Goal: Task Accomplishment & Management: Manage account settings

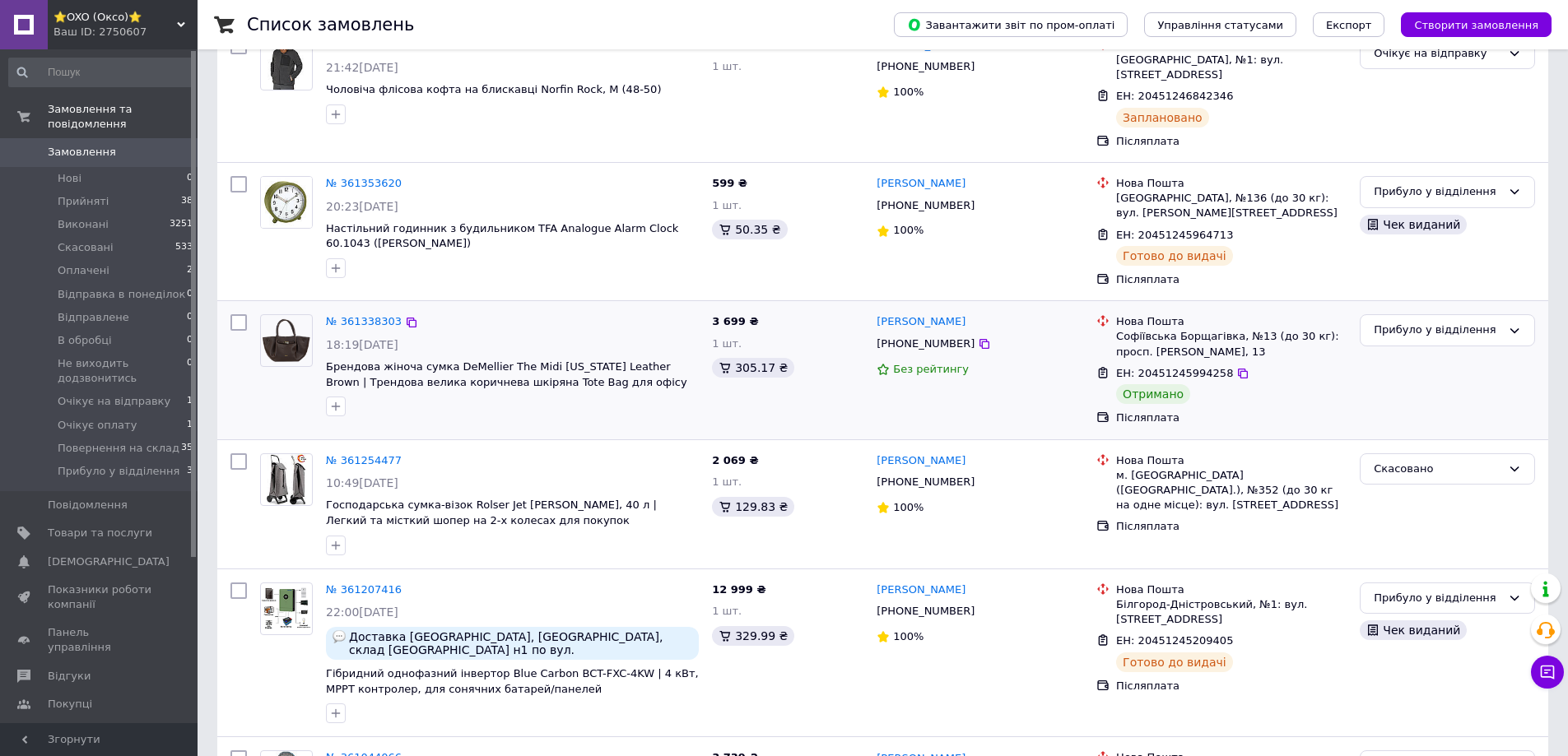
scroll to position [247, 0]
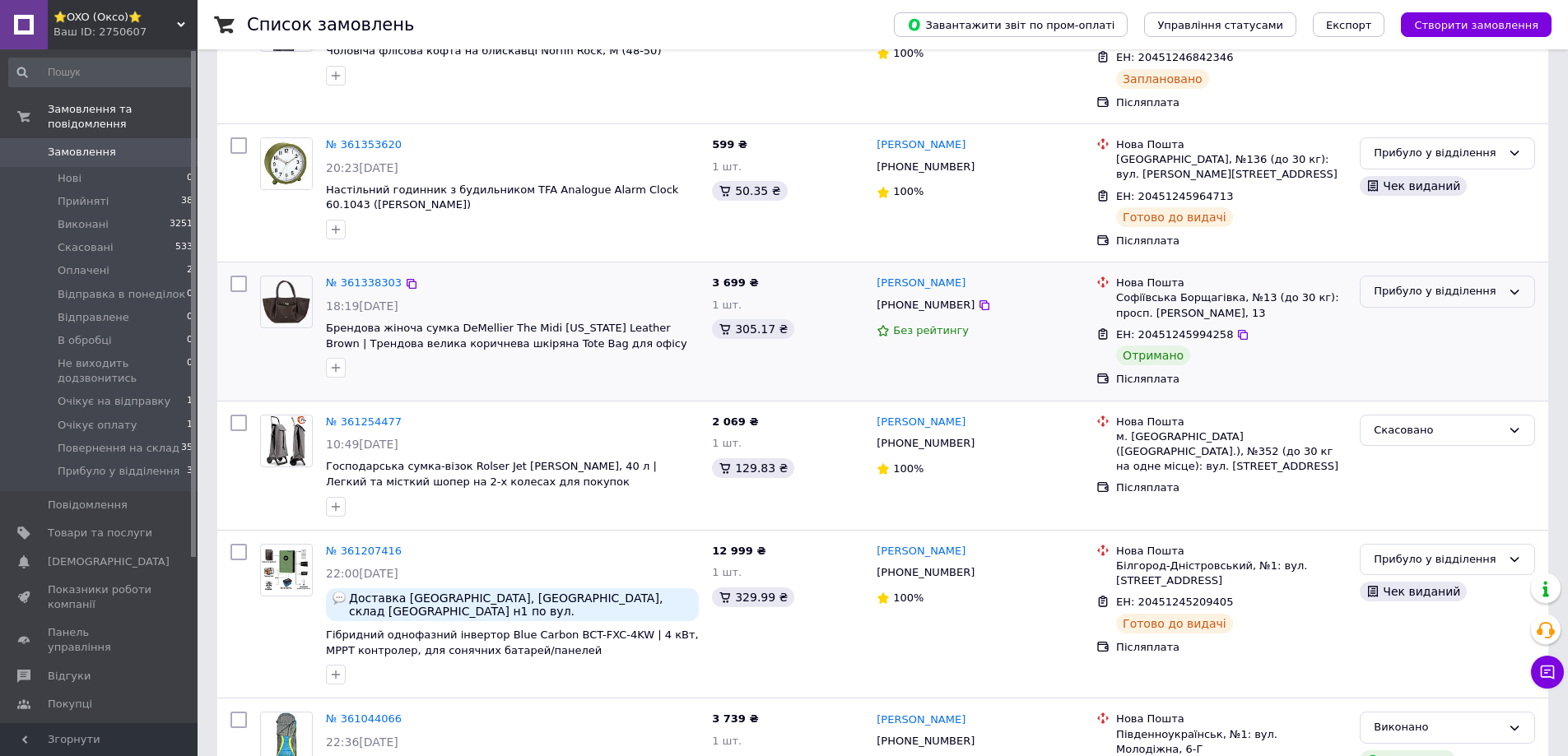
click at [1422, 283] on div "Прибуло у відділення" at bounding box center [1437, 292] width 127 height 18
click at [1388, 340] on li "Виконано" at bounding box center [1447, 356] width 174 height 30
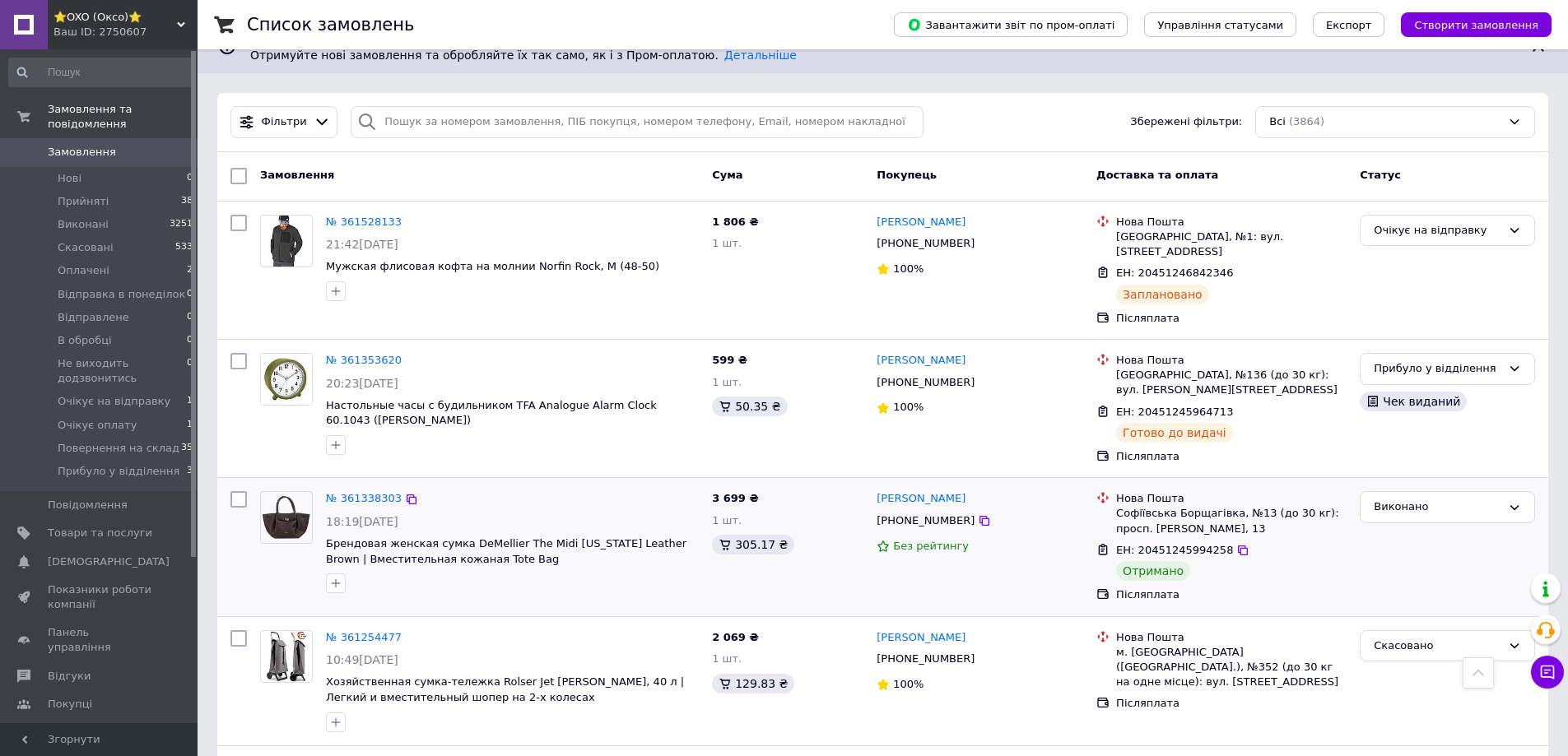
scroll to position [0, 0]
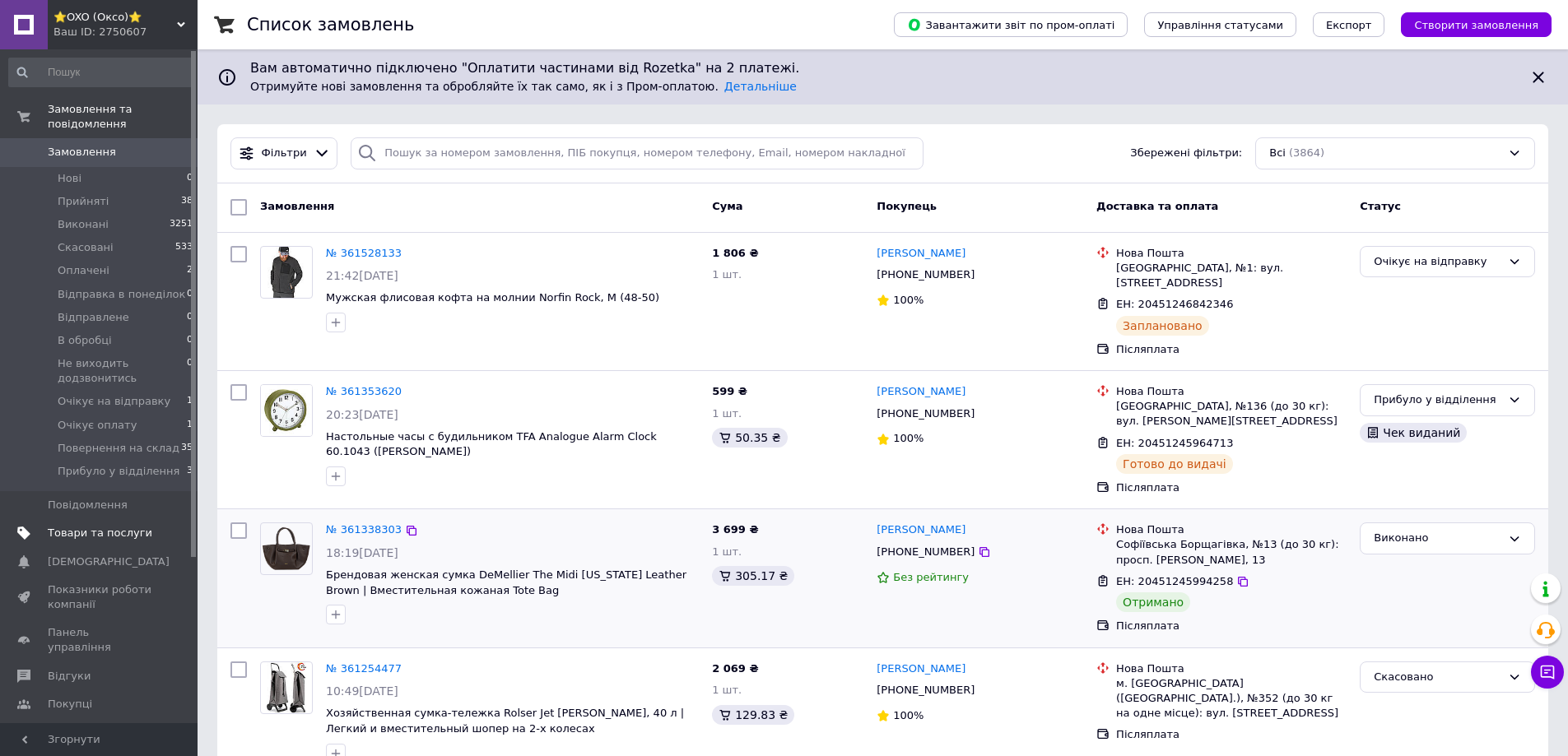
click at [67, 526] on span "Товари та послуги" at bounding box center [100, 533] width 105 height 15
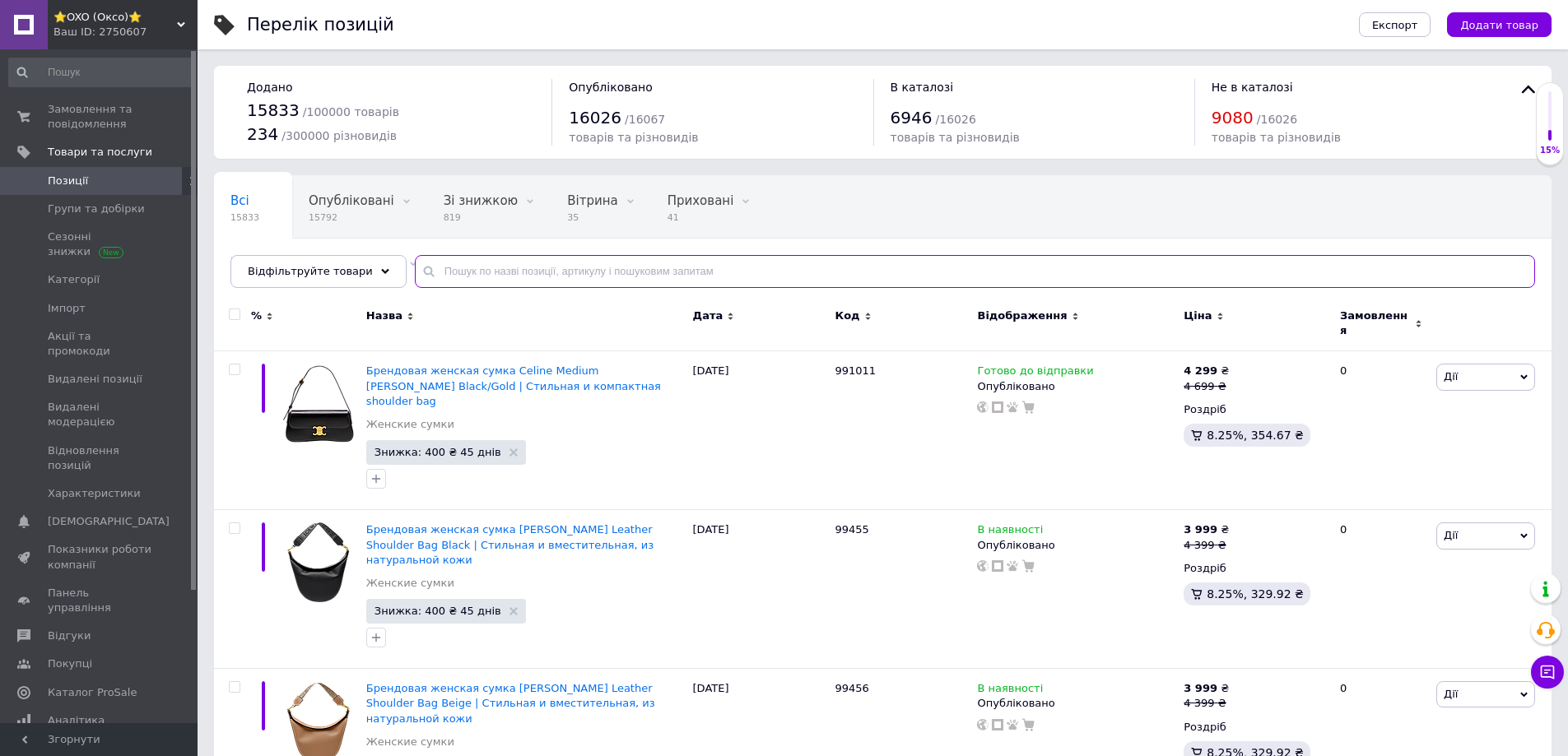
click at [461, 272] on input "text" at bounding box center [975, 271] width 1120 height 33
paste input "99958"
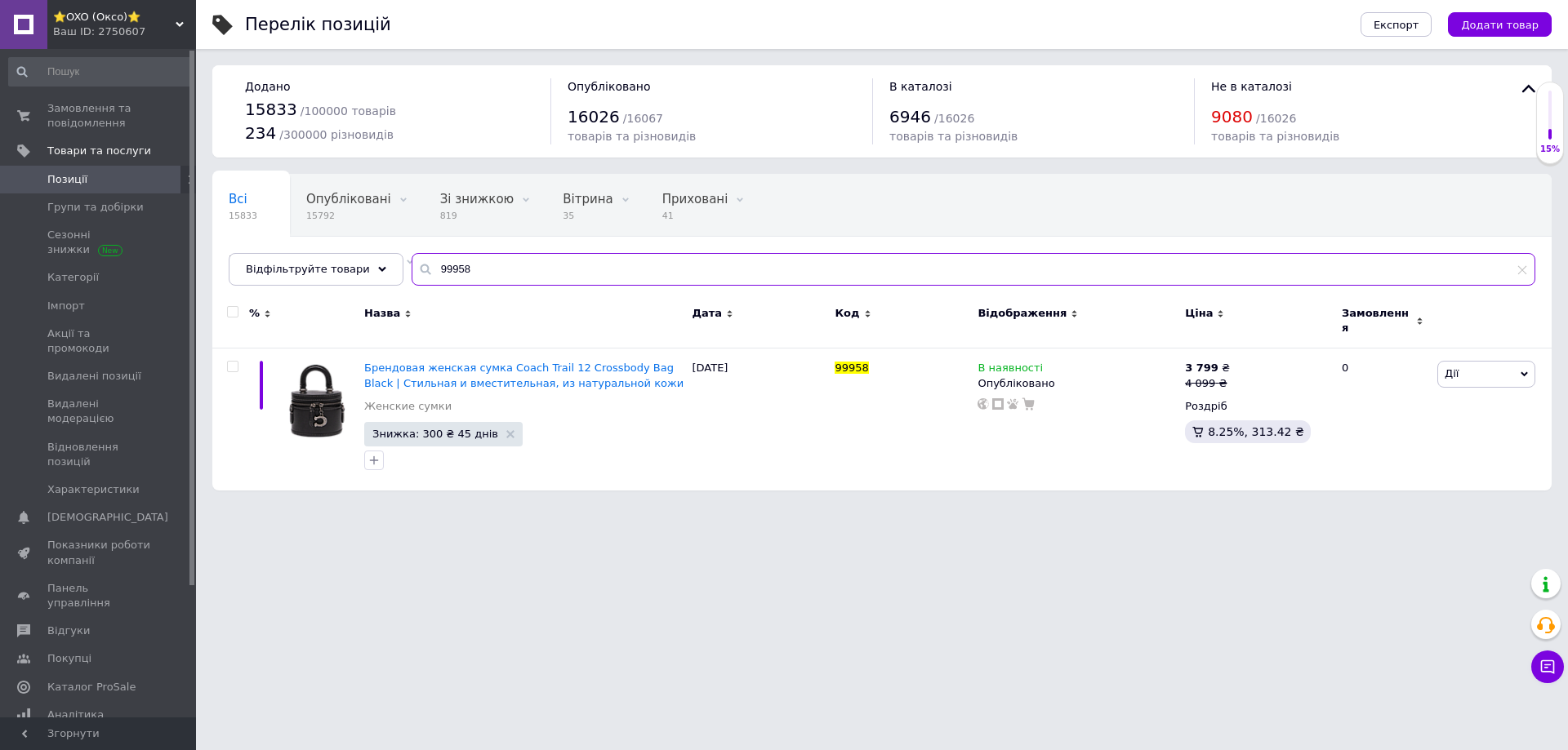
type input "99958"
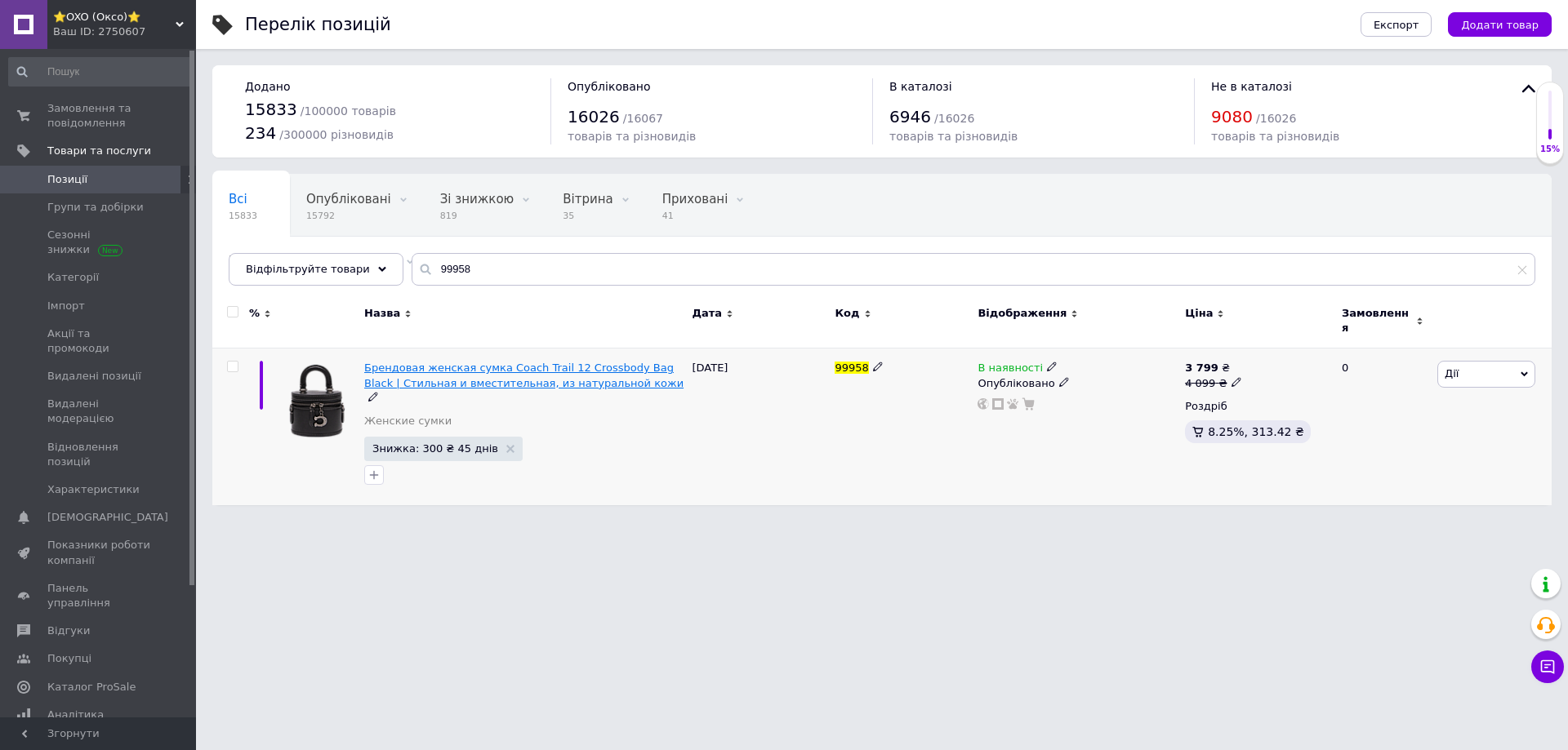
click at [431, 374] on span "Брендовая женская сумка Coach Trail 12 Crossbody Bag Black | Cтильная и вместит…" at bounding box center [524, 375] width 319 height 27
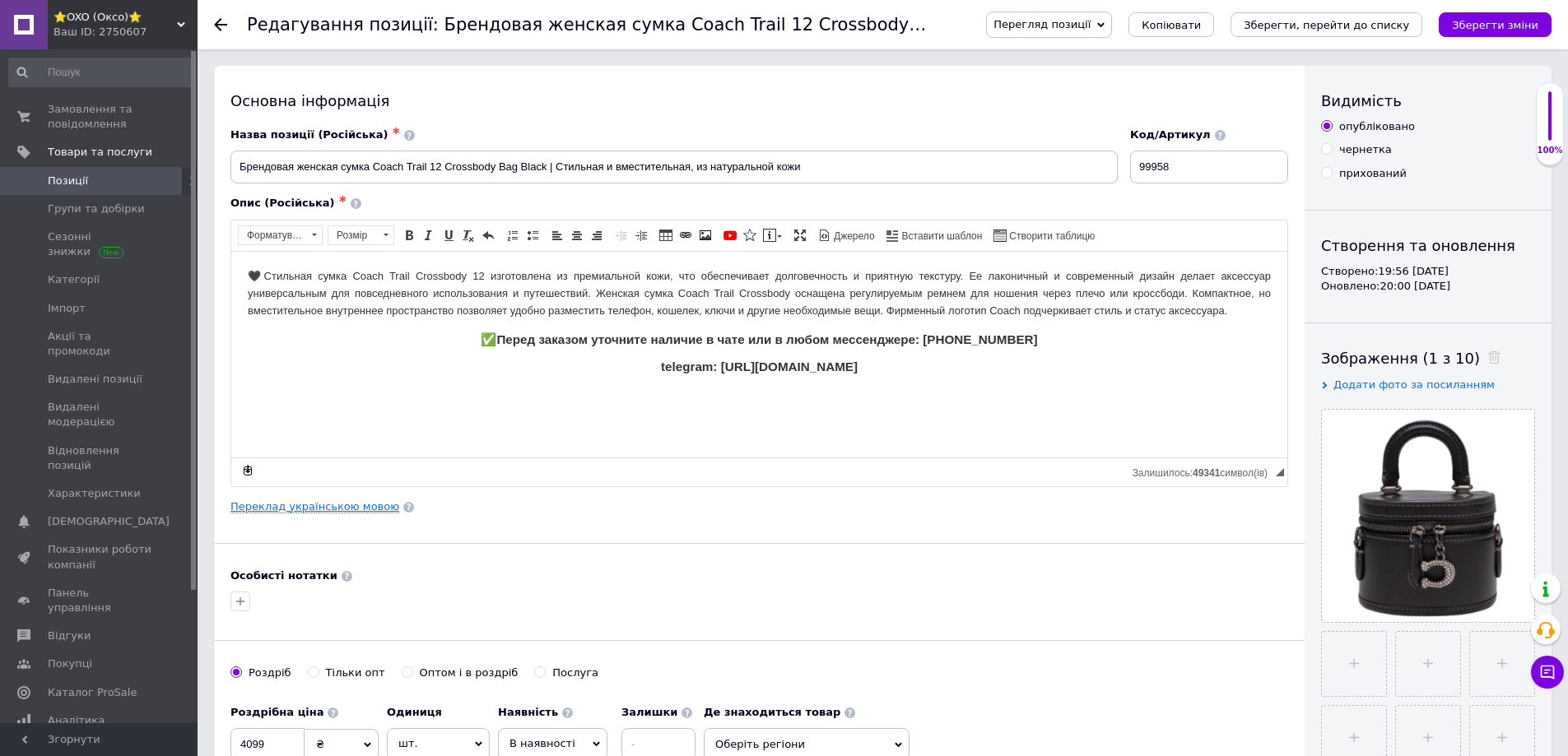
click at [319, 510] on link "Переклад українською мовою" at bounding box center [314, 507] width 169 height 13
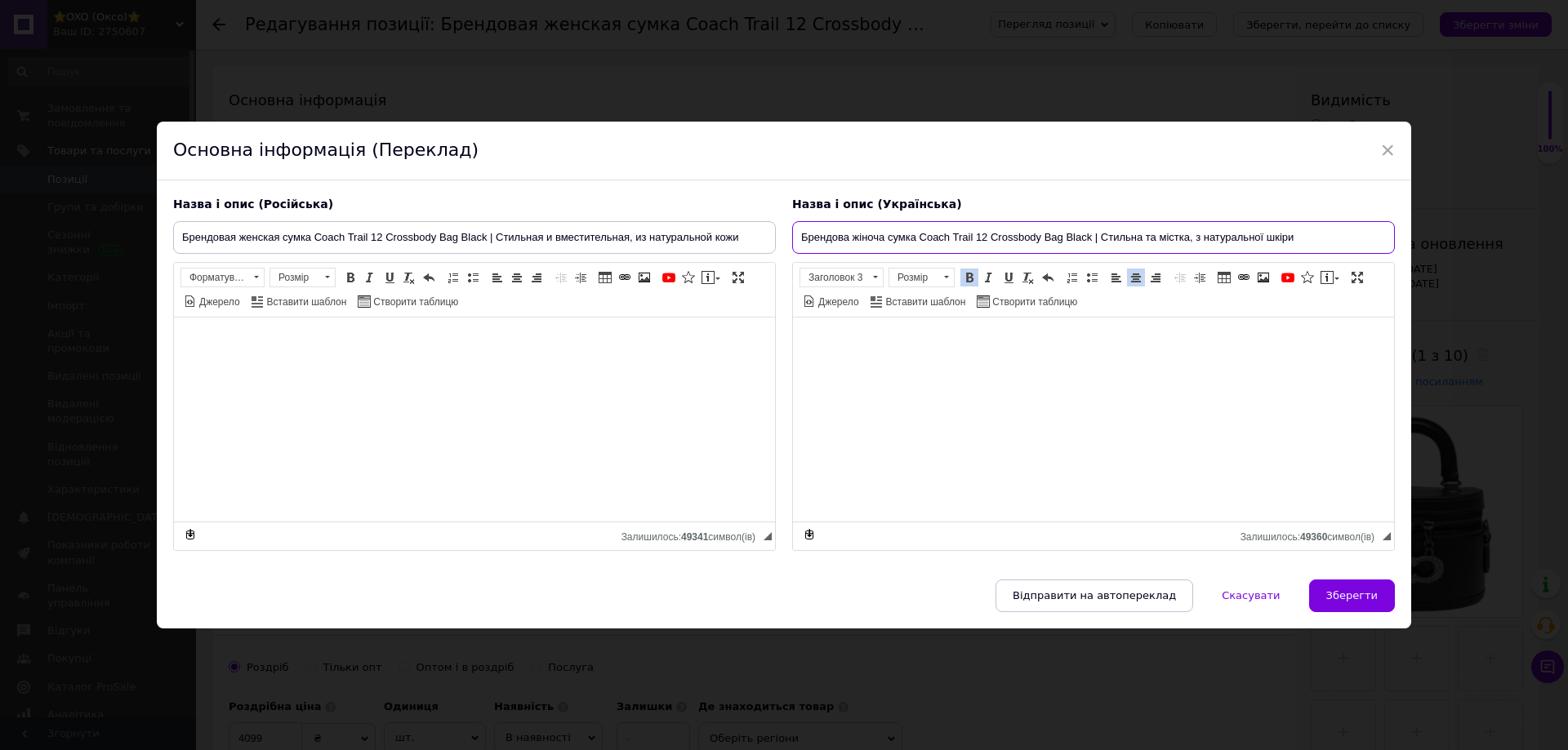
click at [1320, 229] on input "Брендова жіноча сумка Coach Trail 12 Crossbody Bag Black | Стильна та містка, з…" at bounding box center [1093, 237] width 603 height 33
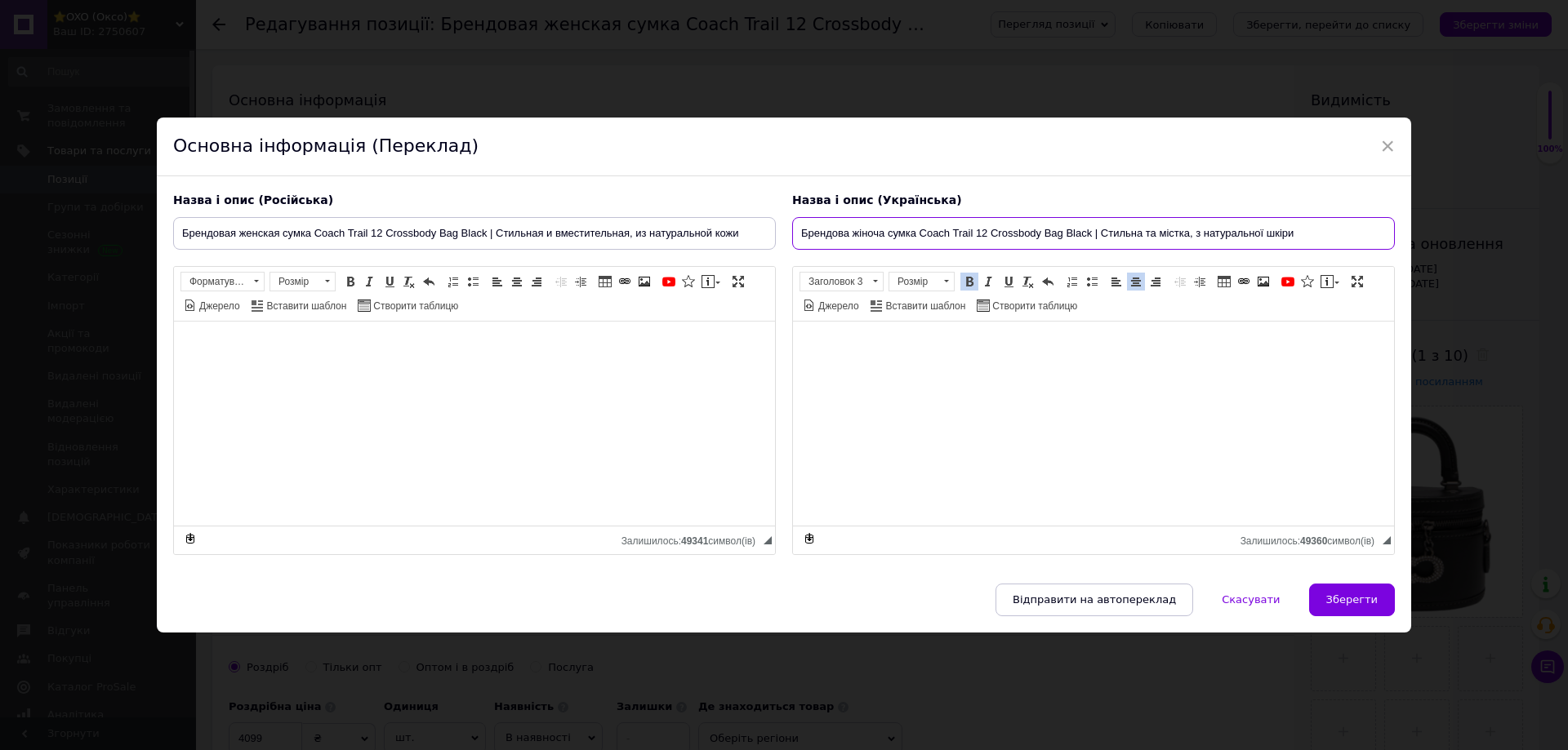
paste input "| Premium якість"
click at [886, 234] on input "Брендова жіноча сумка Coach Trail 12 Crossbody Bag Black | Стильна та містка, з…" at bounding box center [1093, 233] width 603 height 33
type input "Брендова жіноча міні сумка Coach Trail 12 Crossbody Bag Black | Стильна та міст…"
click at [286, 231] on input "Брендовая женская сумка Coach Trail 12 Crossbody Bag Black | Cтильная и вместит…" at bounding box center [474, 233] width 603 height 33
click at [283, 232] on input "Брендовая женская сумка Coach Trail 12 Crossbody Bag Black | Cтильная и вместит…" at bounding box center [474, 233] width 603 height 33
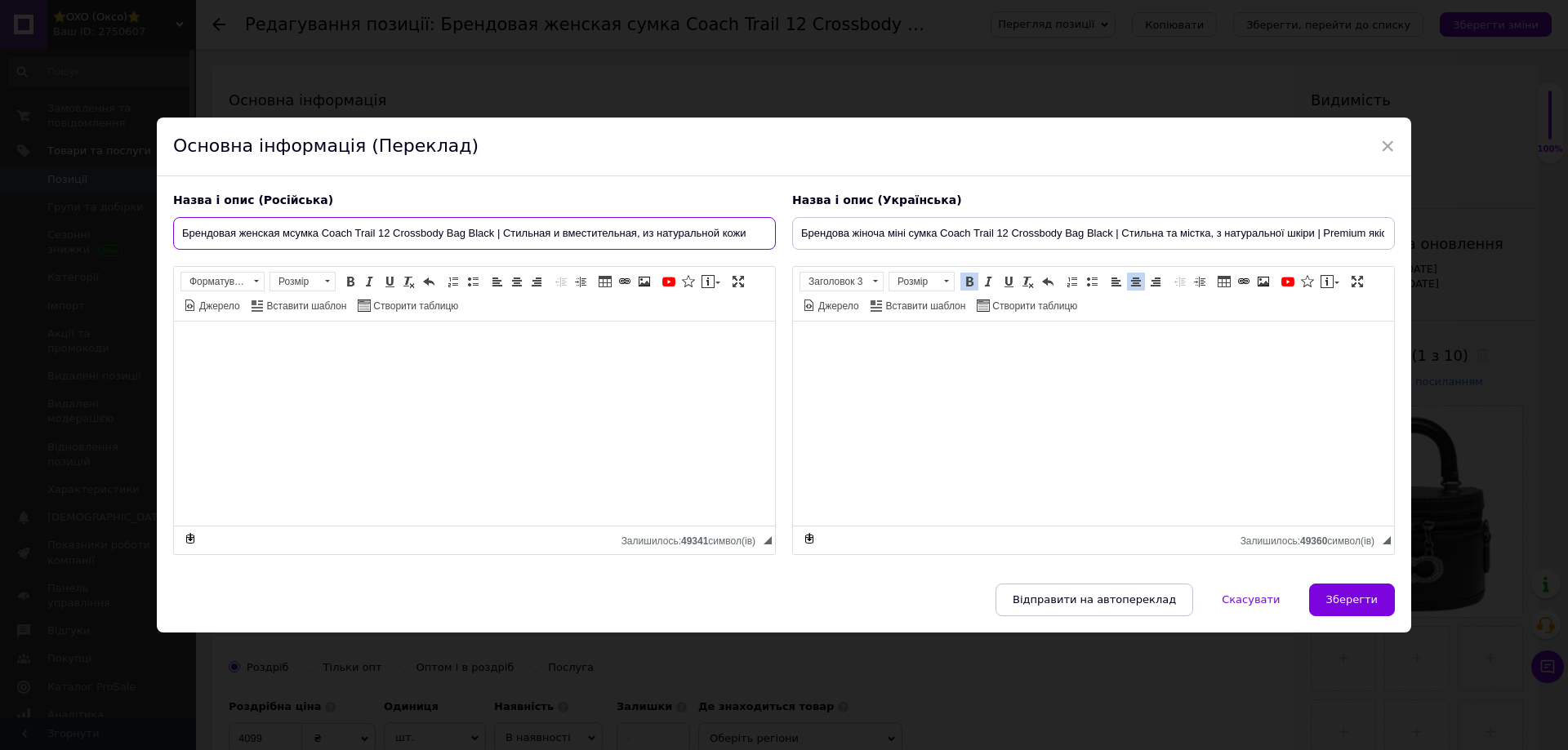
type input "Брендовая женская сумка Coach Trail 12 Crossbody Bag Black | Cтильная и вместит…"
click at [1364, 601] on span "Зберегти" at bounding box center [1352, 599] width 52 height 13
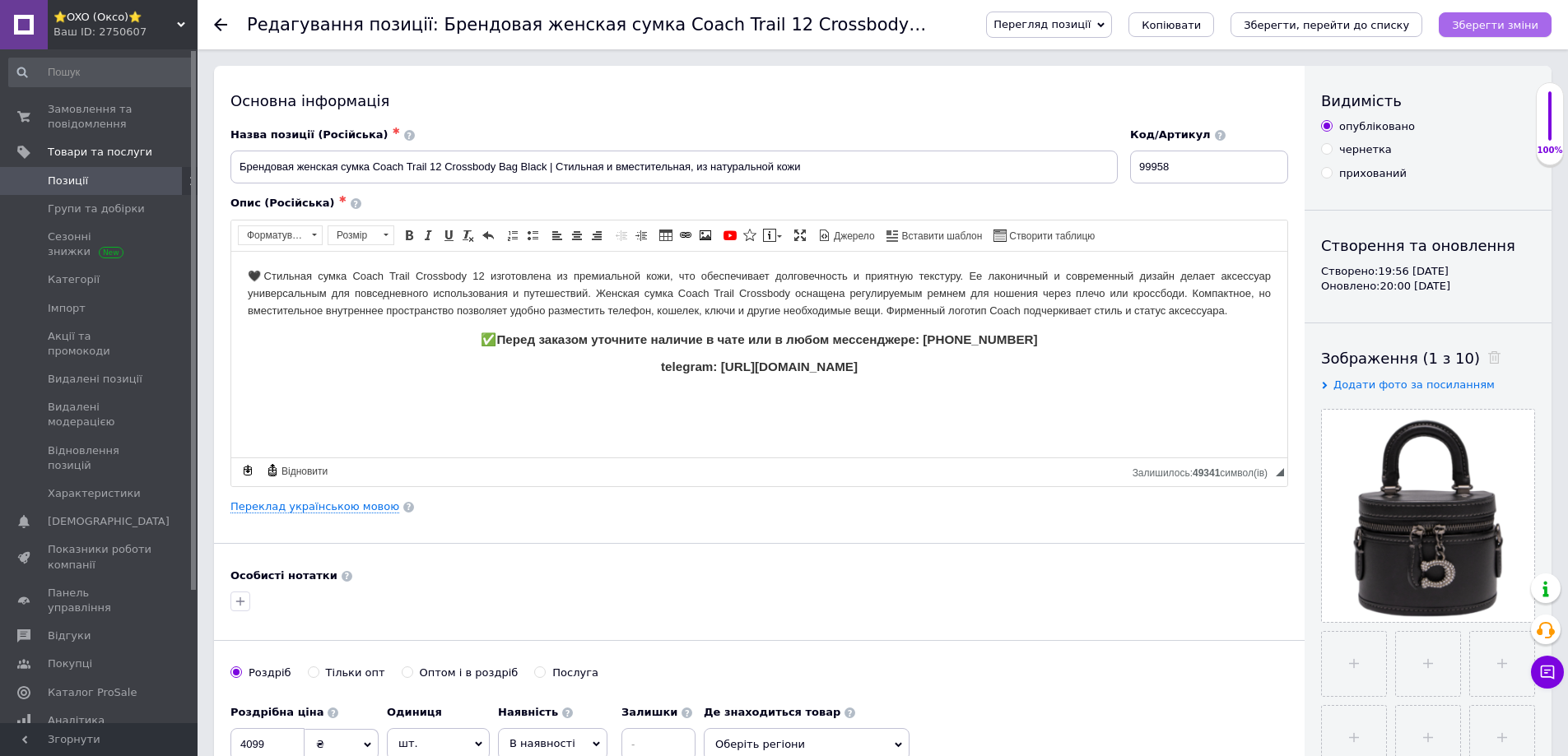
click at [1503, 19] on icon "Зберегти зміни" at bounding box center [1495, 24] width 87 height 13
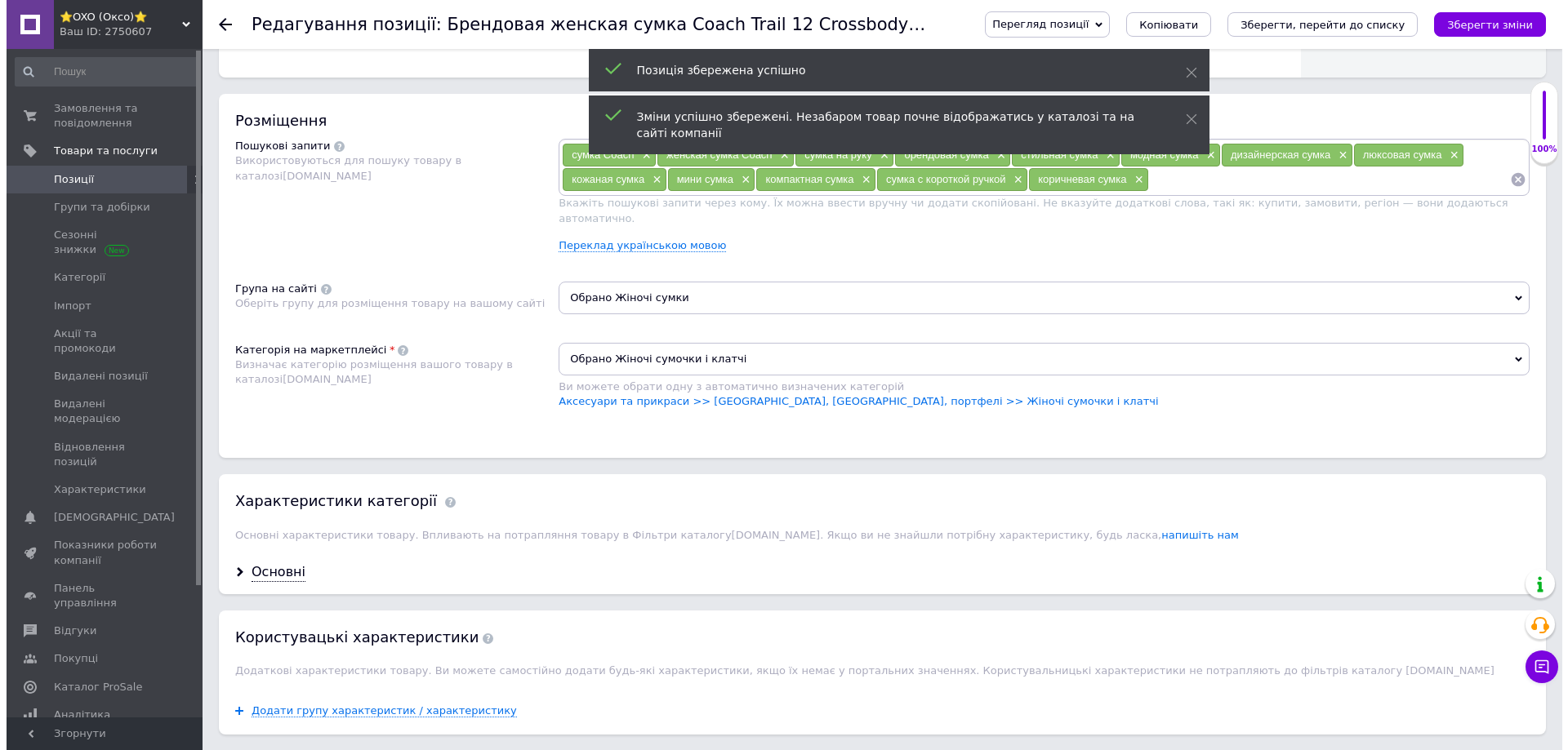
scroll to position [898, 0]
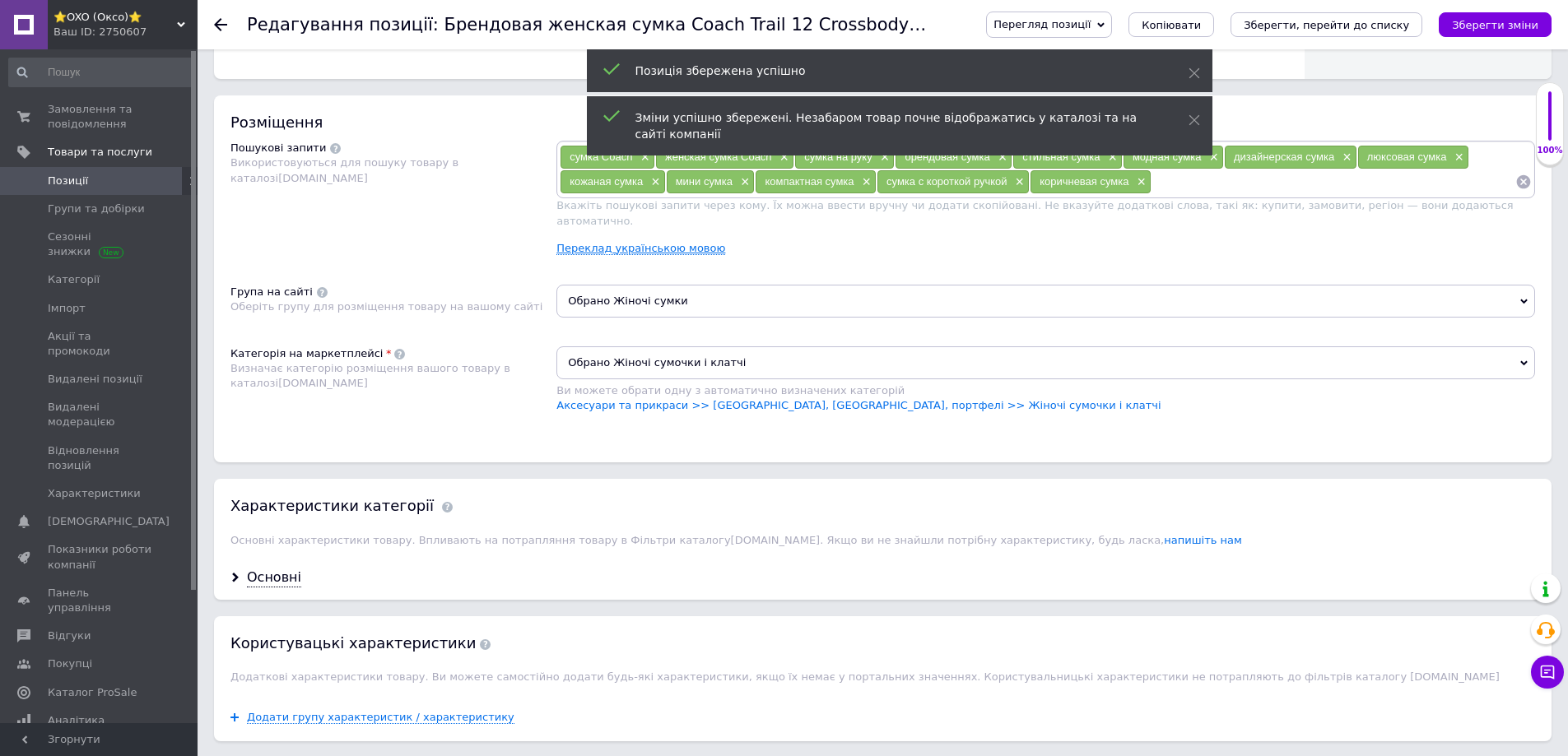
click at [593, 242] on link "Переклад українською мовою" at bounding box center [641, 249] width 169 height 13
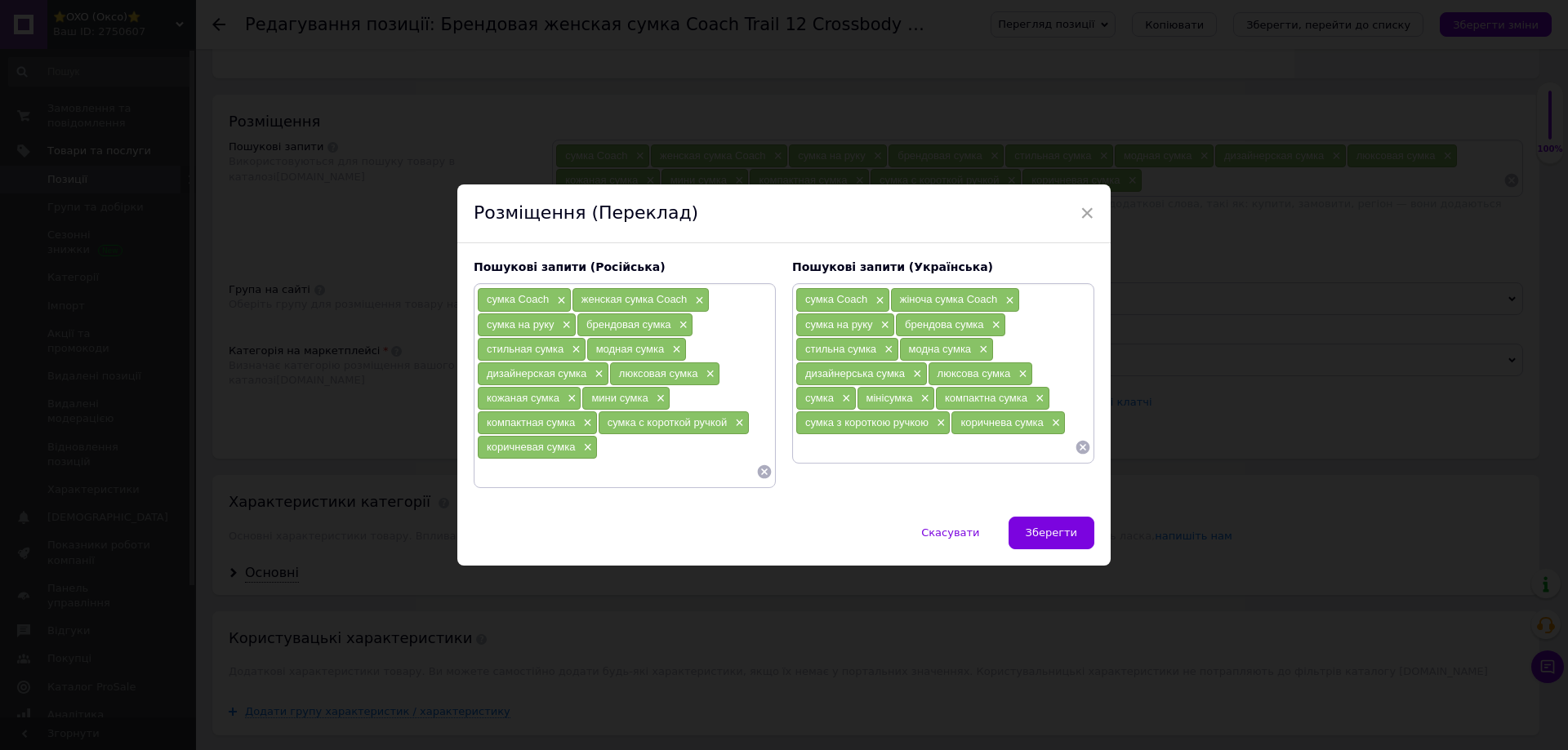
click at [863, 460] on div "сумка Coach × жіноча сумка Coach × сумка на руку × брендова сумка × стильна сум…" at bounding box center [942, 373] width 302 height 180
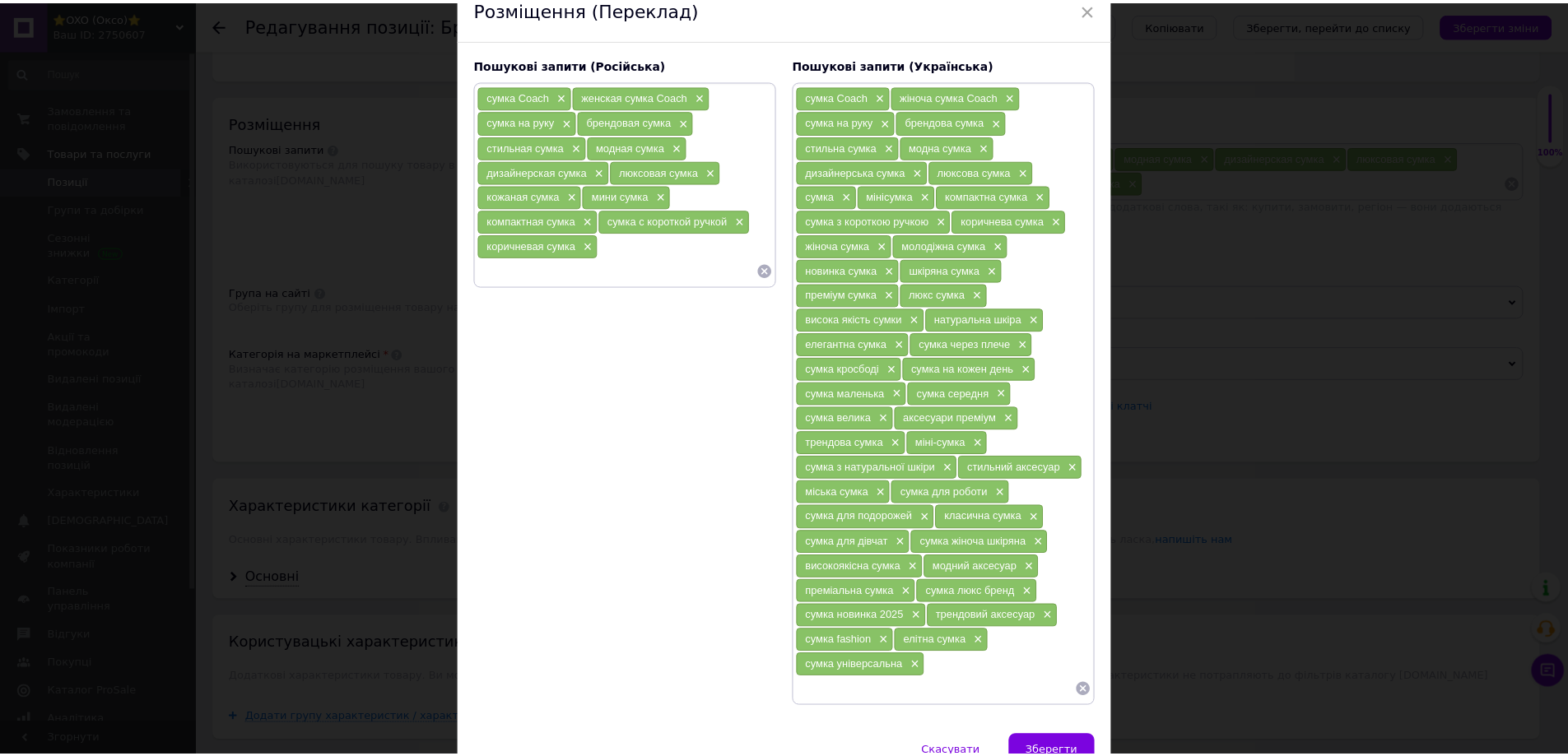
scroll to position [164, 0]
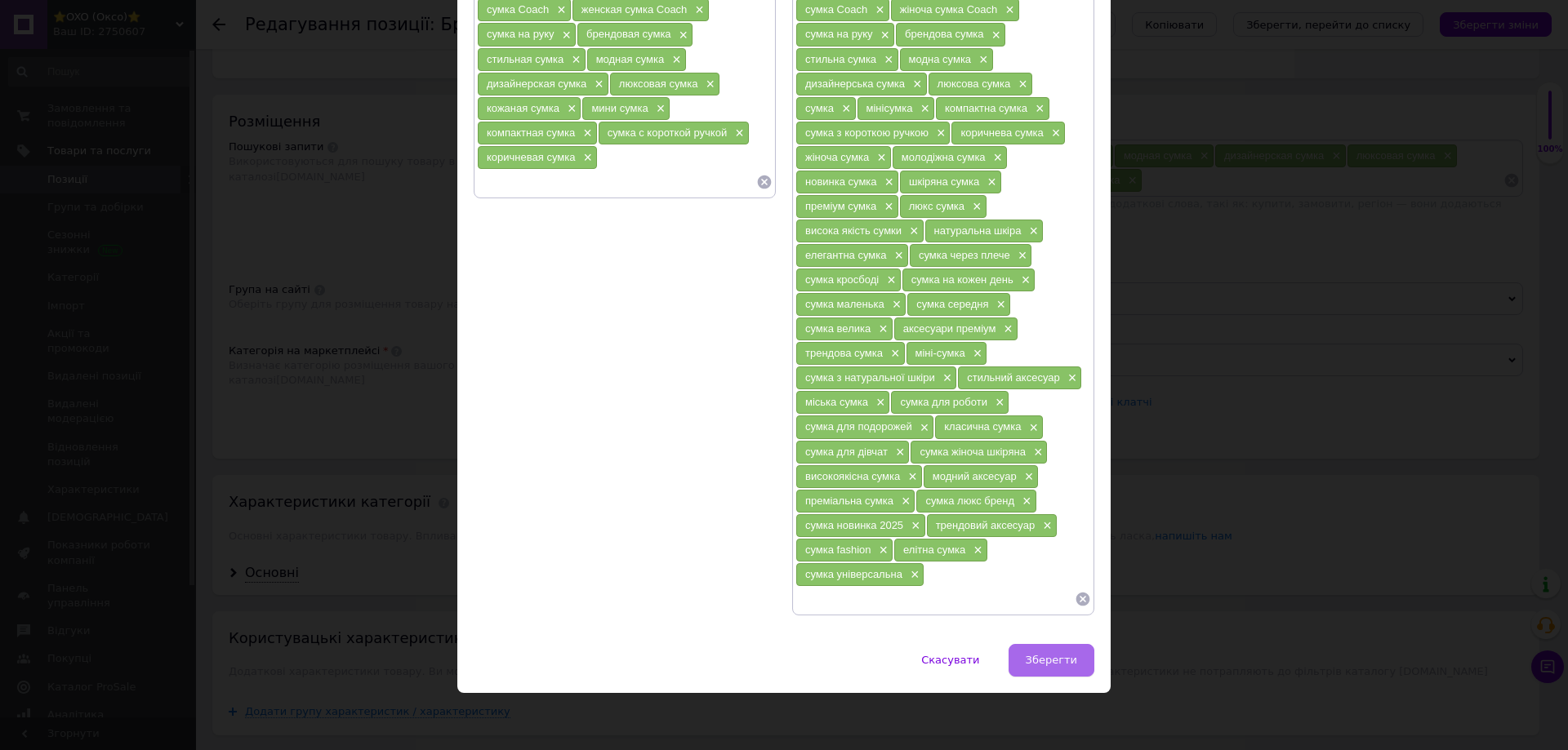
click at [1055, 659] on span "Зберегти" at bounding box center [1051, 660] width 52 height 13
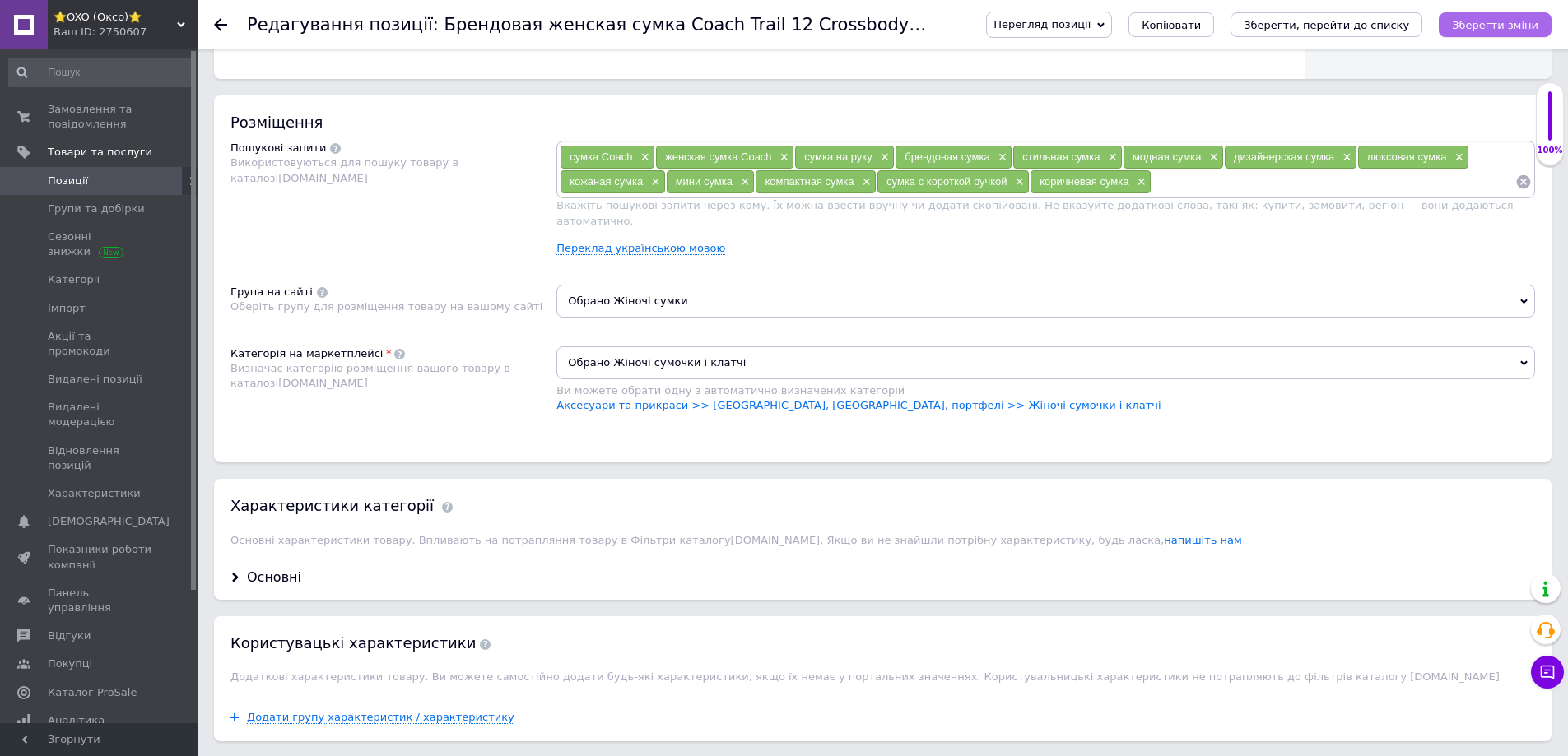
click at [1470, 19] on icon "Зберегти зміни" at bounding box center [1495, 24] width 87 height 13
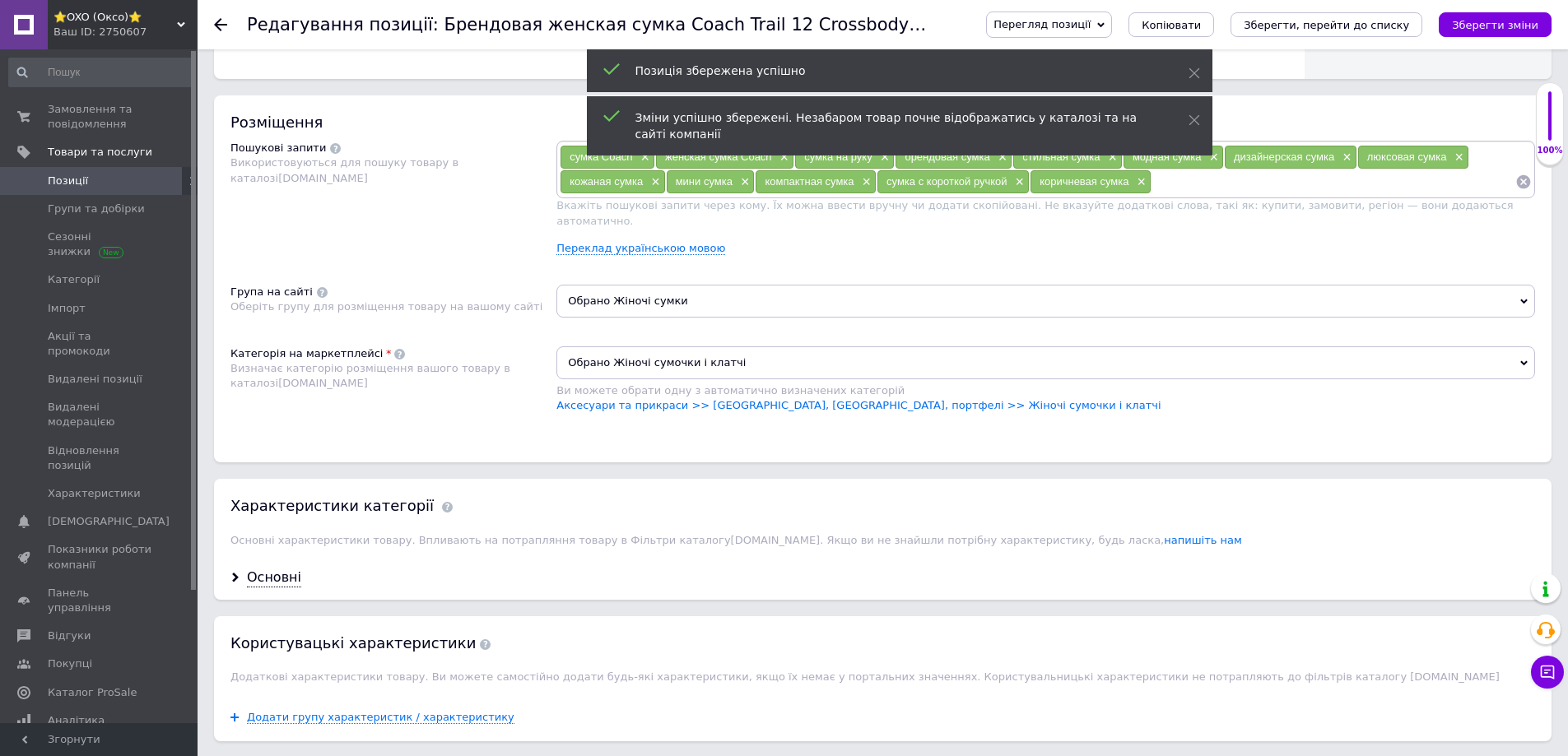
click at [1176, 187] on input at bounding box center [1334, 181] width 364 height 24
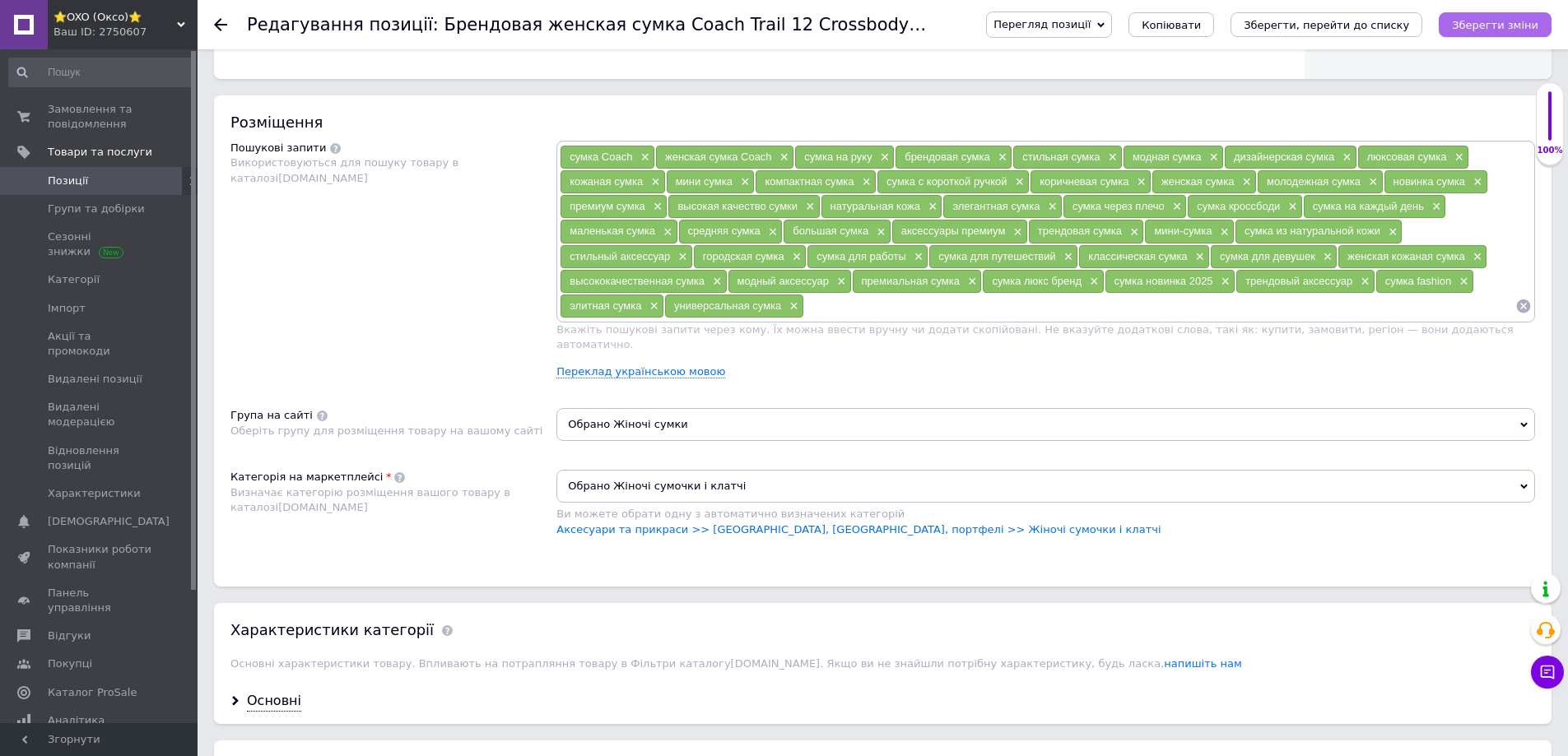
click at [1474, 19] on icon "Зберегти зміни" at bounding box center [1495, 24] width 87 height 13
click at [839, 310] on input at bounding box center [1160, 306] width 712 height 24
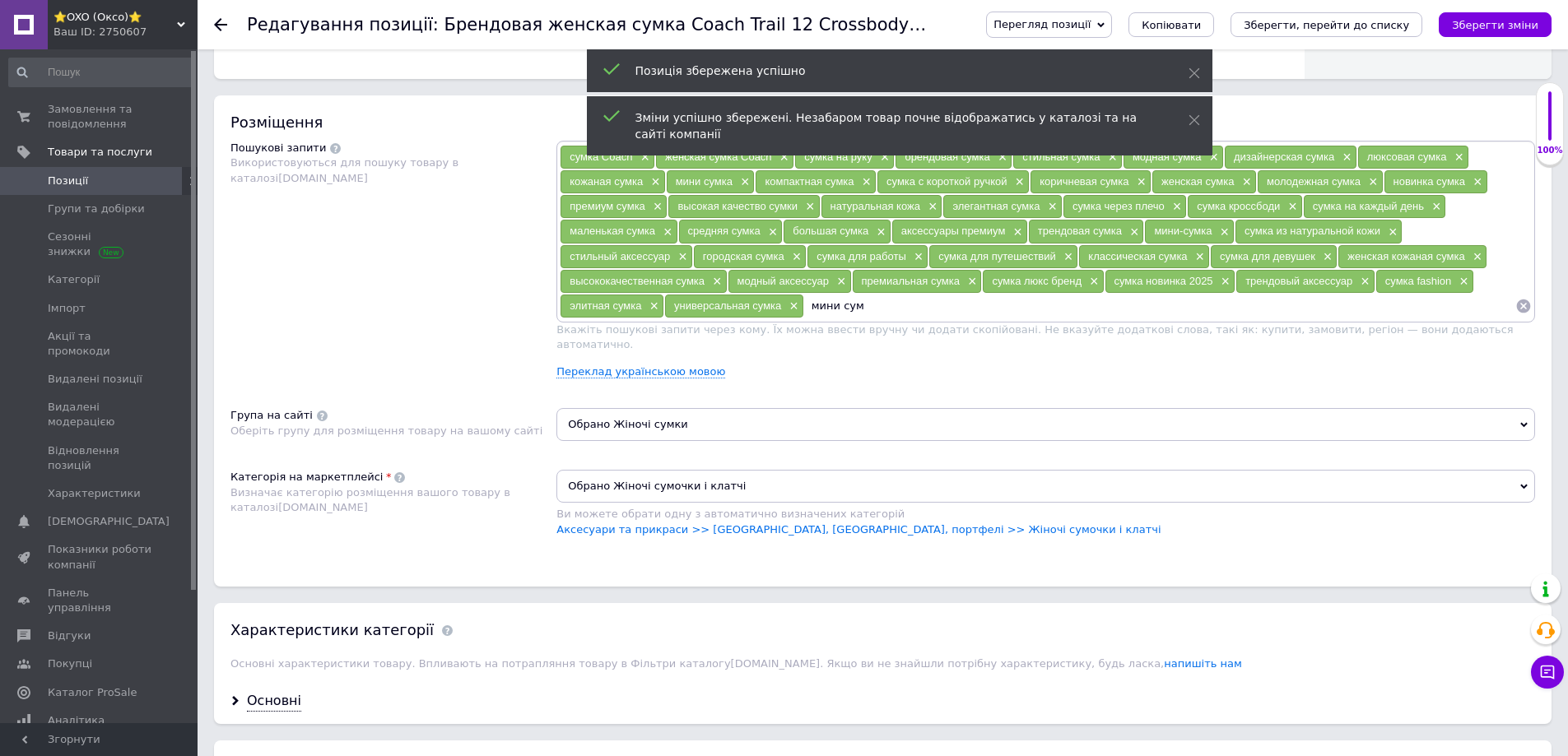
type input "мини сумк"
click at [840, 310] on input "мини сумк" at bounding box center [1160, 306] width 712 height 24
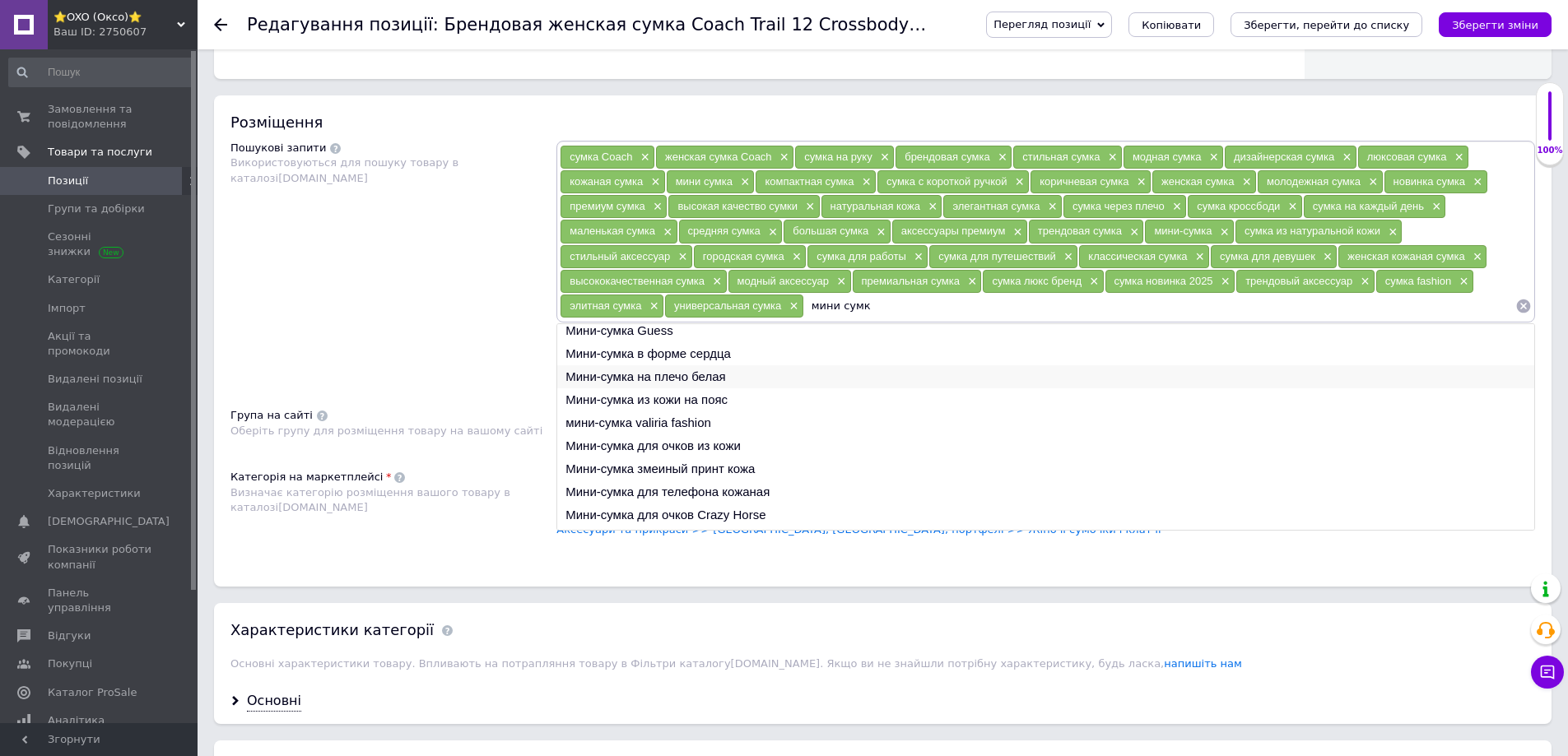
scroll to position [0, 0]
drag, startPoint x: 872, startPoint y: 305, endPoint x: 914, endPoint y: 227, distance: 88.6
click at [741, 292] on div "сумка Coach × женская сумка Coach × сумка на руку × брендовая сумка × стильная …" at bounding box center [1045, 231] width 972 height 173
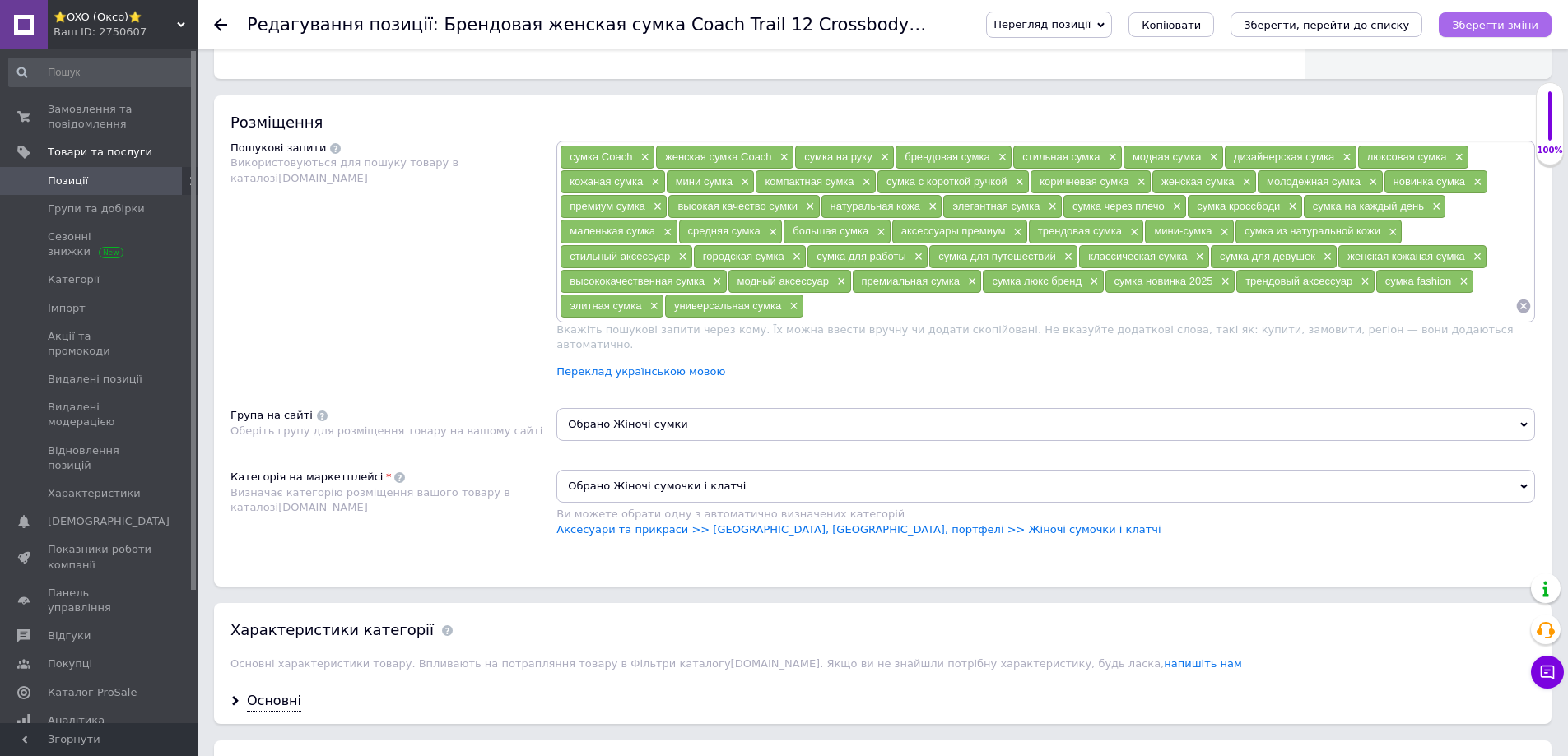
click at [1479, 20] on icon "Зберегти зміни" at bounding box center [1495, 24] width 87 height 13
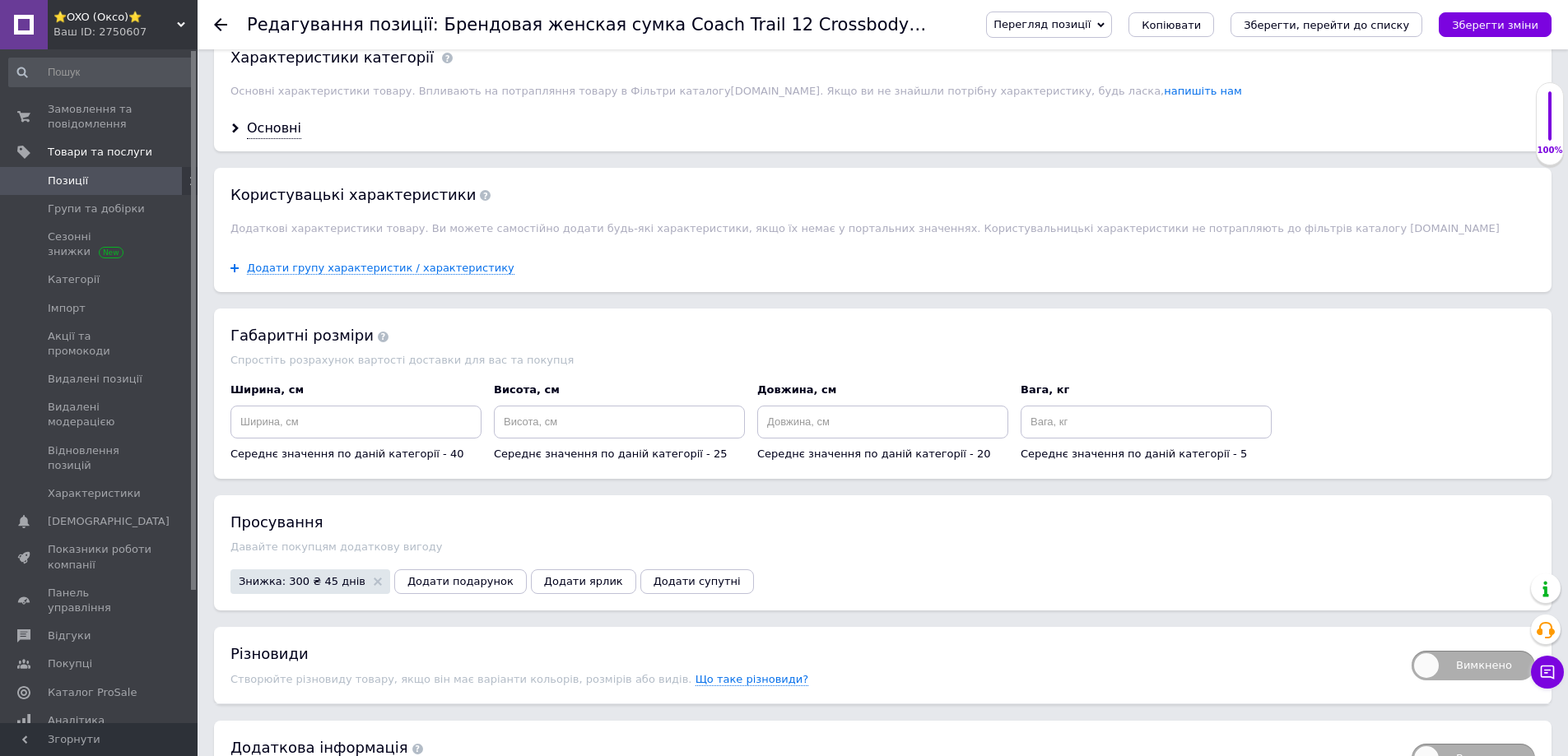
scroll to position [1399, 0]
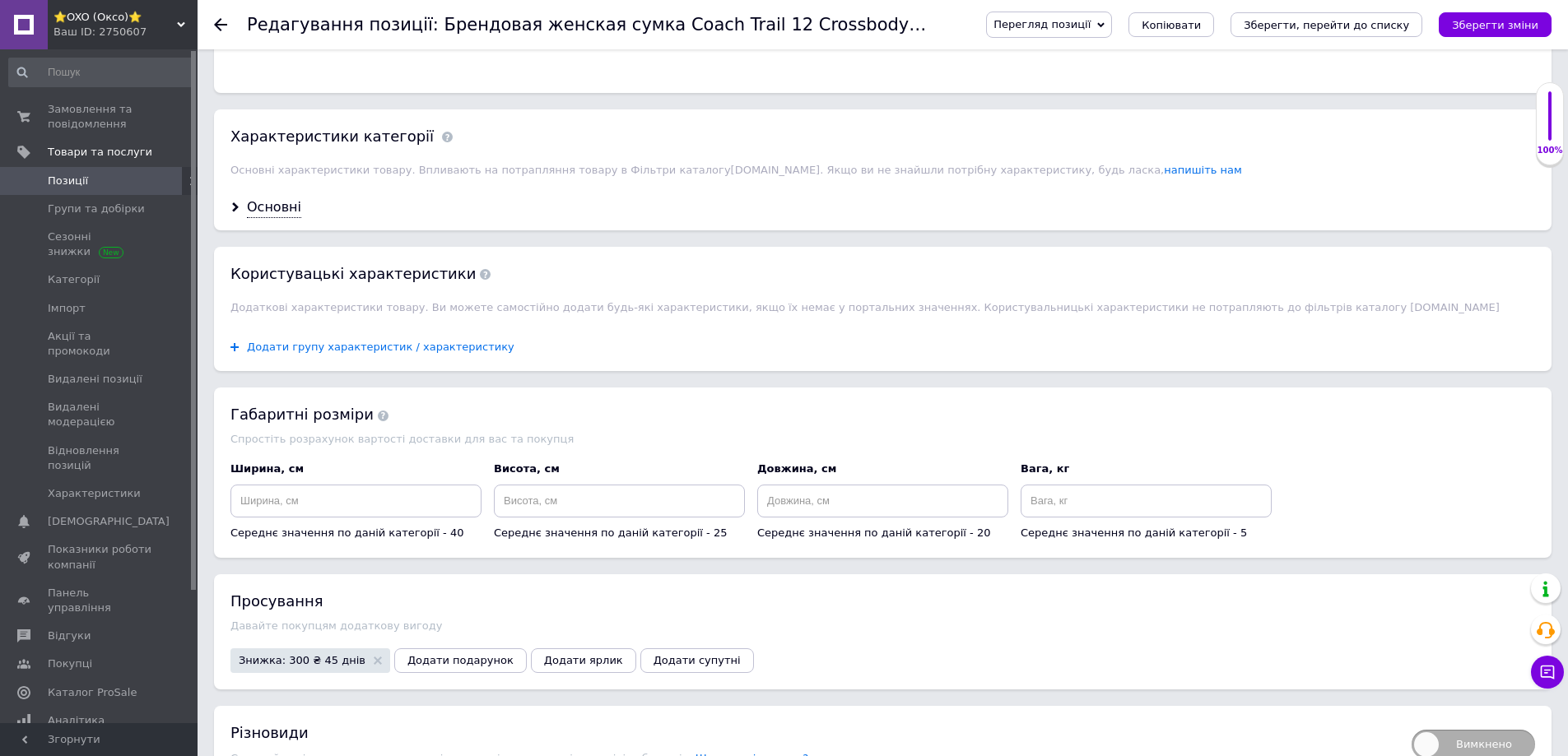
click at [305, 340] on span "Додати групу характеристик / характеристику" at bounding box center [380, 347] width 267 height 13
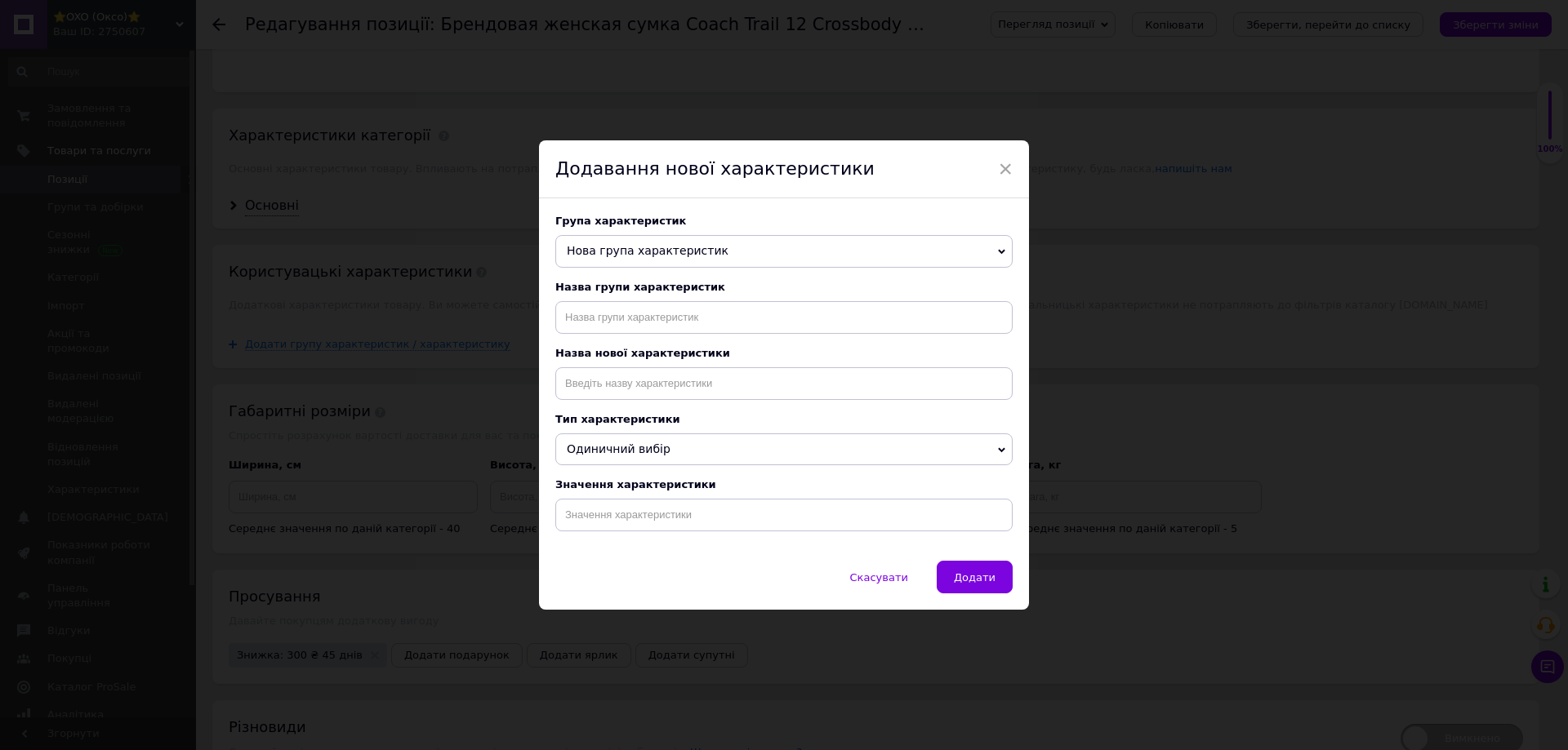
click at [615, 239] on span "Нова група характеристик" at bounding box center [784, 251] width 457 height 33
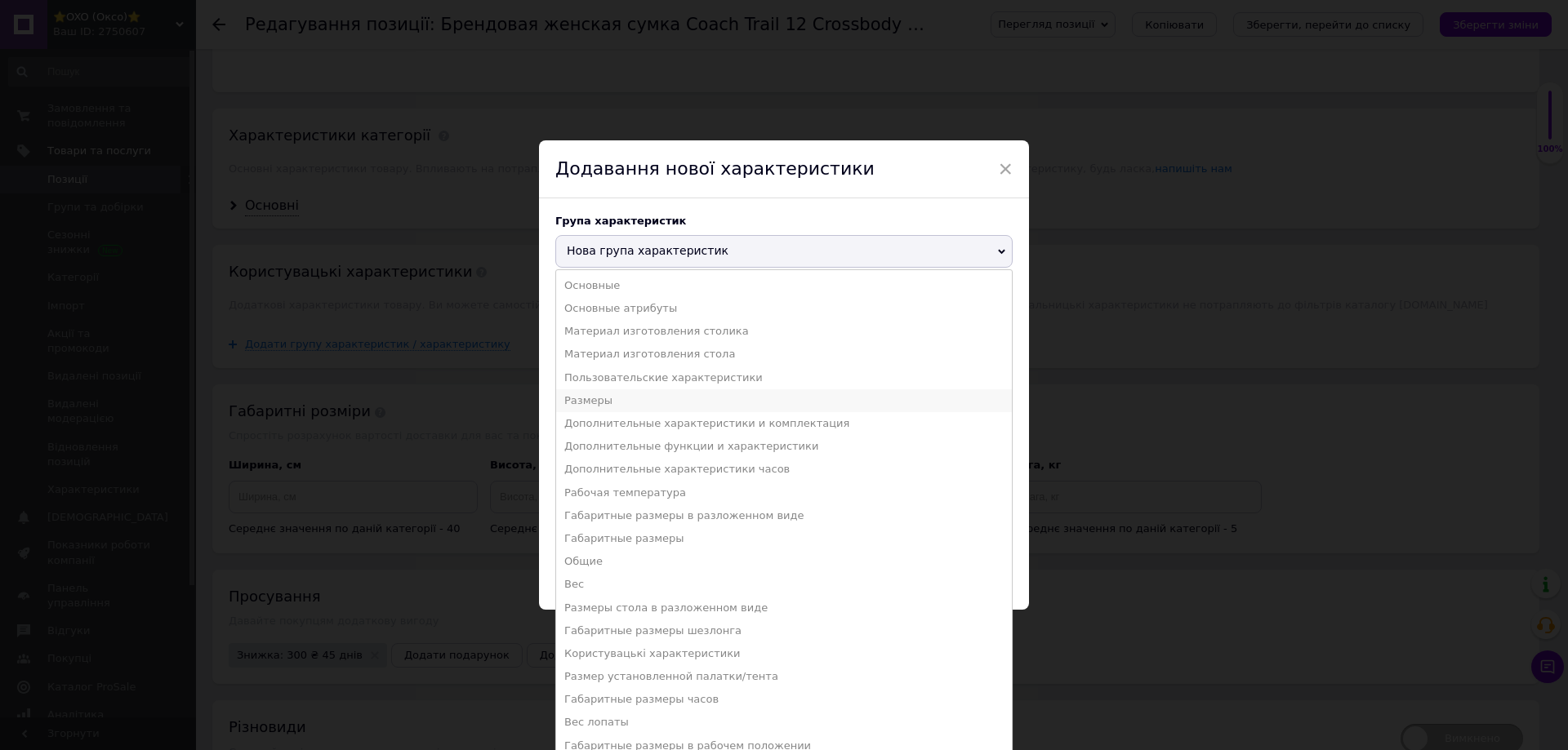
click at [579, 398] on li "Размеры" at bounding box center [784, 401] width 456 height 23
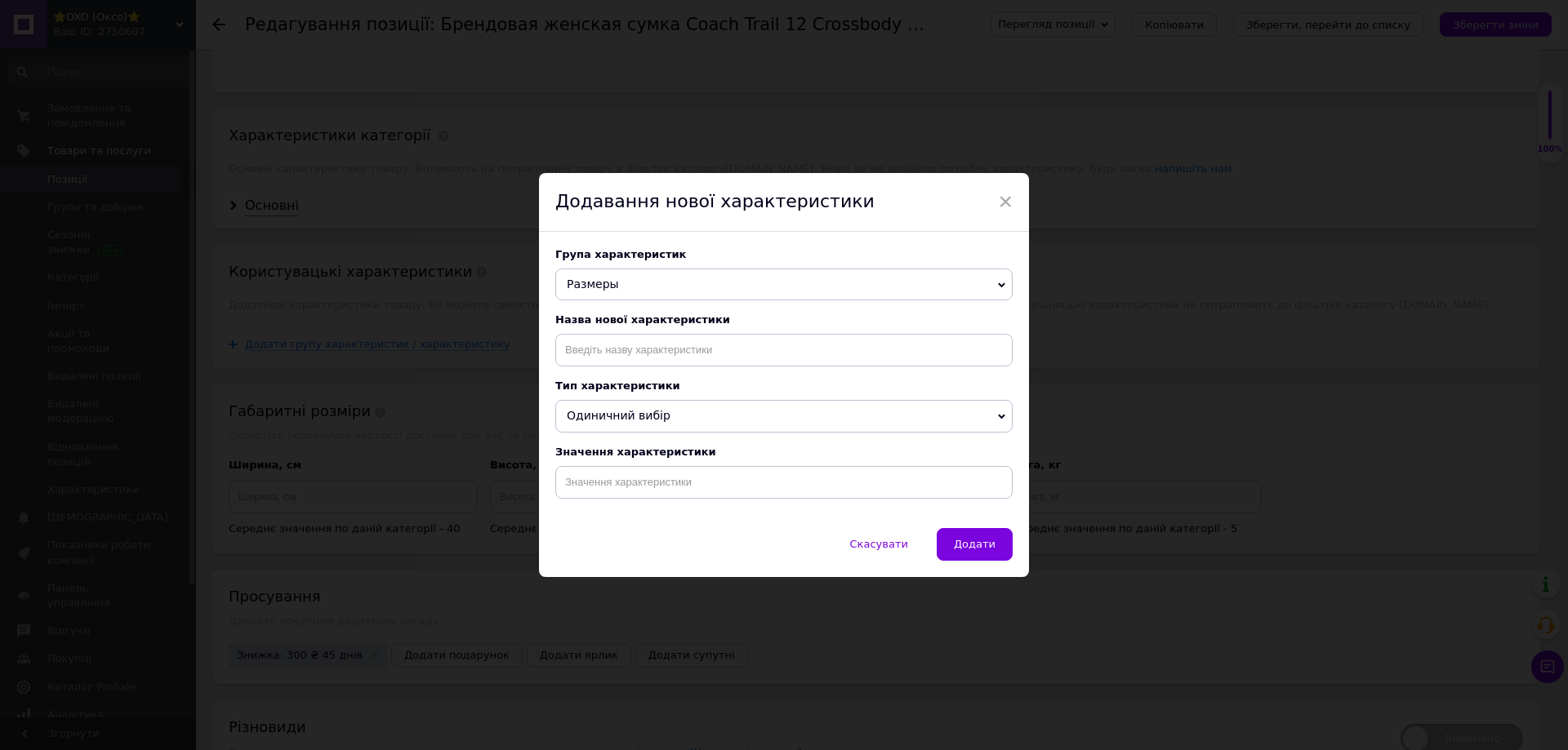
click at [595, 327] on div "Назва нової характеристики" at bounding box center [784, 339] width 457 height 53
click at [587, 347] on input at bounding box center [784, 349] width 457 height 33
paste input "📏"
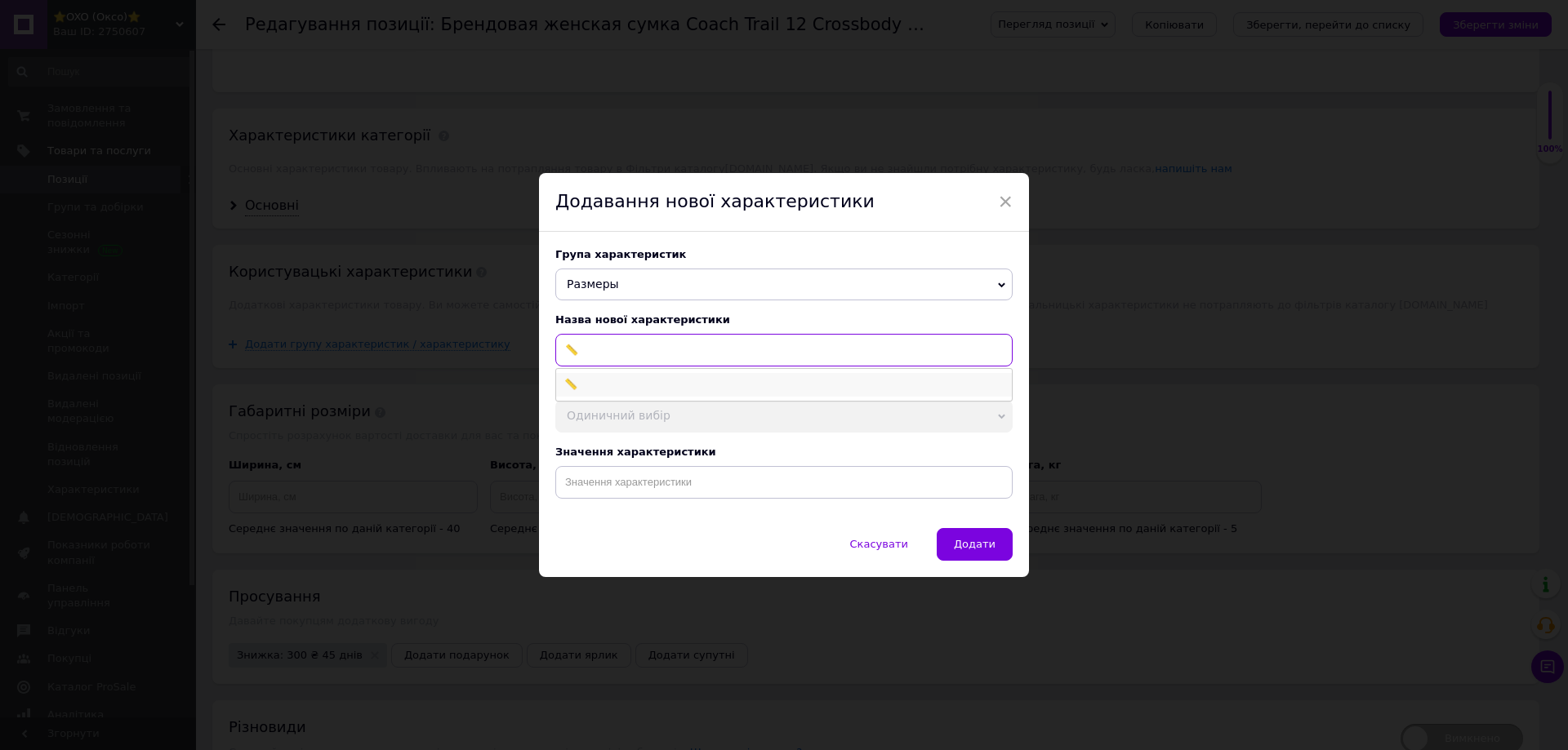
type input "📏"
click at [574, 382] on li "📏" at bounding box center [784, 384] width 456 height 23
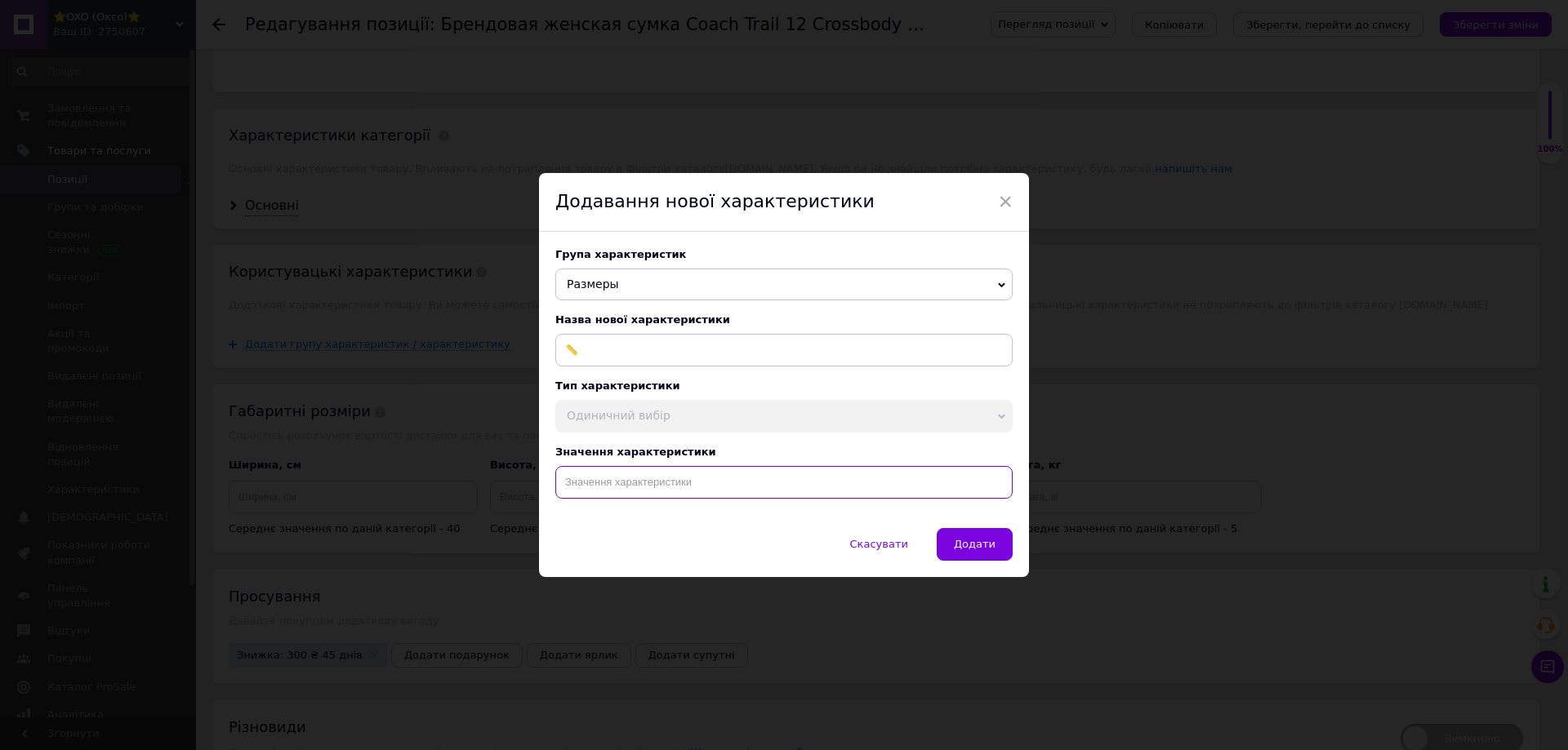
click at [610, 477] on input at bounding box center [784, 482] width 457 height 33
paste input "11 х 9 х 8 см"
type input "11 х 9 х 8 см"
click at [978, 548] on span "Додати" at bounding box center [974, 543] width 42 height 13
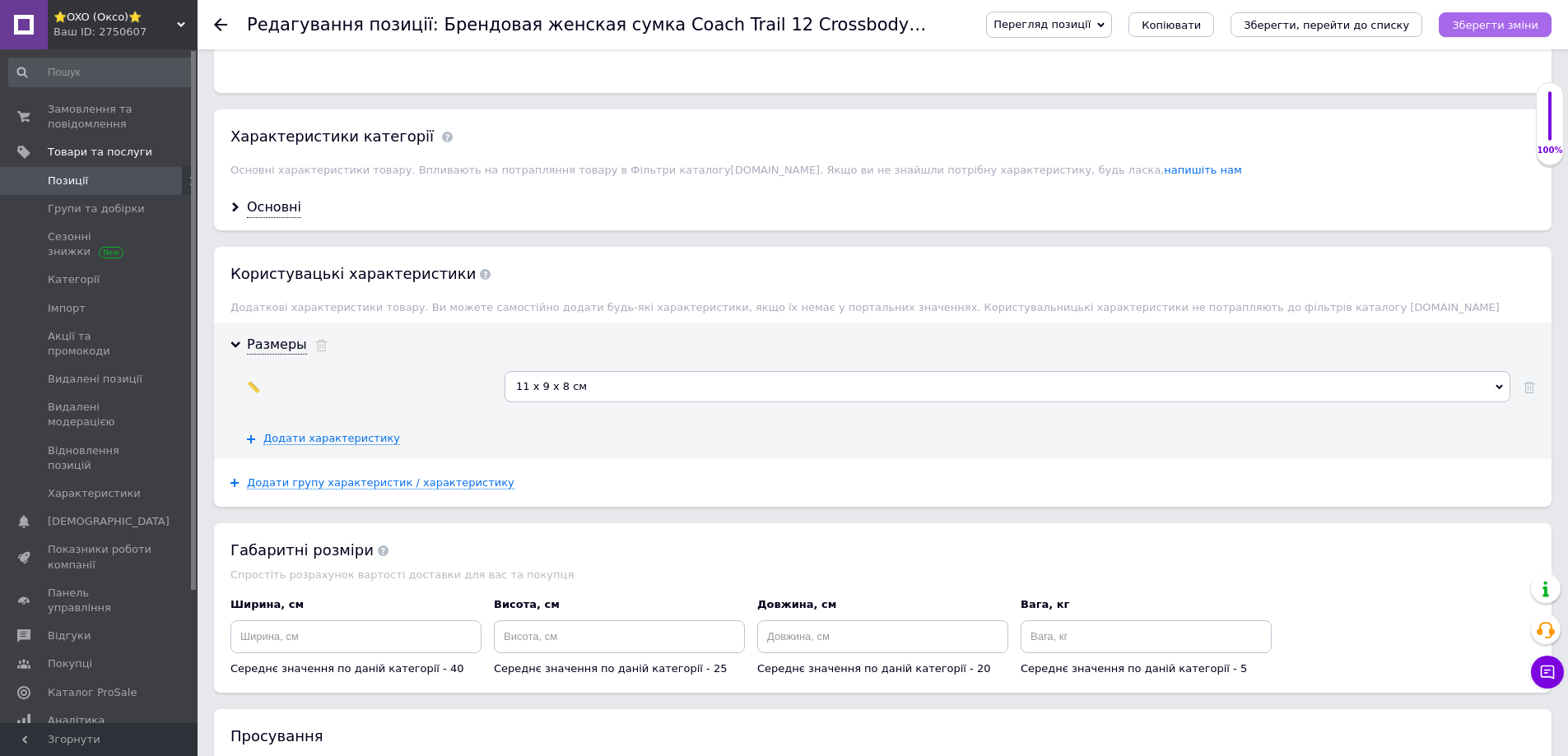
click at [1466, 22] on icon "Зберегти зміни" at bounding box center [1495, 24] width 87 height 13
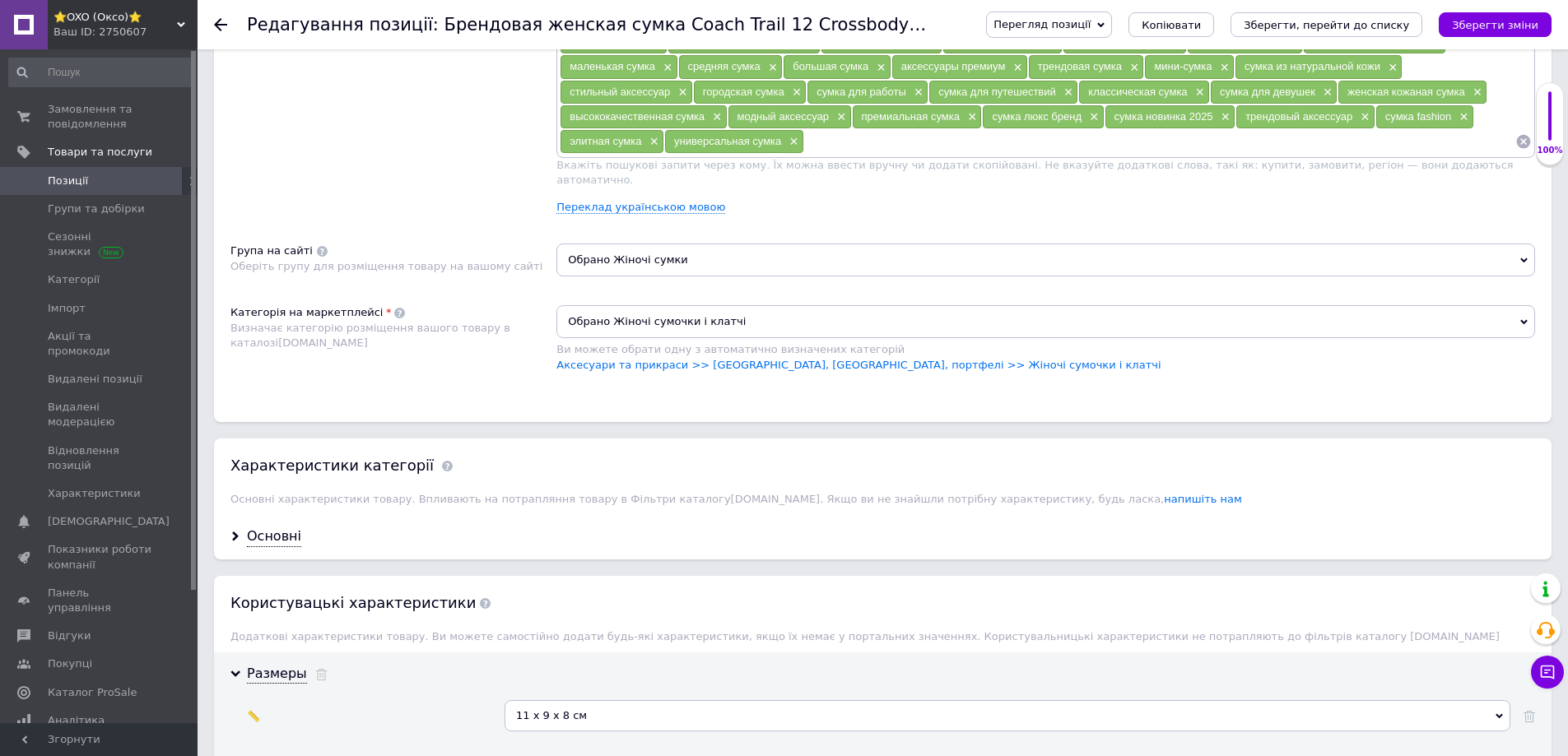
scroll to position [988, 0]
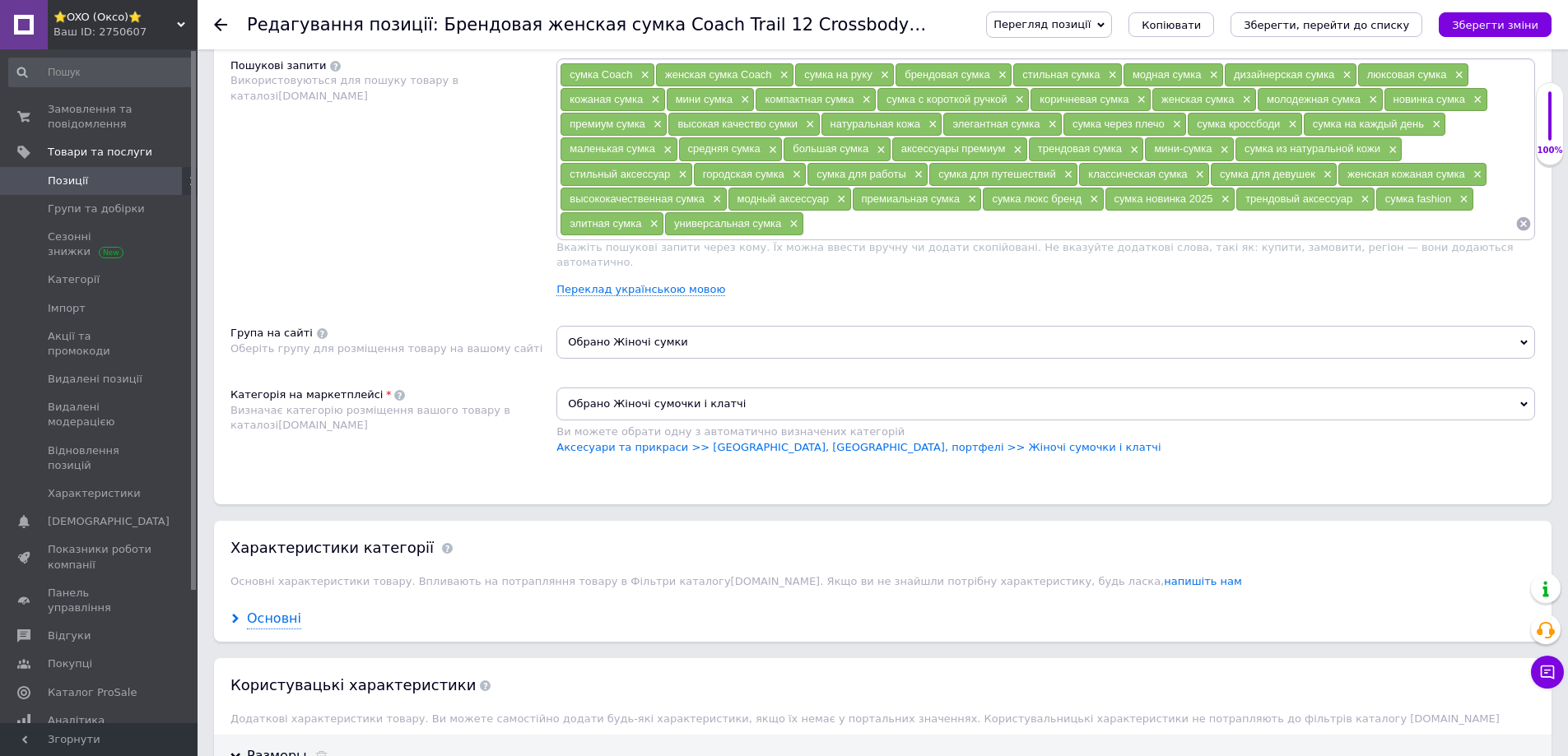
click at [262, 610] on div "Основні" at bounding box center [274, 619] width 54 height 19
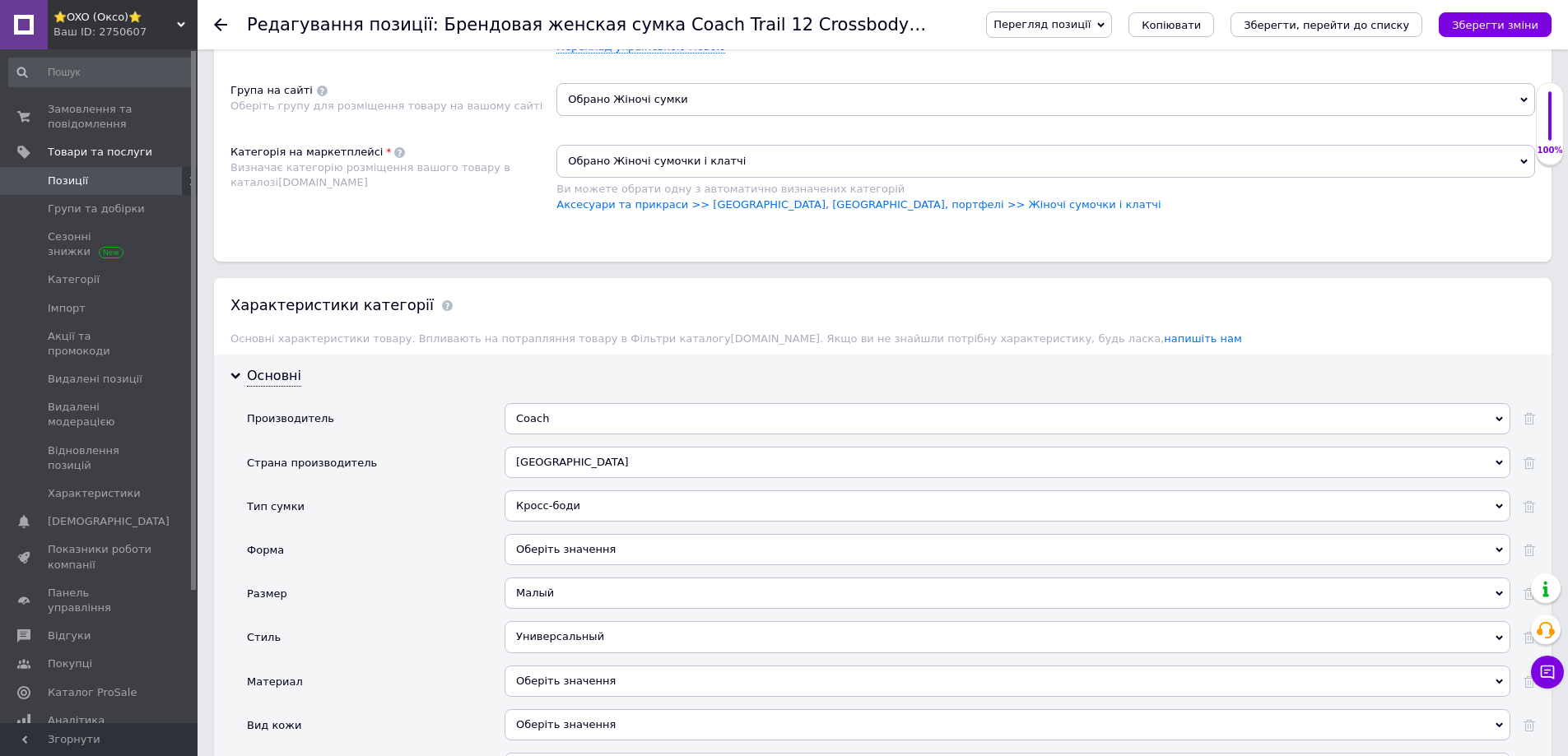
scroll to position [1235, 0]
click at [397, 681] on div "Материал" at bounding box center [376, 684] width 258 height 44
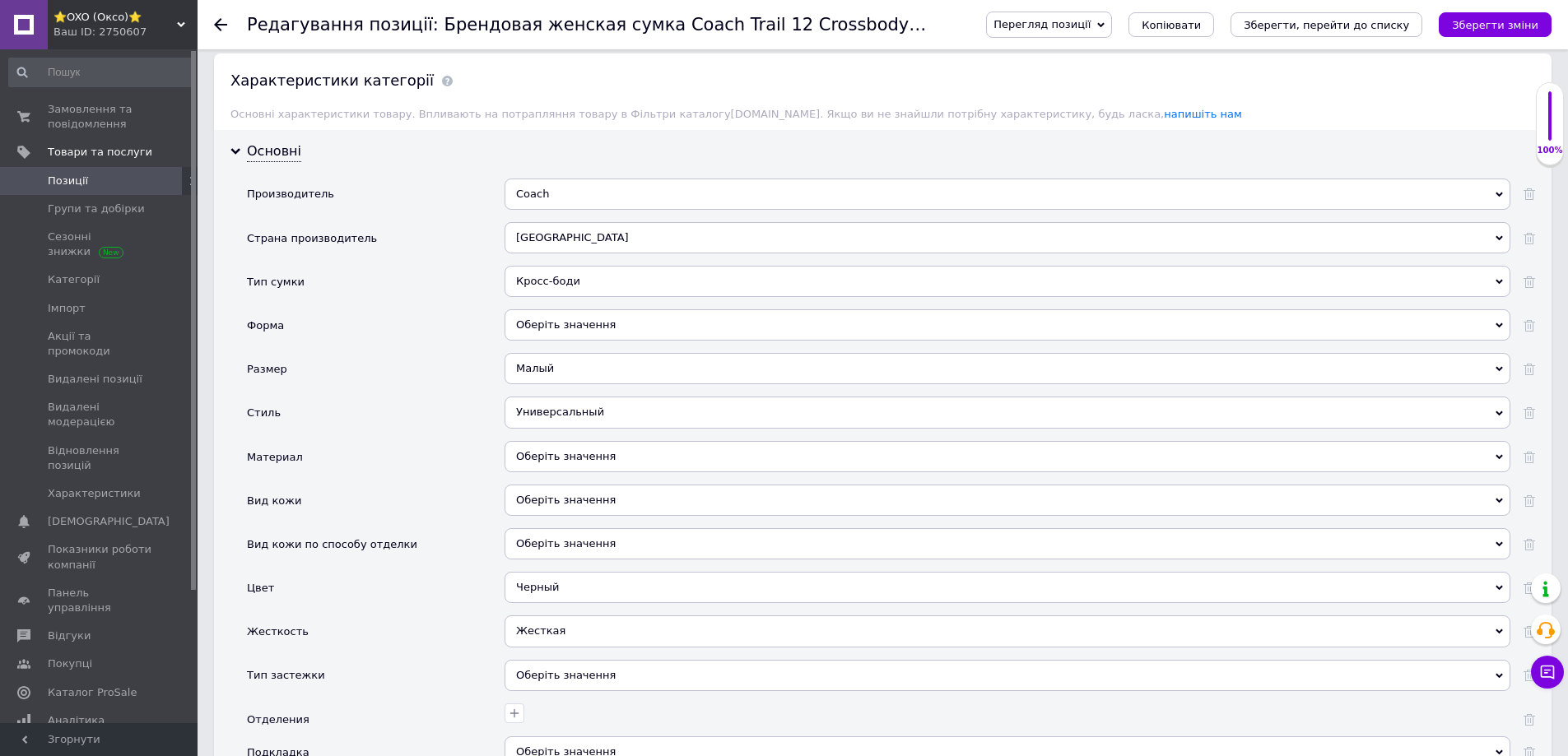
scroll to position [1482, 0]
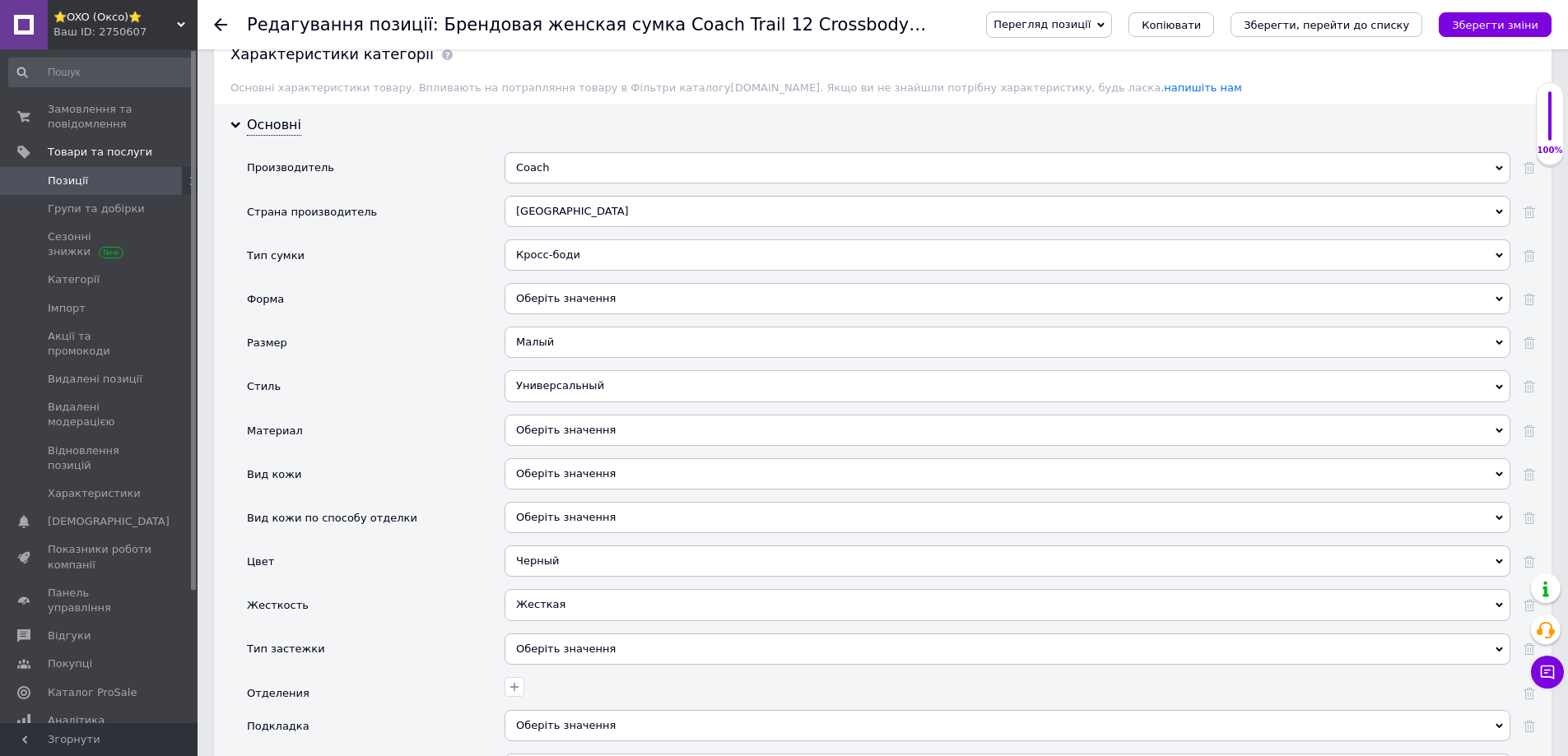
click at [523, 287] on div "Оберіть значення" at bounding box center [1007, 298] width 1006 height 31
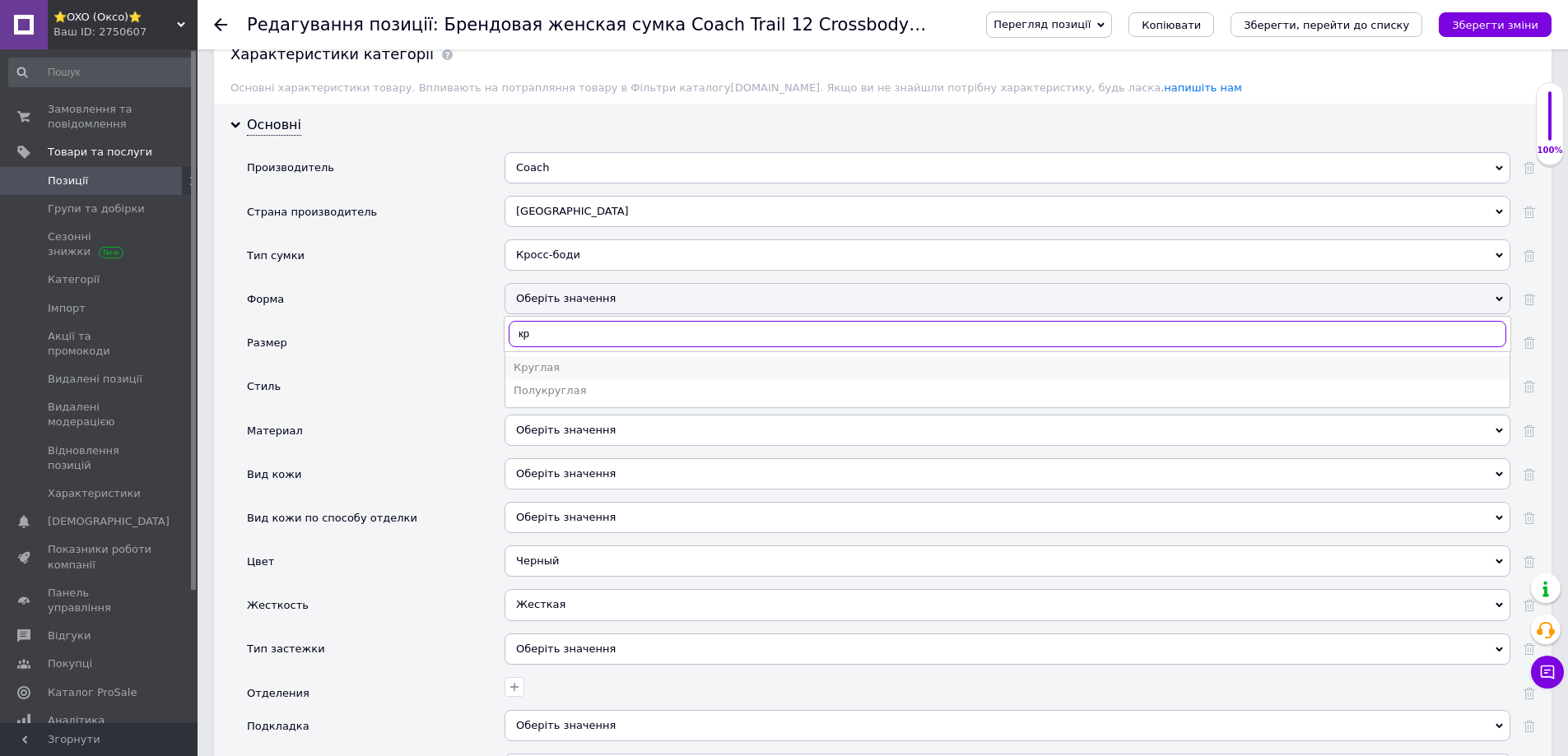
type input "кр"
click at [539, 361] on div "Круглая" at bounding box center [1007, 368] width 988 height 15
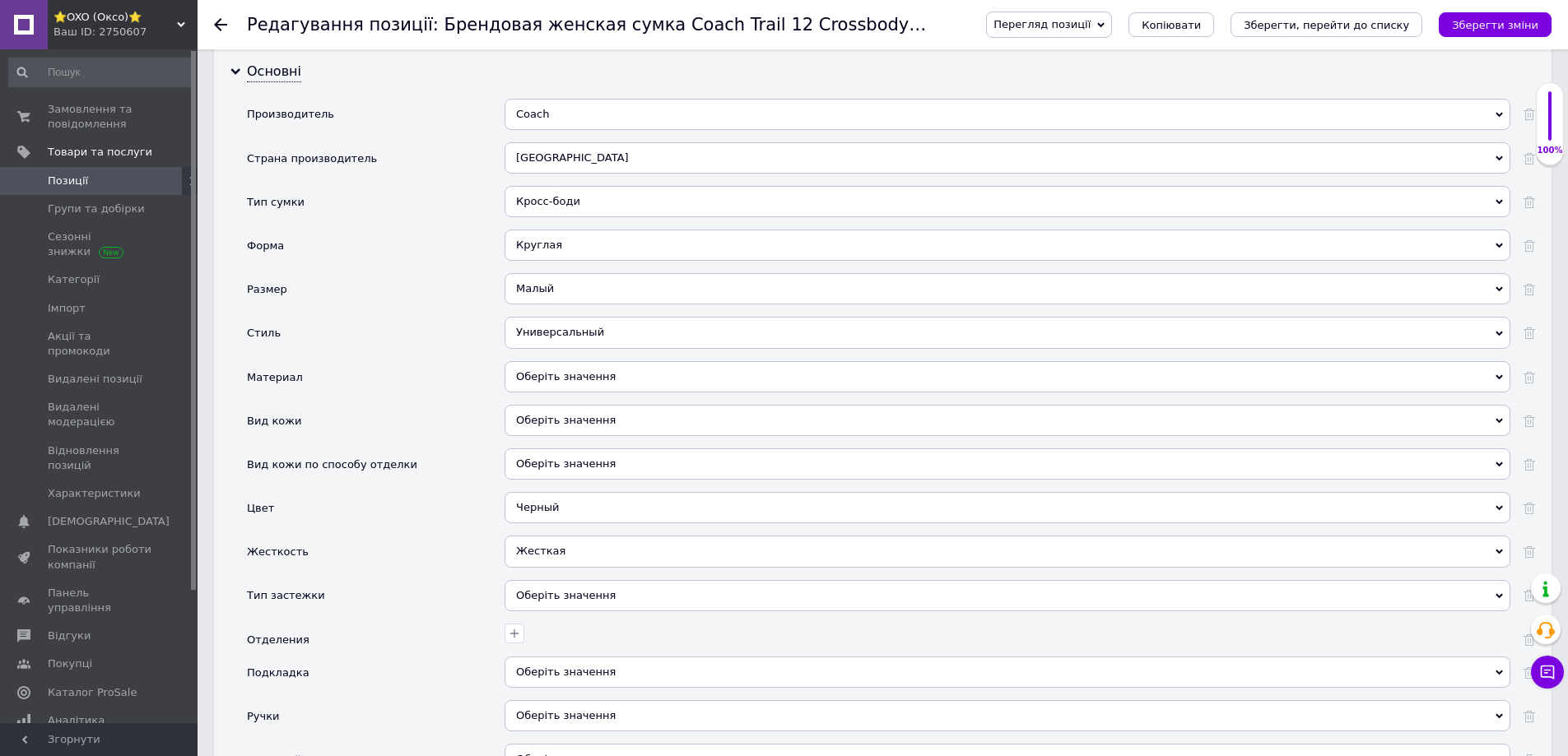
scroll to position [1563, 0]
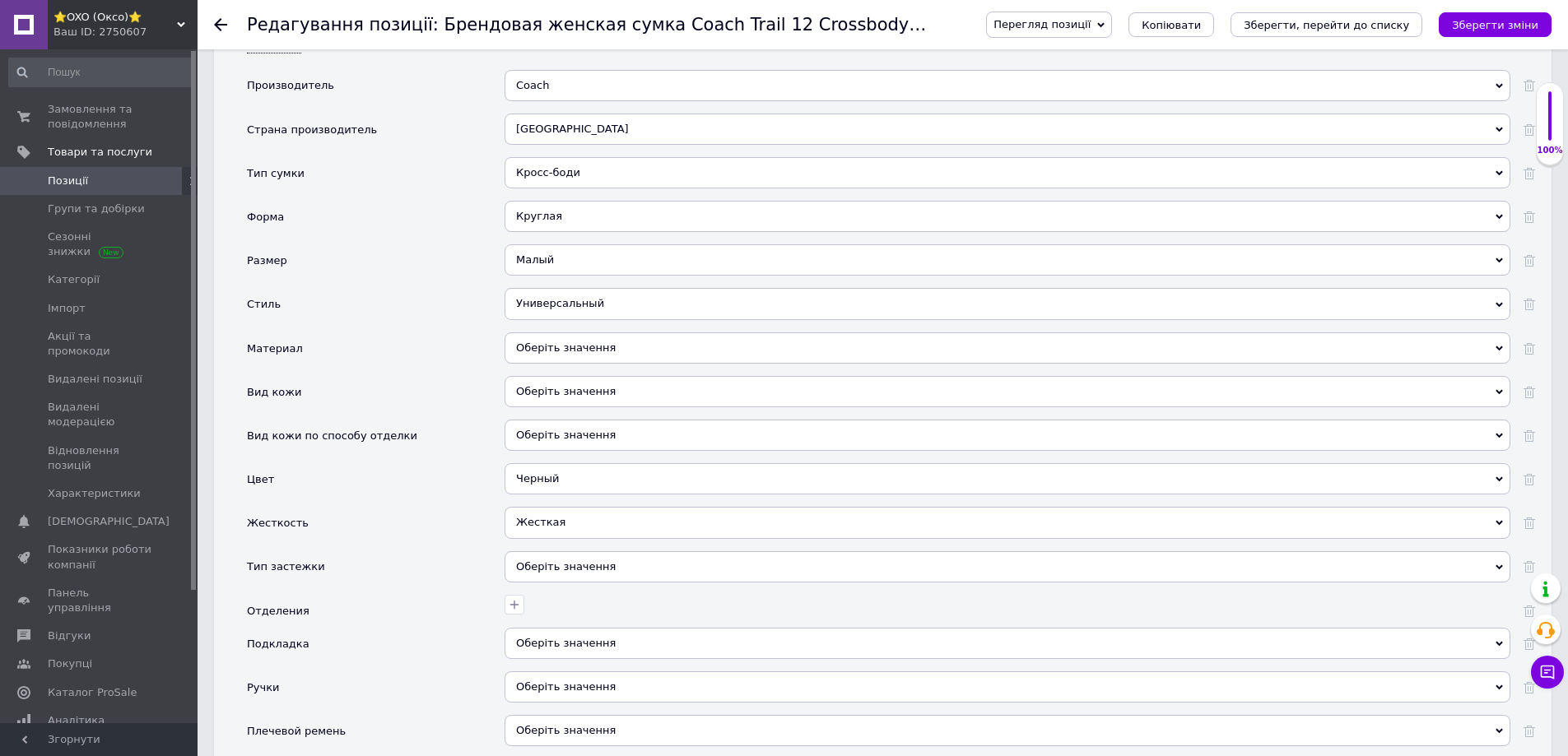
click at [554, 333] on div "Оберіть значення" at bounding box center [1007, 347] width 1006 height 31
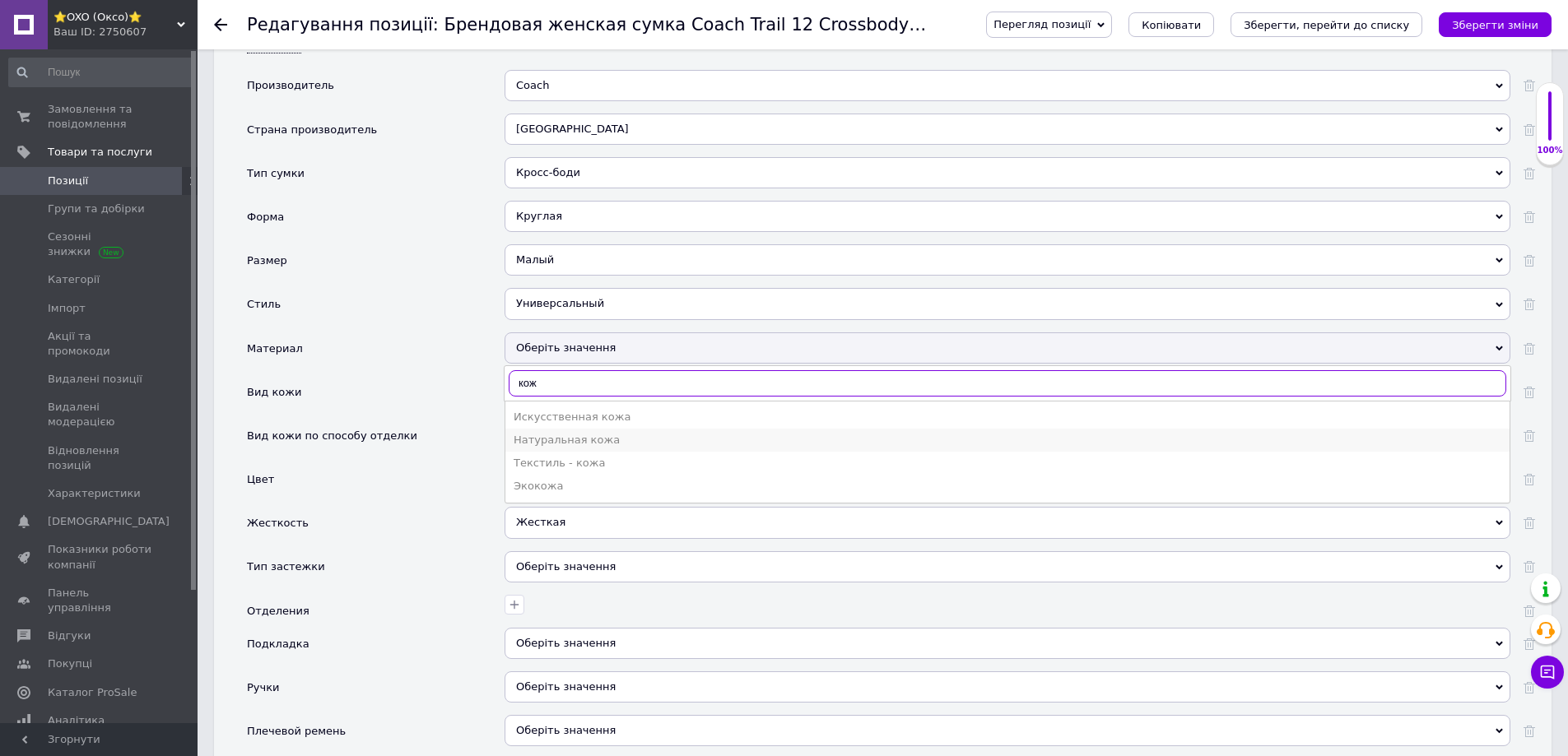
type input "кож"
click at [541, 433] on div "Натуральная кожа" at bounding box center [1007, 441] width 988 height 15
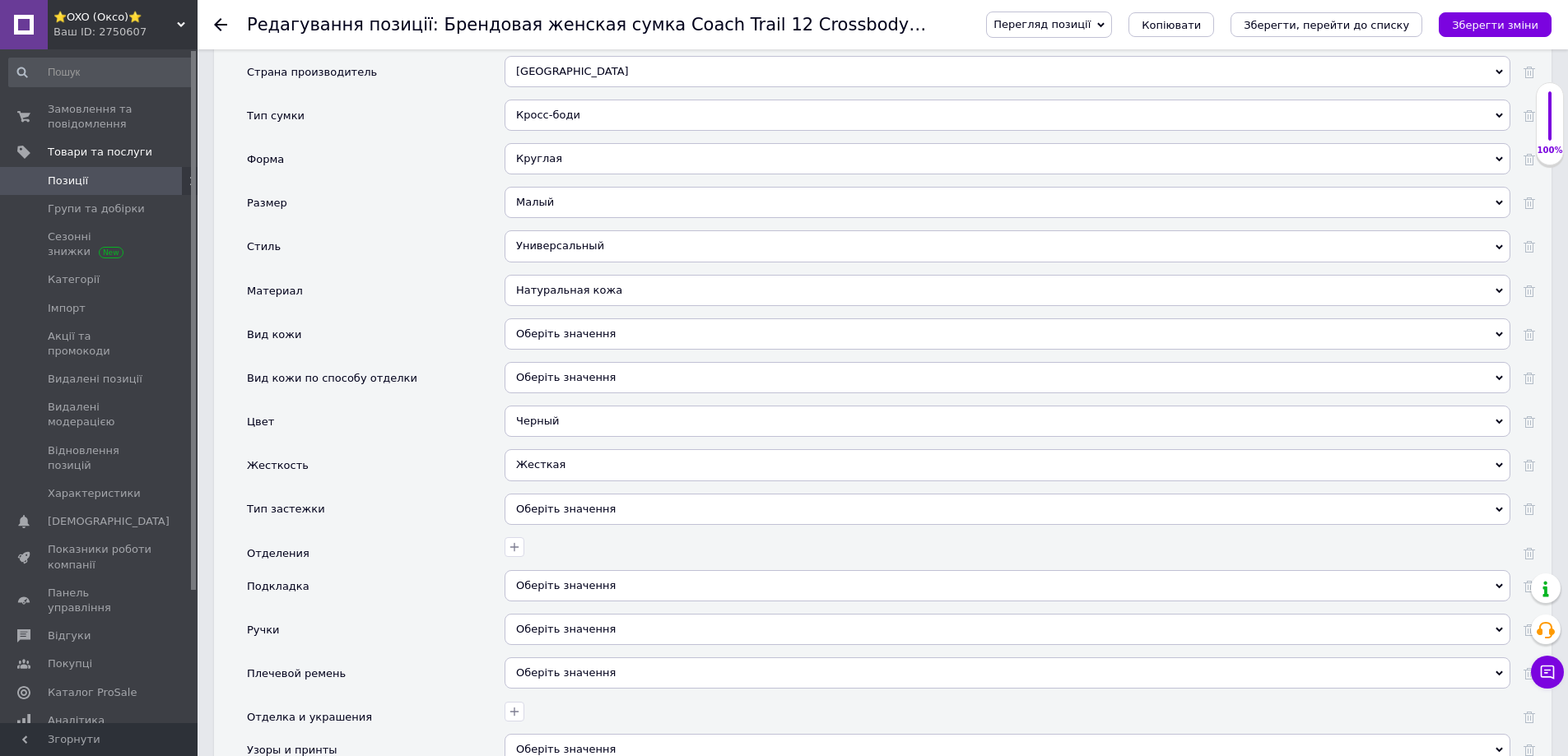
scroll to position [1646, 0]
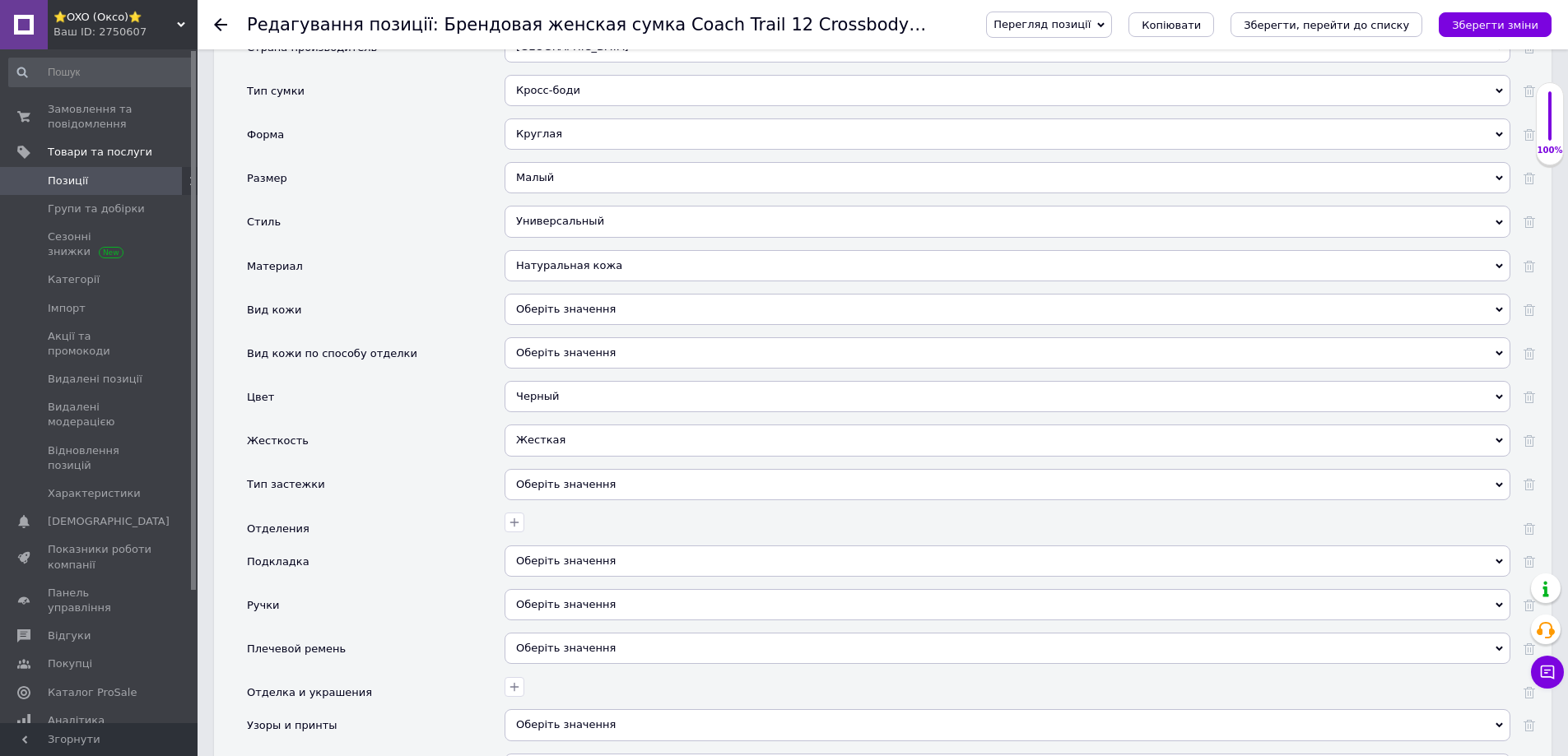
click at [558, 343] on div "Оберіть значення" at bounding box center [1007, 352] width 1006 height 31
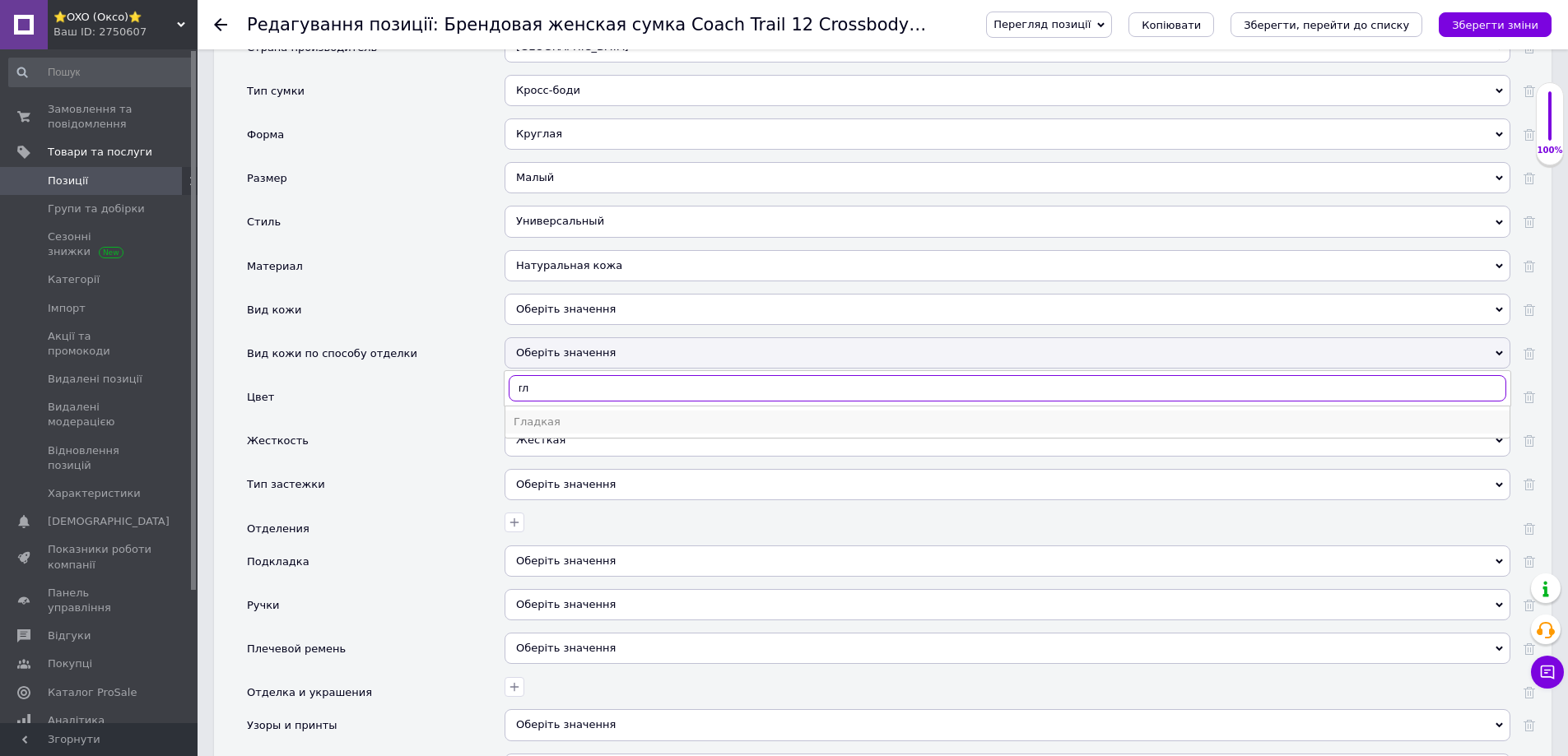
type input "гл"
click at [533, 415] on div "Гладкая" at bounding box center [1007, 422] width 988 height 15
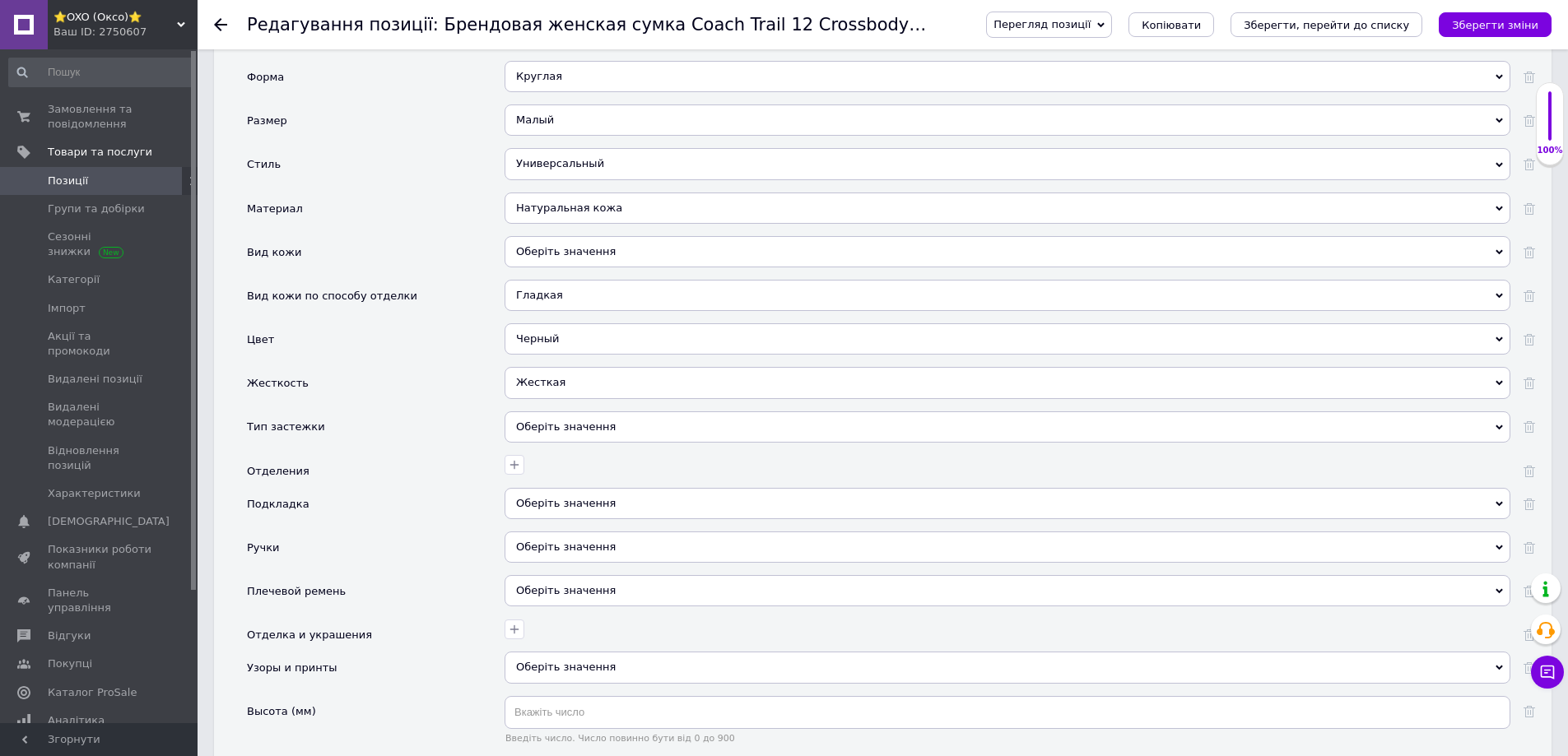
scroll to position [1729, 0]
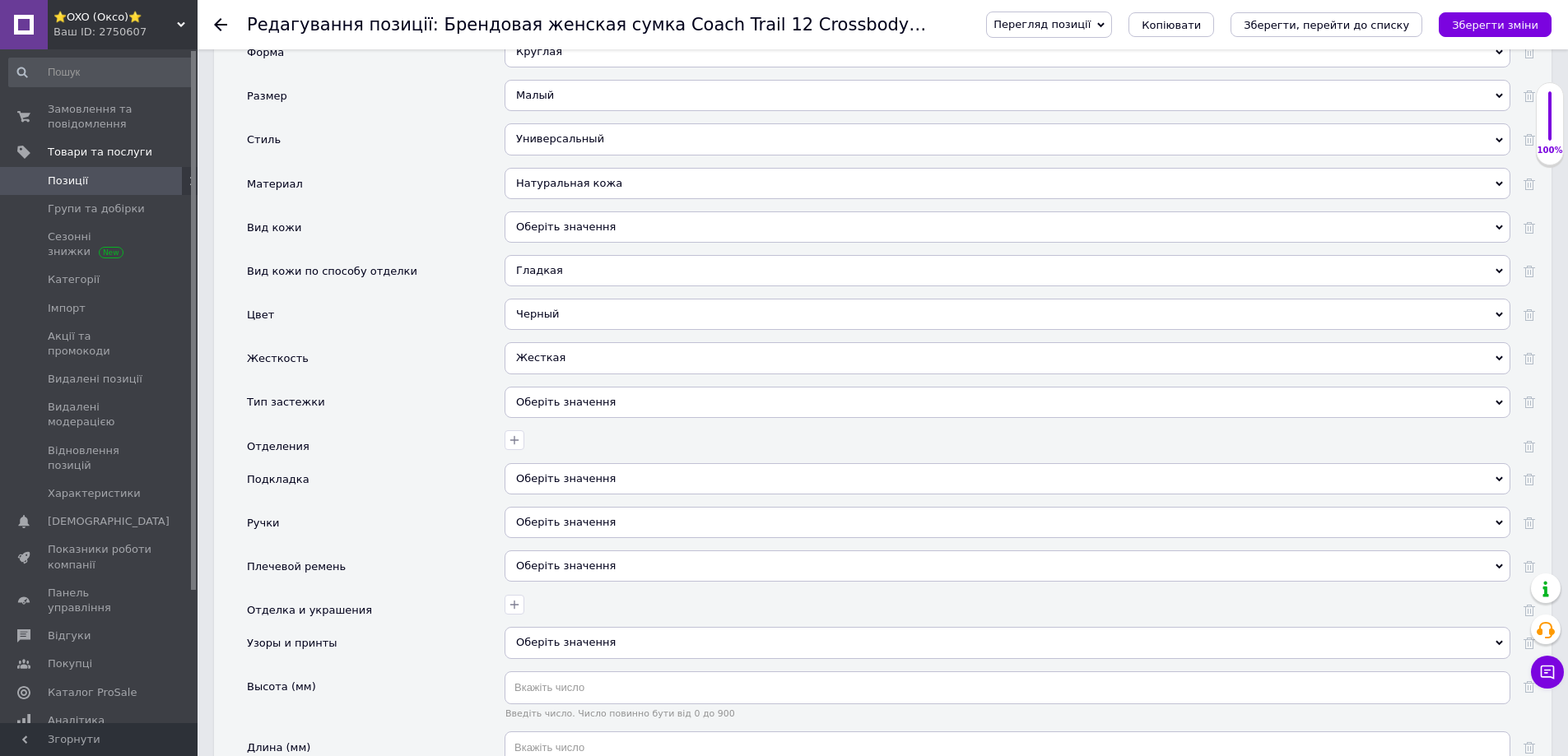
click at [524, 387] on div "Оберіть значення" at bounding box center [1007, 402] width 1006 height 31
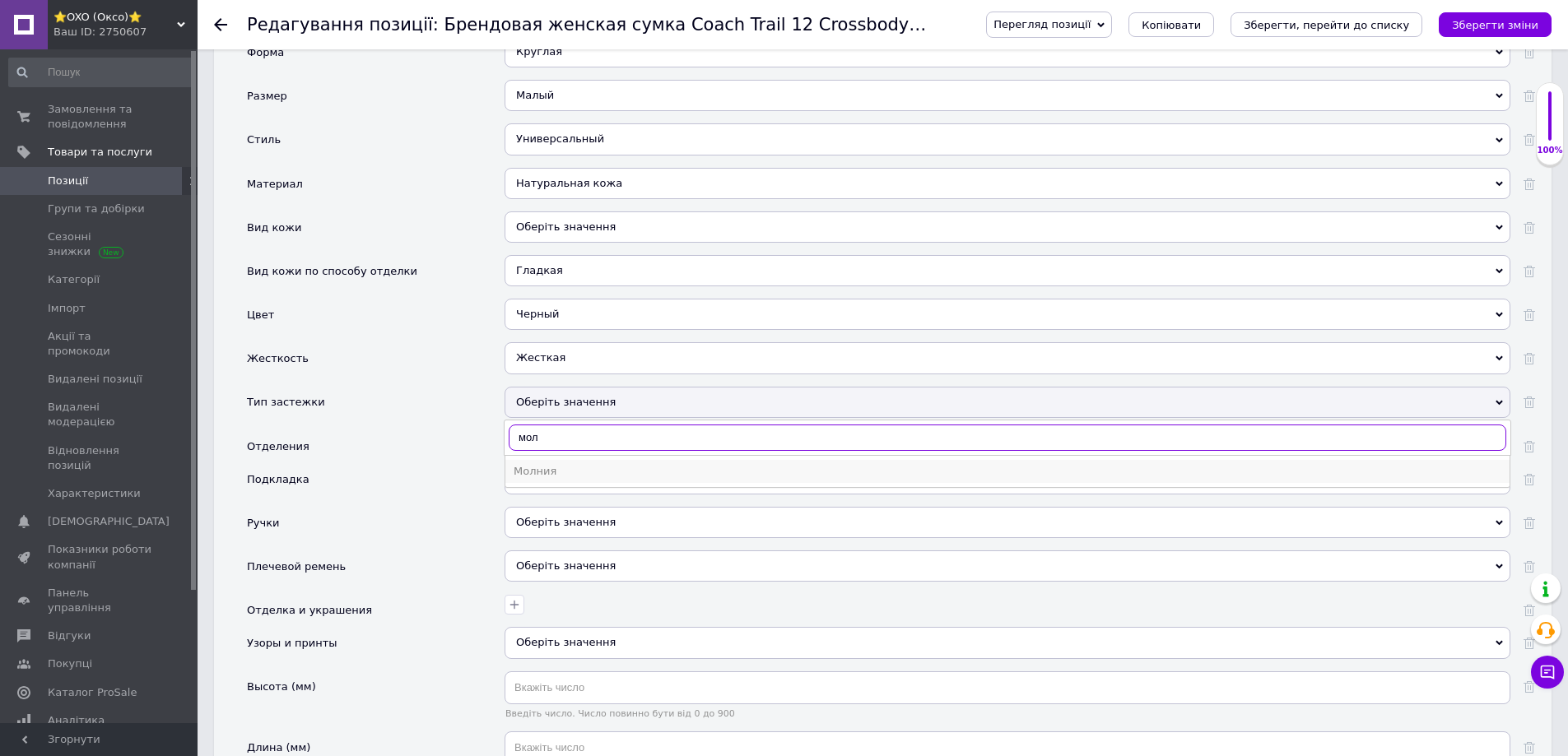
type input "мол"
click at [526, 464] on div "Молния" at bounding box center [1007, 472] width 988 height 15
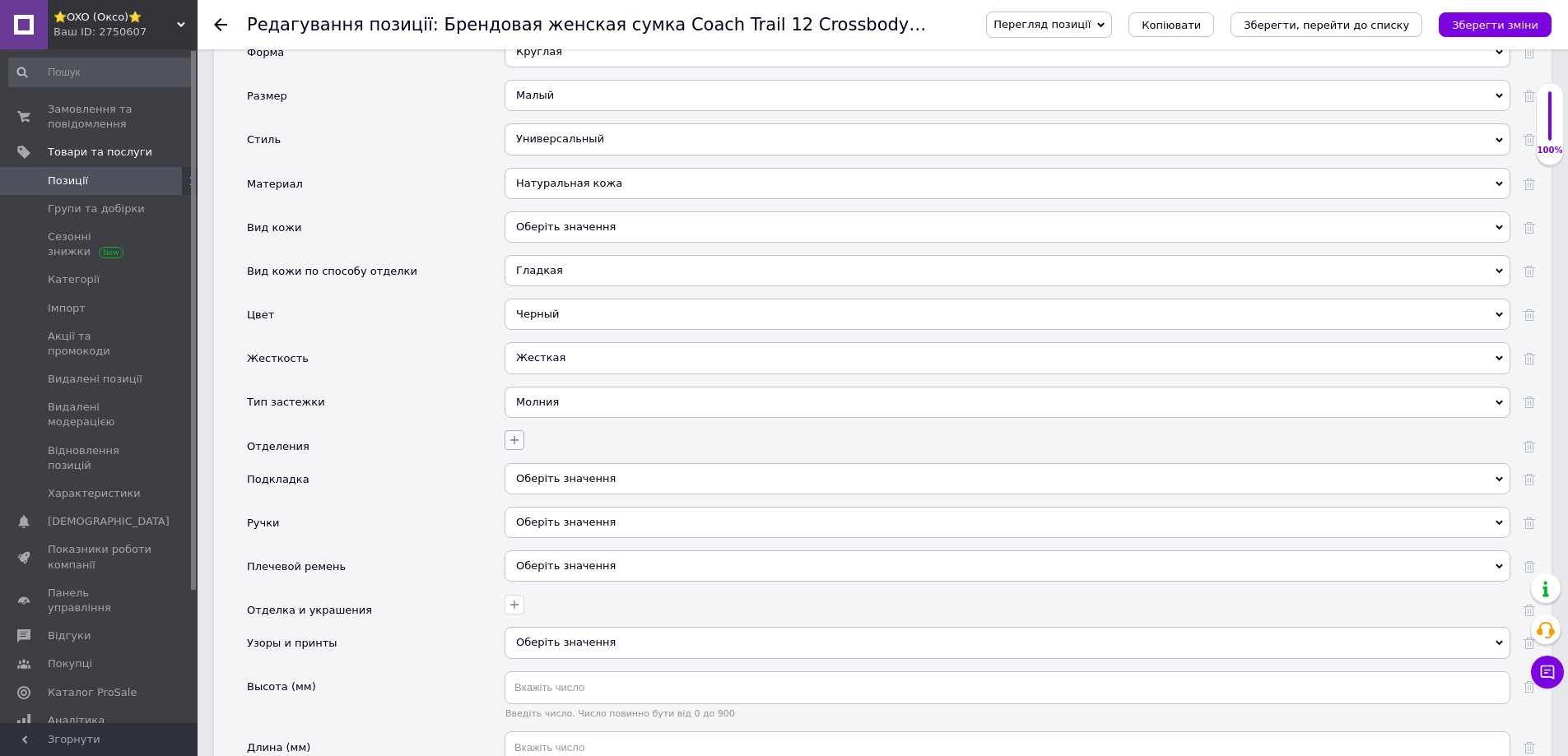
click at [508, 434] on icon "button" at bounding box center [514, 441] width 13 height 13
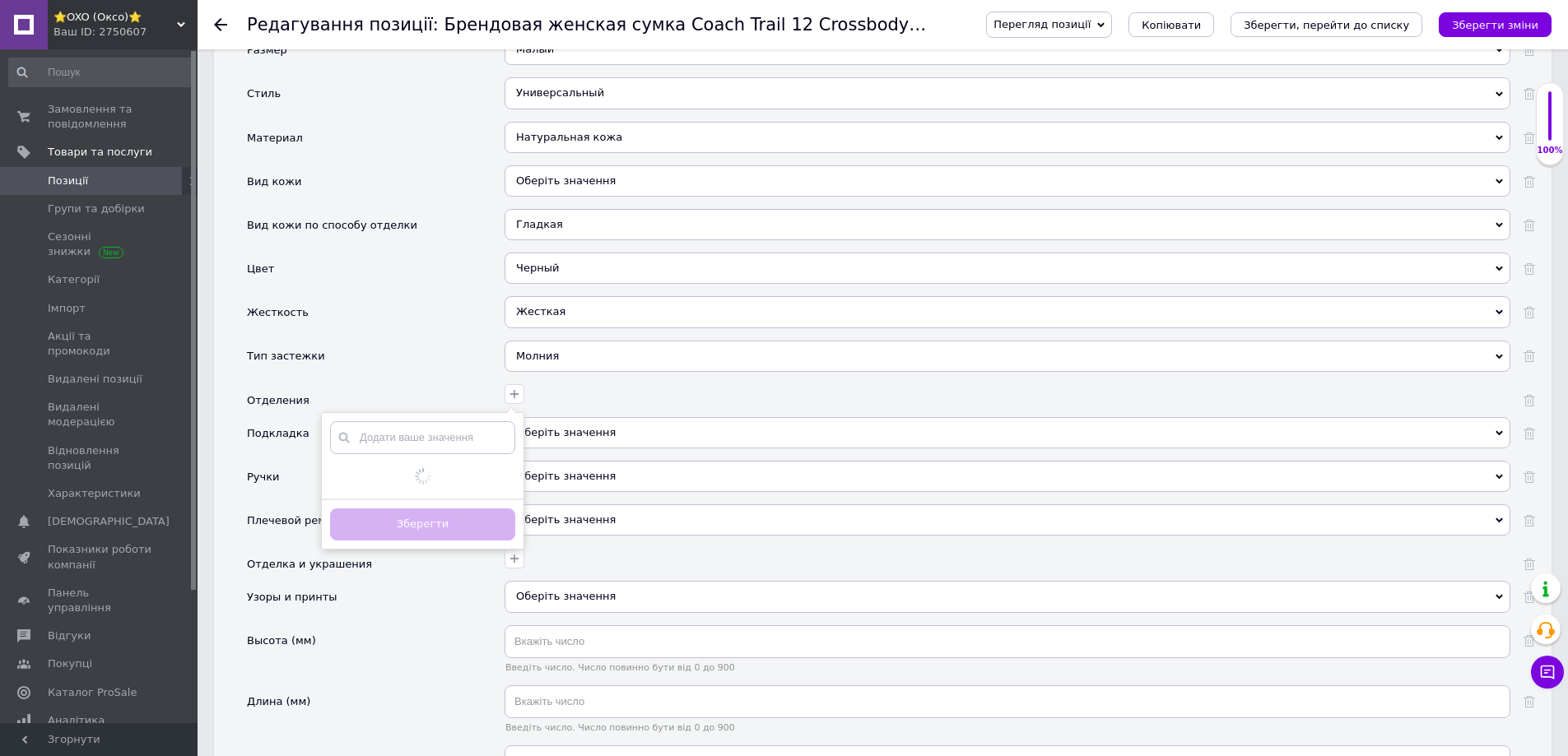
scroll to position [1810, 0]
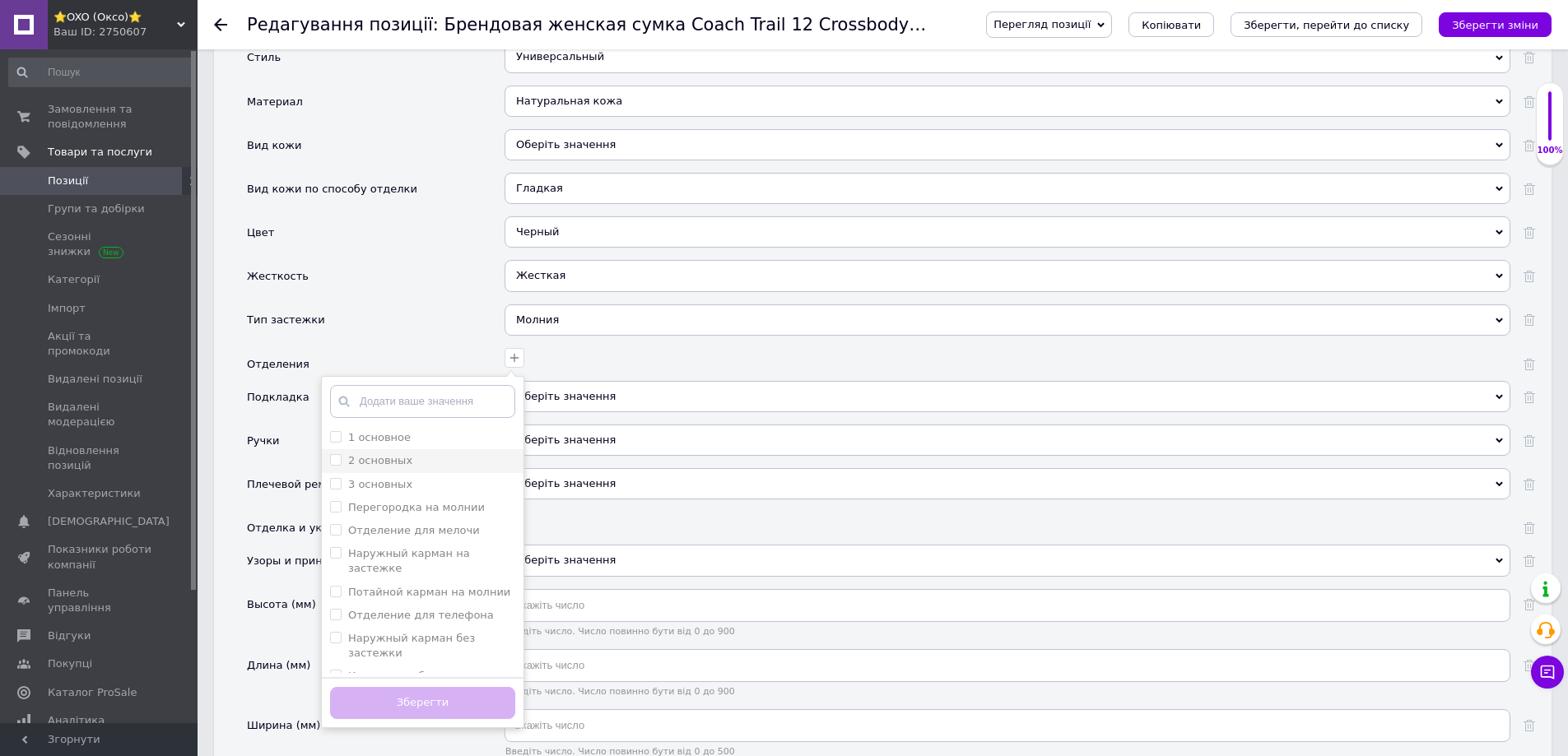
click at [385, 432] on label "1 основное" at bounding box center [379, 437] width 62 height 13
checkbox основное "true"
click at [379, 687] on button "Зберегти" at bounding box center [423, 703] width 185 height 32
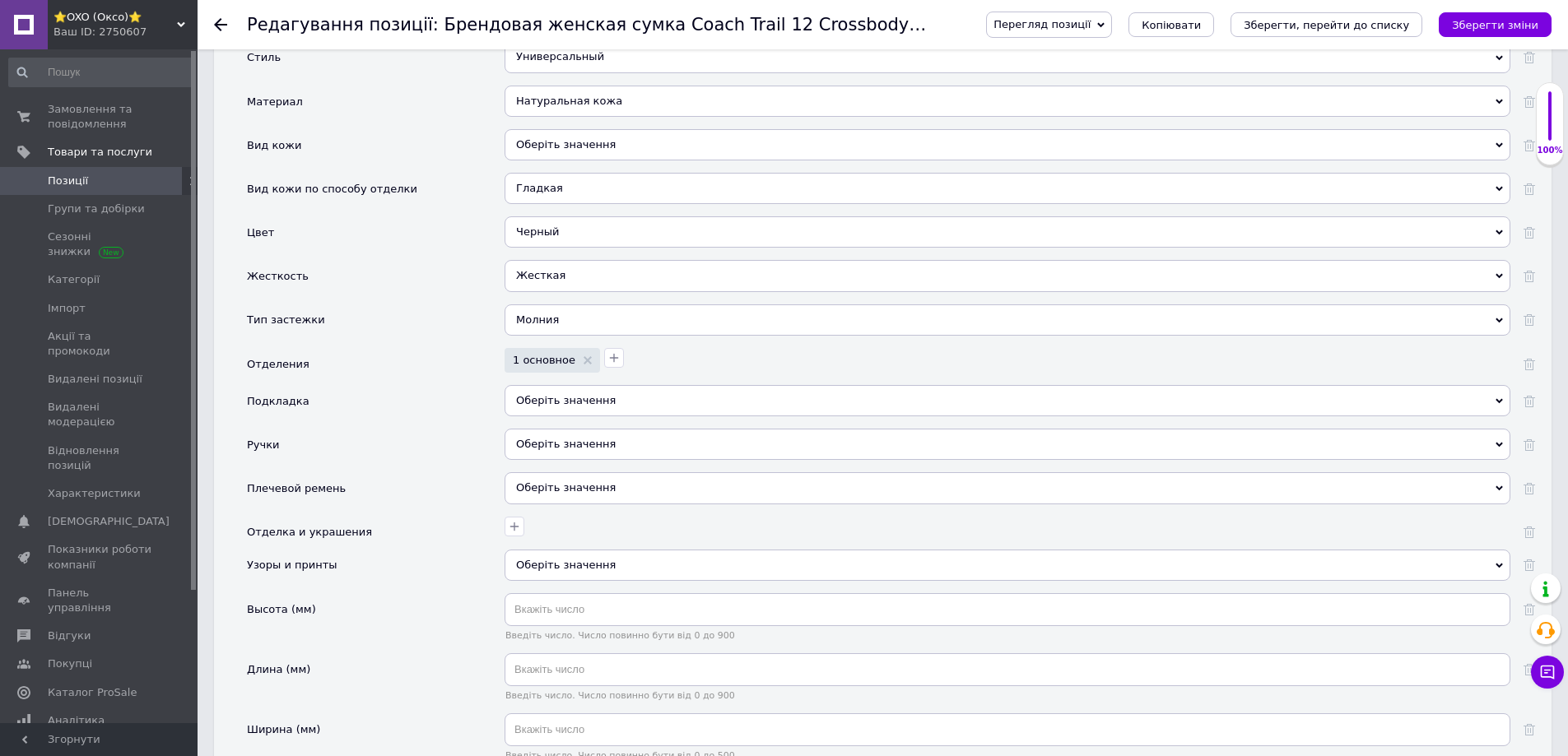
click at [564, 430] on div "Оберіть значення" at bounding box center [1007, 444] width 1006 height 31
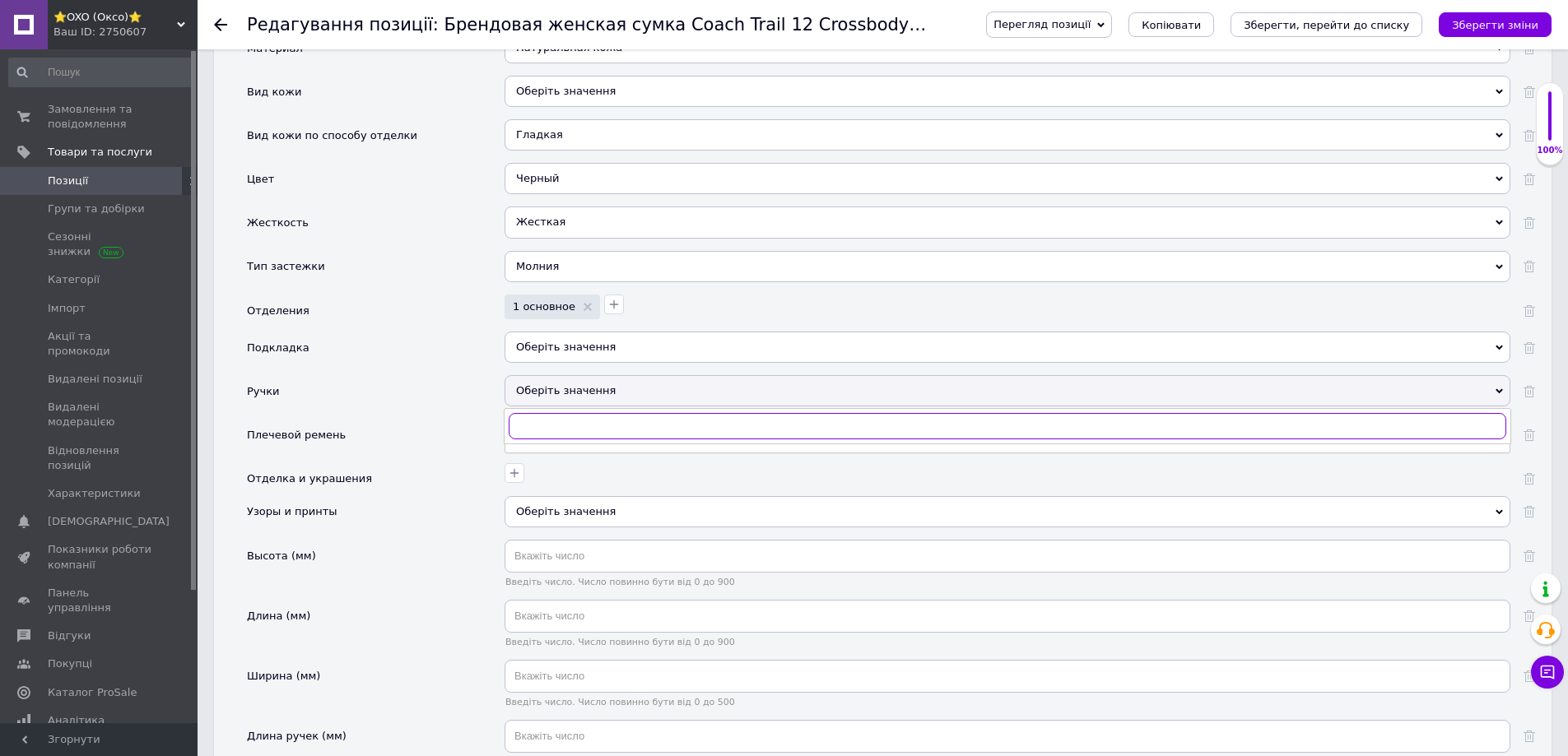
scroll to position [1893, 0]
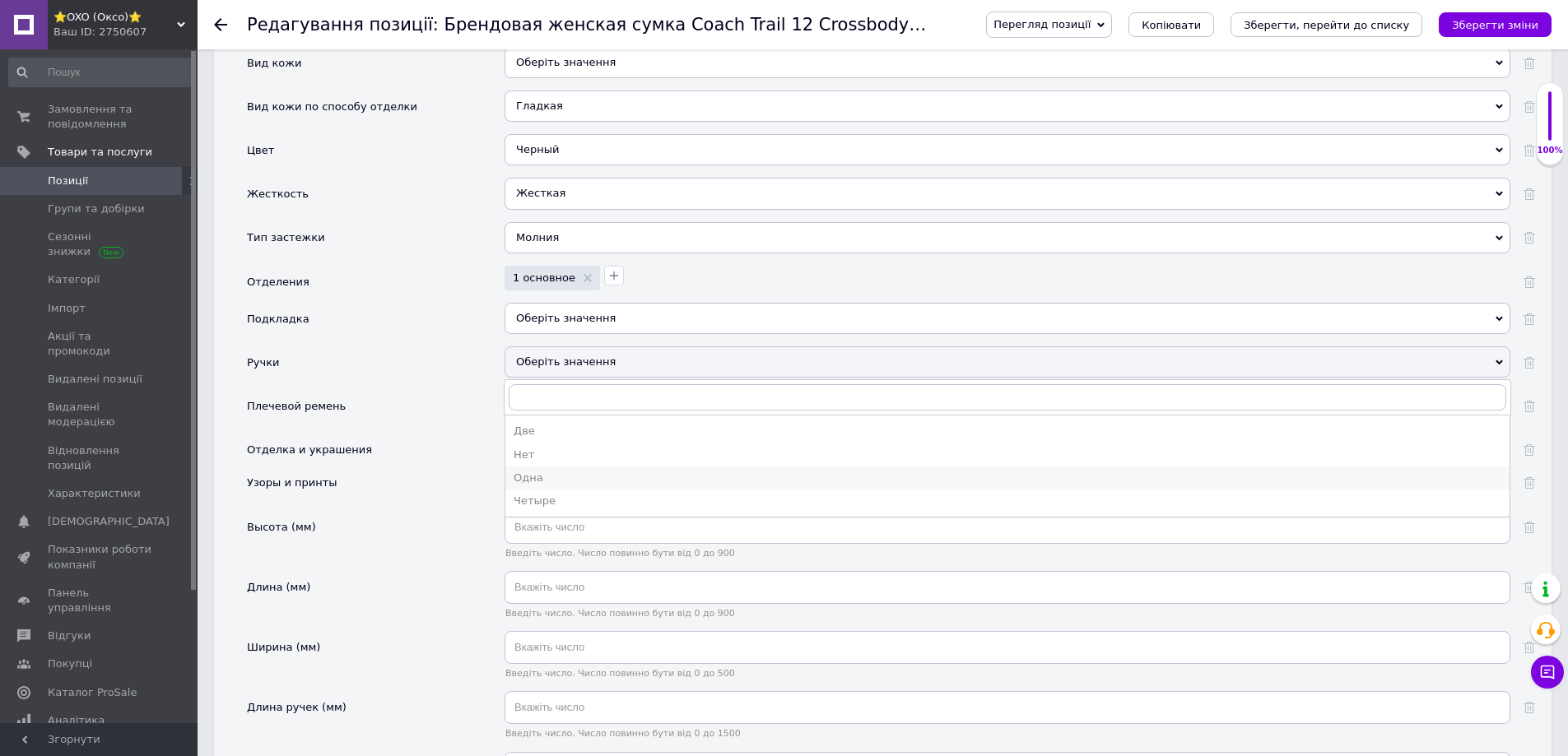
click at [523, 471] on div "Одна" at bounding box center [1007, 479] width 988 height 15
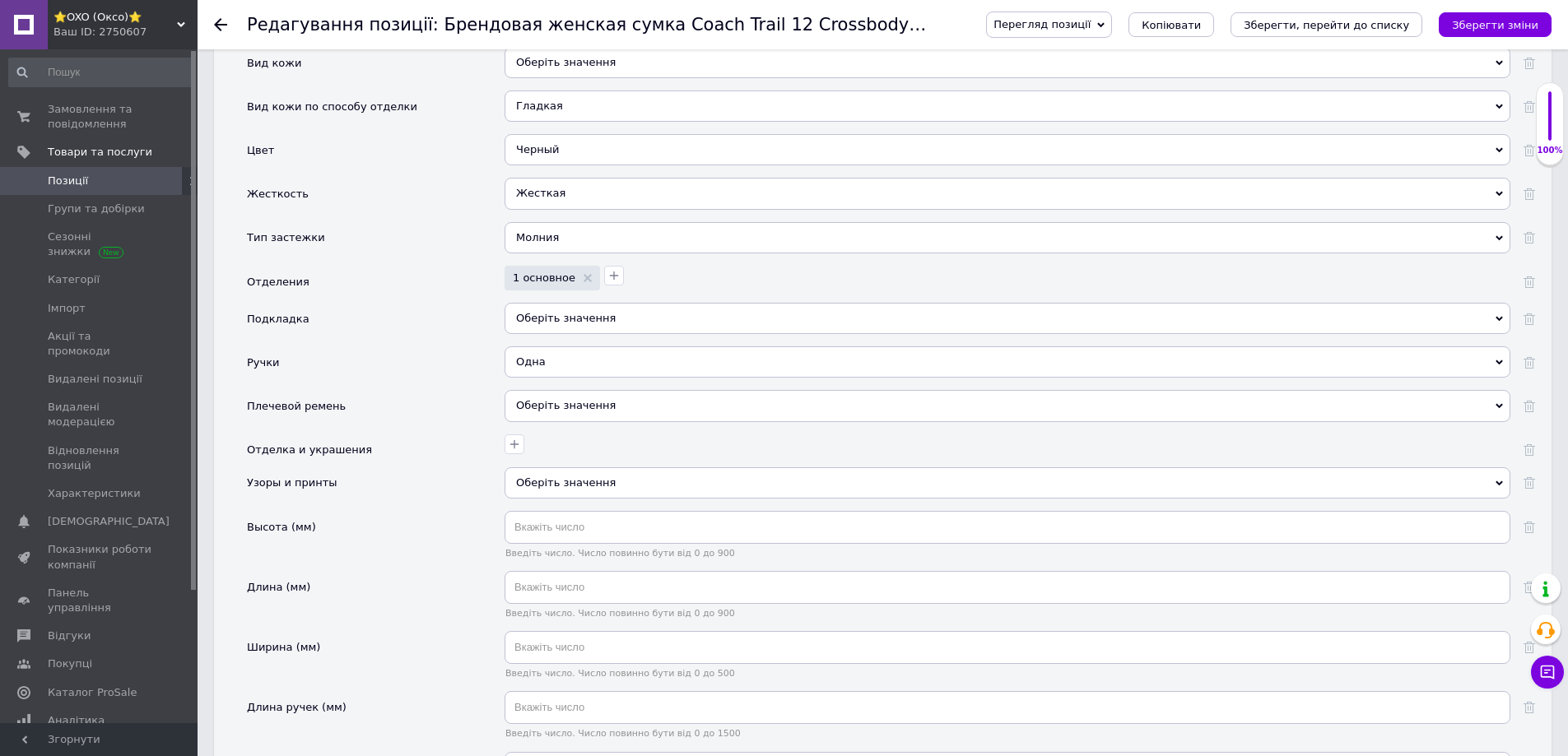
click at [556, 399] on span "Оберіть значення" at bounding box center [566, 405] width 99 height 13
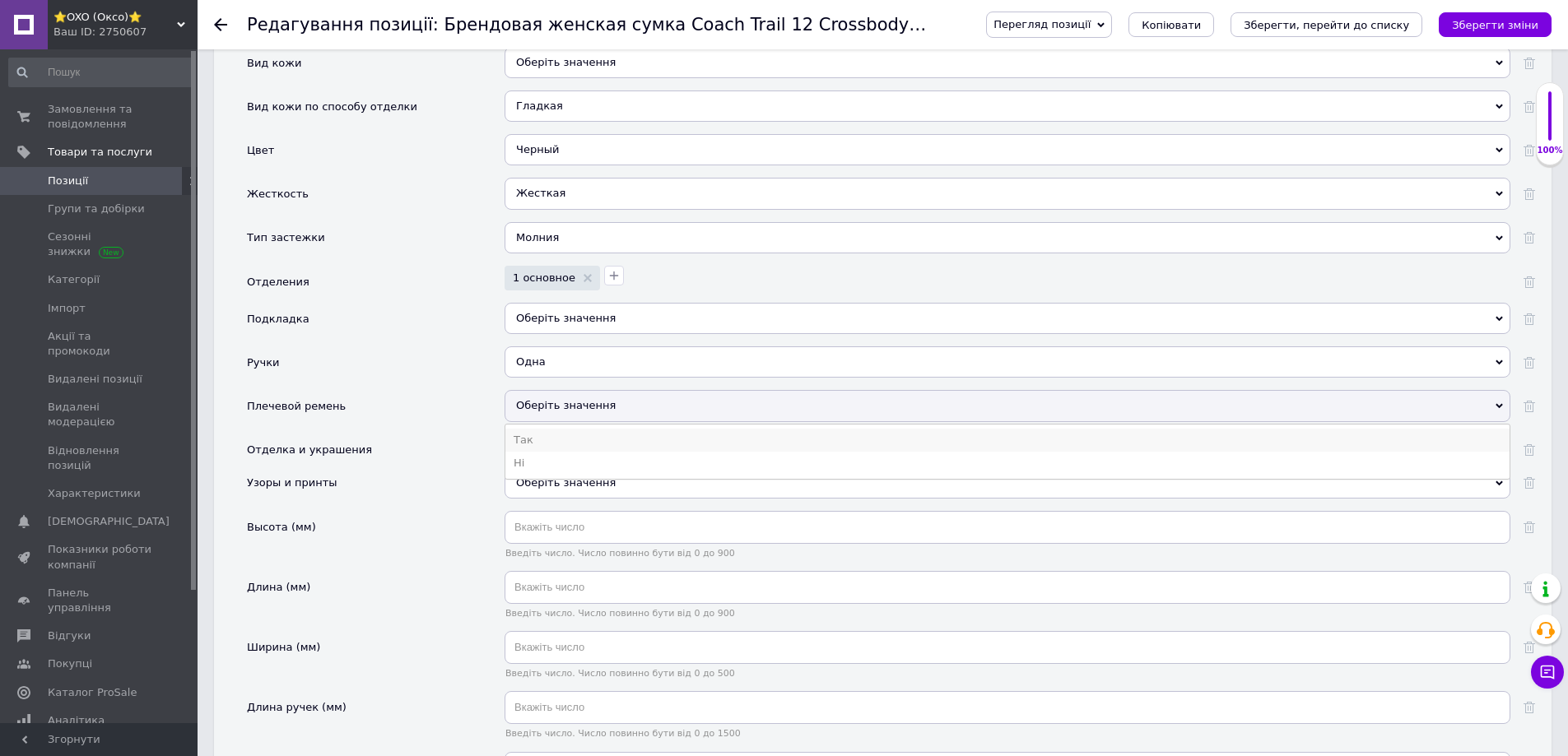
click at [538, 429] on li "Так" at bounding box center [1007, 440] width 1004 height 23
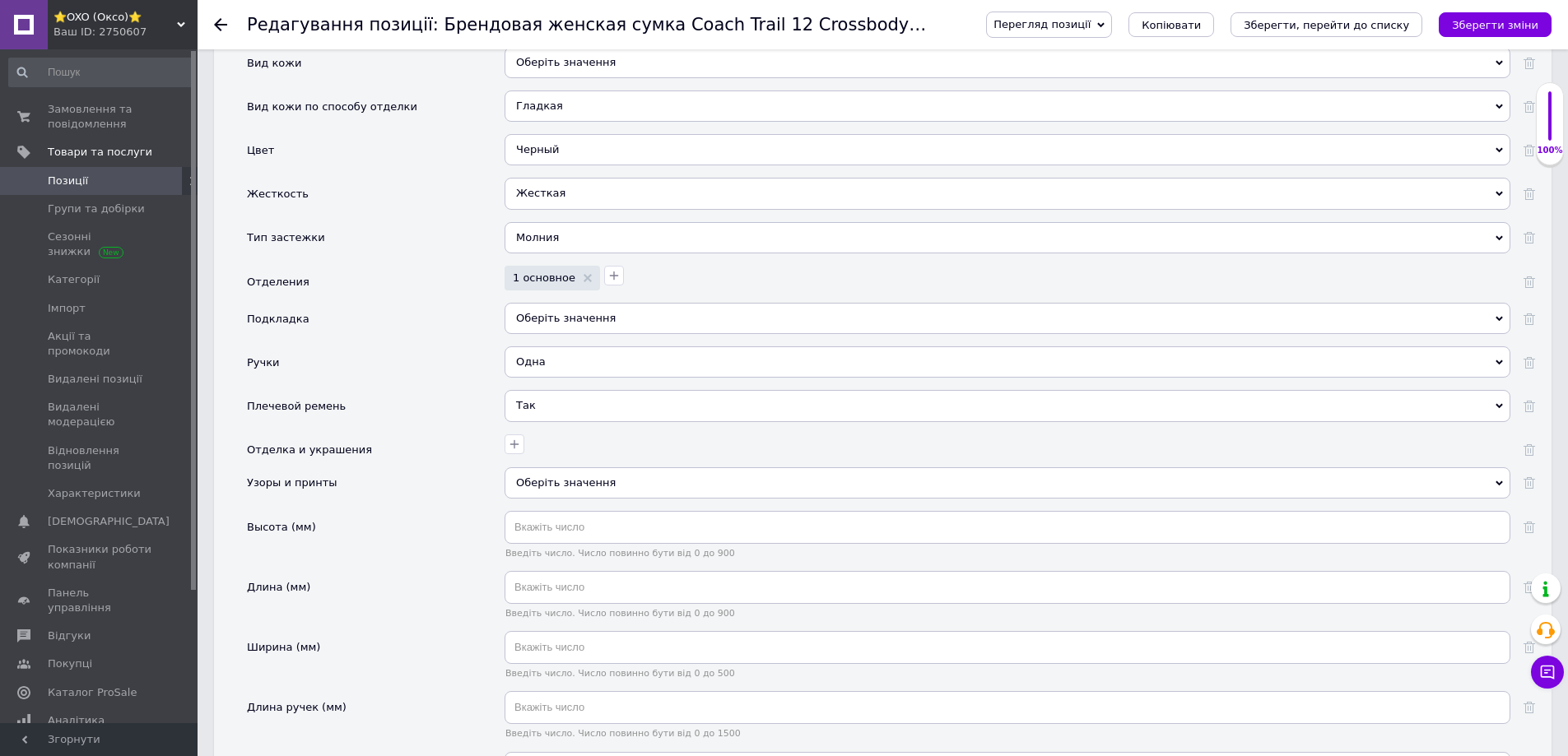
click at [534, 468] on div "Оберіть значення" at bounding box center [1007, 483] width 1006 height 31
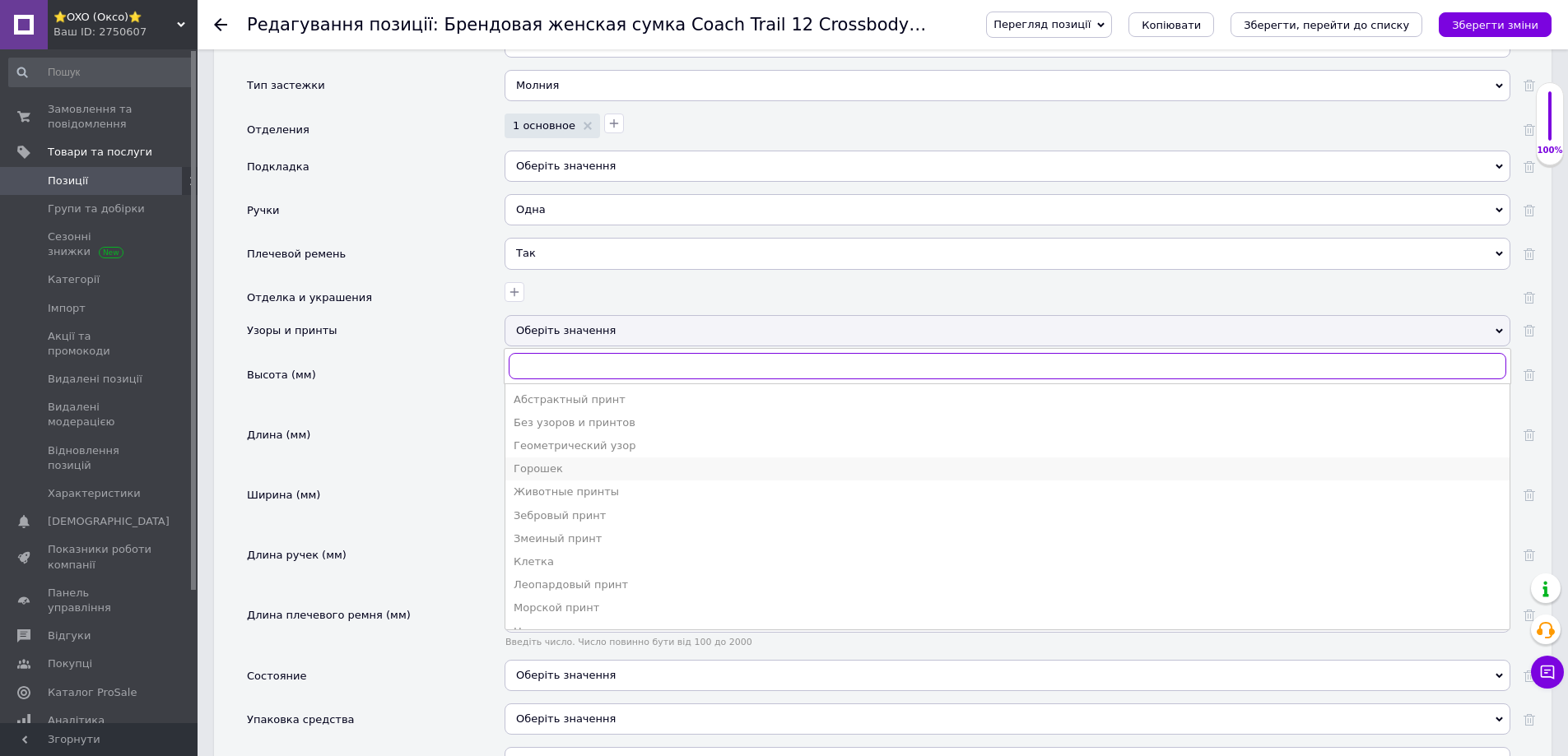
scroll to position [2057, 0]
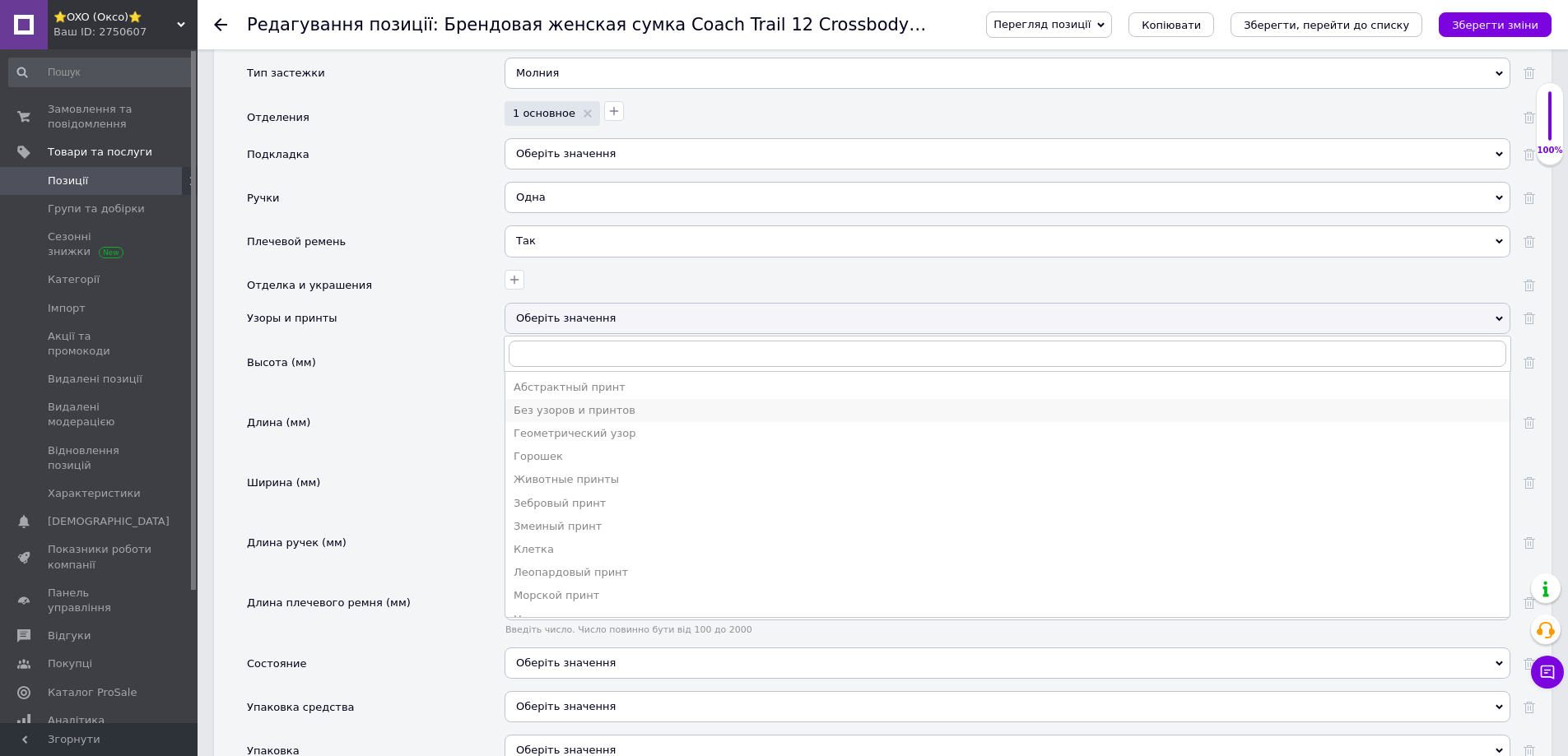
click at [534, 403] on div "Без узоров и принтов" at bounding box center [1007, 410] width 988 height 15
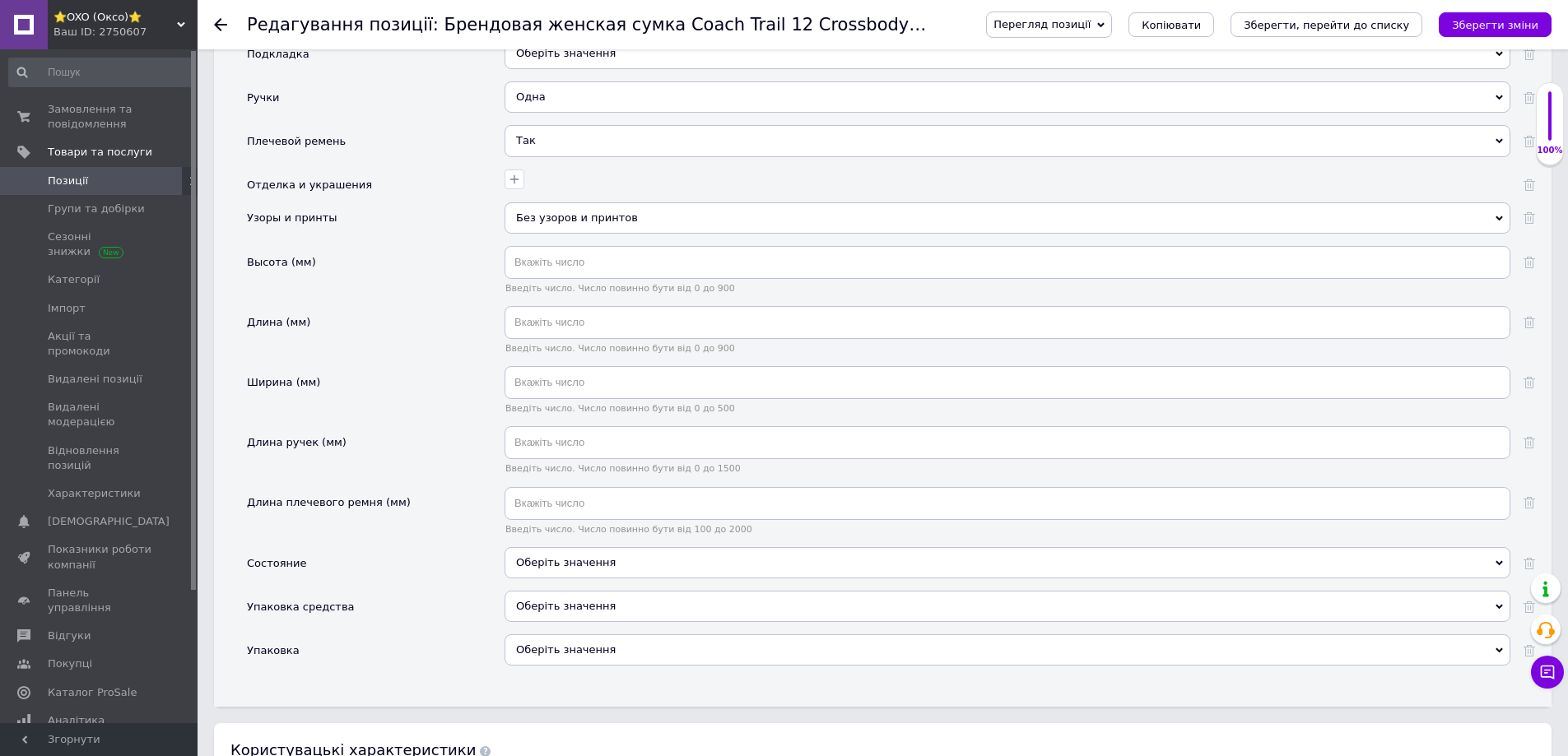
scroll to position [2304, 0]
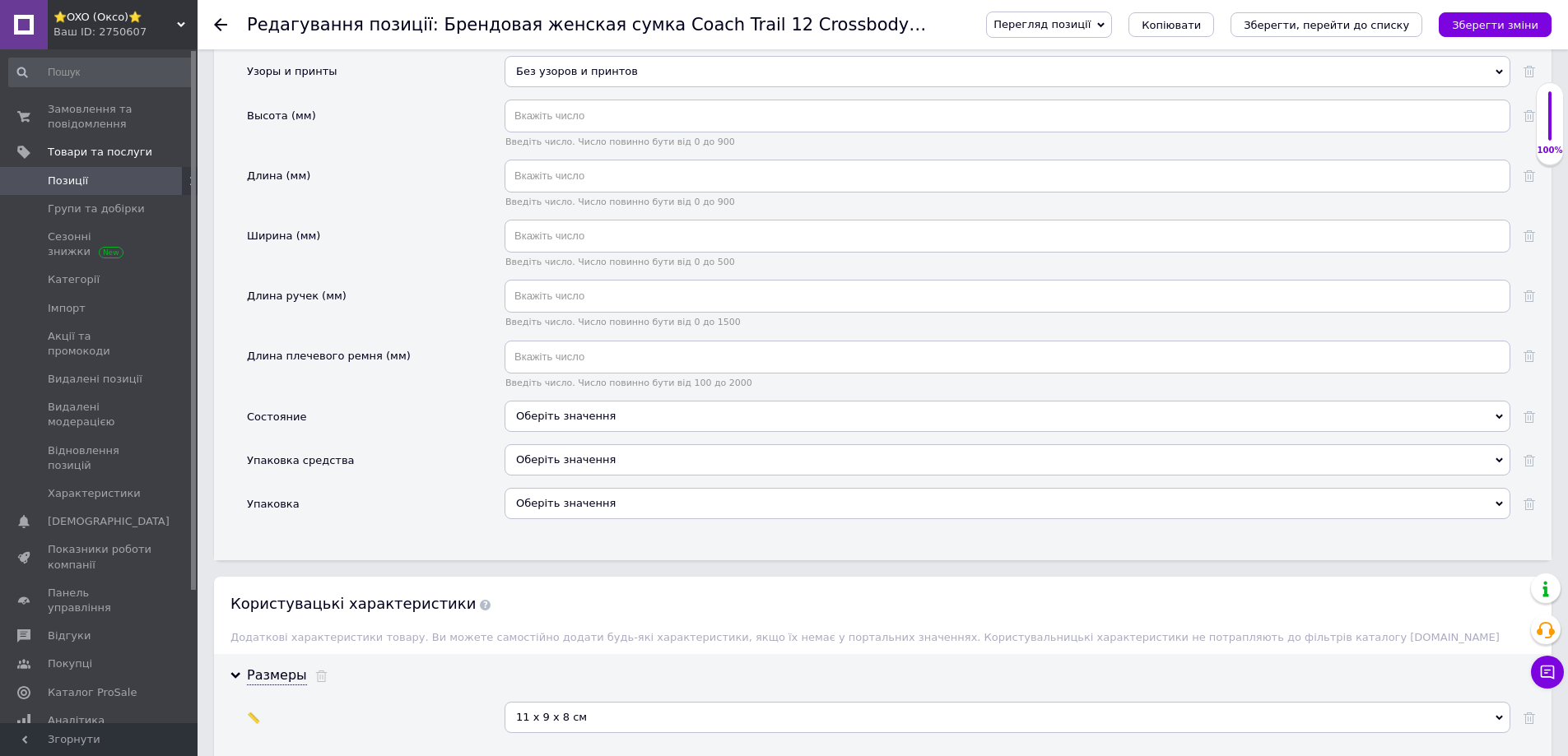
click at [541, 379] on div "Введіть число. Число повинно бути від 100 до 2000" at bounding box center [1007, 370] width 1006 height 60
click at [535, 401] on div "Оберіть значення" at bounding box center [1007, 416] width 1006 height 31
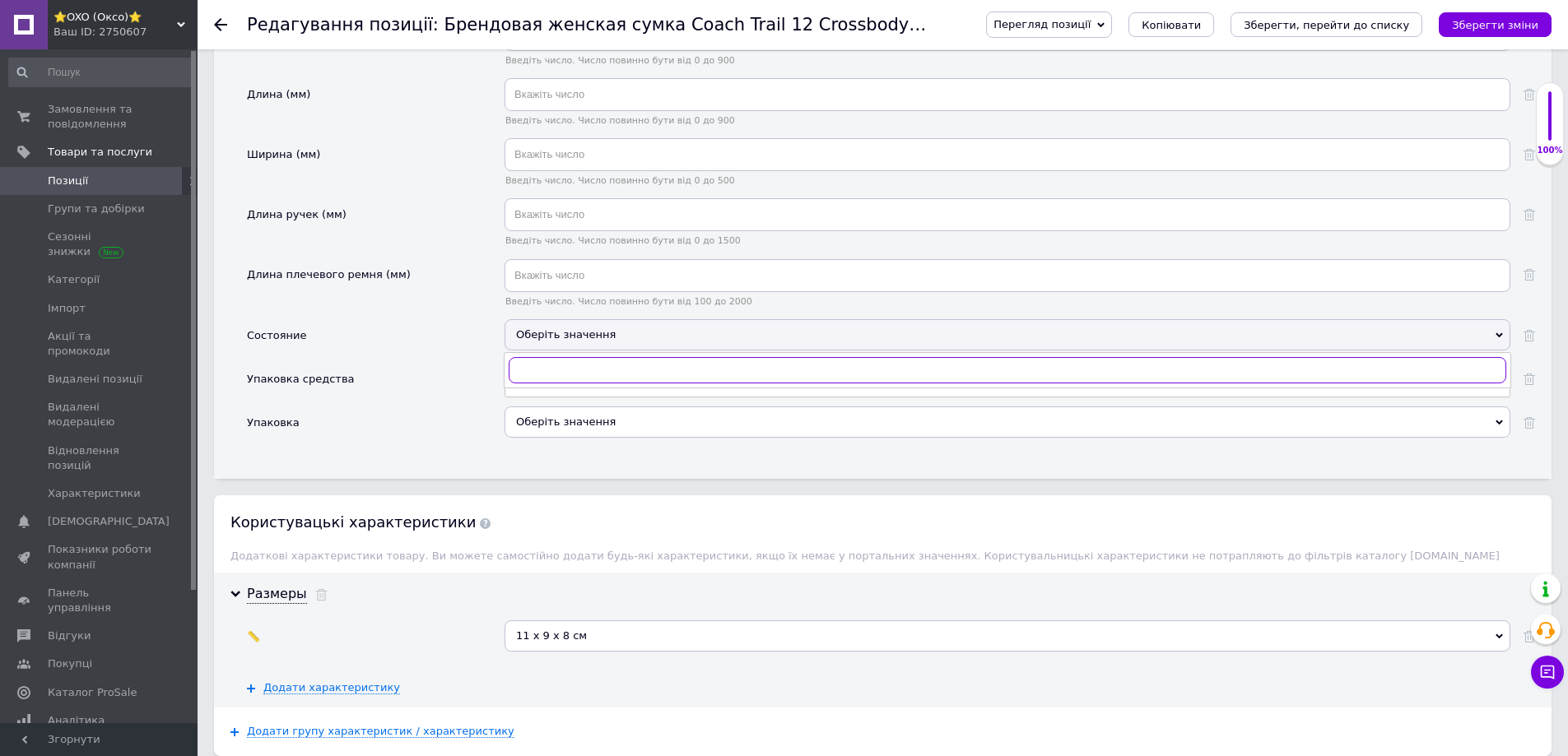
scroll to position [2387, 0]
click at [521, 419] on div "Новое" at bounding box center [1007, 426] width 988 height 15
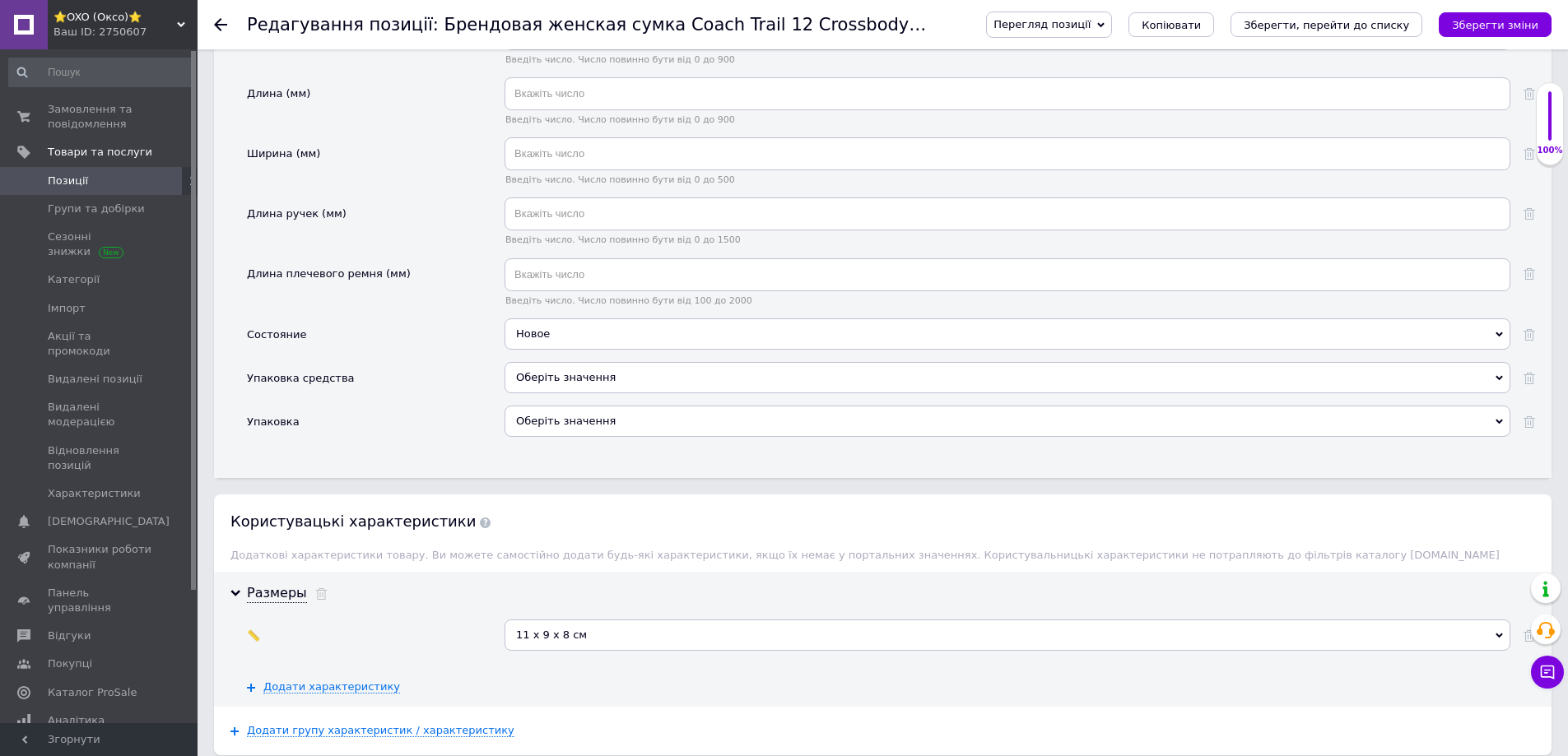
click at [558, 366] on div "Оберіть значення" at bounding box center [1007, 378] width 1006 height 31
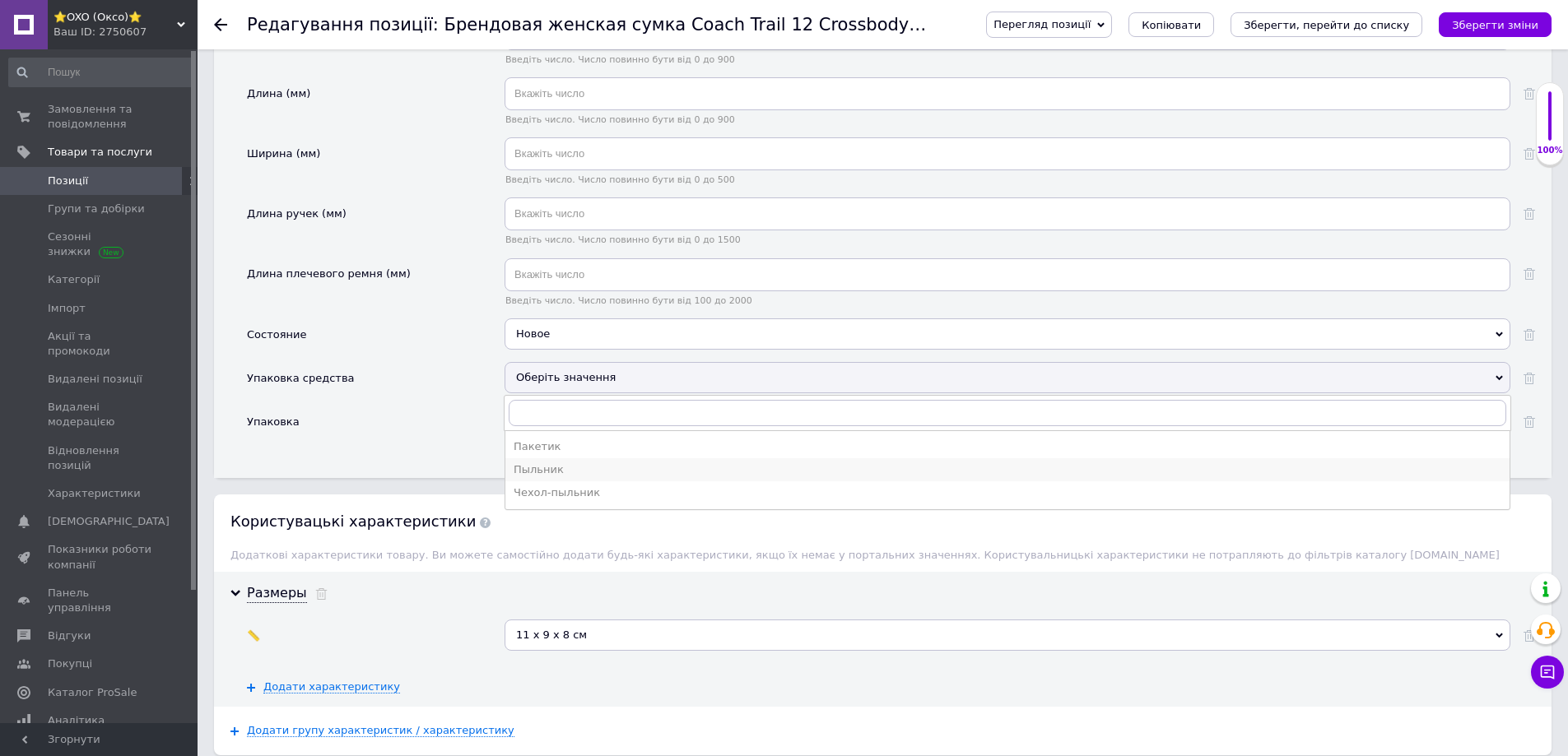
click at [521, 463] on div "Пыльник" at bounding box center [1007, 470] width 988 height 15
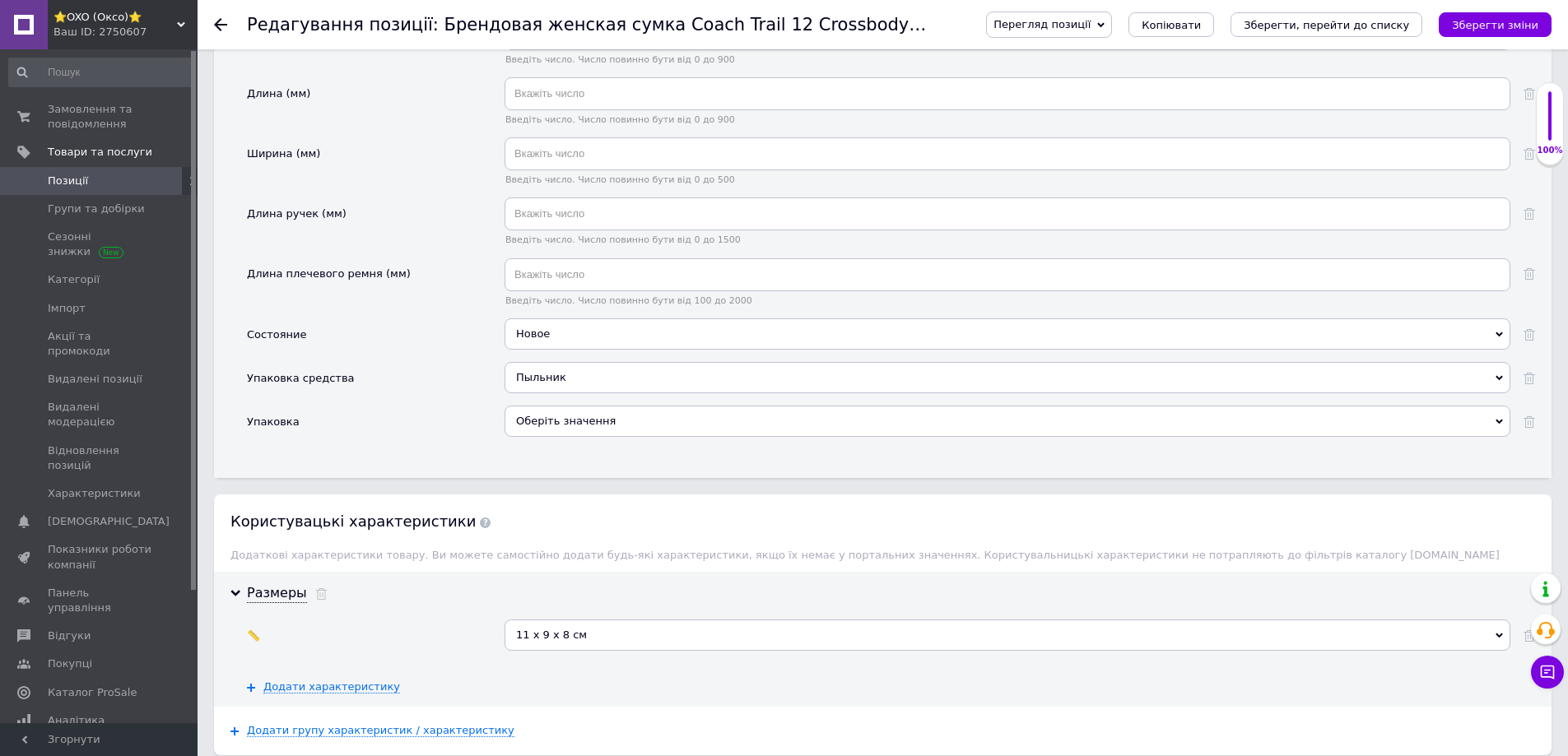
click at [553, 405] on div "Оберіть значення" at bounding box center [1007, 421] width 1006 height 31
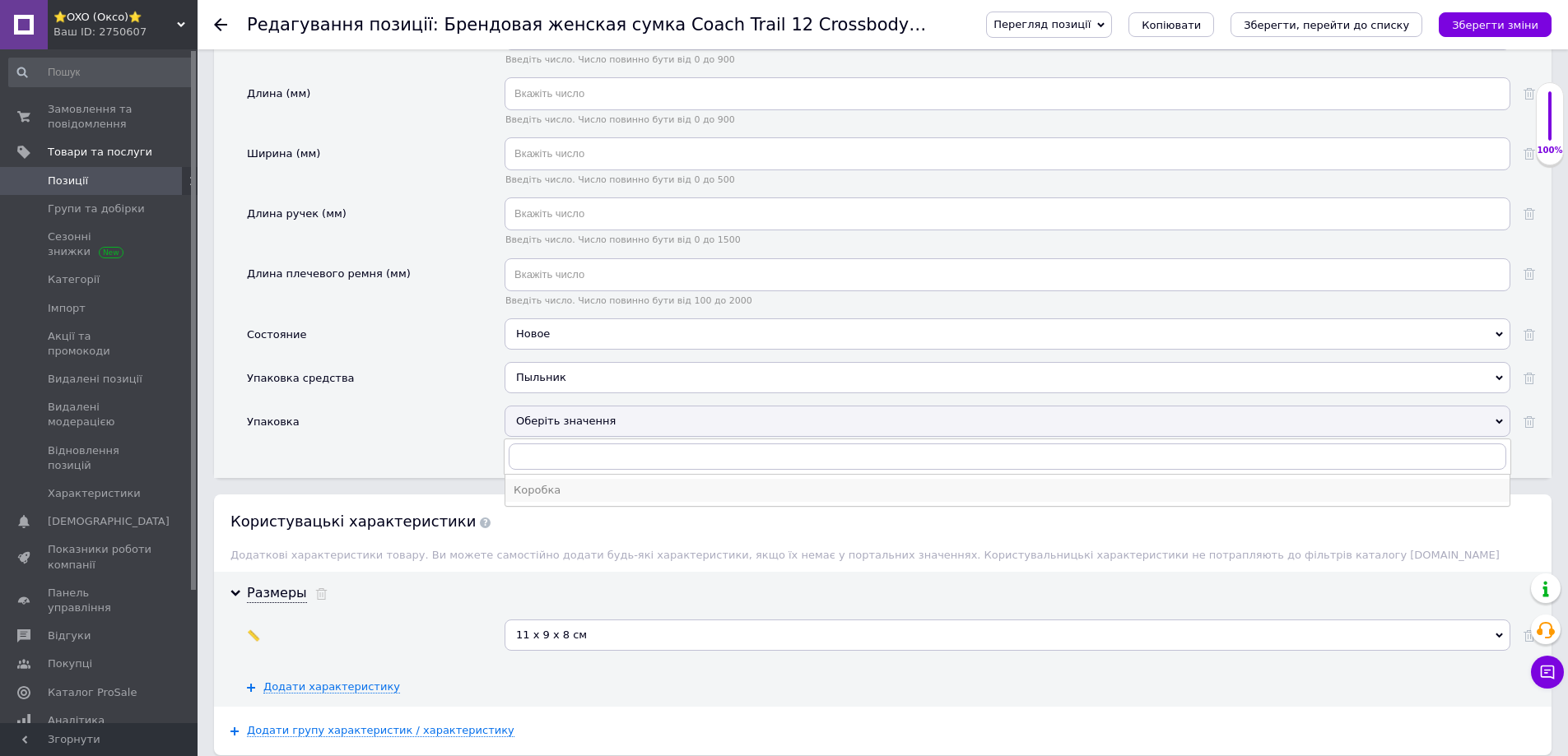
click at [529, 483] on div "Коробка" at bounding box center [1007, 491] width 988 height 15
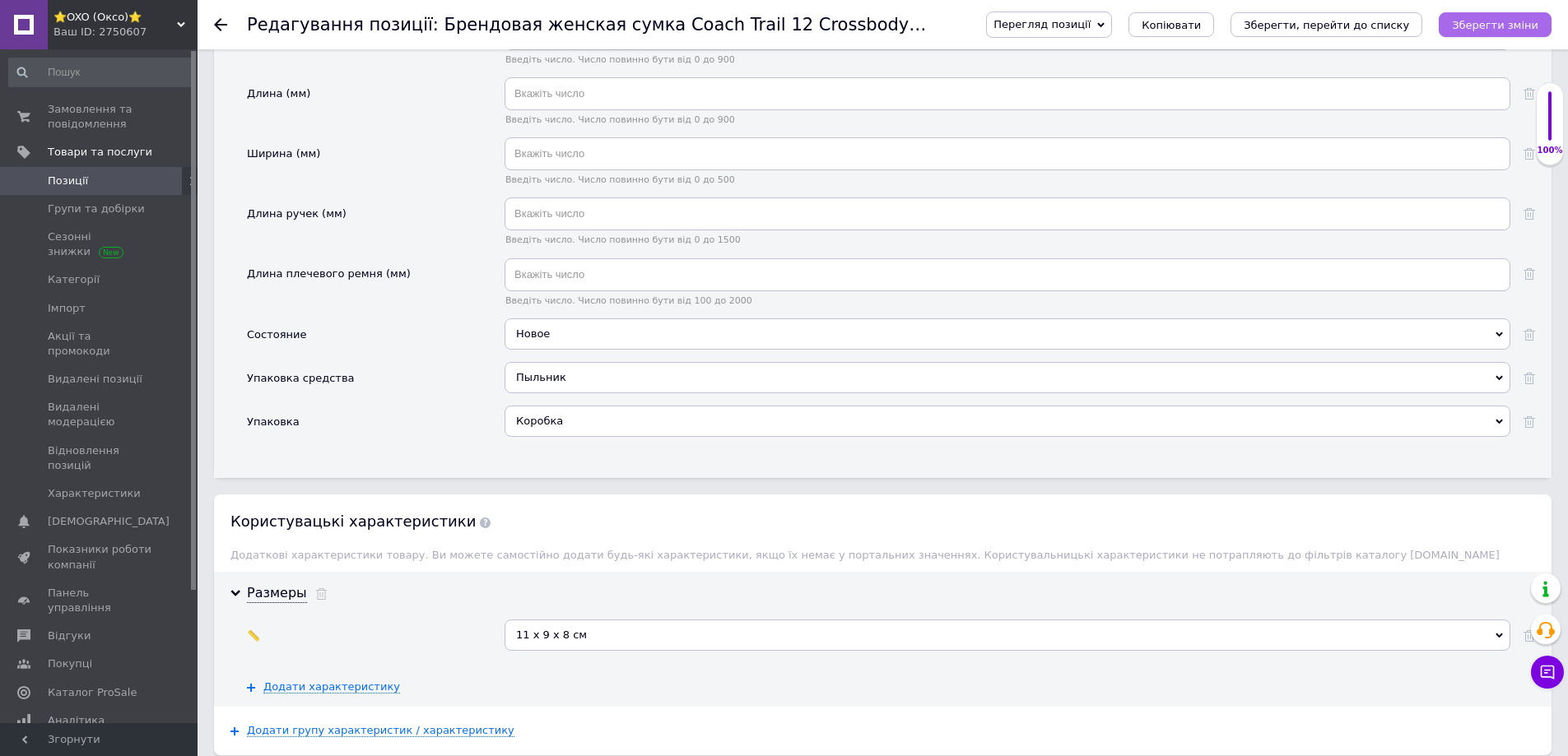
click at [1471, 29] on icon "Зберегти зміни" at bounding box center [1495, 24] width 87 height 13
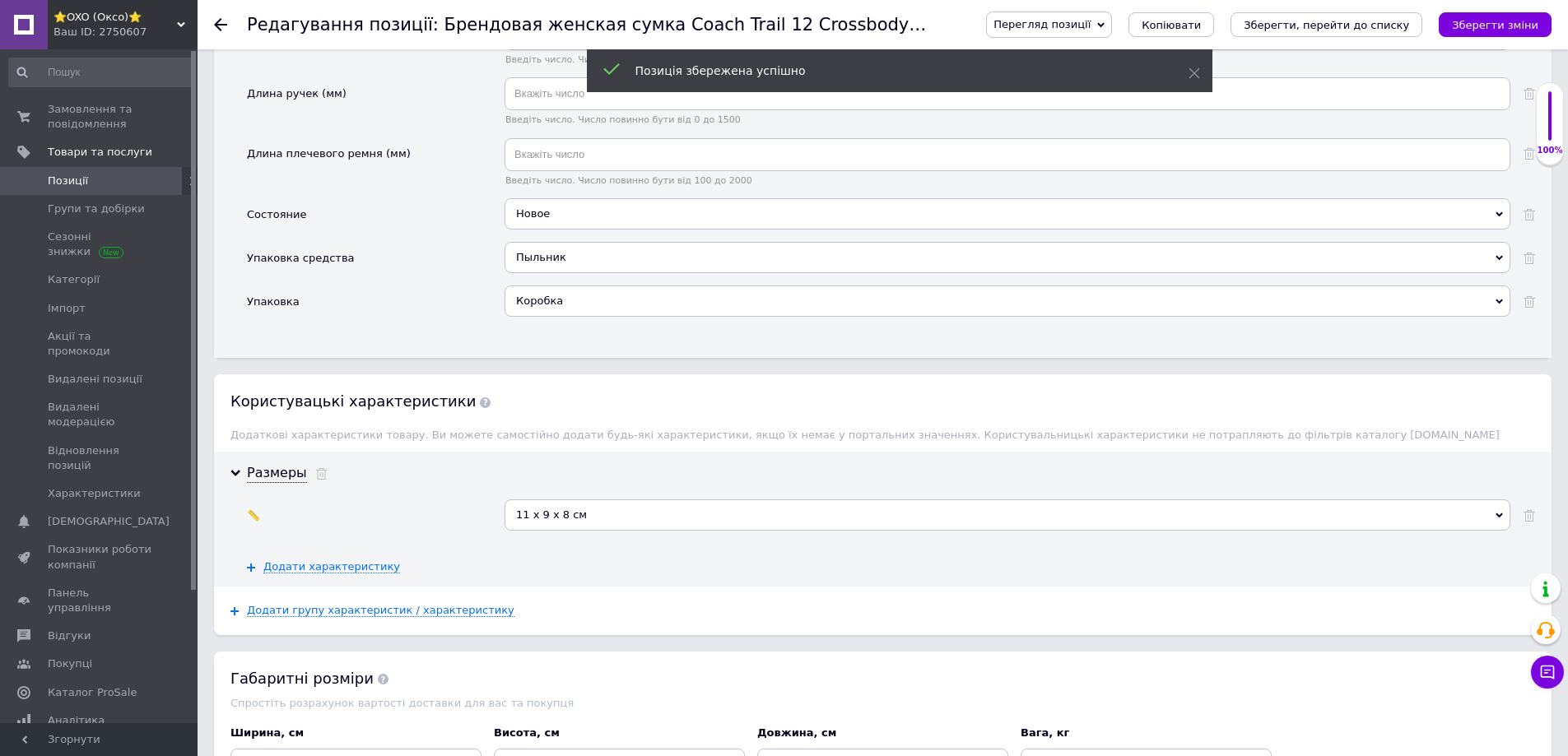
scroll to position [2634, 0]
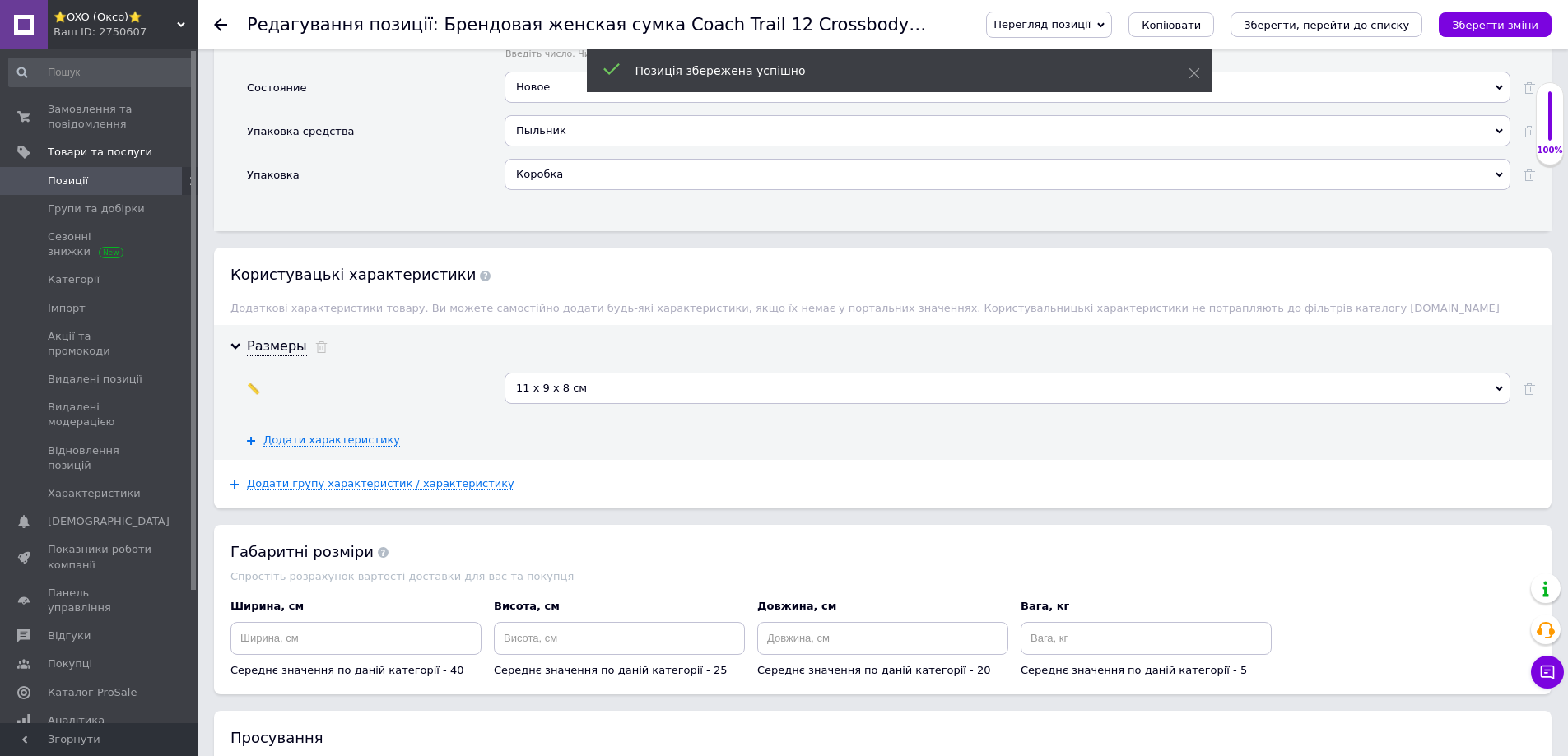
click at [274, 461] on div "Додати групу характеристик / характеристику" at bounding box center [883, 484] width 1338 height 48
click at [271, 477] on span "Додати групу характеристик / характеристику" at bounding box center [380, 484] width 267 height 13
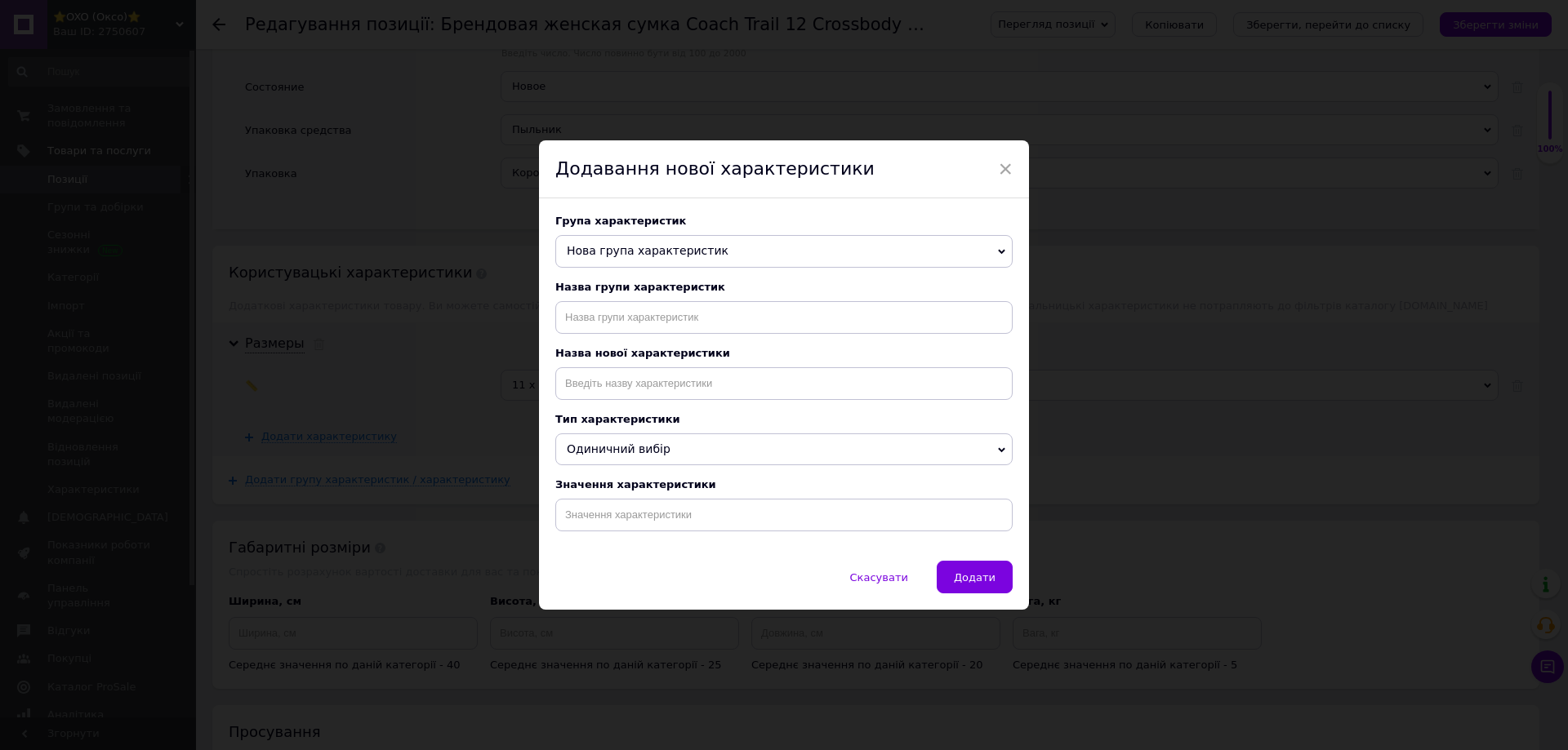
click at [651, 258] on span "Нова група характеристик" at bounding box center [784, 251] width 457 height 33
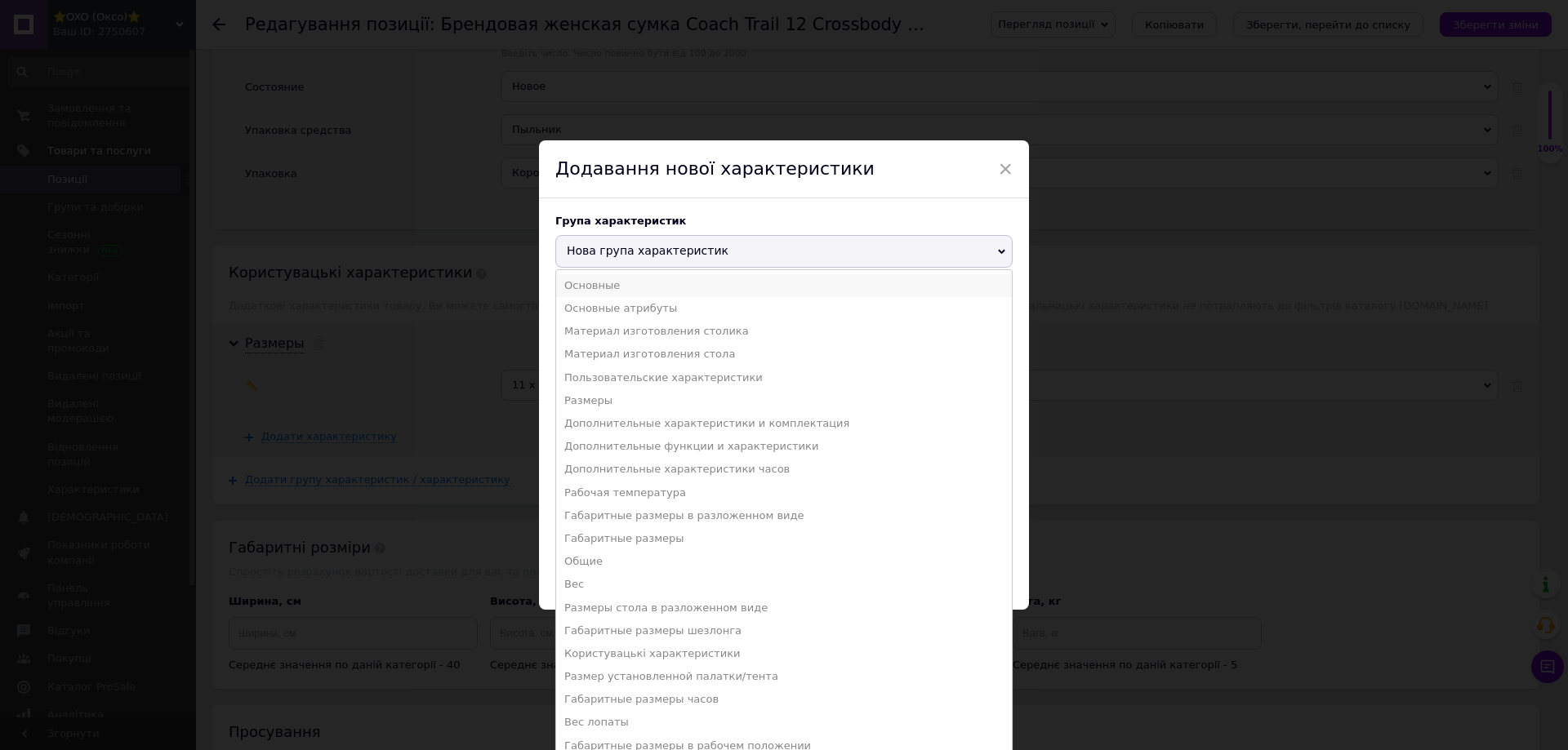
click at [588, 282] on li "Основные" at bounding box center [784, 285] width 456 height 23
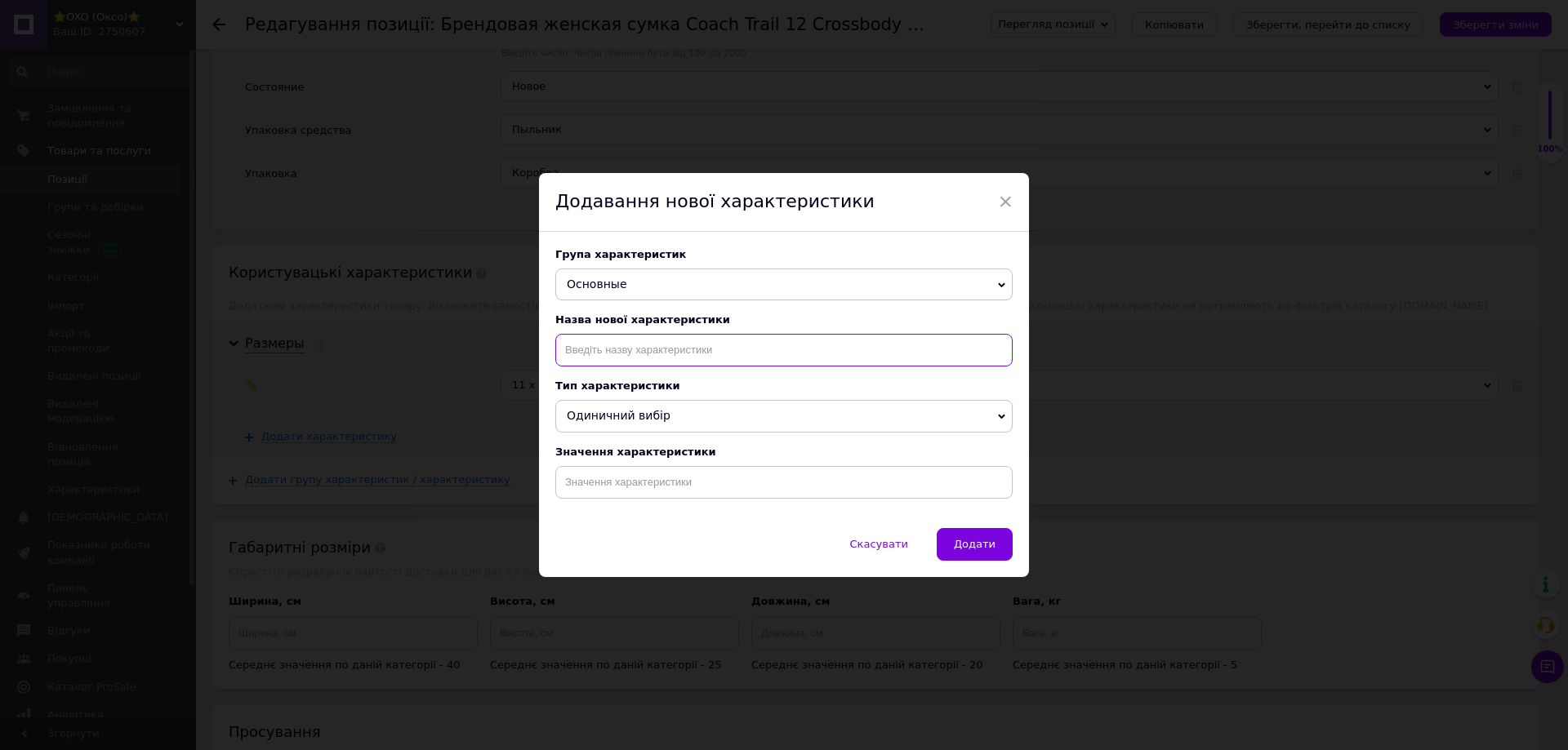
click at [577, 346] on input at bounding box center [784, 349] width 457 height 33
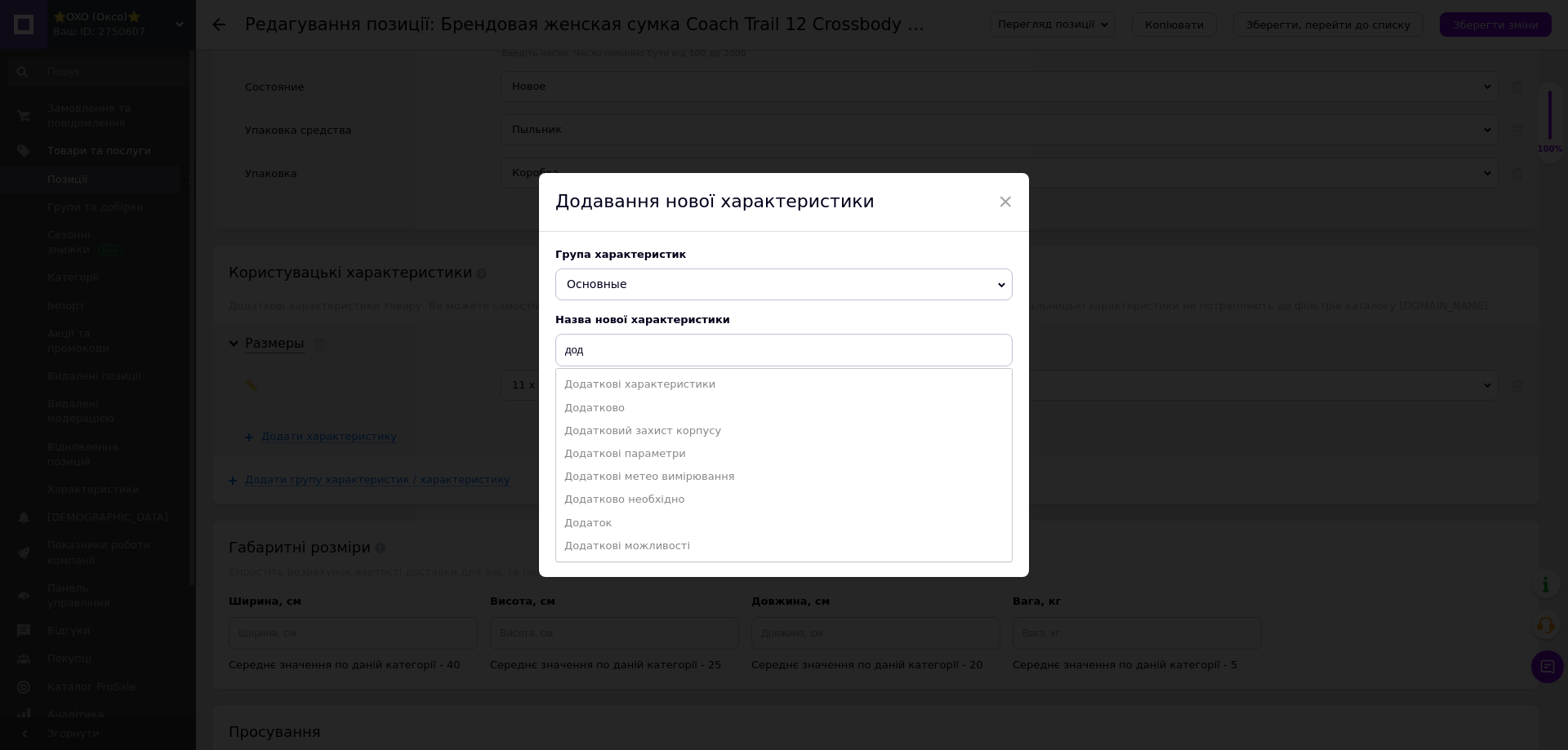
click at [611, 454] on li "Додаткові параметри" at bounding box center [784, 453] width 456 height 23
type input "Додаткові параметри"
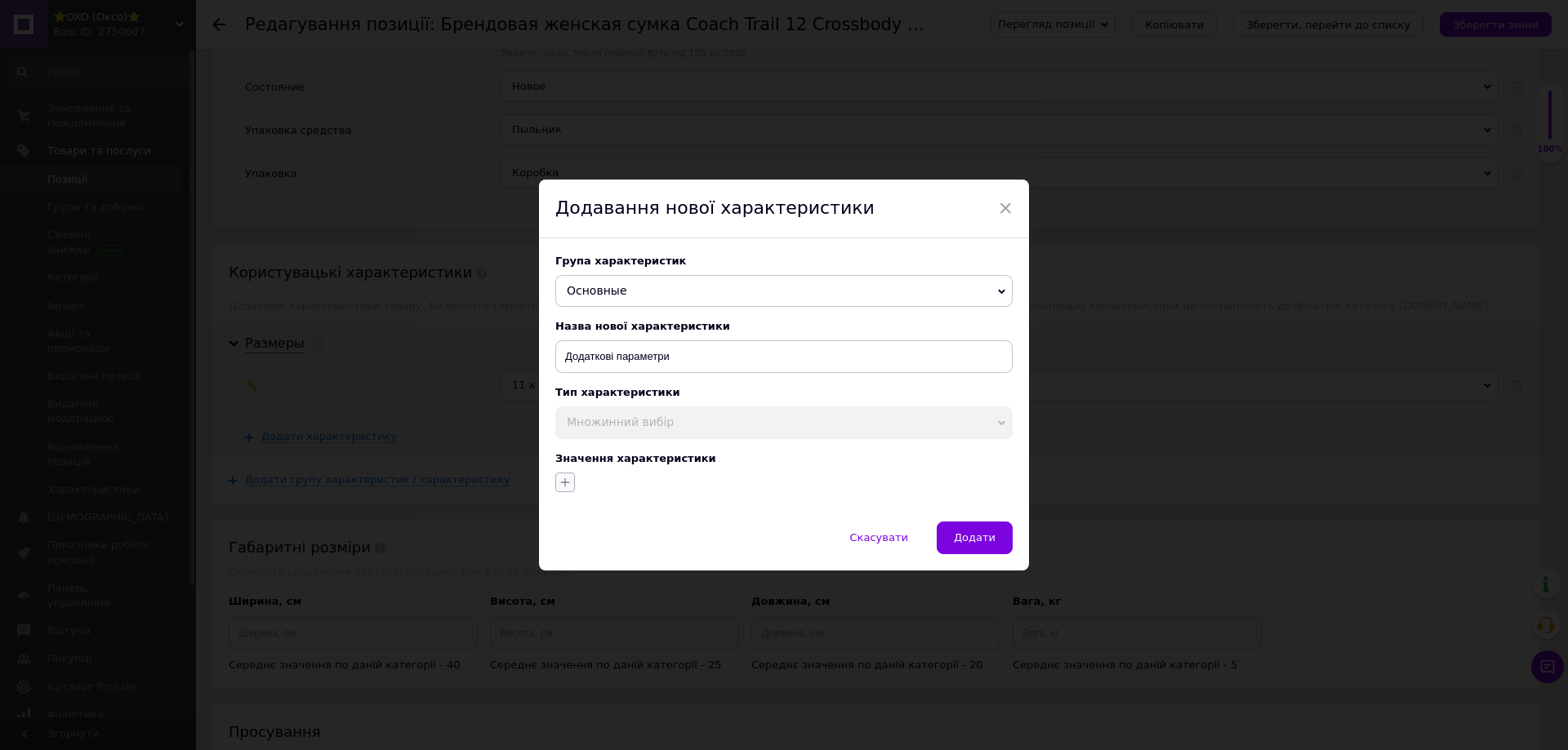
click at [566, 486] on icon "button" at bounding box center [565, 482] width 9 height 9
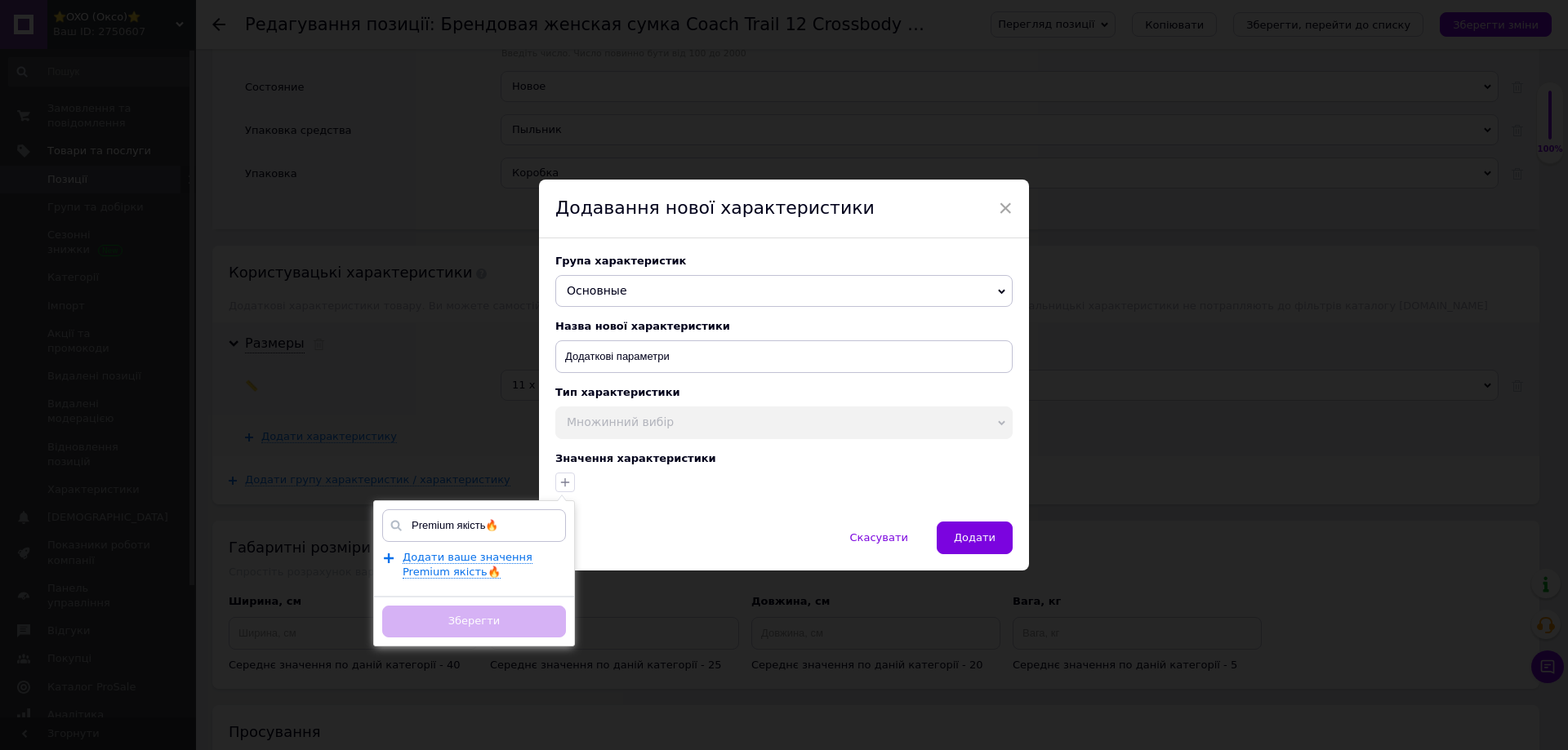
type input "Premium якість🔥"
click at [468, 579] on div "Додати ваше значення Premium якість🔥" at bounding box center [480, 564] width 156 height 29
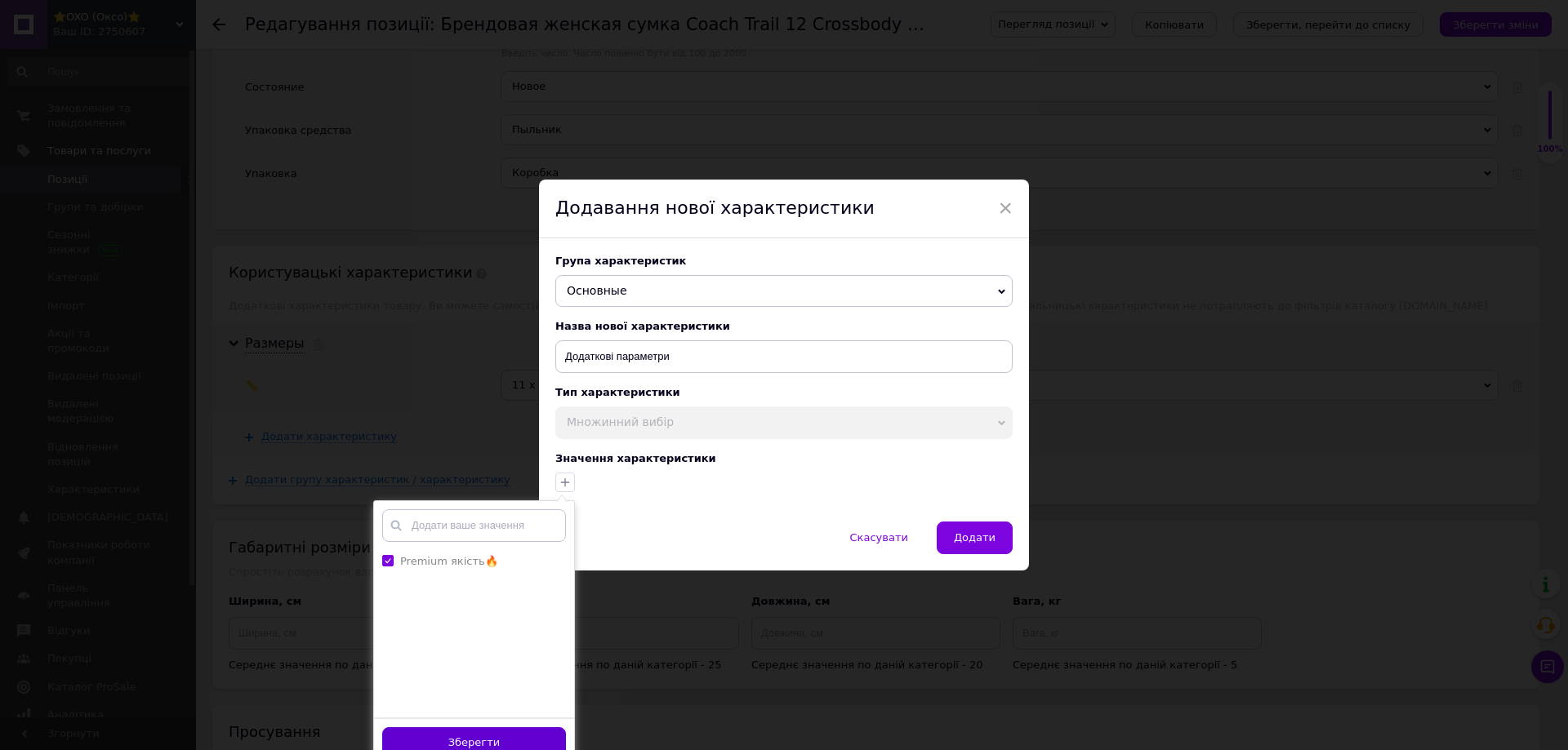
click at [457, 738] on button "Зберегти" at bounding box center [474, 743] width 184 height 32
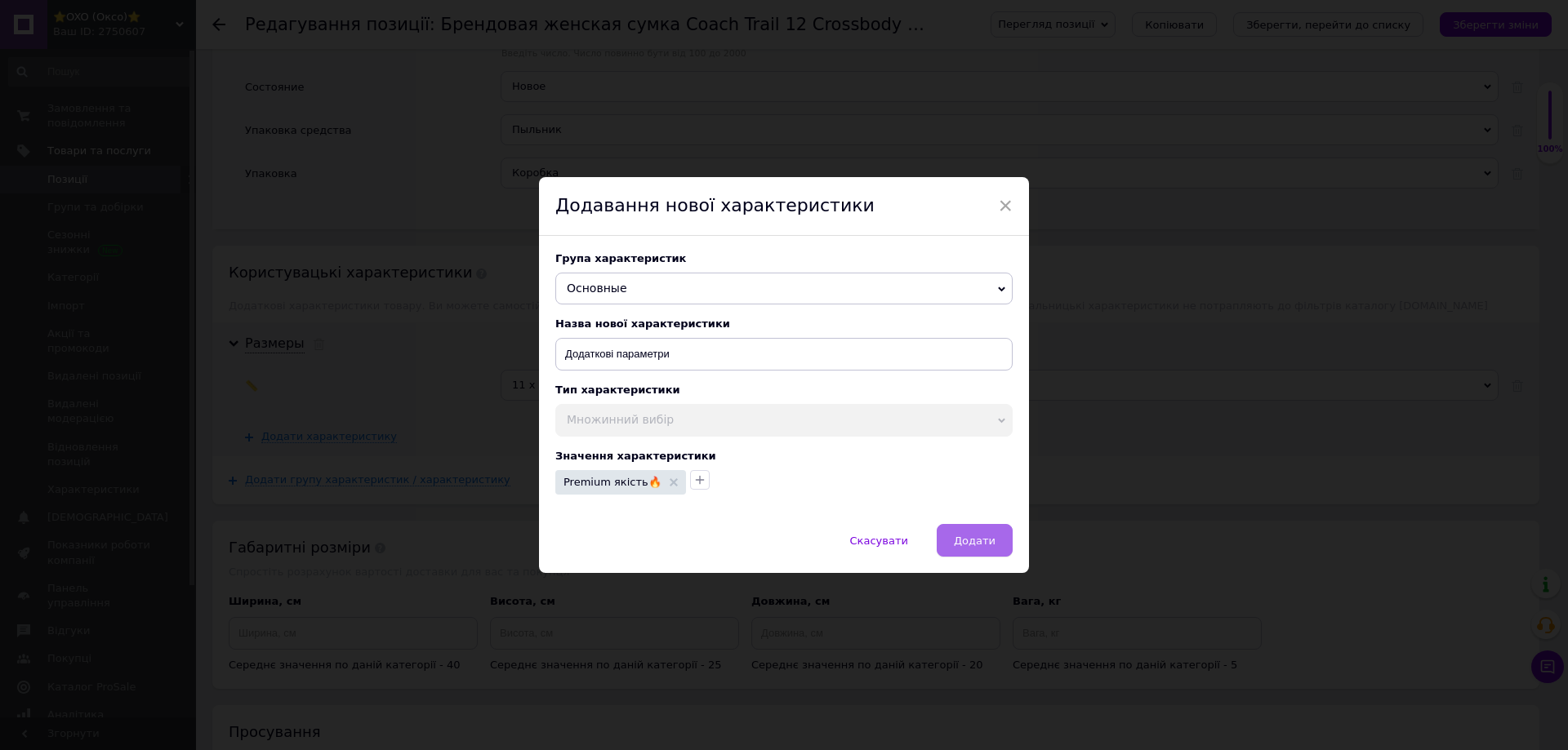
click at [956, 550] on button "Додати" at bounding box center [974, 540] width 76 height 33
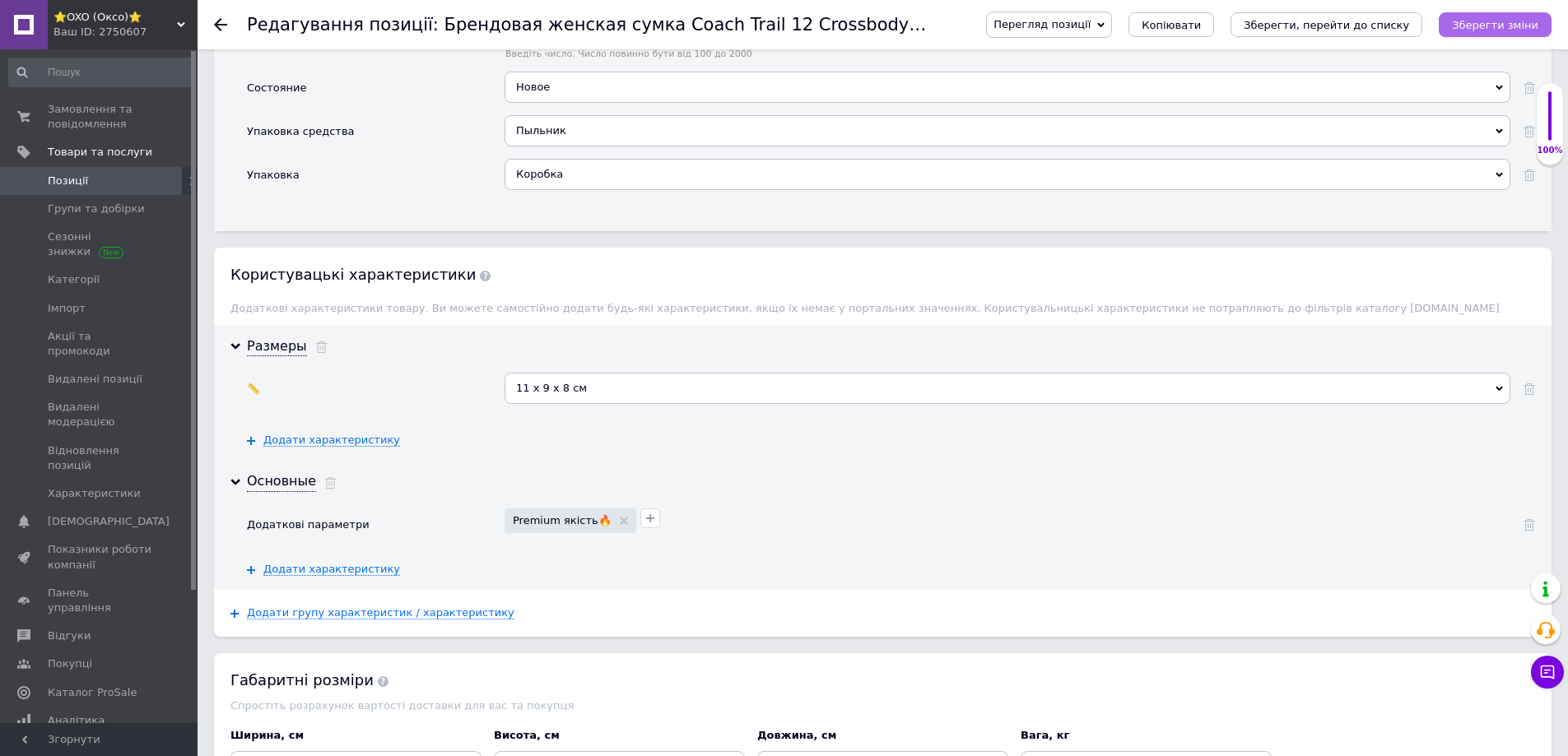
click at [1488, 29] on icon "Зберегти зміни" at bounding box center [1495, 24] width 87 height 13
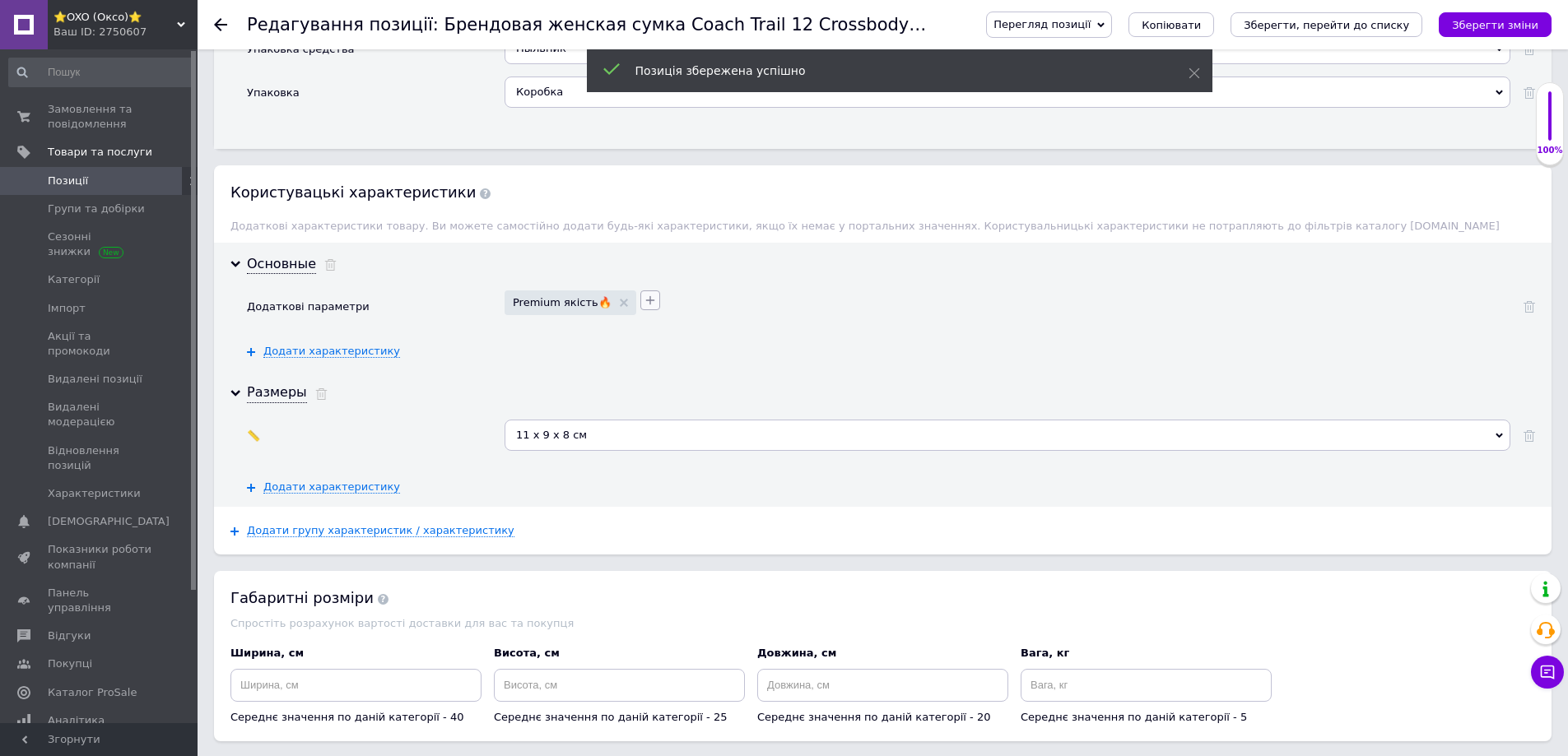
click at [644, 294] on icon "button" at bounding box center [651, 301] width 13 height 13
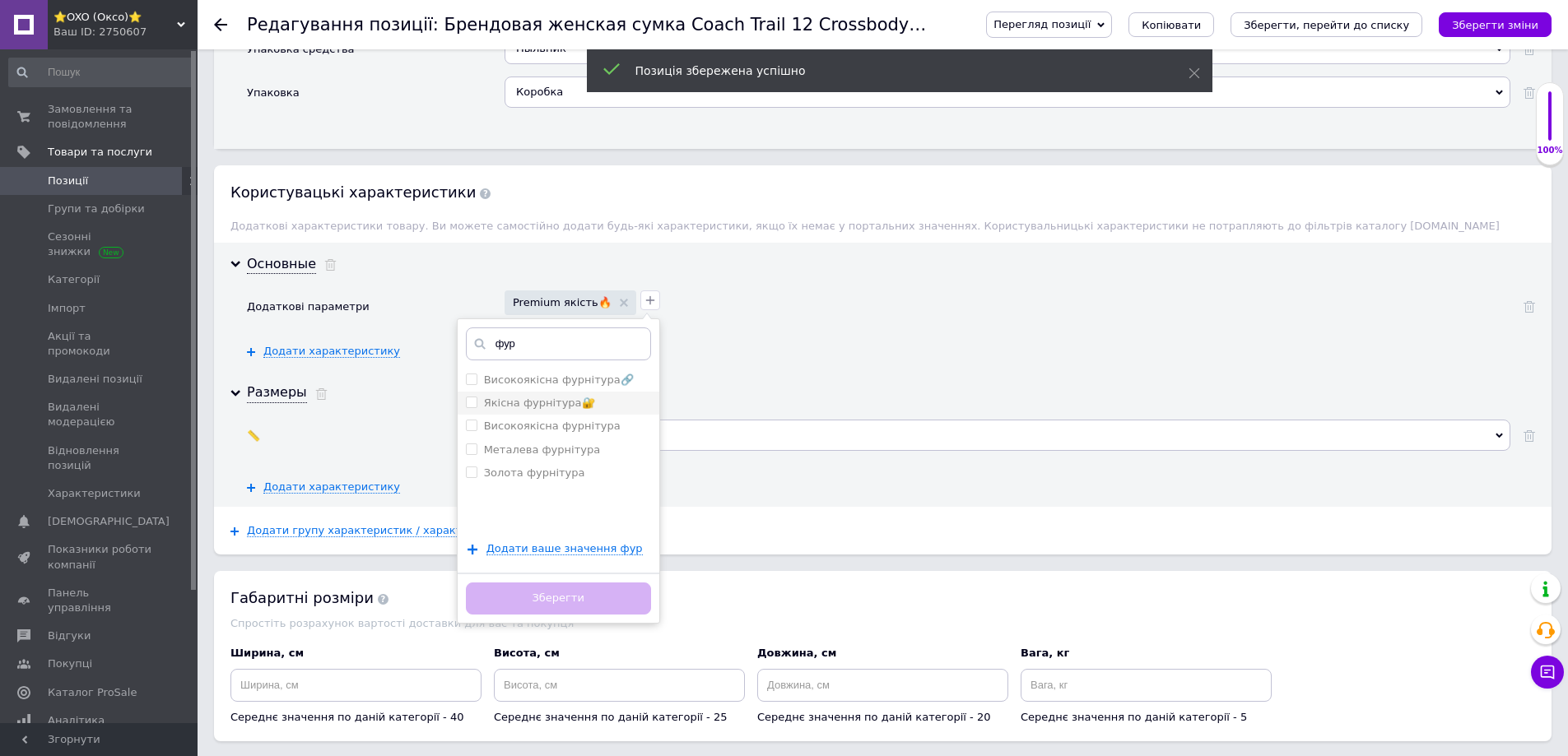
type input "фур"
click at [517, 397] on label "Якісна фурнітура🔐" at bounding box center [540, 403] width 111 height 13
checkbox фурнітура🔐 "true"
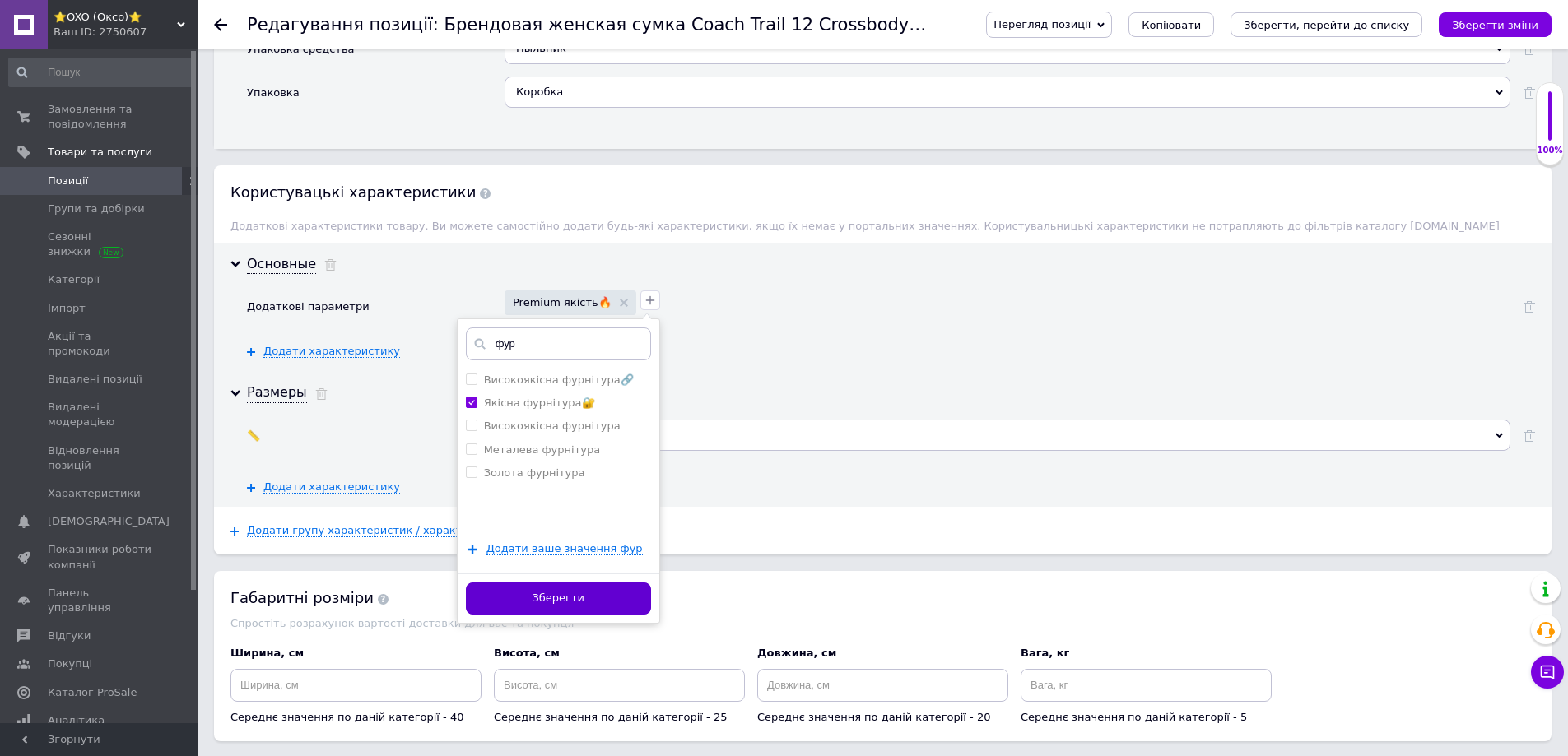
click at [509, 582] on button "Зберегти" at bounding box center [559, 598] width 185 height 32
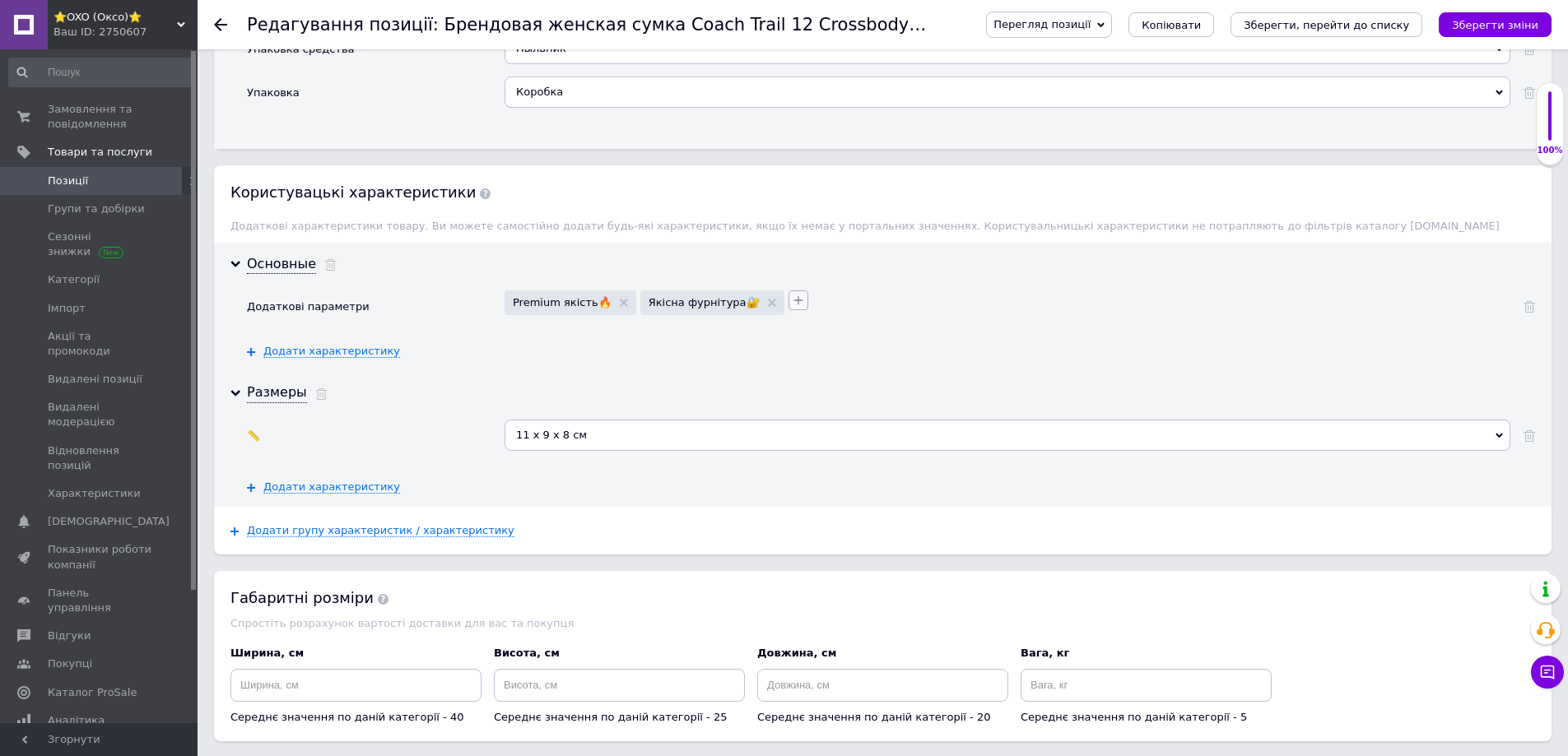
click at [792, 294] on icon "button" at bounding box center [798, 301] width 13 height 13
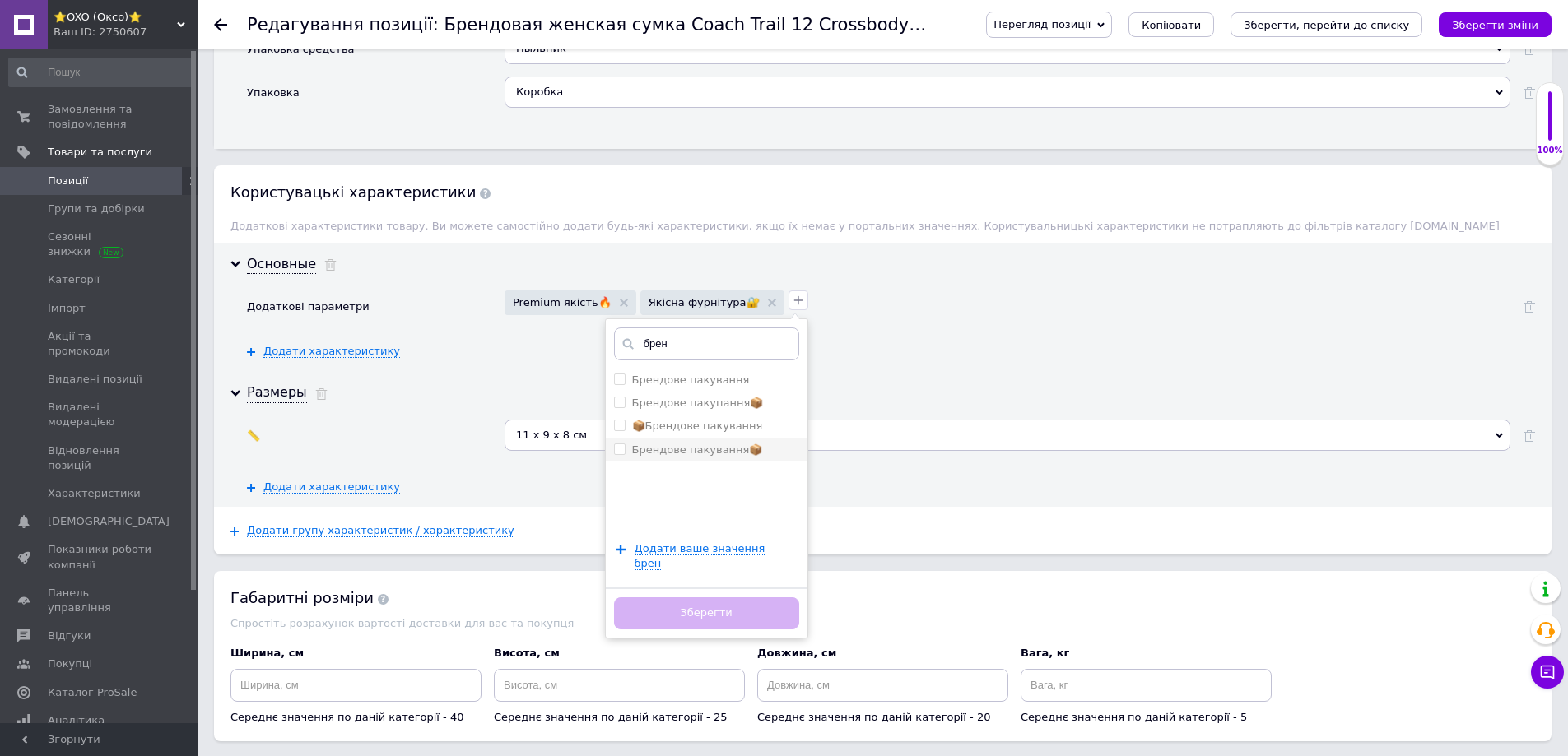
type input "брен"
click at [643, 443] on label "Брендове пакування📦" at bounding box center [697, 449] width 131 height 13
checkbox пакування📦 "true"
click at [642, 598] on button "Зберегти" at bounding box center [706, 614] width 185 height 32
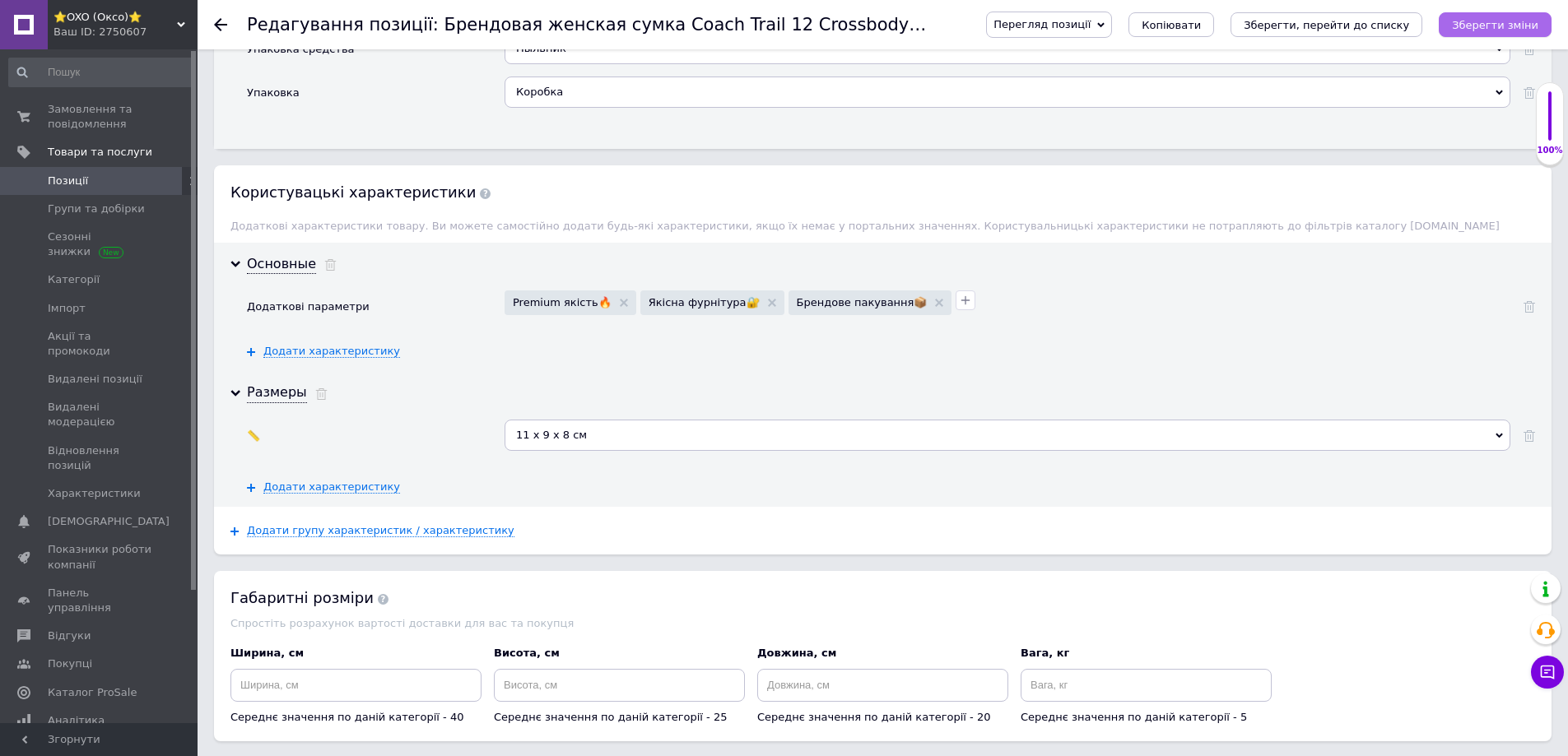
click at [1499, 23] on icon "Зберегти зміни" at bounding box center [1495, 24] width 87 height 13
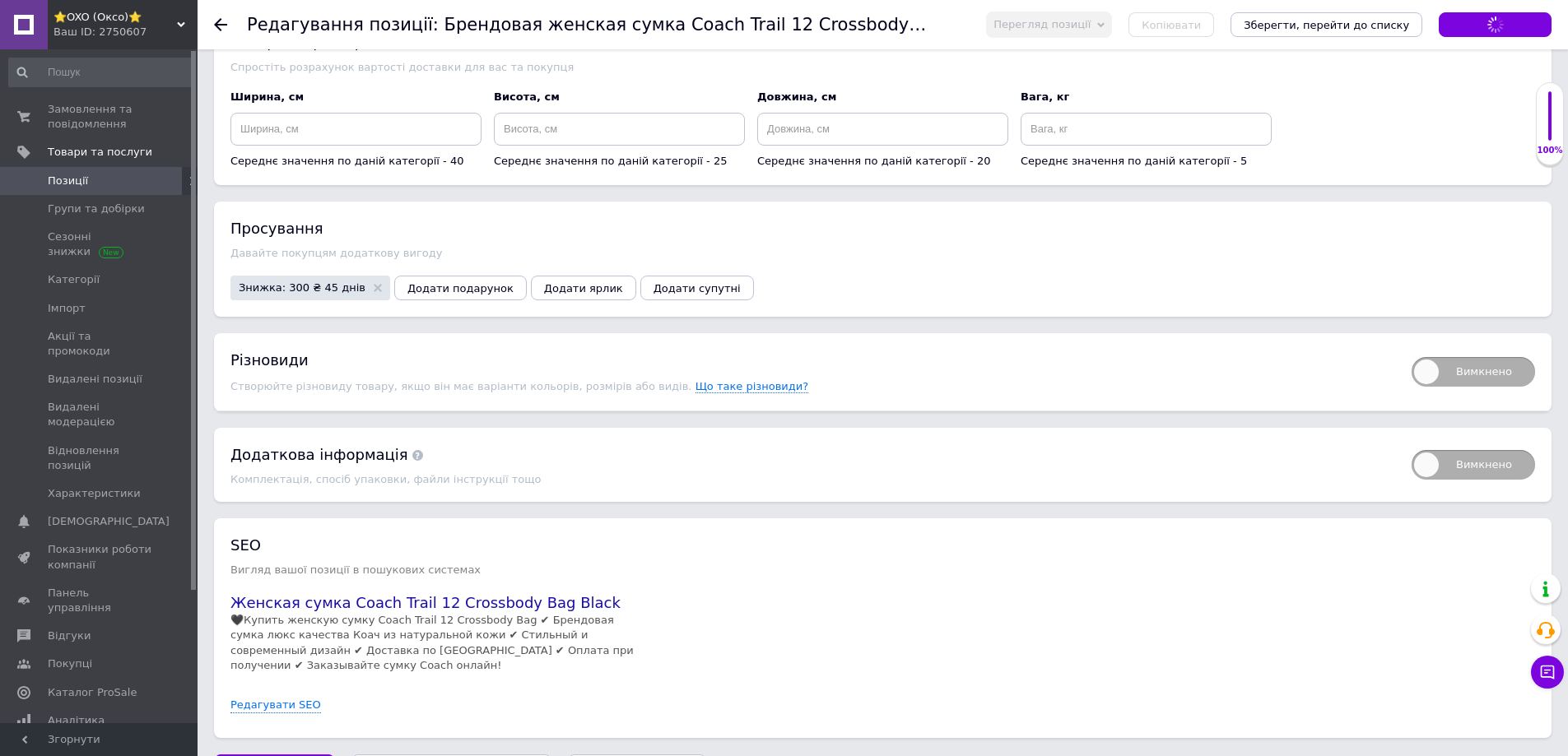
scroll to position [3311, 0]
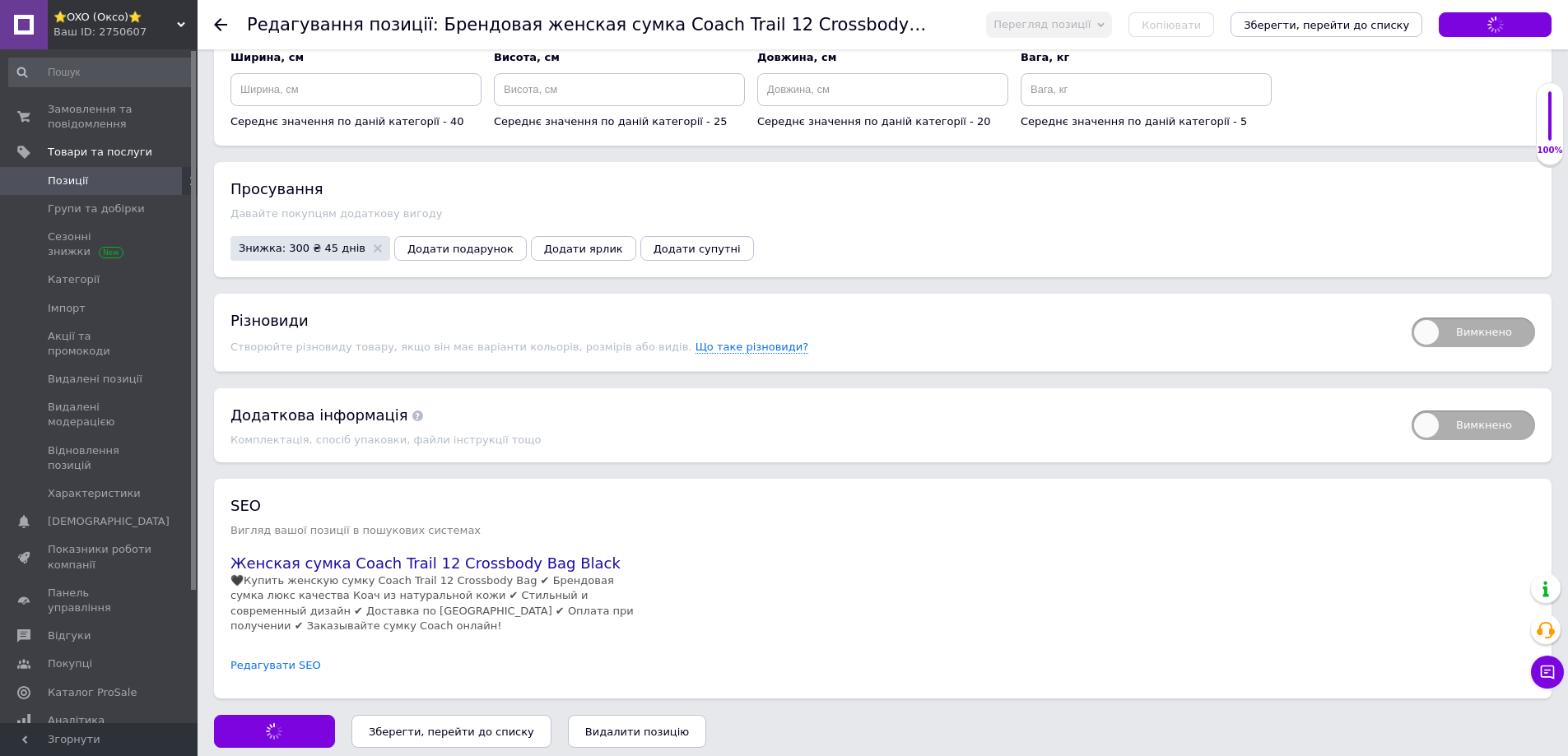
click at [250, 658] on link "Редагувати SEO" at bounding box center [275, 666] width 90 height 16
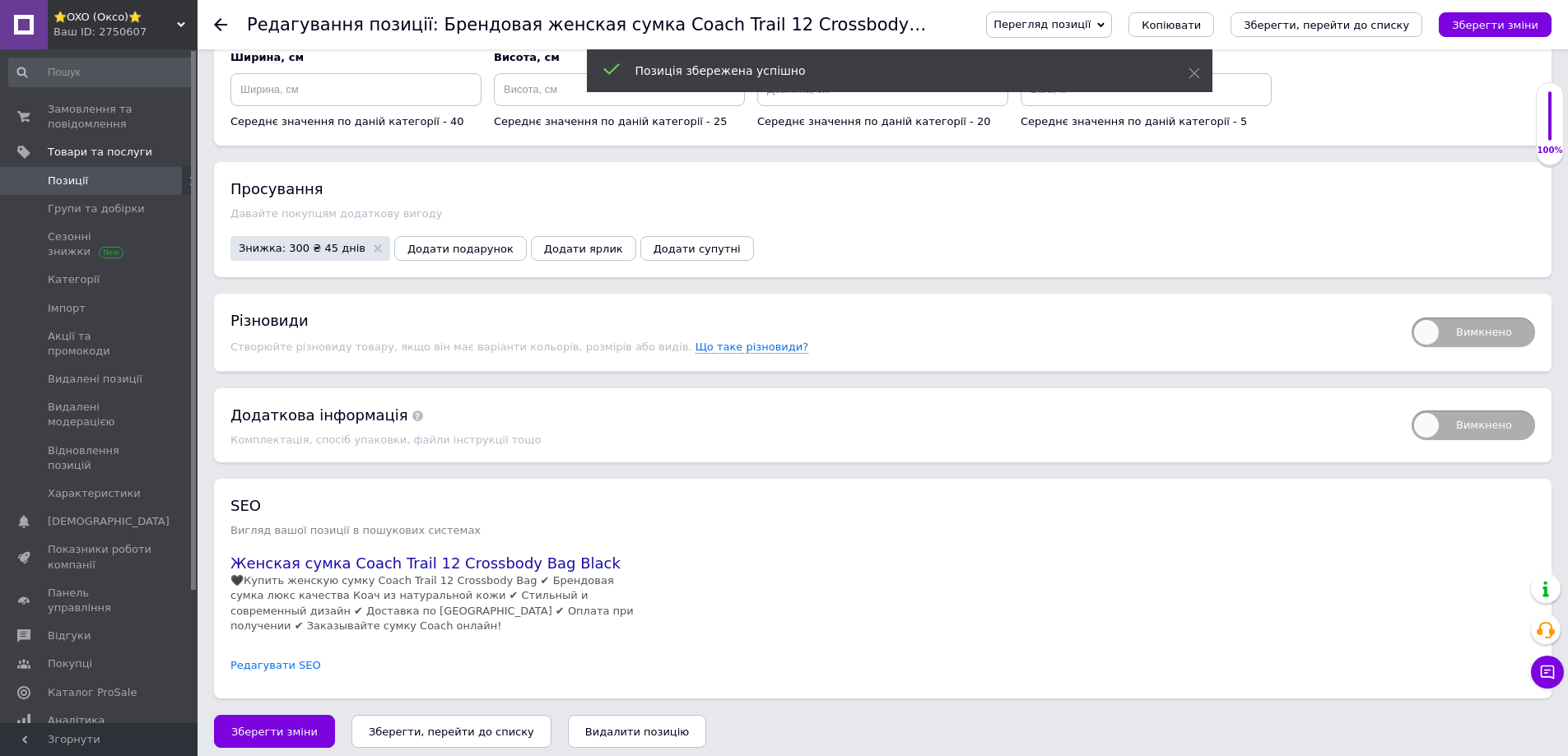
click at [259, 661] on link "Редагувати SEO" at bounding box center [275, 666] width 90 height 16
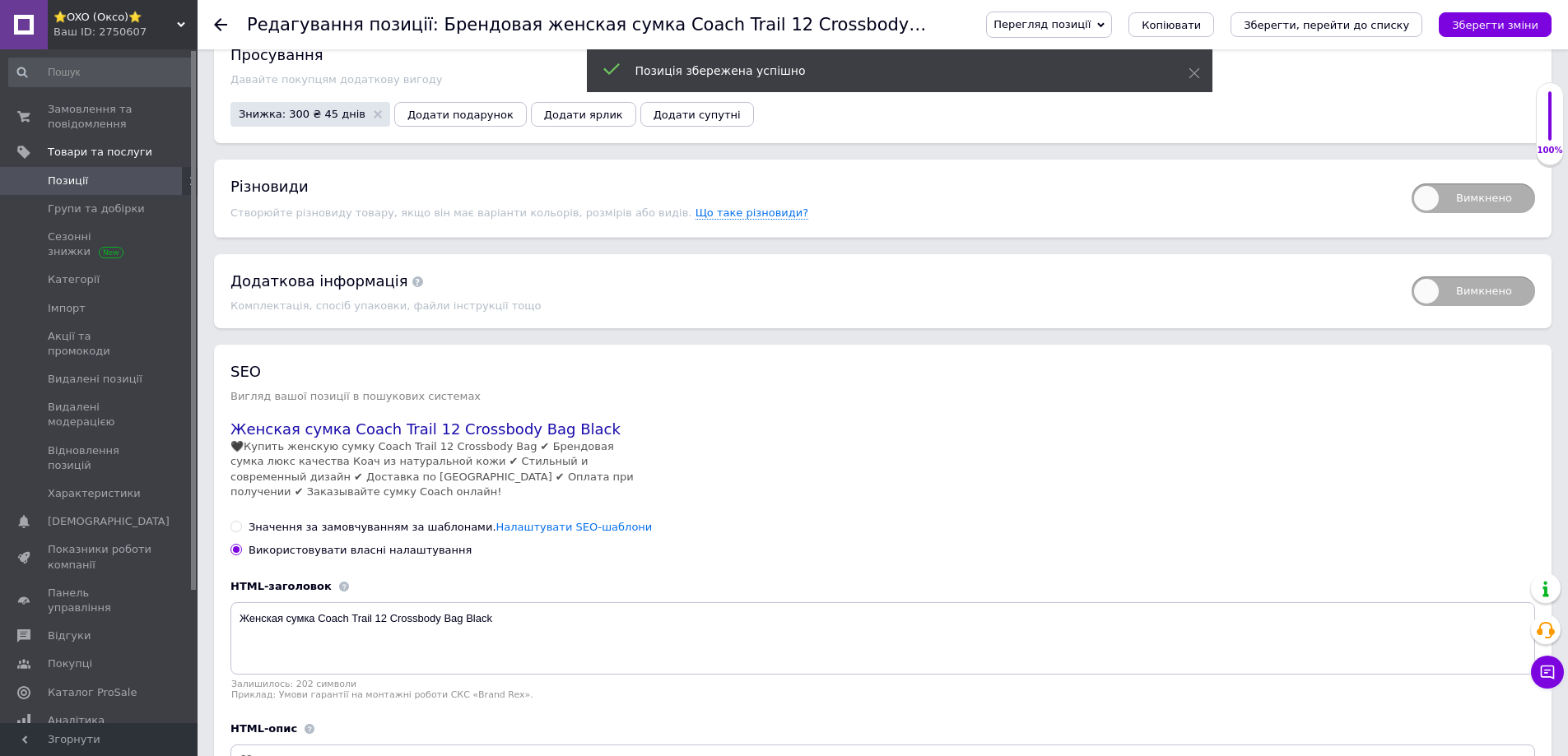
scroll to position [3641, 0]
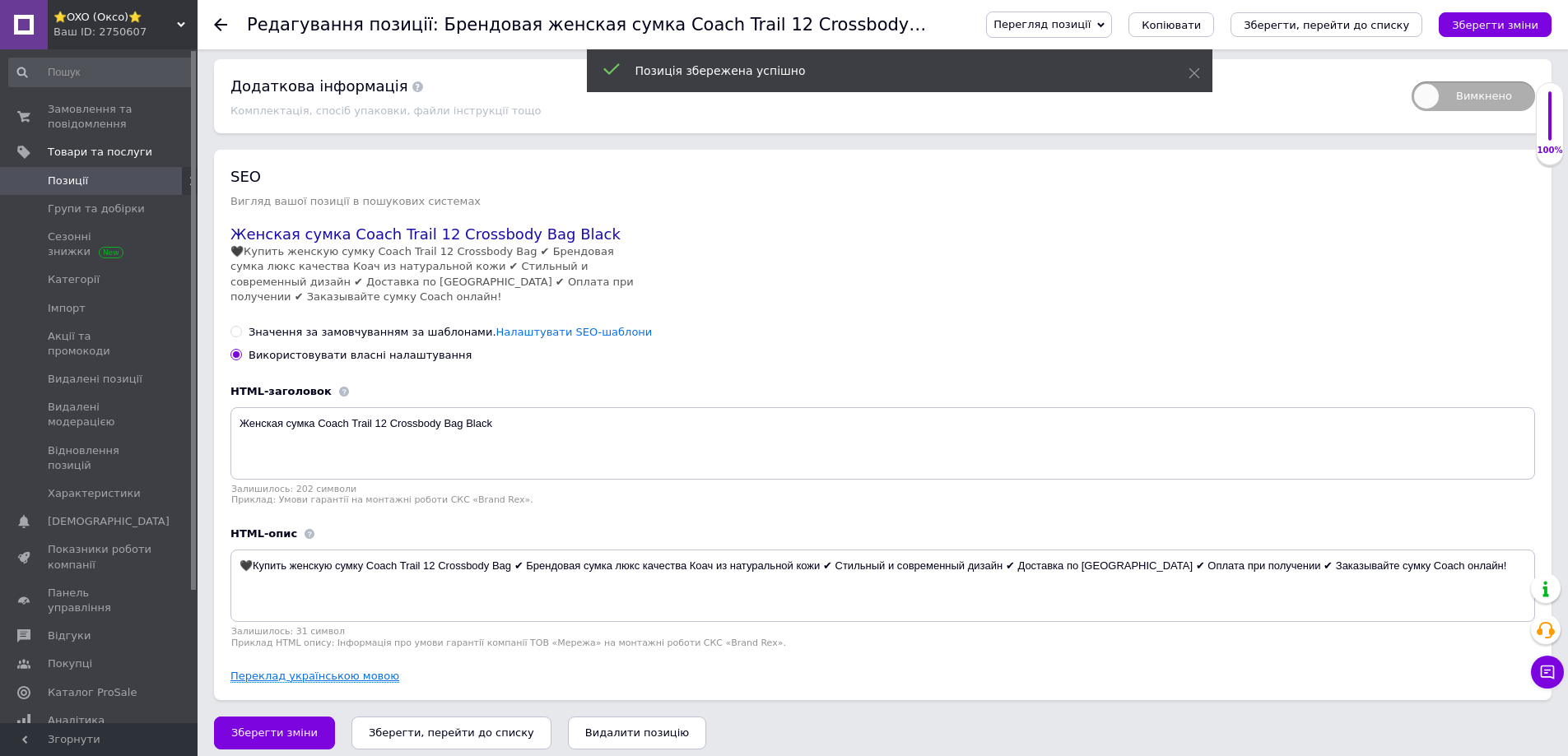
click at [262, 676] on link "Переклад українською мовою" at bounding box center [314, 677] width 169 height 13
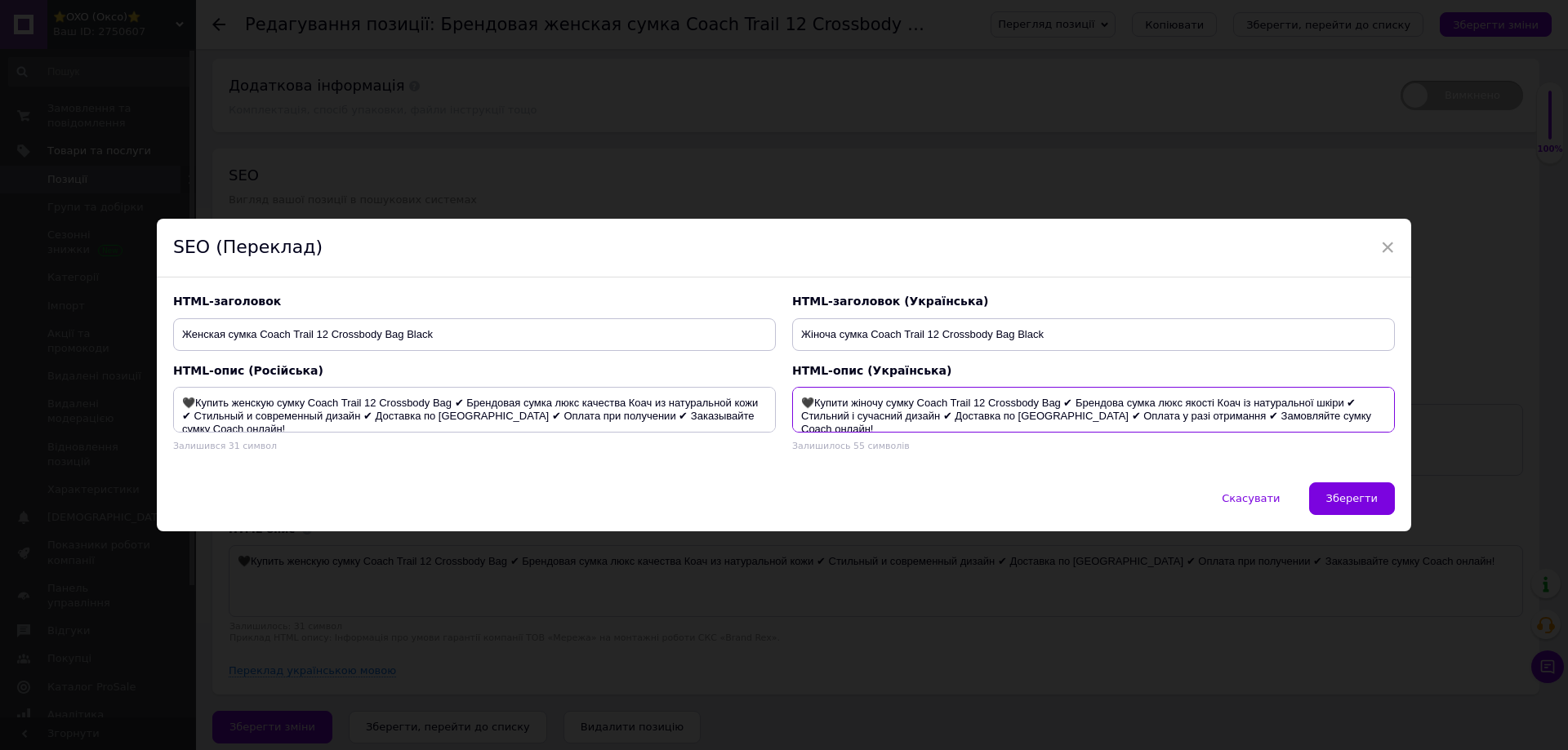
click at [887, 407] on textarea "🖤Купити жіночу сумку Coach Trail 12 Crossbody Bag ✔ Брендова сумка люкс якості …" at bounding box center [1093, 410] width 603 height 46
click at [886, 402] on textarea "🖤Купити жіночу сумку Coach Trail 12 Crossbody Bag ✔ Брендова сумка люкс якості …" at bounding box center [1093, 410] width 603 height 46
click at [1266, 401] on textarea "🖤Купити жіночу міні сумку Coach Trail 12 Crossbody Bag ✔ Брендова сумка люкс як…" at bounding box center [1093, 410] width 603 height 46
drag, startPoint x: 1130, startPoint y: 417, endPoint x: 1103, endPoint y: 417, distance: 27.0
click at [1103, 417] on textarea "🖤Купити жіночу міні сумку Coach Trail 12 Crossbody Bag ✔ Брендова сумка люкс як…" at bounding box center [1093, 410] width 603 height 46
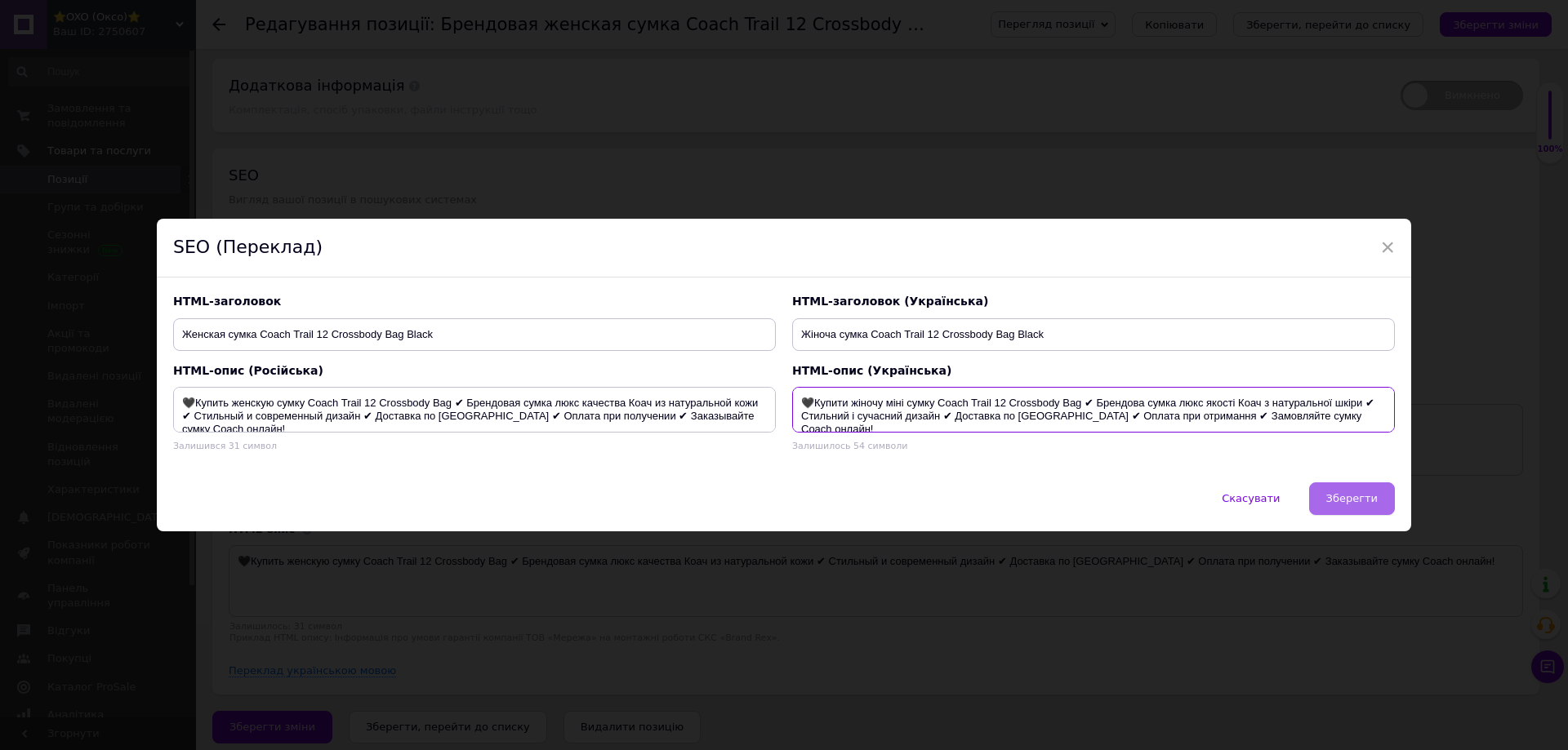
type textarea "🖤Купити жіночу міні сумку Coach Trail 12 Crossbody Bag ✔ Брендова сумка люкс як…"
click at [1357, 499] on span "Зберегти" at bounding box center [1352, 498] width 52 height 13
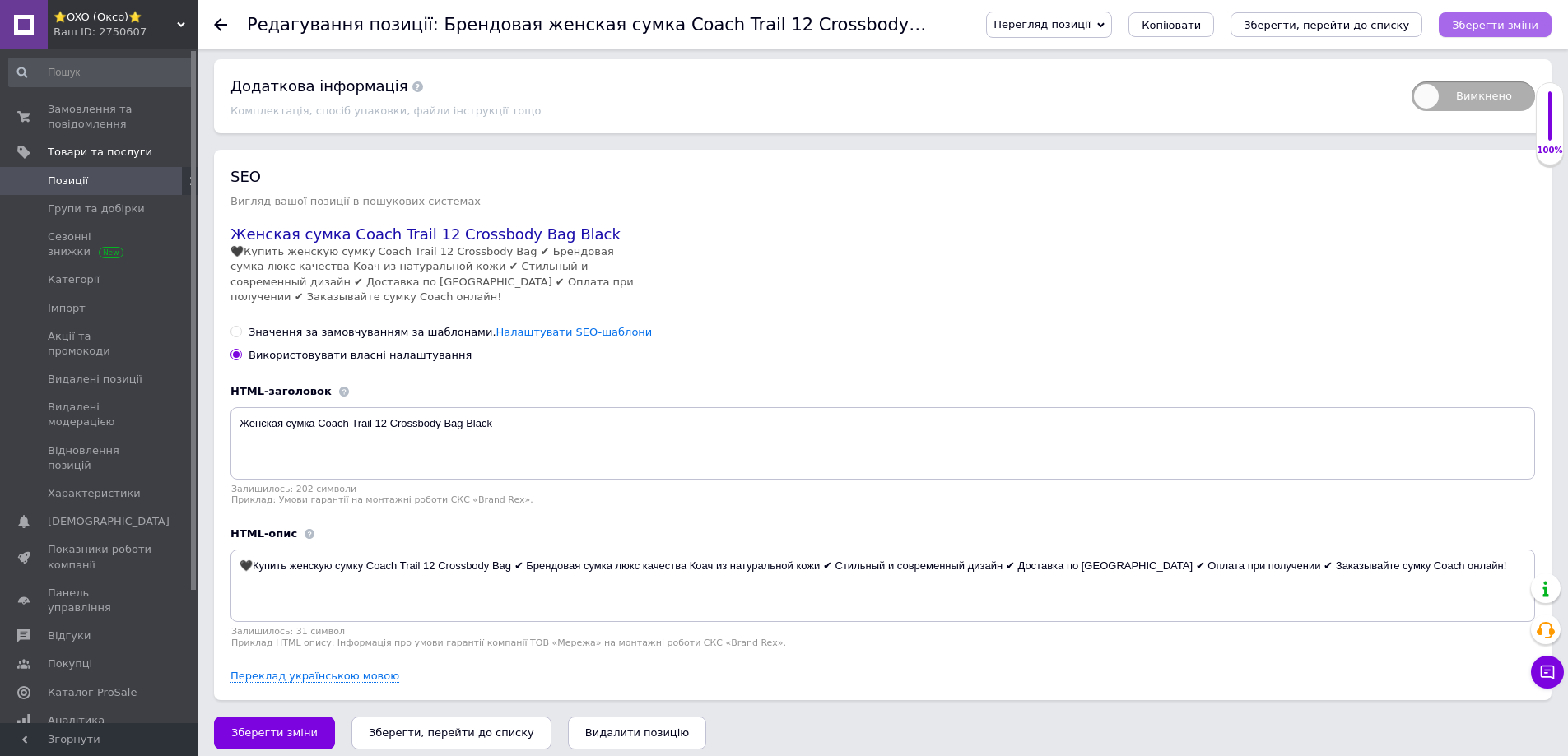
click at [1482, 23] on icon "Зберегти зміни" at bounding box center [1495, 24] width 87 height 13
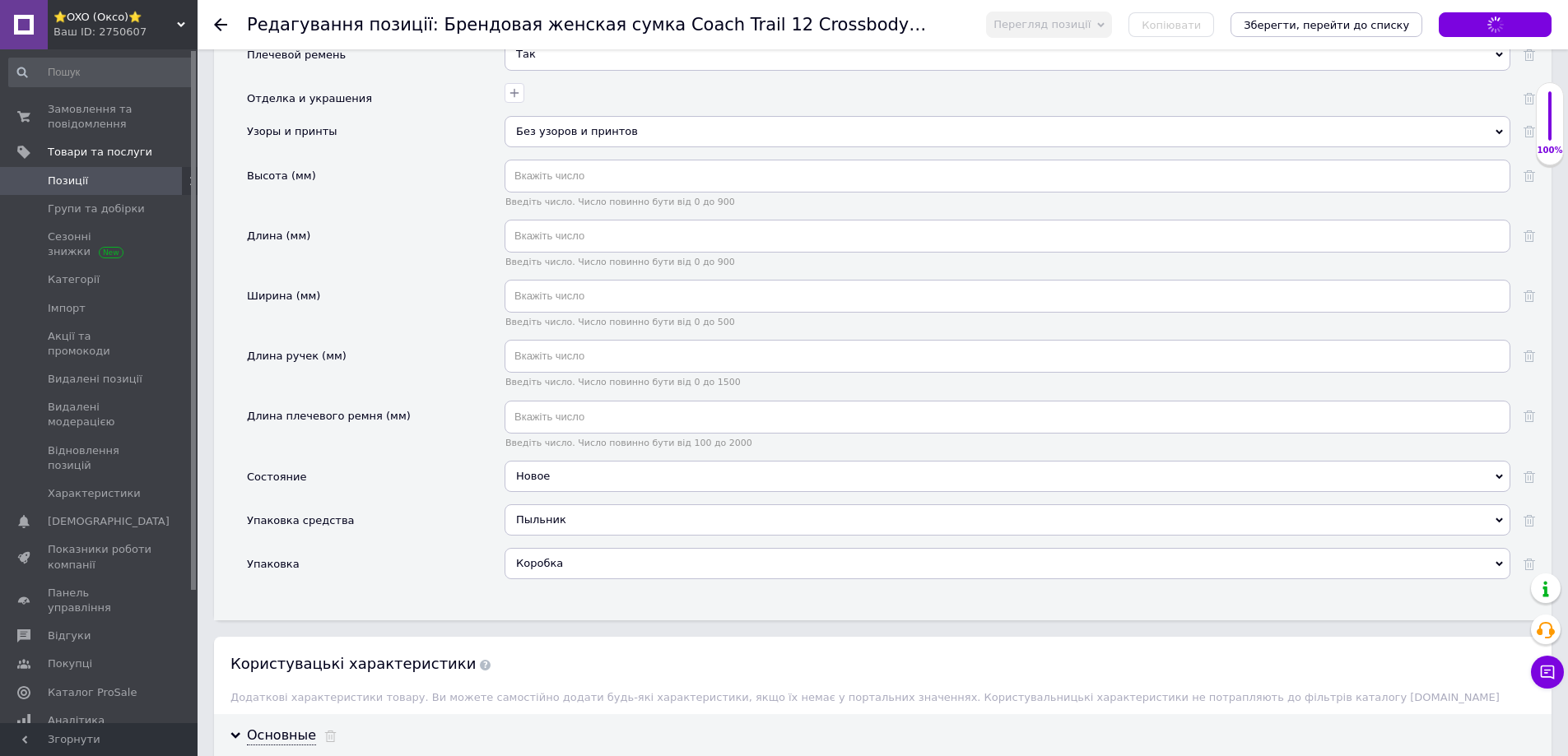
scroll to position [2242, 0]
drag, startPoint x: 280, startPoint y: 454, endPoint x: 592, endPoint y: 520, distance: 318.9
click at [280, 464] on div "Состояние" at bounding box center [277, 480] width 59 height 33
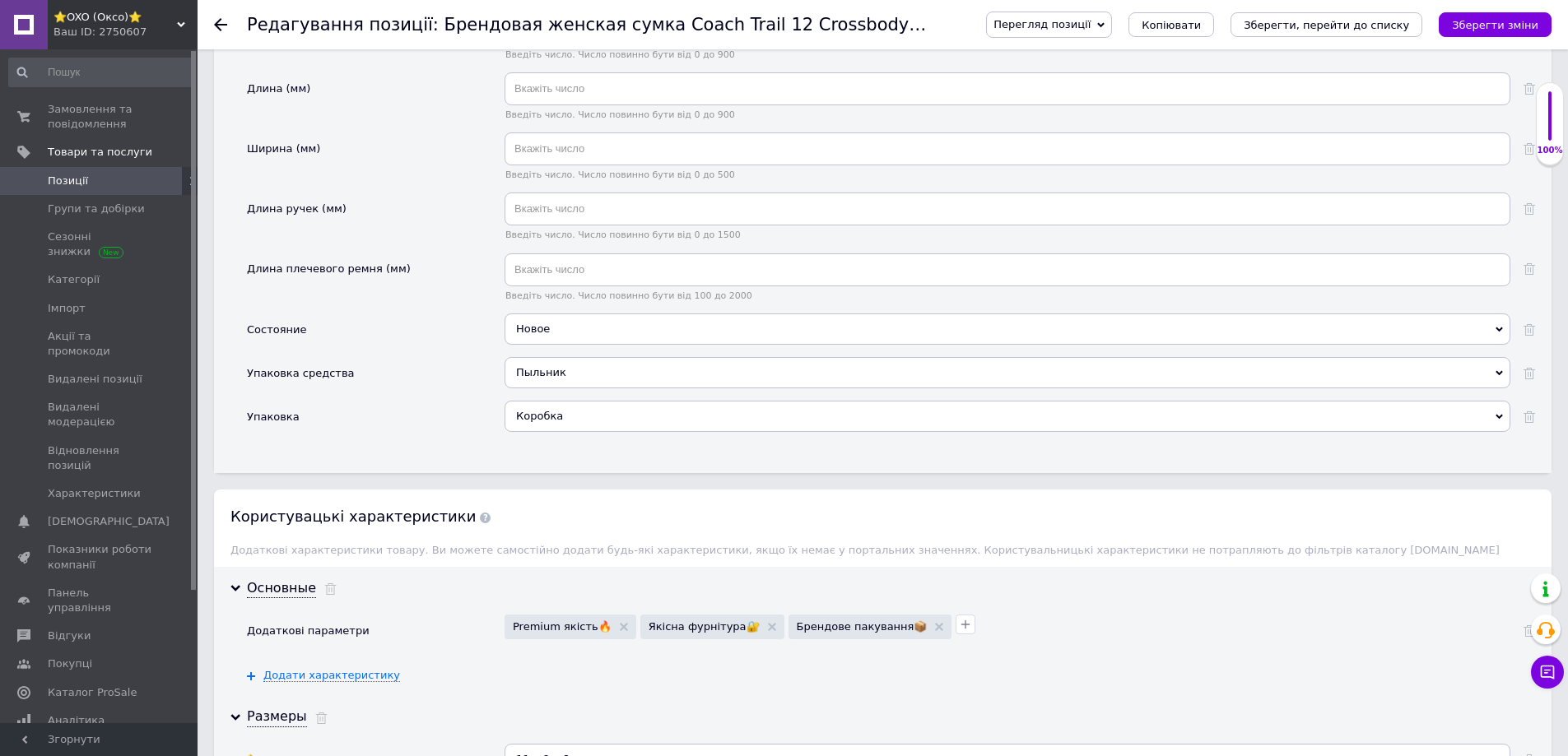
scroll to position [2653, 0]
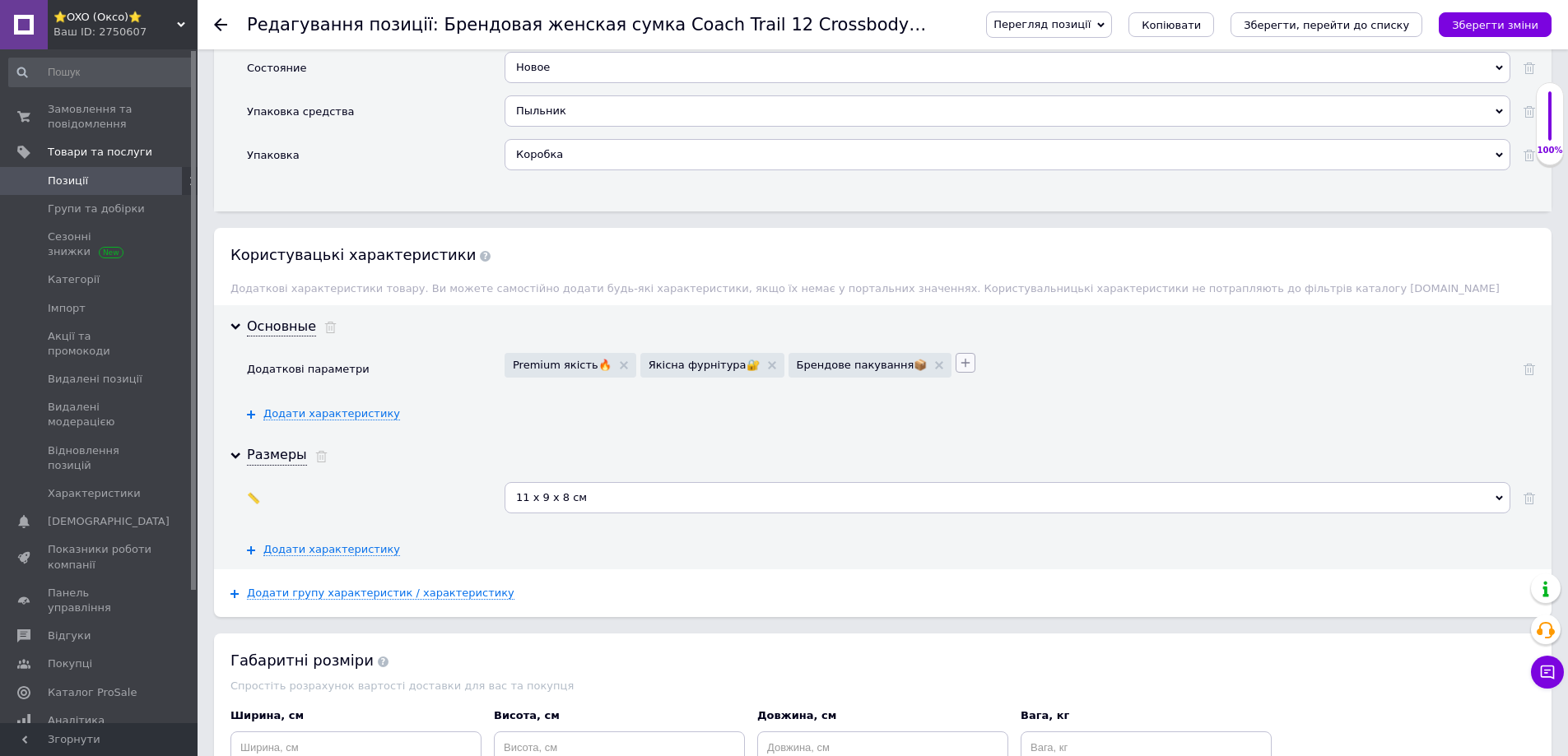
click at [959, 357] on icon "button" at bounding box center [966, 363] width 13 height 13
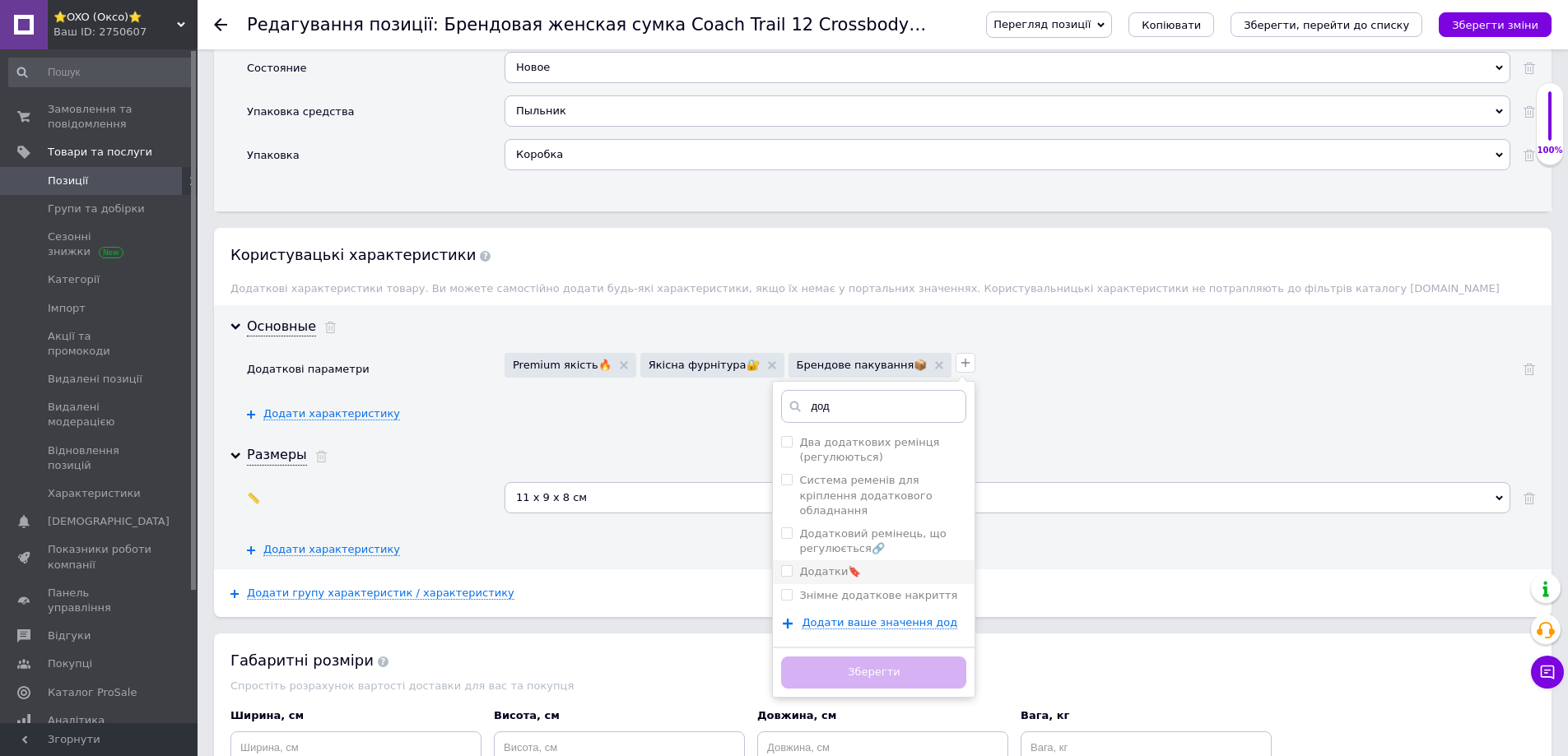
type input "дод"
click at [799, 566] on label "Додатки🔖" at bounding box center [830, 571] width 62 height 13
checkbox input "true"
click at [786, 657] on button "Зберегти" at bounding box center [874, 673] width 185 height 32
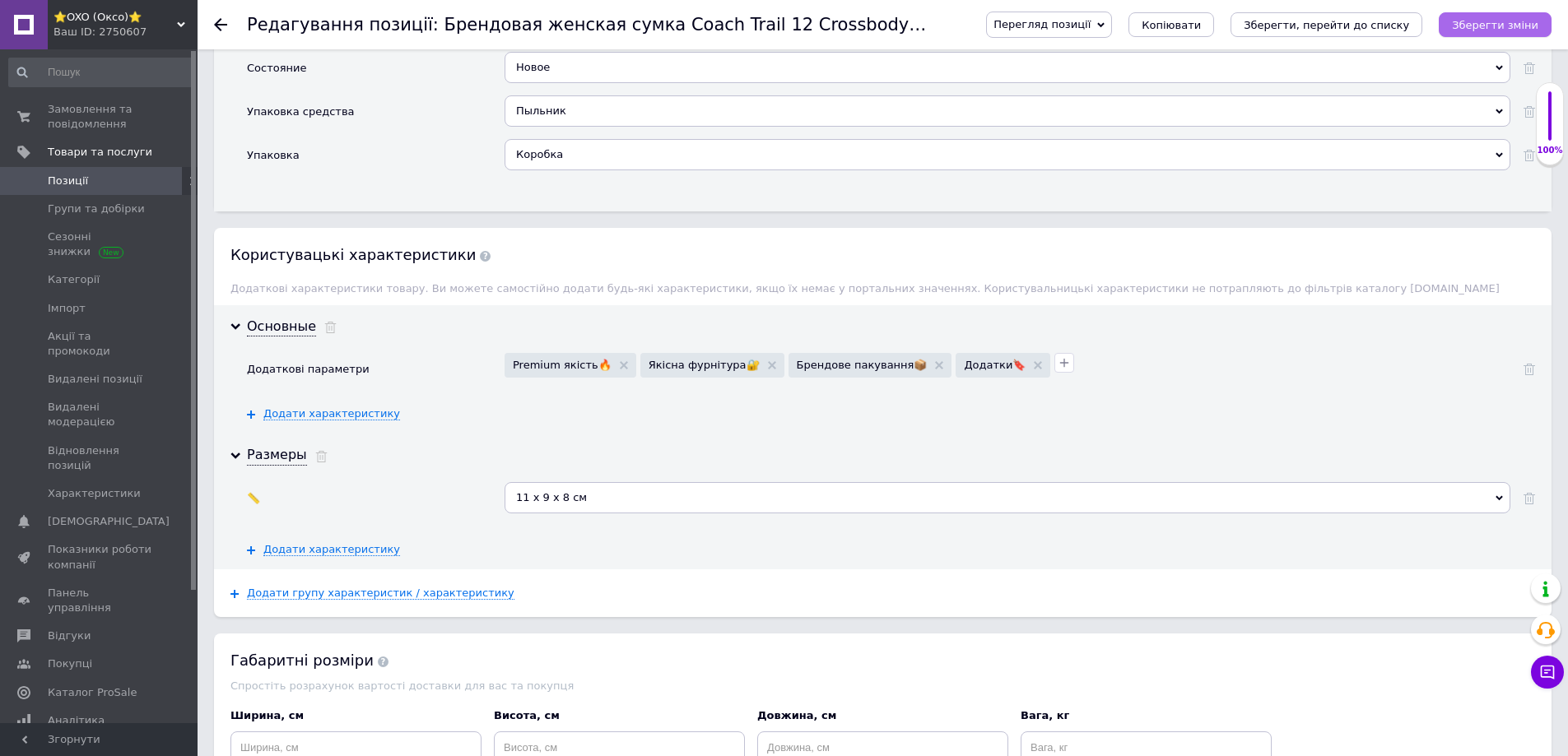
click at [1478, 25] on icon "Зберегти зміни" at bounding box center [1495, 24] width 87 height 13
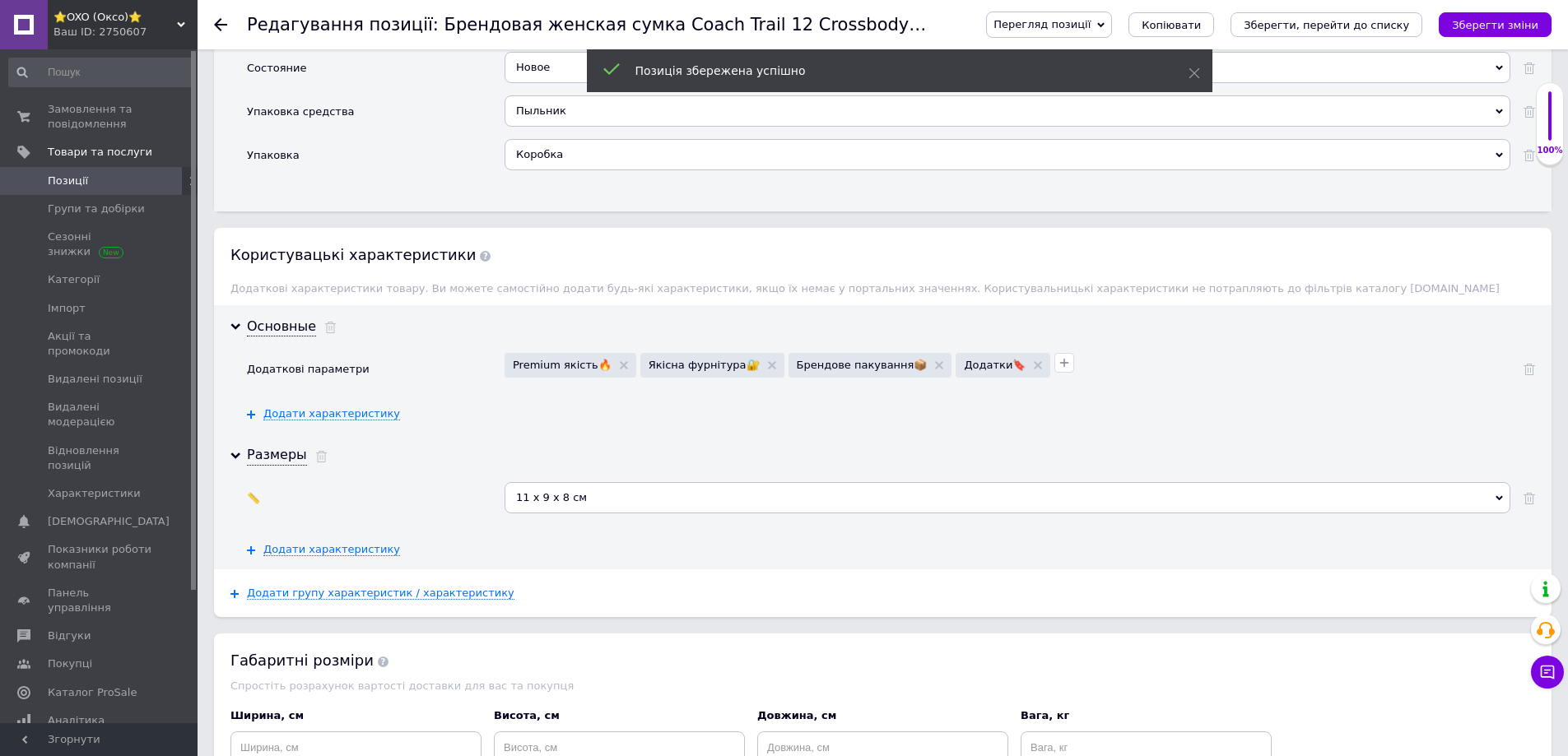
drag, startPoint x: 1257, startPoint y: 435, endPoint x: 1300, endPoint y: 437, distance: 43.0
click at [1257, 435] on div "Размеры 📏 11 х 9 х 8 см Додати ваше значення 11 х 9 х 8 см Додати характеристику" at bounding box center [883, 501] width 1338 height 136
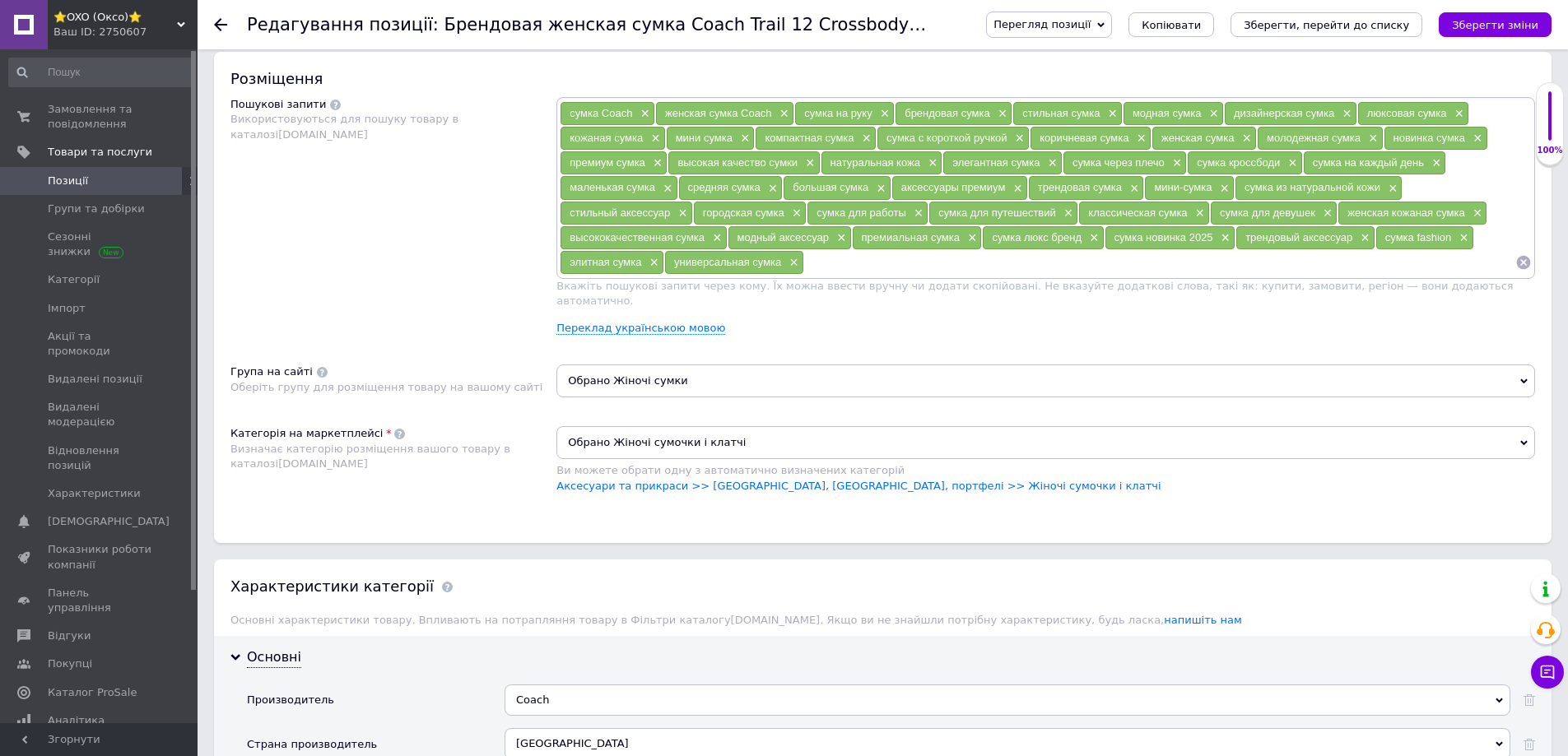
scroll to position [0, 0]
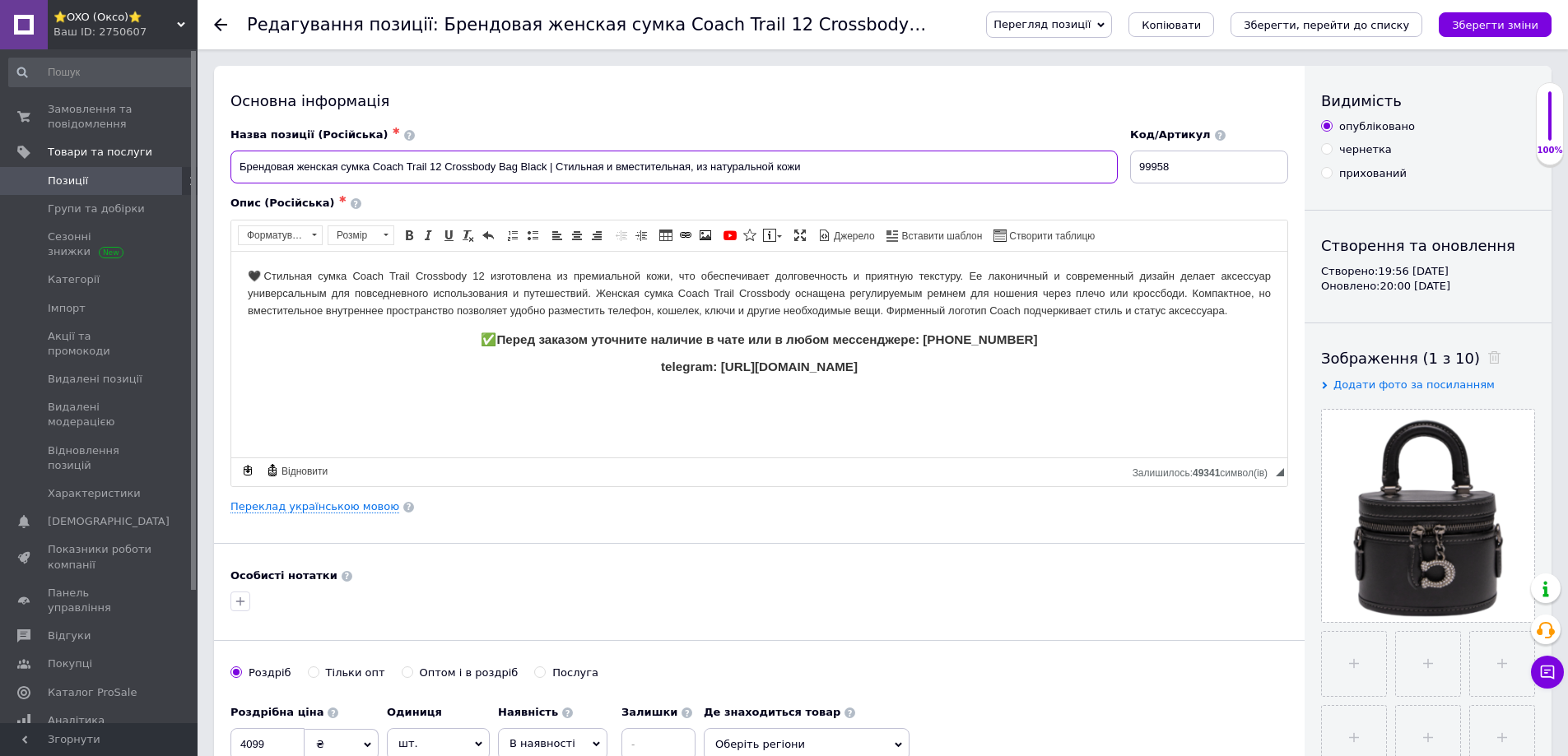
drag, startPoint x: 373, startPoint y: 167, endPoint x: 516, endPoint y: 157, distance: 143.3
click at [516, 157] on input "Брендовая женская сумка Coach Trail 12 Crossbody Bag Black | Cтильная и вместит…" at bounding box center [674, 167] width 888 height 33
click at [1065, 24] on span "Перегляд позиції" at bounding box center [1042, 24] width 97 height 13
click at [1062, 75] on li "Зберегти та переглянути на маркетплейсі" at bounding box center [1116, 78] width 258 height 23
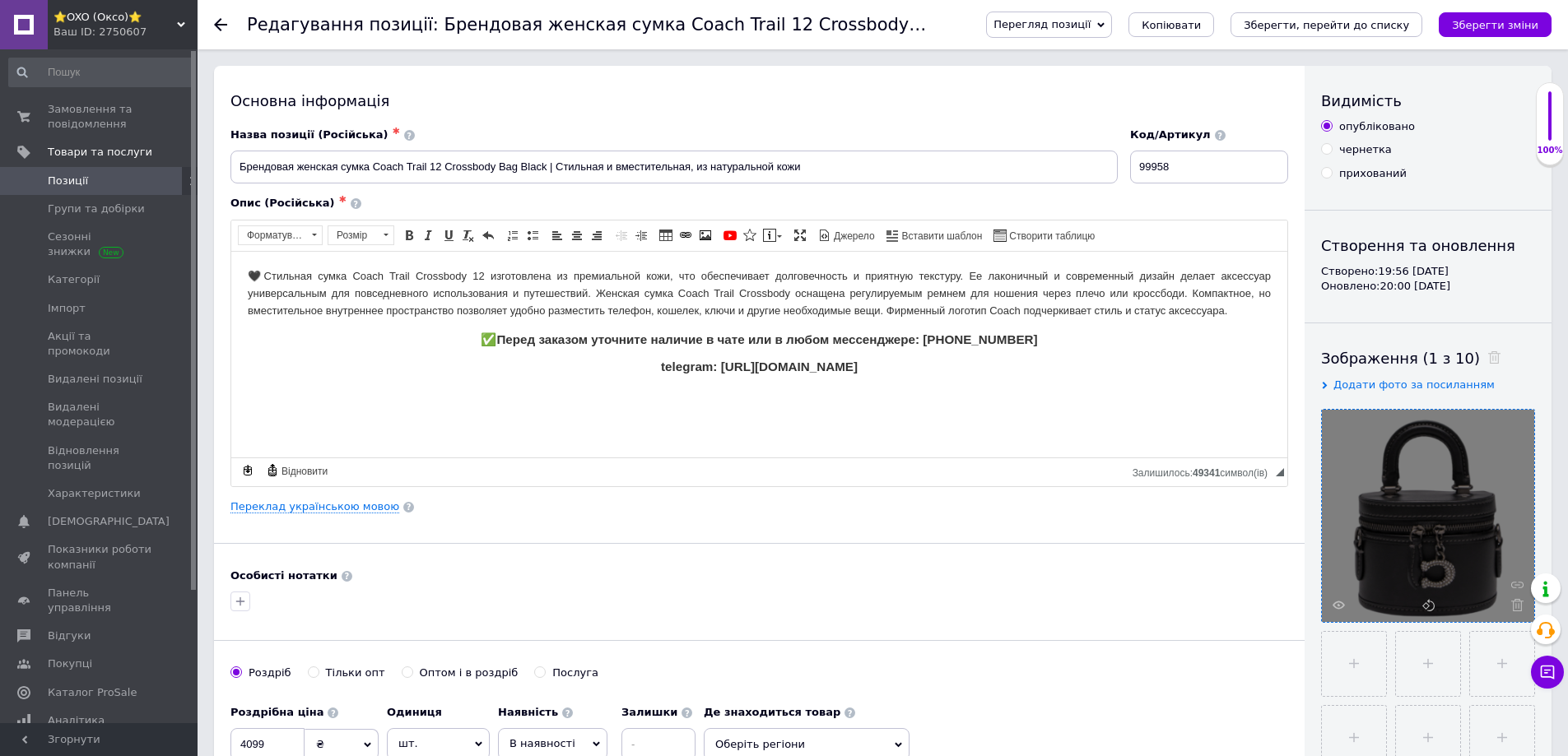
scroll to position [164, 0]
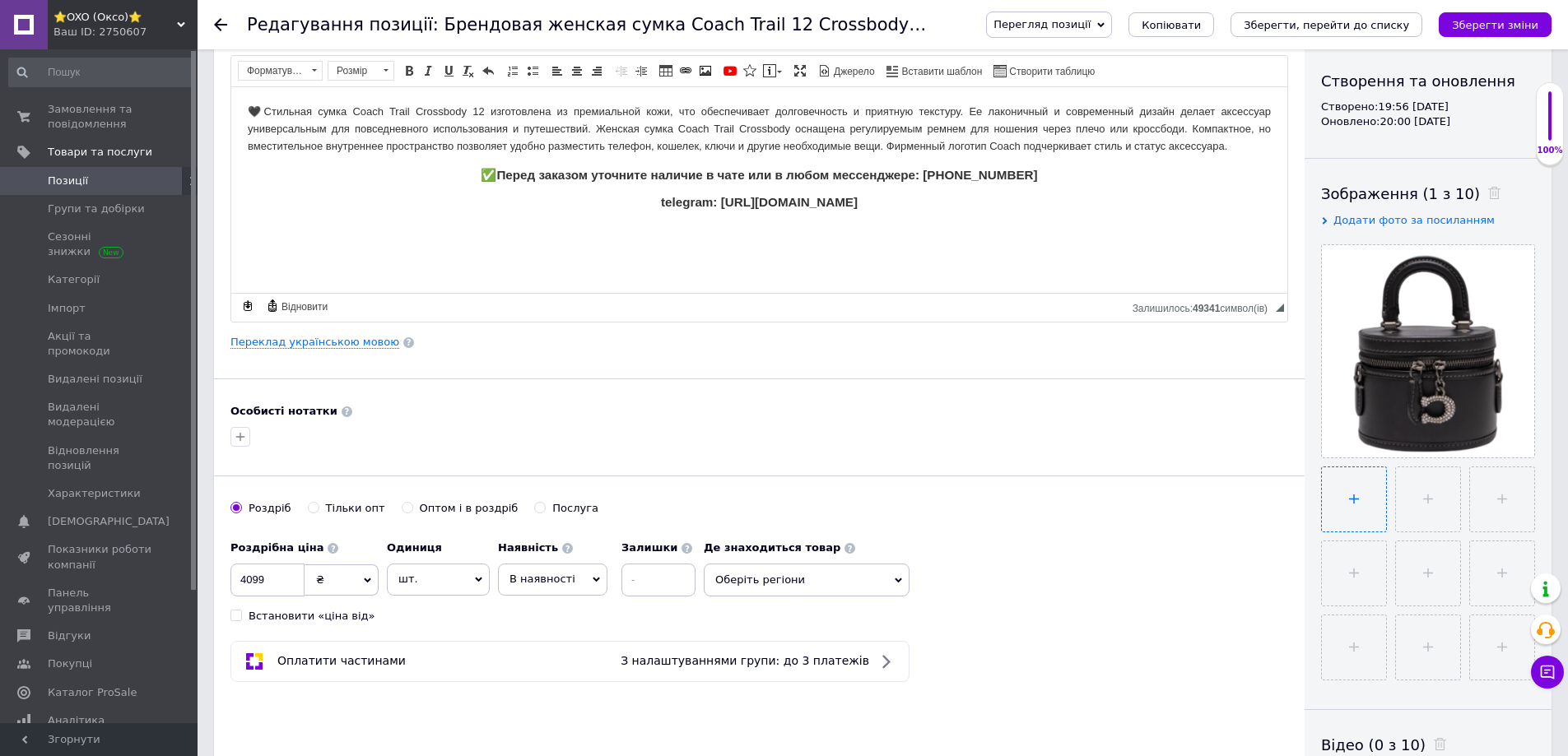
click at [1356, 493] on input "file" at bounding box center [1354, 500] width 64 height 64
type input "C:\fakepath\216668270_black_fr-Photoroom.png"
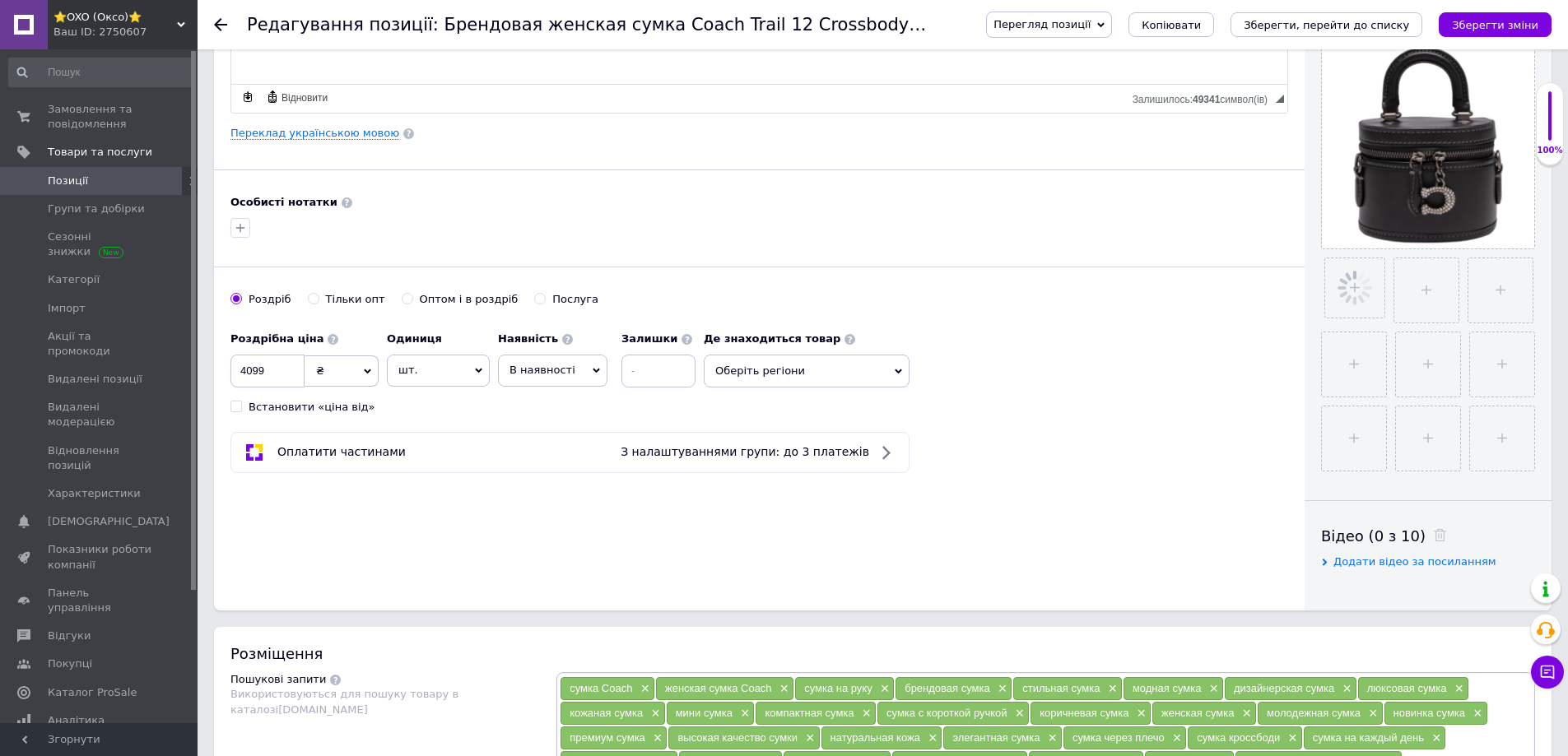
scroll to position [411, 0]
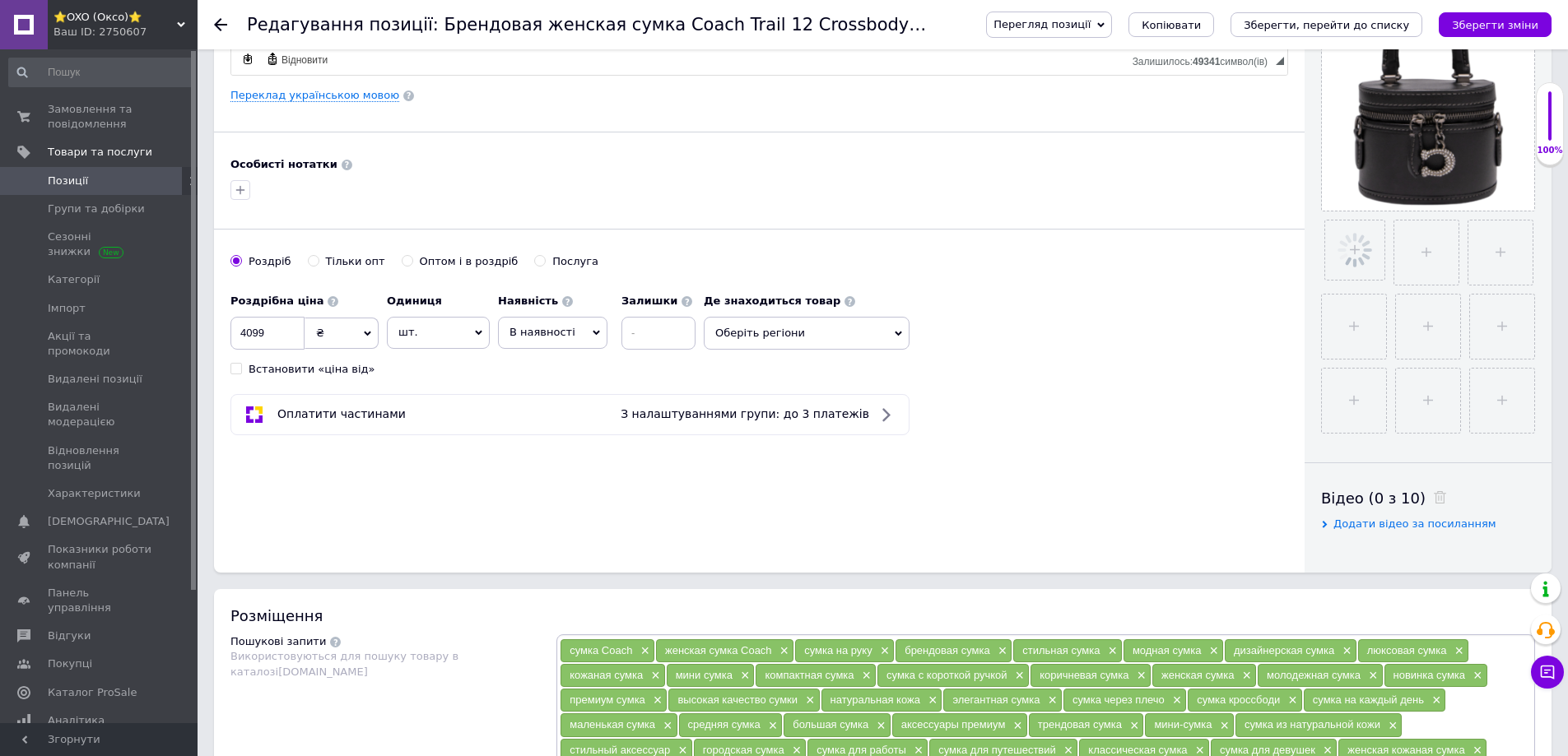
click at [557, 331] on span "В наявності" at bounding box center [542, 332] width 66 height 13
click at [529, 430] on li "Готово до відправки" at bounding box center [553, 435] width 108 height 38
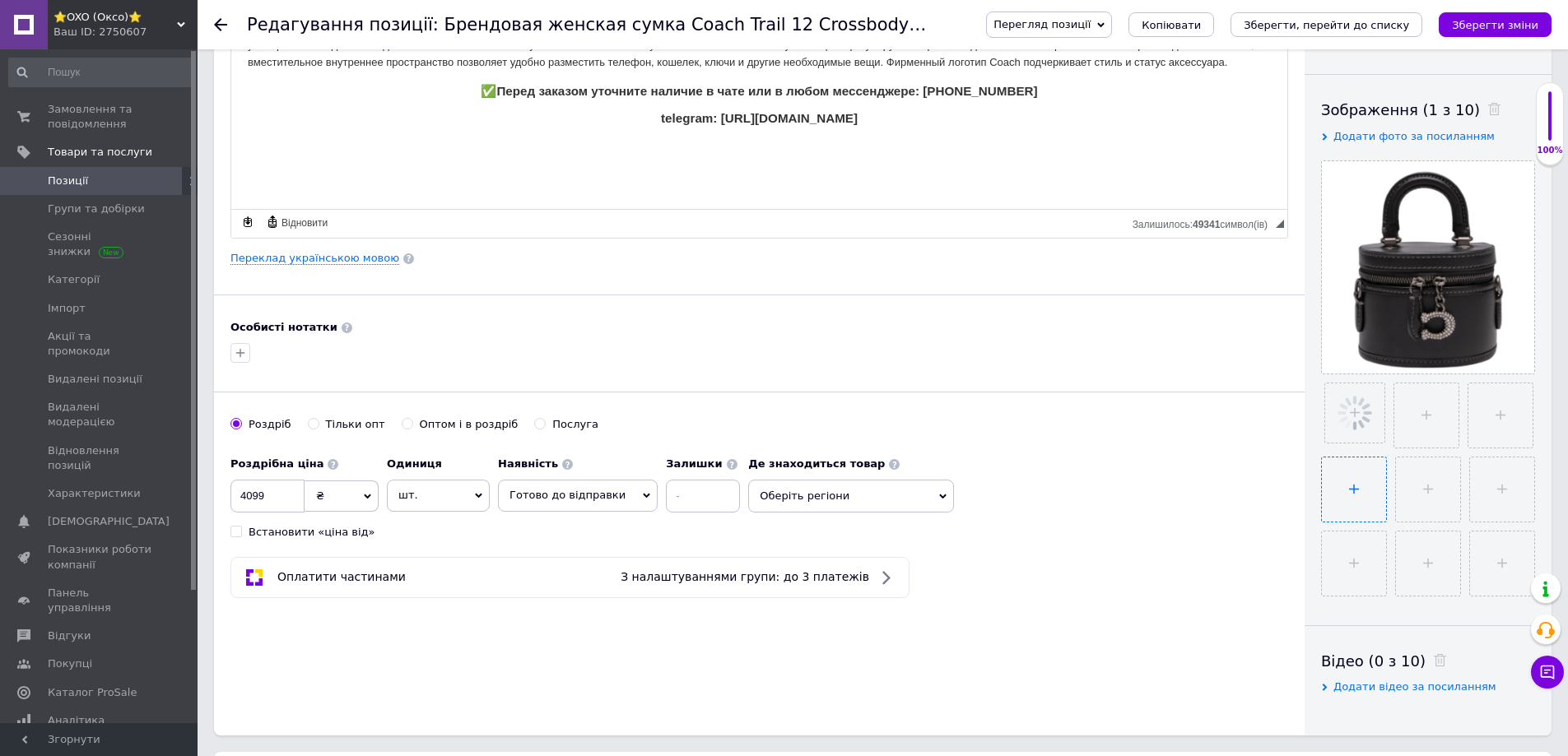
scroll to position [247, 0]
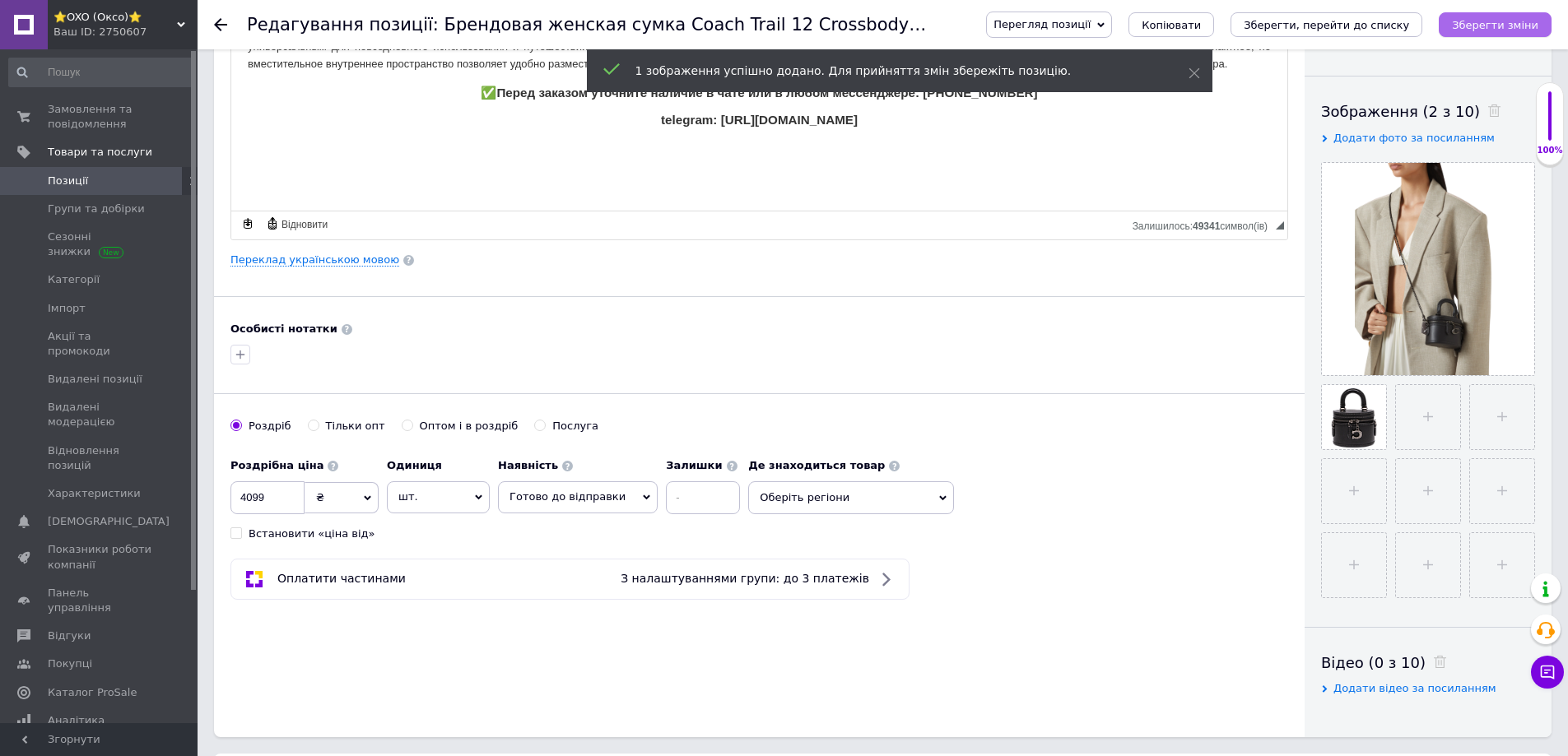
click at [1496, 24] on icon "Зберегти зміни" at bounding box center [1495, 24] width 87 height 13
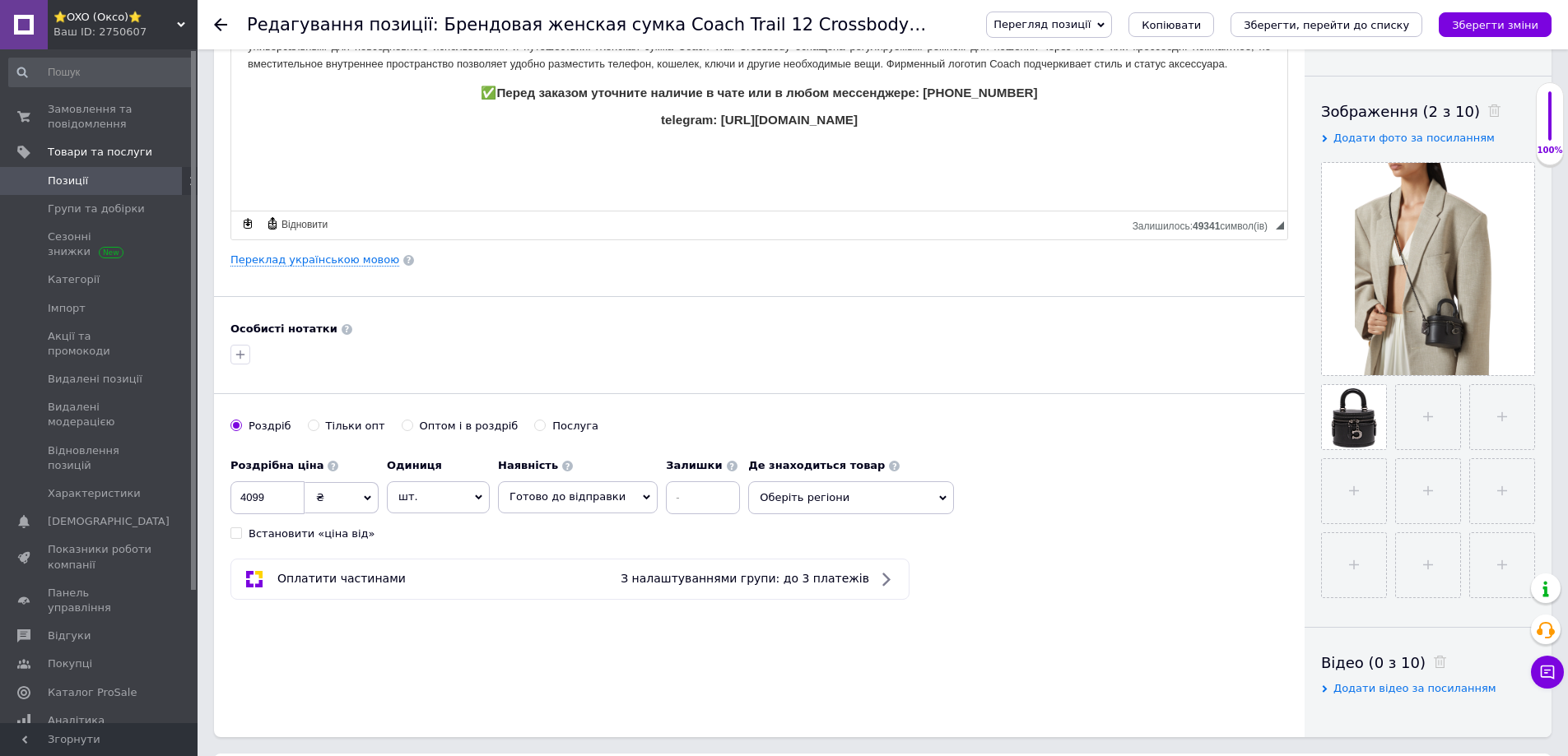
click at [1393, 406] on ul at bounding box center [1424, 487] width 223 height 223
click at [1414, 412] on input "file" at bounding box center [1428, 417] width 64 height 64
type input "C:\fakepath\KIS99958_06.jpg"
click at [1507, 423] on input "file" at bounding box center [1501, 417] width 64 height 64
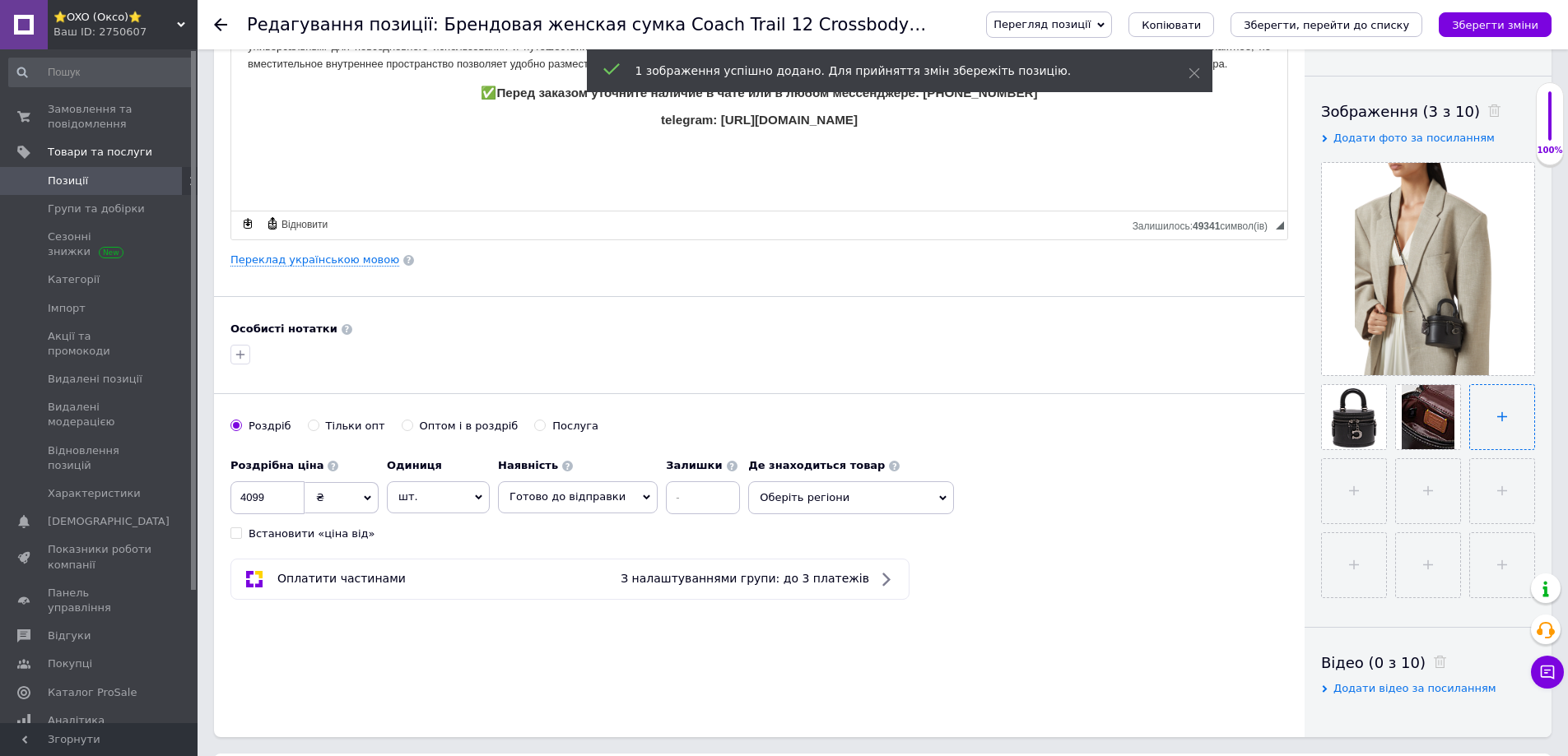
type input "C:\fakepath\KIS99958_04.jpg"
click at [1349, 476] on input "file" at bounding box center [1354, 491] width 64 height 64
type input "C:\fakepath\KIS99958_05.jpg"
click at [1431, 479] on input "file" at bounding box center [1426, 491] width 64 height 64
type input "C:\fakepath\IMG_2934.JPG"
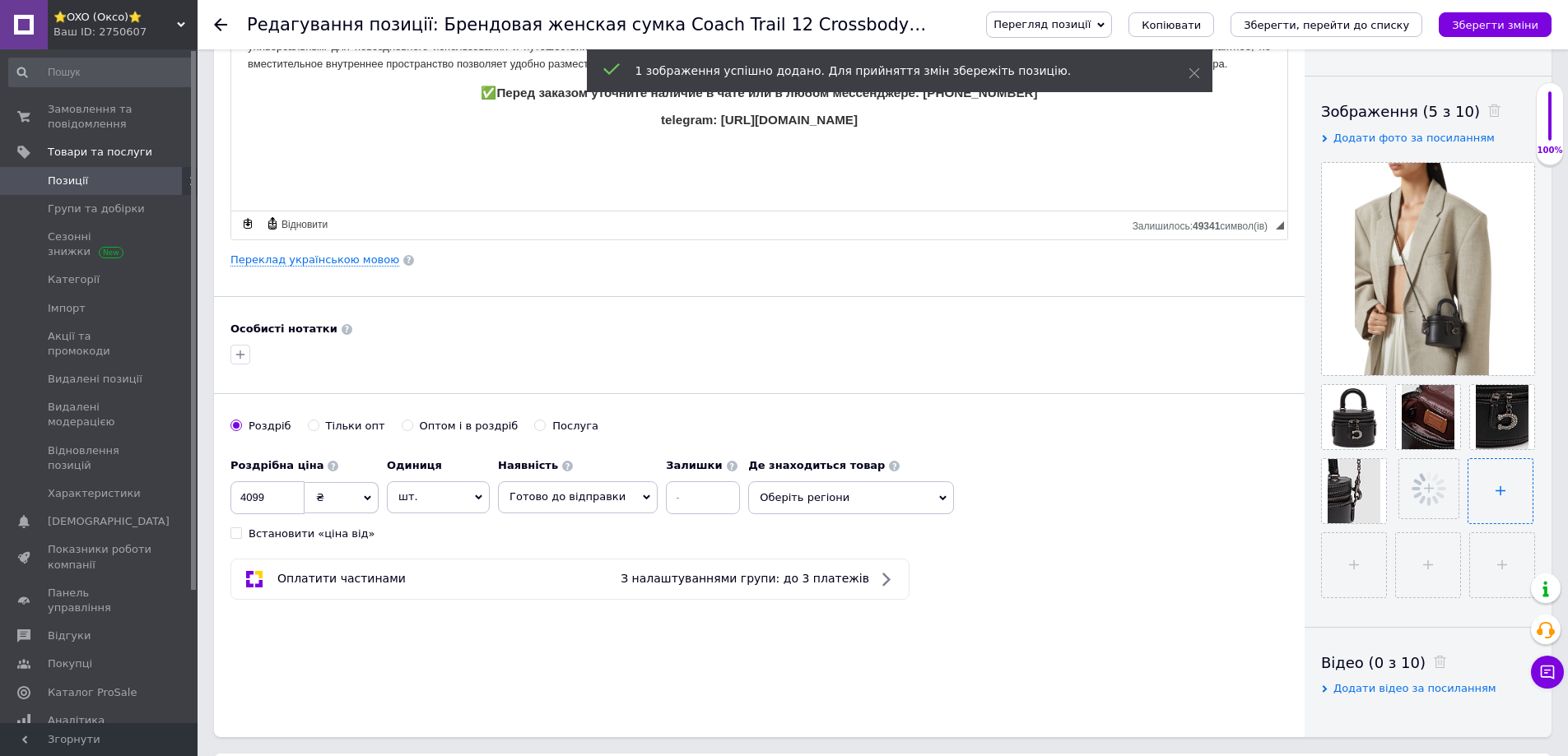
click at [1488, 488] on input "file" at bounding box center [1501, 491] width 64 height 64
type input "C:\fakepath\IMG_2935.JPG"
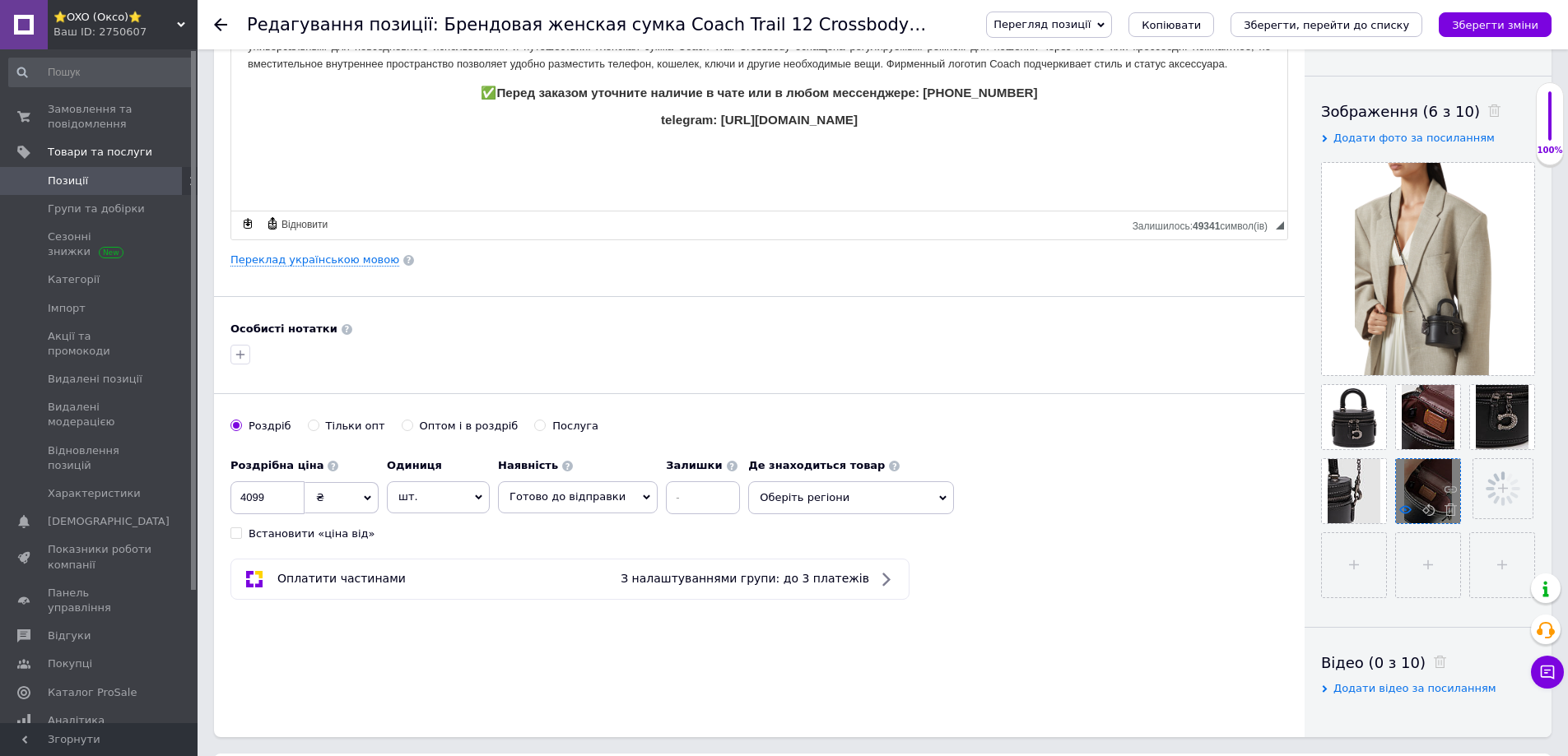
click at [1407, 512] on icon at bounding box center [1405, 510] width 13 height 13
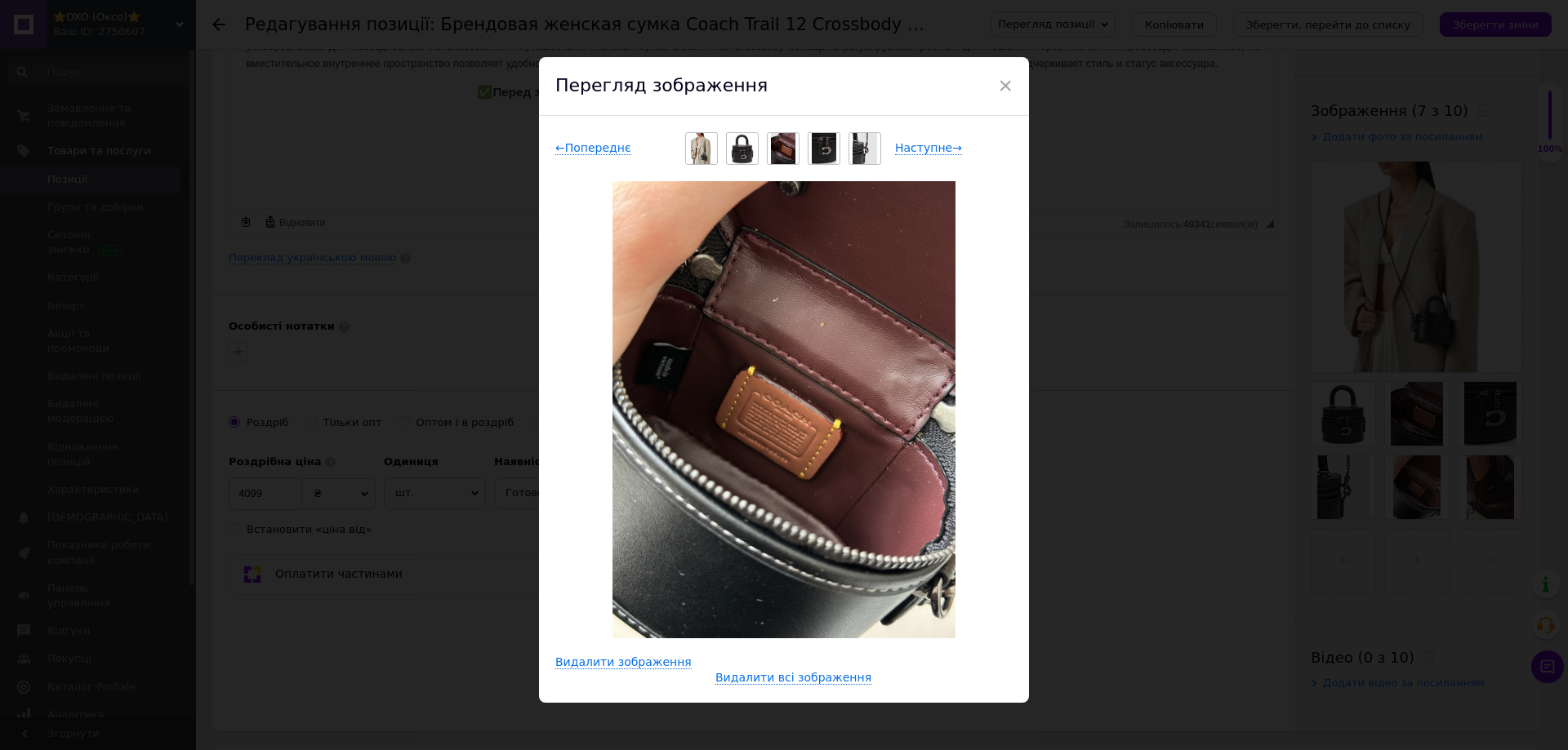
click at [1130, 511] on div "× Перегляд зображення ← Попереднє Наступне → Видалити зображення Видалити всі з…" at bounding box center [784, 375] width 1568 height 750
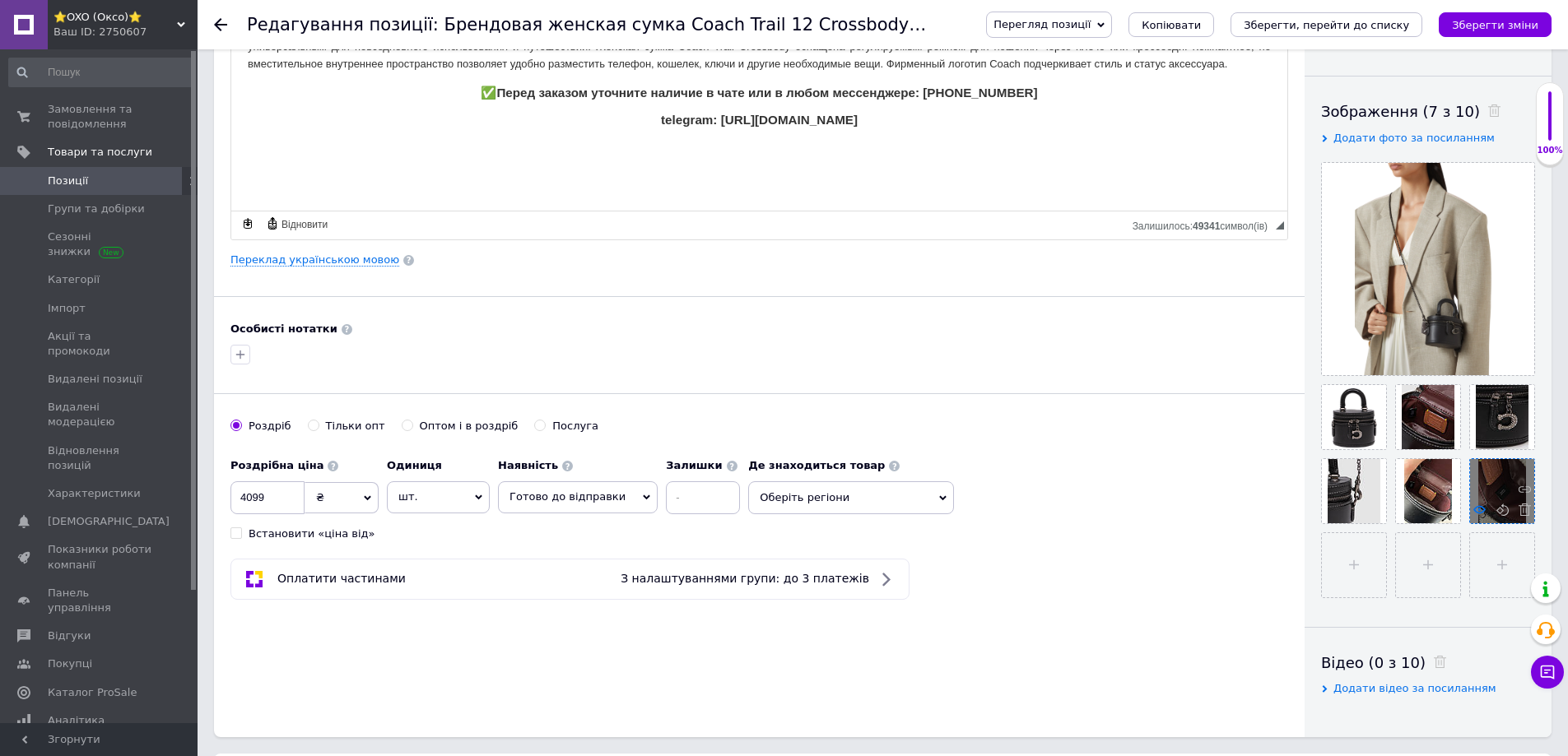
click at [1483, 511] on icon at bounding box center [1479, 510] width 13 height 13
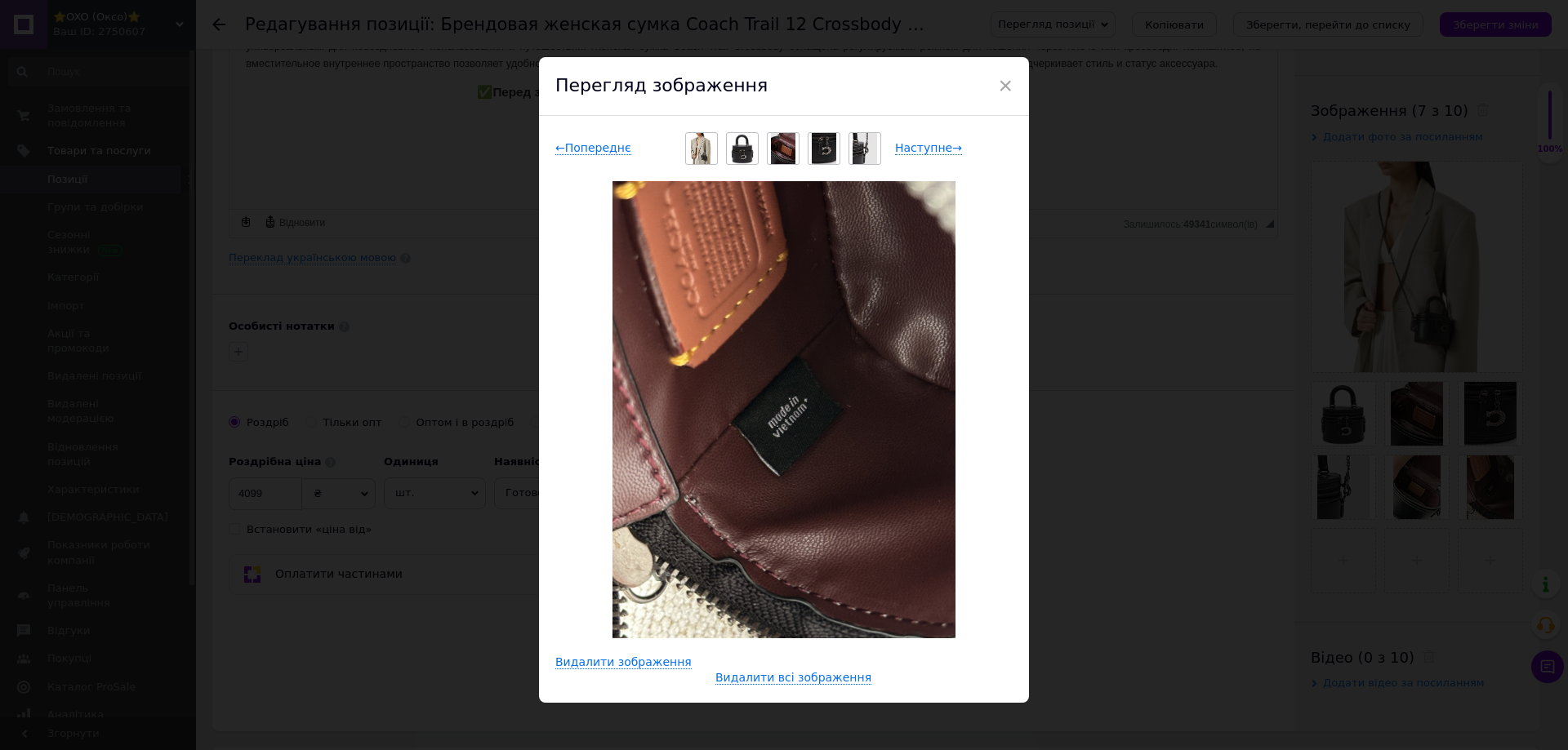
click at [1096, 513] on div "× Перегляд зображення ← Попереднє Наступне → Видалити зображення Видалити всі з…" at bounding box center [784, 375] width 1568 height 750
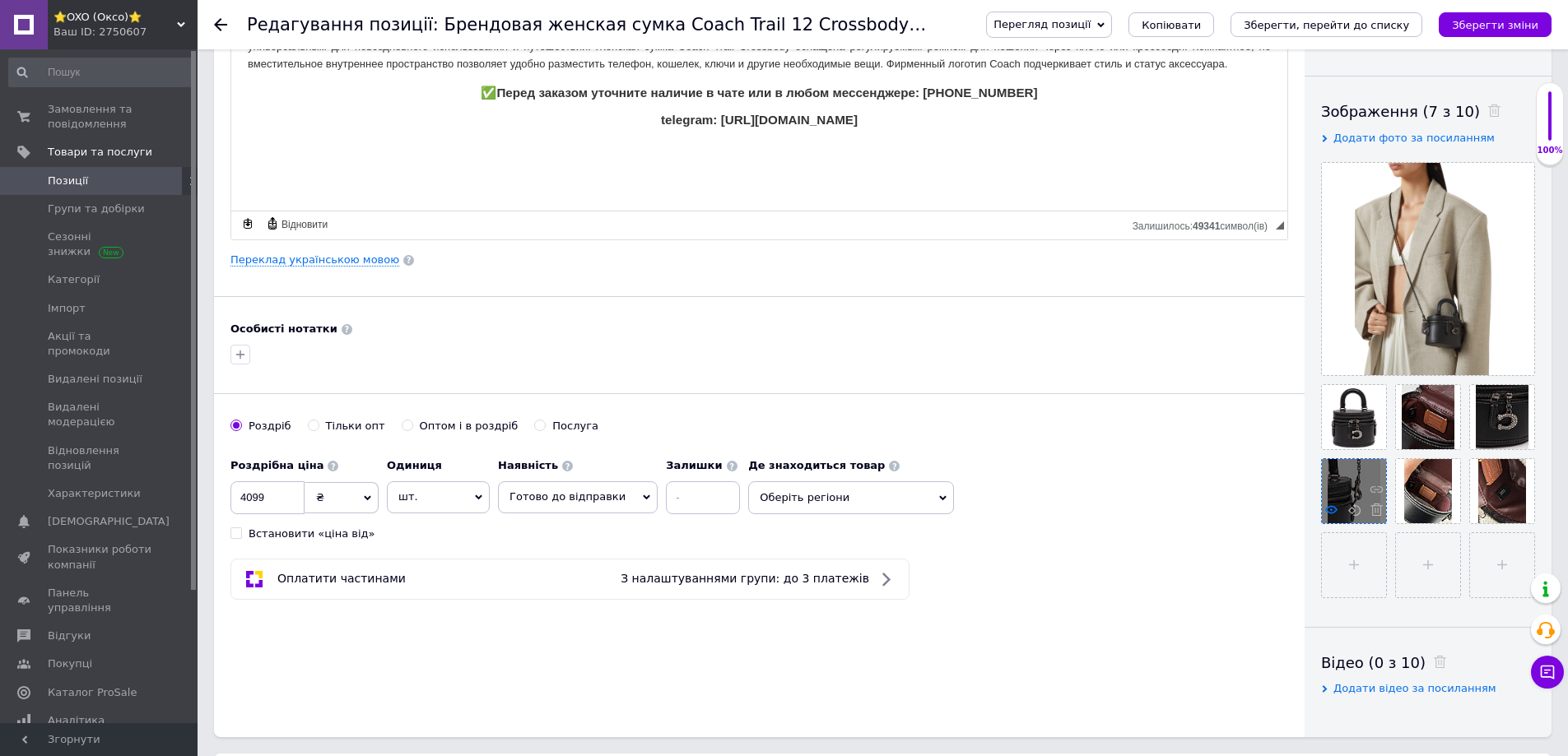
click at [1329, 510] on icon at bounding box center [1331, 510] width 13 height 13
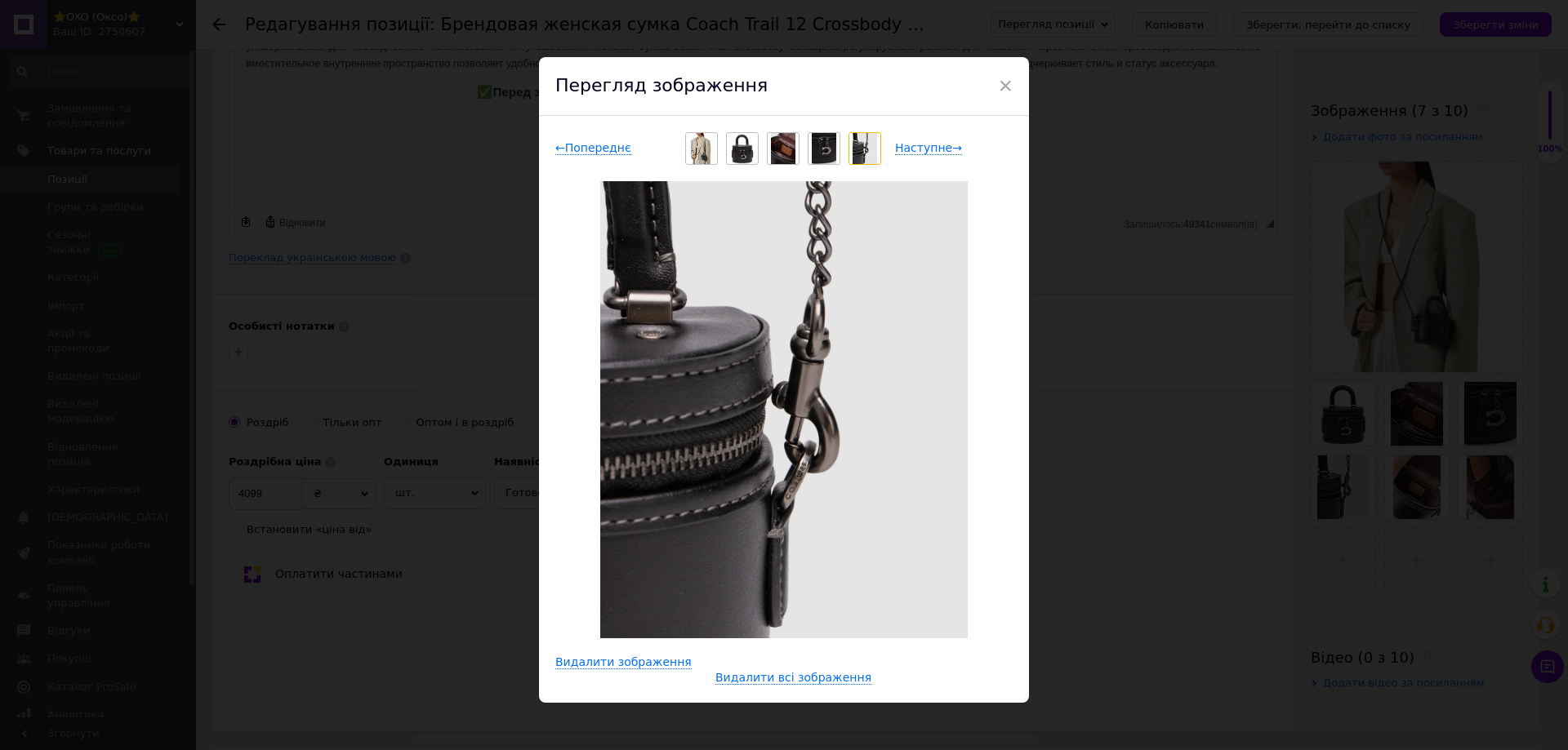
click at [1157, 562] on div "× Перегляд зображення ← Попереднє Наступне → Видалити зображення Видалити всі з…" at bounding box center [784, 375] width 1568 height 750
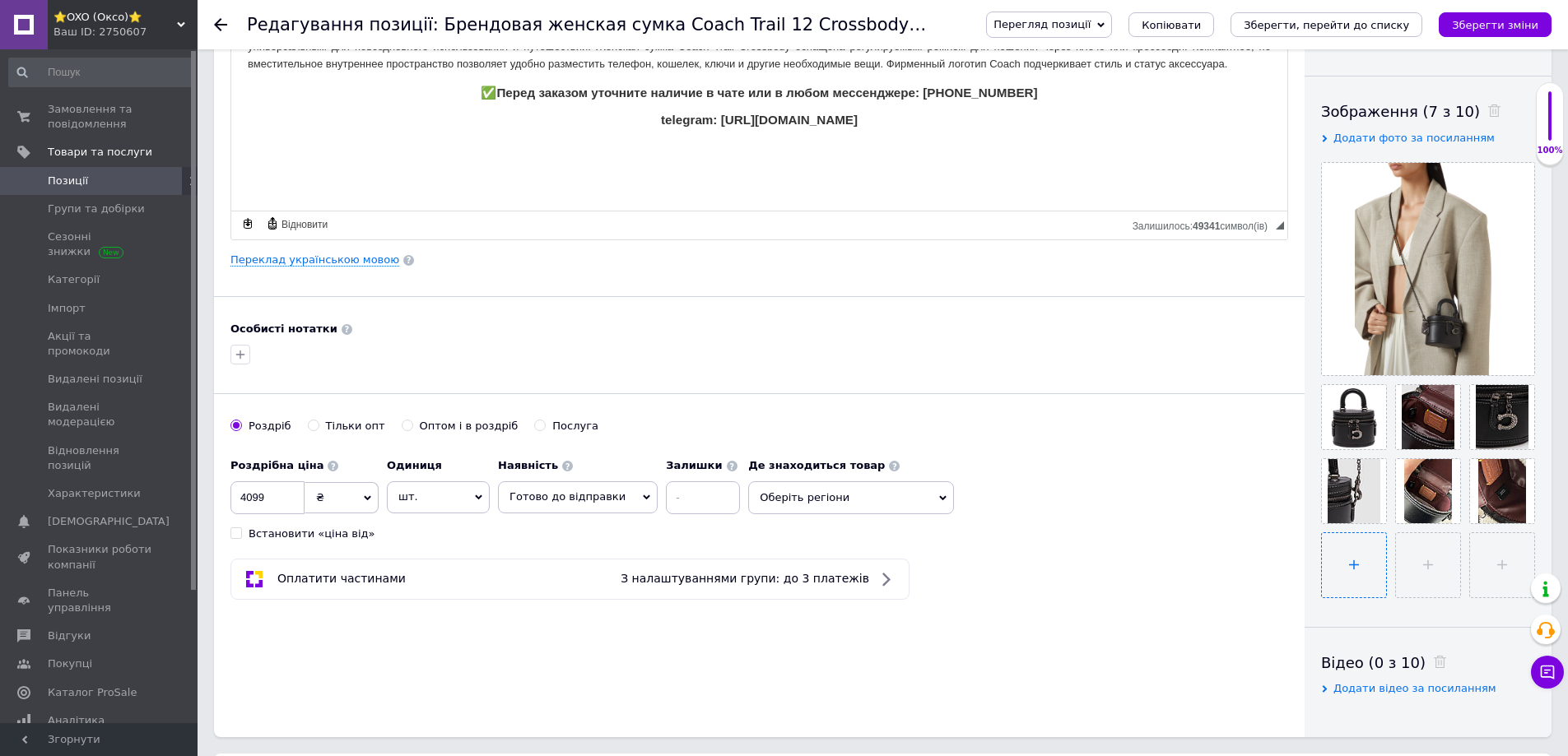
click at [1341, 566] on input "file" at bounding box center [1354, 566] width 64 height 64
type input "C:\fakepath\IMG_2933.JPG"
click at [1414, 567] on input "file" at bounding box center [1426, 566] width 64 height 64
type input "C:\fakepath\IMG_2921.JPG"
click at [1380, 434] on icon at bounding box center [1377, 436] width 13 height 13
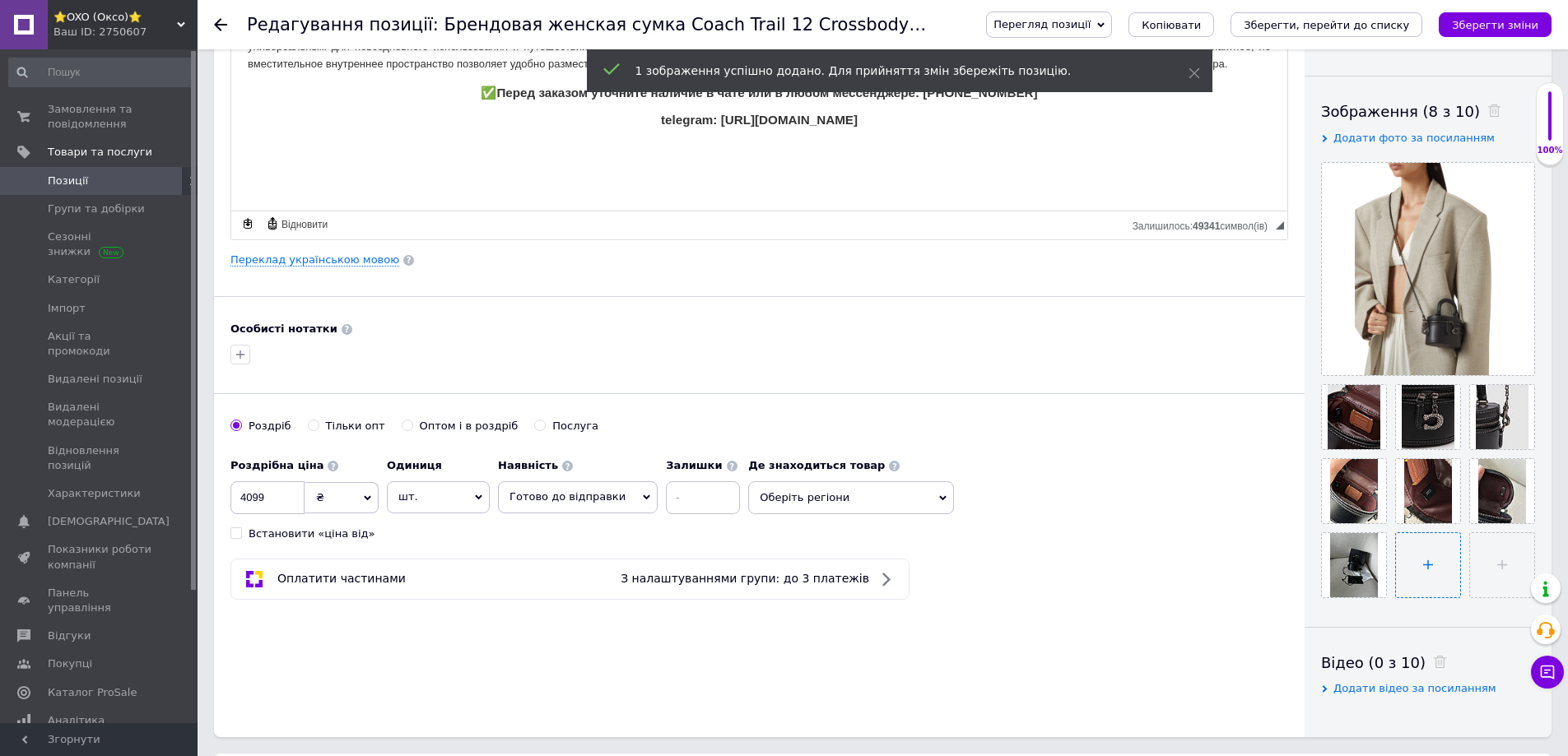
click at [1412, 561] on input "file" at bounding box center [1428, 566] width 64 height 64
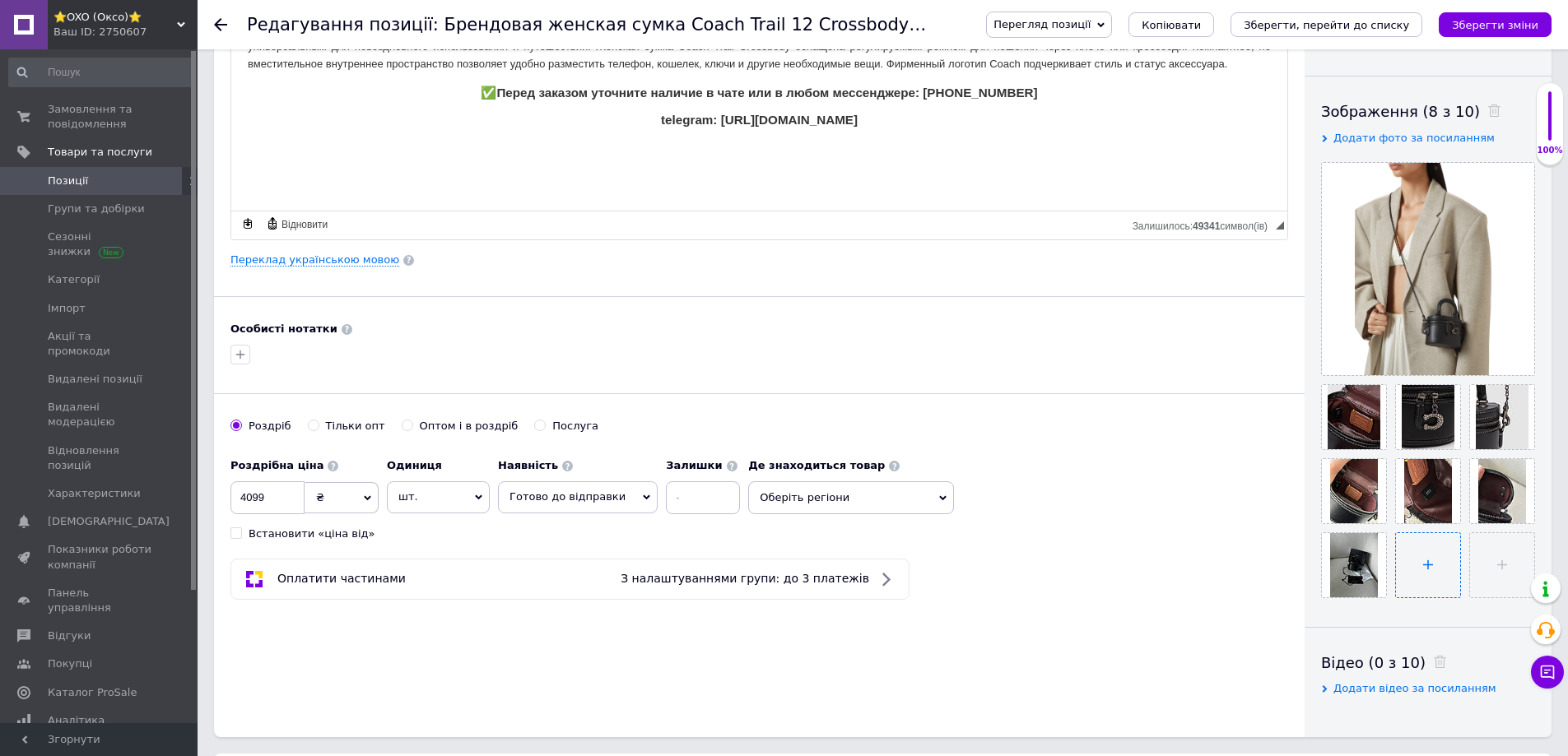
type input "C:\fakepath\IMG_2930.JPG"
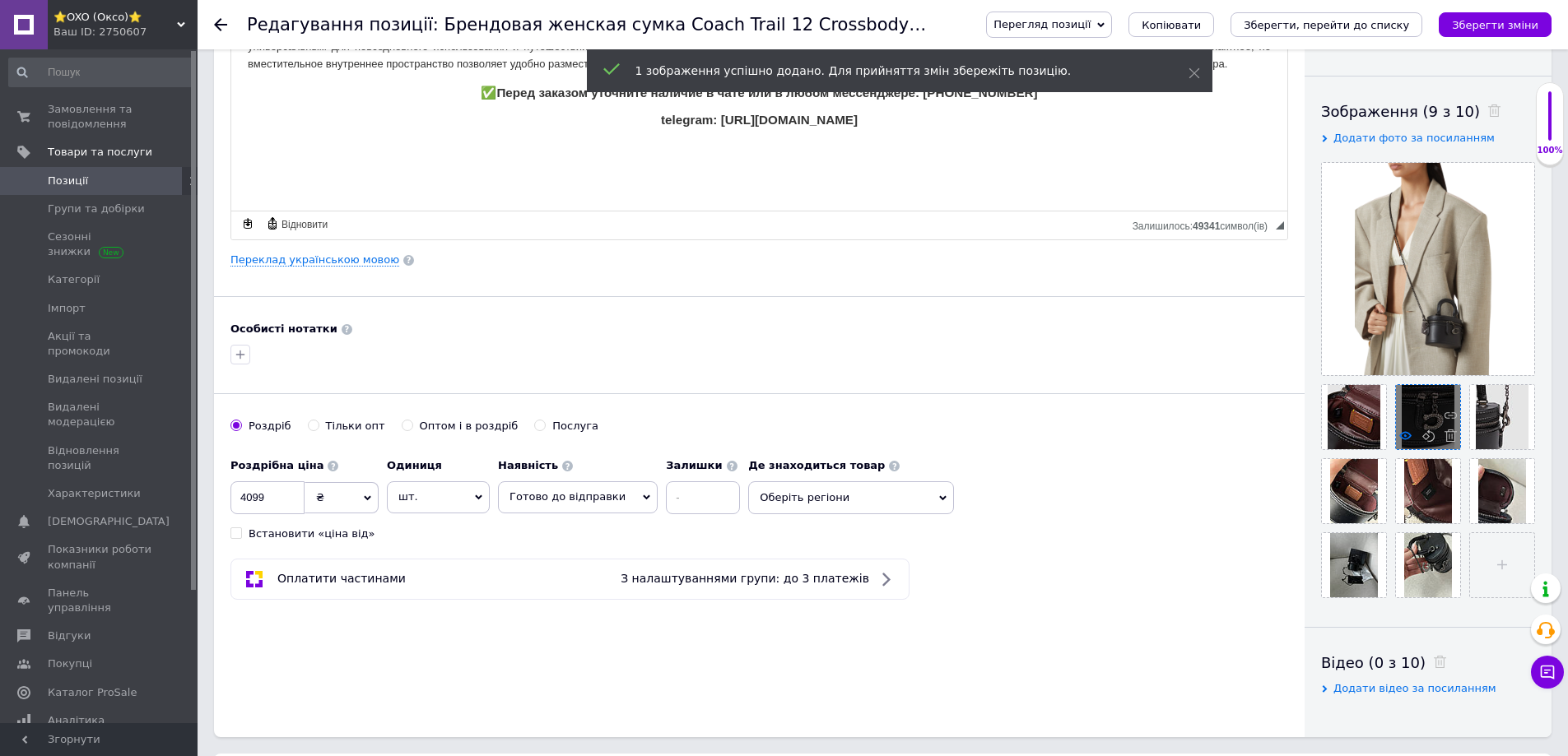
click at [1410, 438] on use at bounding box center [1405, 436] width 13 height 8
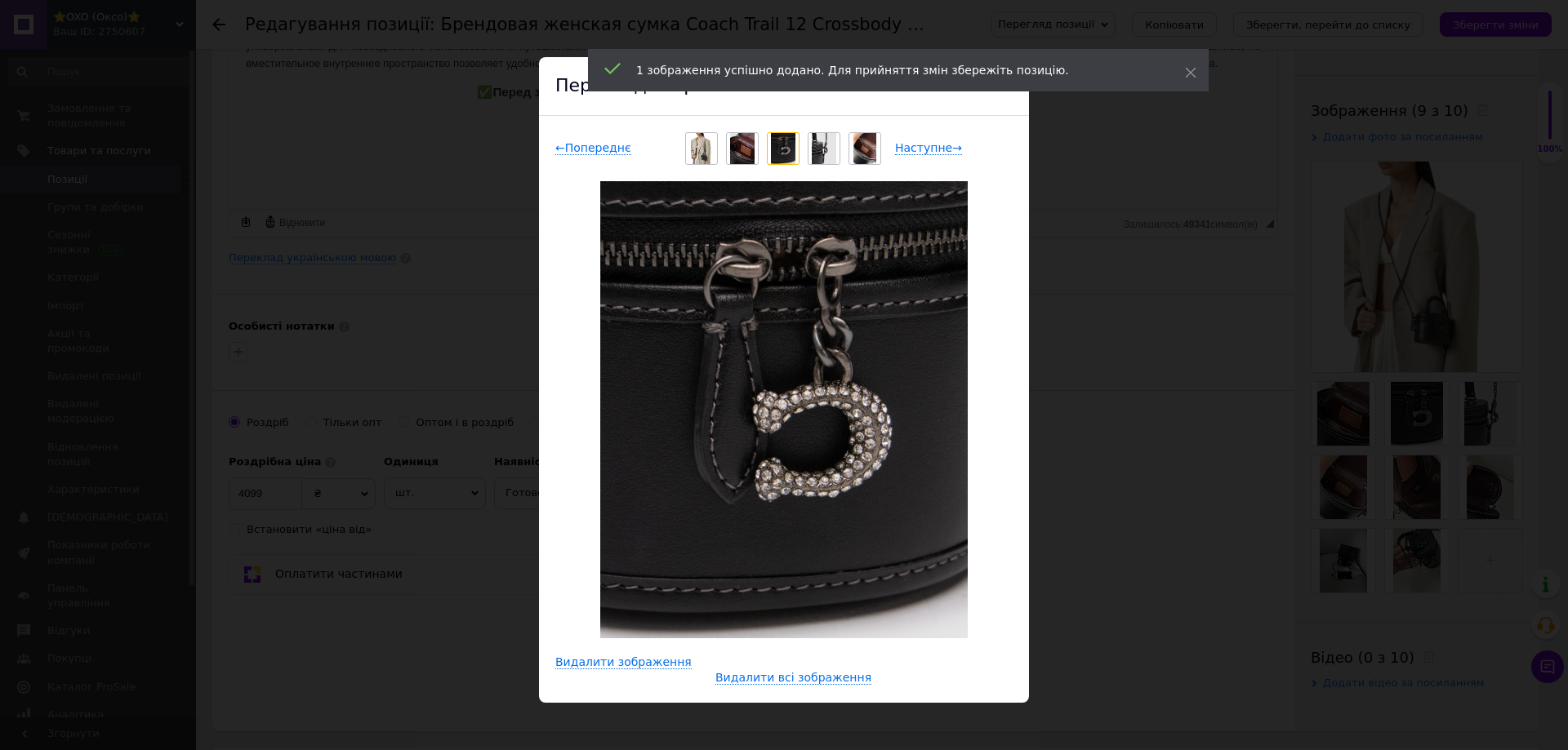
click at [1180, 467] on div "× Перегляд зображення ← Попереднє Наступне → Видалити зображення Видалити всі з…" at bounding box center [784, 375] width 1568 height 750
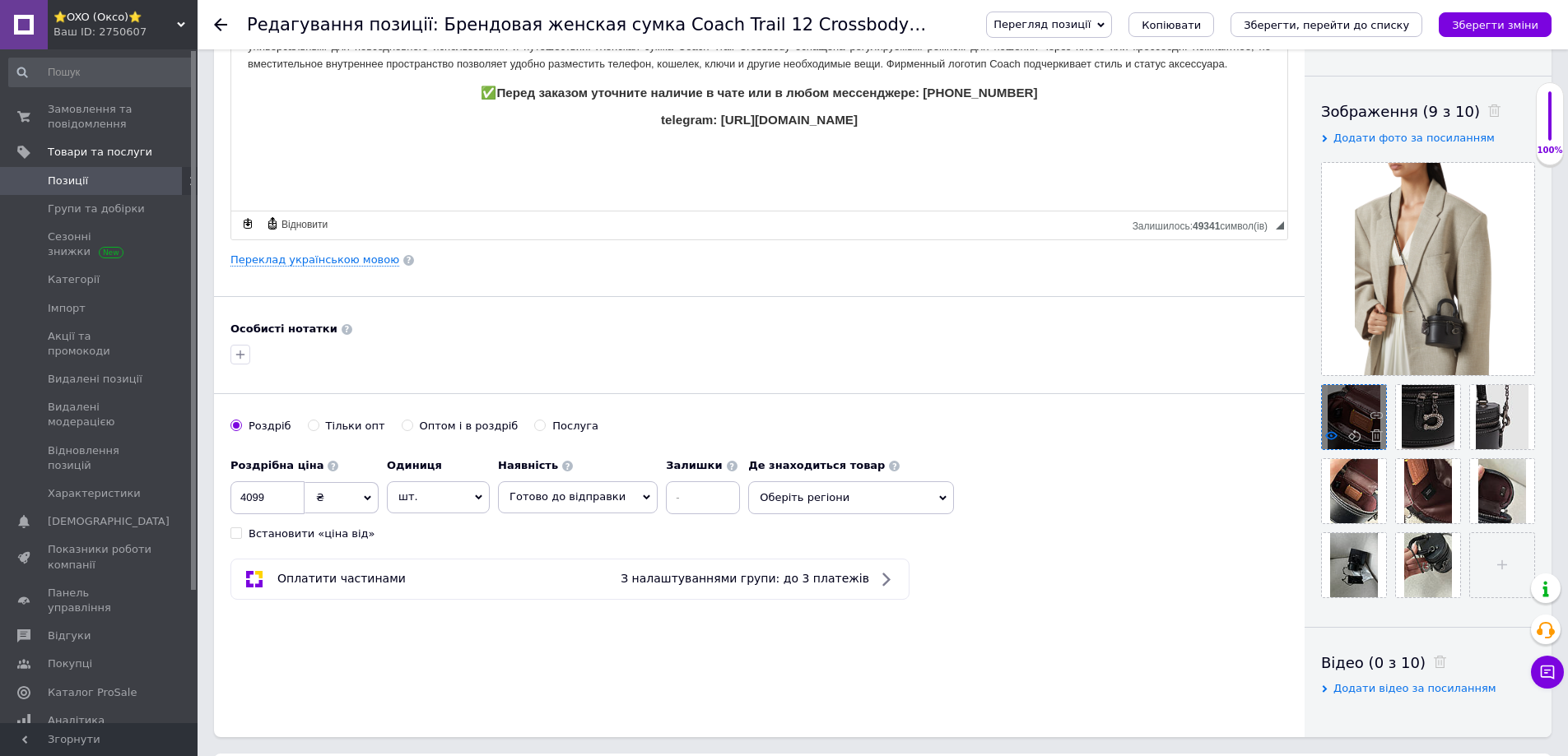
click at [1329, 437] on icon at bounding box center [1331, 436] width 13 height 13
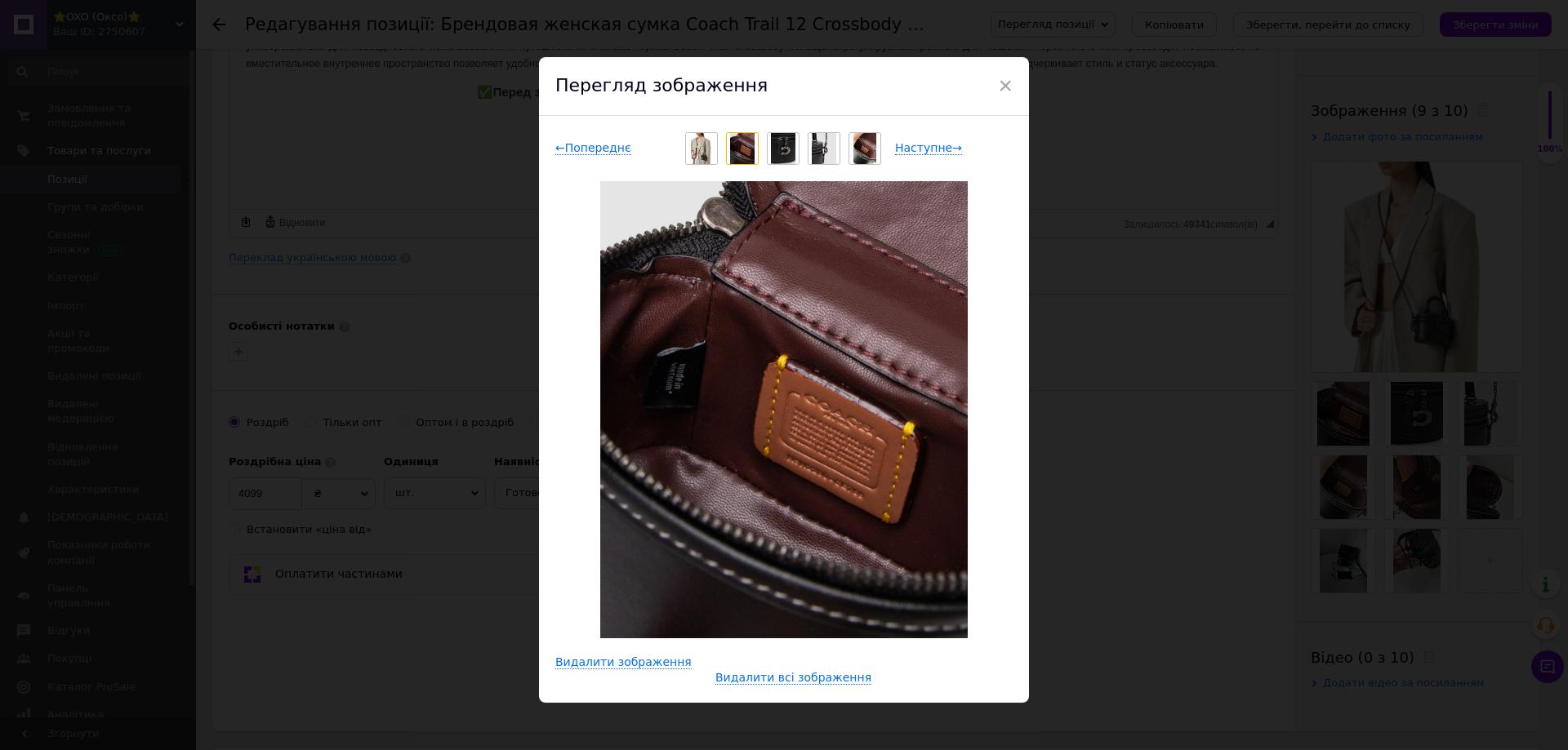
click at [1218, 467] on div "× Перегляд зображення ← Попереднє Наступне → Видалити зображення Видалити всі з…" at bounding box center [784, 375] width 1568 height 750
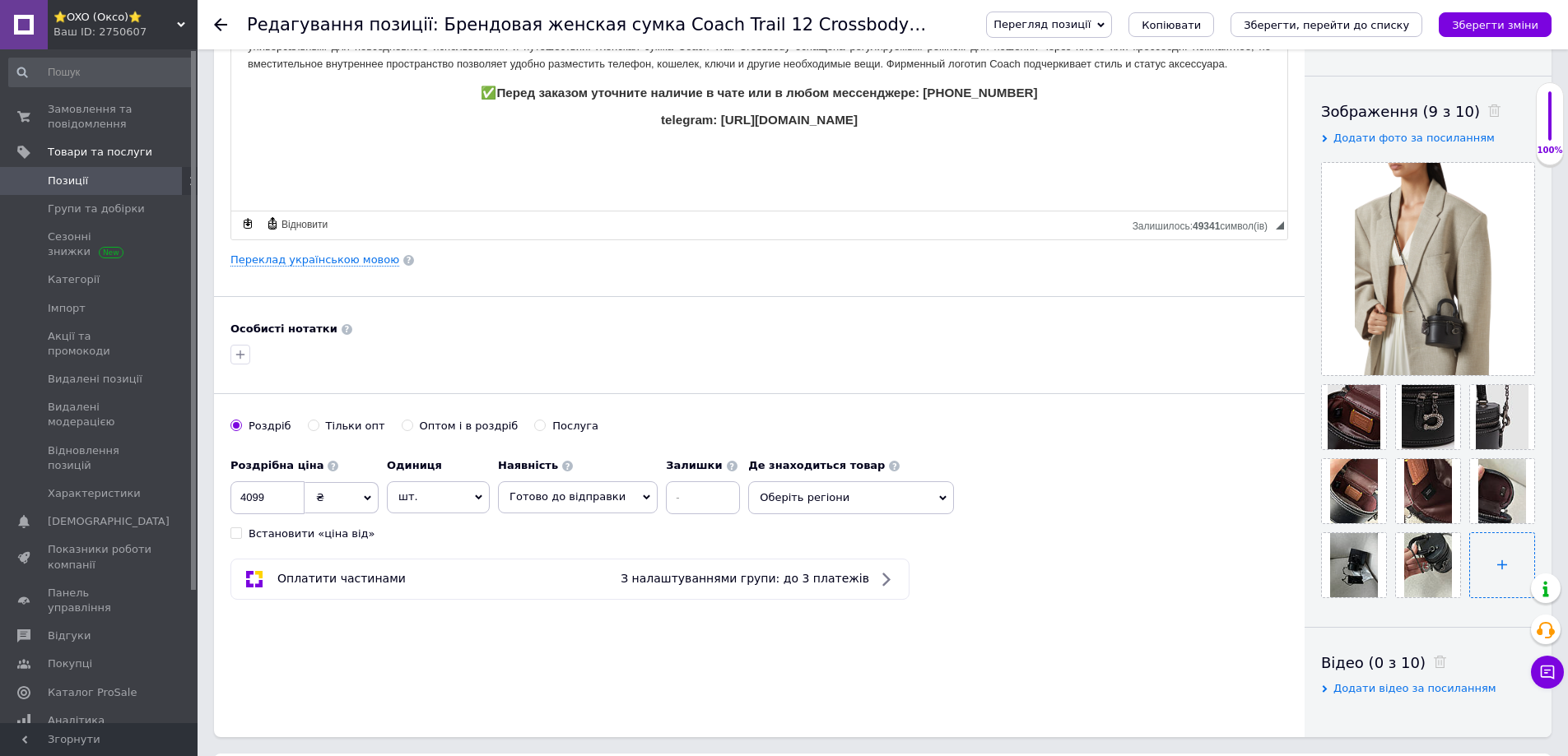
click at [1503, 566] on input "file" at bounding box center [1502, 566] width 64 height 64
click at [1475, 20] on icon "Зберегти зміни" at bounding box center [1495, 24] width 87 height 13
click at [1477, 19] on icon "Зберегти зміни" at bounding box center [1495, 24] width 87 height 13
click at [1404, 437] on use at bounding box center [1405, 436] width 13 height 8
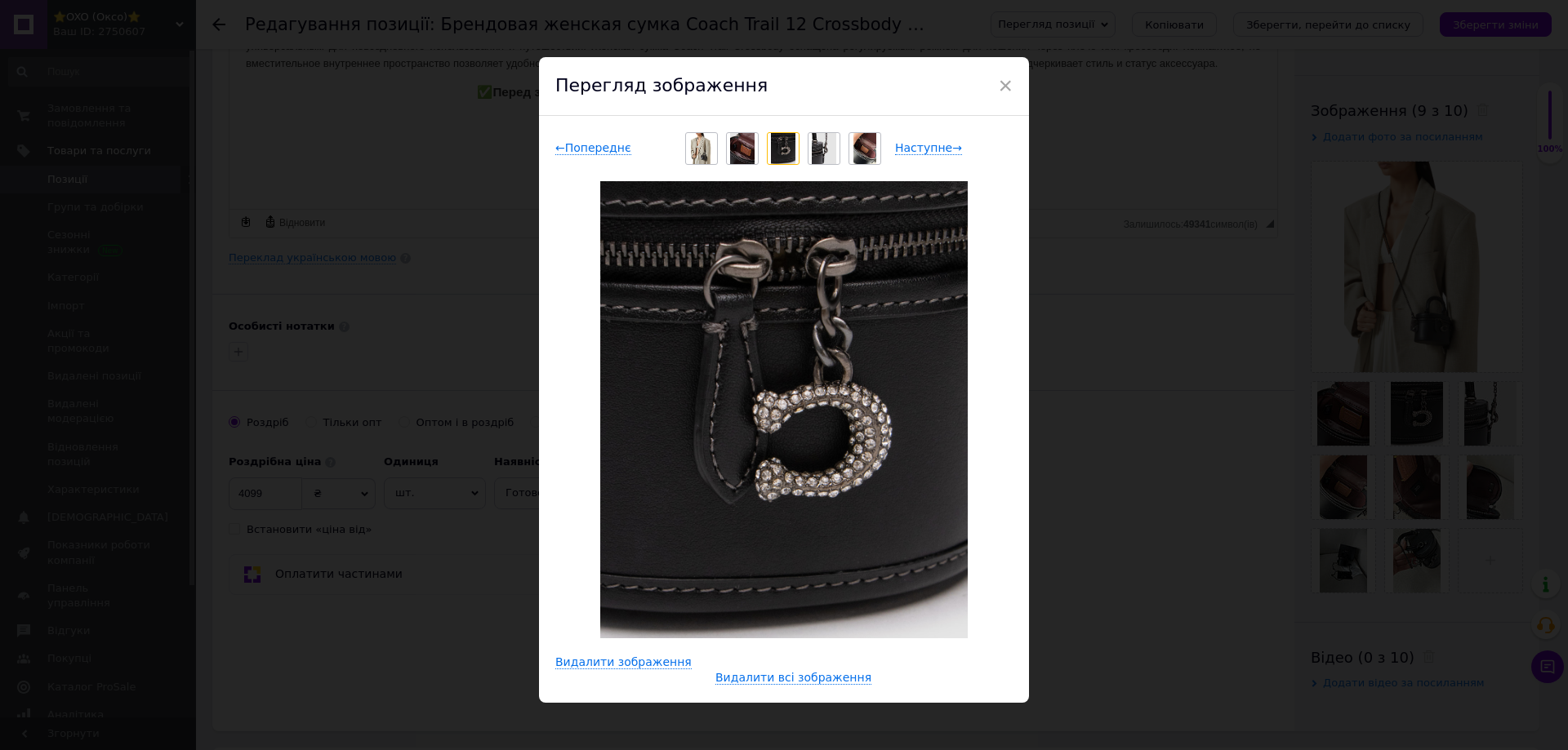
click at [1126, 446] on div "× Перегляд зображення ← Попереднє Наступне → Видалити зображення Видалити всі з…" at bounding box center [784, 375] width 1568 height 750
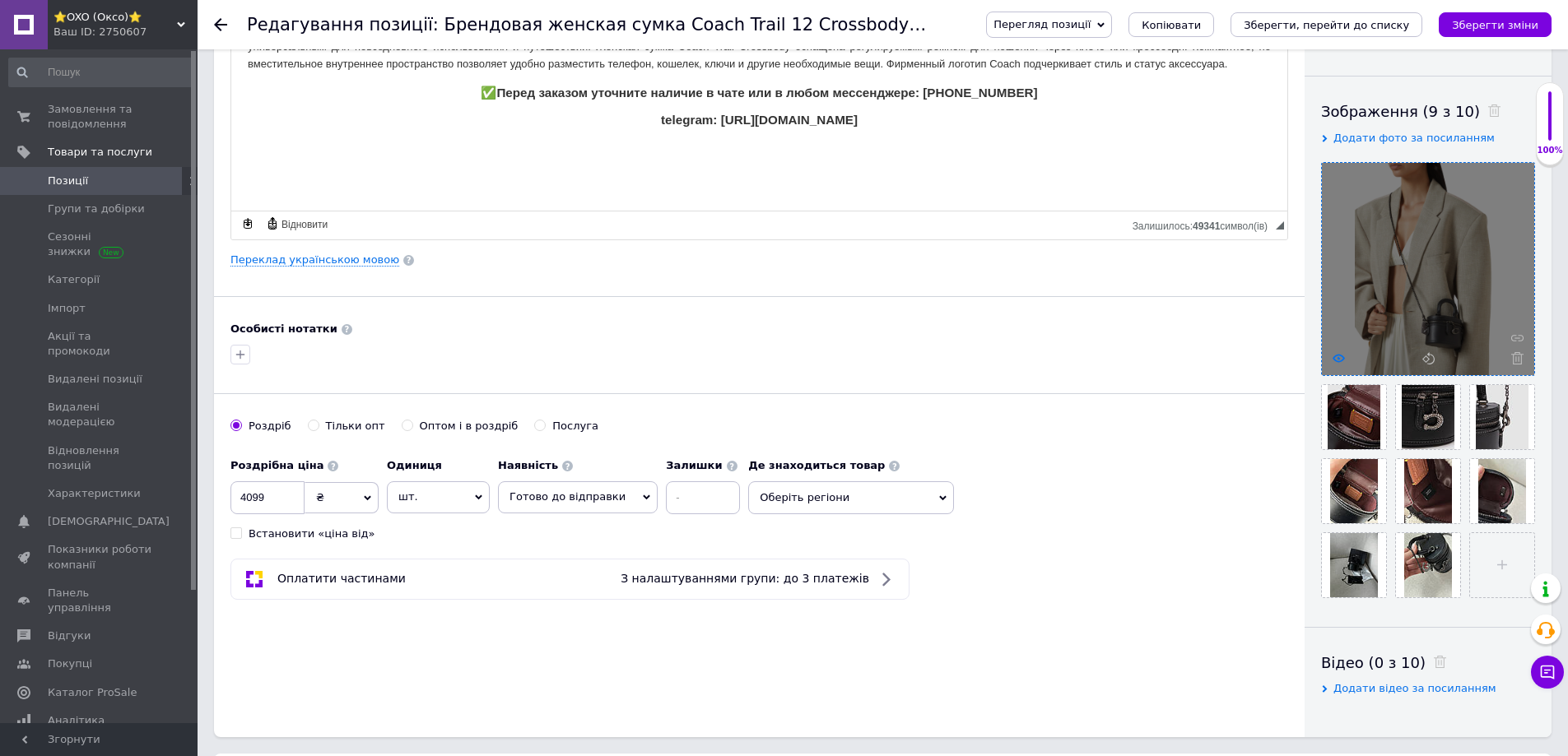
click at [1344, 360] on use at bounding box center [1339, 358] width 13 height 8
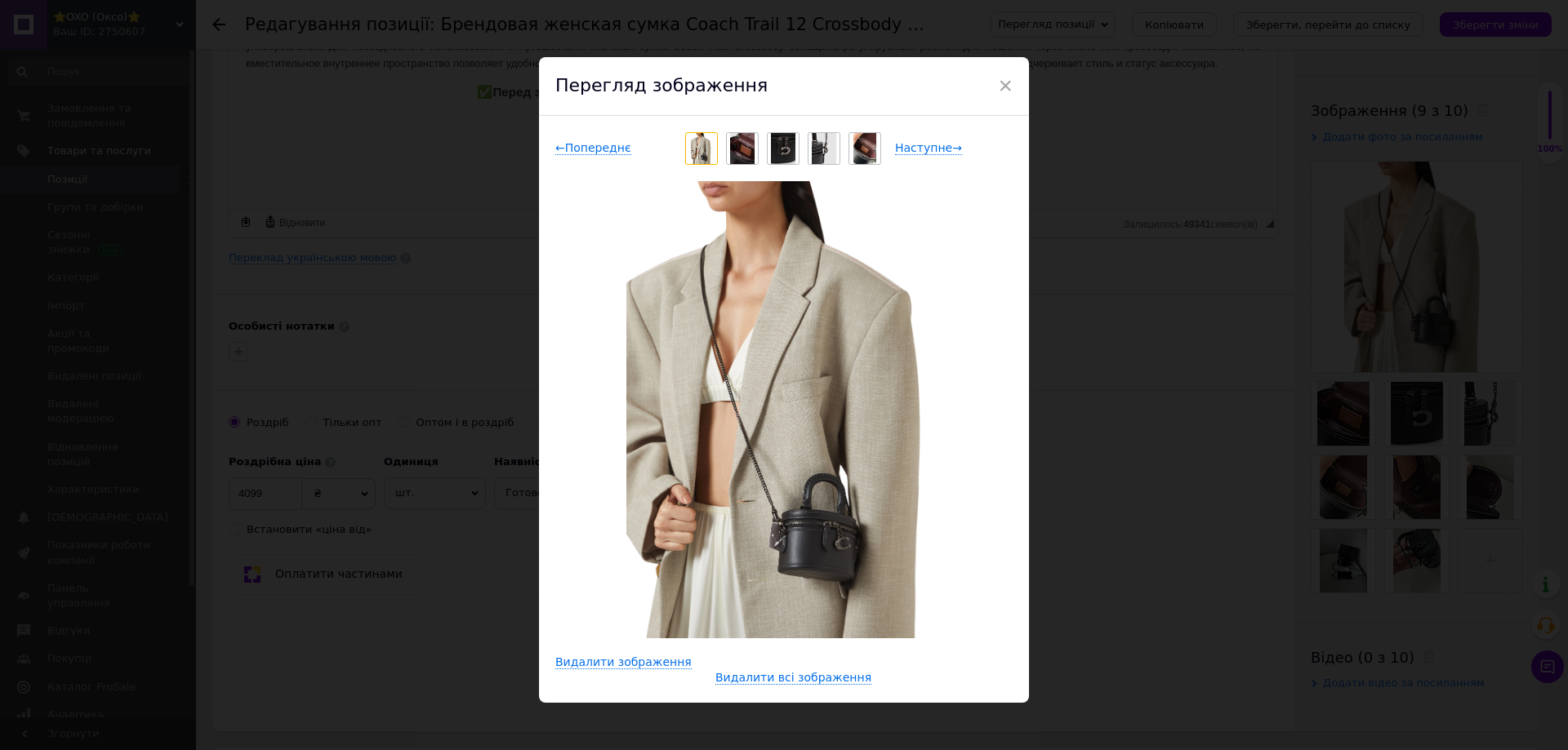
click at [1164, 414] on div "× Перегляд зображення ← Попереднє Наступне → Видалити зображення Видалити всі з…" at bounding box center [784, 375] width 1568 height 750
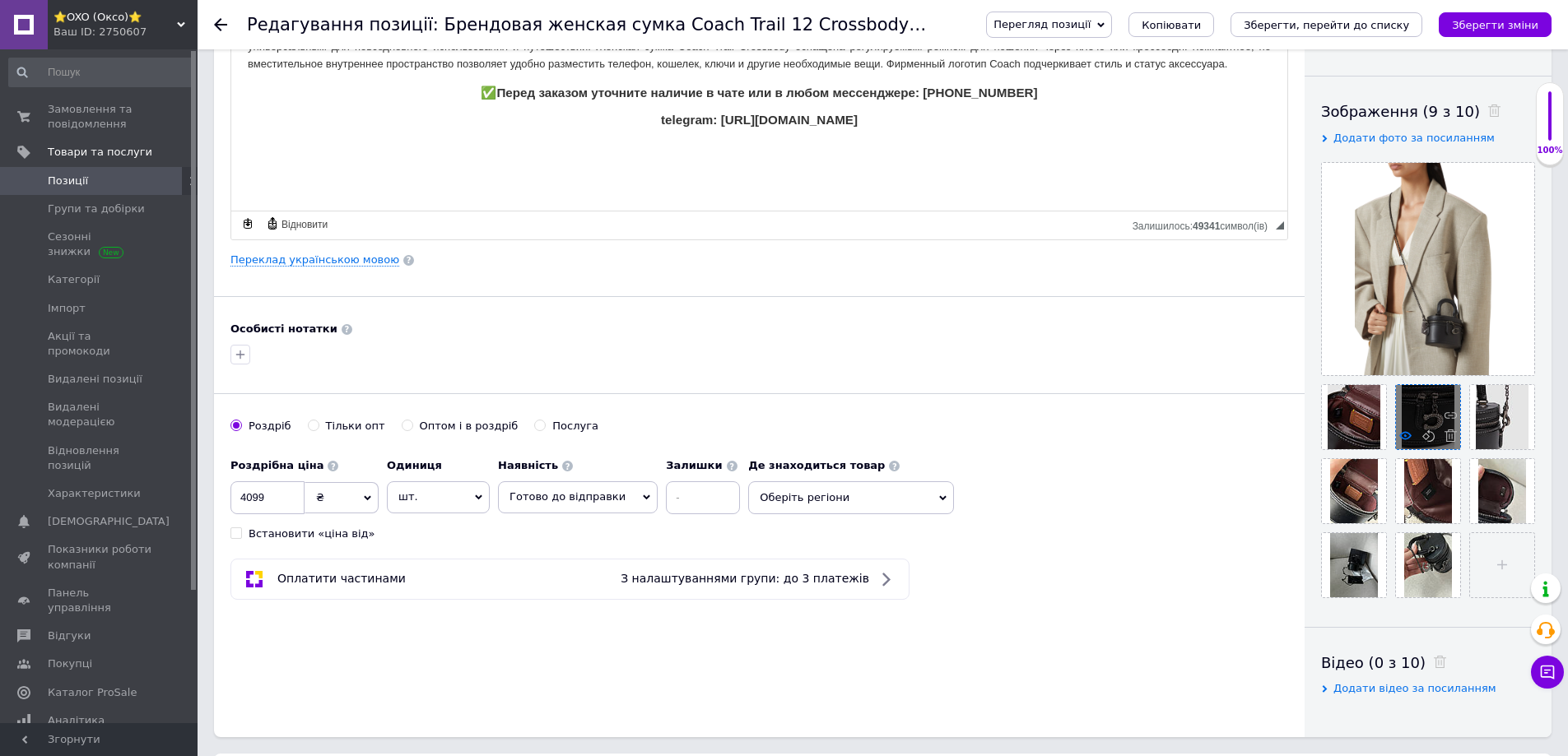
click at [1405, 439] on use at bounding box center [1405, 436] width 13 height 8
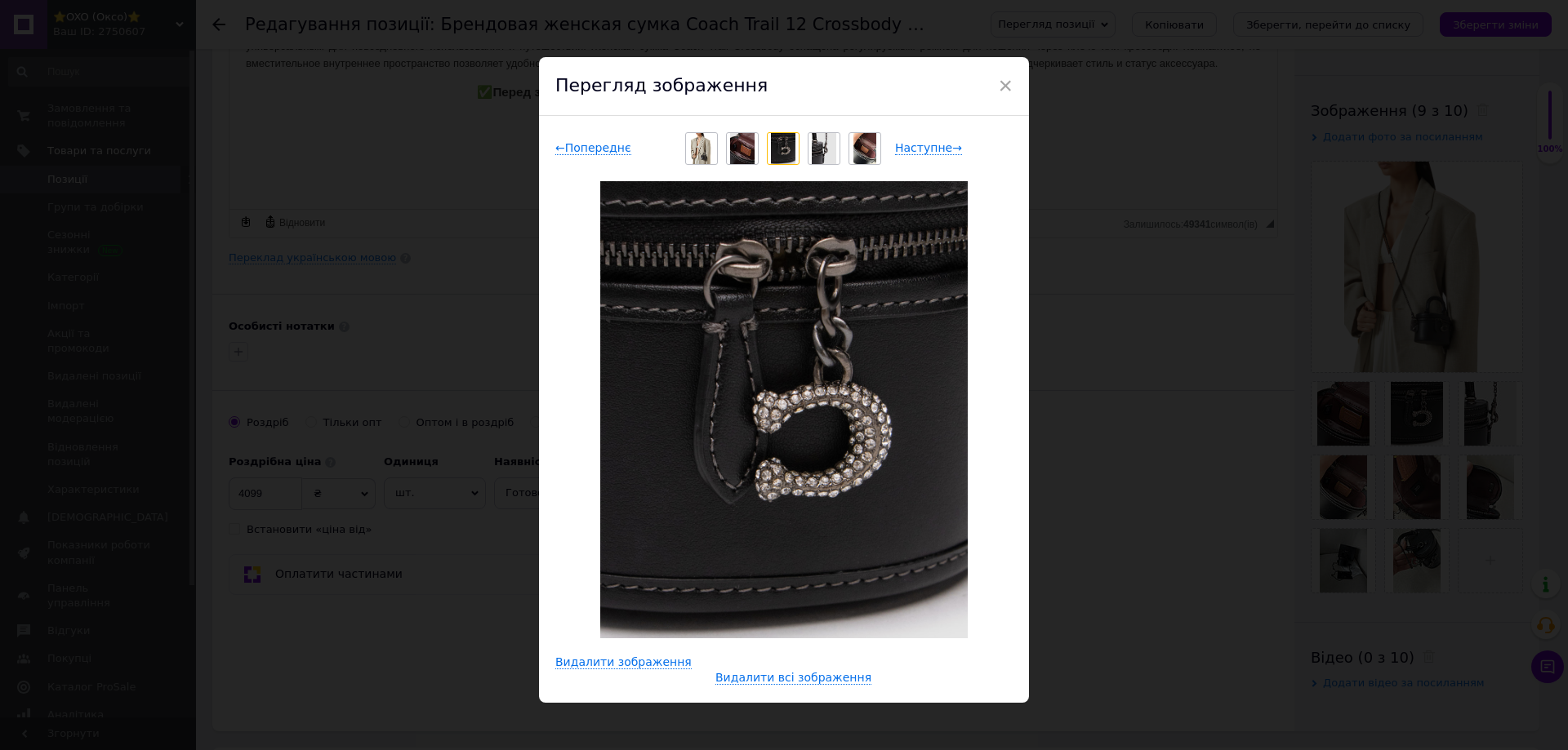
click at [1370, 452] on div "× Перегляд зображення ← Попереднє Наступне → Видалити зображення Видалити всі з…" at bounding box center [784, 375] width 1568 height 750
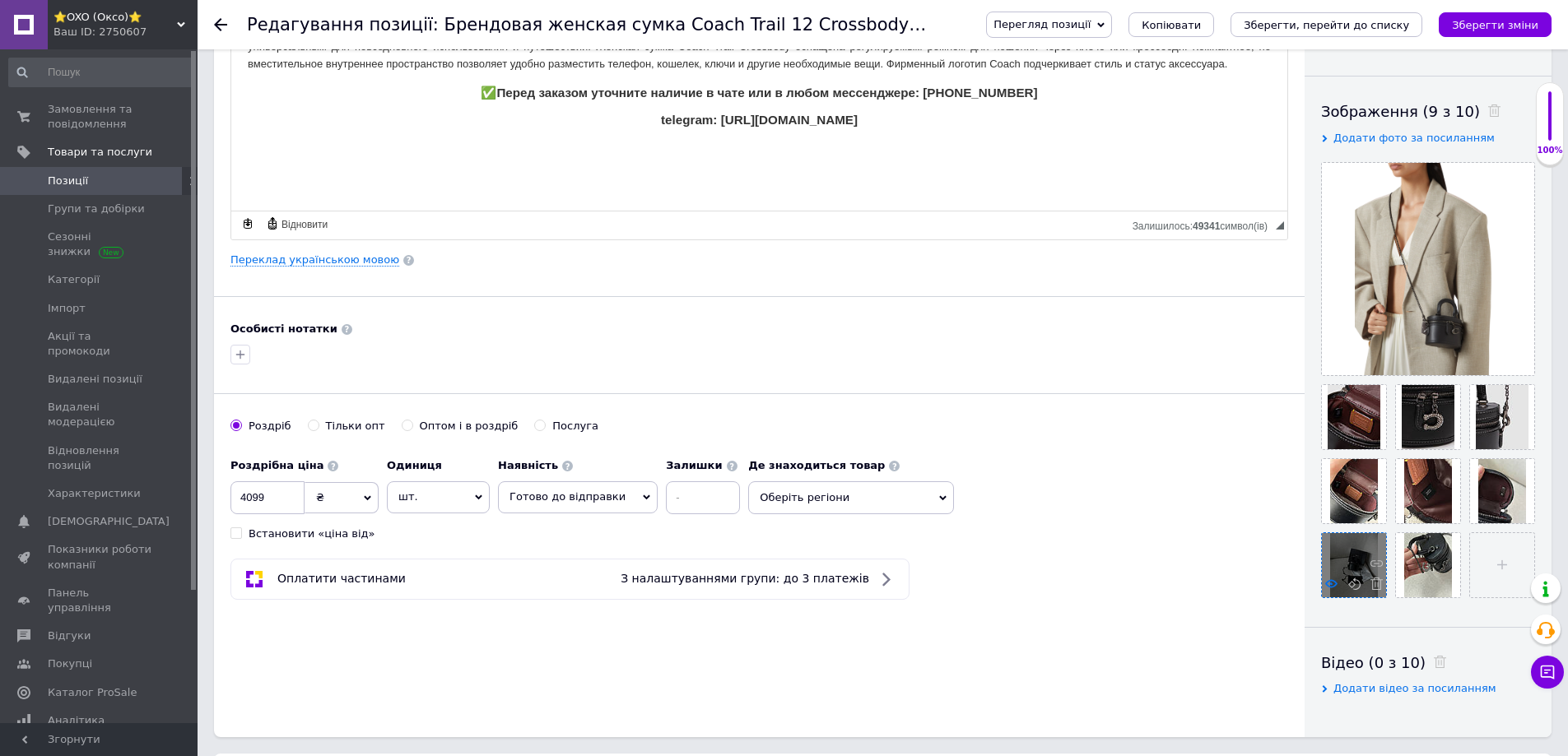
click at [1330, 587] on icon at bounding box center [1331, 583] width 13 height 13
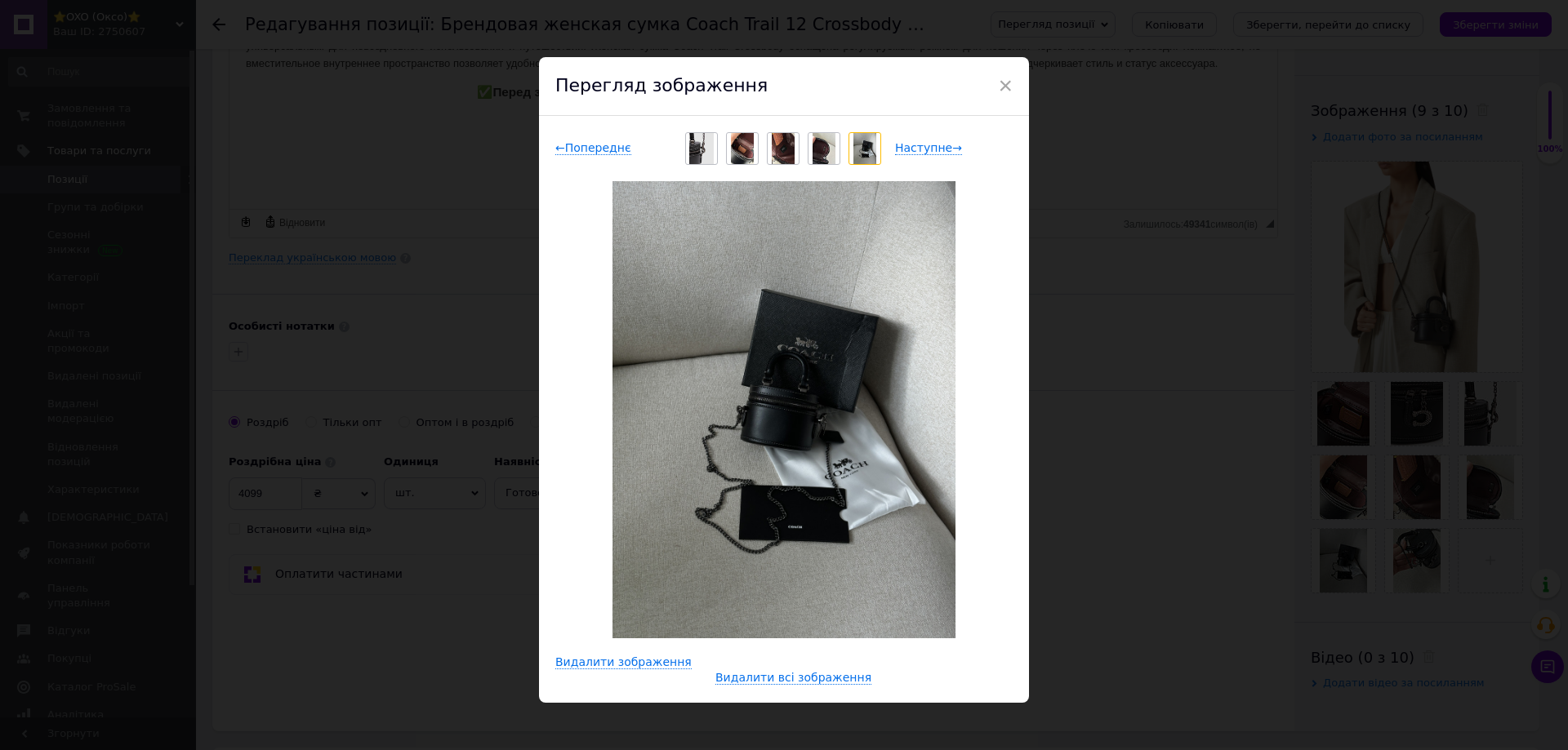
click at [1235, 593] on div "× Перегляд зображення ← Попереднє Наступне → Видалити зображення Видалити всі з…" at bounding box center [784, 375] width 1568 height 750
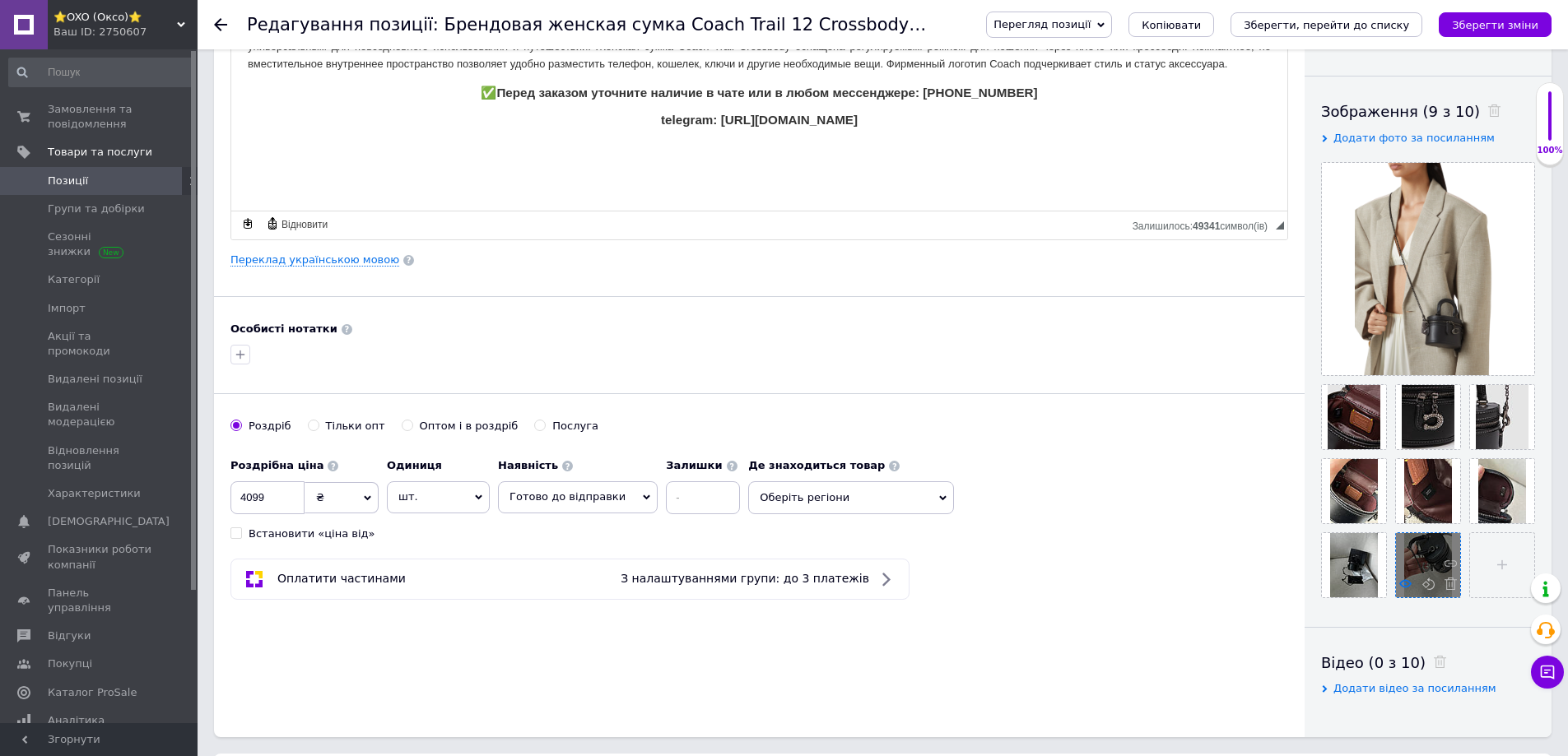
click at [1402, 584] on icon at bounding box center [1405, 583] width 13 height 13
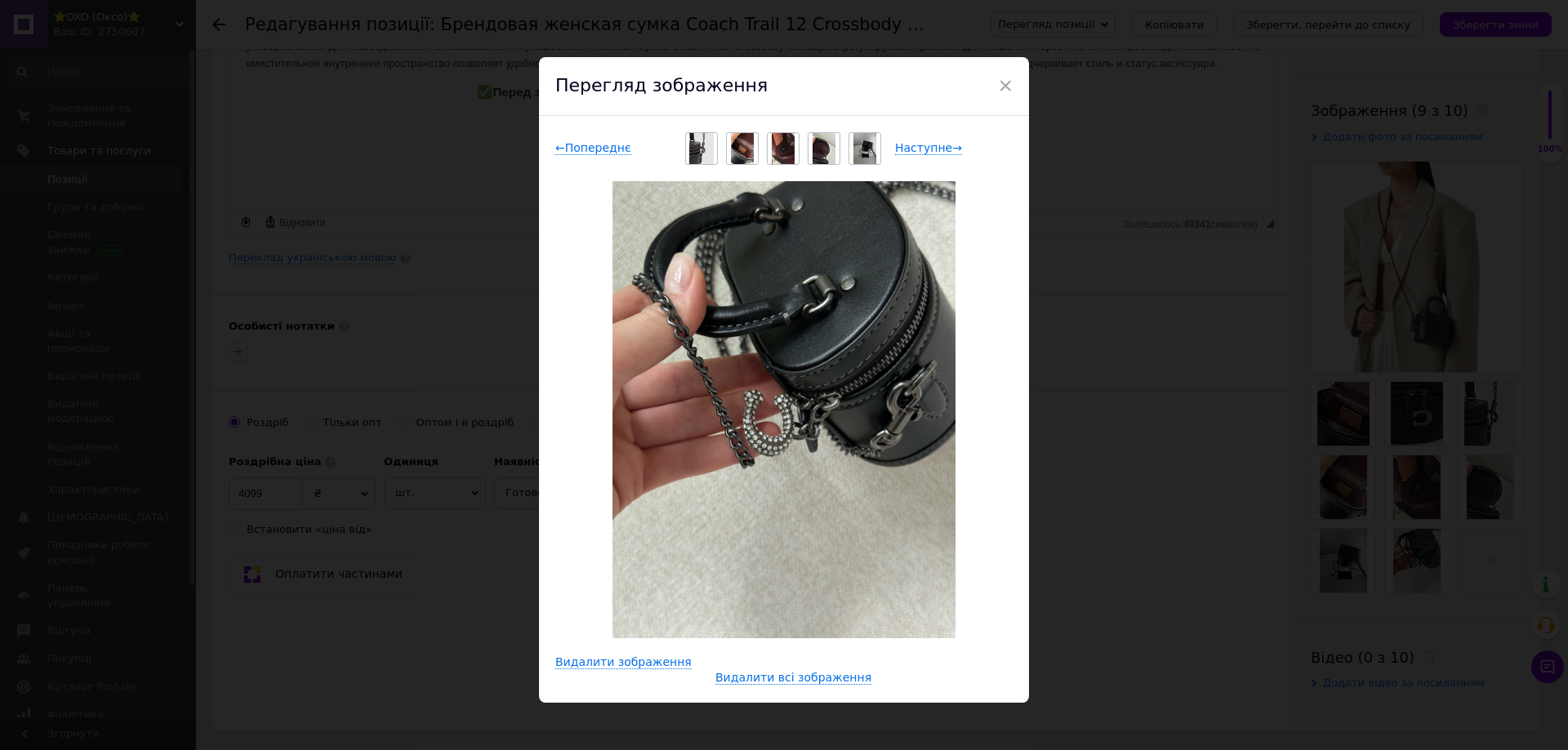
click at [1202, 567] on div "× Перегляд зображення ← Попереднє Наступне → Видалити зображення Видалити всі з…" at bounding box center [784, 375] width 1568 height 750
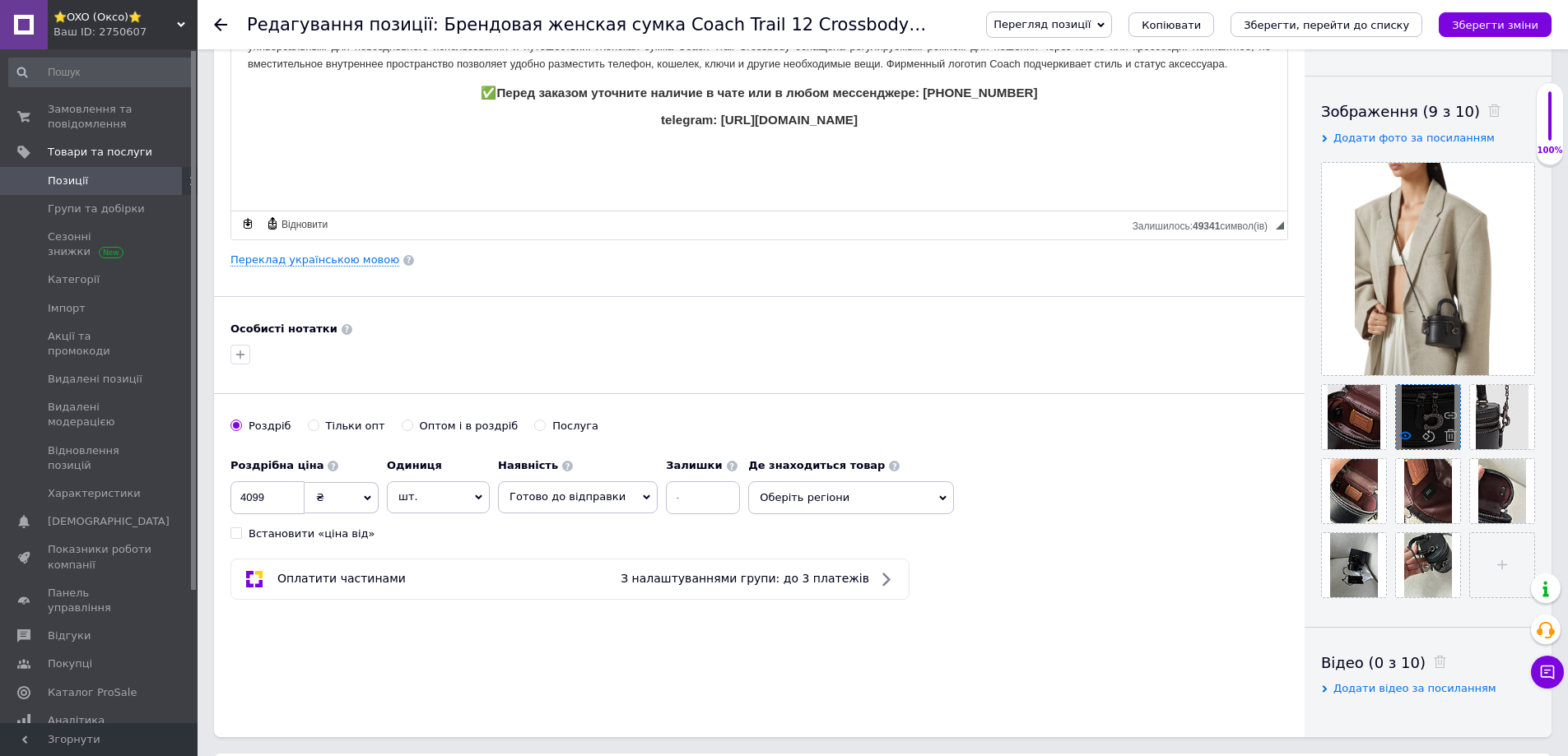
click at [1405, 438] on icon at bounding box center [1405, 436] width 13 height 13
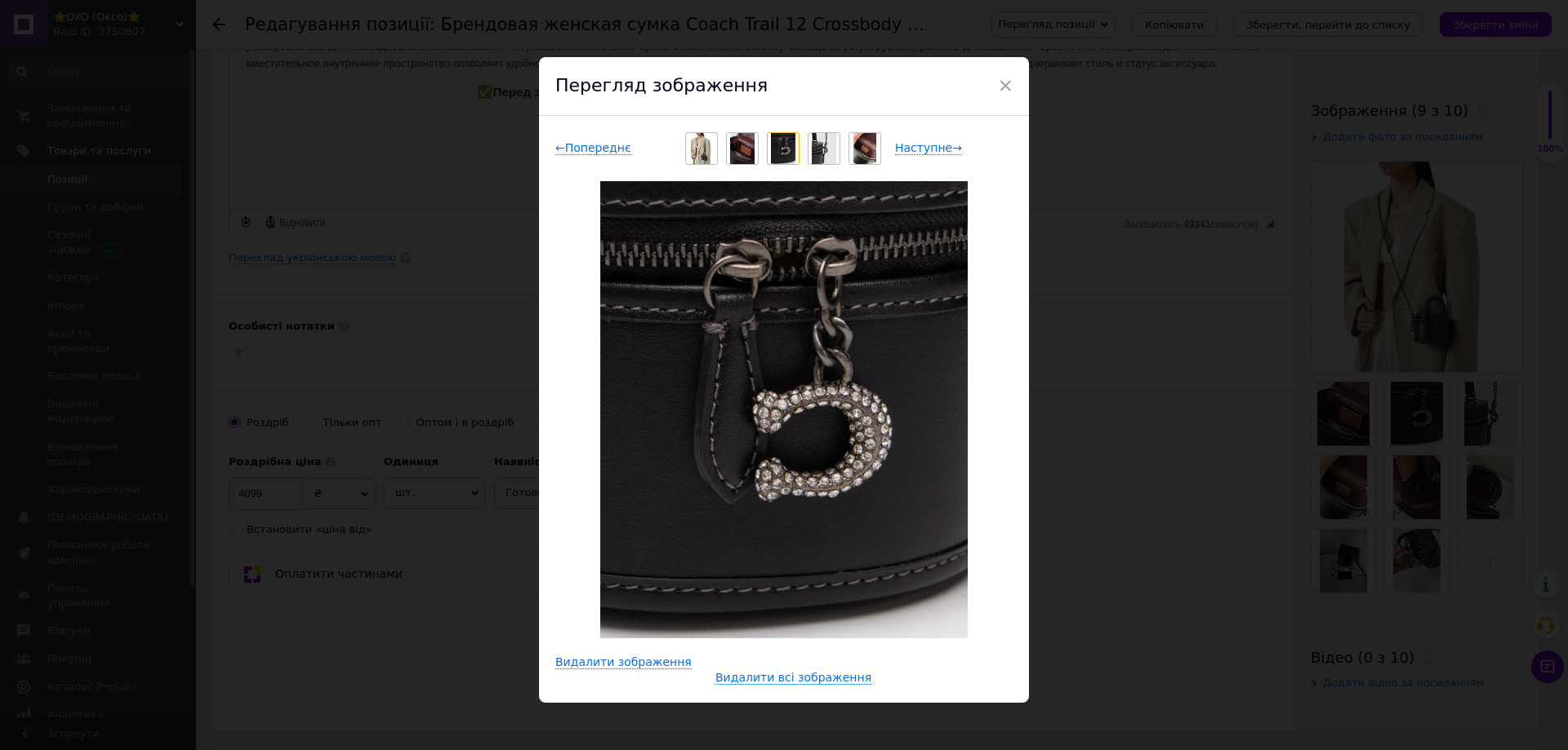
click at [1171, 452] on div "× Перегляд зображення ← Попереднє Наступне → Видалити зображення Видалити всі з…" at bounding box center [784, 375] width 1568 height 750
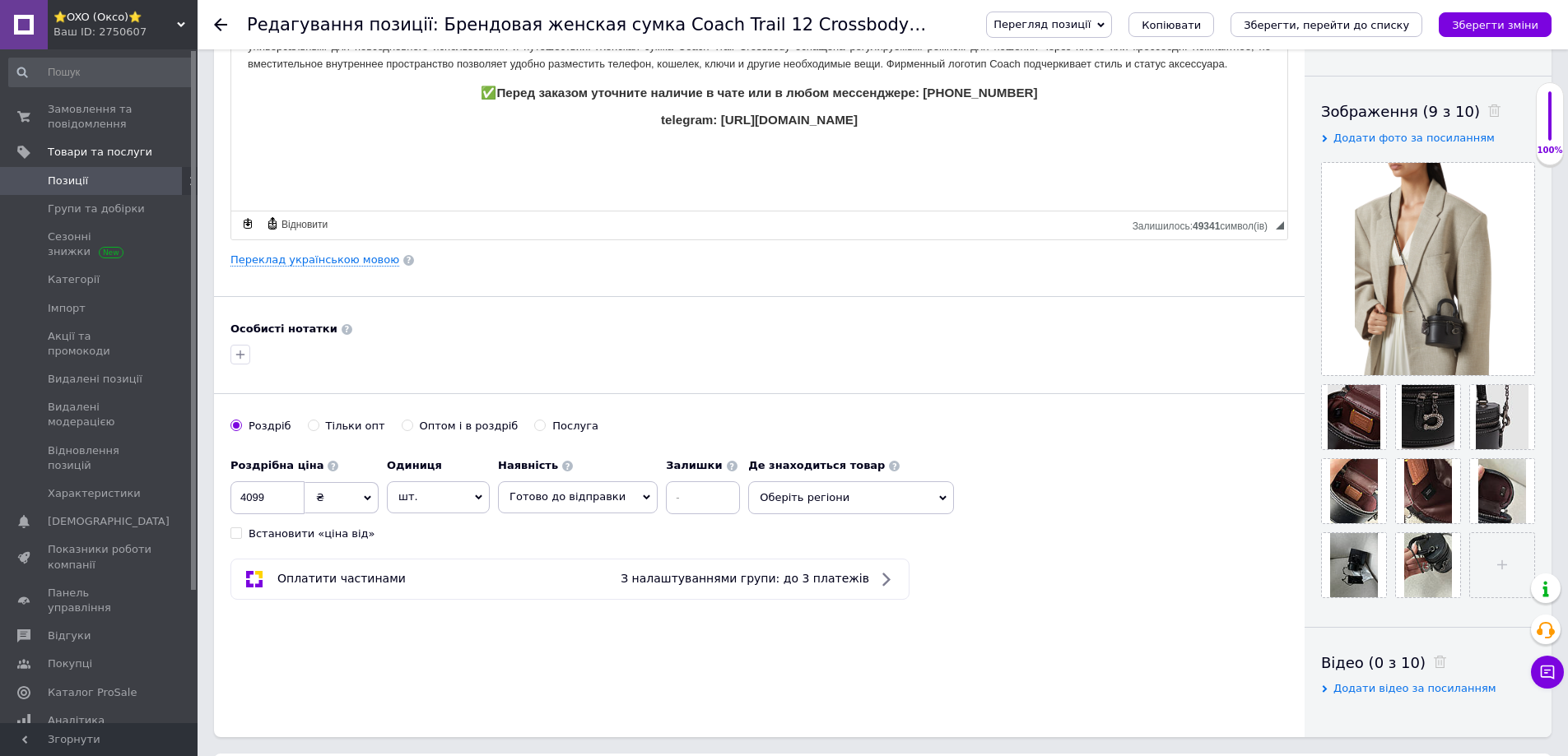
click at [1465, 437] on ul at bounding box center [1424, 487] width 223 height 223
click at [1475, 438] on icon at bounding box center [1479, 436] width 13 height 13
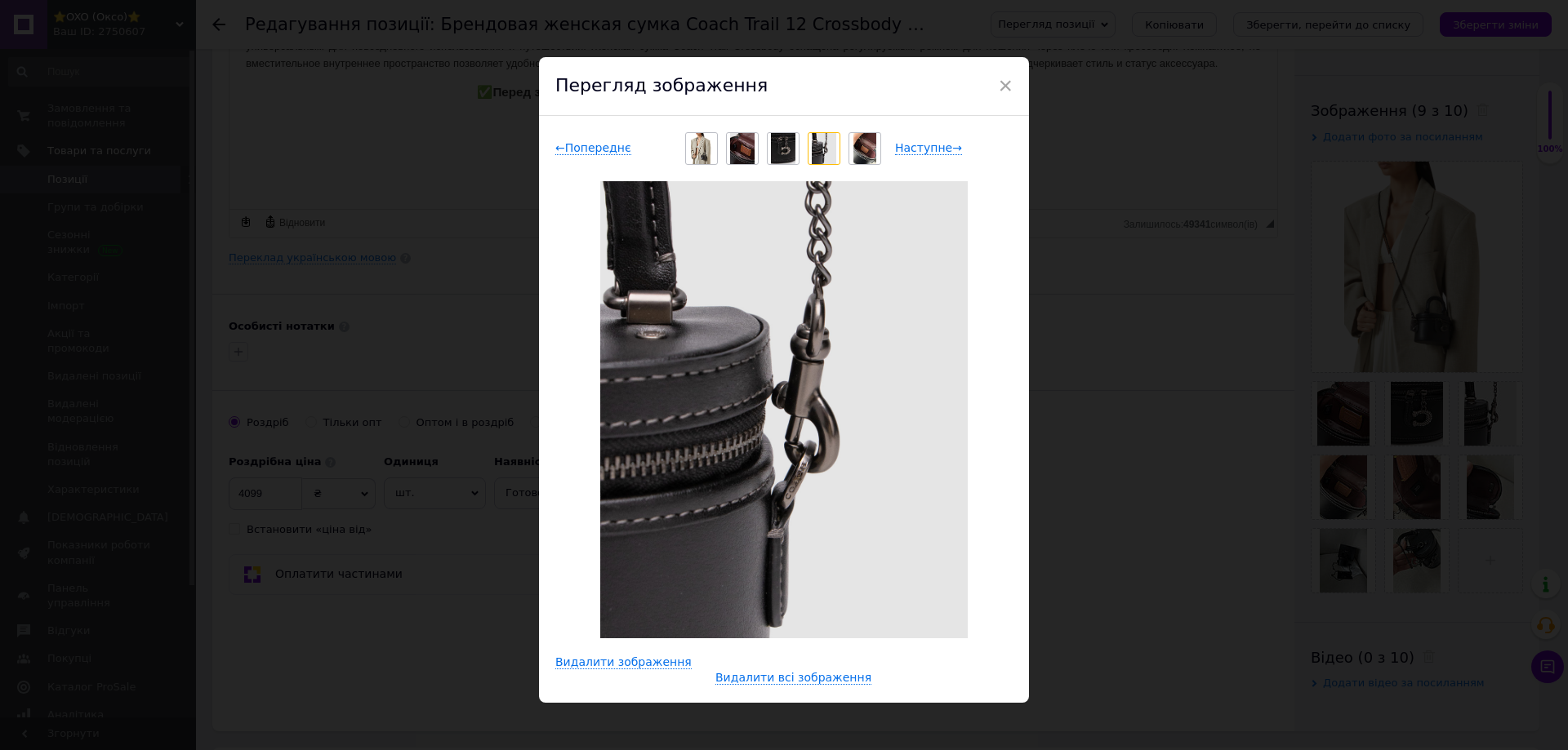
click at [1159, 470] on div "× Перегляд зображення ← Попереднє Наступне → Видалити зображення Видалити всі з…" at bounding box center [784, 375] width 1568 height 750
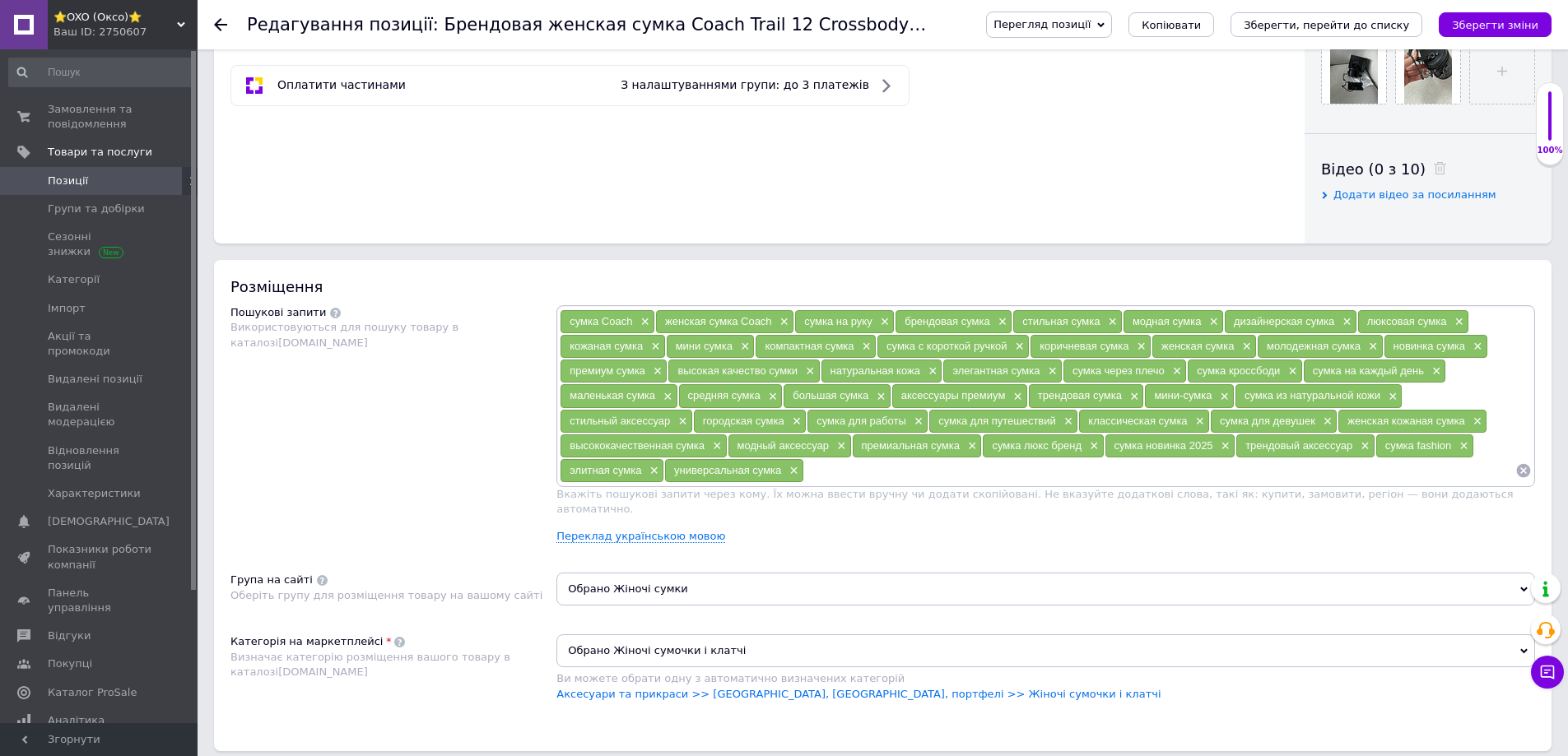
click at [1228, 573] on span "Обрано Жіночі сумки" at bounding box center [1045, 589] width 979 height 33
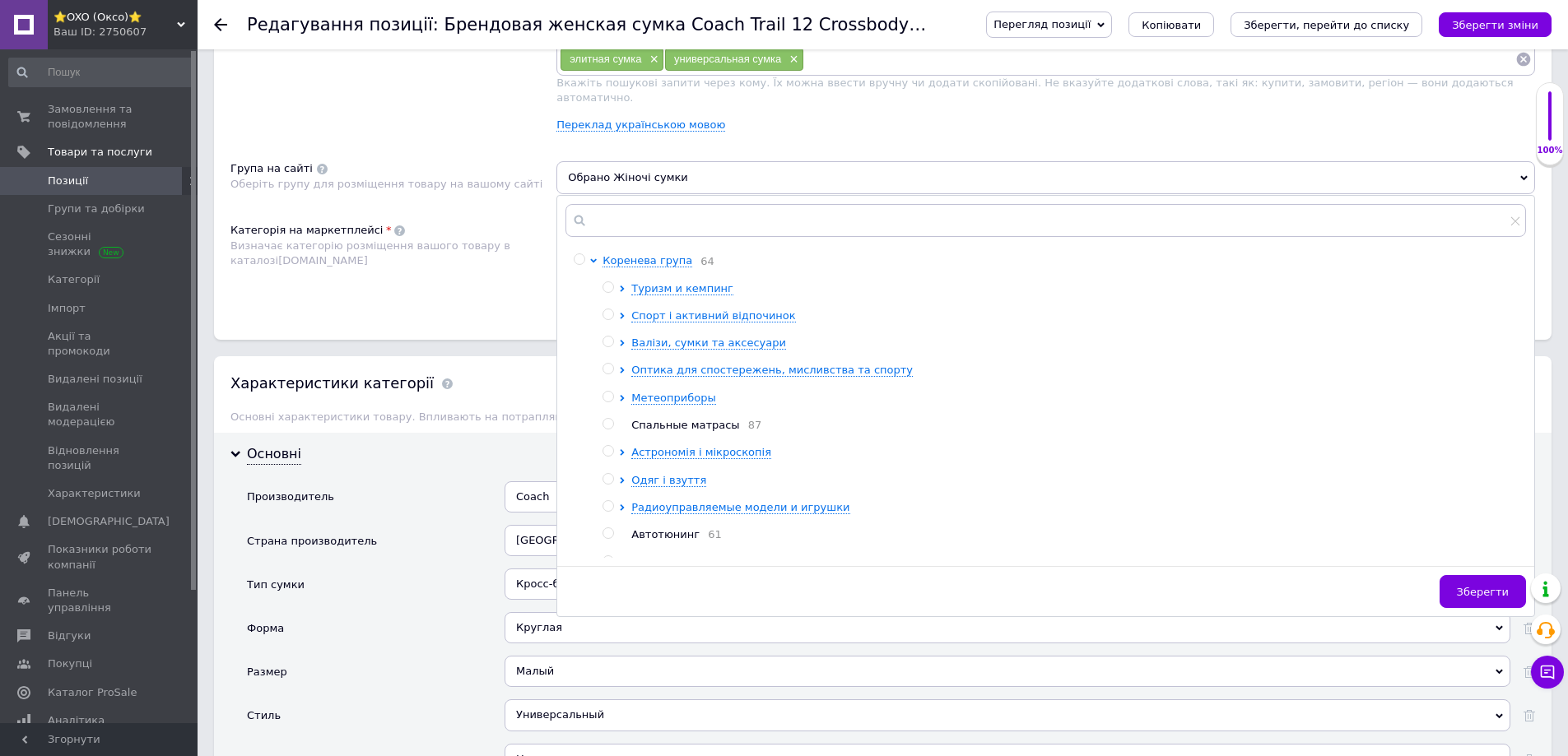
click at [464, 239] on span "Визначає категорію розміщення вашого товару в каталозі [DOMAIN_NAME]" at bounding box center [370, 253] width 280 height 27
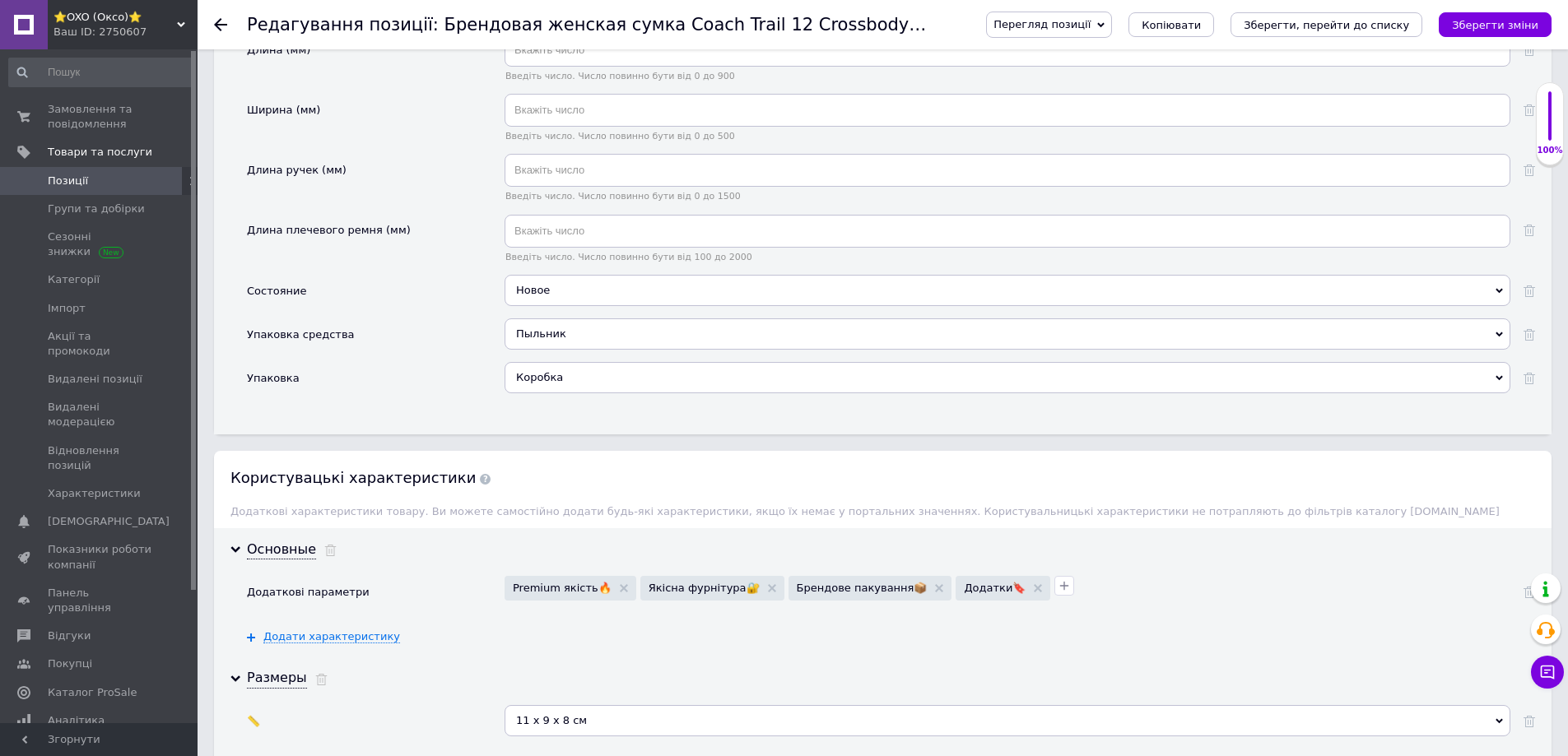
scroll to position [2469, 0]
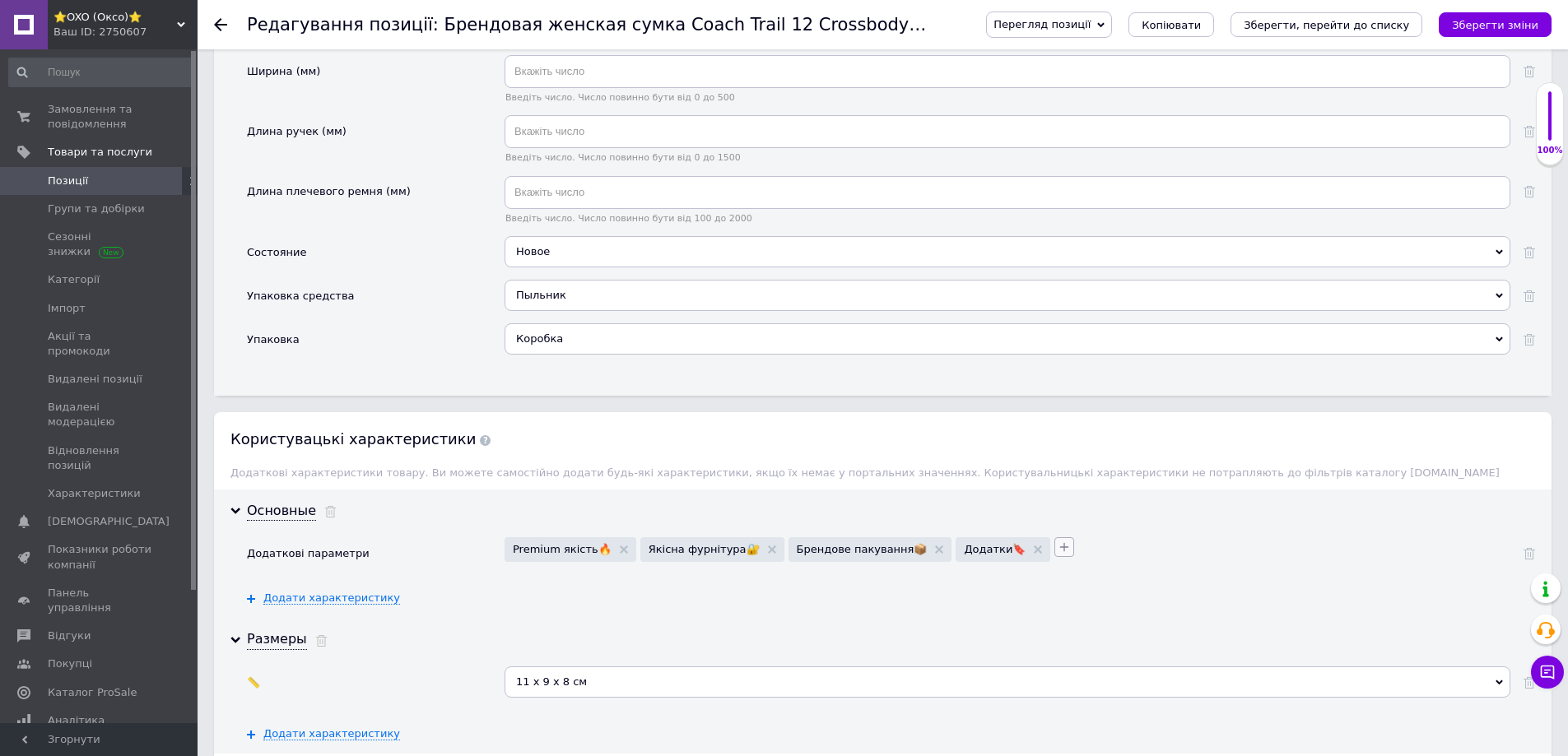
click at [1061, 543] on icon "button" at bounding box center [1065, 547] width 9 height 9
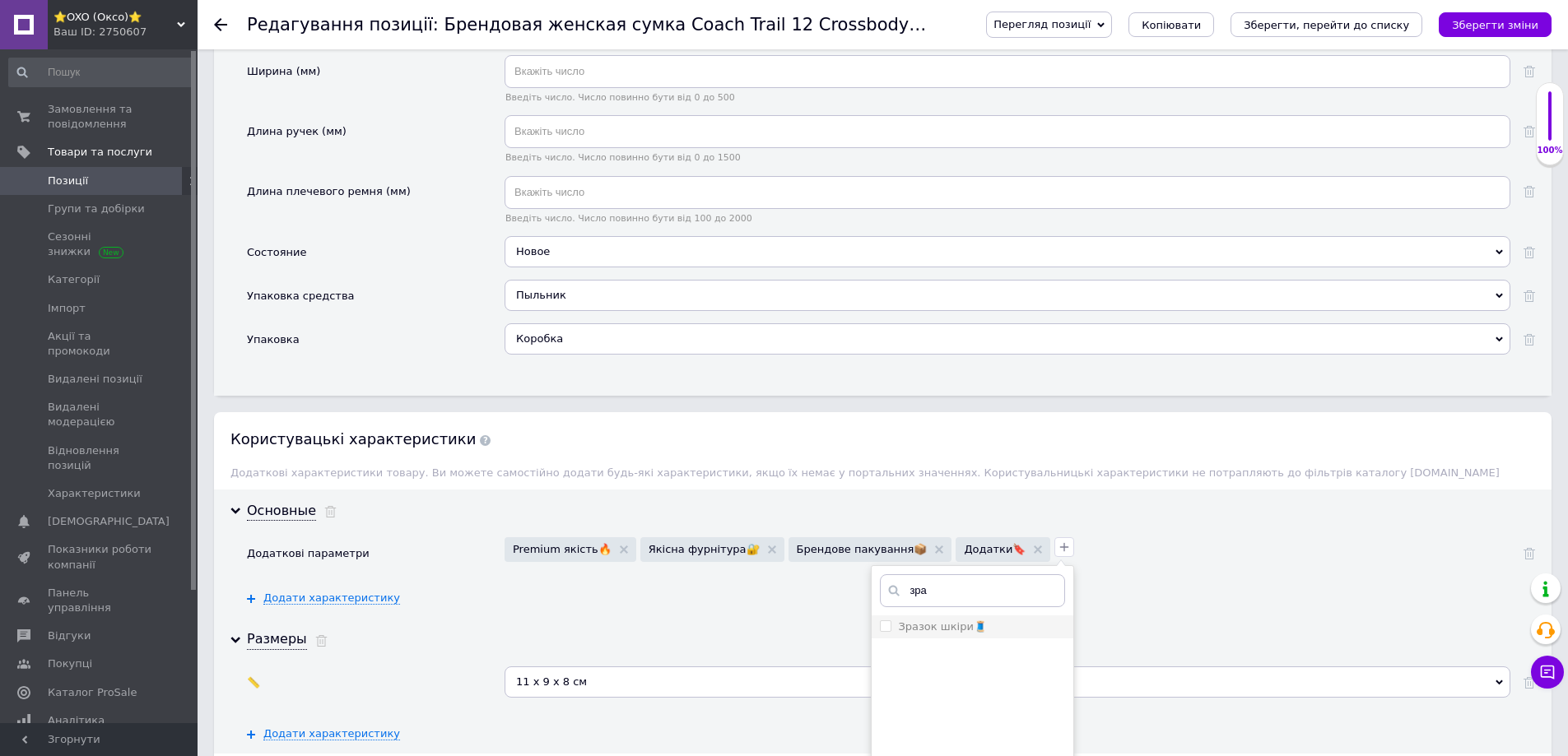
type input "зра"
click at [898, 620] on label "Зразок шкіри🧵" at bounding box center [942, 626] width 88 height 13
checkbox шкіри🧵 "true"
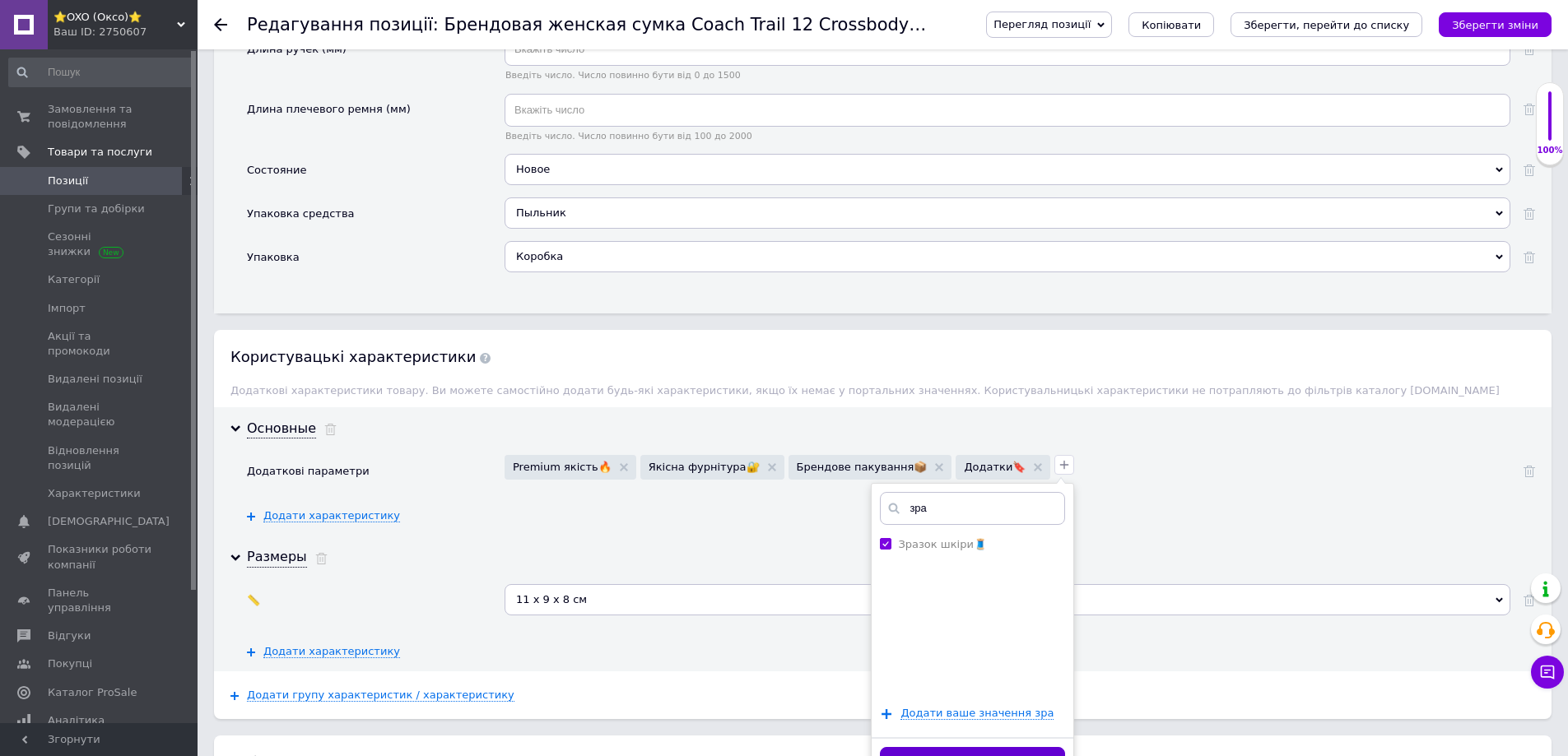
click at [880, 748] on button "Зберегти" at bounding box center [973, 764] width 185 height 32
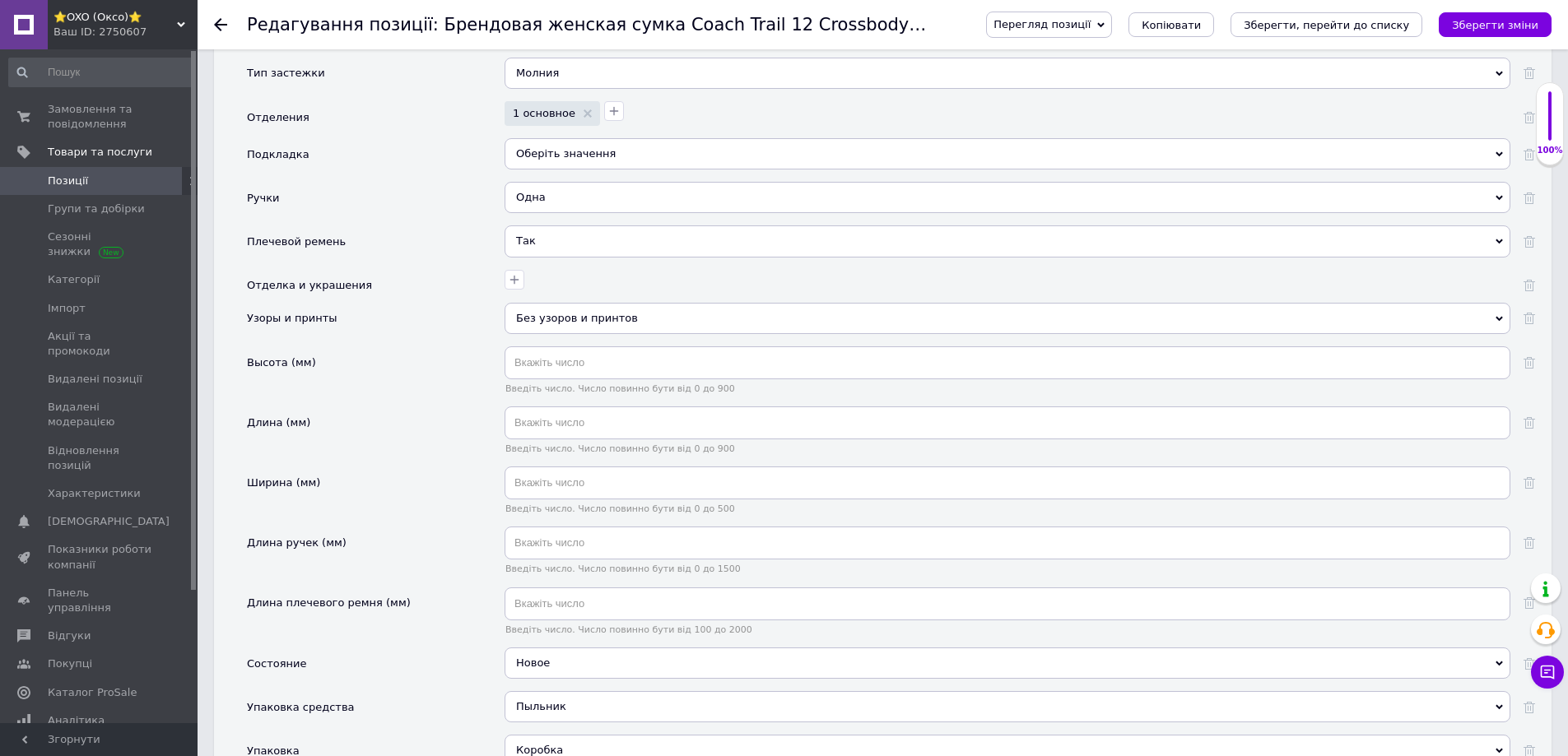
scroll to position [1810, 0]
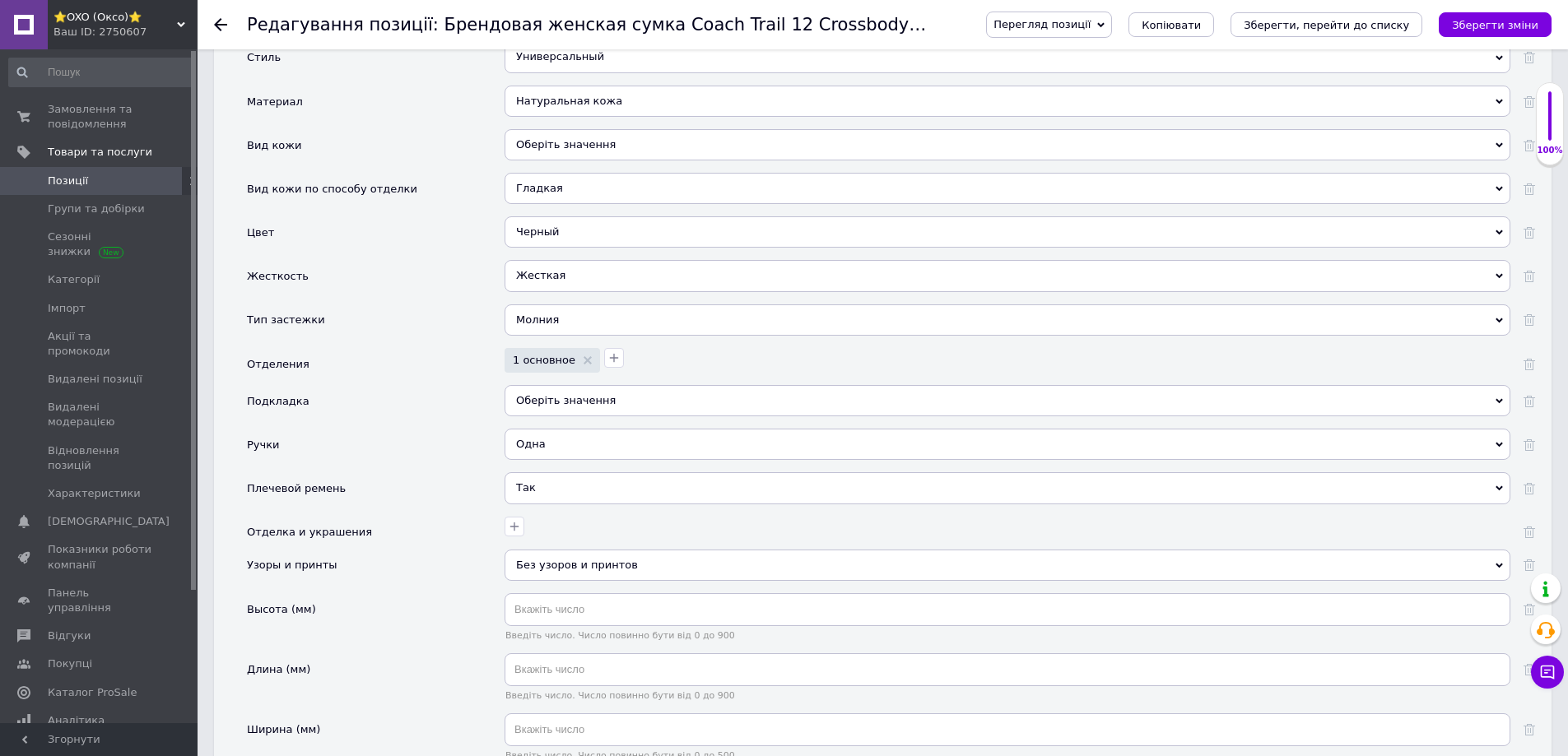
click at [570, 385] on span "Оберіть значення" at bounding box center [1007, 400] width 1006 height 31
click at [524, 446] on li "Ні" at bounding box center [1007, 457] width 1004 height 23
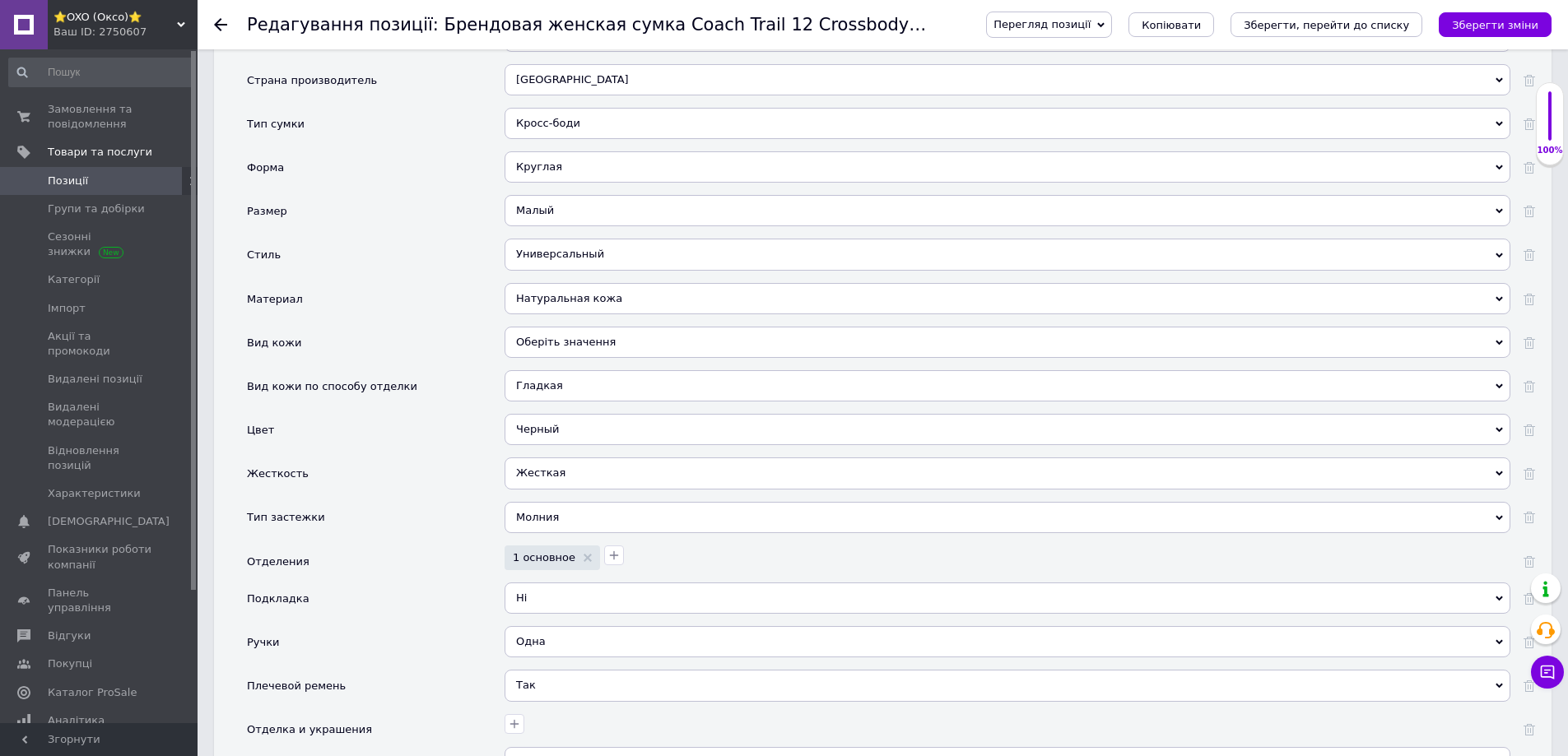
scroll to position [1563, 0]
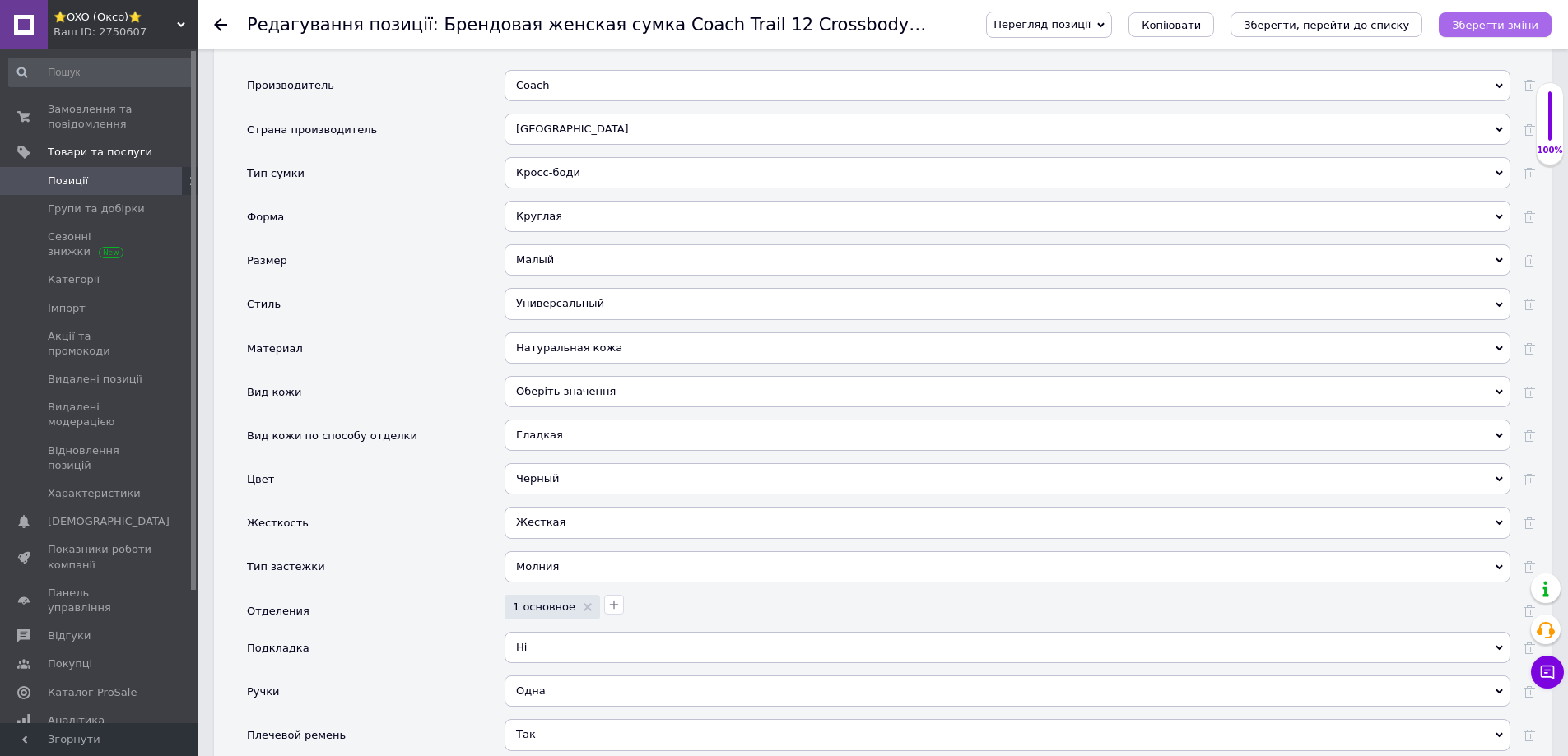
click at [1498, 21] on icon "Зберегти зміни" at bounding box center [1495, 24] width 87 height 13
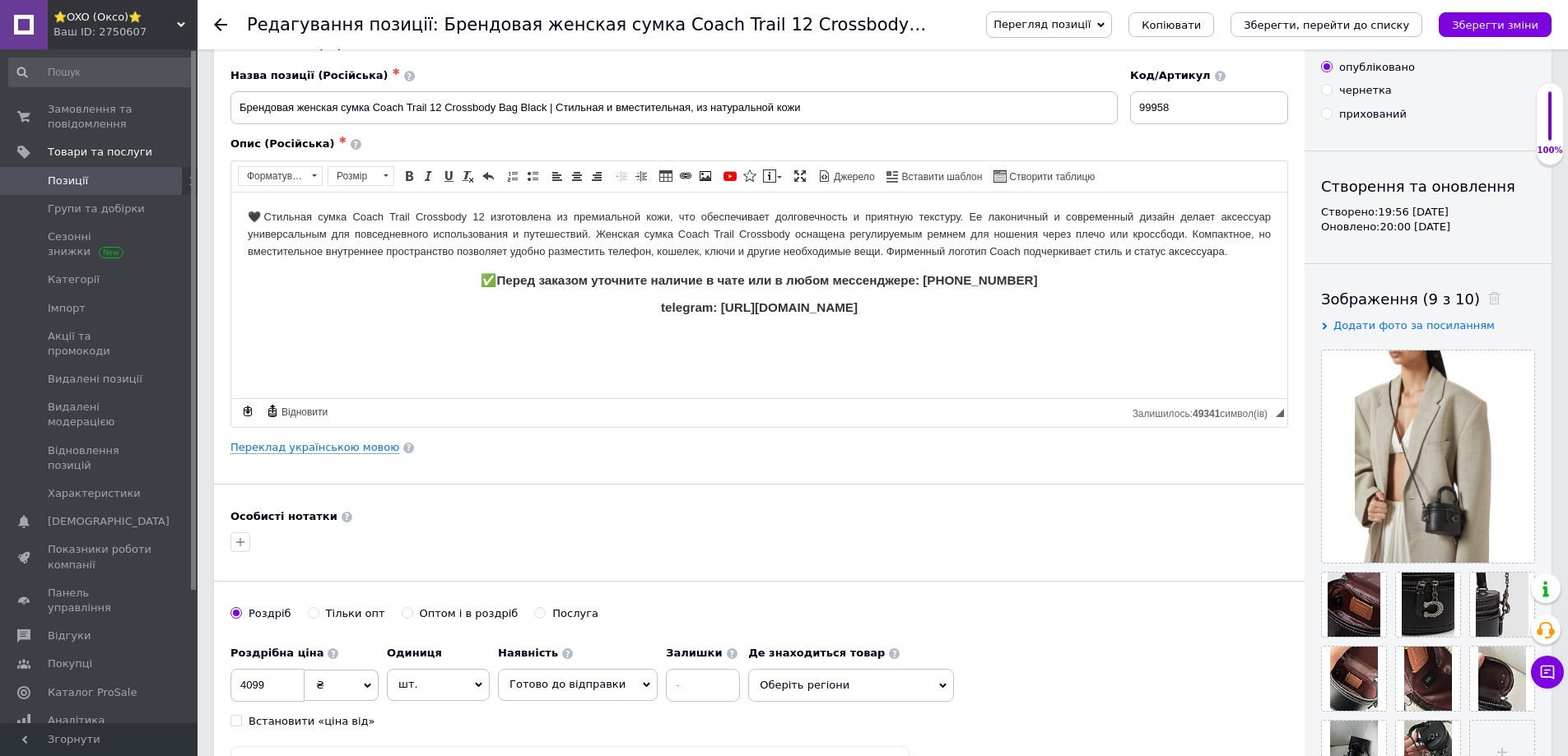
scroll to position [0, 0]
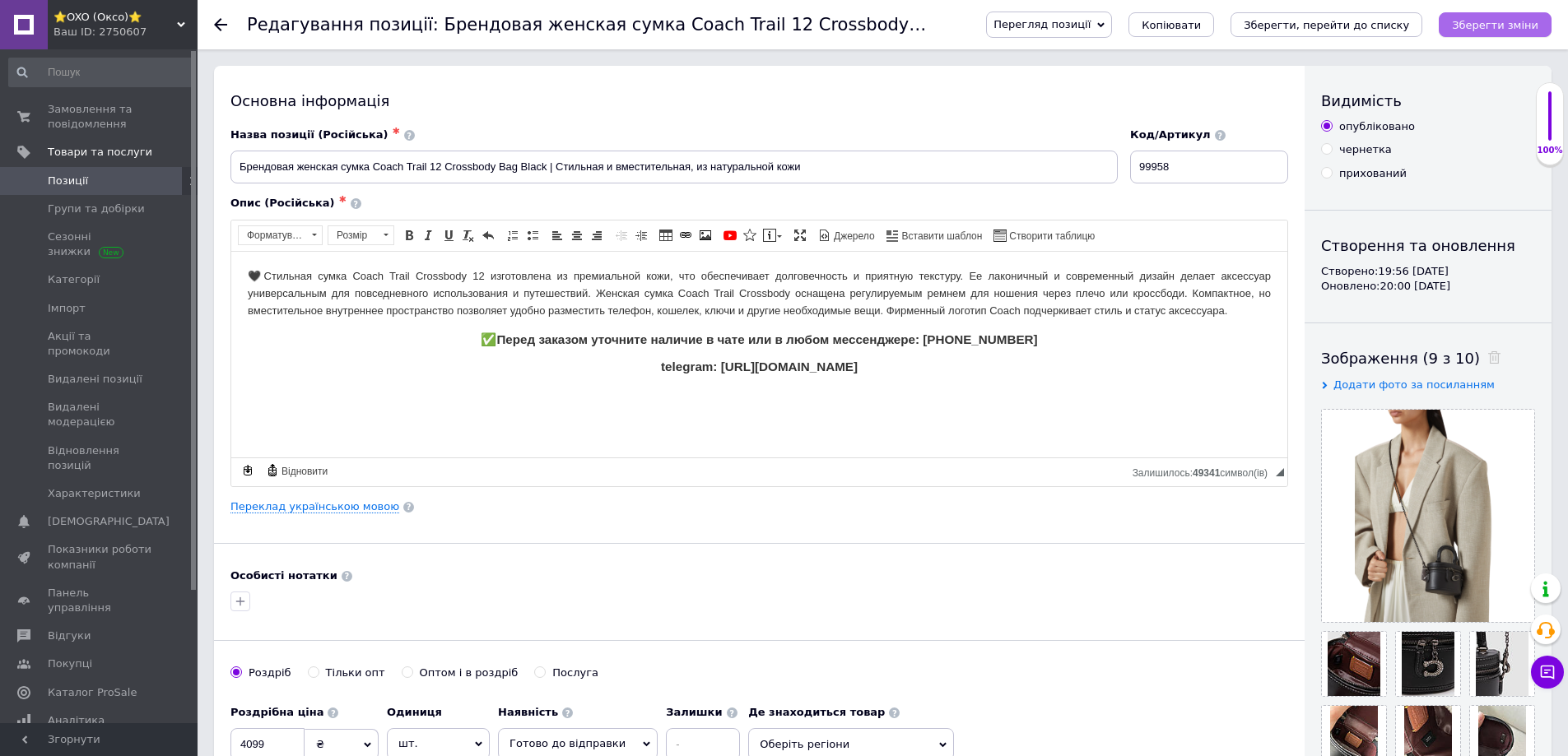
click at [1501, 27] on icon "Зберегти зміни" at bounding box center [1495, 24] width 87 height 13
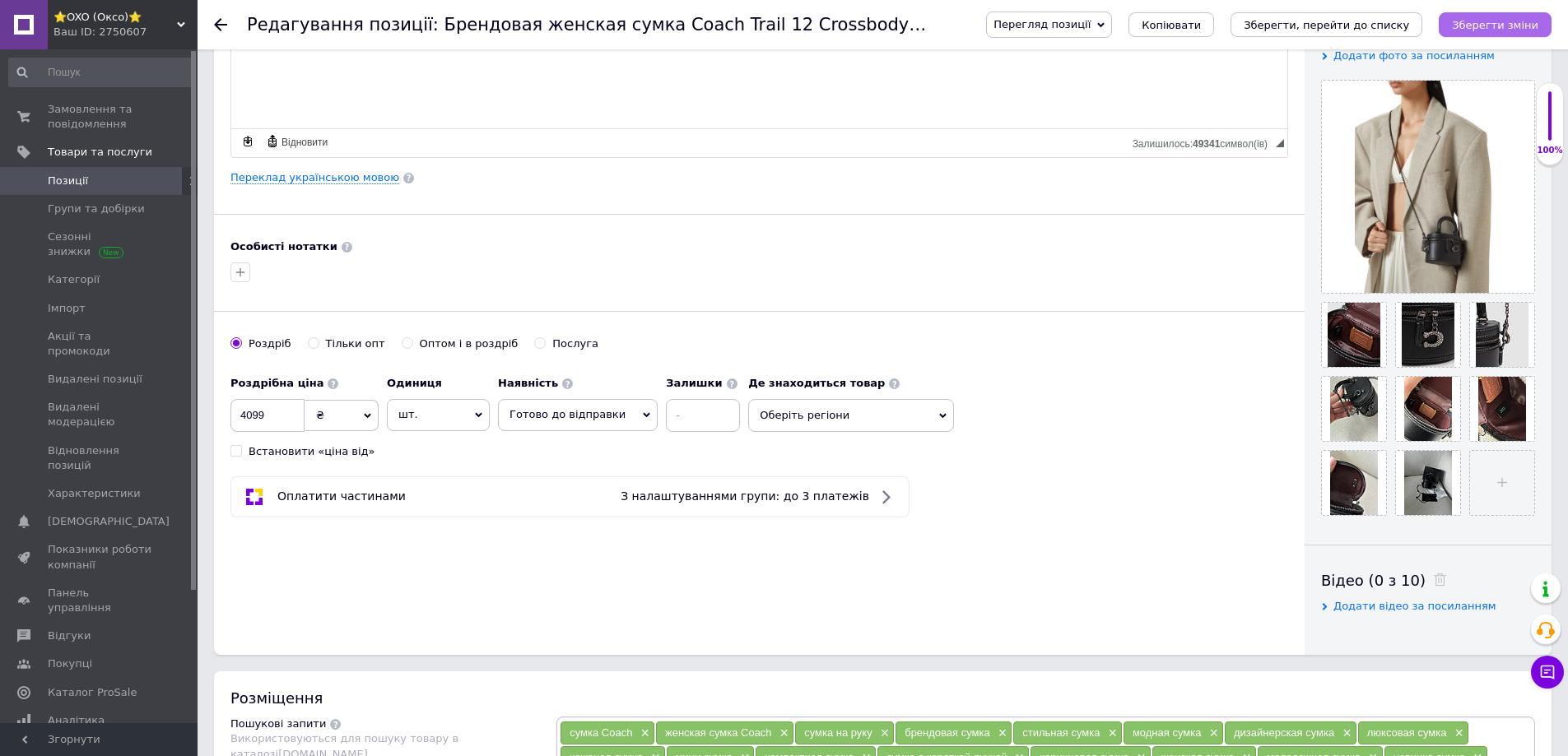
click at [1490, 24] on icon "Зберегти зміни" at bounding box center [1495, 24] width 87 height 13
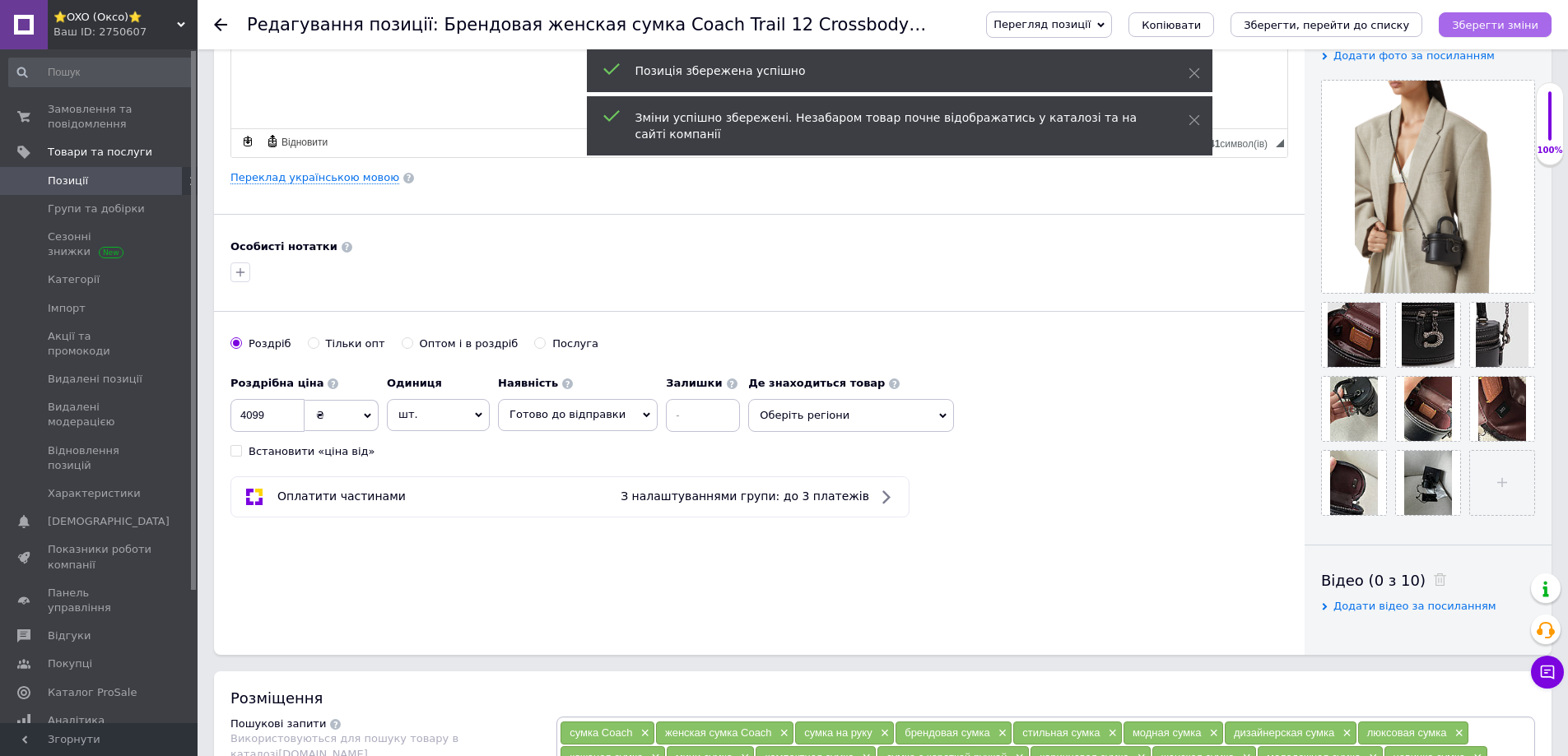
click at [1490, 23] on icon "Зберегти зміни" at bounding box center [1495, 24] width 87 height 13
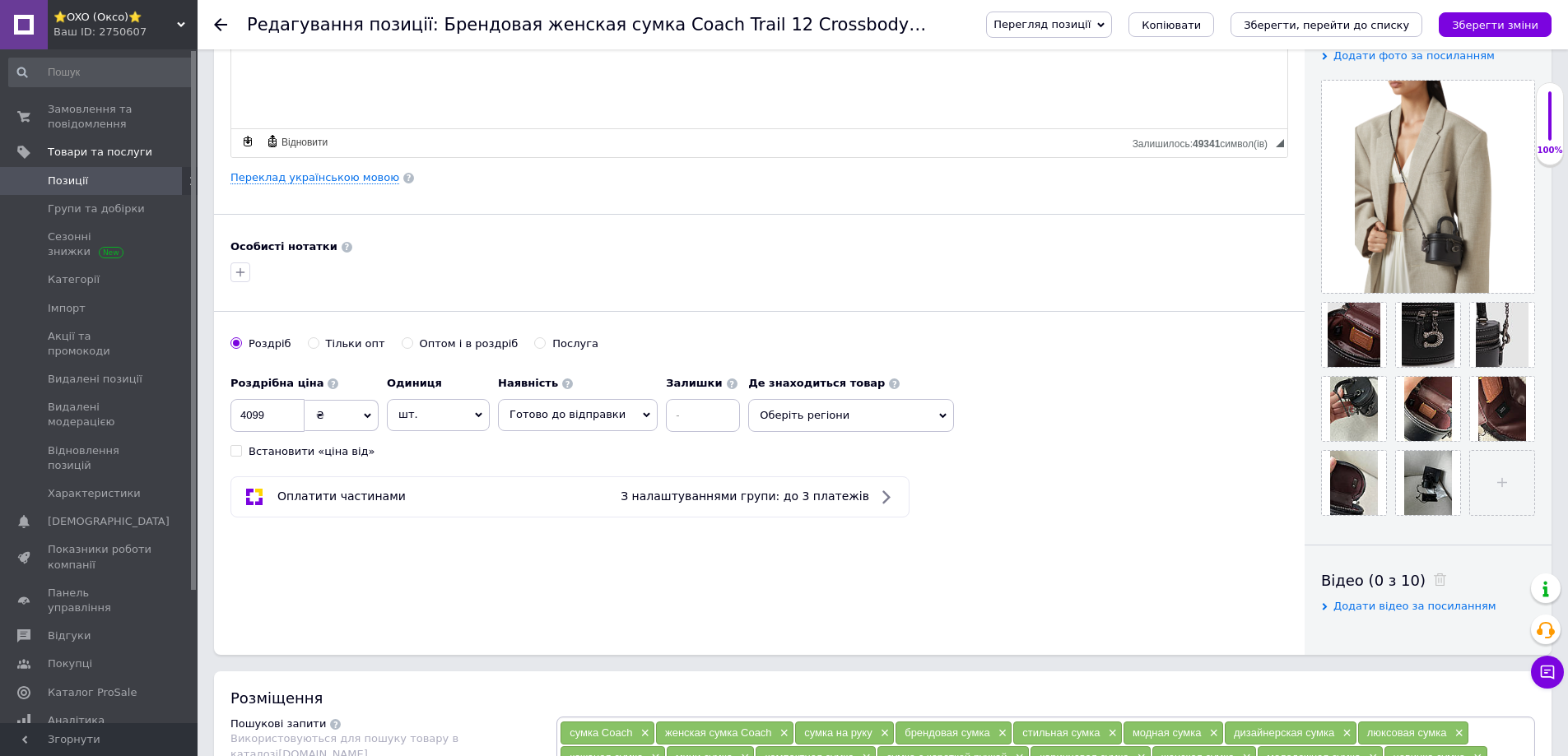
click at [83, 183] on span "Позиції" at bounding box center [68, 181] width 40 height 15
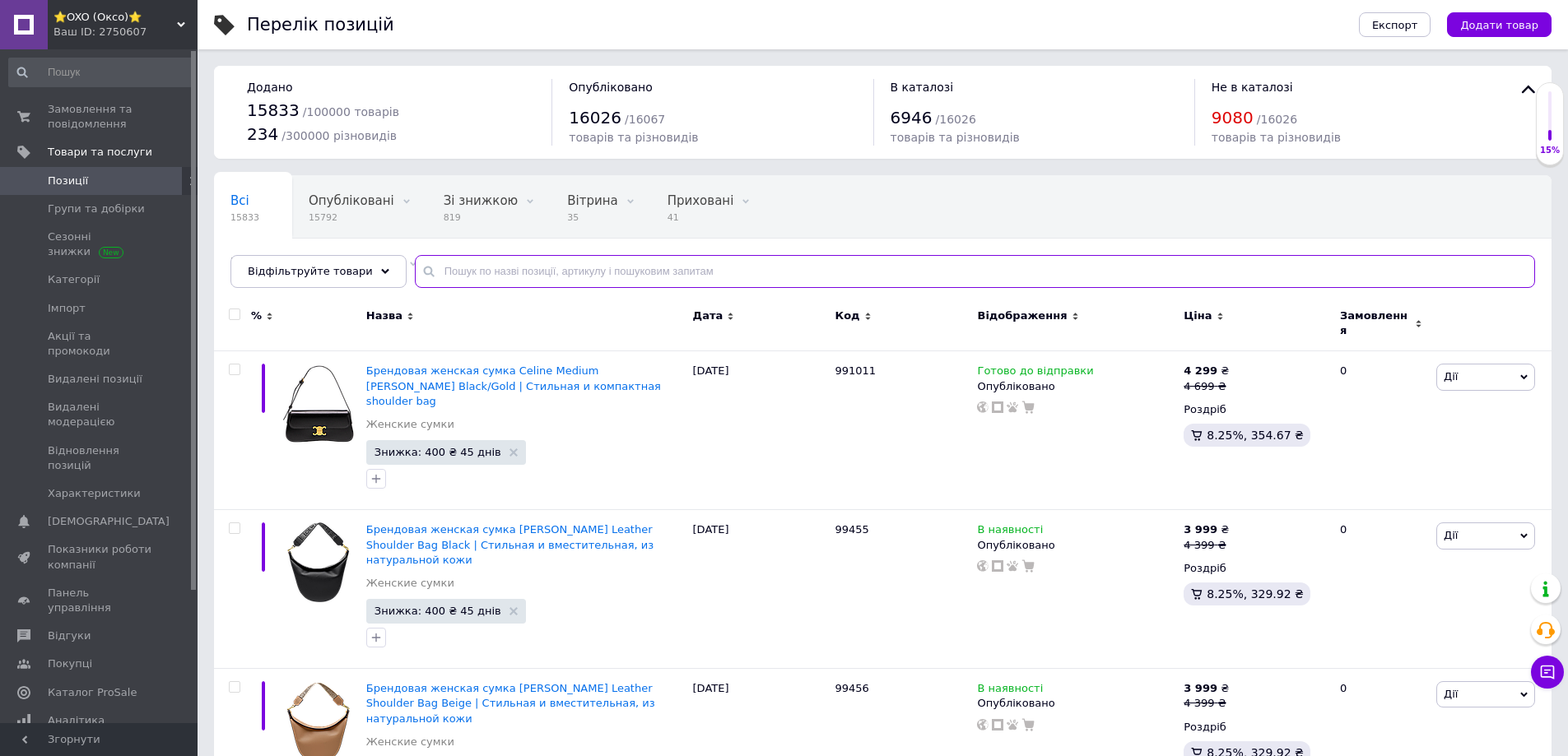
drag, startPoint x: 537, startPoint y: 259, endPoint x: 530, endPoint y: 273, distance: 15.7
click at [534, 269] on input "text" at bounding box center [975, 271] width 1120 height 33
paste input "99714"
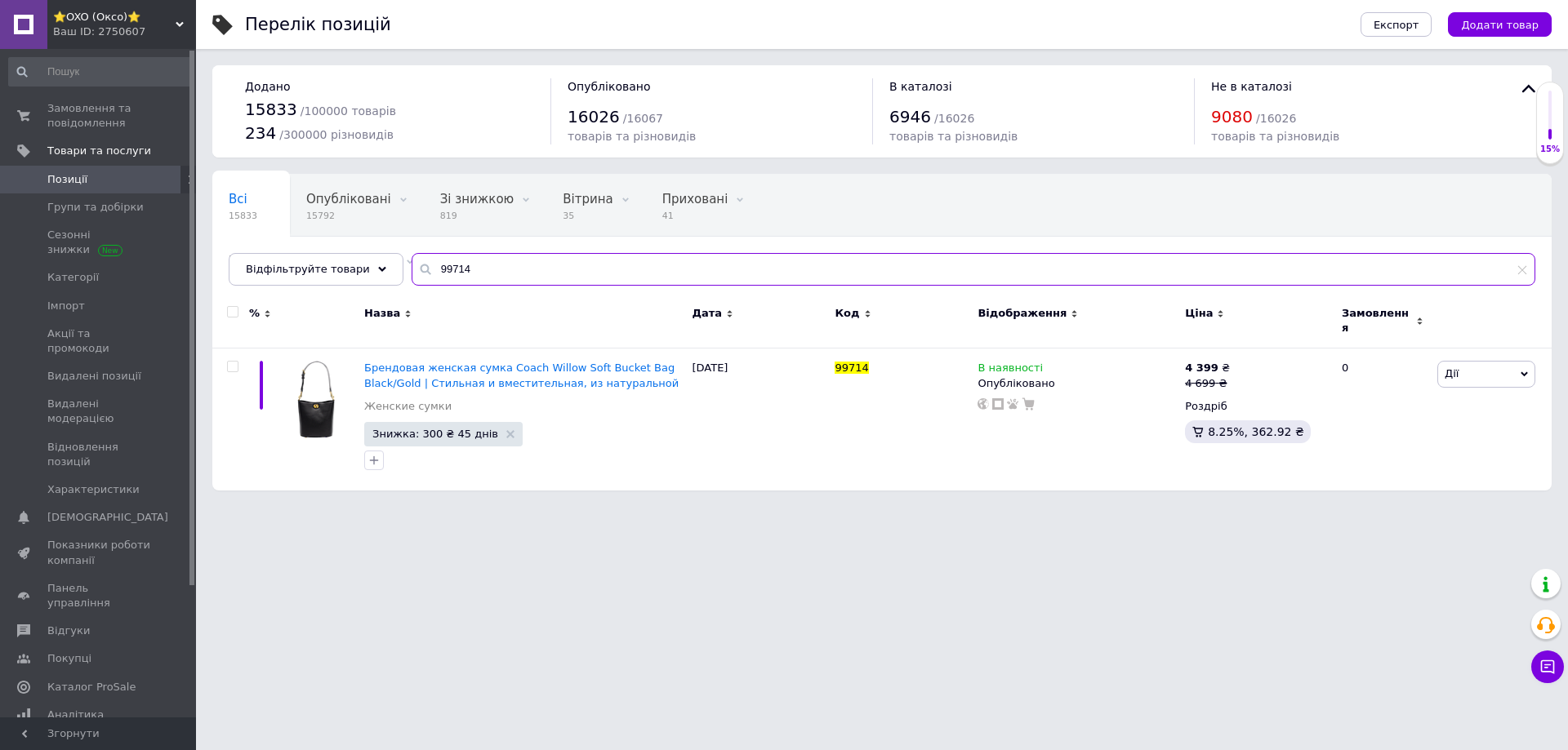
type input "99714"
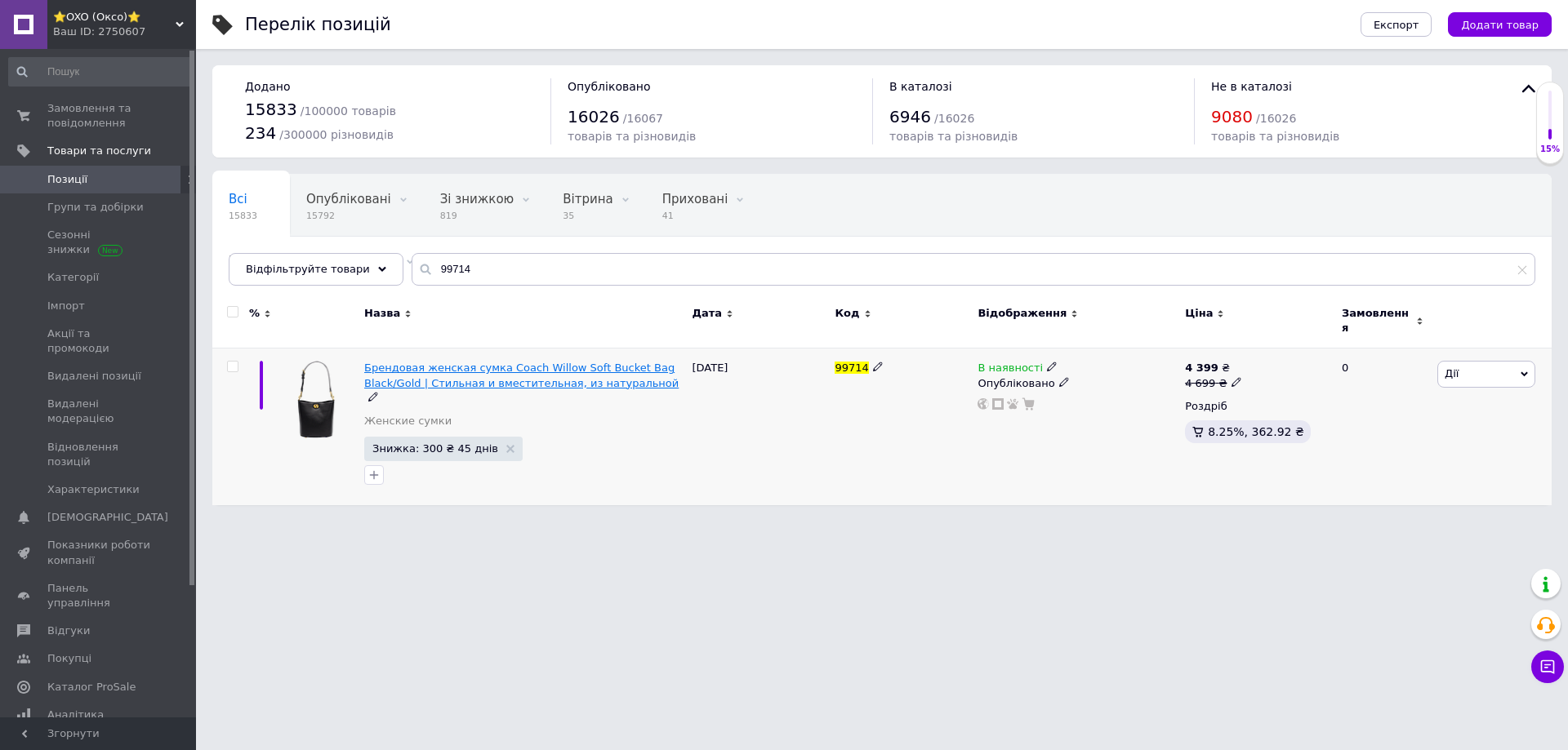
click at [487, 362] on span "Брендовая женская сумка Coach Willow Soft Bucket Bag Black/Gold | Cтильная и вм…" at bounding box center [521, 375] width 314 height 27
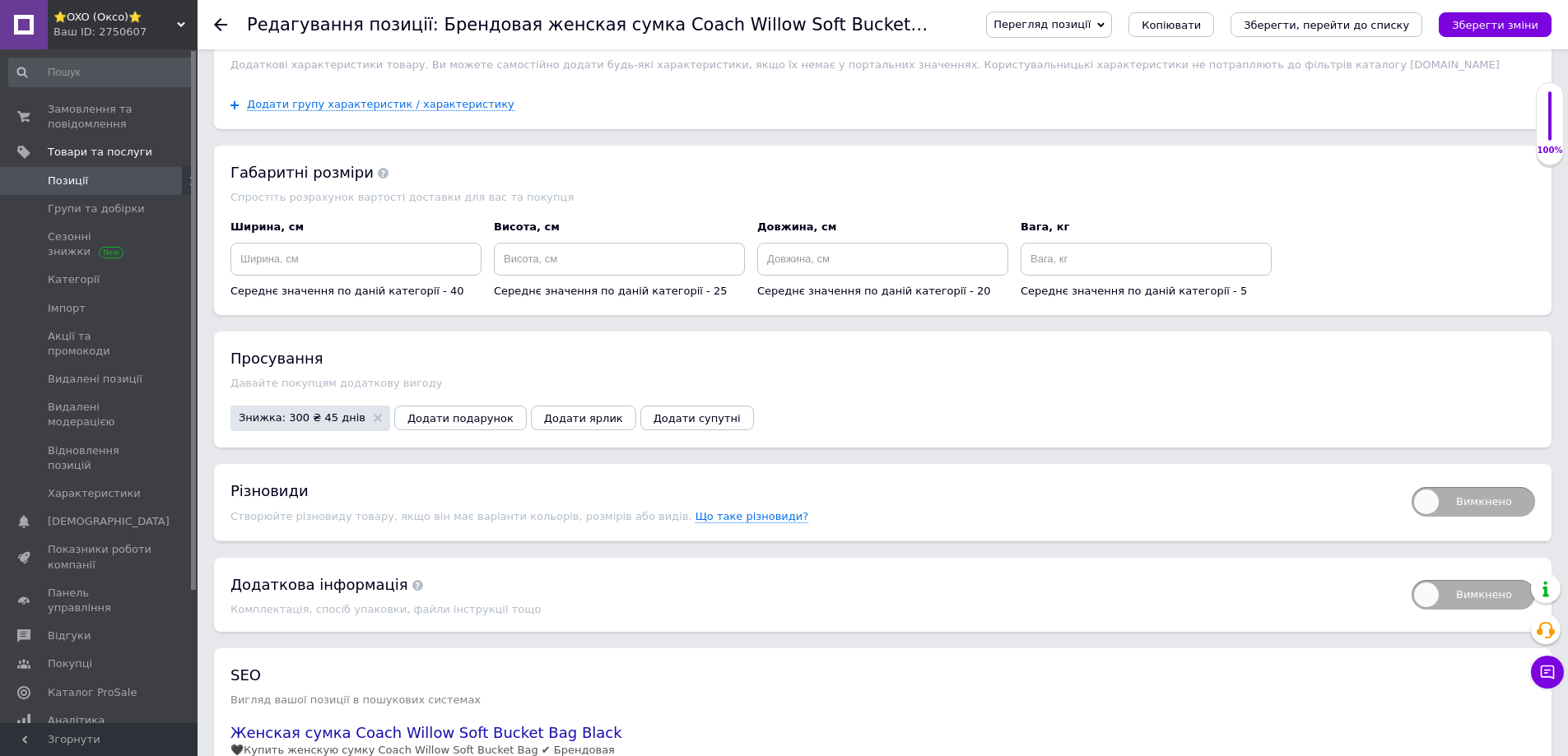
scroll to position [1339, 0]
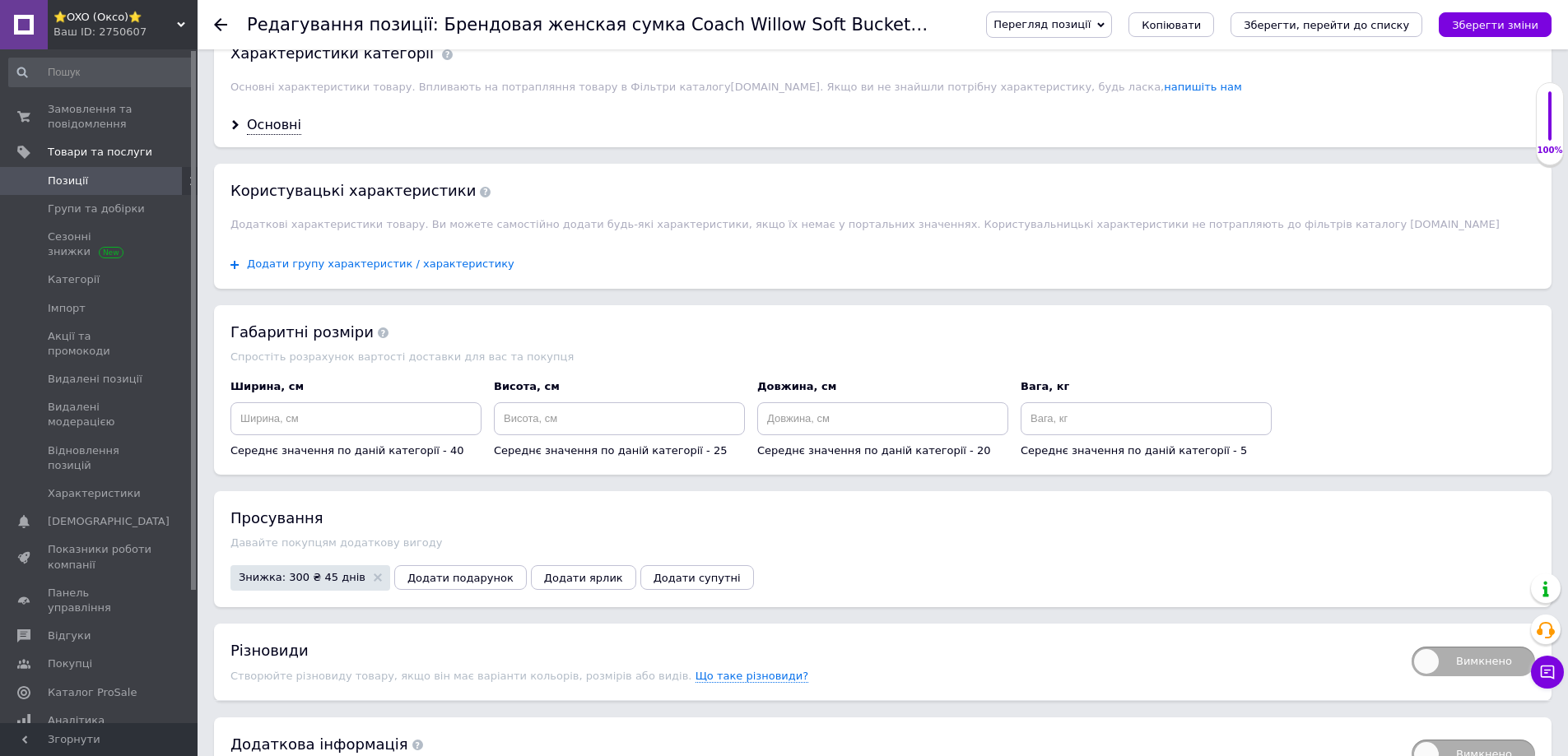
click at [297, 258] on span "Додати групу характеристик / характеристику" at bounding box center [380, 265] width 267 height 13
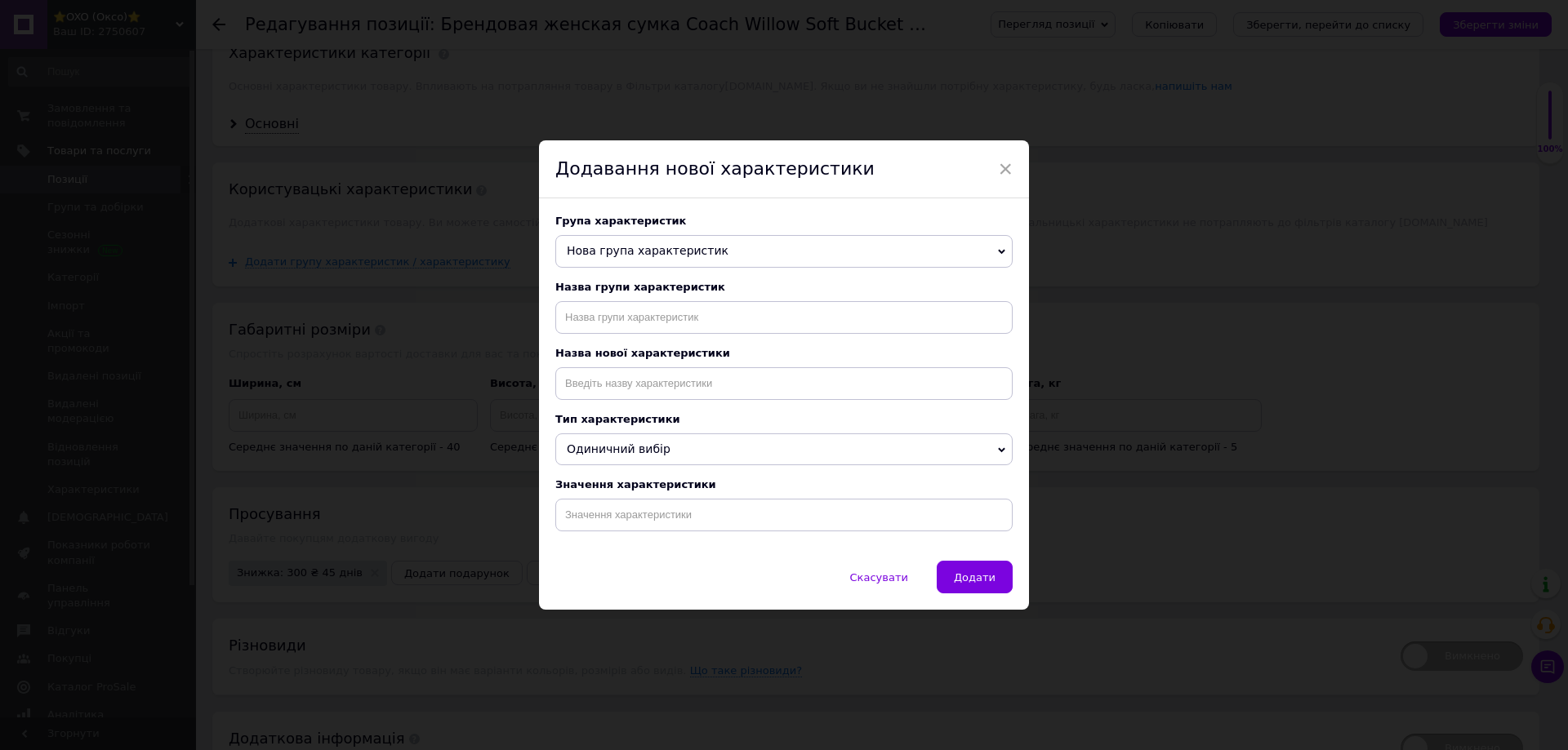
click at [597, 252] on span "Нова група характеристик" at bounding box center [647, 251] width 161 height 13
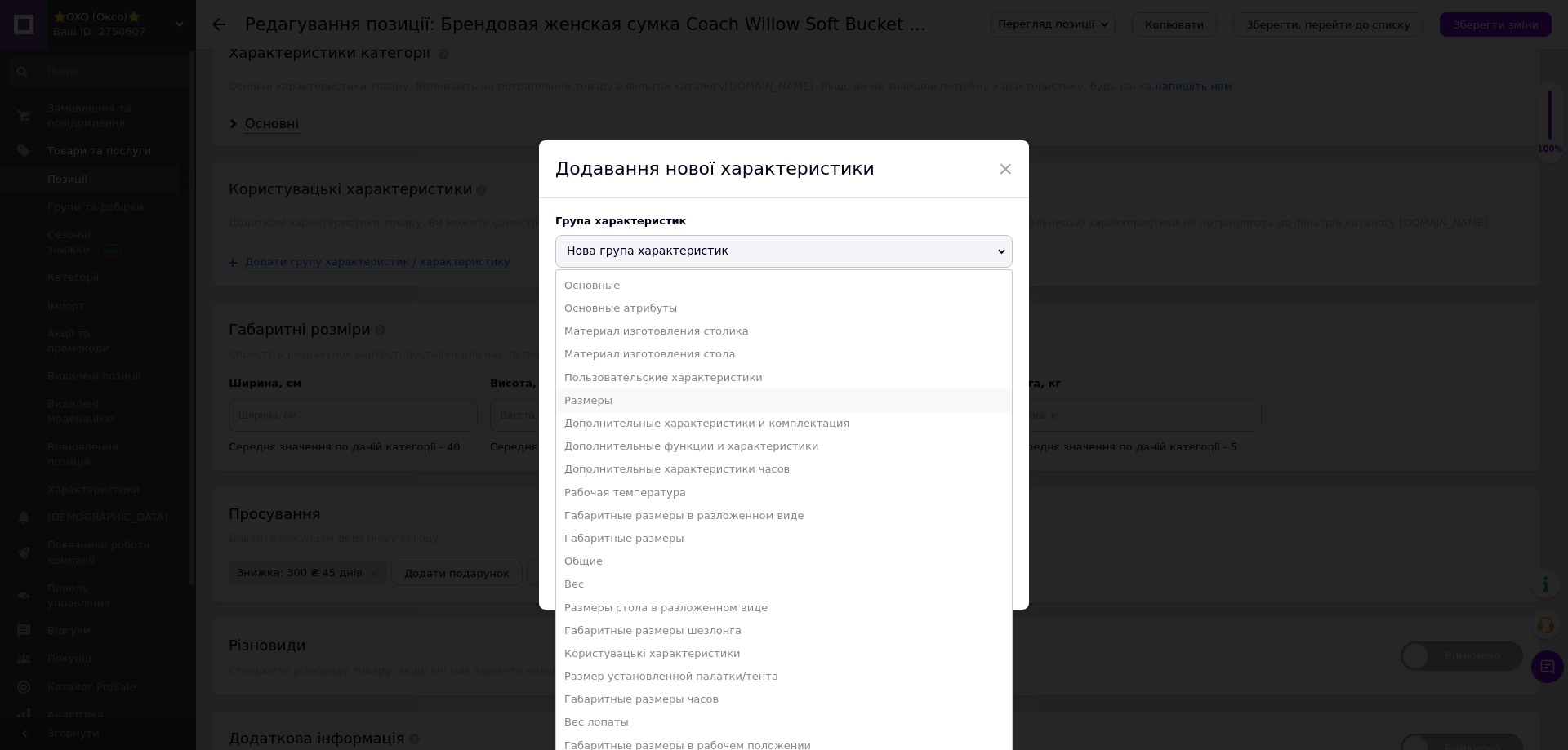
click at [580, 397] on li "Размеры" at bounding box center [784, 401] width 456 height 23
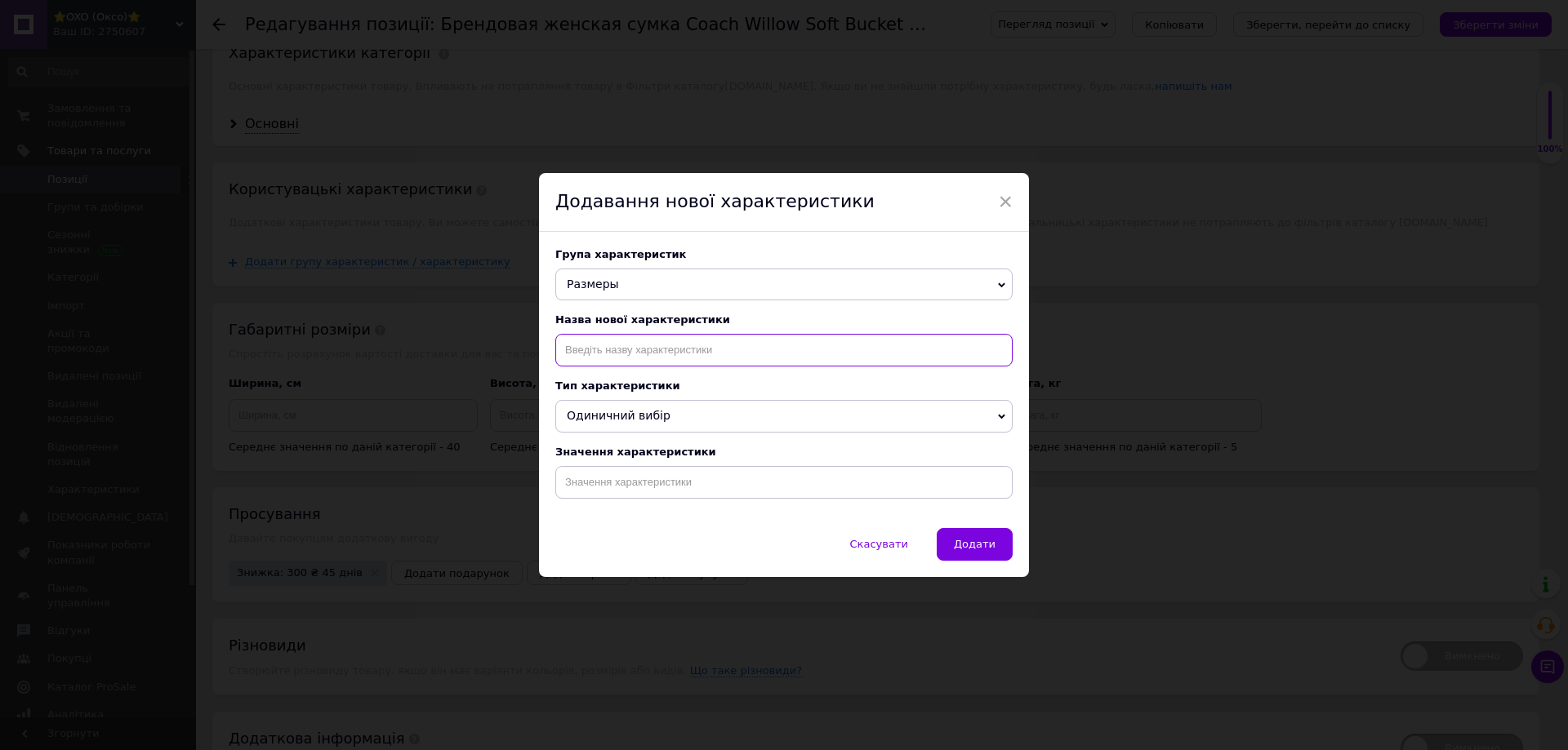
click at [593, 344] on input at bounding box center [784, 349] width 457 height 33
paste input "📏"
type input "📏"
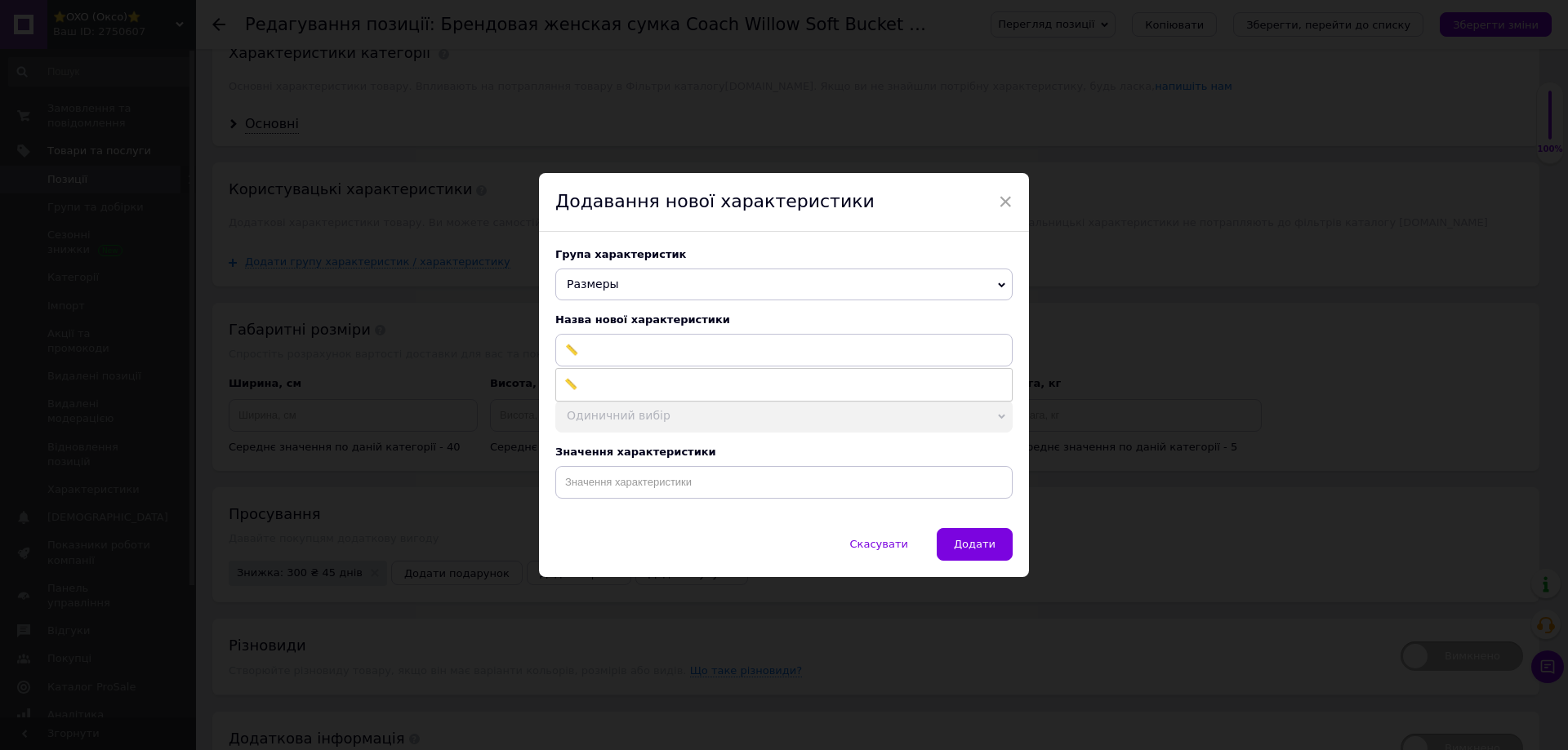
drag, startPoint x: 569, startPoint y: 380, endPoint x: 580, endPoint y: 349, distance: 32.9
click at [569, 380] on li "📏" at bounding box center [784, 384] width 456 height 23
click at [688, 482] on input at bounding box center [784, 482] width 457 height 33
paste input "20 х 21 х 11 см"
type input "20 х 21 х 11 см"
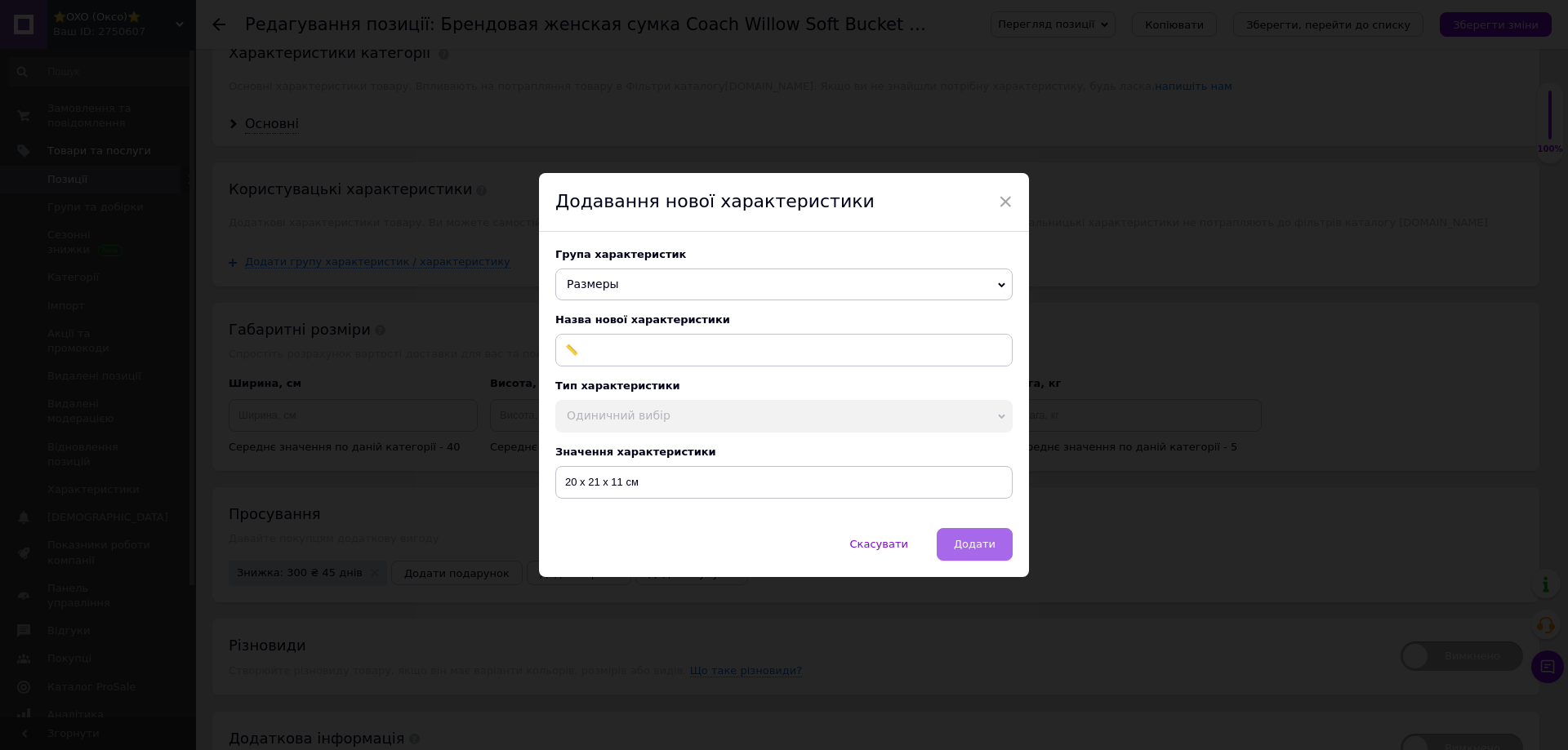
click at [960, 549] on span "Додати" at bounding box center [974, 543] width 42 height 13
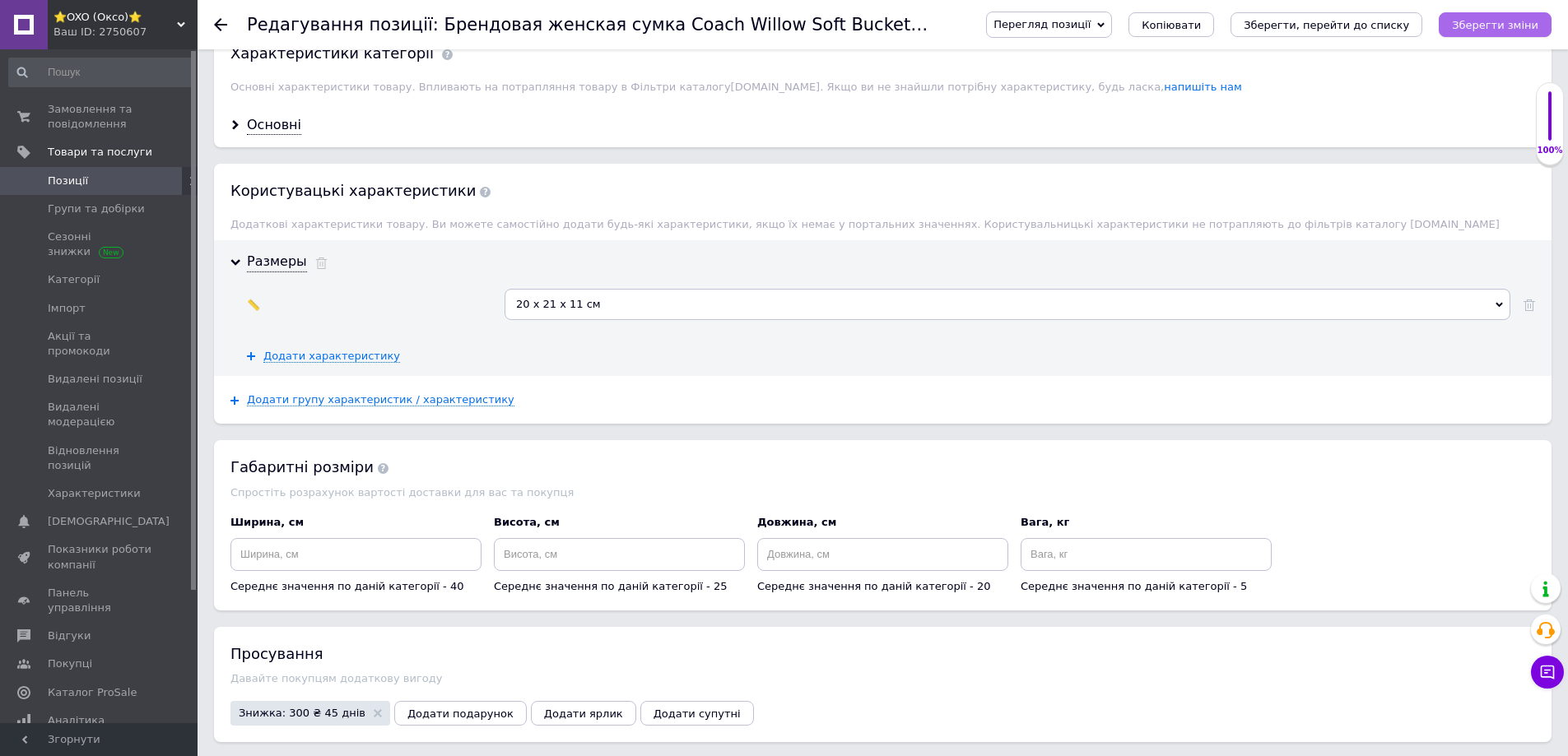
click at [1491, 22] on icon "Зберегти зміни" at bounding box center [1495, 24] width 87 height 13
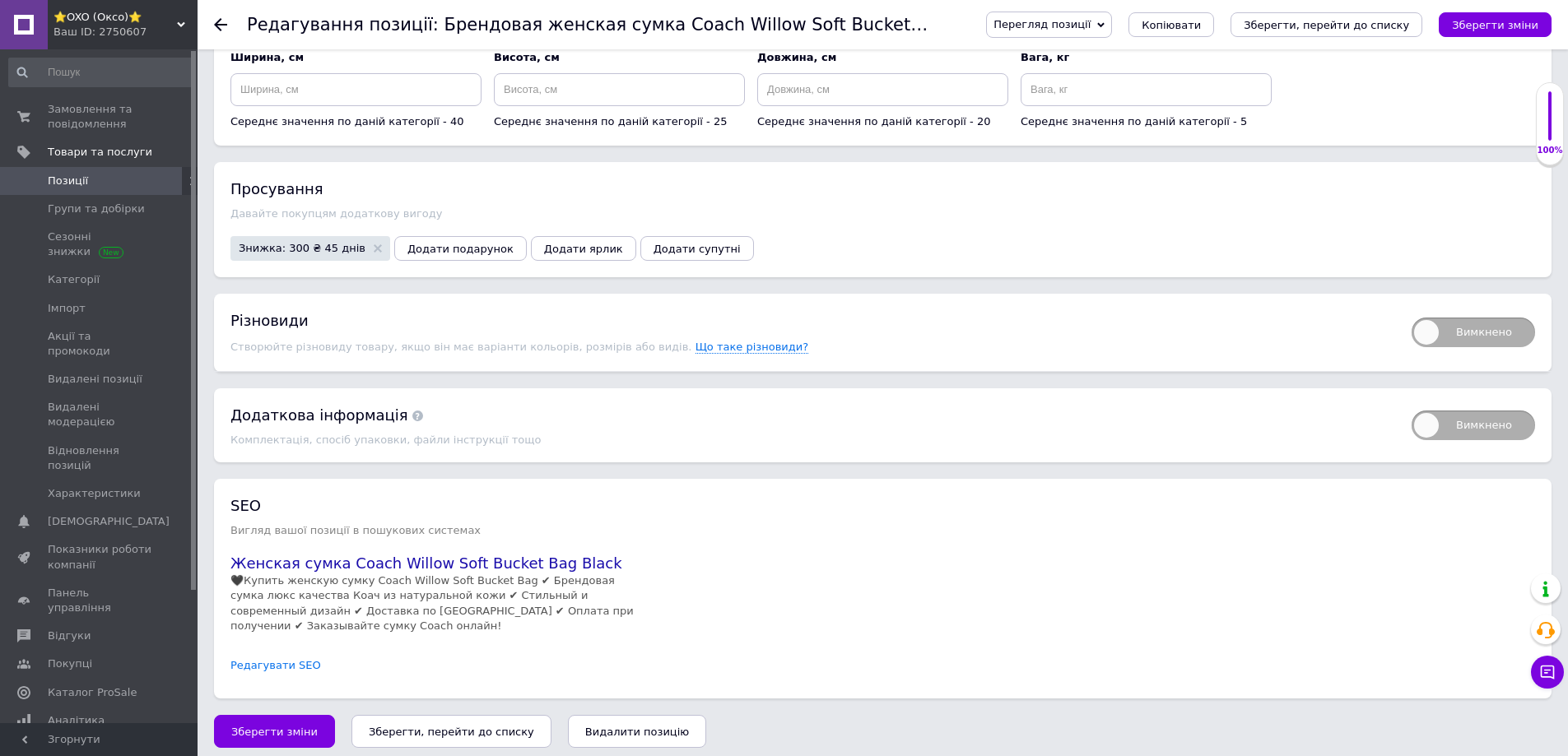
click at [259, 661] on link "Редагувати SEO" at bounding box center [275, 666] width 90 height 16
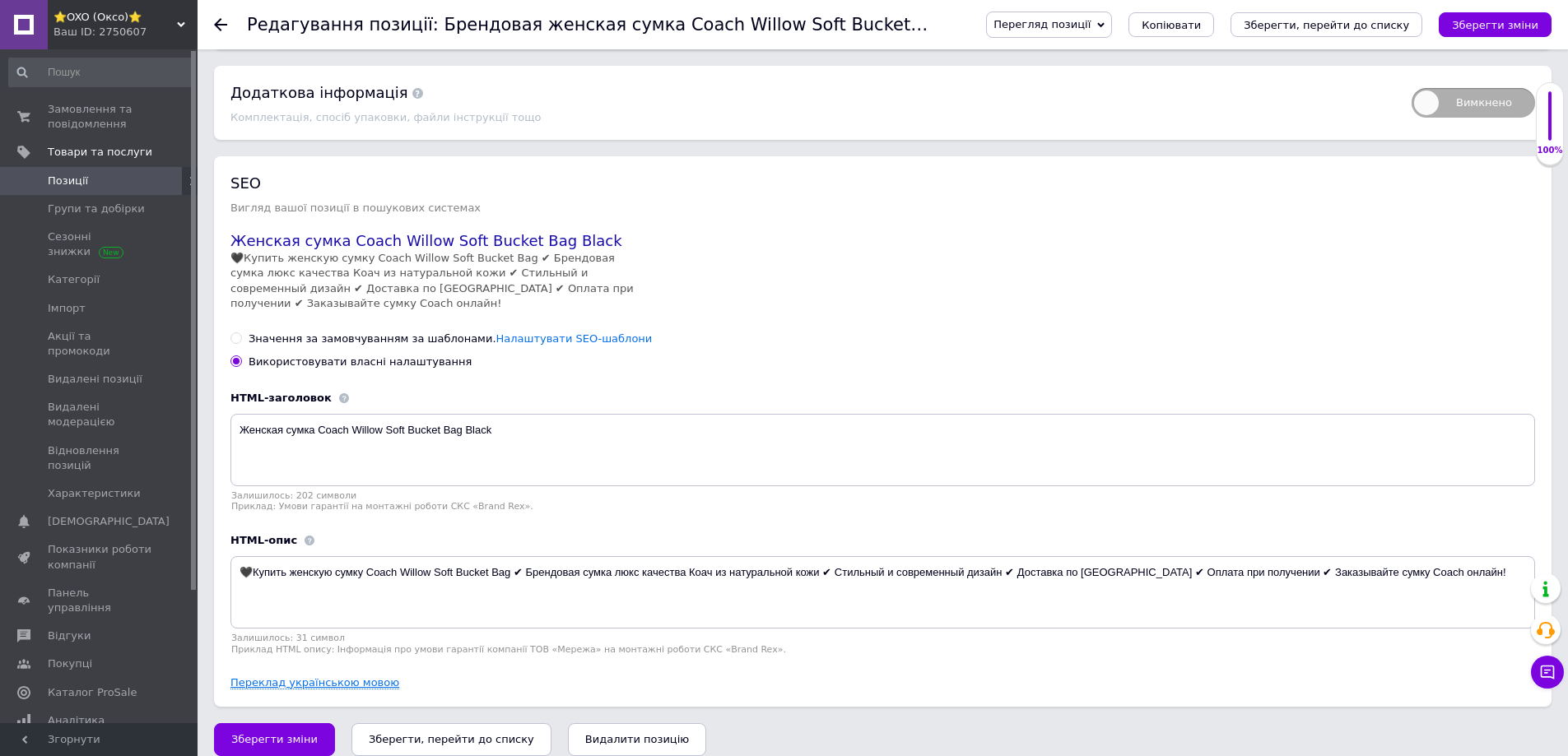
scroll to position [2135, 0]
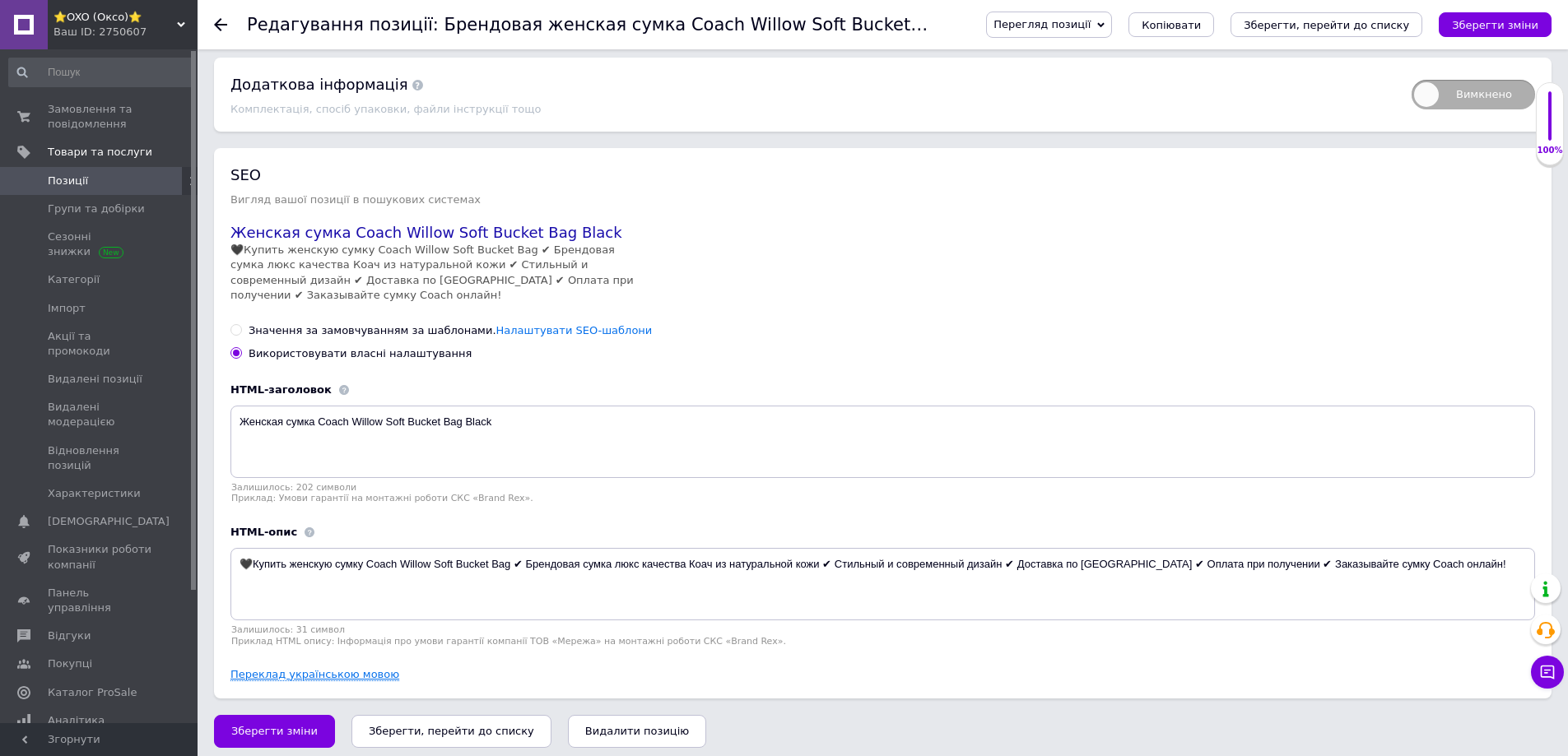
click at [264, 669] on link "Переклад українською мовою" at bounding box center [314, 675] width 169 height 13
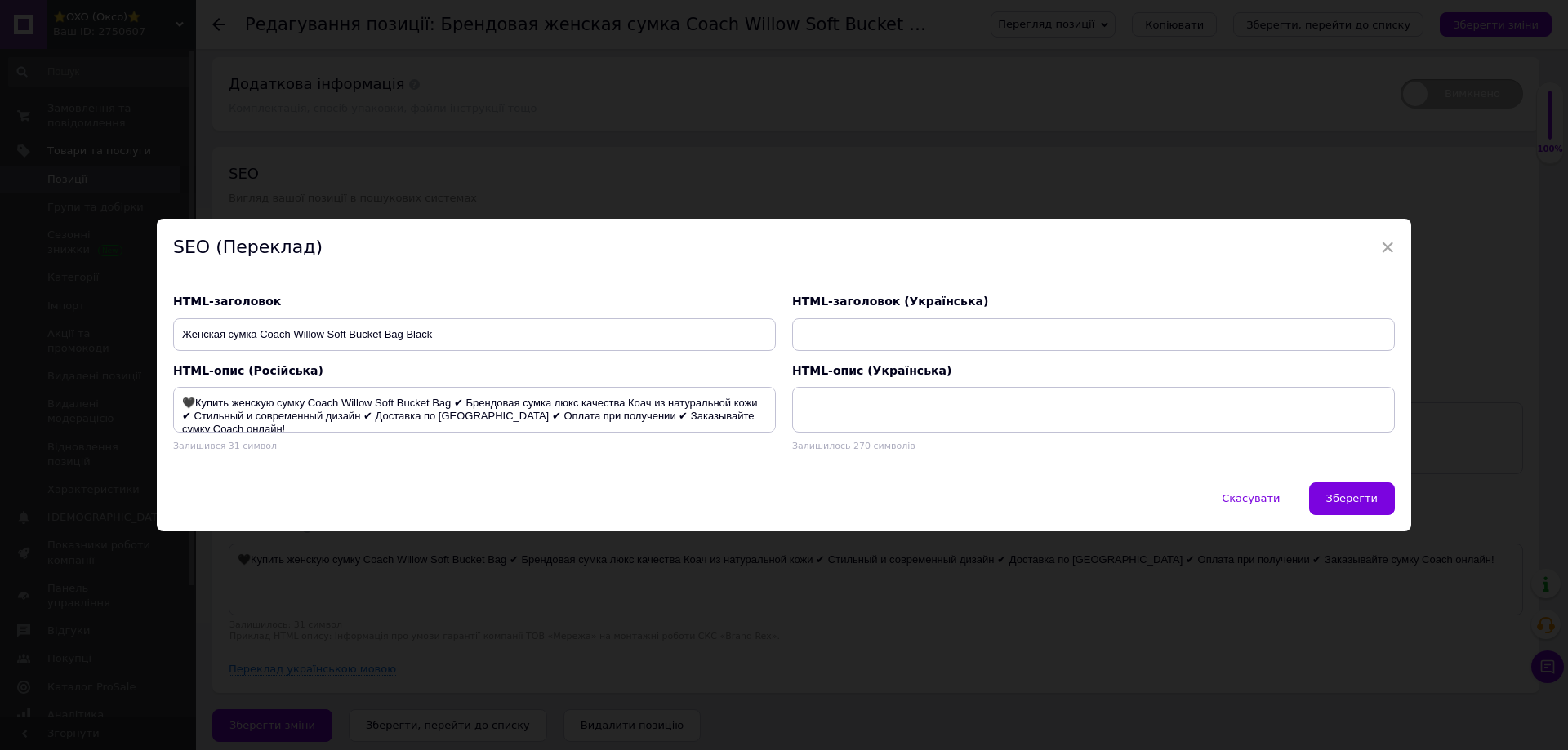
type input "Жіноча сумка Coag Blacket"
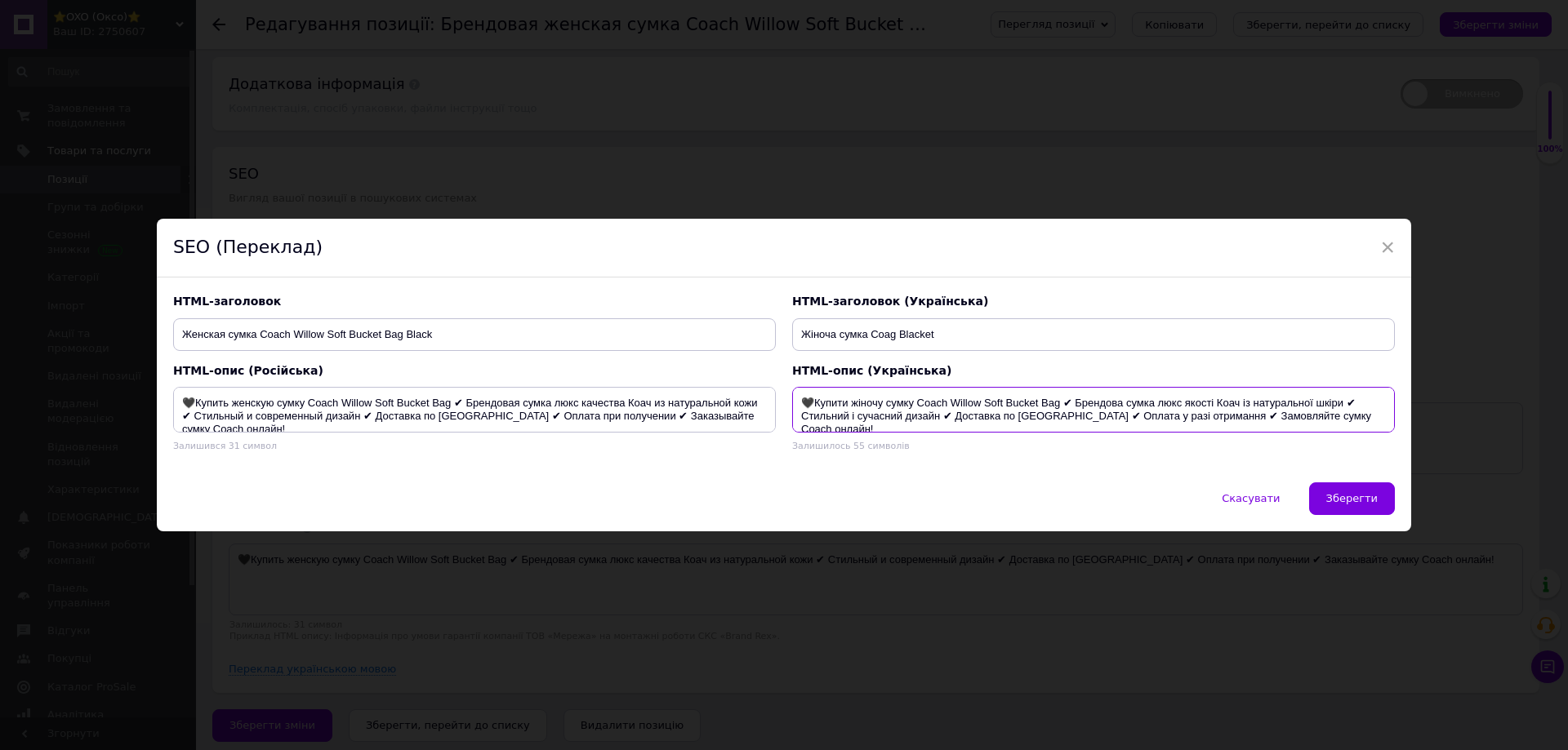
click at [1217, 401] on textarea "🖤Купити жіночу сумку Coach Willow Soft Bucket Bag ✔ Брендова сумка люкс якості …" at bounding box center [1093, 410] width 603 height 46
click at [1265, 406] on textarea "🖤Купити жіночу сумку Coach Willow Soft Bucket Bag ✔ Брендова сумка люкс якості …" at bounding box center [1093, 410] width 603 height 46
click at [1262, 402] on textarea "🖤Купити жіночу сумку Coach Willow Soft Bucket Bag ✔ Брендова сумка люкс якості …" at bounding box center [1093, 410] width 603 height 46
click at [1111, 417] on textarea "🖤Купити жіночу сумку Coach Willow Soft Bucket Bag ✔ Брендова сумка люкс якості …" at bounding box center [1093, 410] width 603 height 46
type textarea "🖤Купити жіночу сумку Coach Willow Soft Bucket Bag ✔ Брендова сумка люкс якості …"
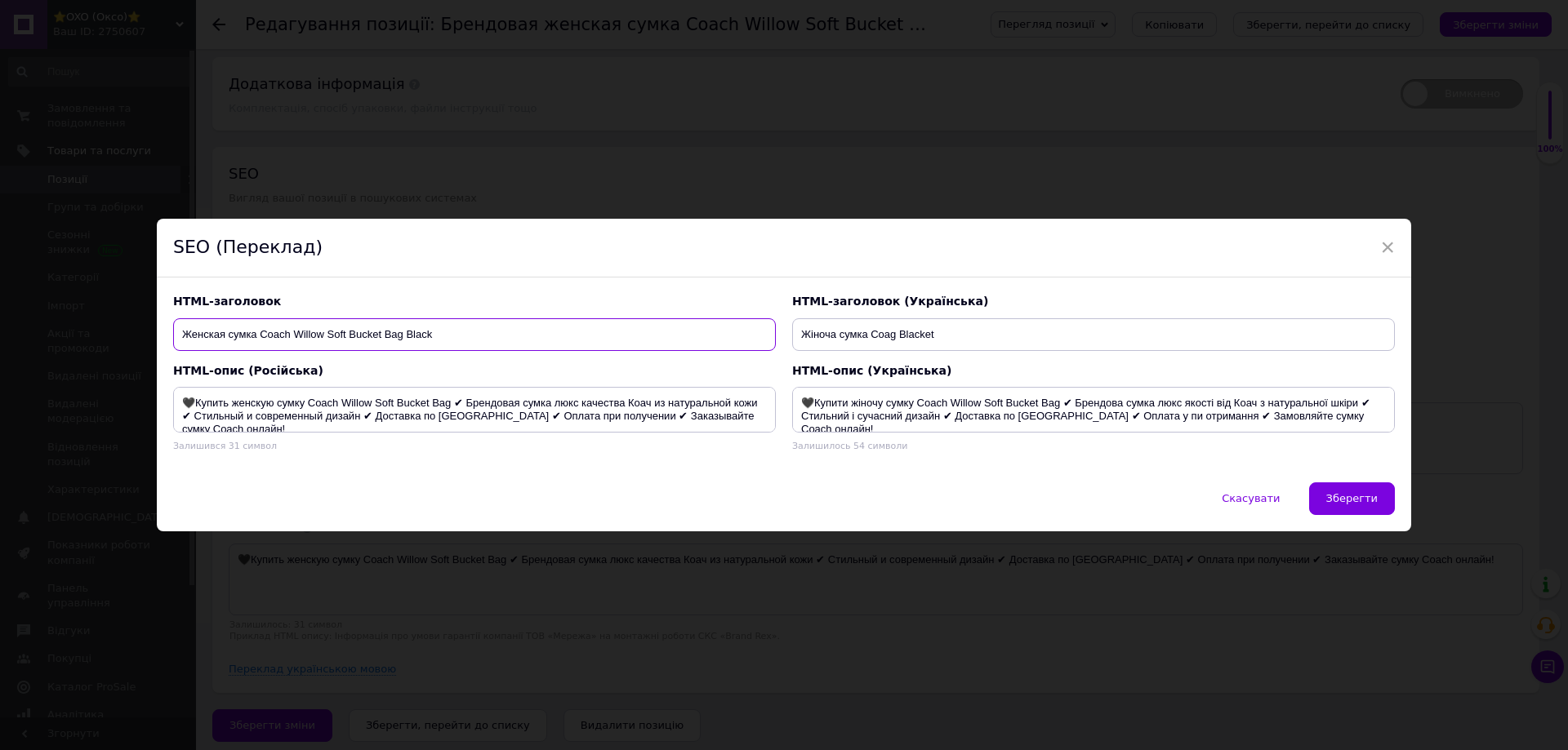
drag, startPoint x: 261, startPoint y: 333, endPoint x: 489, endPoint y: 337, distance: 228.0
click at [472, 337] on input "Женская сумка Coach Willow Soft Bucket Bag Black" at bounding box center [474, 334] width 603 height 33
drag, startPoint x: 872, startPoint y: 330, endPoint x: 1061, endPoint y: 329, distance: 189.0
click at [1061, 329] on input "Жіноча сумка Coag Blacket" at bounding box center [1093, 334] width 603 height 33
paste input "Coach Willow Soft Bucket Bag Black"
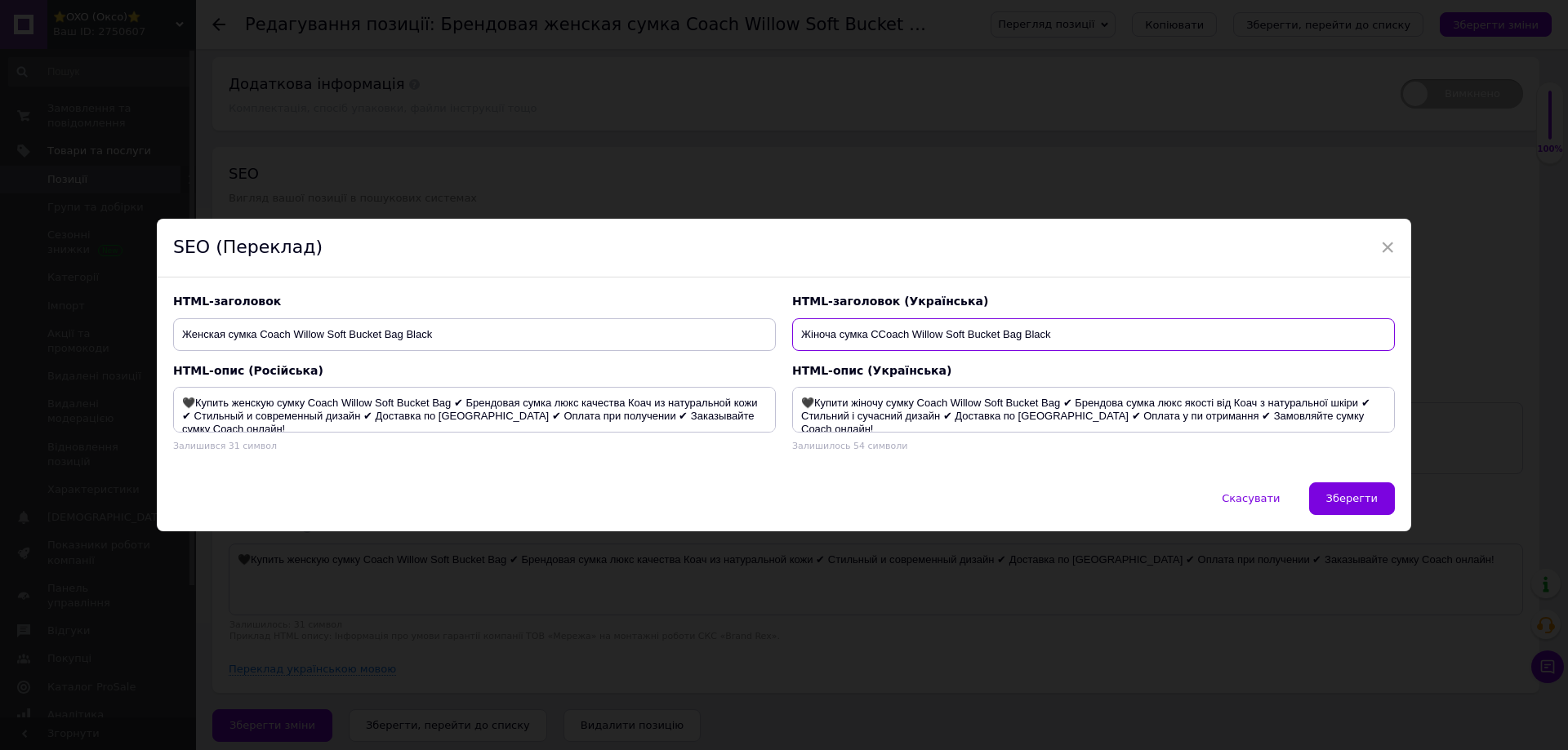
click at [876, 334] on input "Жіноча сумка CCoach Willow Soft Bucket Bag Black" at bounding box center [1093, 334] width 603 height 33
type input "Жіноча сумка Coach Willow Soft Bucket Bag Black"
click at [1116, 417] on textarea "🖤Купити жіночу сумку Coach Willow Soft Bucket Bag ✔ Брендова сумка люкс якості …" at bounding box center [1093, 410] width 603 height 46
click at [1183, 416] on textarea "🖤Купити жіночу сумку Coach Willow Soft Bucket Bag ✔ Брендова сумка люкс якості …" at bounding box center [1093, 410] width 603 height 46
type textarea "🖤Купити жіночу сумку Coach Willow Soft Bucket Bag ✔ Брендова сумка люкс якості …"
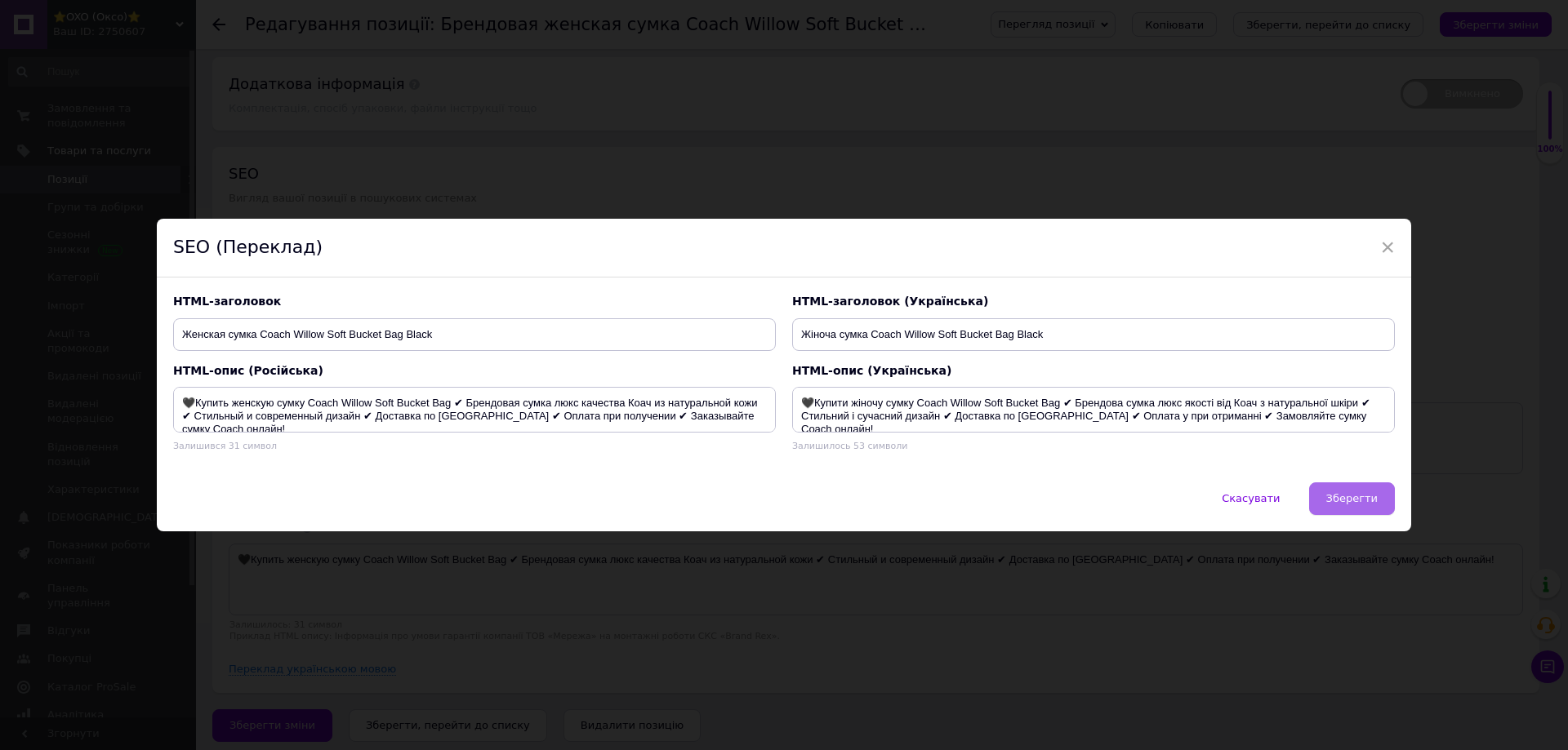
click at [1352, 497] on span "Зберегти" at bounding box center [1352, 498] width 52 height 13
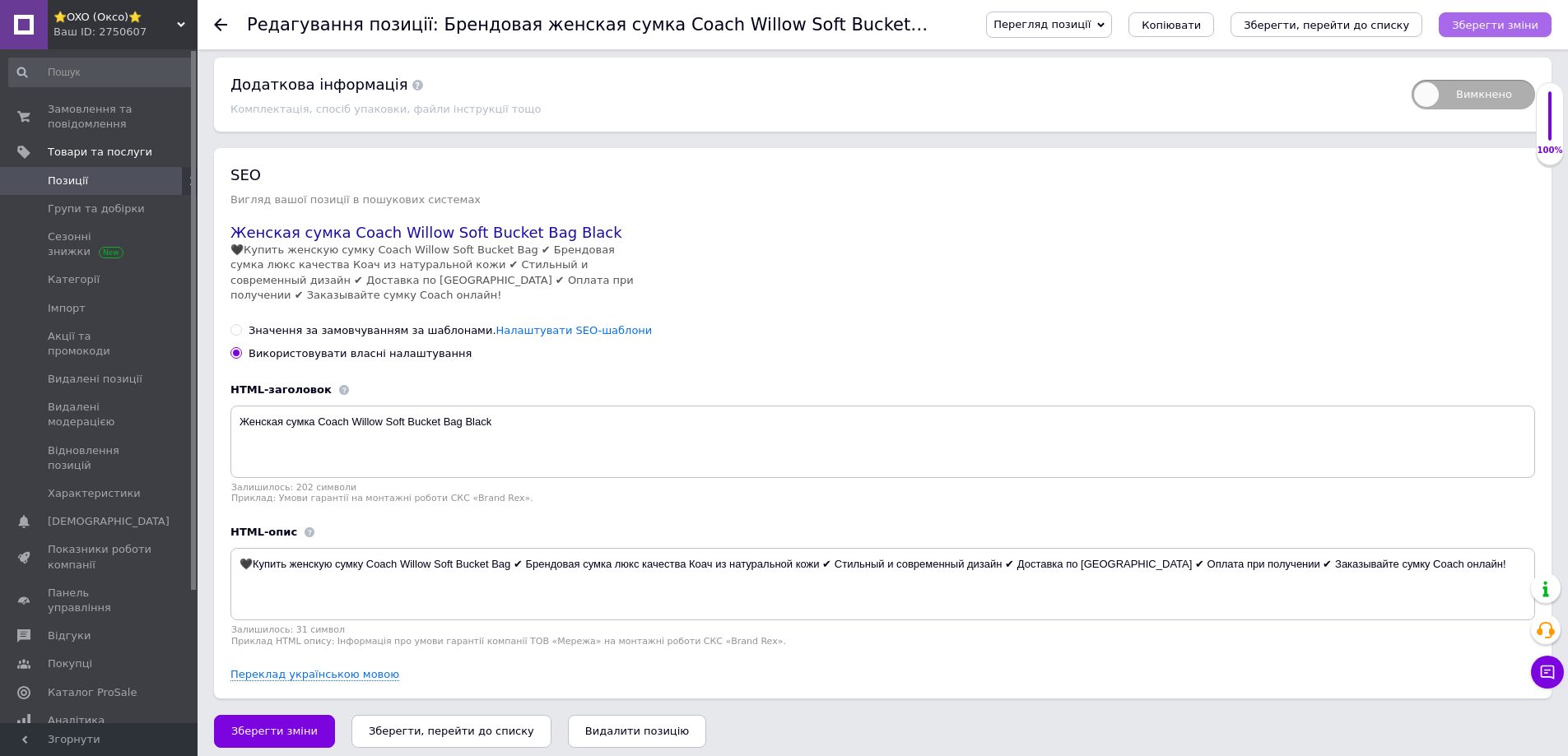
click at [1471, 26] on icon "Зберегти зміни" at bounding box center [1495, 24] width 87 height 13
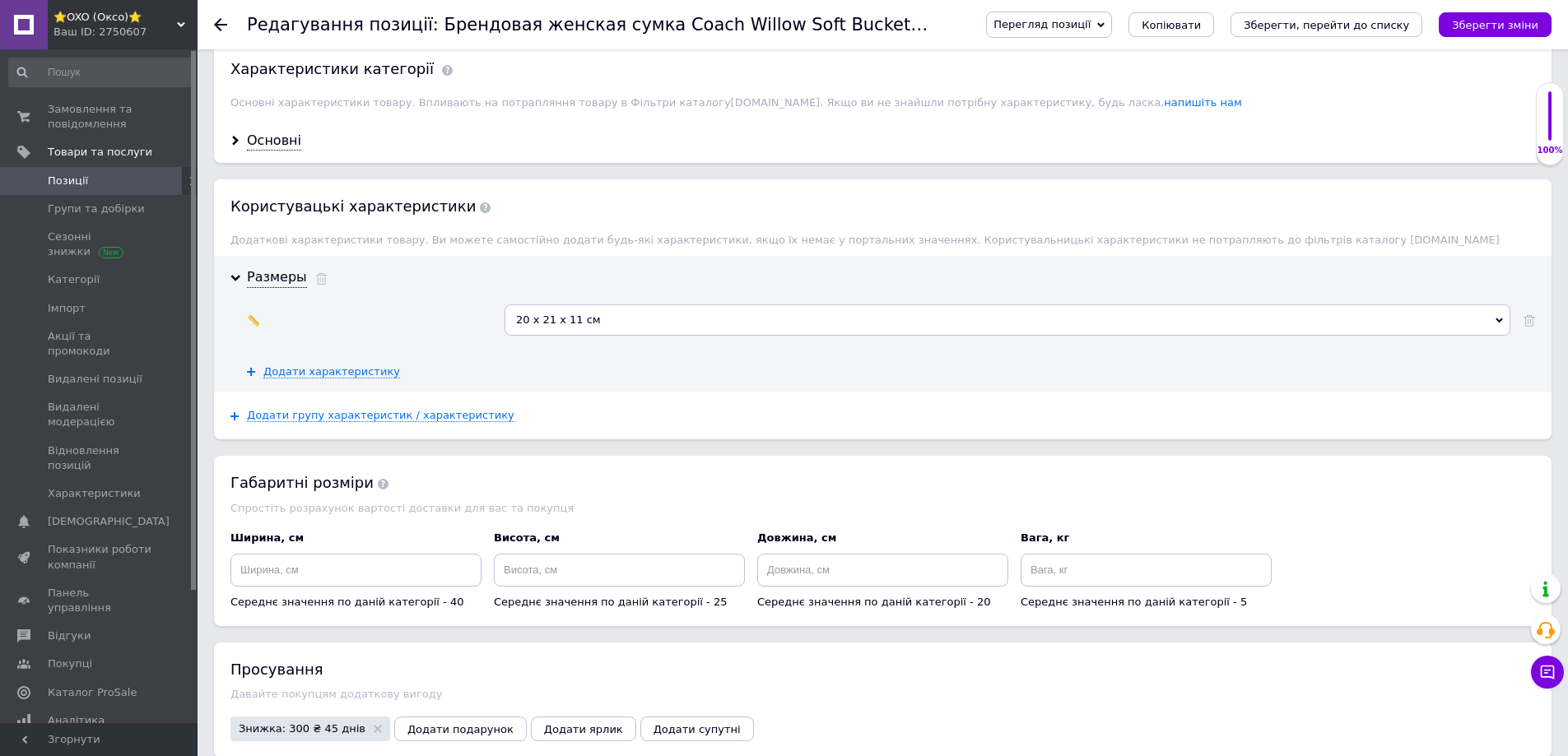
scroll to position [1310, 0]
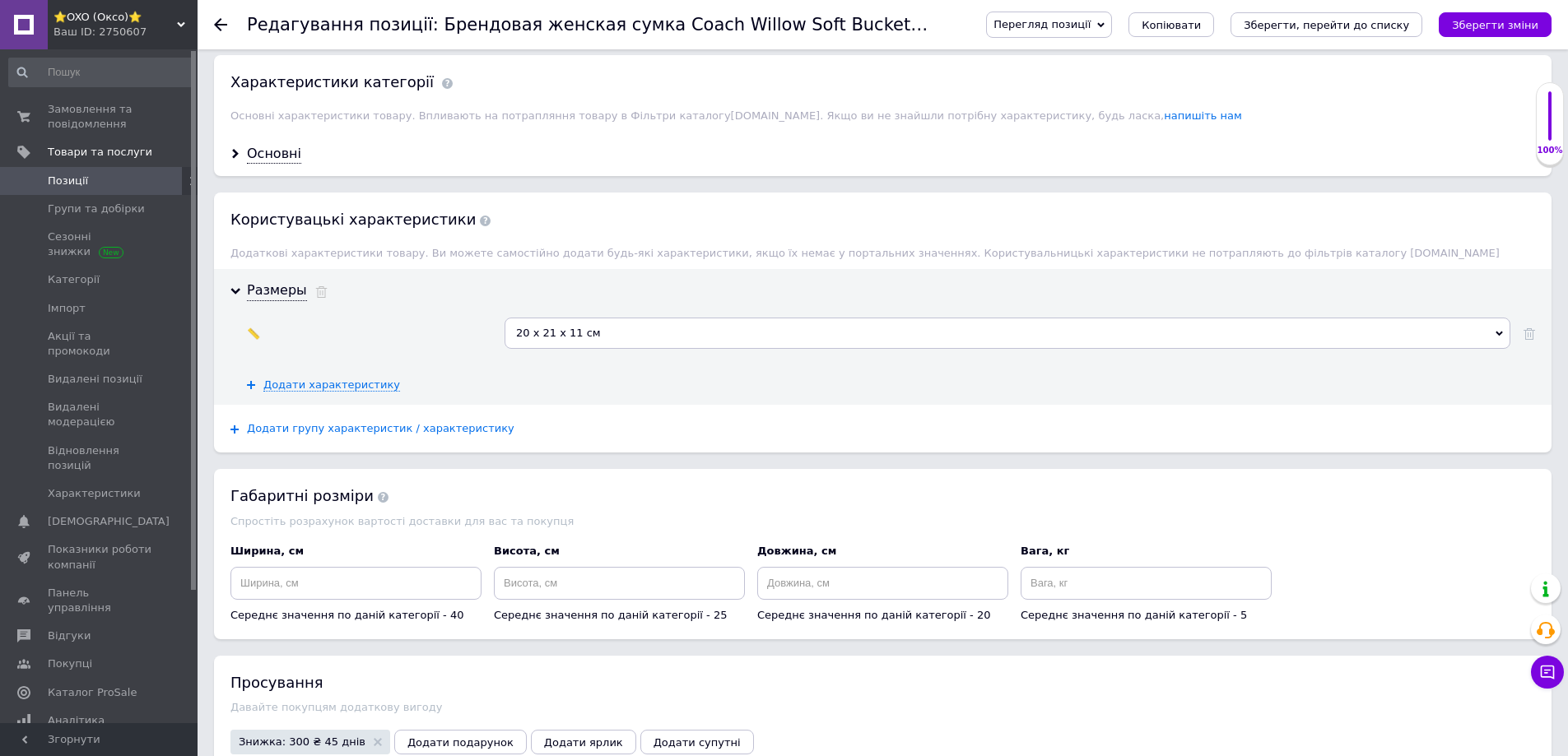
click at [341, 422] on span "Додати групу характеристик / характеристику" at bounding box center [380, 429] width 267 height 13
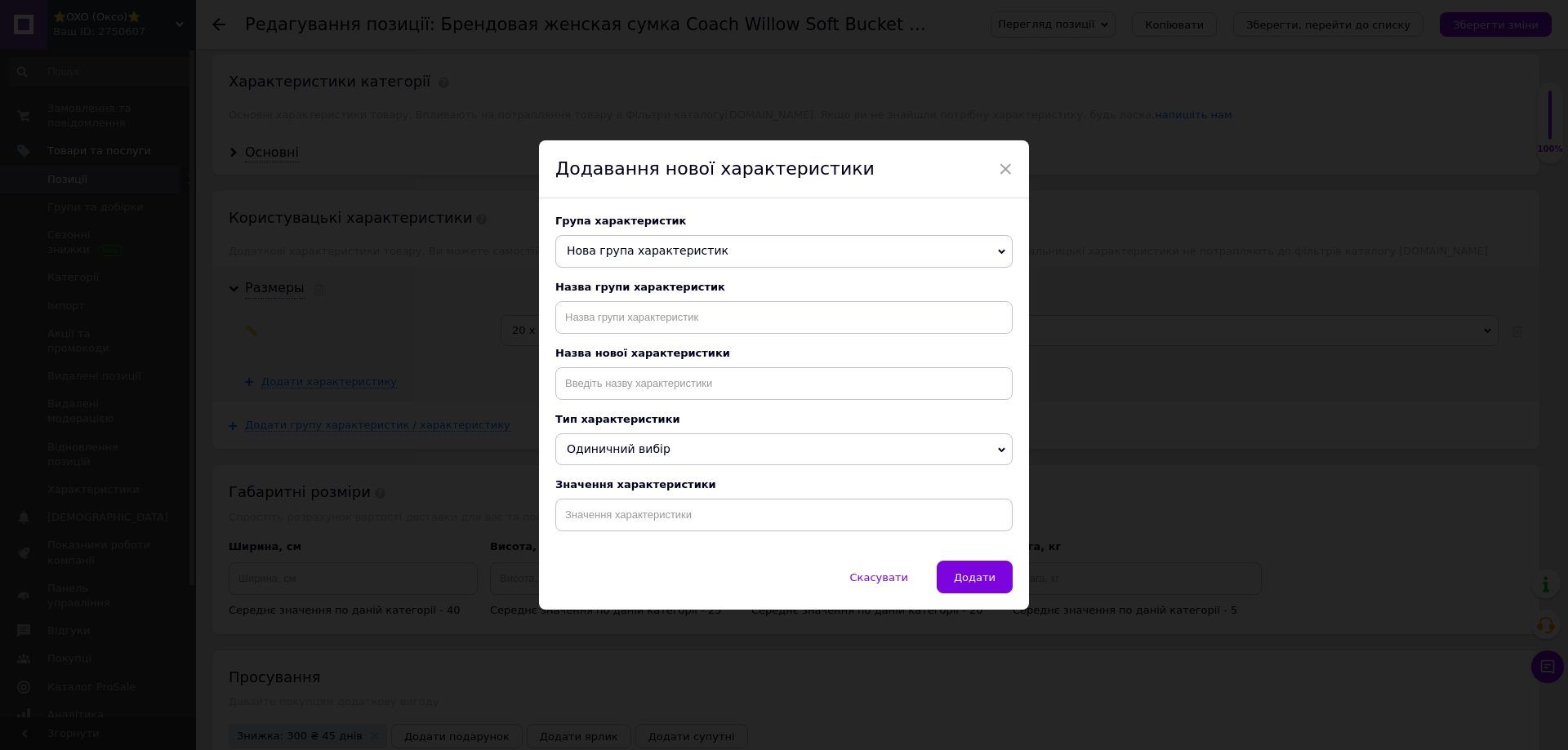
click at [635, 240] on span "Нова група характеристик" at bounding box center [784, 251] width 457 height 33
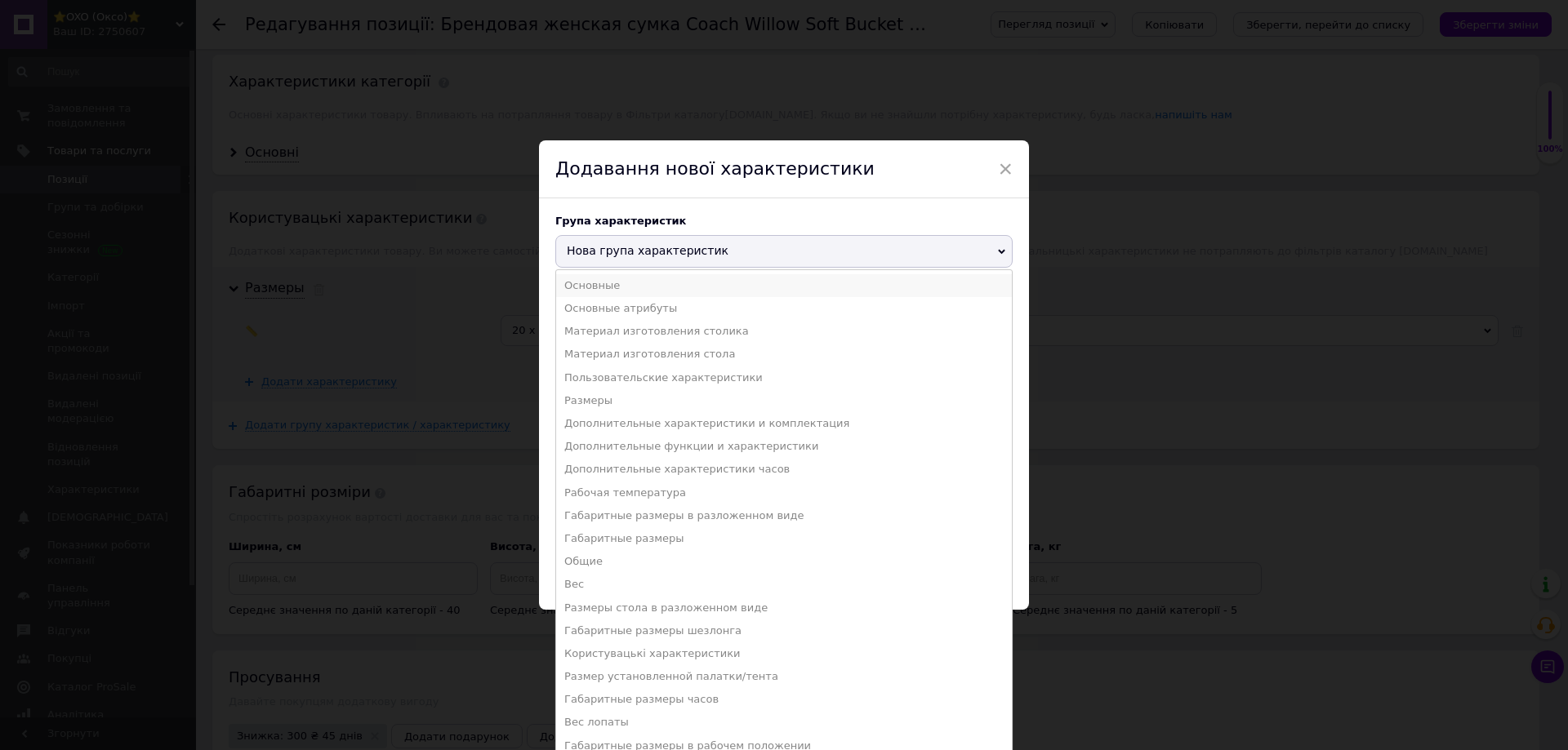
click at [583, 283] on li "Основные" at bounding box center [784, 285] width 456 height 23
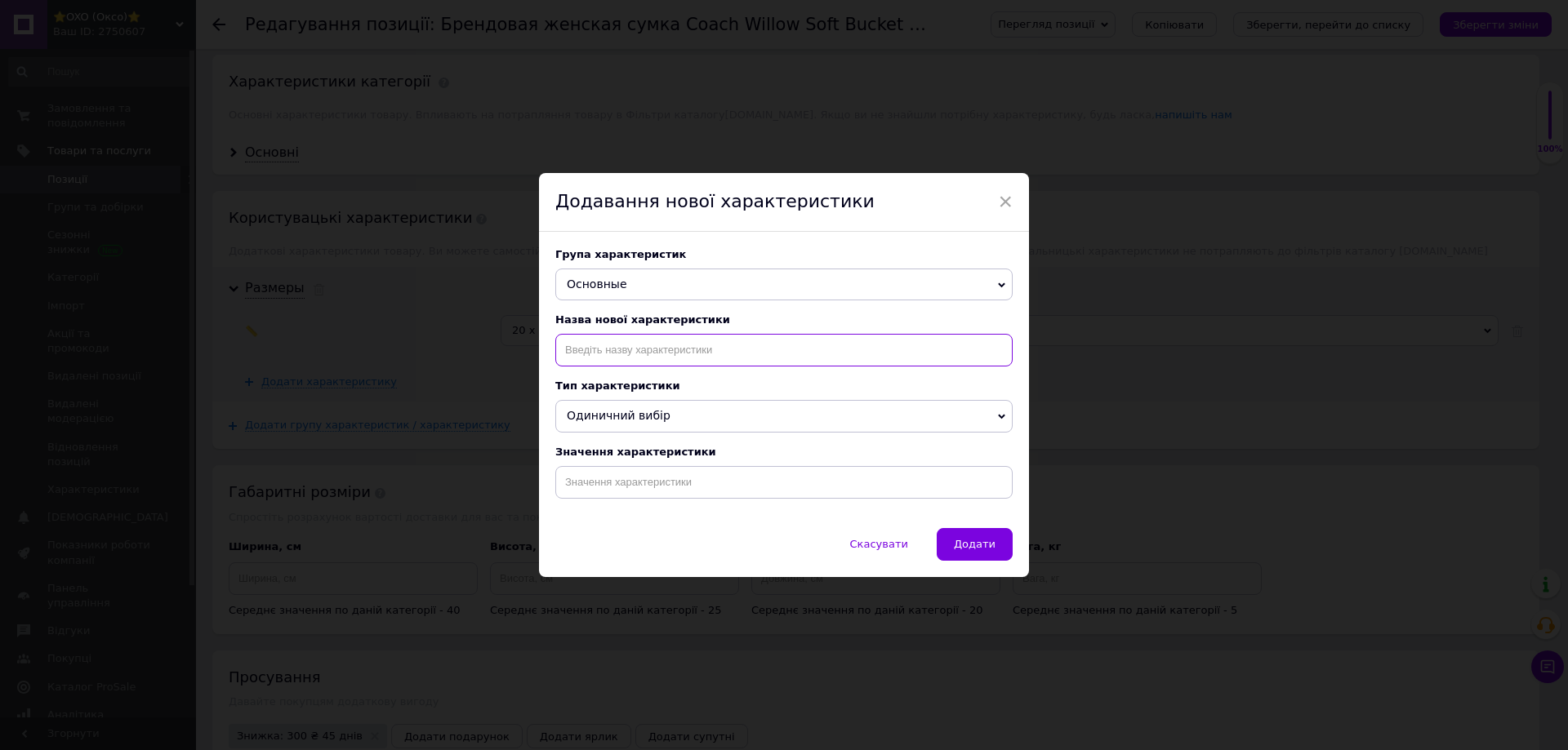
click at [575, 339] on input at bounding box center [784, 349] width 457 height 33
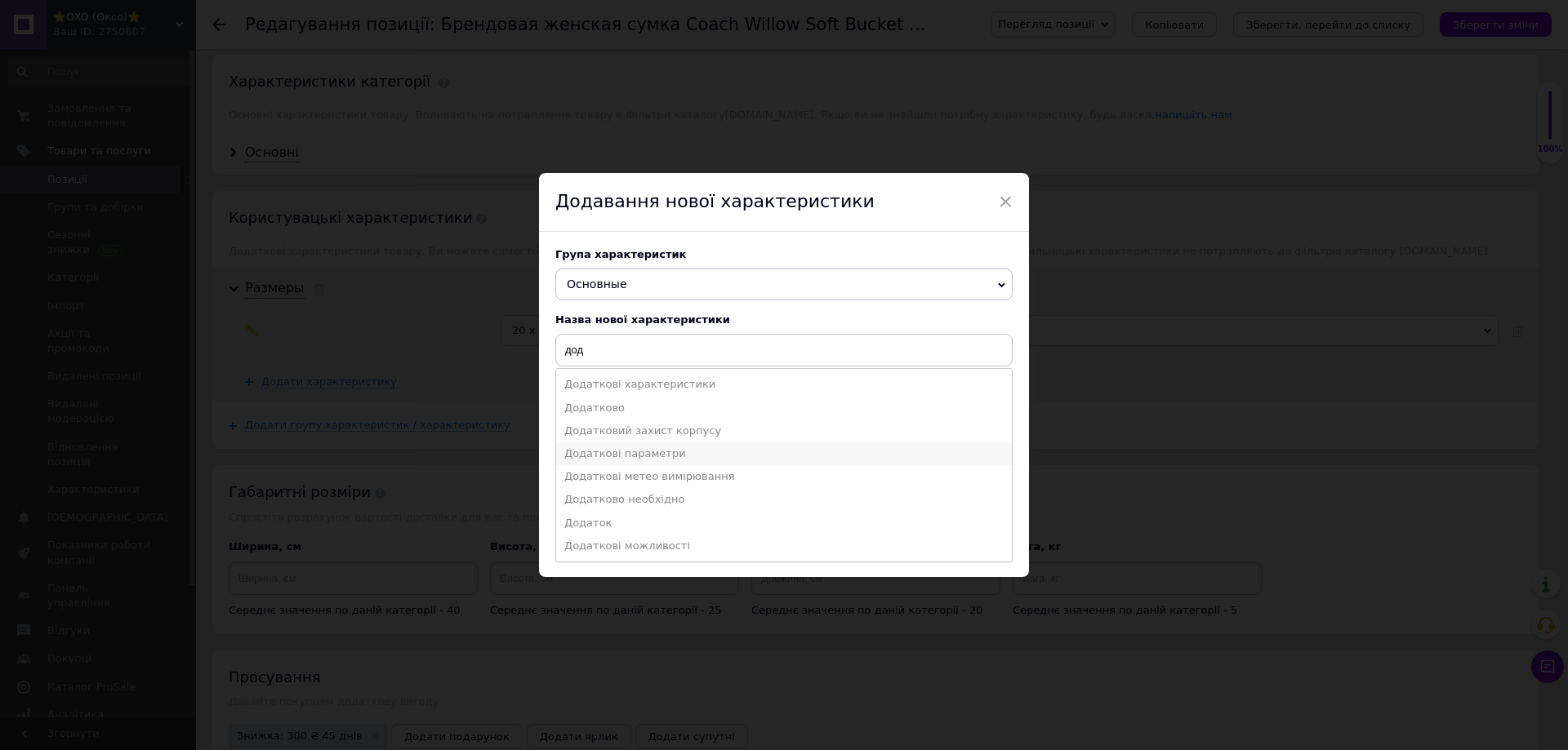
click at [608, 457] on li "Додаткові параметри" at bounding box center [784, 453] width 456 height 23
type input "Додаткові параметри"
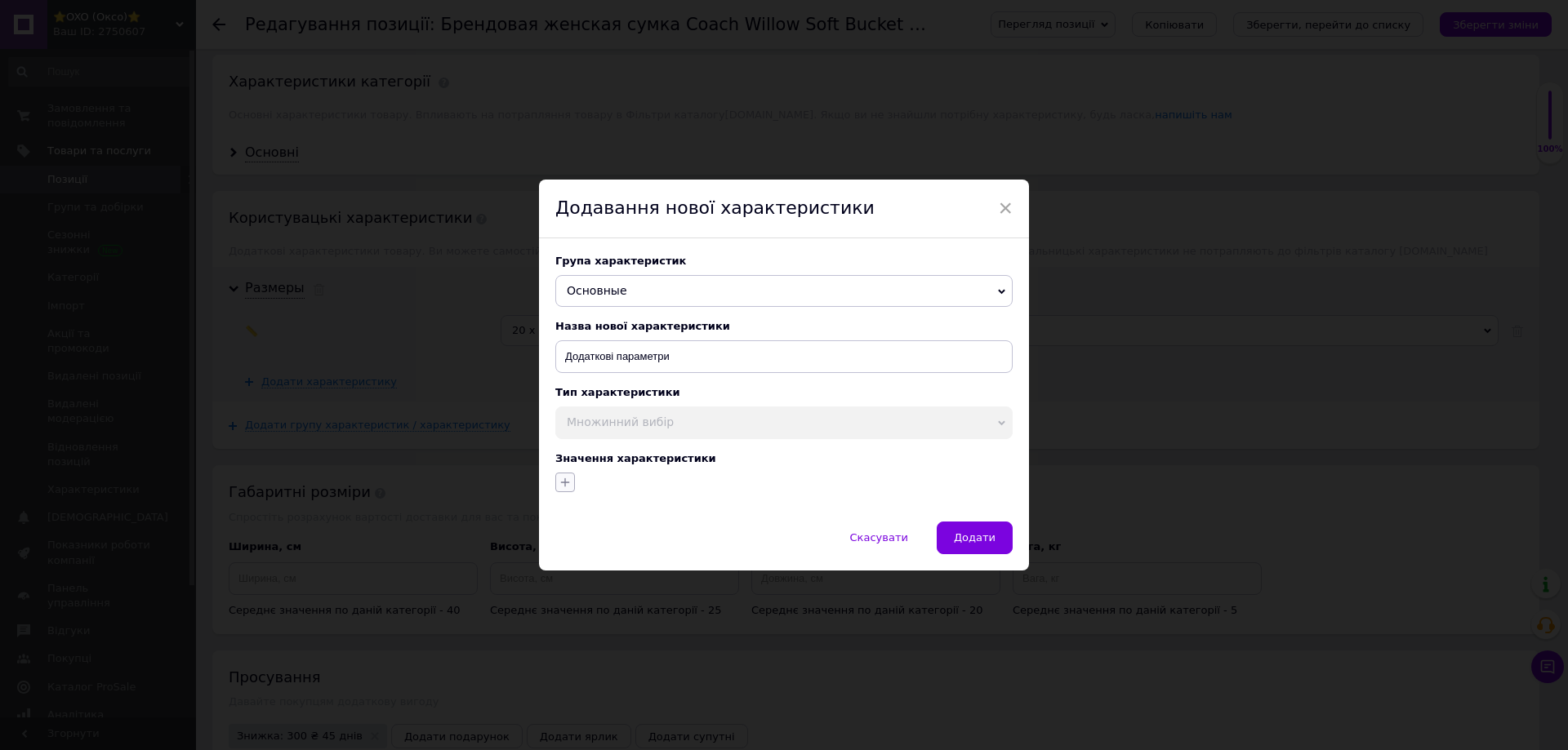
click at [564, 480] on icon "button" at bounding box center [565, 482] width 13 height 13
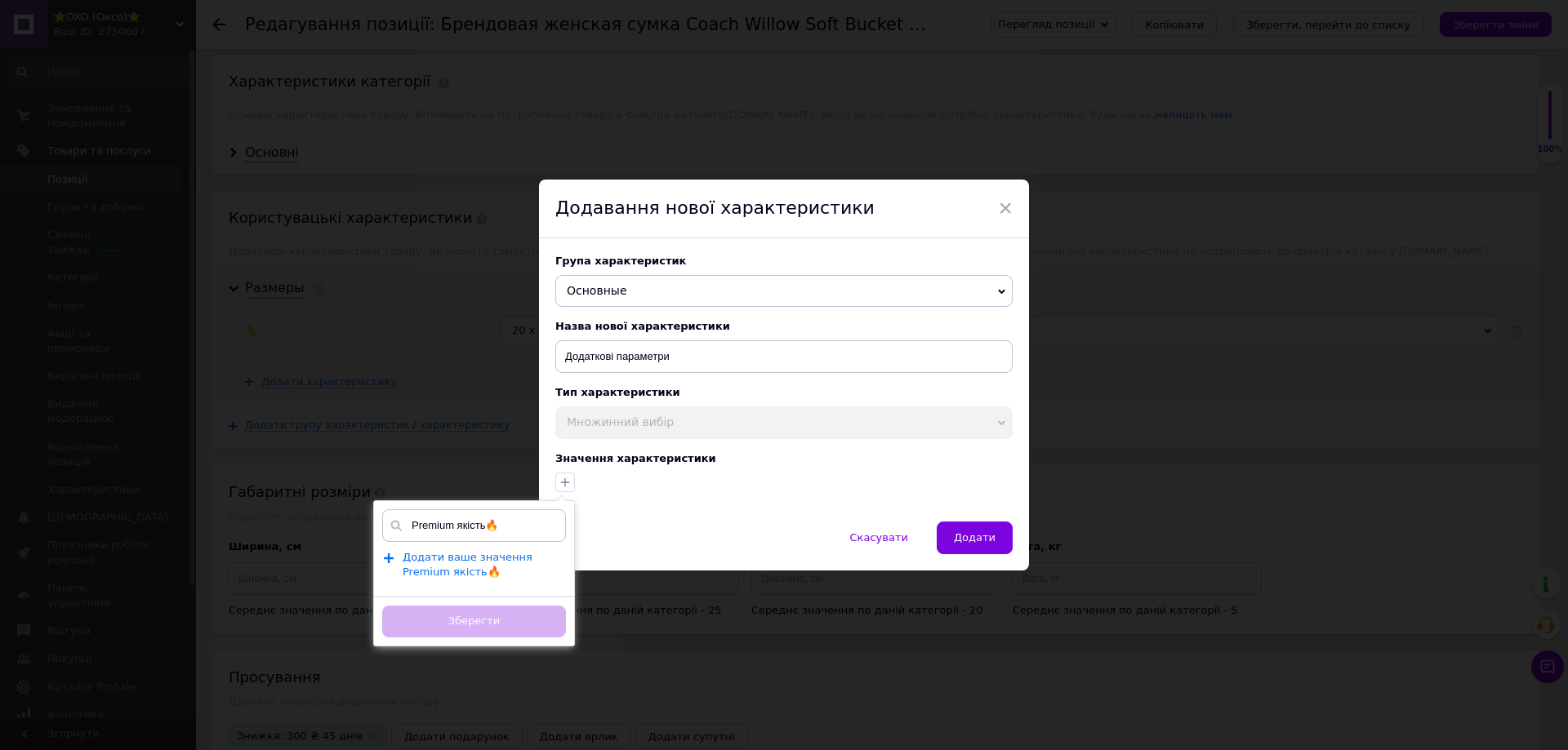
type input "Premium якість🔥"
click at [464, 554] on span "Додати ваше значення Premium якість🔥" at bounding box center [467, 564] width 130 height 28
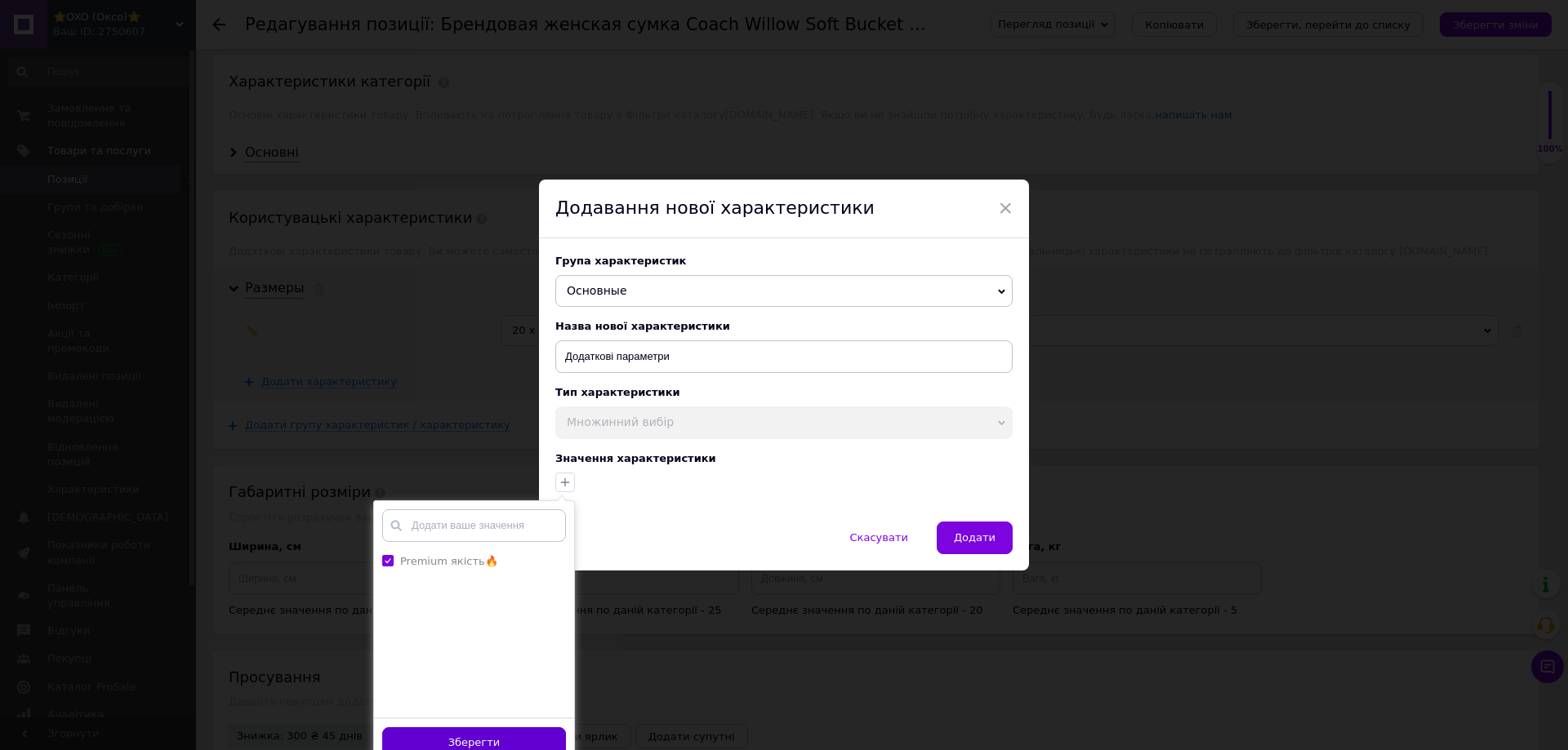
click at [428, 735] on button "Зберегти" at bounding box center [474, 743] width 184 height 32
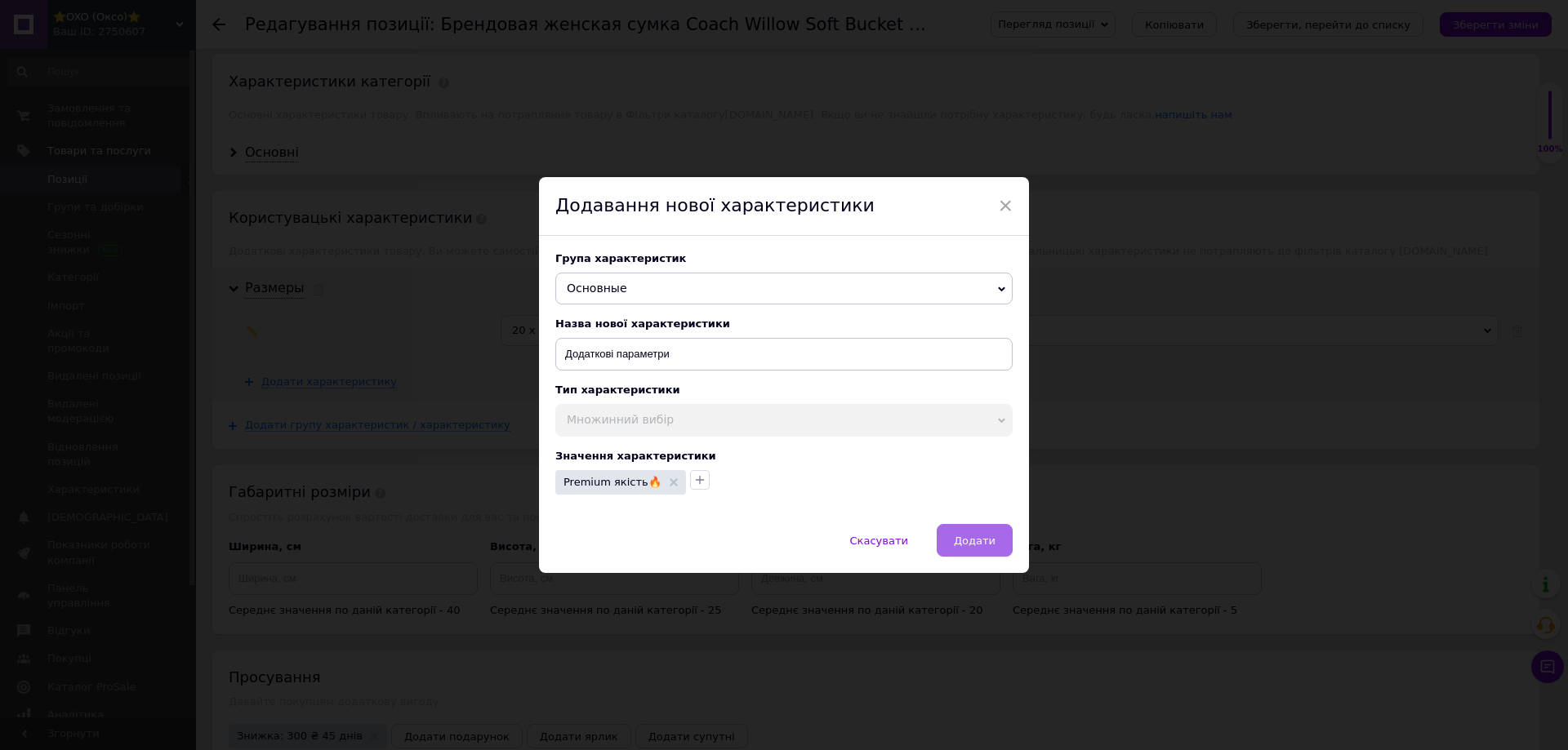
click at [988, 540] on span "Додати" at bounding box center [974, 541] width 42 height 13
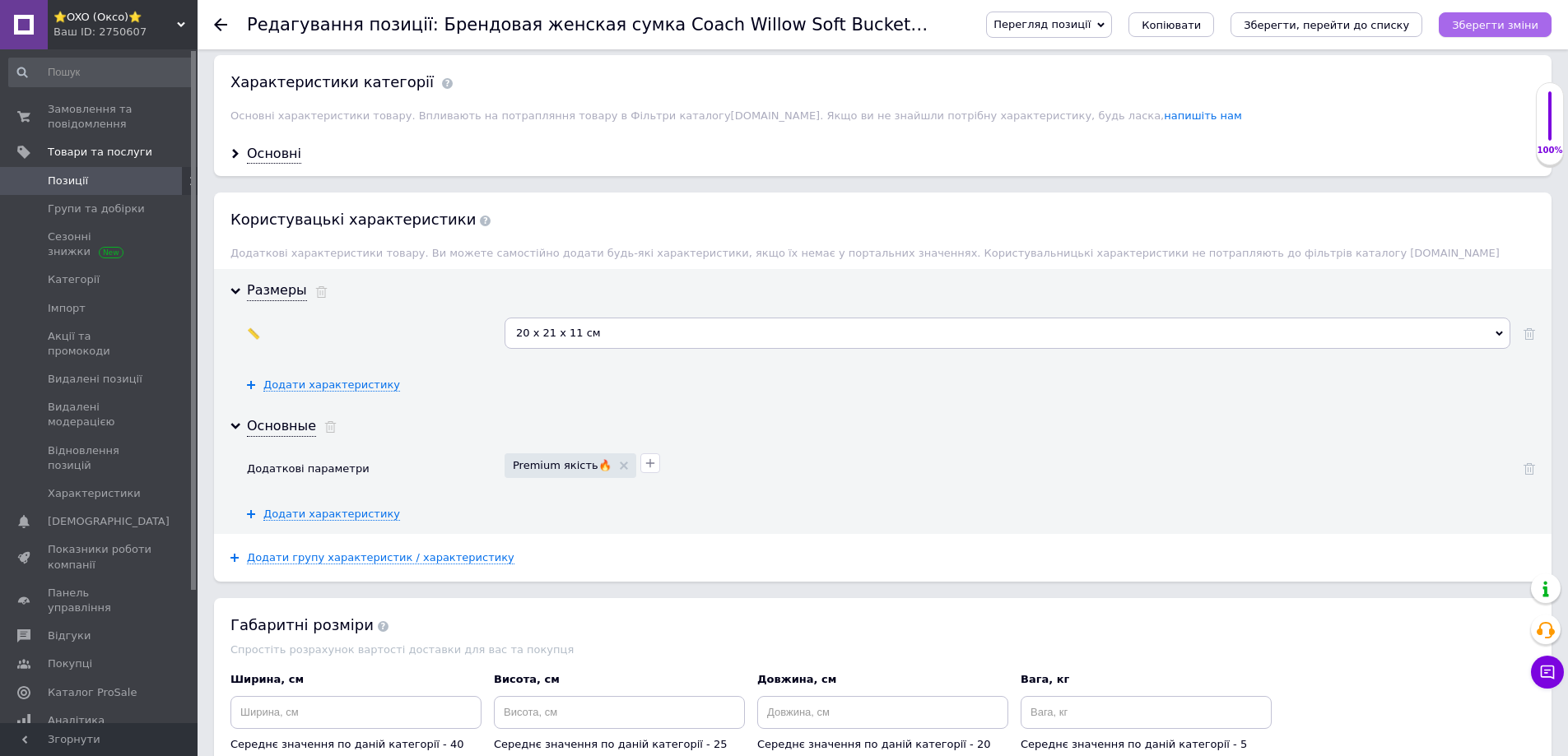
click at [1473, 27] on icon "Зберегти зміни" at bounding box center [1495, 24] width 87 height 13
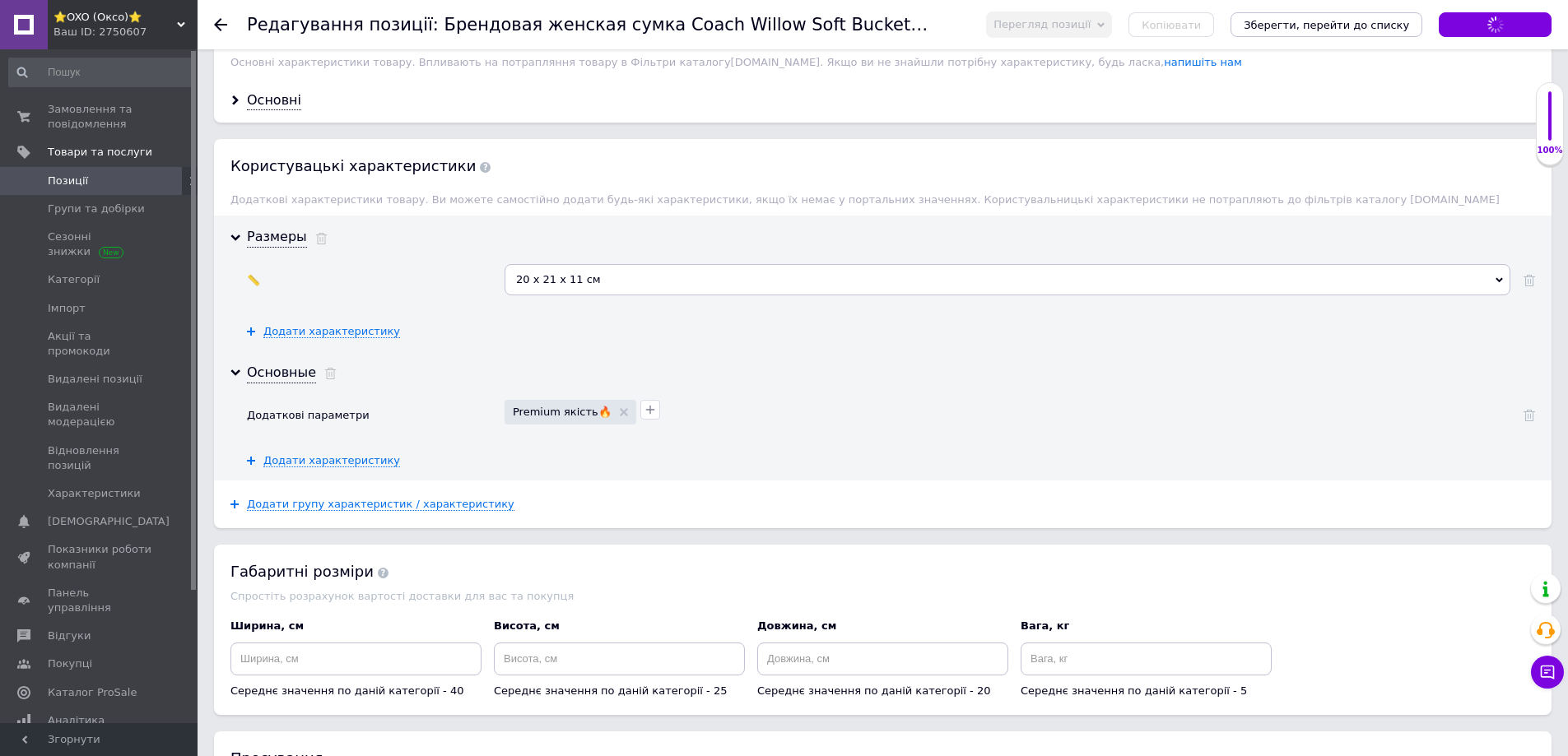
scroll to position [1392, 0]
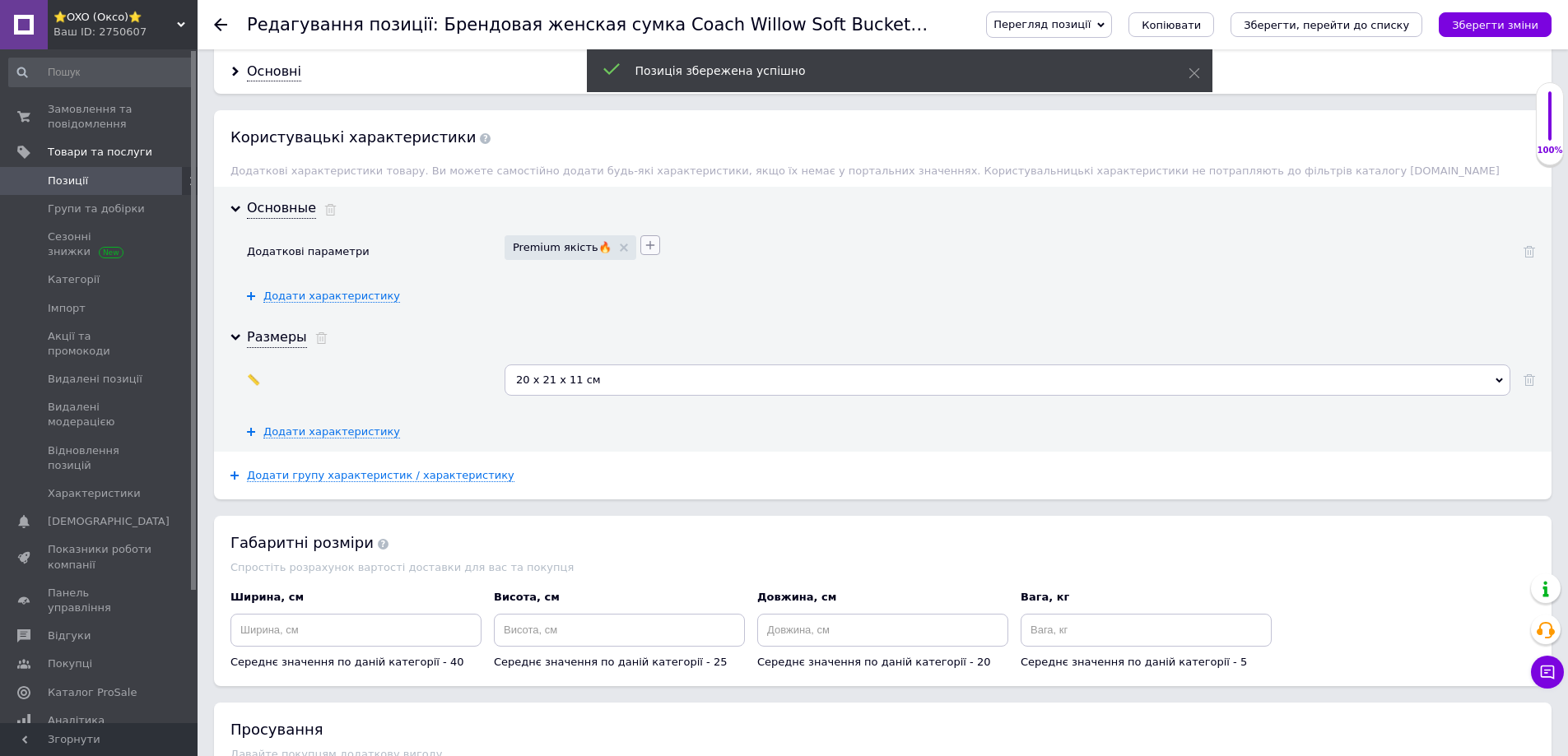
click at [644, 239] on icon "button" at bounding box center [651, 245] width 13 height 13
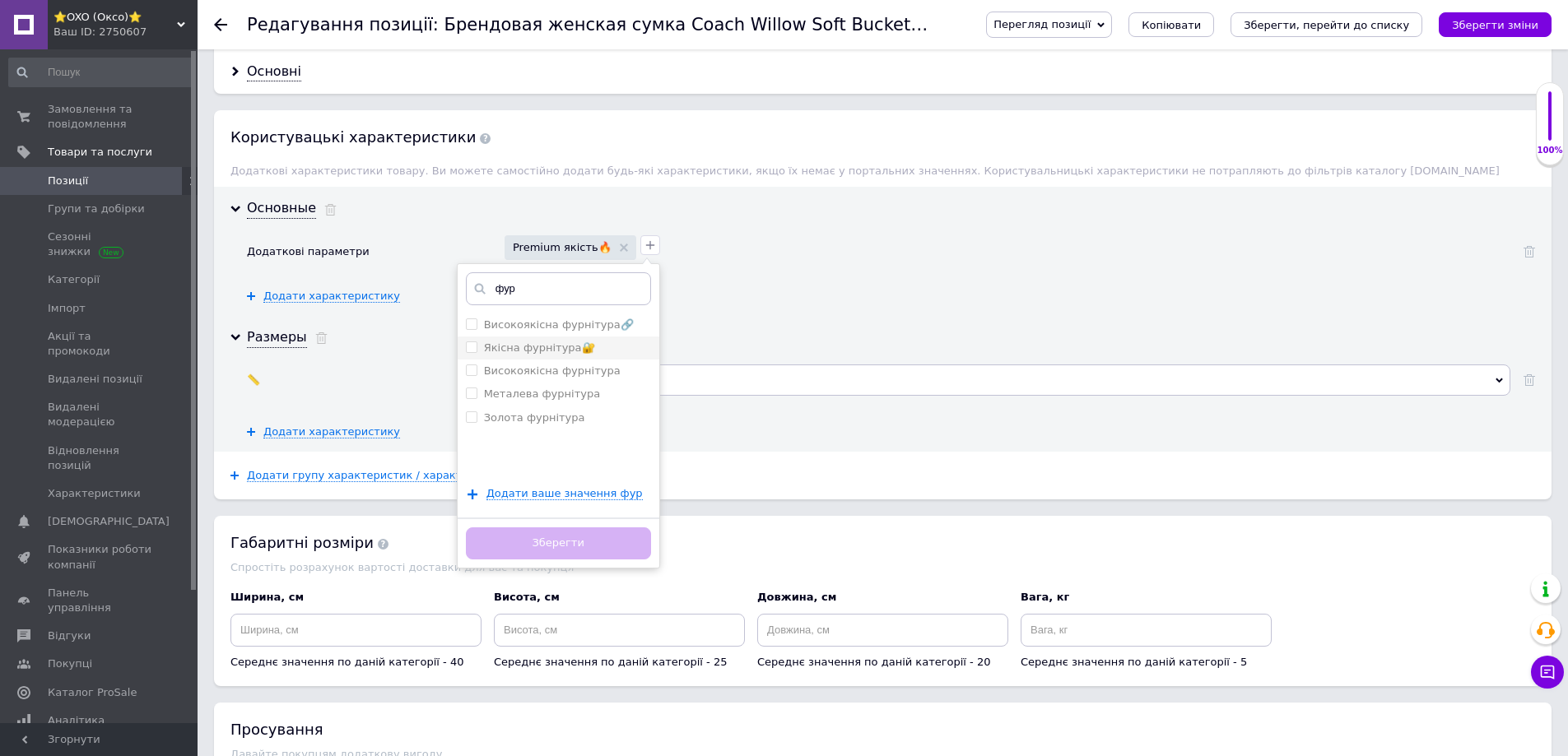
type input "фур"
drag, startPoint x: 484, startPoint y: 332, endPoint x: 489, endPoint y: 480, distance: 148.1
click at [485, 341] on label "Якісна фурнітура🔐" at bounding box center [540, 347] width 111 height 13
checkbox фурнітура🔐 "true"
click at [481, 538] on button "Зберегти" at bounding box center [559, 544] width 185 height 32
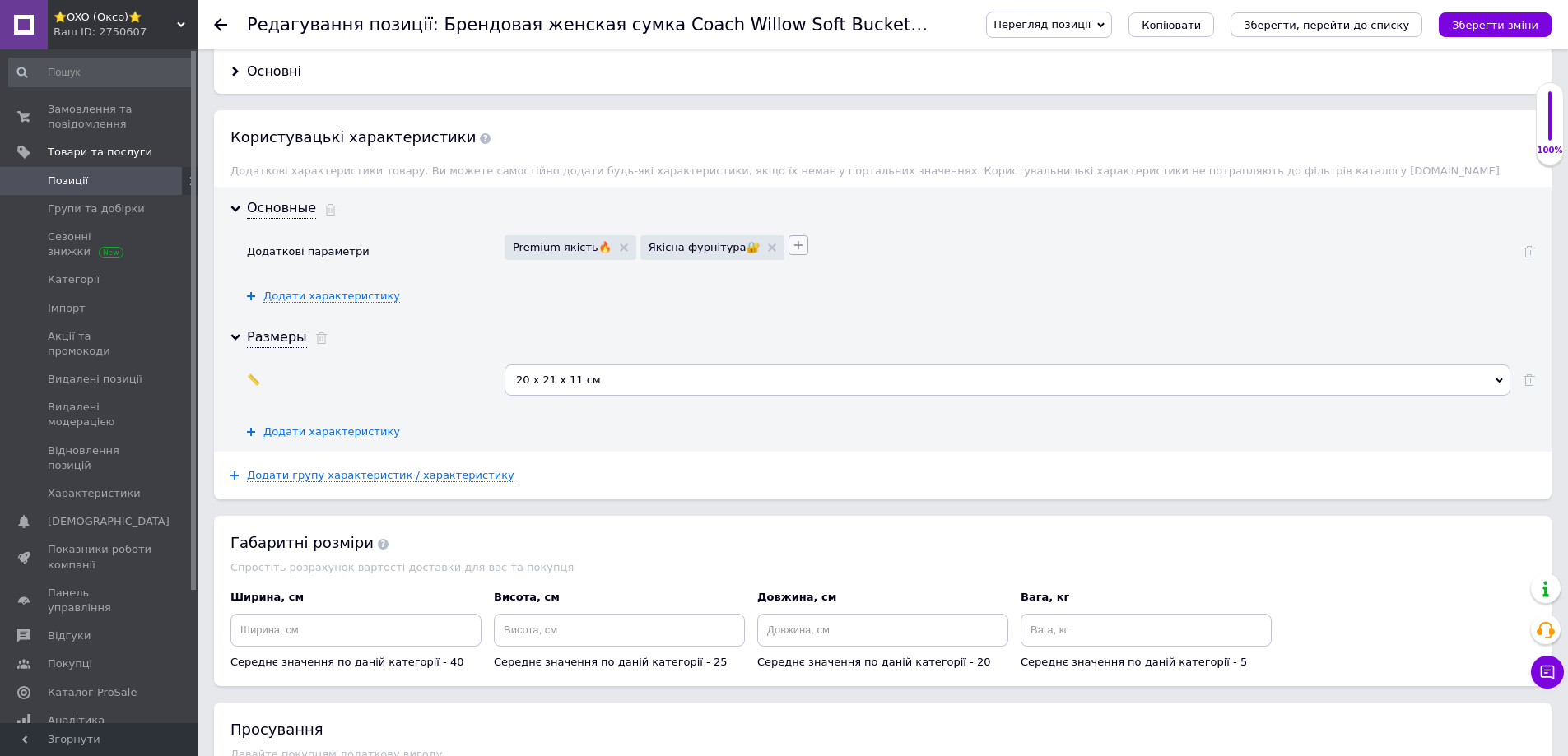
click at [793, 240] on icon "button" at bounding box center [797, 244] width 9 height 9
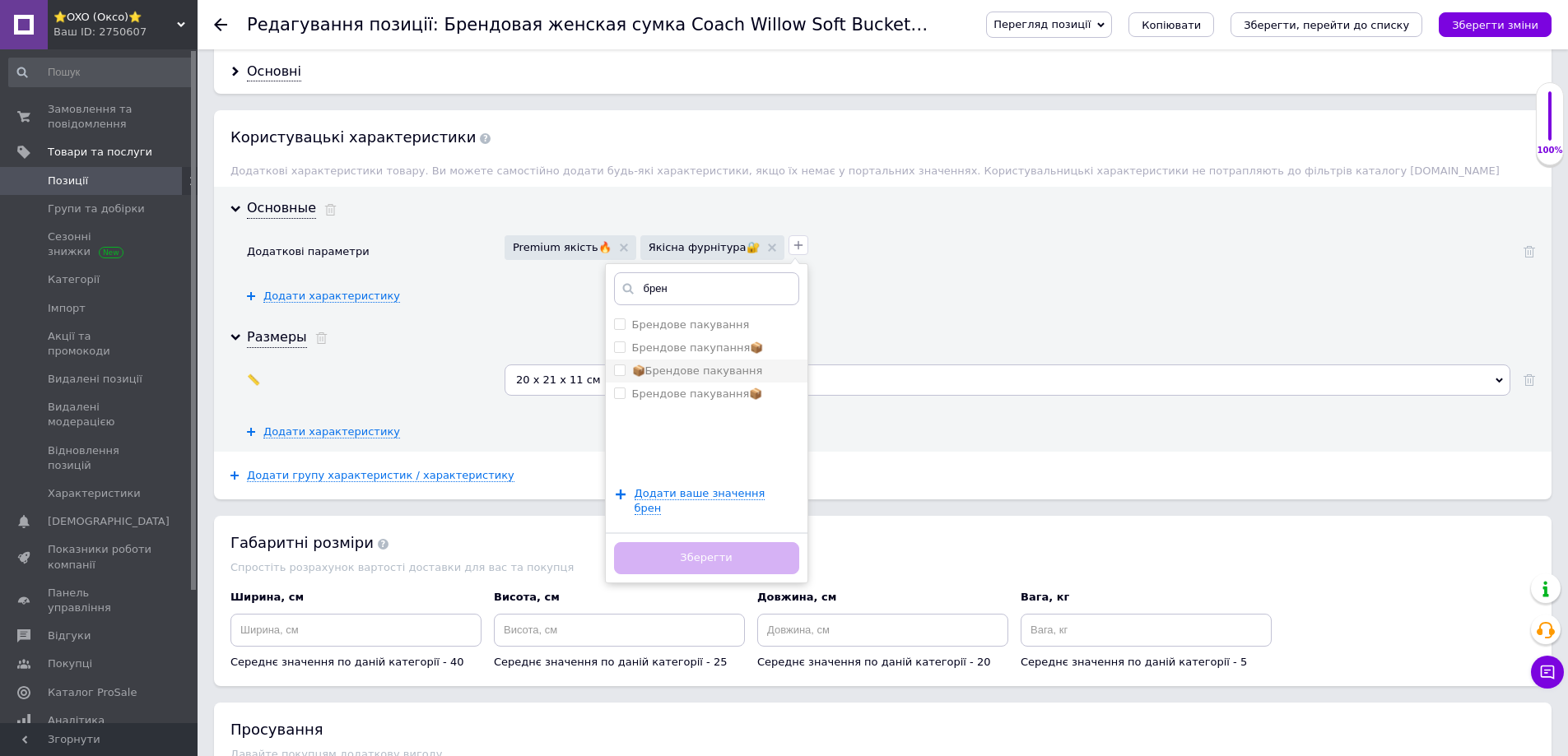
type input "брен"
click at [654, 365] on label "📦Брендове пакування" at bounding box center [697, 371] width 131 height 13
click at [651, 365] on label "📦Брендове пакування" at bounding box center [697, 371] width 131 height 13
checkbox пакування "false"
click at [647, 388] on label "Брендове пакування📦" at bounding box center [697, 394] width 131 height 13
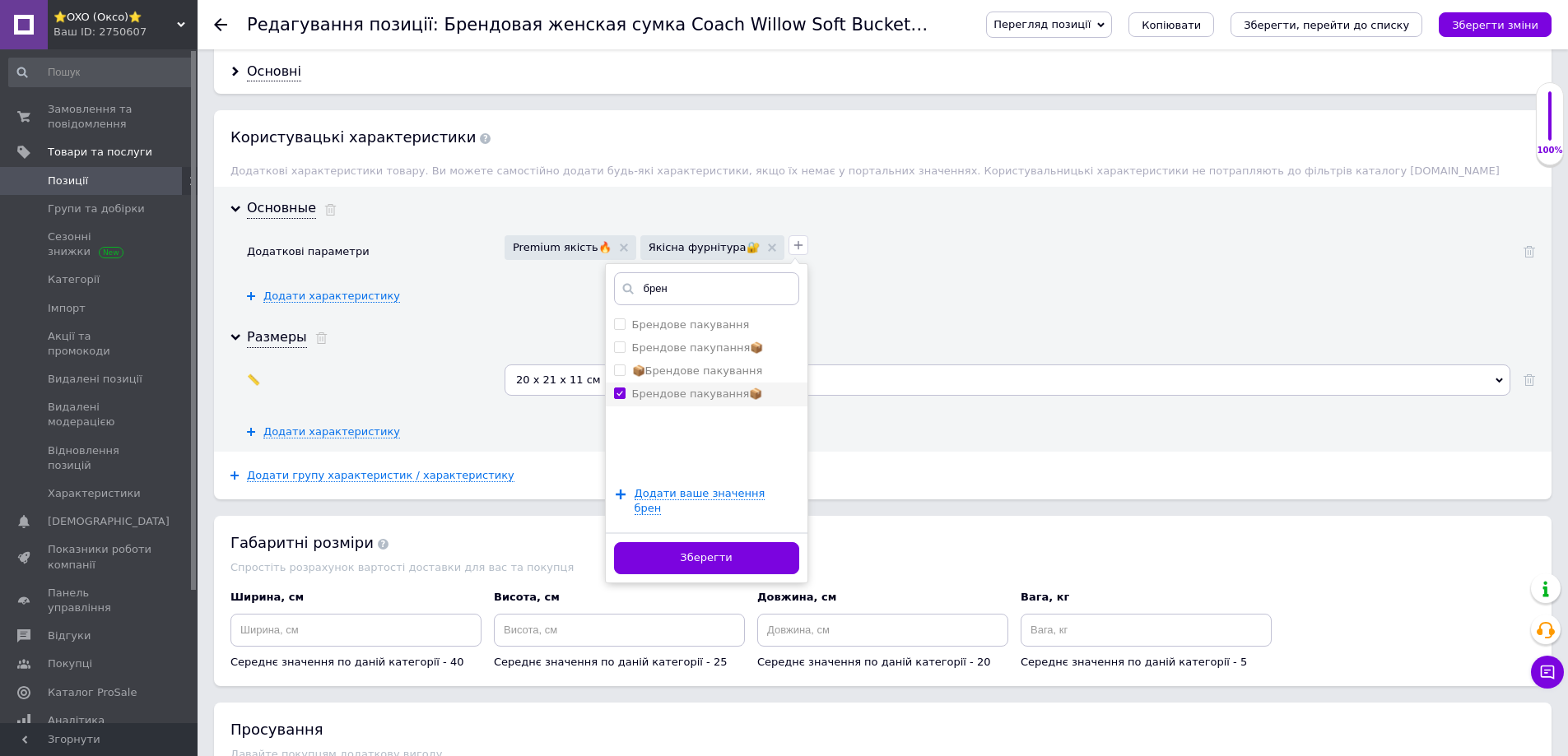
checkbox пакування📦 "true"
drag, startPoint x: 650, startPoint y: 533, endPoint x: 704, endPoint y: 529, distance: 54.1
click at [651, 542] on button "Зберегти" at bounding box center [706, 558] width 185 height 32
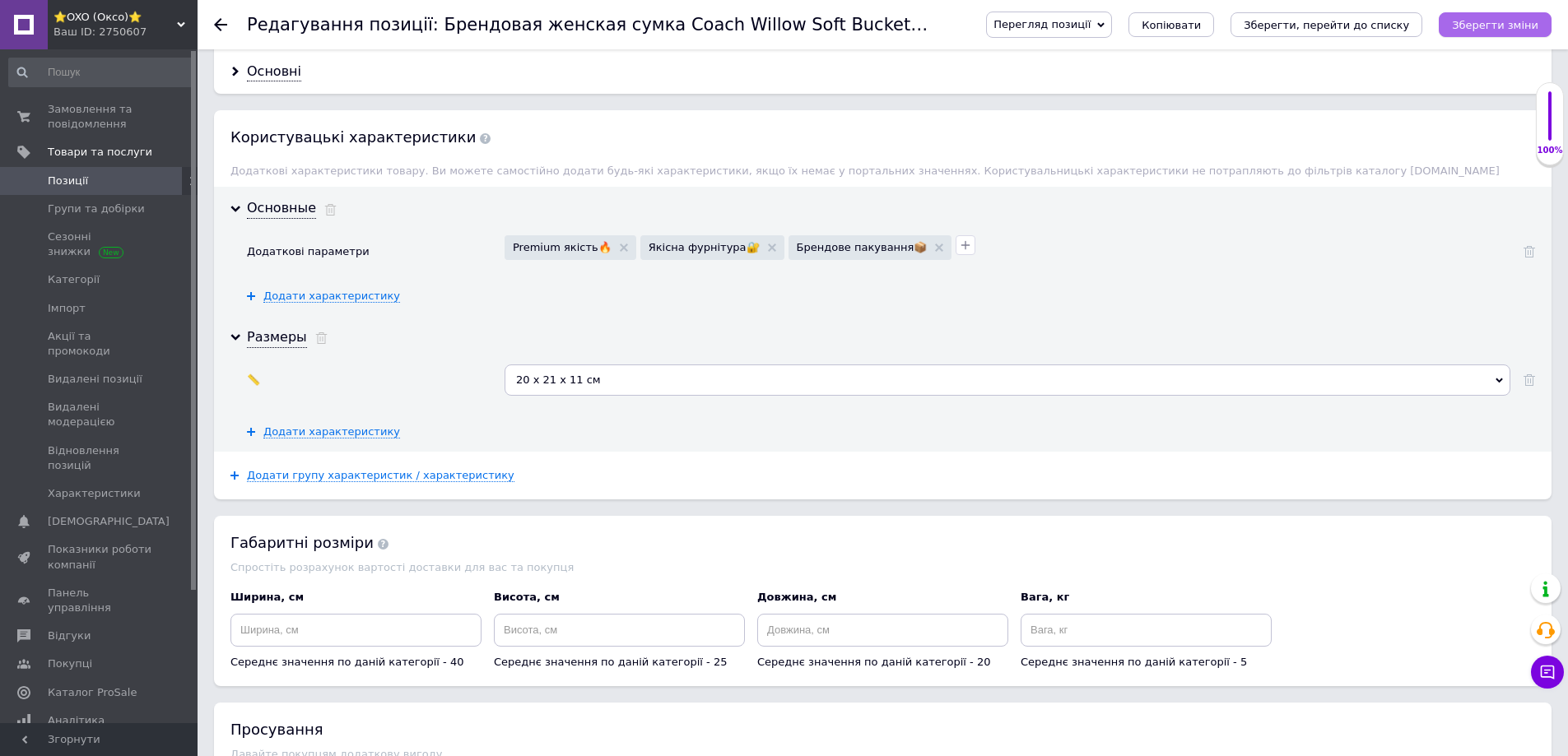
click at [1474, 19] on icon "Зберегти зміни" at bounding box center [1495, 24] width 87 height 13
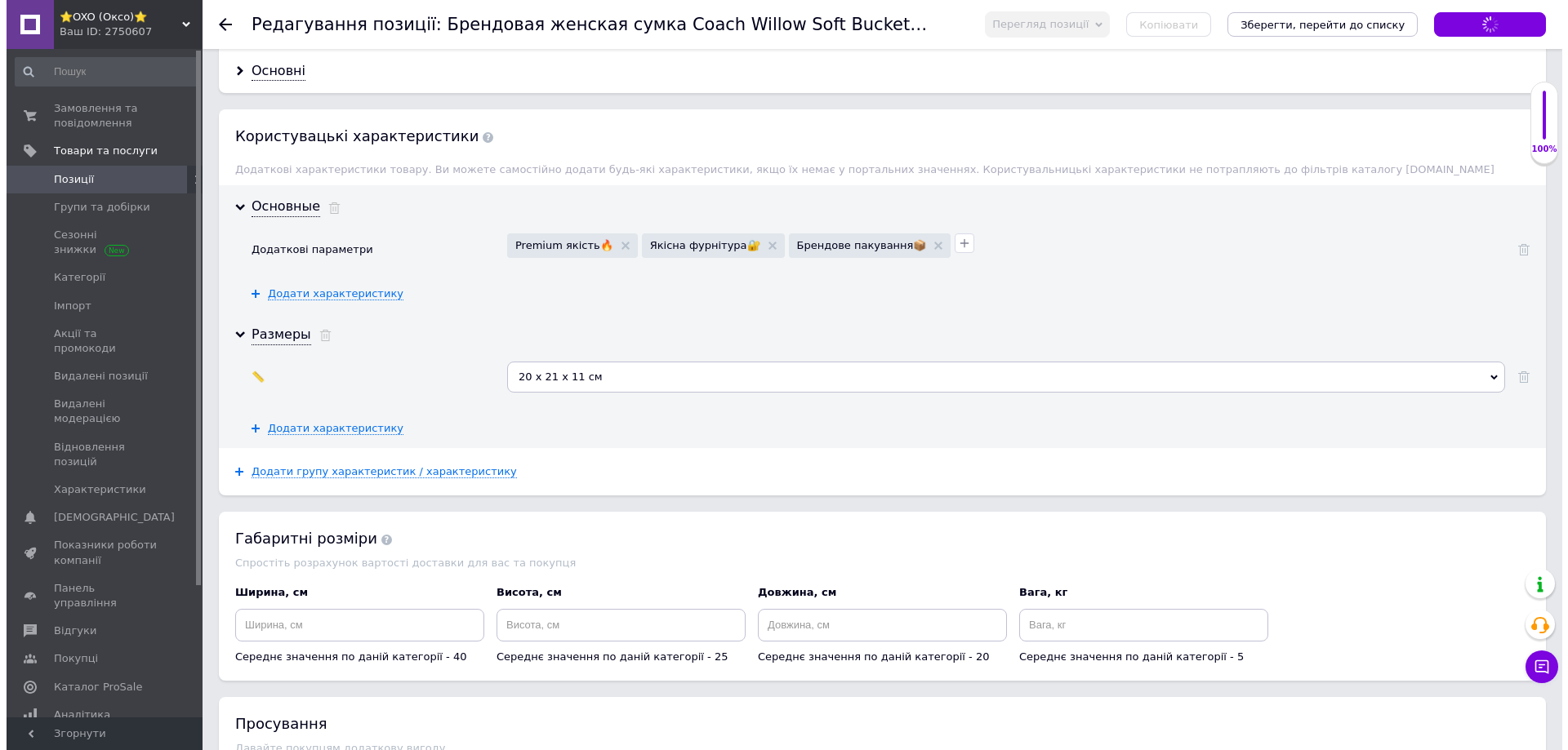
scroll to position [0, 0]
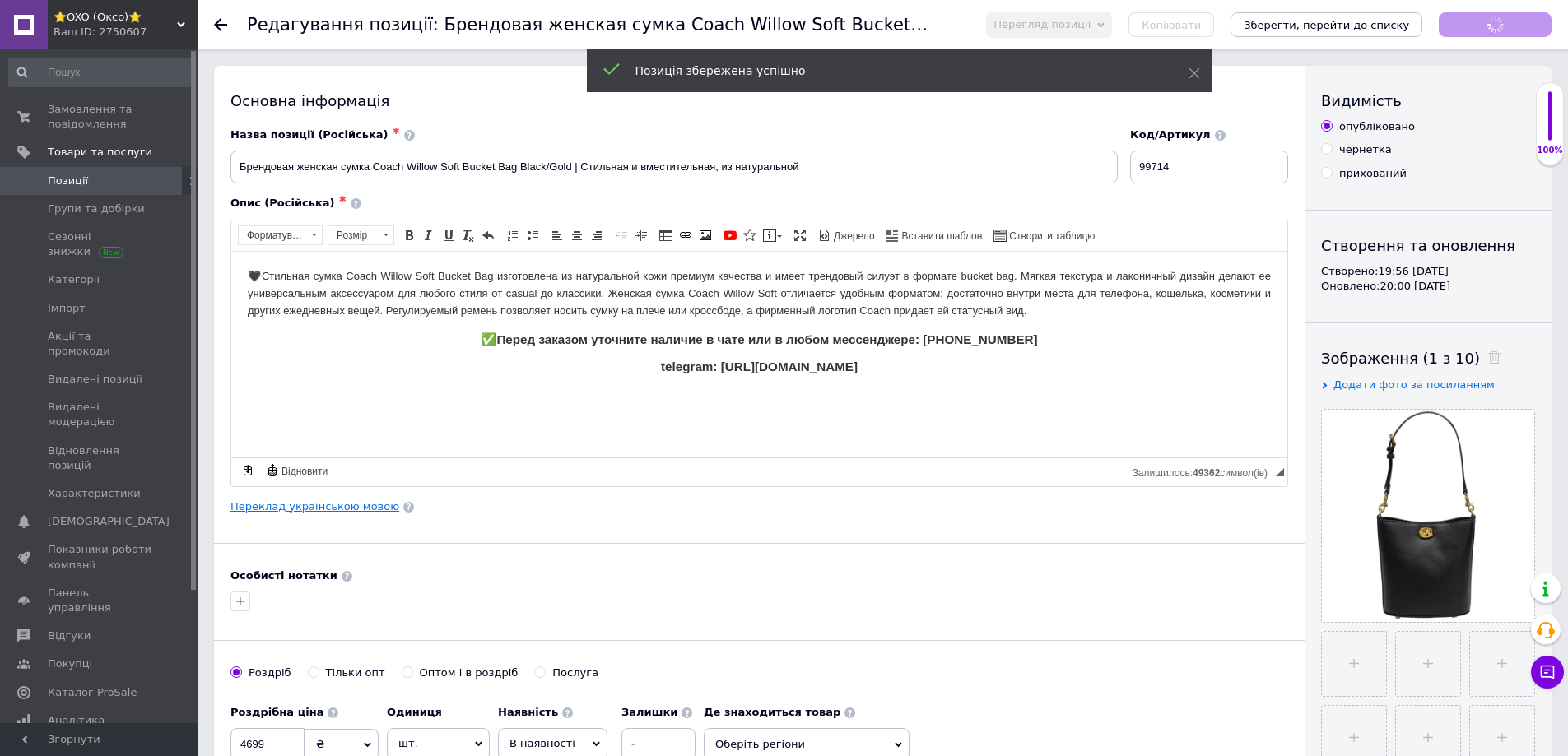
click at [282, 507] on link "Переклад українською мовою" at bounding box center [314, 507] width 169 height 13
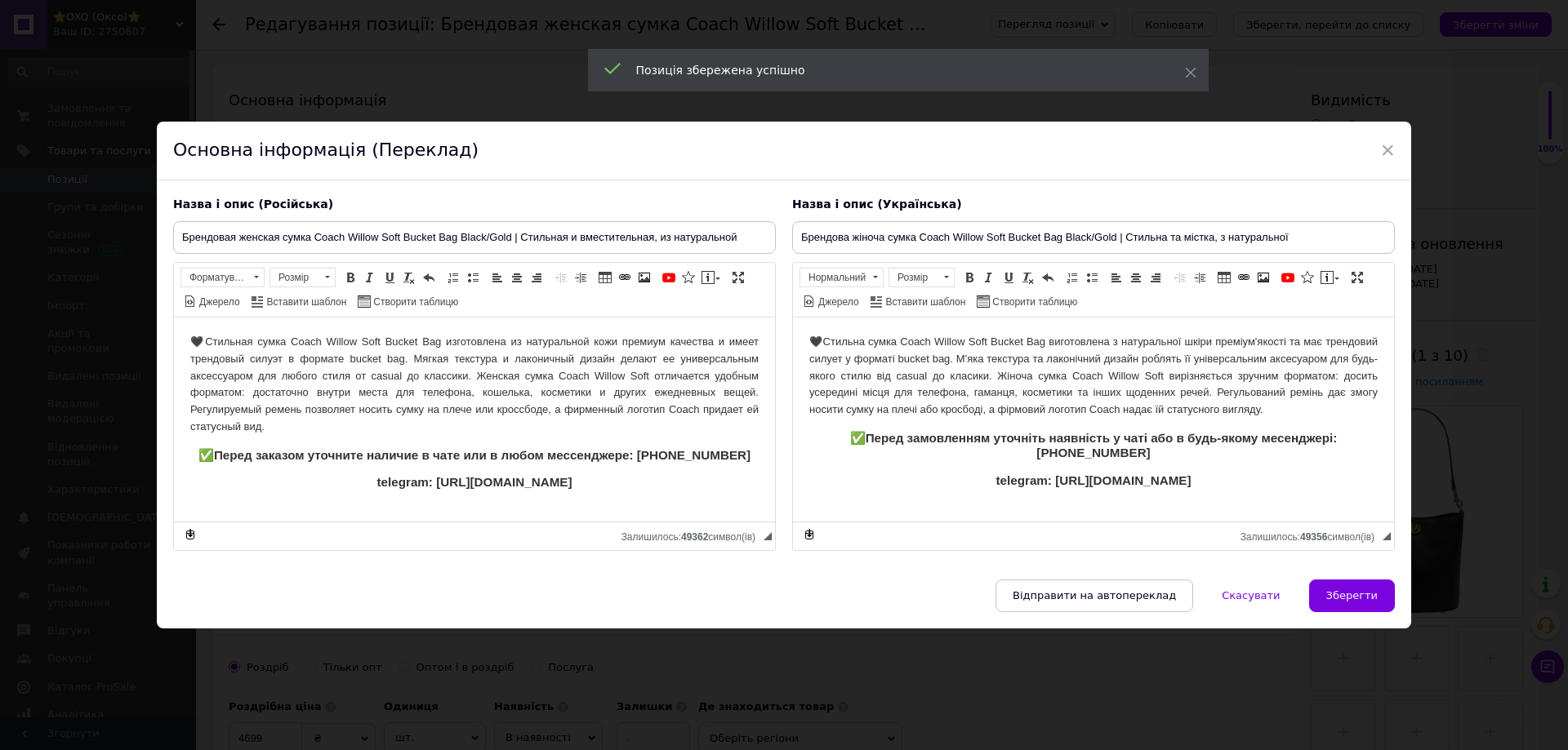
drag, startPoint x: 1233, startPoint y: 486, endPoint x: 1387, endPoint y: 441, distance: 160.4
click at [793, 435] on html "🖤Стильна сумка Coach Willow Soft Bucket Bag виготовлена з натуральної шкіри пре…" at bounding box center [1093, 411] width 601 height 187
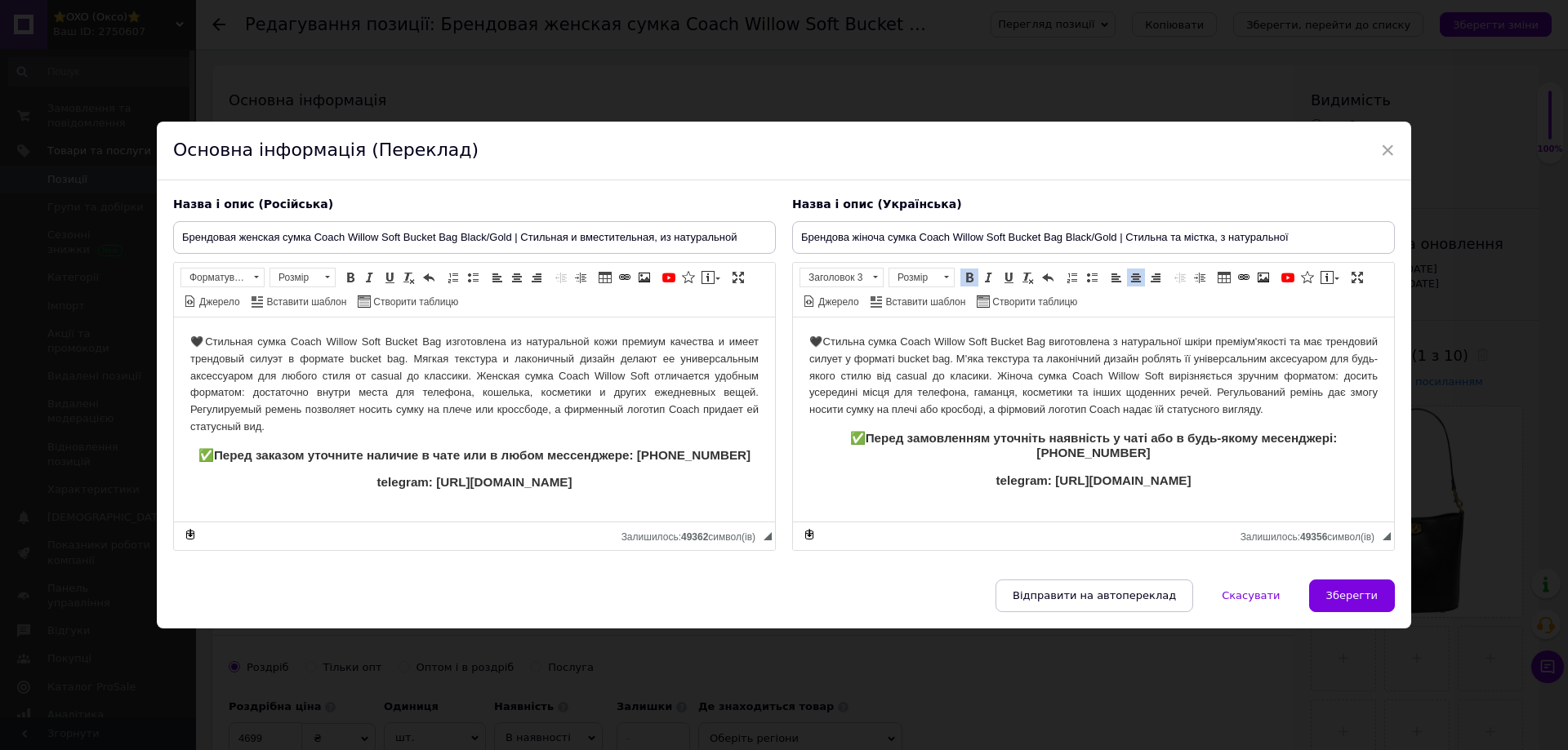
click at [932, 481] on h3 "telegram: [URL][DOMAIN_NAME]" at bounding box center [1094, 480] width 569 height 15
click at [343, 484] on h3 "telegram: [URL][DOMAIN_NAME]" at bounding box center [475, 482] width 569 height 15
drag, startPoint x: 999, startPoint y: 477, endPoint x: 817, endPoint y: 441, distance: 185.5
click at [817, 441] on body "🖤Стильна сумка Coach Willow Soft Bucket Bag виготовлена з натуральної шкіри пре…" at bounding box center [1094, 410] width 569 height 155
click at [814, 329] on html "🖤Стильна сумка Coach Willow Soft Bucket Bag виготовлена з натуральної шкіри пре…" at bounding box center [1093, 411] width 601 height 187
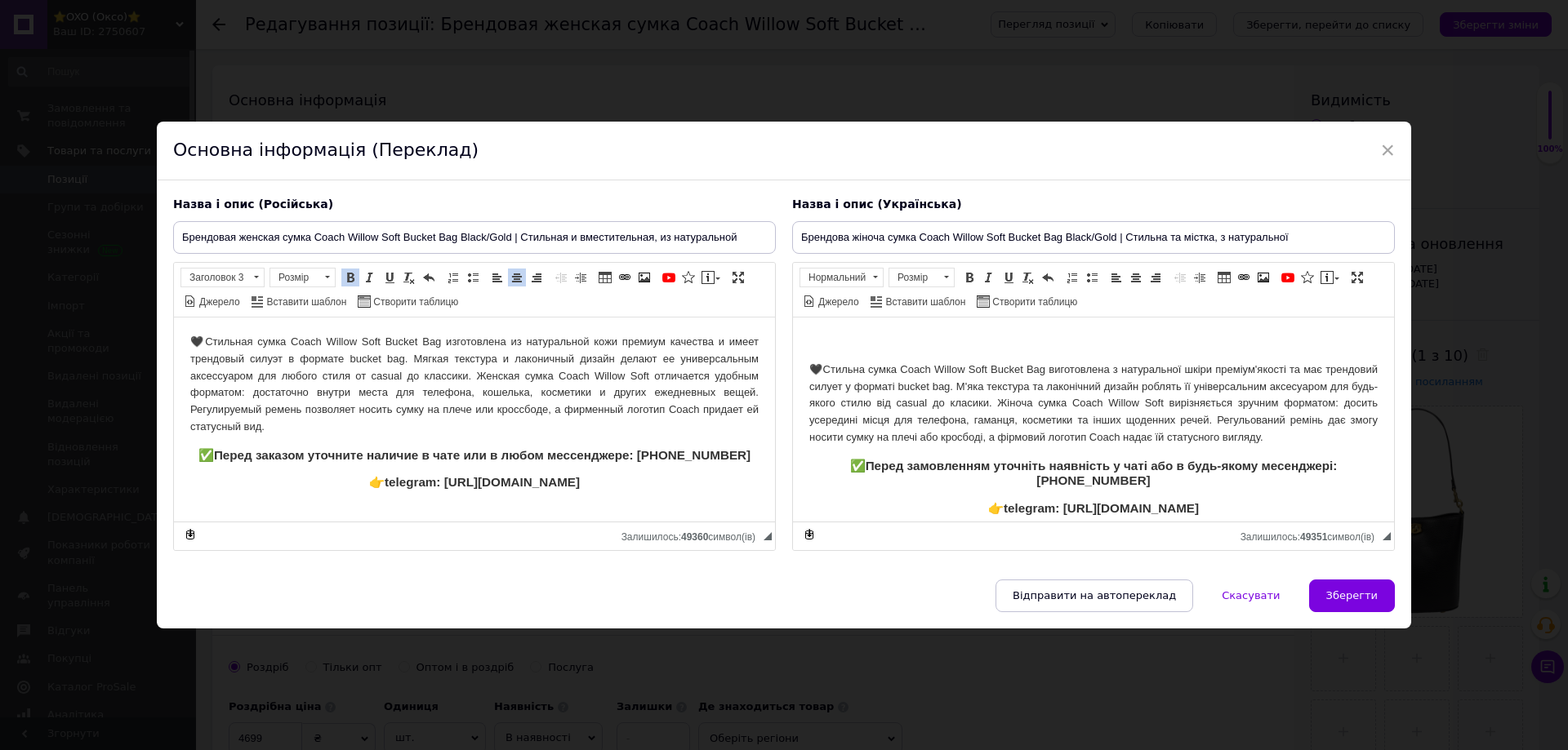
click at [913, 331] on html "🖤Стильна сумка Coach Willow Soft Bucket Bag виготовлена з натуральної шкіри пре…" at bounding box center [1093, 424] width 601 height 215
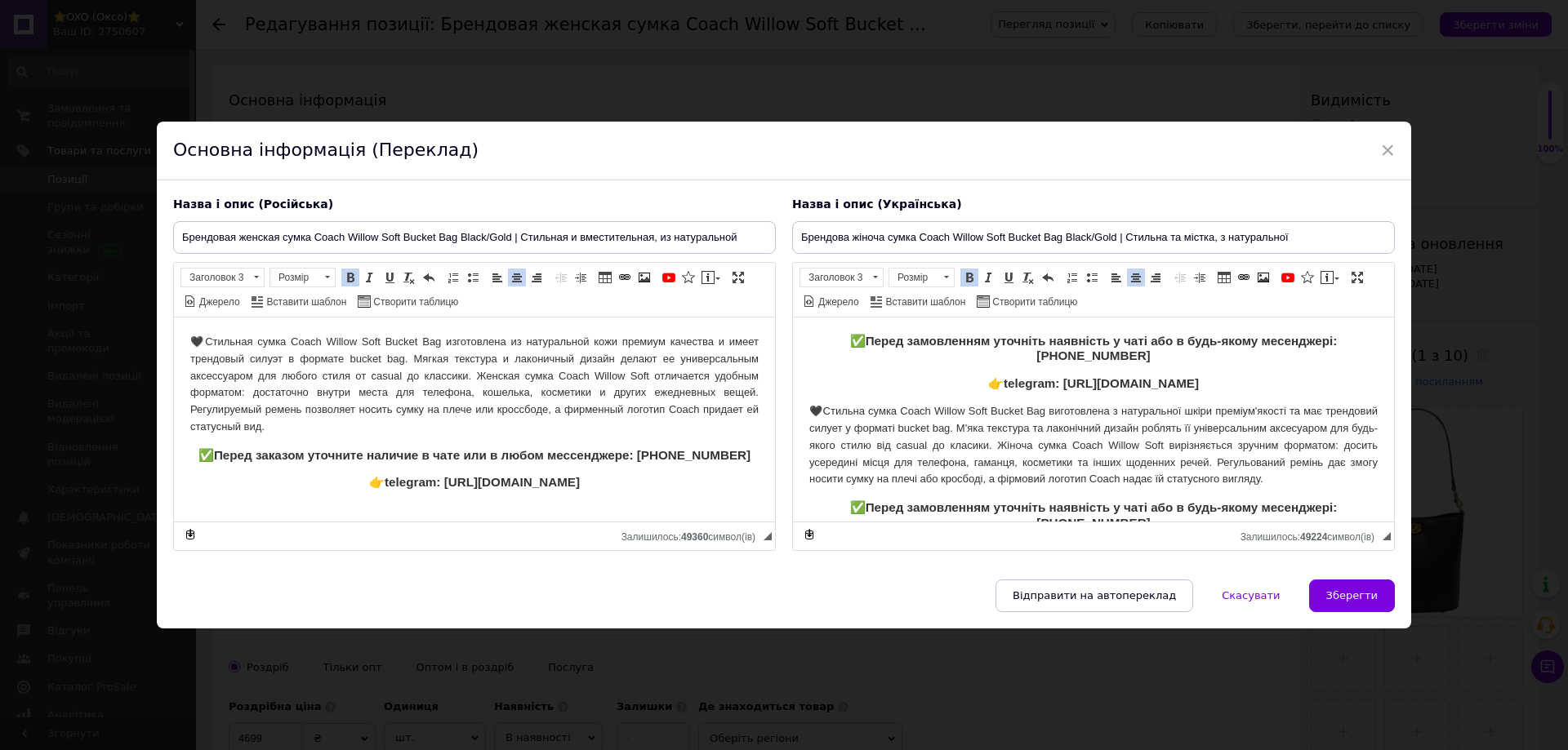
click at [933, 506] on strong "Перед замовленням уточніть наявність у чаті або в будь-якому месенджері: [PHONE…" at bounding box center [1101, 514] width 472 height 28
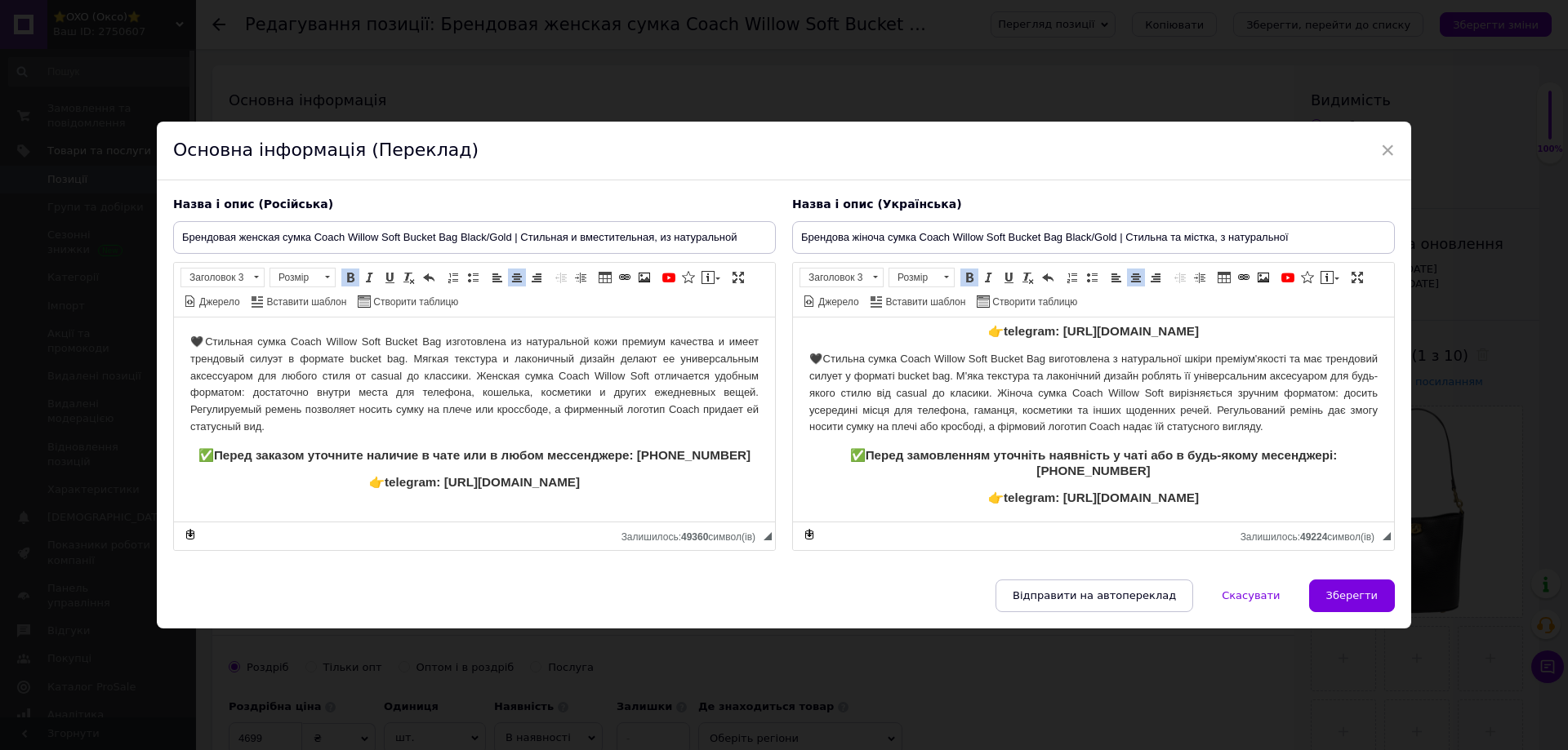
drag, startPoint x: 835, startPoint y: 501, endPoint x: 1464, endPoint y: 591, distance: 635.4
click at [1394, 521] on html "✅ Перед замовленням уточніть наявність у чаті або в будь-якому месенджері: [PHO…" at bounding box center [1093, 392] width 601 height 257
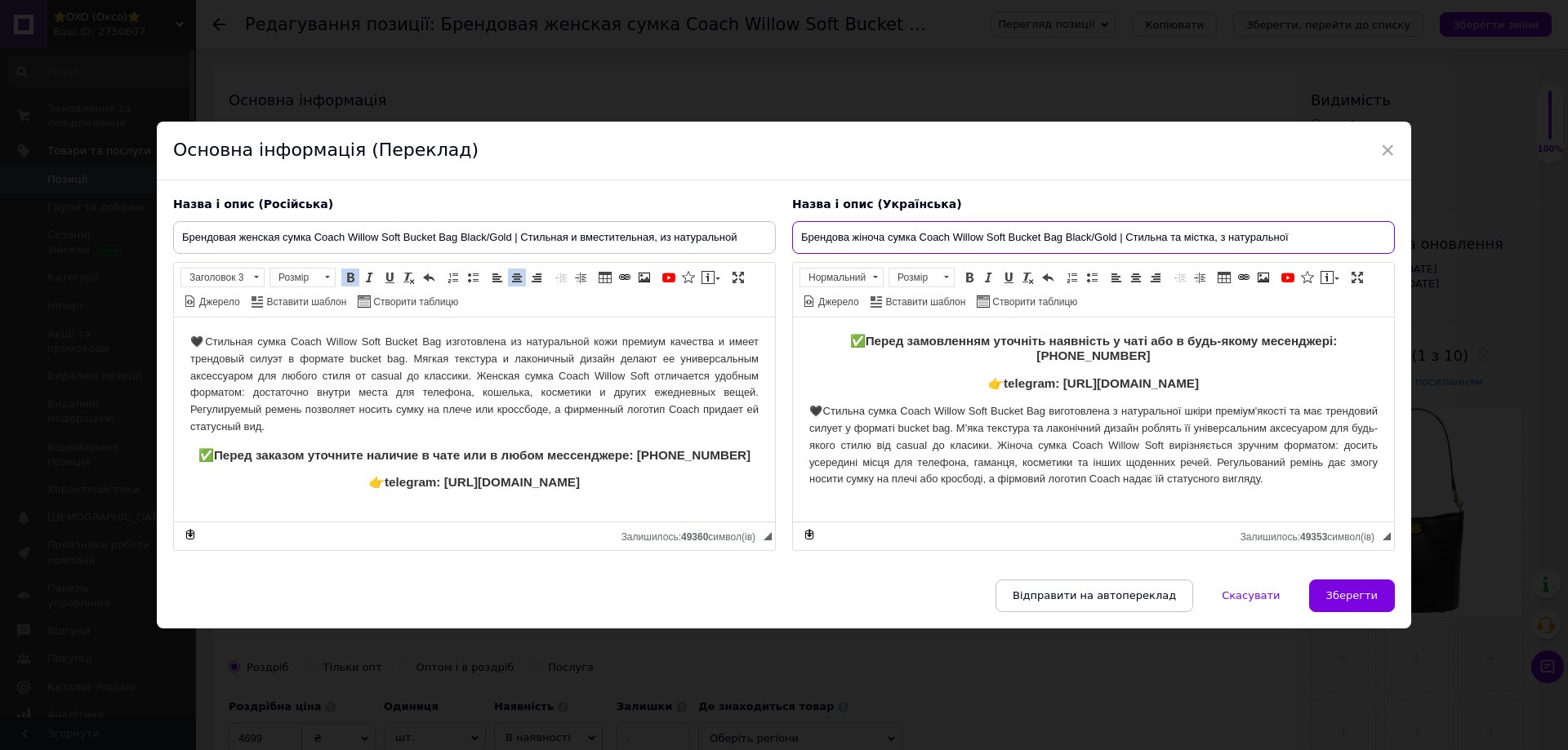
click at [1311, 242] on input "Брендова жіноча сумка Coach Willow Soft Bucket Bag Black/Gold | Стильна та міст…" at bounding box center [1093, 237] width 603 height 33
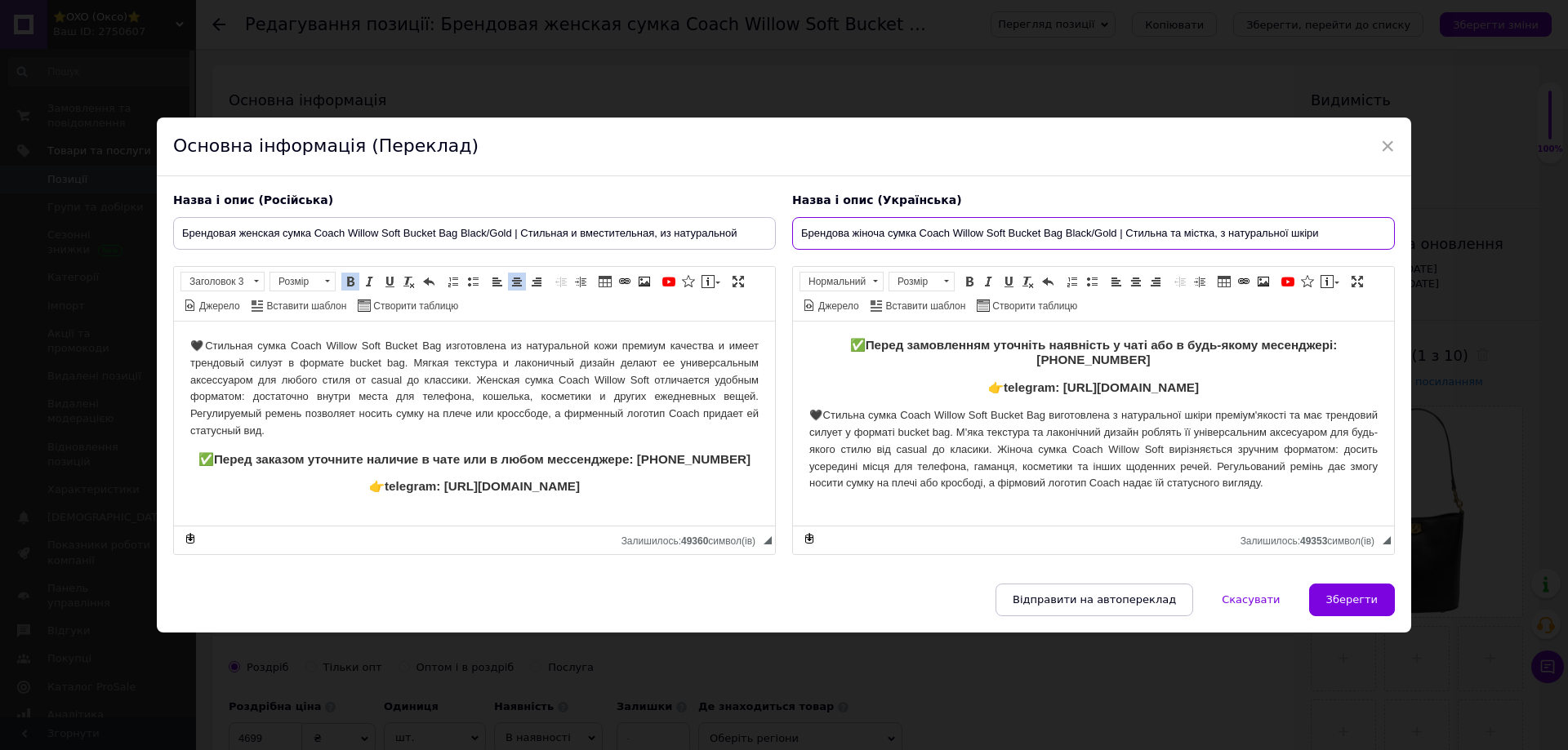
paste input "| Premium якість"
type input "Брендова жіноча сумка Coach Willow Soft Bucket Bag Black/Gold | Стильна та міст…"
click at [1151, 423] on p "🖤Стильна сумка Coach Willow Soft Bucket Bag виготовлена з натуральної шкіри пре…" at bounding box center [1094, 449] width 569 height 85
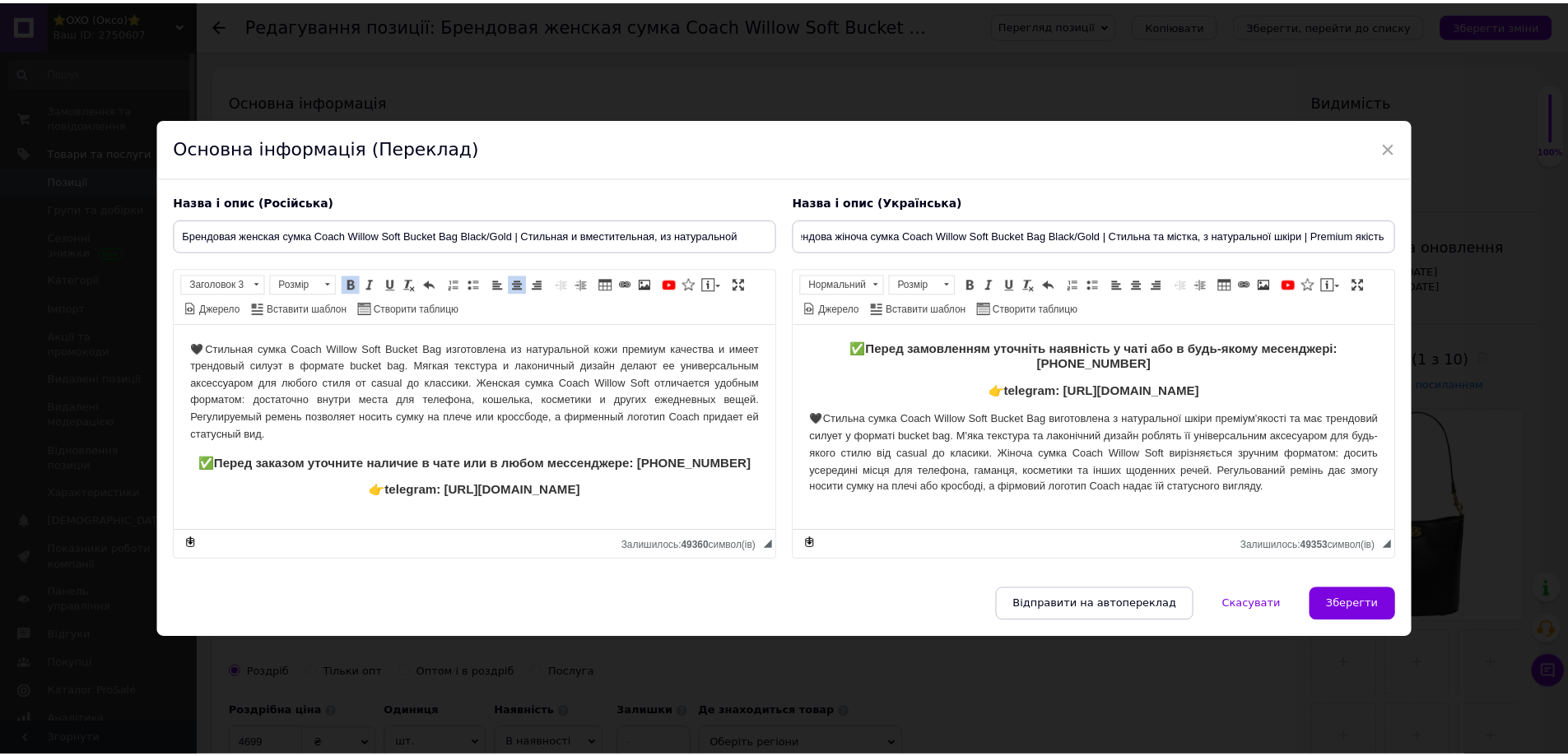
scroll to position [0, 0]
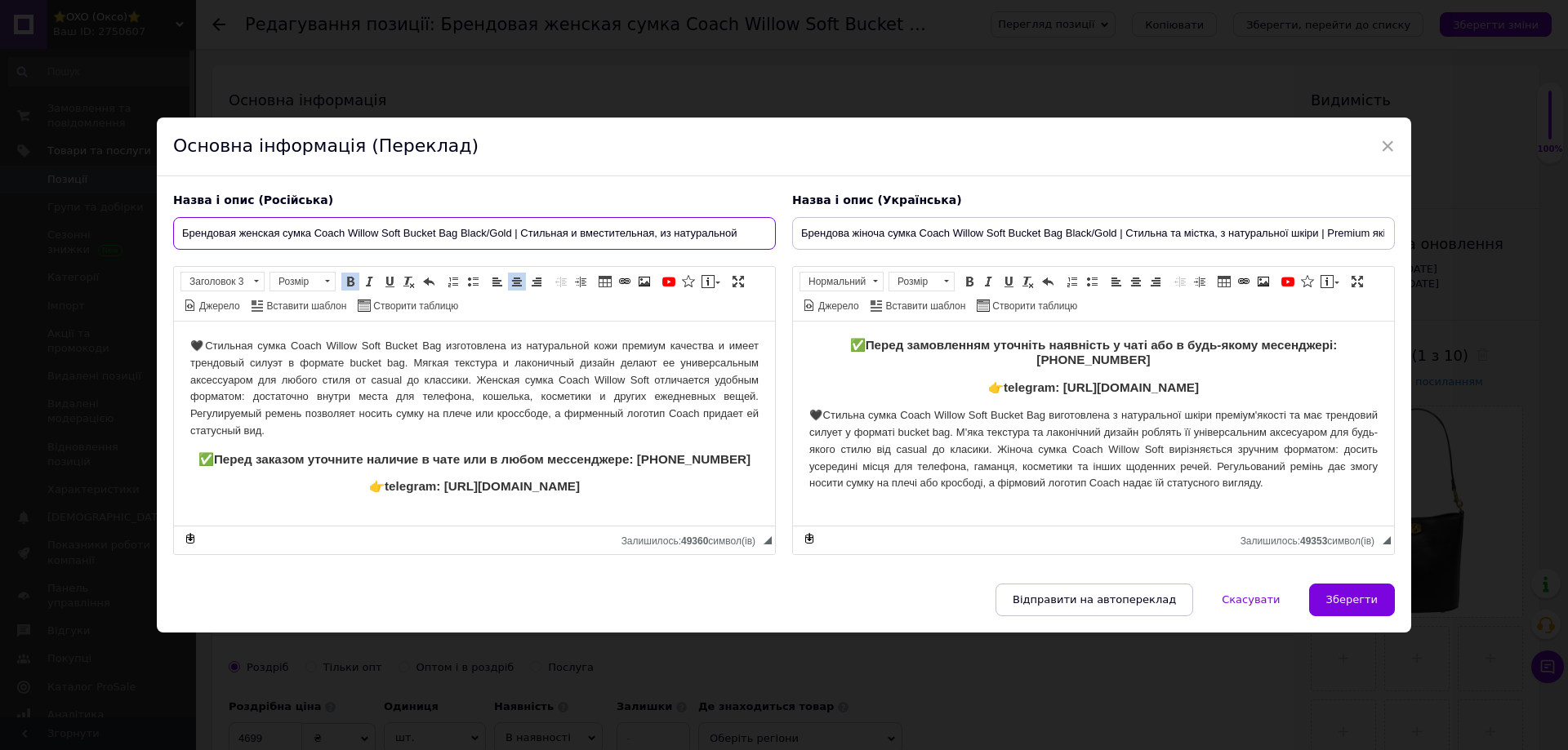
drag, startPoint x: 673, startPoint y: 232, endPoint x: 690, endPoint y: 233, distance: 17.0
click at [690, 233] on input "Брендовая женская сумка Coach Willow Soft Bucket Bag Black/Gold | Cтильная и вм…" at bounding box center [474, 233] width 603 height 33
drag, startPoint x: 656, startPoint y: 232, endPoint x: 835, endPoint y: 225, distance: 179.1
click at [830, 231] on div "Назва і опис (Російська) Брендовая женская сумка Coach Willow Soft Bucket Bag B…" at bounding box center [784, 374] width 1238 height 379
drag, startPoint x: 709, startPoint y: 237, endPoint x: 740, endPoint y: 233, distance: 31.3
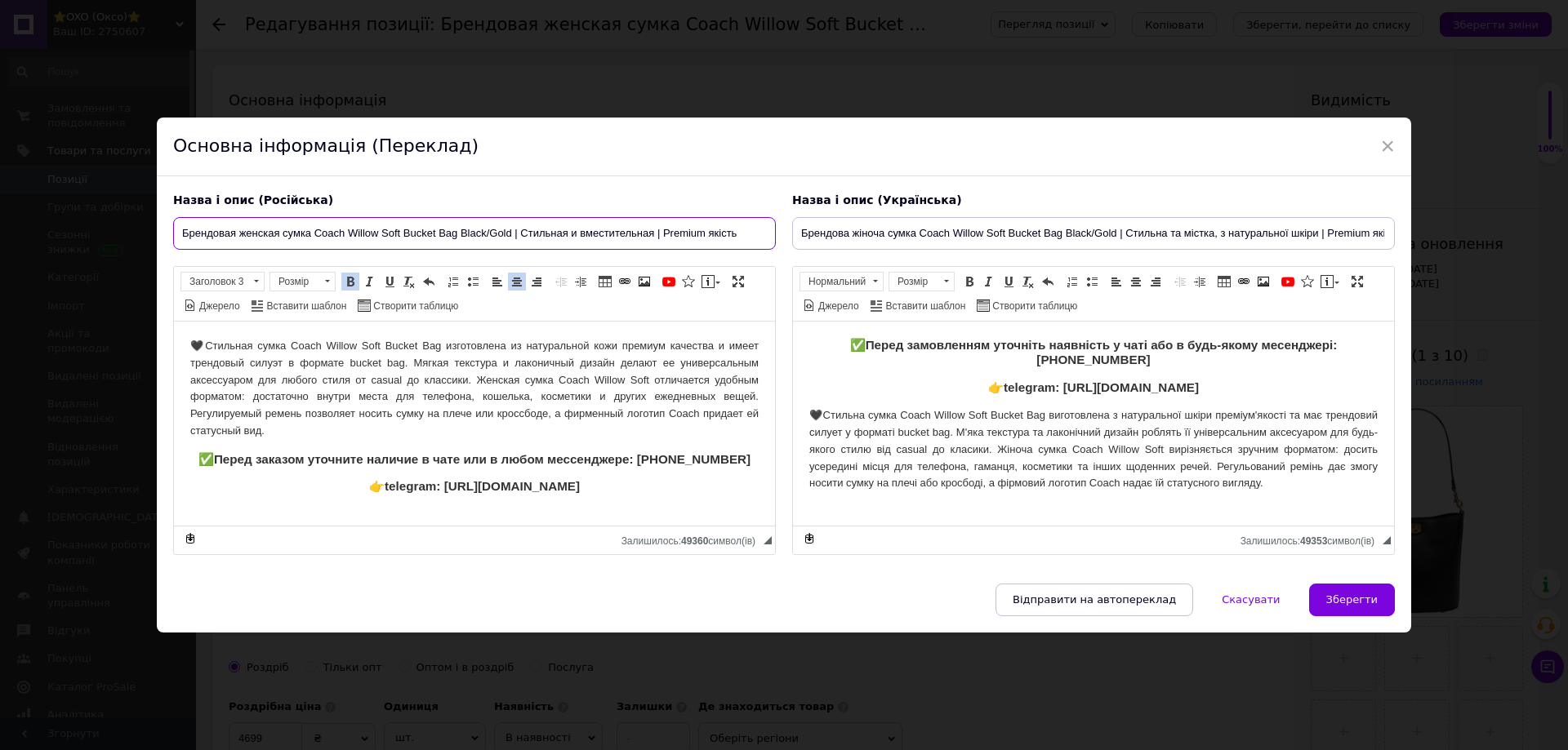
click at [740, 233] on input "Брендовая женская сумка Coach Willow Soft Bucket Bag Black/Gold | Cтильная и вм…" at bounding box center [474, 233] width 603 height 33
type input "Брендовая женская сумка Coach Willow Soft Bucket Bag Black/Gold | Cтильная и вм…"
click at [1320, 589] on button "Зберегти" at bounding box center [1351, 599] width 86 height 33
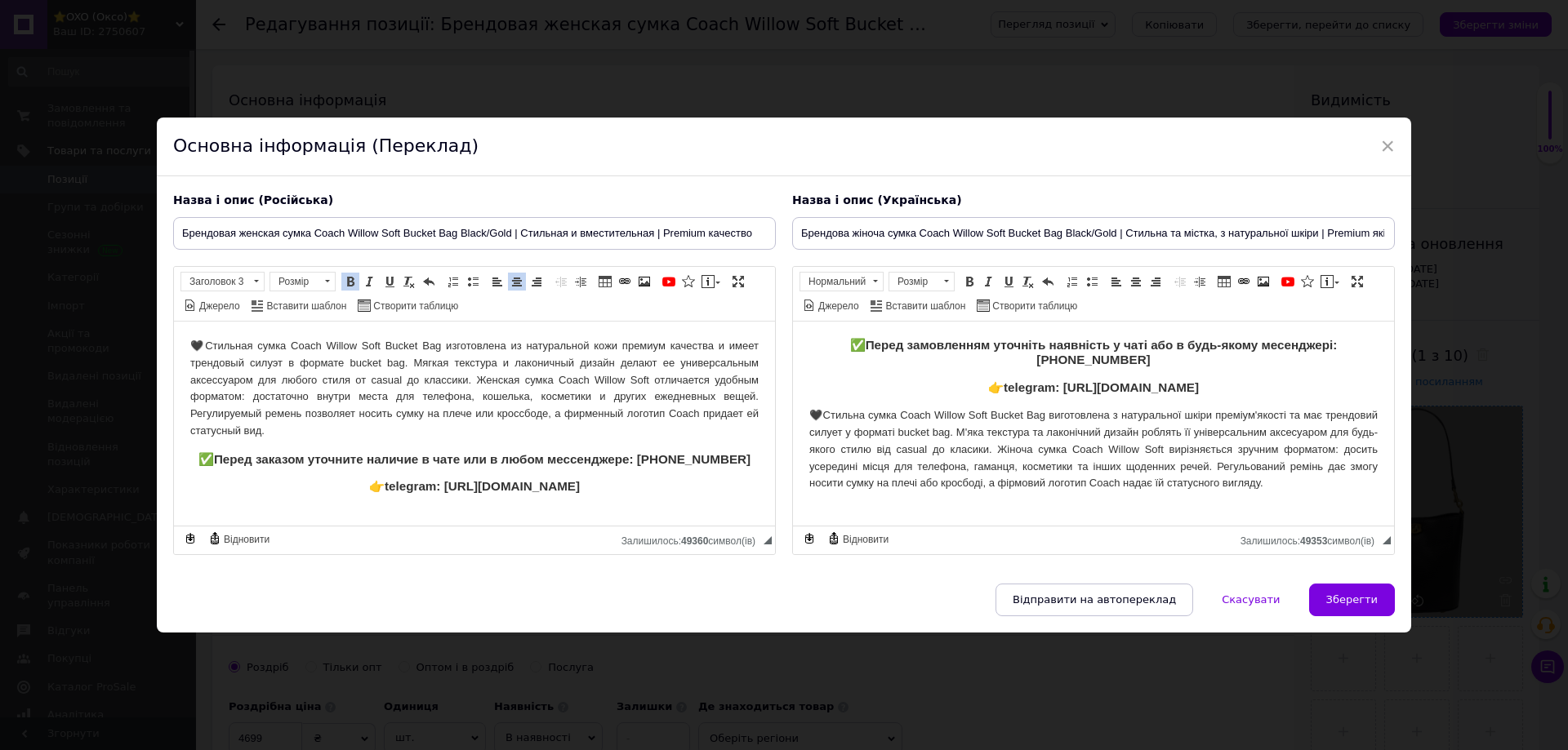
type input "Брендовая женская сумка Coach Willow Soft Bucket Bag Black/Gold | Cтильная и вм…"
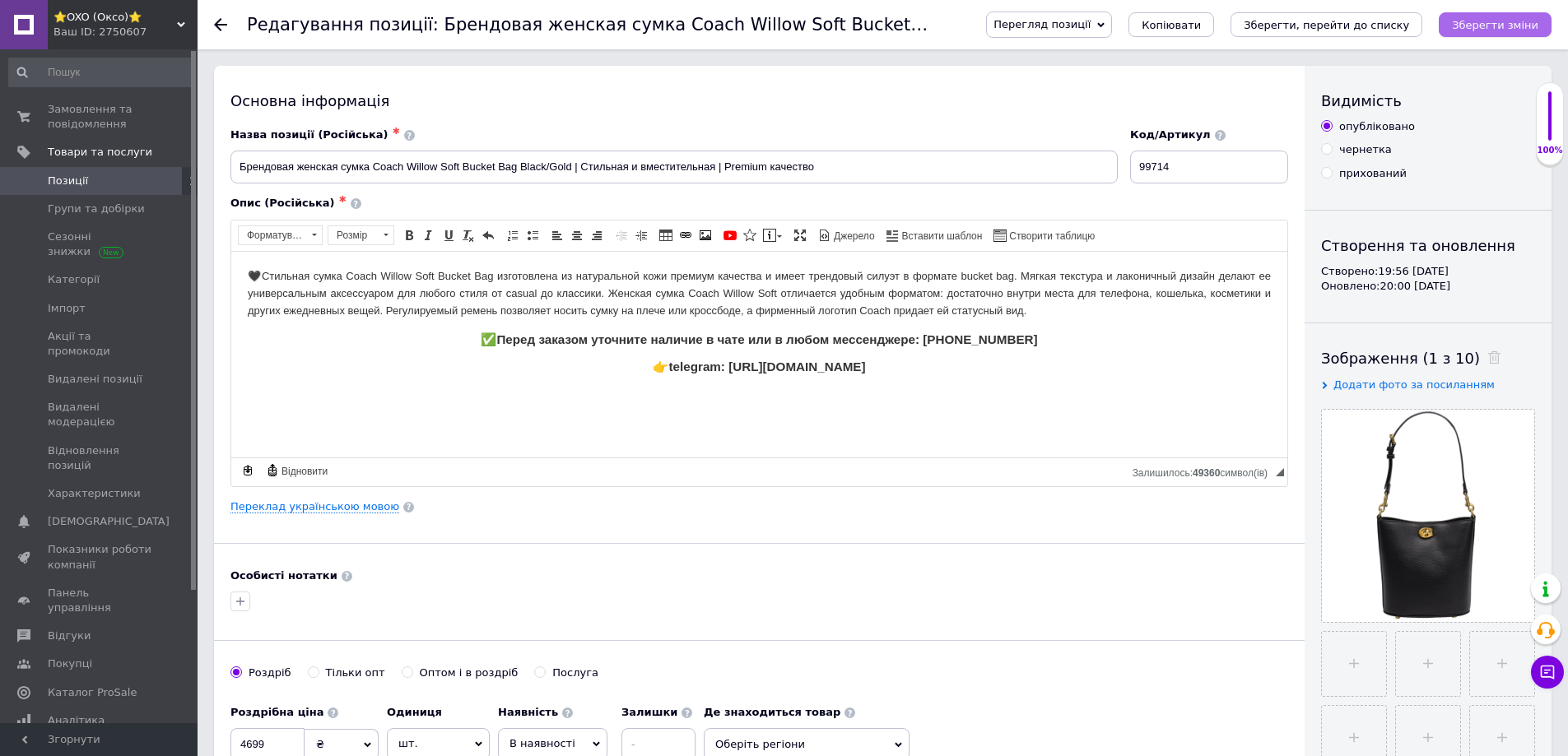
click at [1486, 35] on button "Зберегти зміни" at bounding box center [1496, 24] width 113 height 24
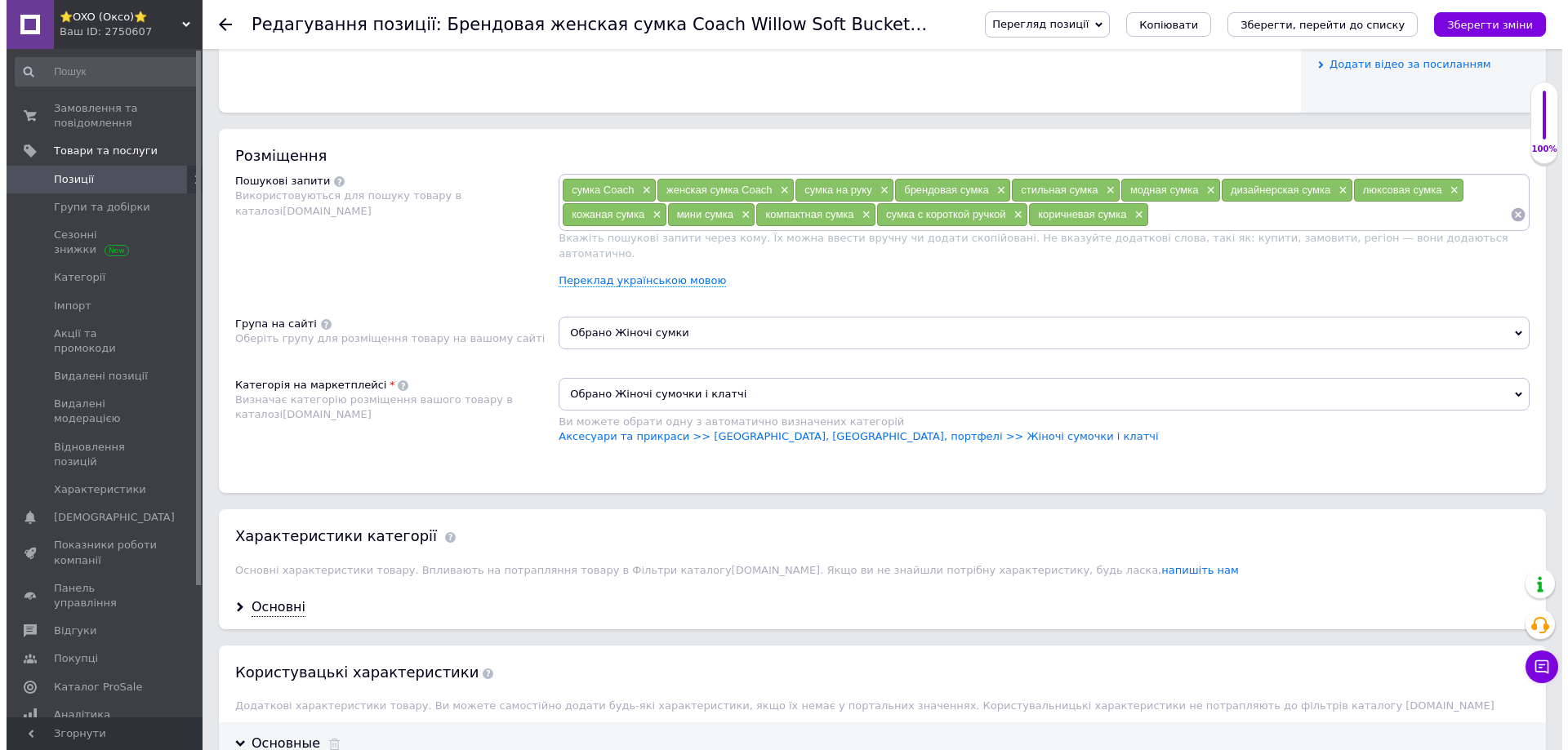
scroll to position [898, 0]
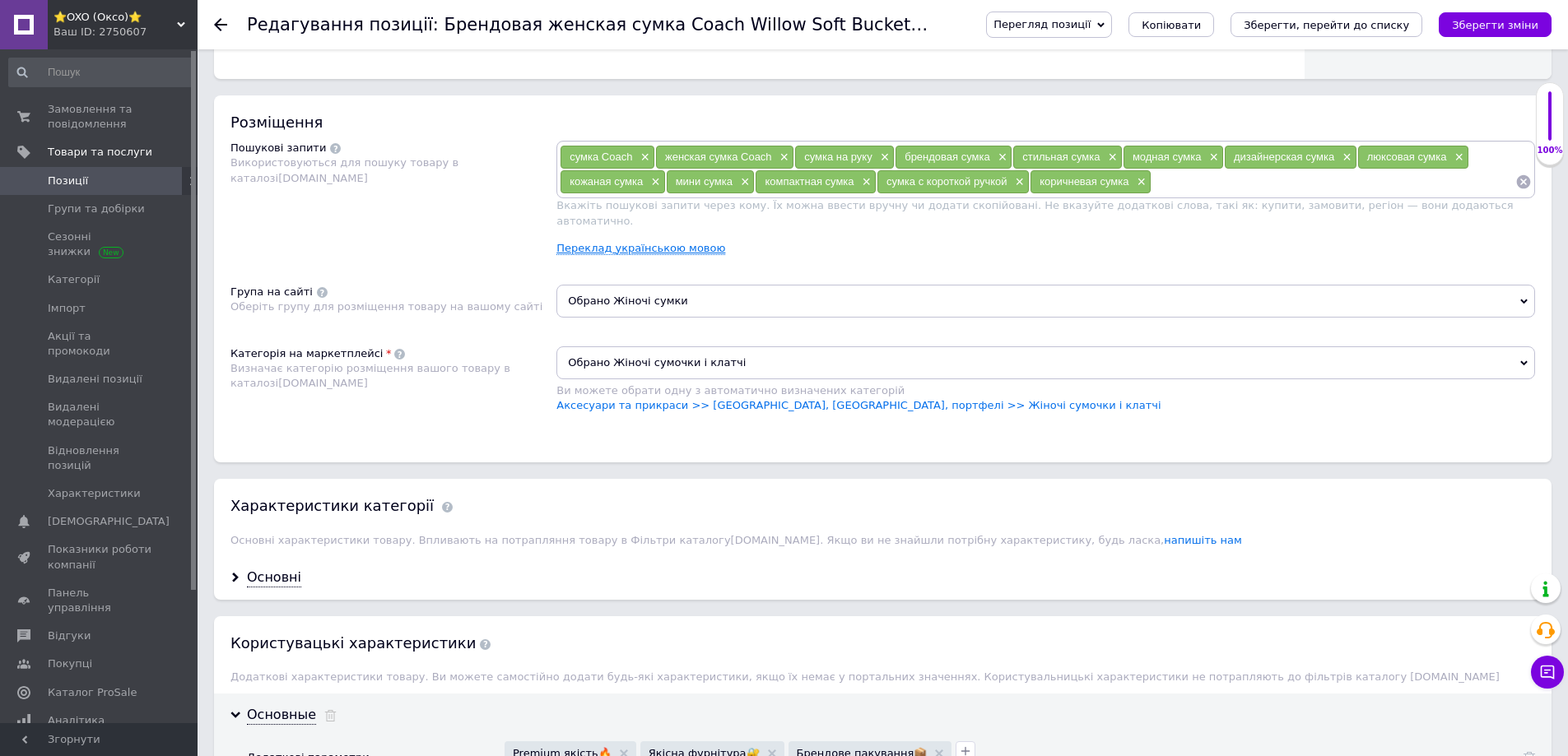
click at [609, 242] on link "Переклад українською мовою" at bounding box center [641, 249] width 169 height 13
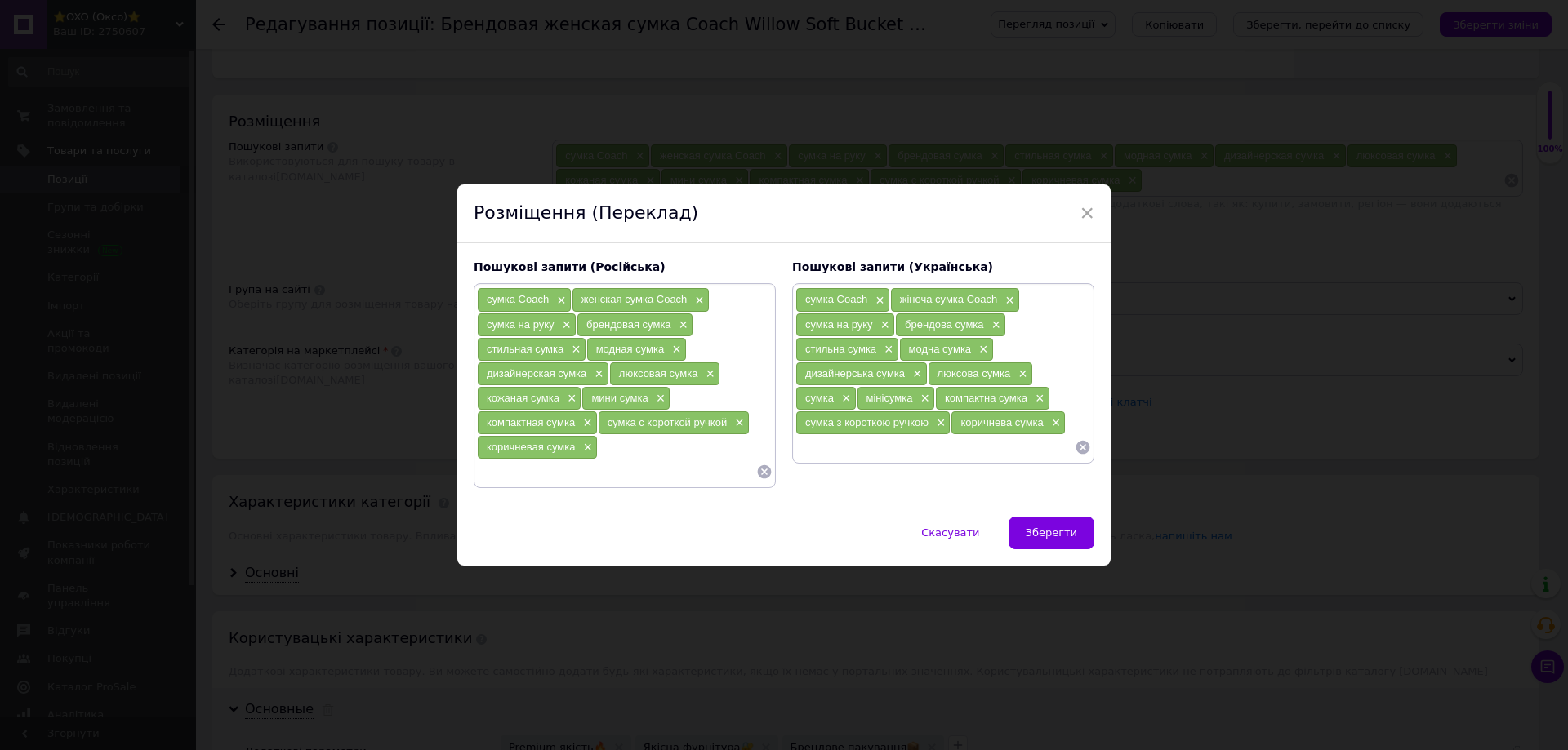
click at [835, 445] on input at bounding box center [935, 446] width 279 height 24
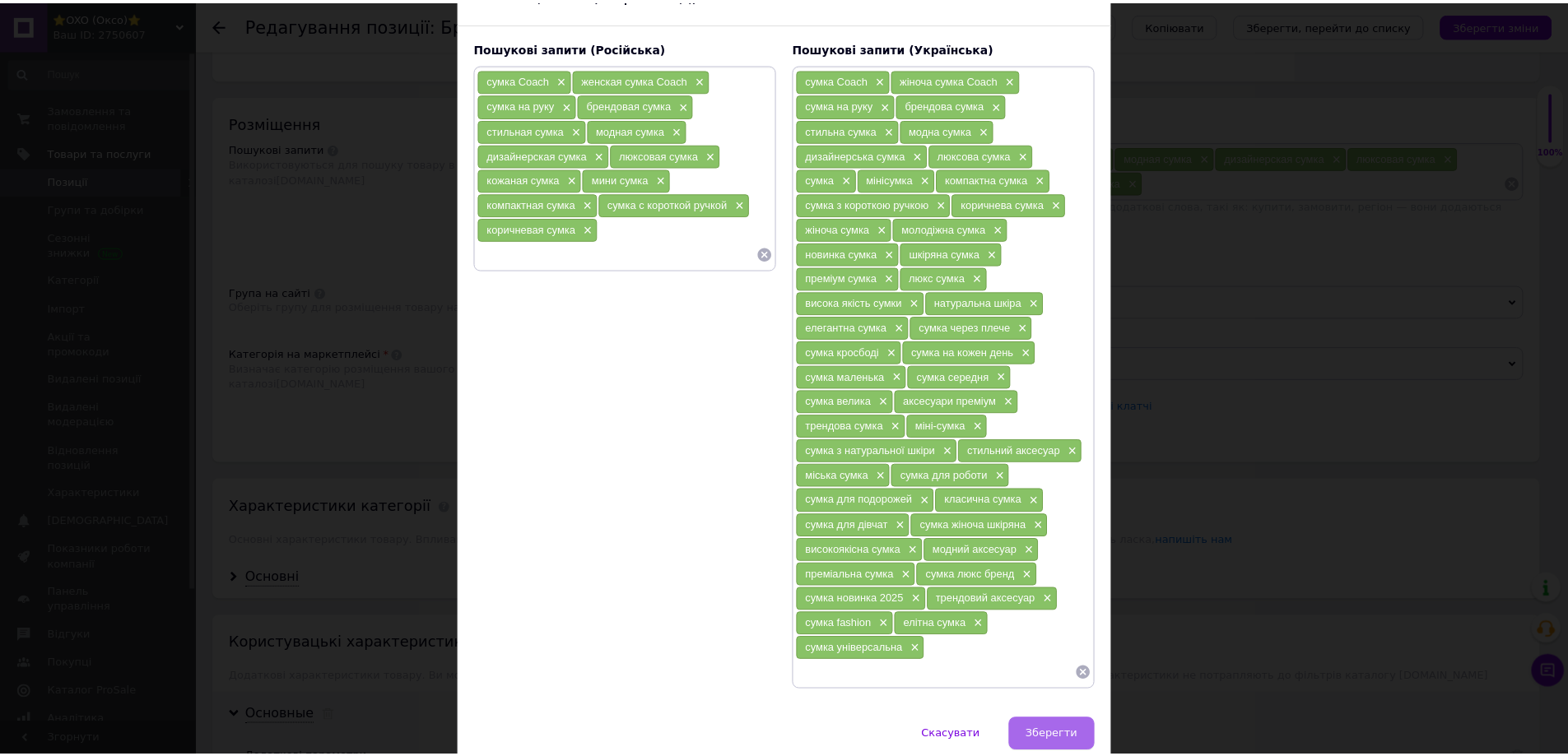
scroll to position [164, 0]
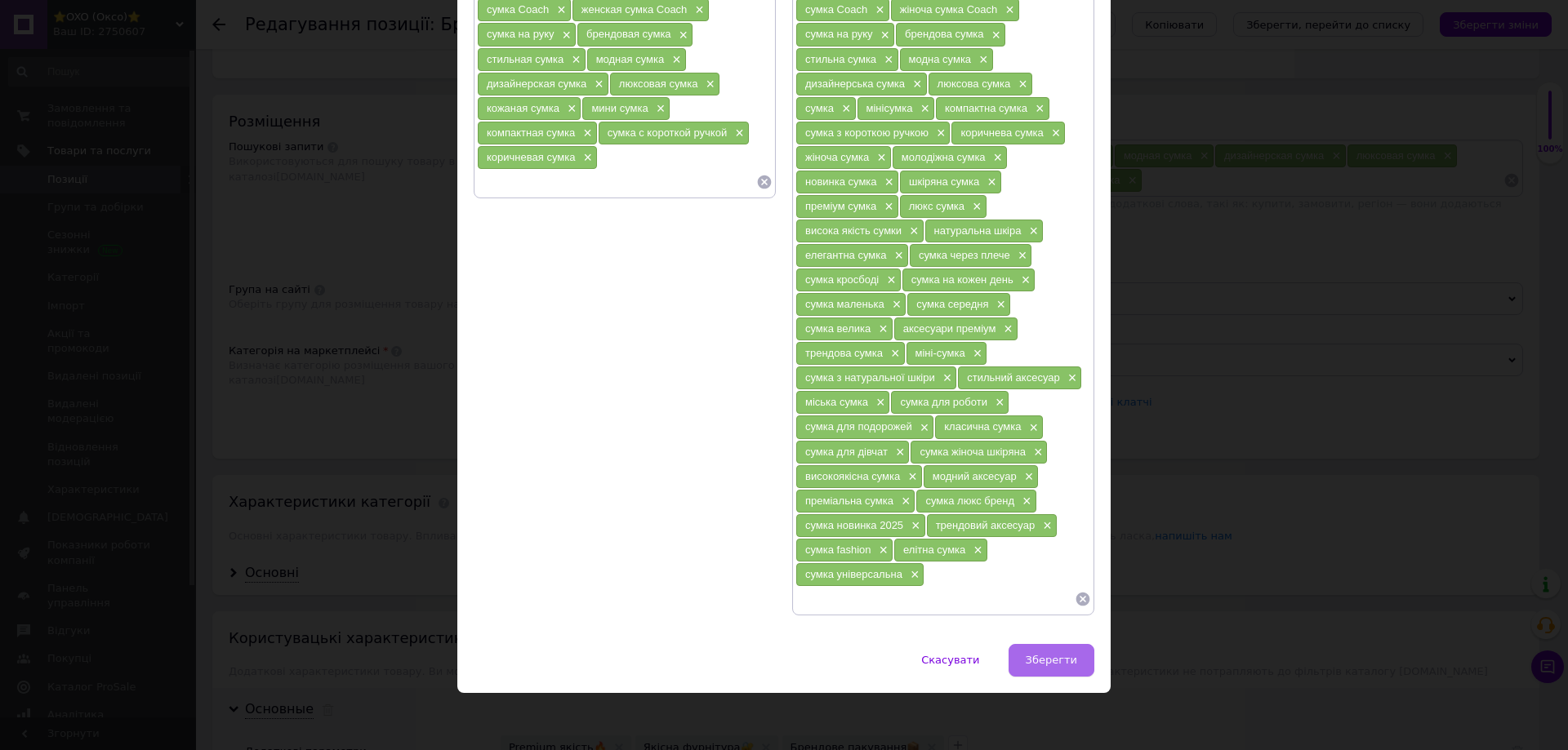
click at [1042, 661] on span "Зберегти" at bounding box center [1051, 660] width 52 height 13
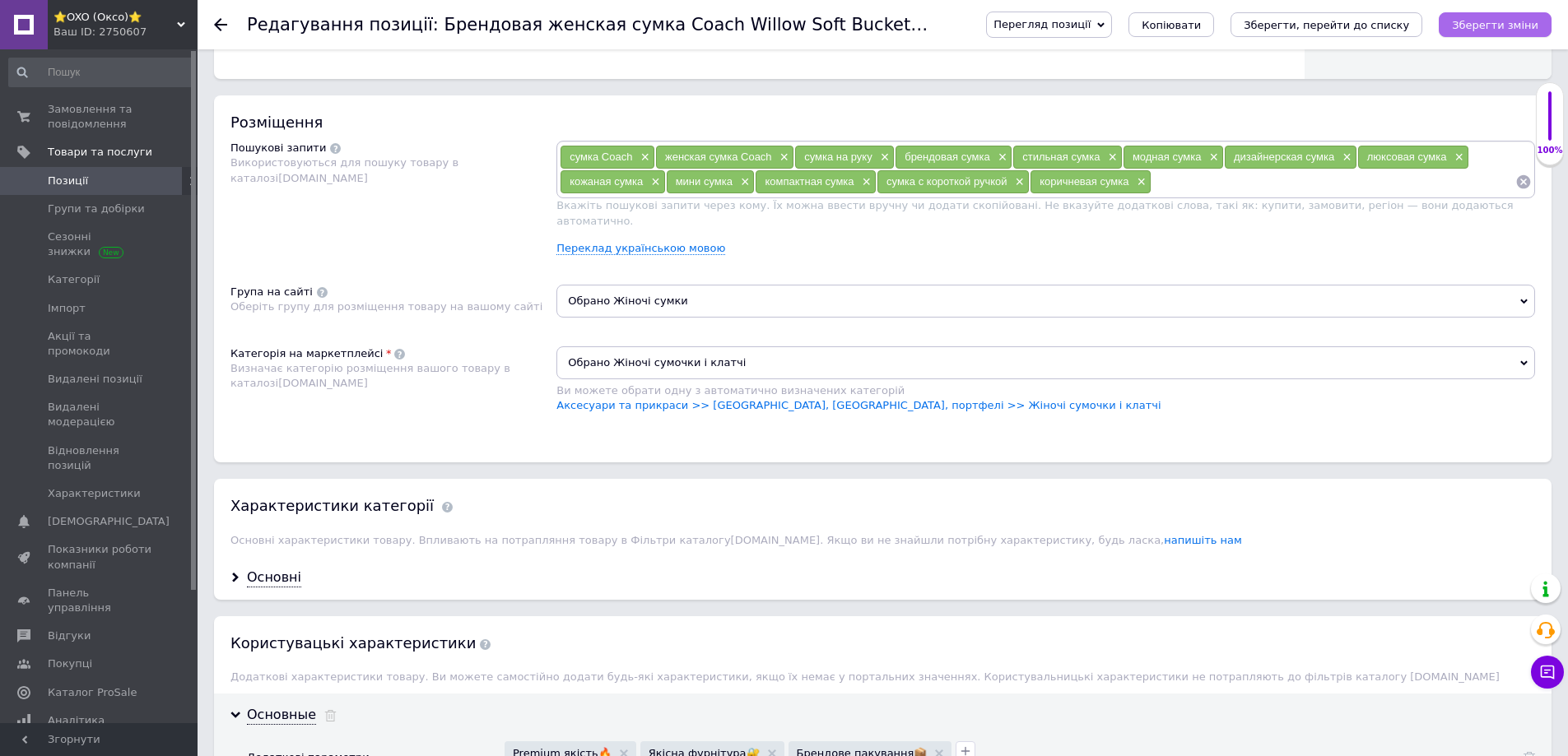
click at [1468, 24] on icon "Зберегти зміни" at bounding box center [1495, 24] width 87 height 13
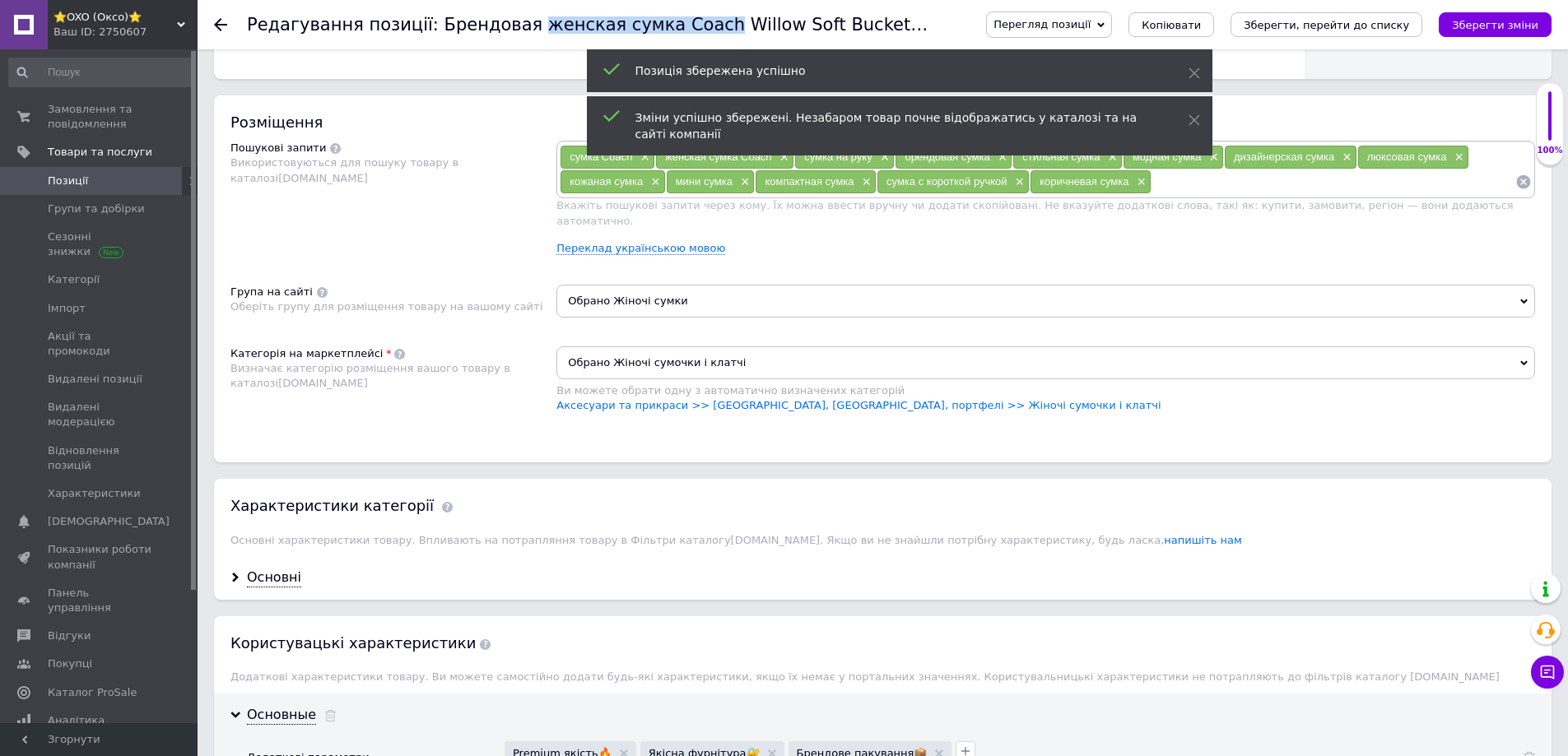
drag, startPoint x: 510, startPoint y: 28, endPoint x: 670, endPoint y: 29, distance: 160.0
click at [670, 29] on h1 "Редагування позиції: Брендовая женская сумка Coach Willow Soft Bucket Bag Black…" at bounding box center [856, 24] width 1220 height 19
copy h1 "женская сумка Coach"
click at [1197, 190] on input at bounding box center [1334, 181] width 364 height 24
paste input "женская сумка Coach"
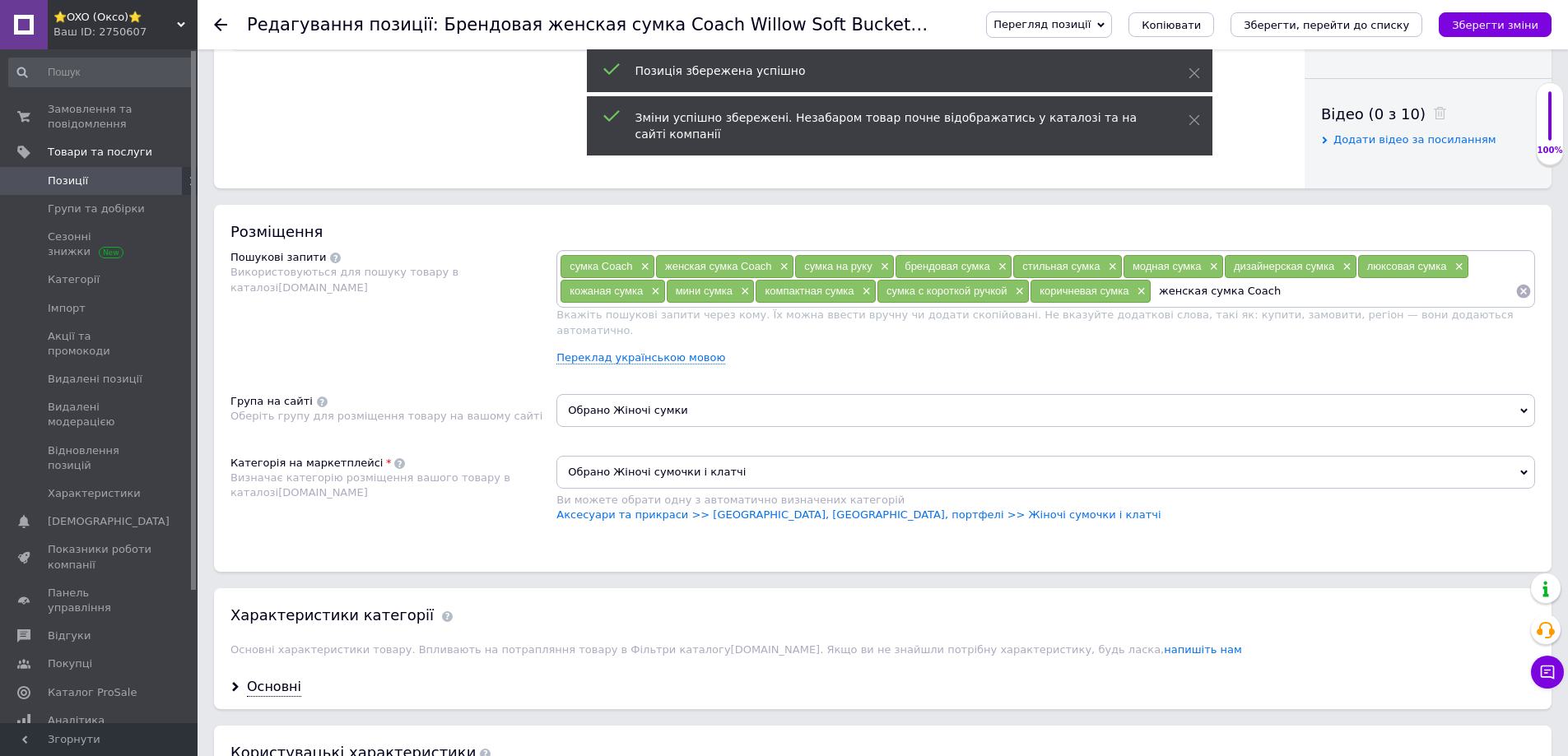
scroll to position [741, 0]
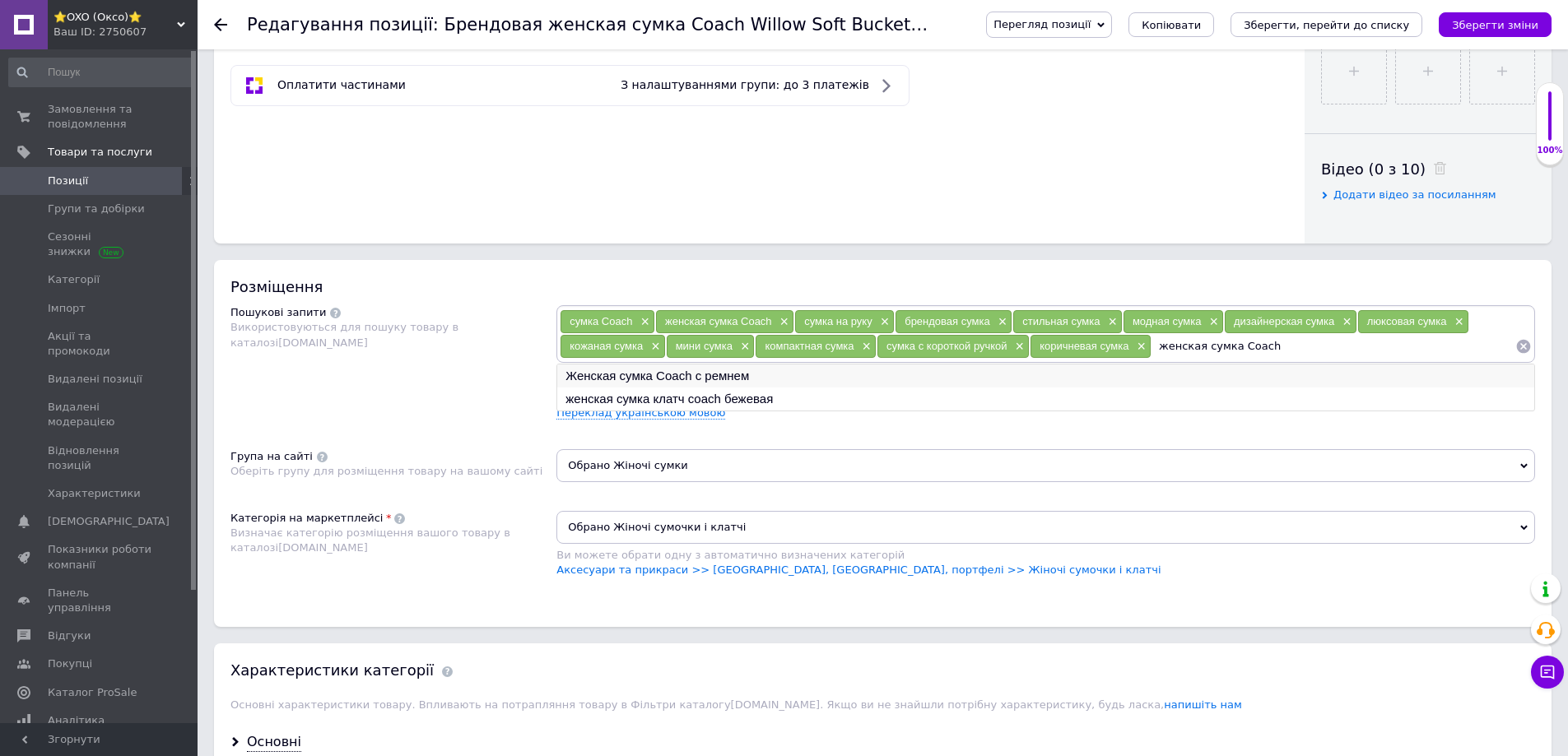
type input "женская сумка Coach"
click at [716, 376] on li "Женская сумка Coach с ремнем" at bounding box center [1045, 376] width 977 height 23
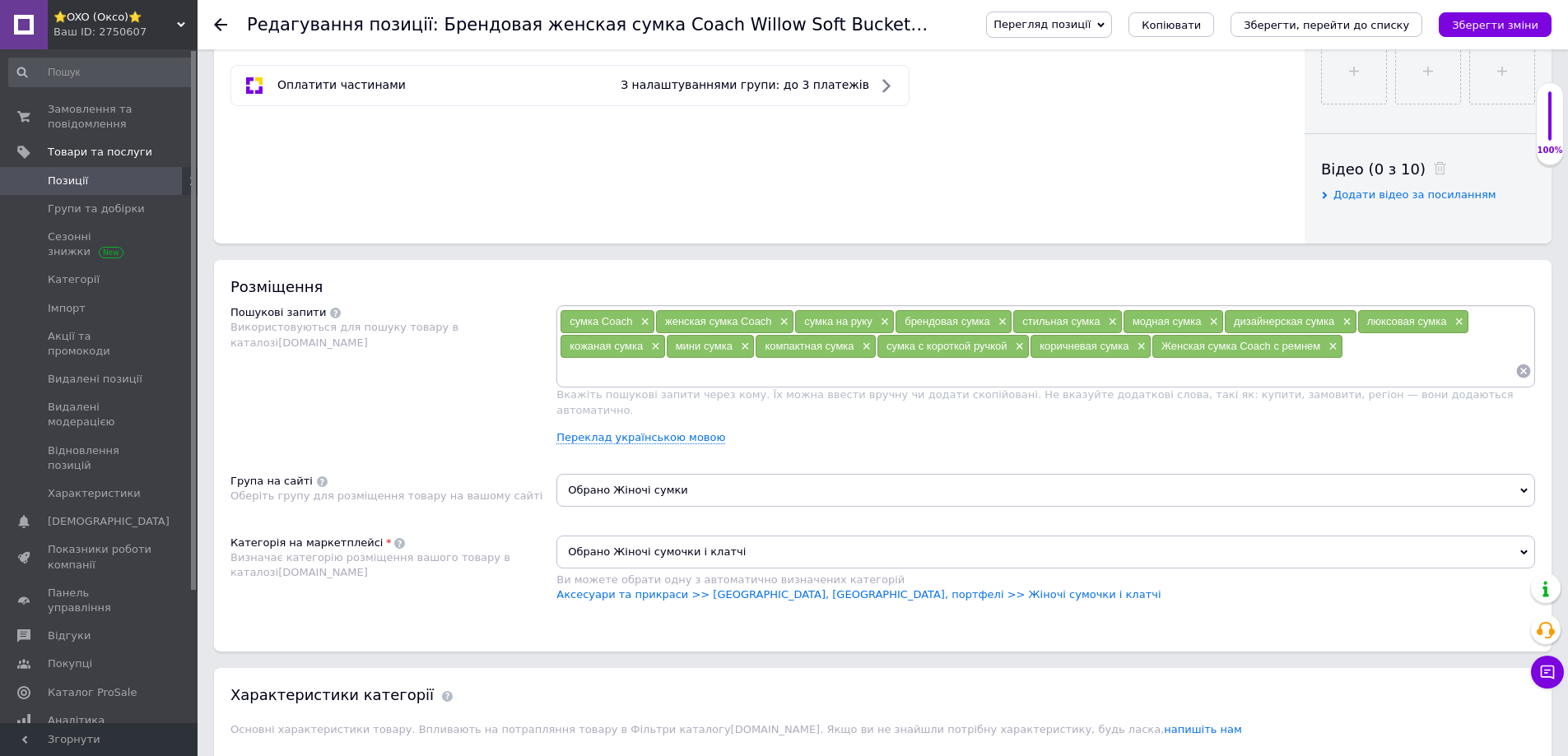
click at [635, 373] on input at bounding box center [1038, 371] width 956 height 24
paste input "женская сумка Coach"
drag, startPoint x: 611, startPoint y: 374, endPoint x: 486, endPoint y: 372, distance: 125.0
click at [486, 372] on div "Пошукові запити Використовуються для пошуку товару в каталозі [DOMAIN_NAME] сум…" at bounding box center [883, 381] width 1305 height 153
click at [617, 376] on input "сумка Coach" at bounding box center [1038, 371] width 956 height 24
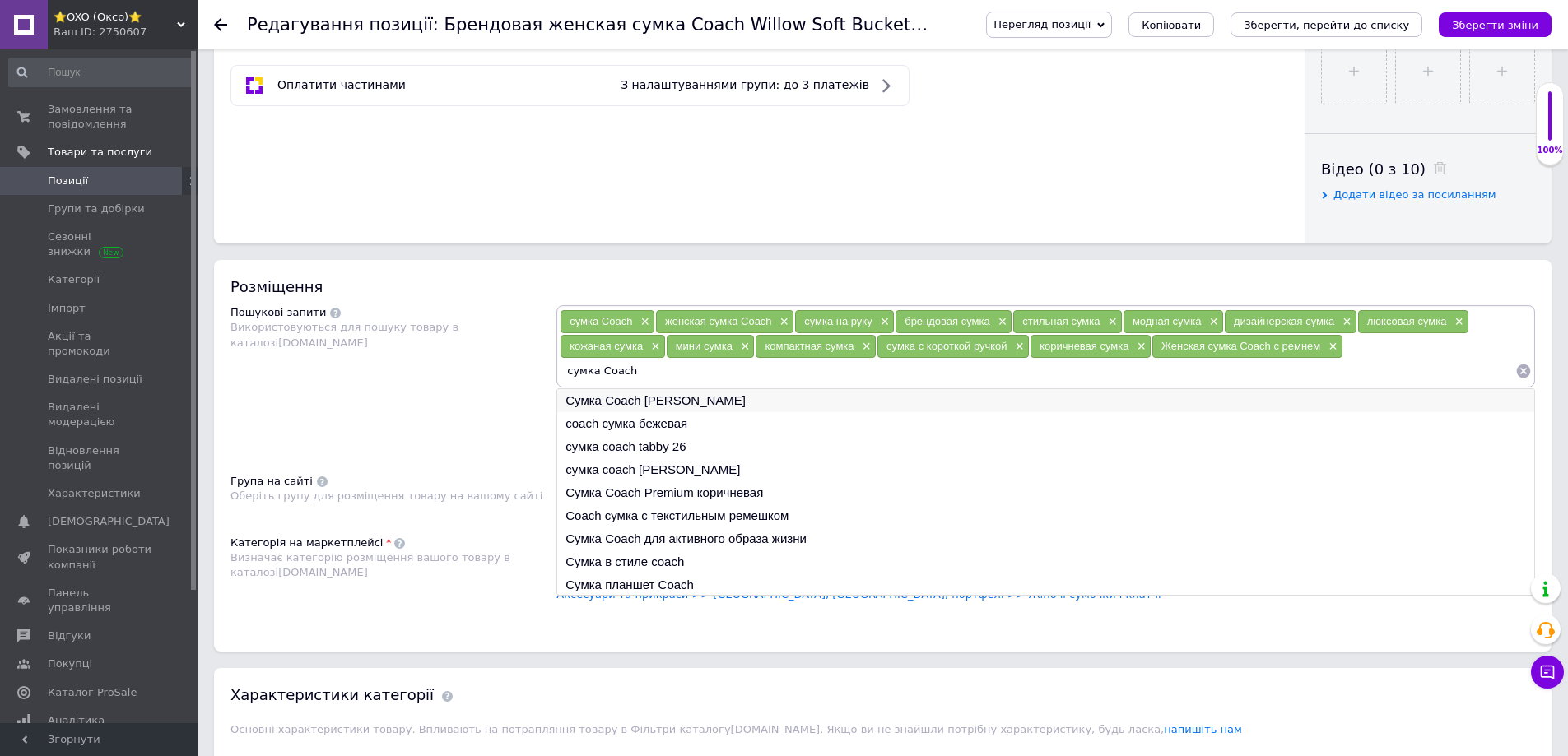
type input "сумка Coach"
click at [660, 402] on li "Сумка Coach [PERSON_NAME]" at bounding box center [1045, 400] width 977 height 23
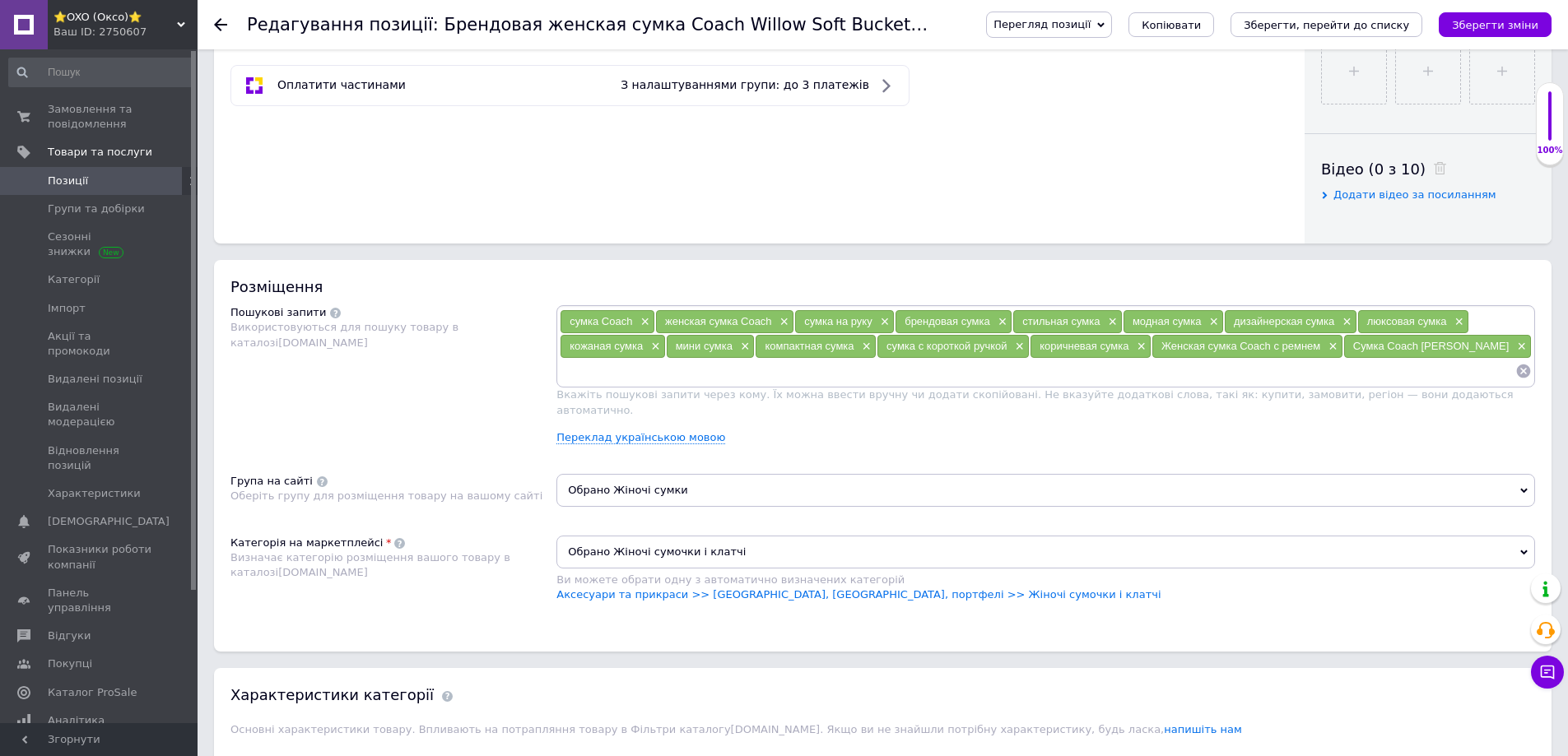
click at [718, 378] on input at bounding box center [1038, 371] width 956 height 24
paste input "сумка Coach"
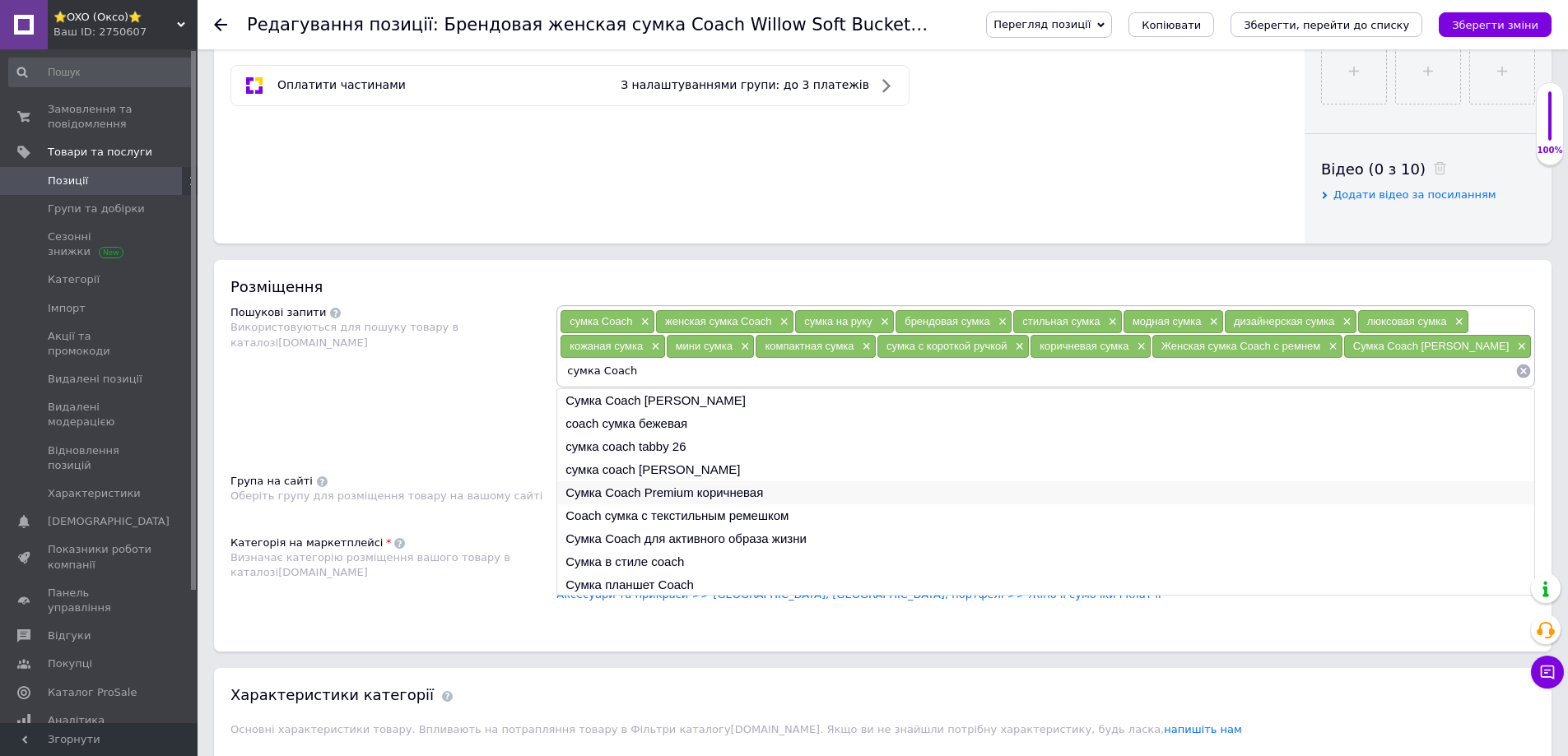
type input "сумка Coach"
drag, startPoint x: 695, startPoint y: 492, endPoint x: 701, endPoint y: 444, distance: 48.4
click at [701, 444] on ul "Сумка Coach люкс coach сумка бежевая сумка coach tabby 26 сумка coach tabby чер…" at bounding box center [1045, 492] width 979 height 207
click at [685, 536] on li "Сумка Coach для активного образа жизни" at bounding box center [1045, 539] width 977 height 23
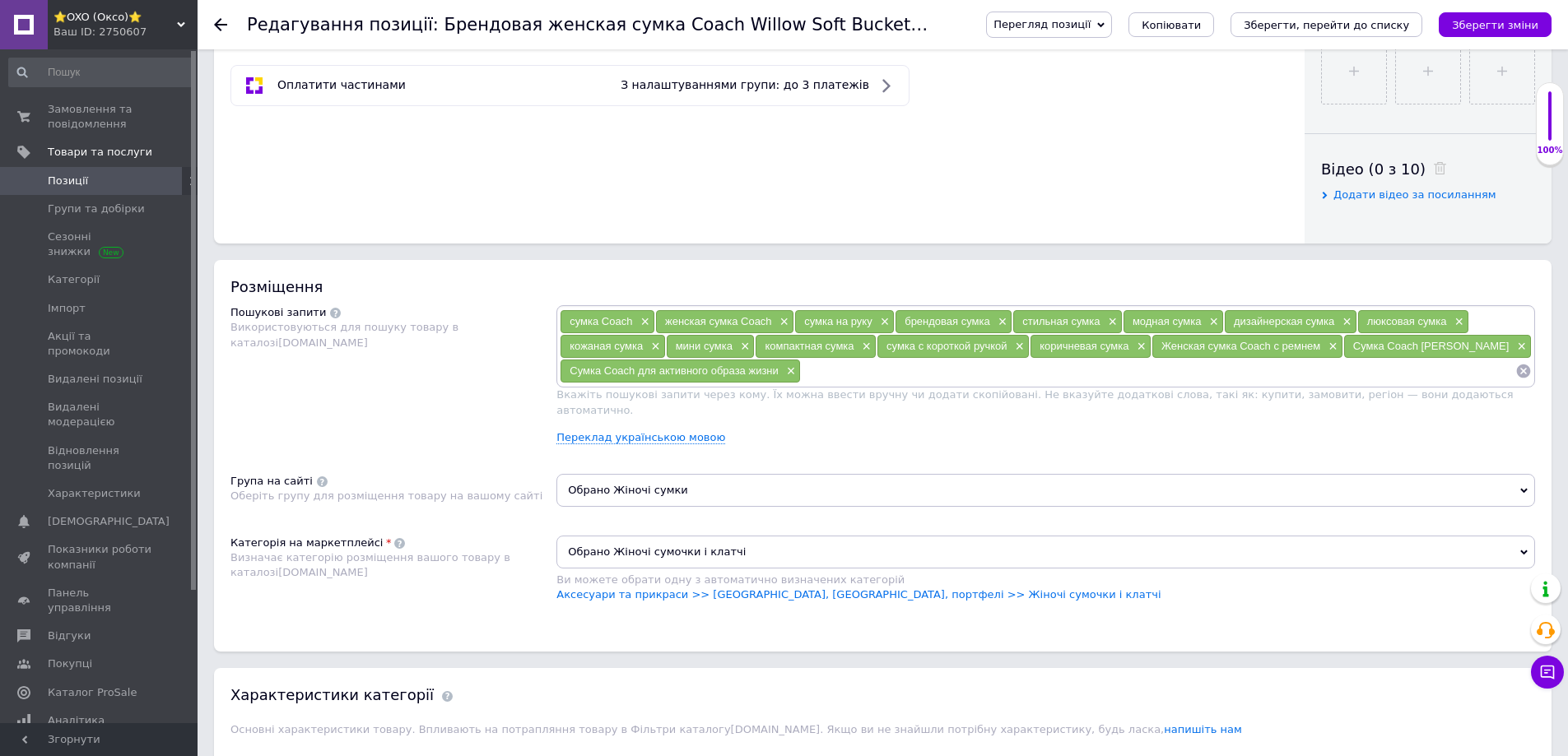
paste input "сумка Coach"
click at [844, 368] on input at bounding box center [1158, 371] width 715 height 24
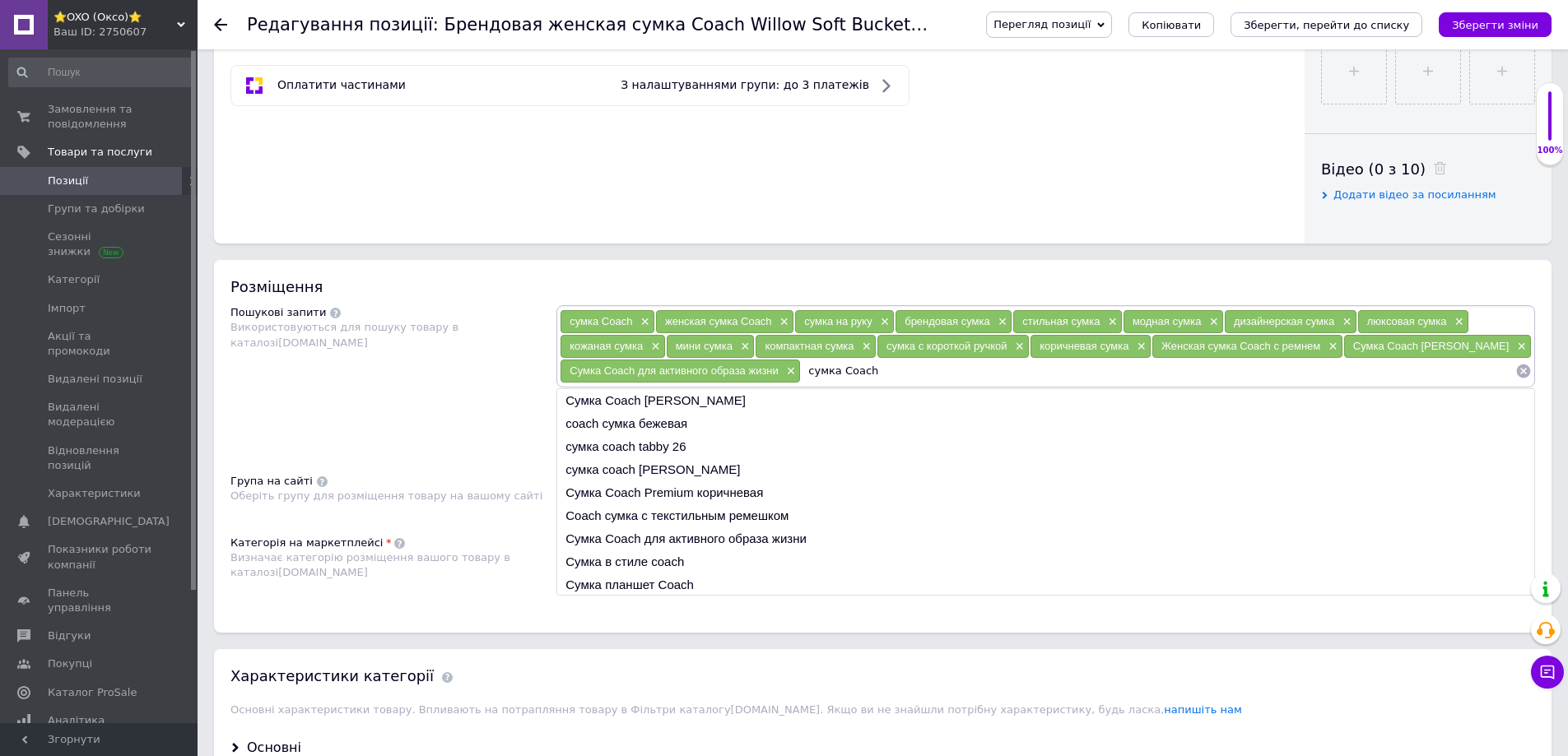
scroll to position [24, 0]
type input "сумка Coach"
click at [660, 534] on li "Сумка в стиле coach" at bounding box center [1045, 537] width 977 height 23
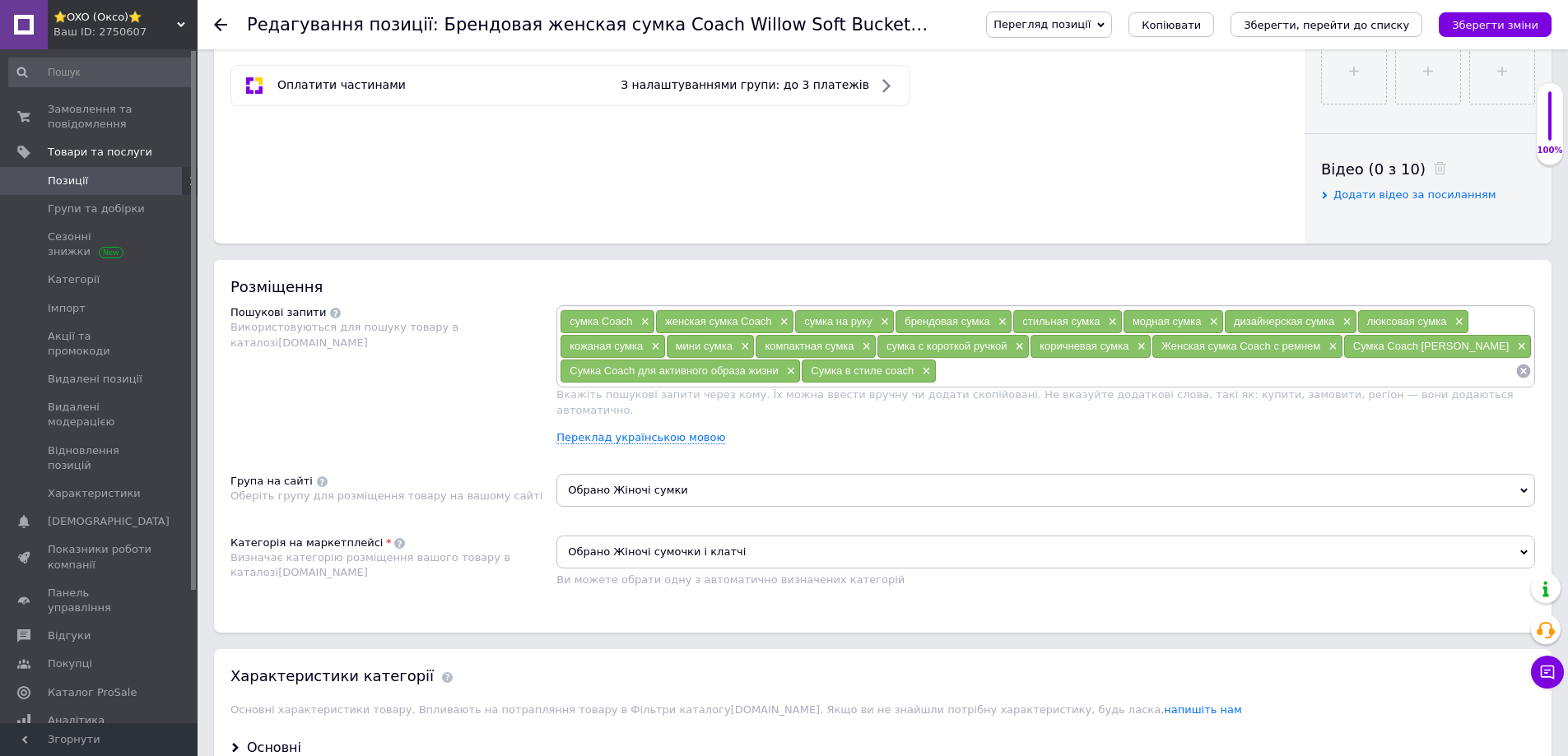
paste input "сумка Coach"
click at [996, 378] on input at bounding box center [1226, 371] width 578 height 24
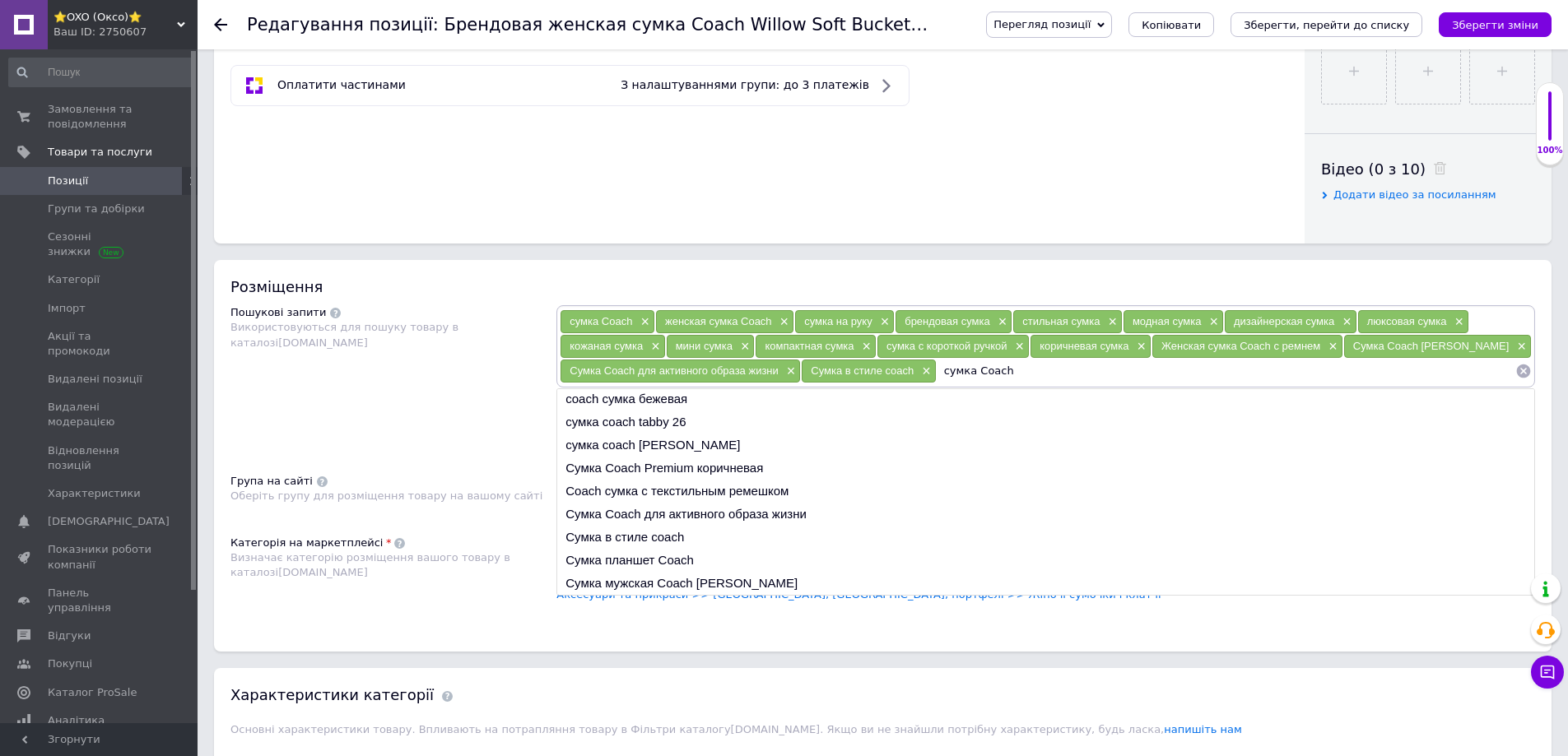
click at [972, 372] on input "сумка Coach" at bounding box center [1226, 371] width 578 height 24
type input "сумк Coach"
click at [634, 402] on li "coach сумкочка" at bounding box center [1045, 400] width 977 height 23
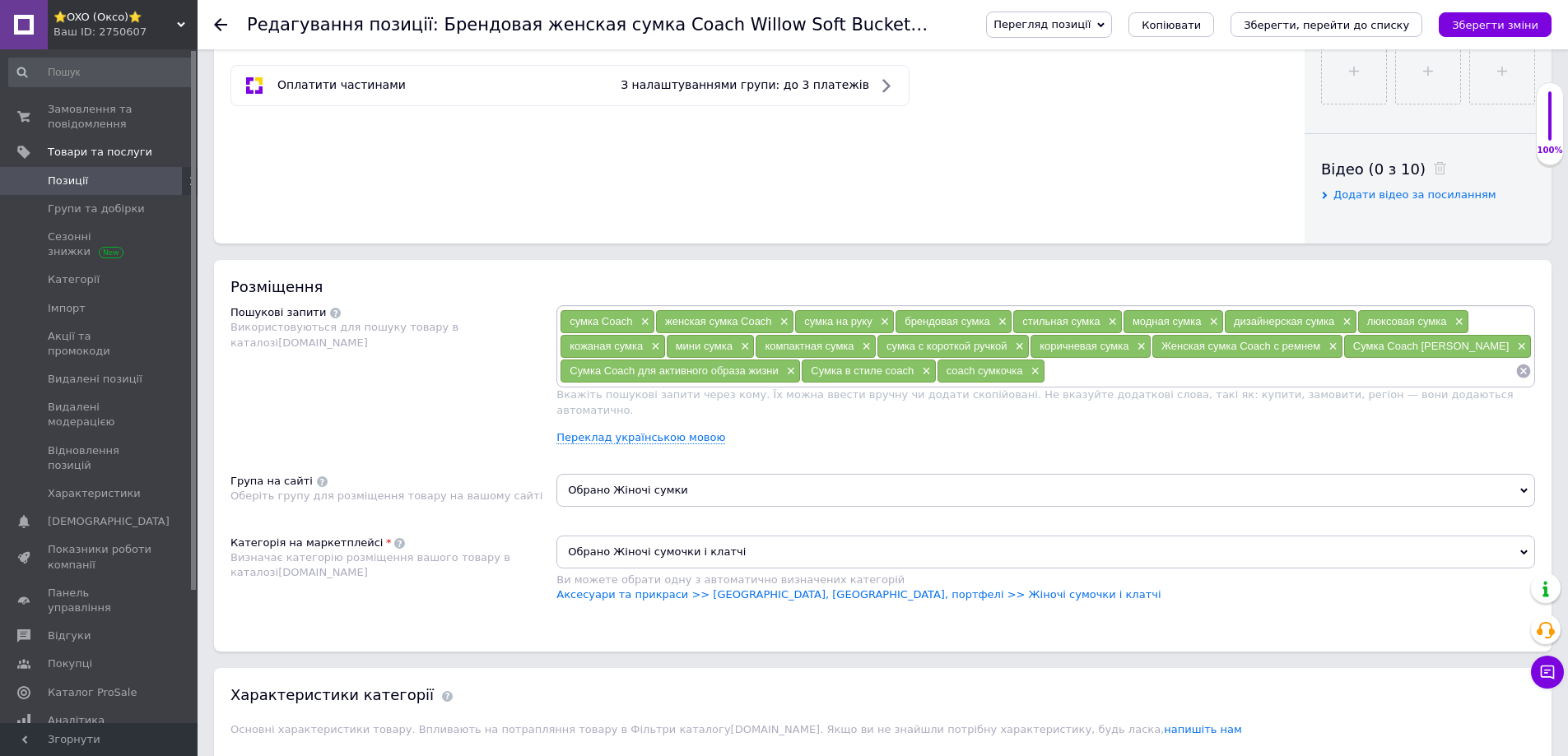
click at [1114, 373] on input at bounding box center [1281, 371] width 470 height 24
paste input "сумк Coach"
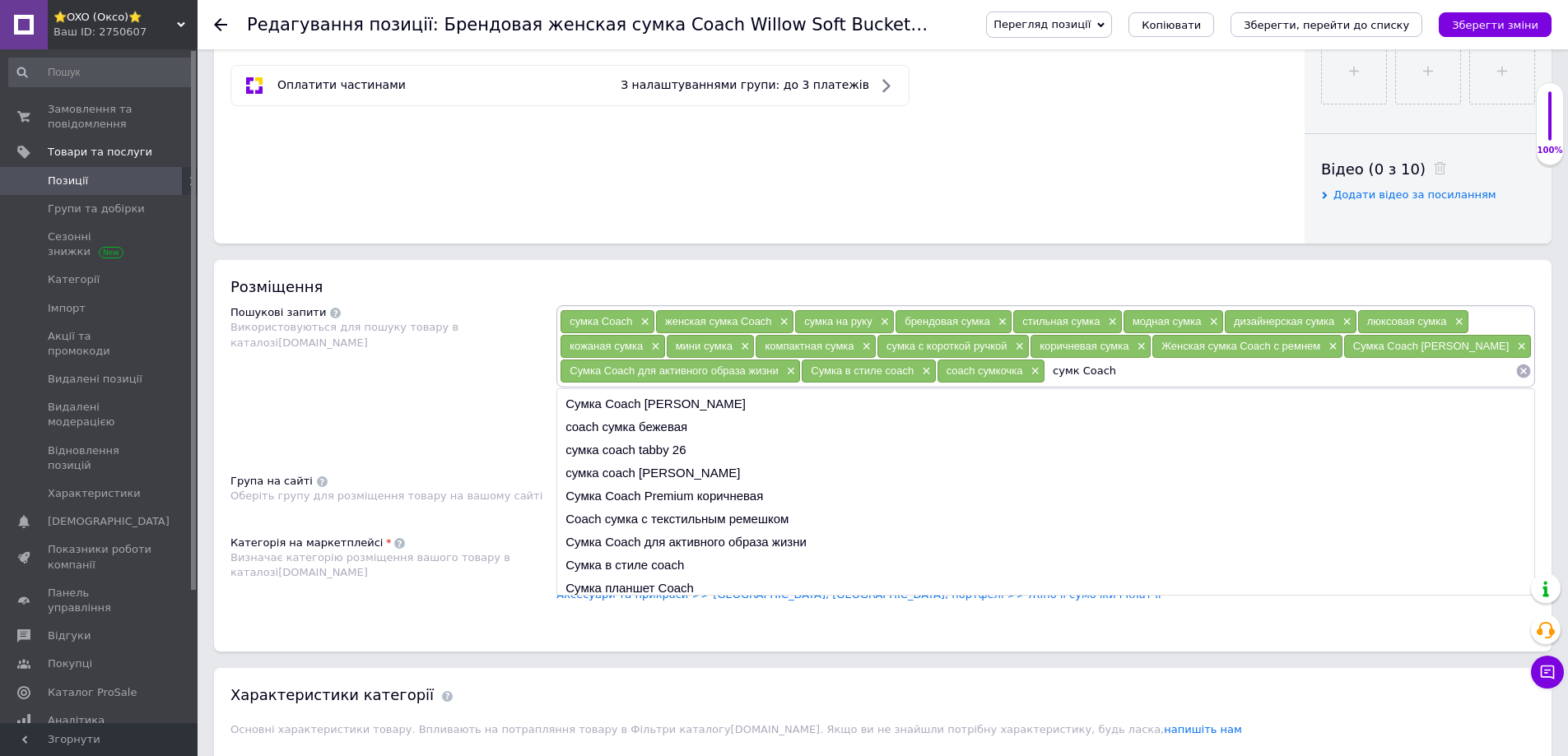
scroll to position [24, 0]
drag, startPoint x: 1079, startPoint y: 372, endPoint x: 1181, endPoint y: 367, distance: 102.1
click at [1181, 367] on input "сумк Coach" at bounding box center [1281, 371] width 470 height 24
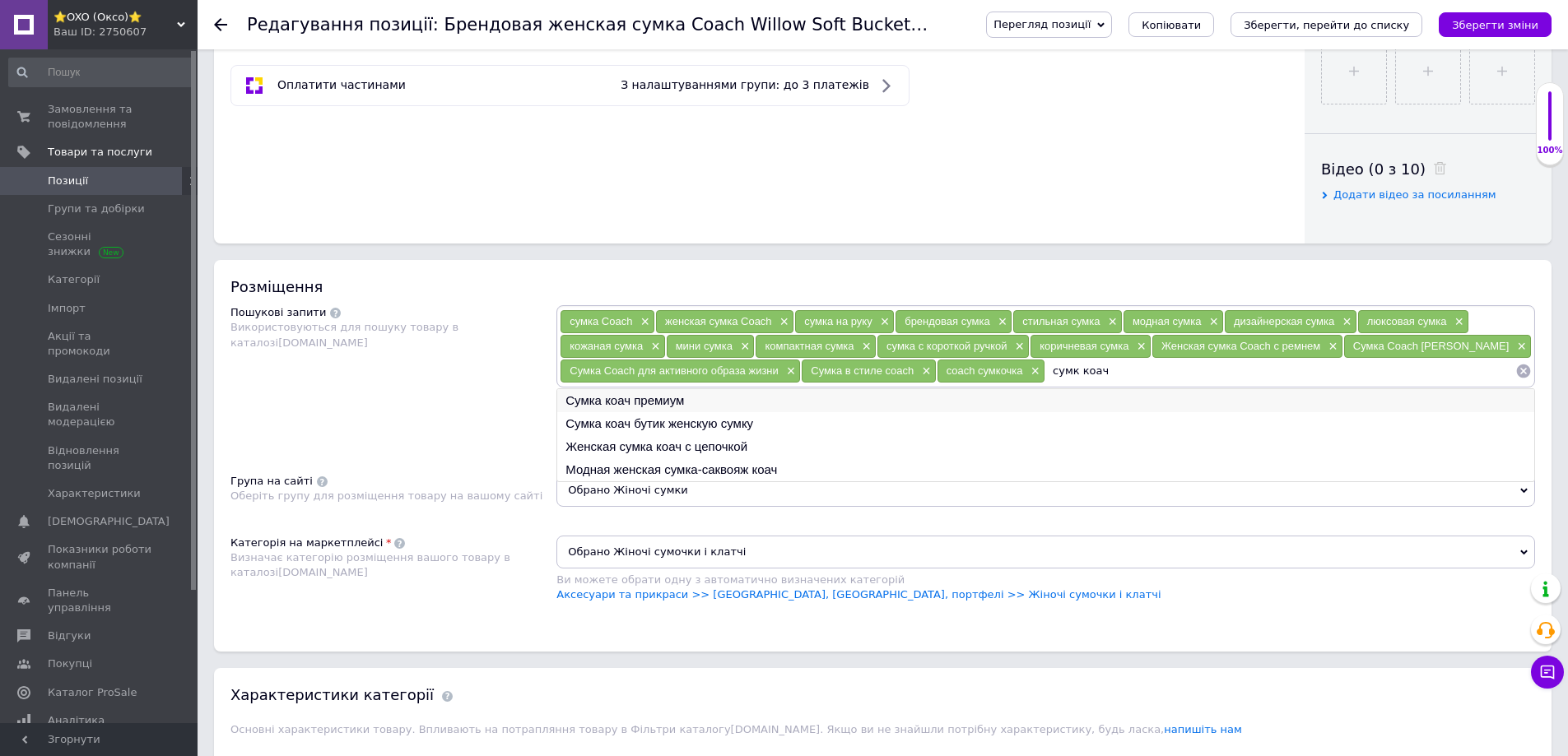
type input "сумк коач"
click at [662, 401] on li "Сумка коач премиум" at bounding box center [1045, 400] width 977 height 23
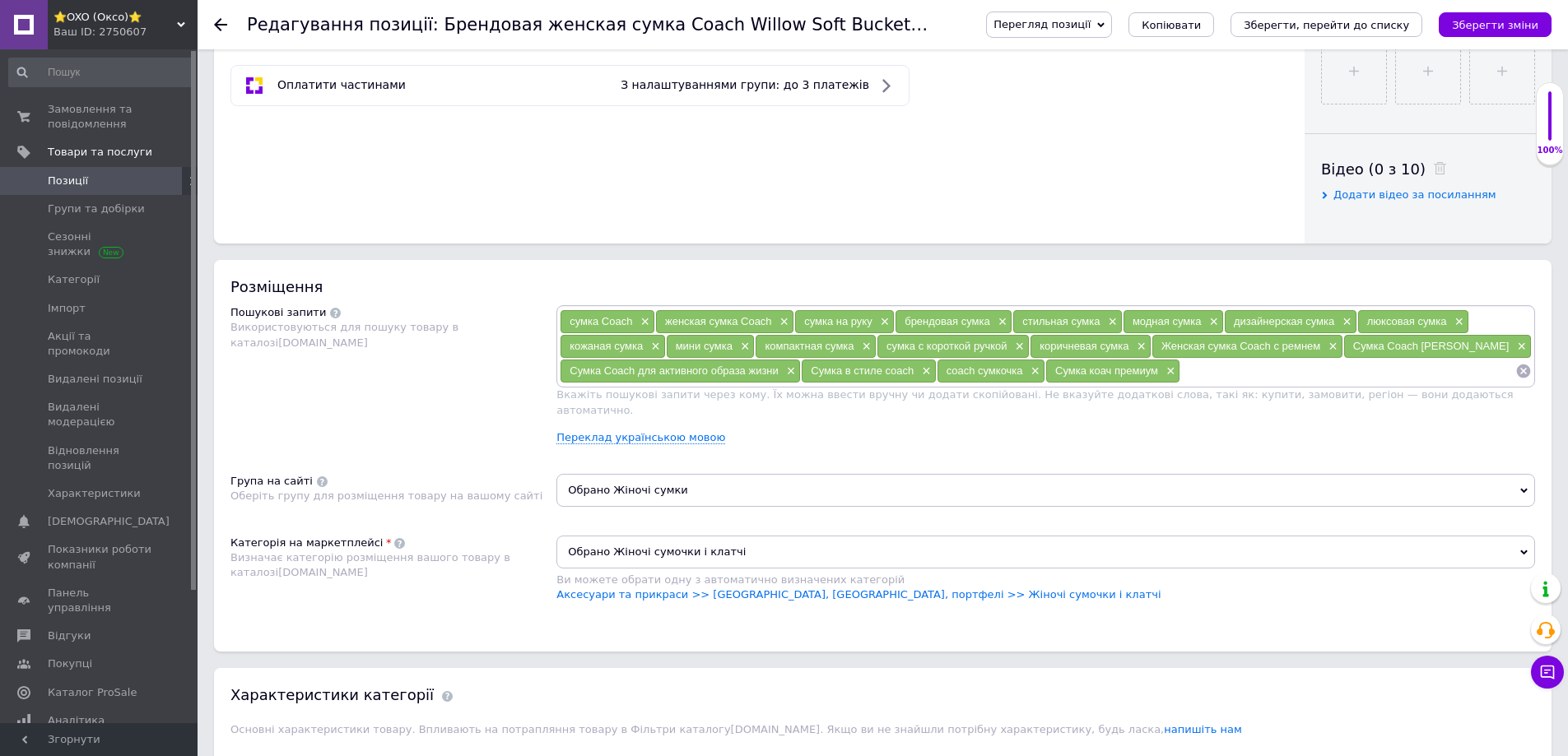
click at [1271, 367] on input at bounding box center [1347, 371] width 335 height 24
paste input "сумк коач"
type input "сумк коач"
click at [628, 423] on li "Сумка коач бутик женскую сумку" at bounding box center [1045, 423] width 977 height 23
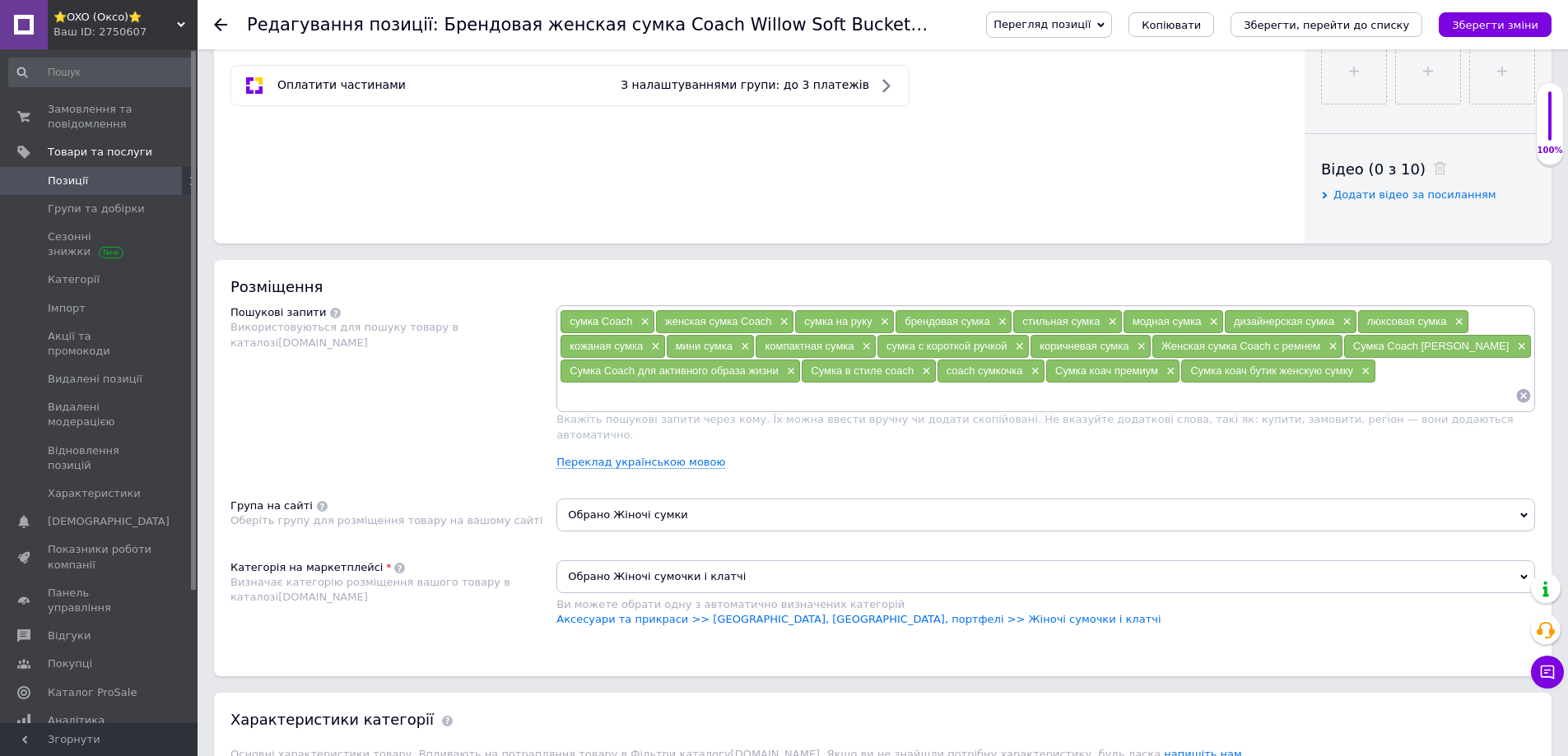
drag, startPoint x: 635, startPoint y: 388, endPoint x: 743, endPoint y: 392, distance: 108.1
click at [647, 388] on input at bounding box center [1038, 395] width 956 height 24
paste input "сумк коач"
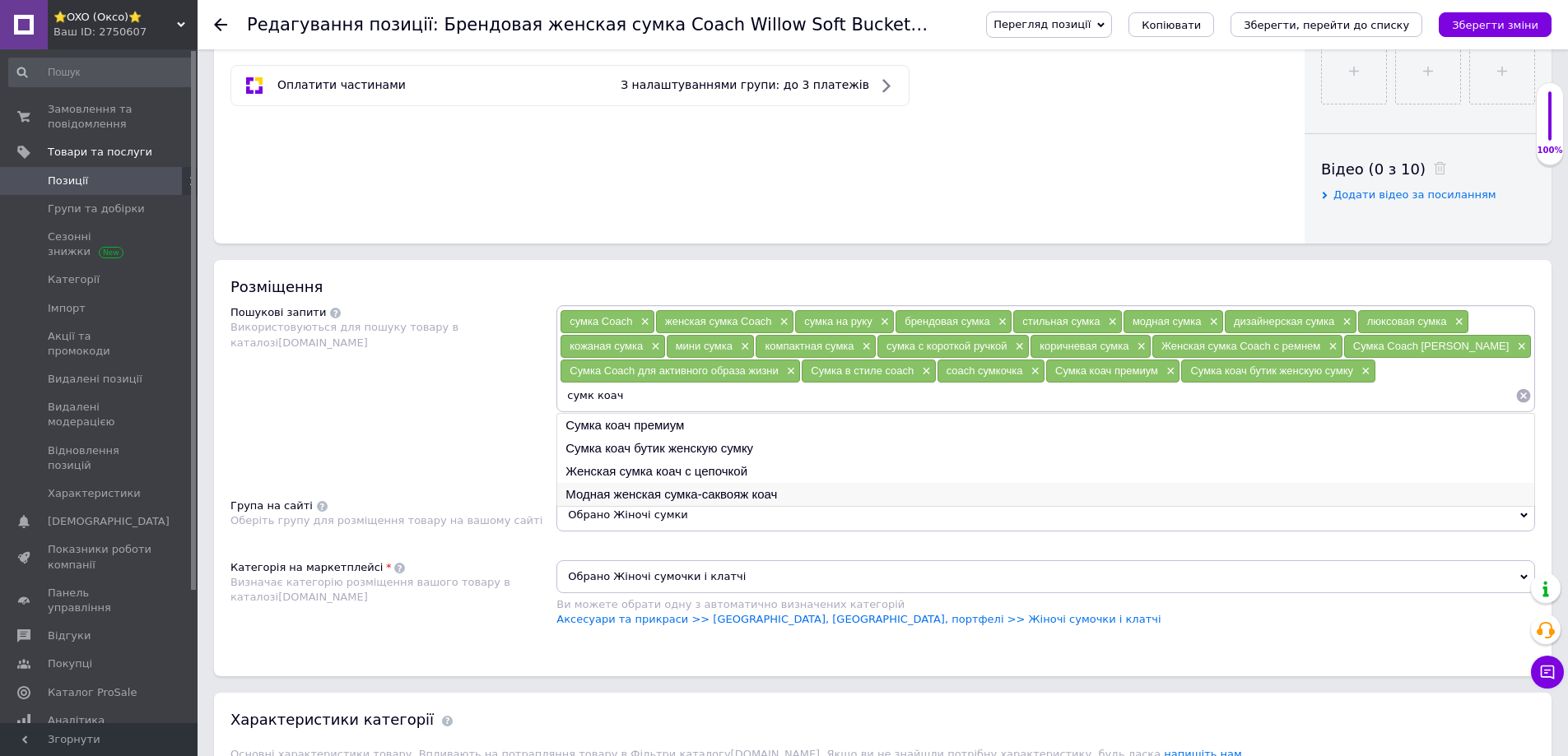
type input "сумк коач"
click at [631, 490] on li "Модная женская сумка-саквояж коач" at bounding box center [1045, 494] width 977 height 23
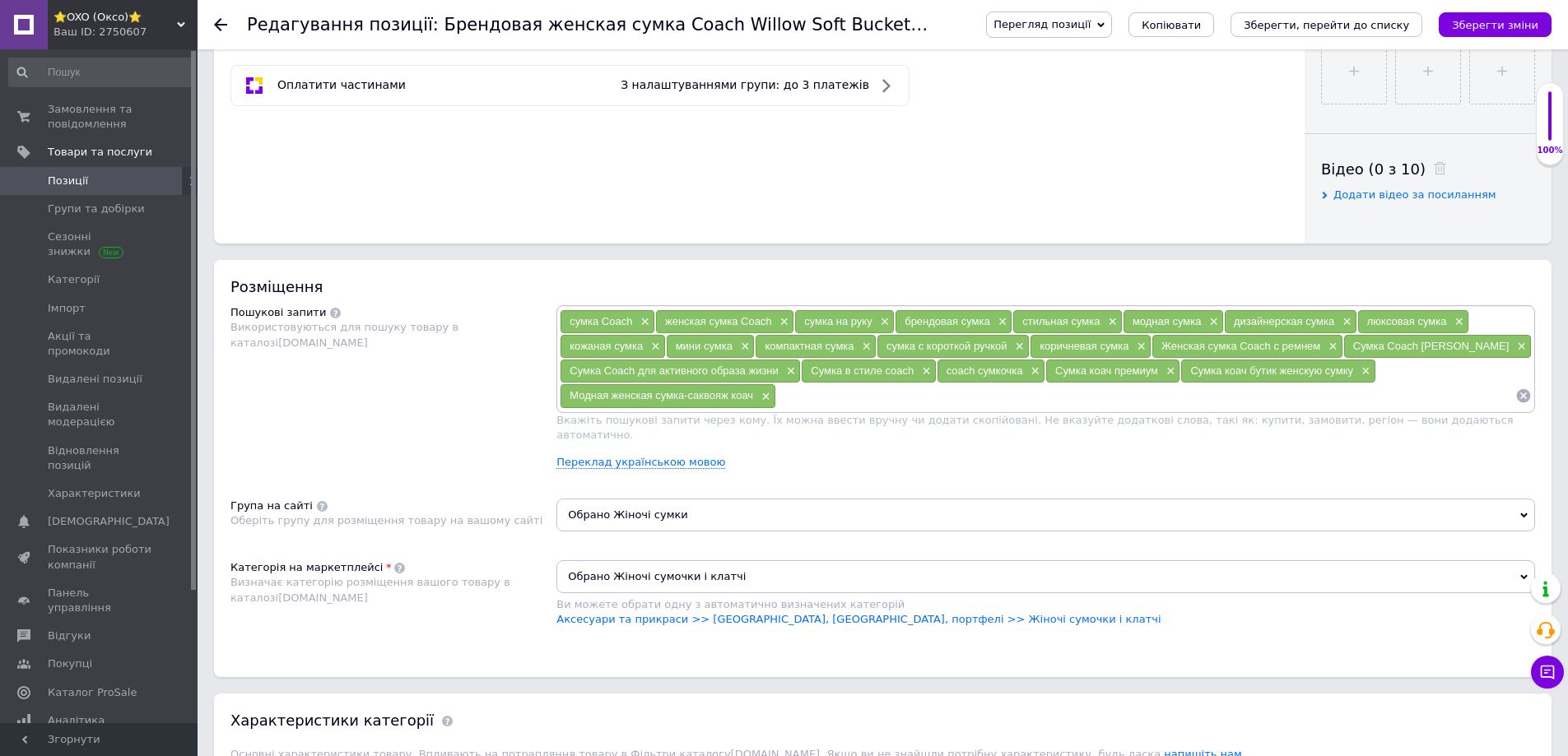
paste input "сумк коач"
click at [798, 398] on input at bounding box center [1146, 395] width 739 height 24
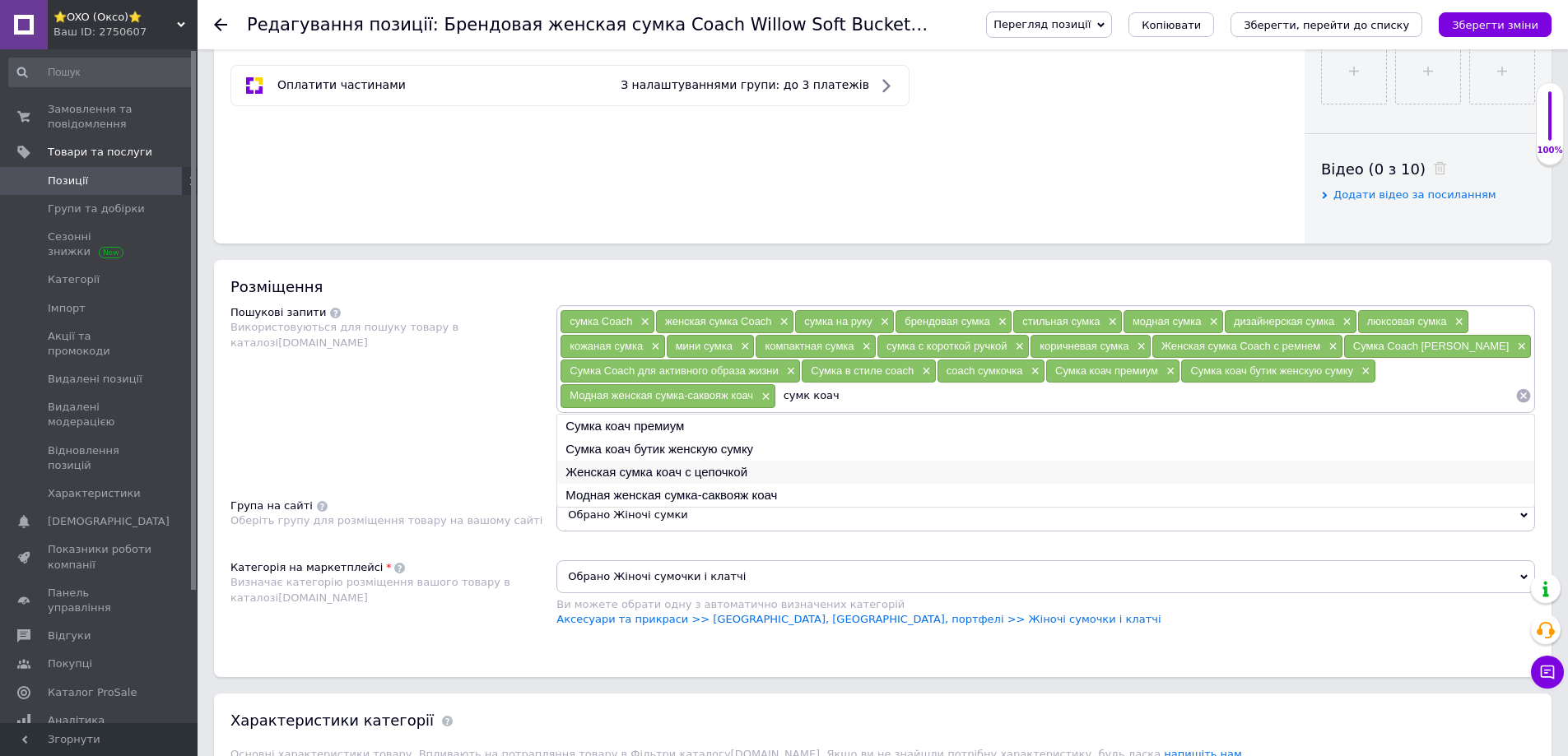
type input "сумк коач"
click at [630, 477] on li "Женская сумка коач с цепочкой" at bounding box center [1045, 472] width 977 height 23
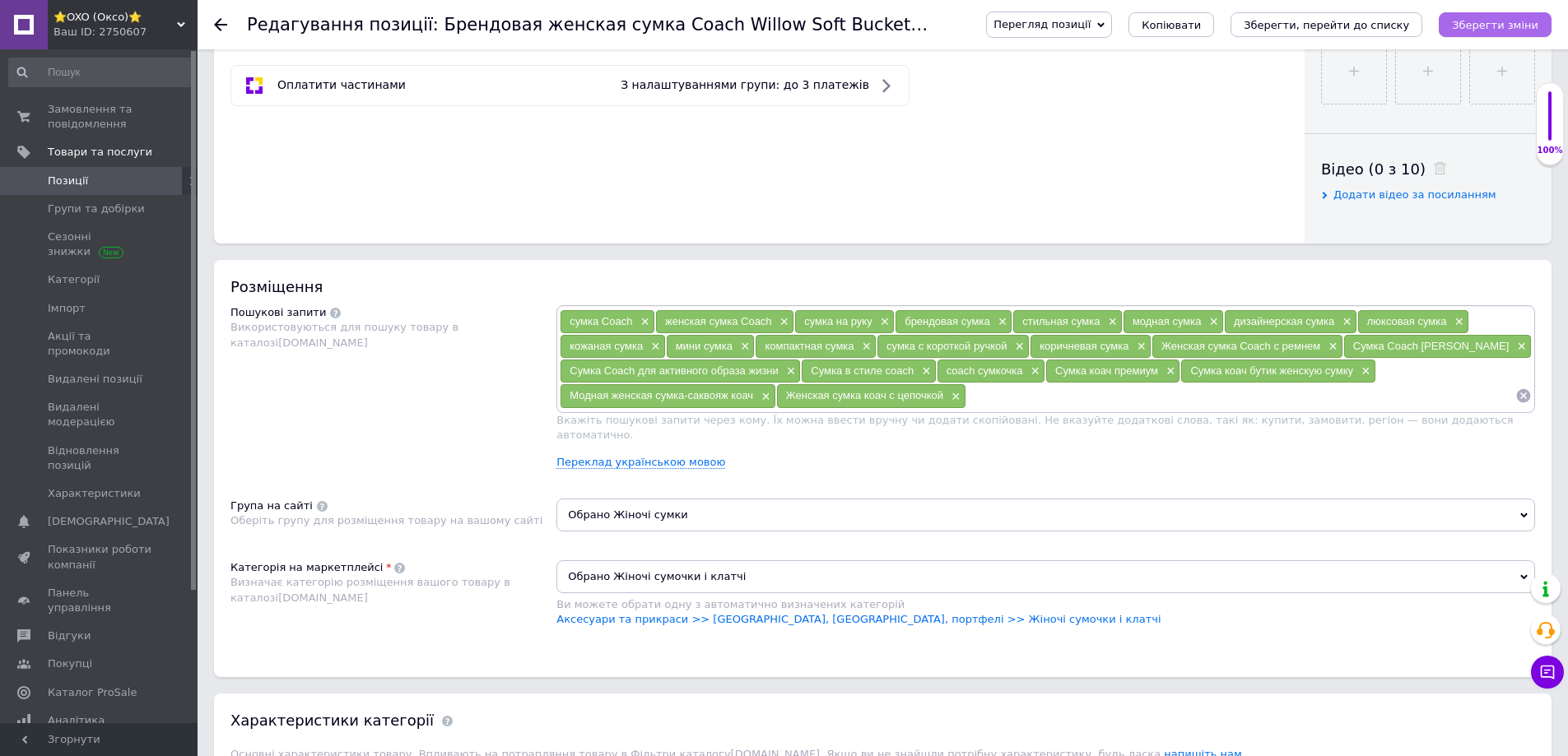
click at [1460, 30] on button "Зберегти зміни" at bounding box center [1496, 24] width 113 height 24
drag, startPoint x: 984, startPoint y: 396, endPoint x: 1028, endPoint y: 389, distance: 44.6
click at [986, 396] on input at bounding box center [1240, 395] width 549 height 24
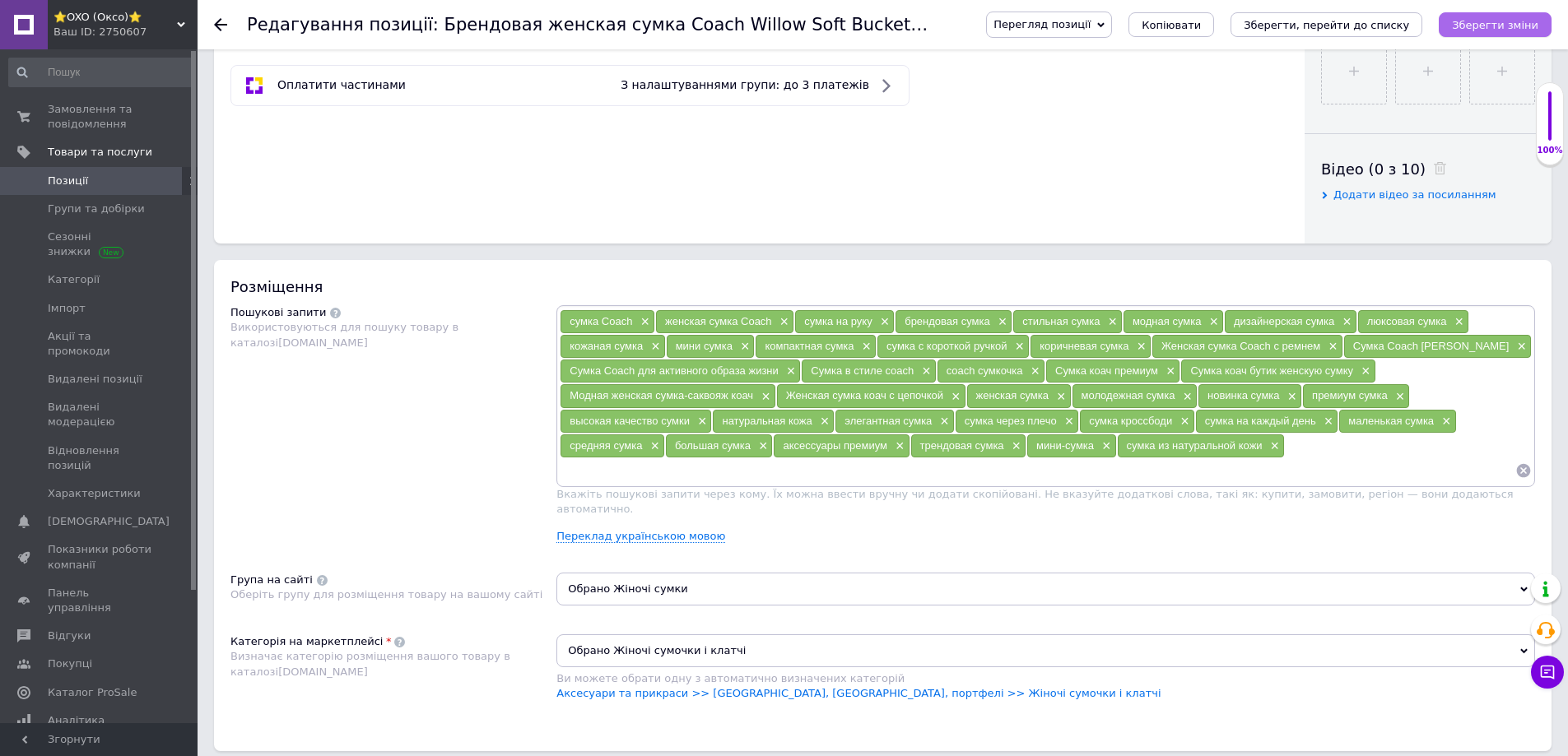
click at [1470, 29] on icon "Зберегти зміни" at bounding box center [1495, 24] width 87 height 13
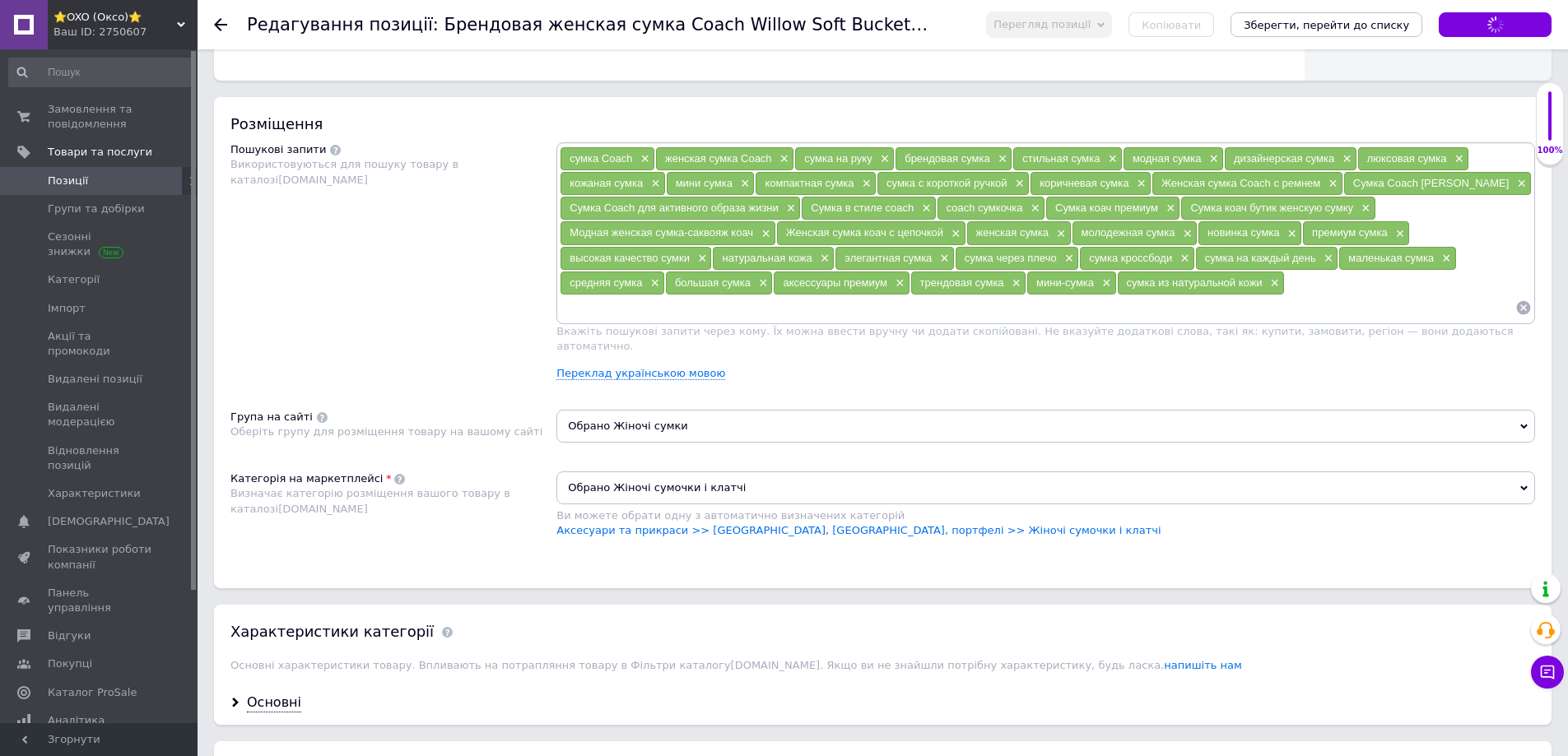
scroll to position [905, 0]
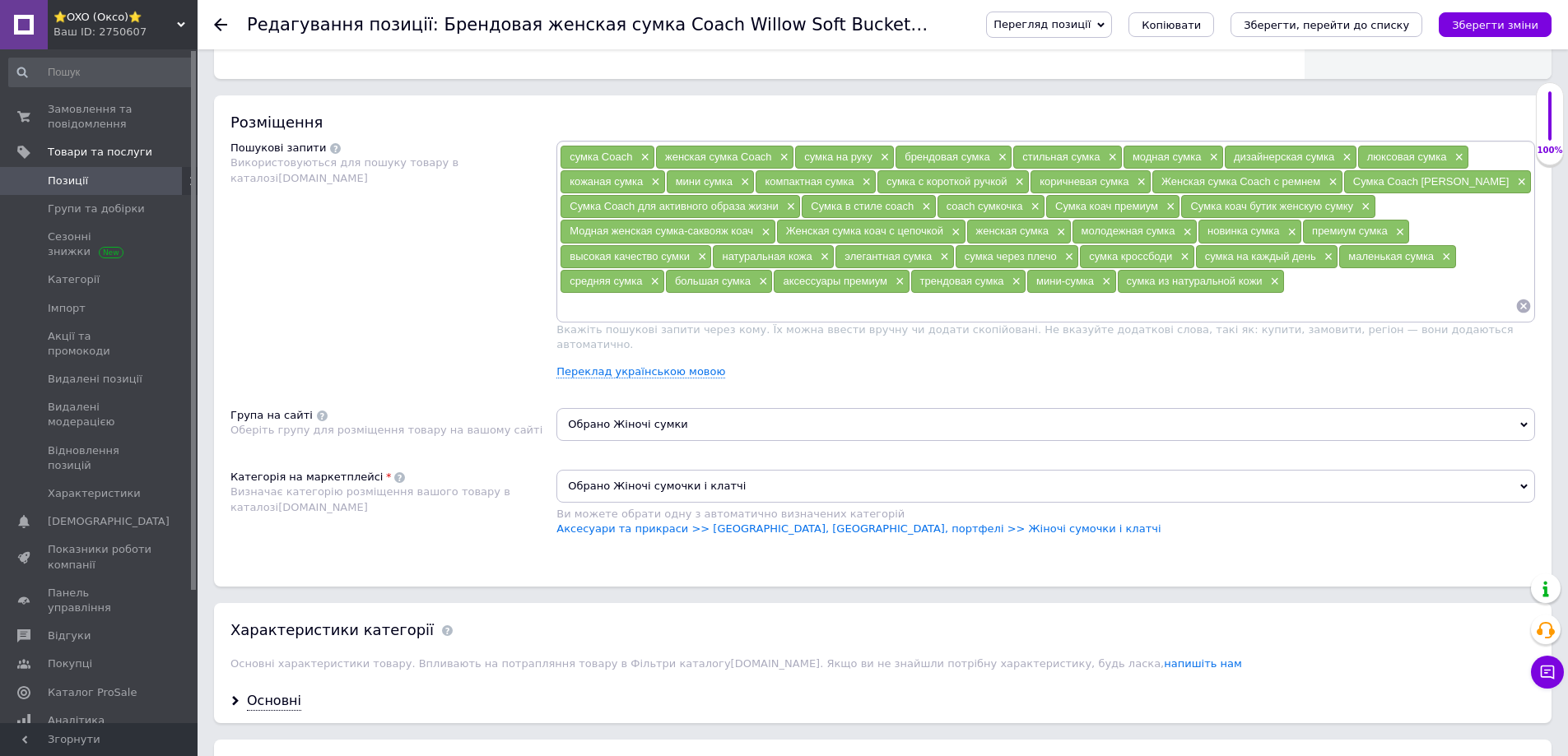
click at [1003, 302] on input at bounding box center [1038, 306] width 956 height 24
click at [1474, 25] on icon "Зберегти зміни" at bounding box center [1495, 24] width 87 height 13
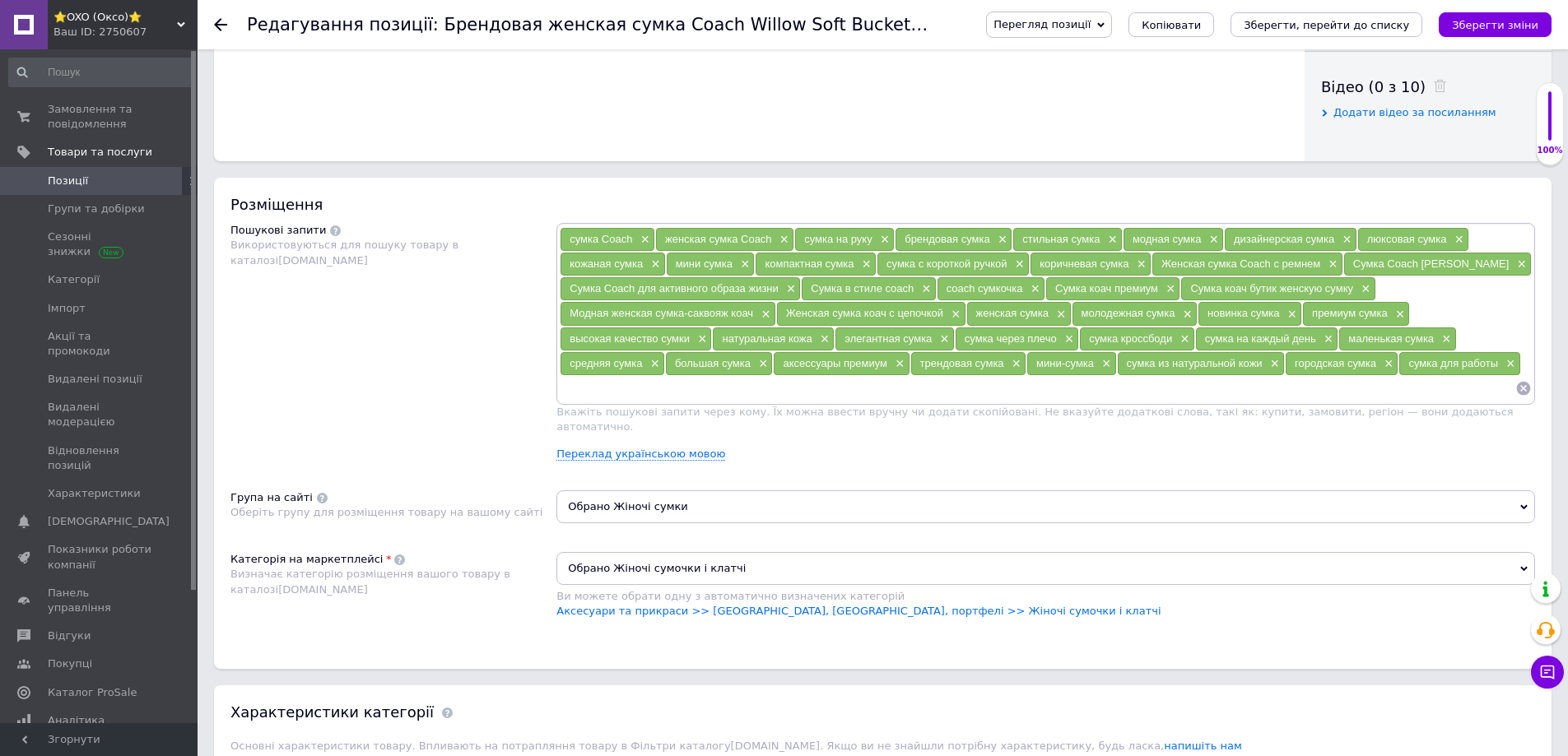
click at [897, 398] on input at bounding box center [1038, 388] width 956 height 24
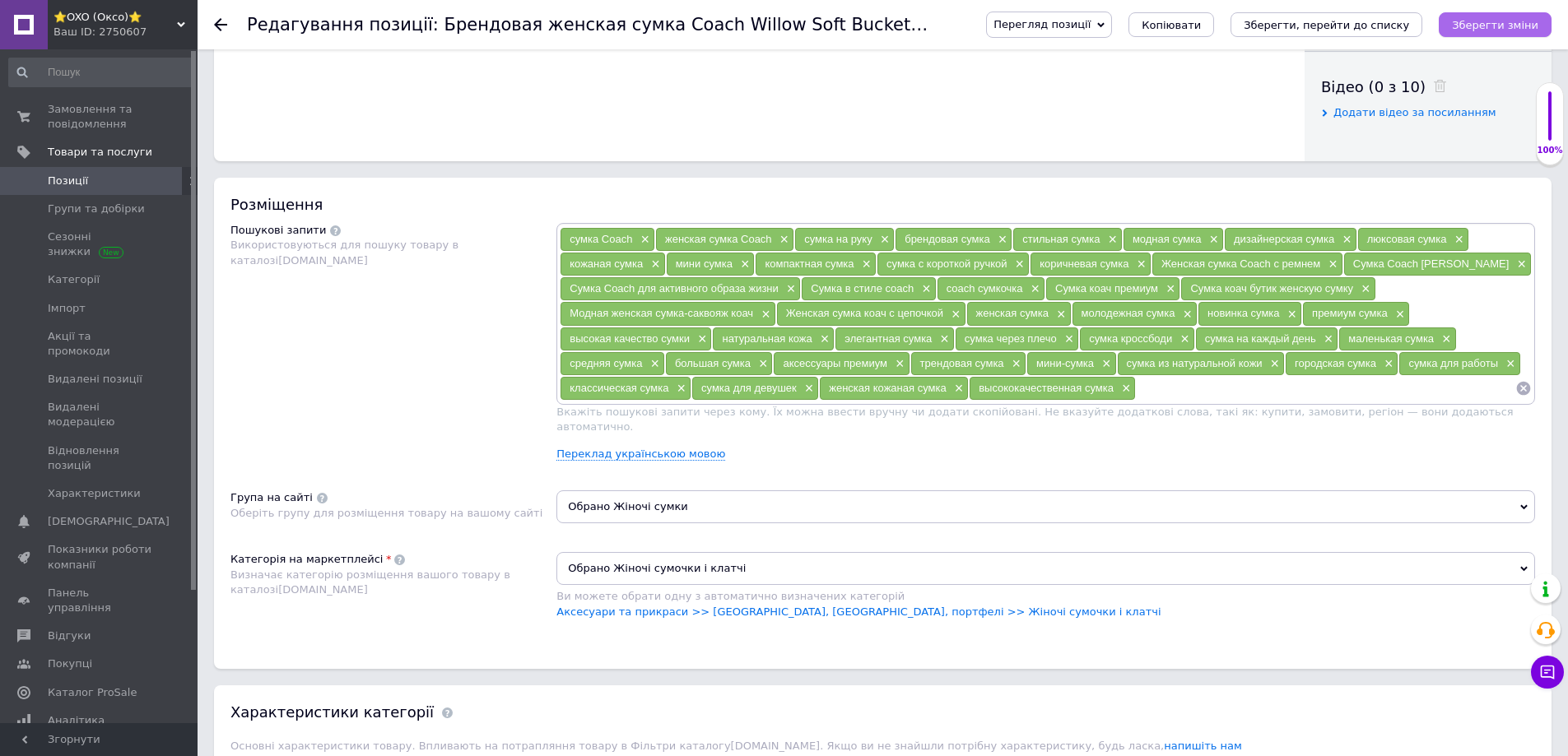
click at [1474, 28] on icon "Зберегти зміни" at bounding box center [1495, 24] width 87 height 13
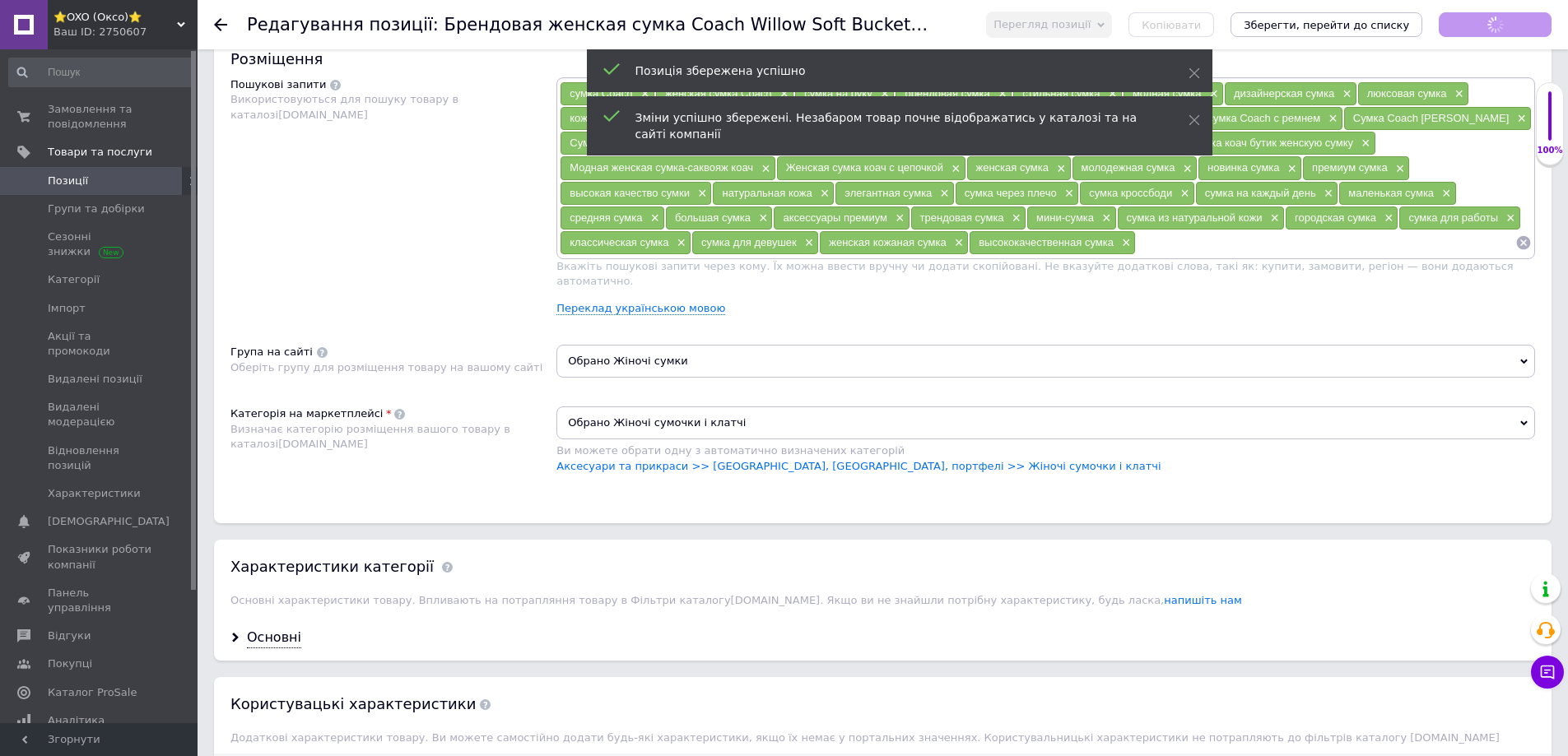
scroll to position [1235, 0]
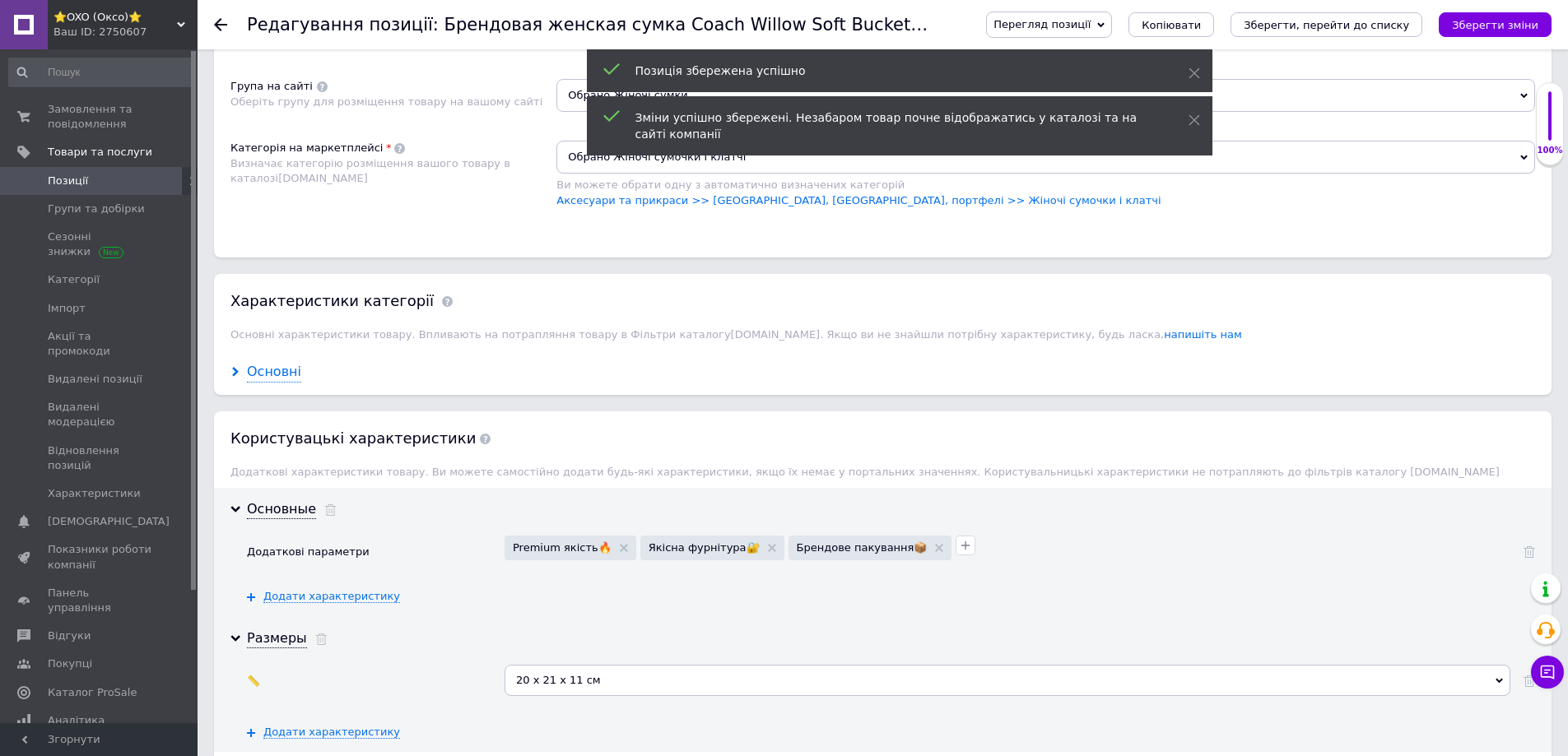
click at [288, 363] on div "Основні" at bounding box center [274, 373] width 54 height 19
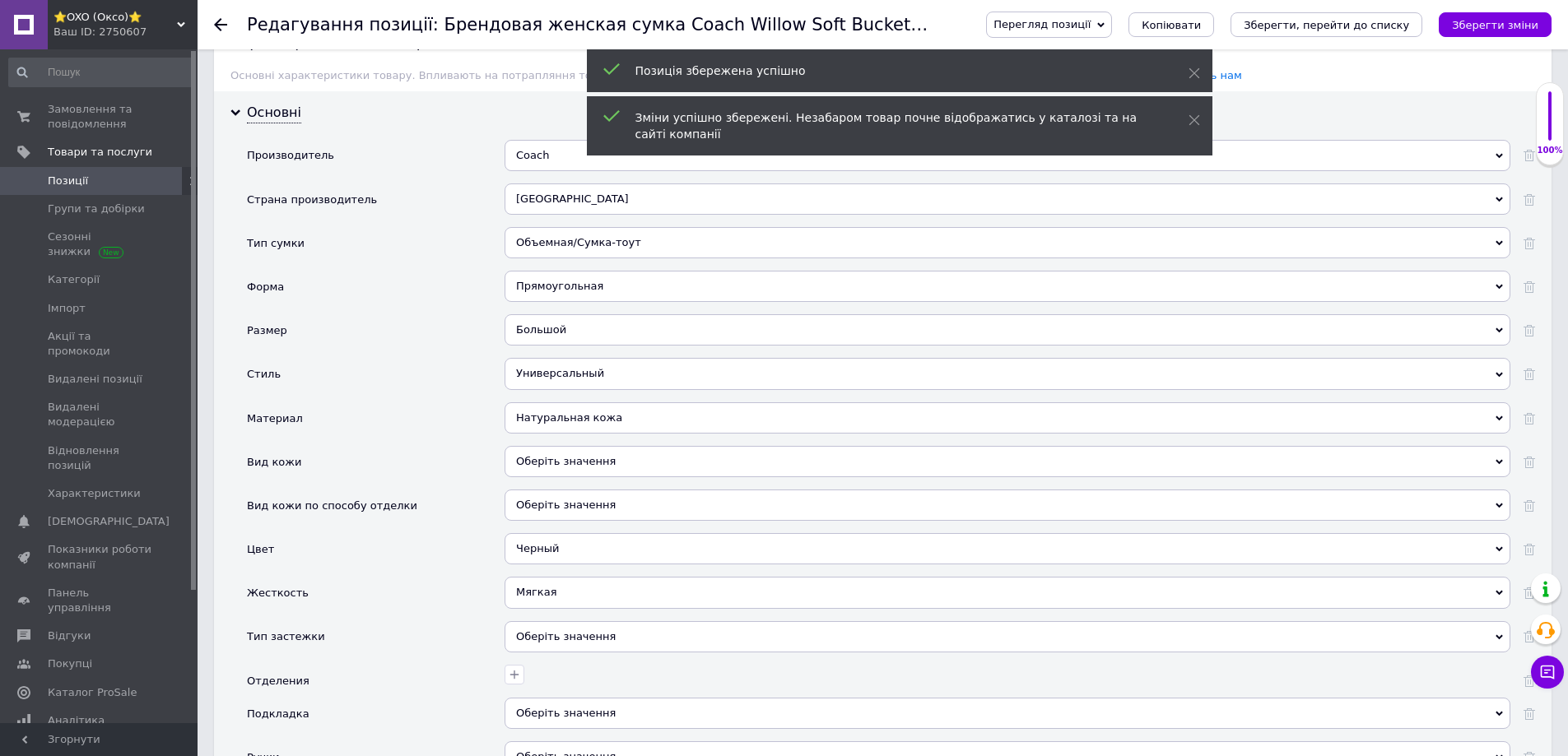
scroll to position [1563, 0]
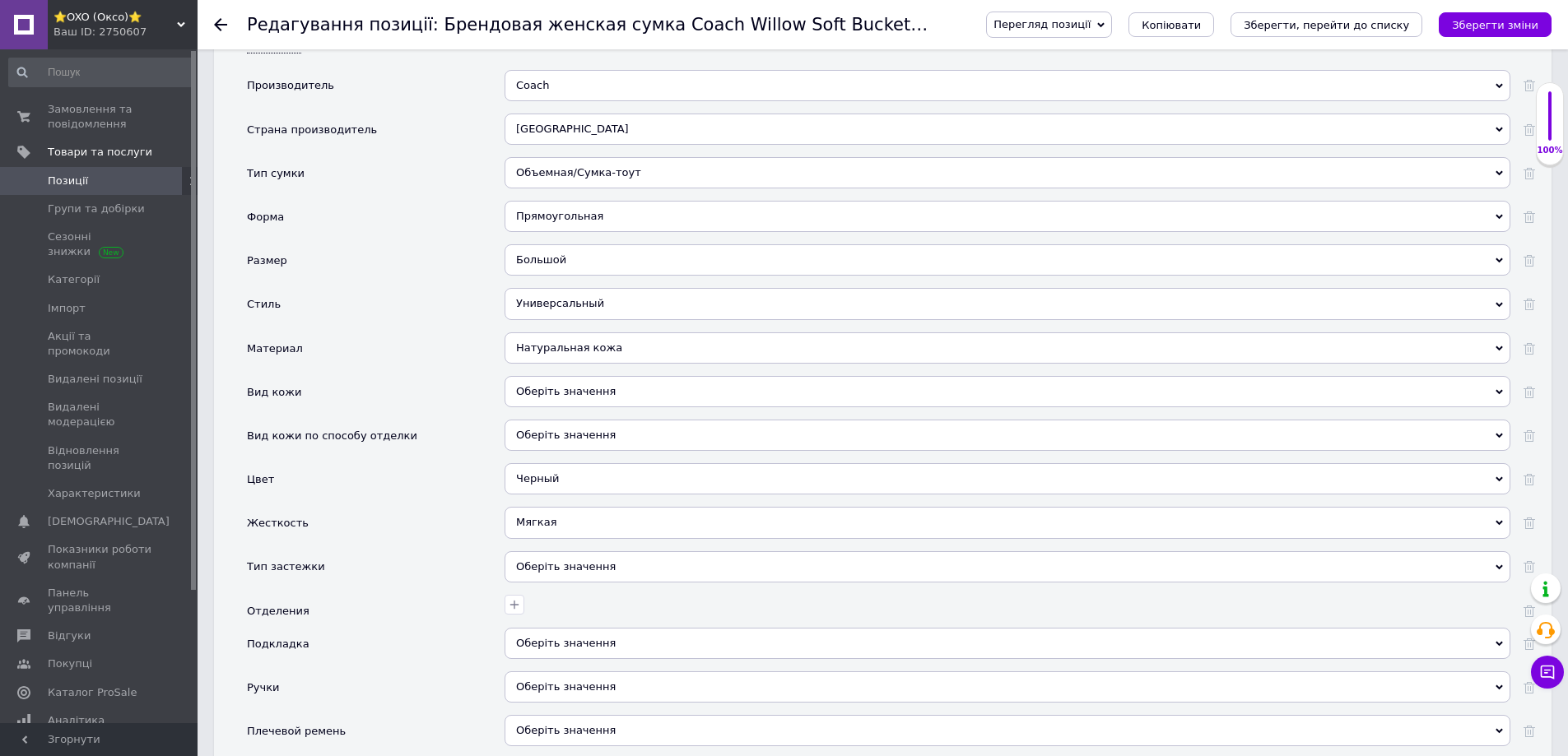
drag, startPoint x: 282, startPoint y: 471, endPoint x: 322, endPoint y: 469, distance: 40.0
click at [282, 471] on div "Цвет" at bounding box center [376, 485] width 258 height 44
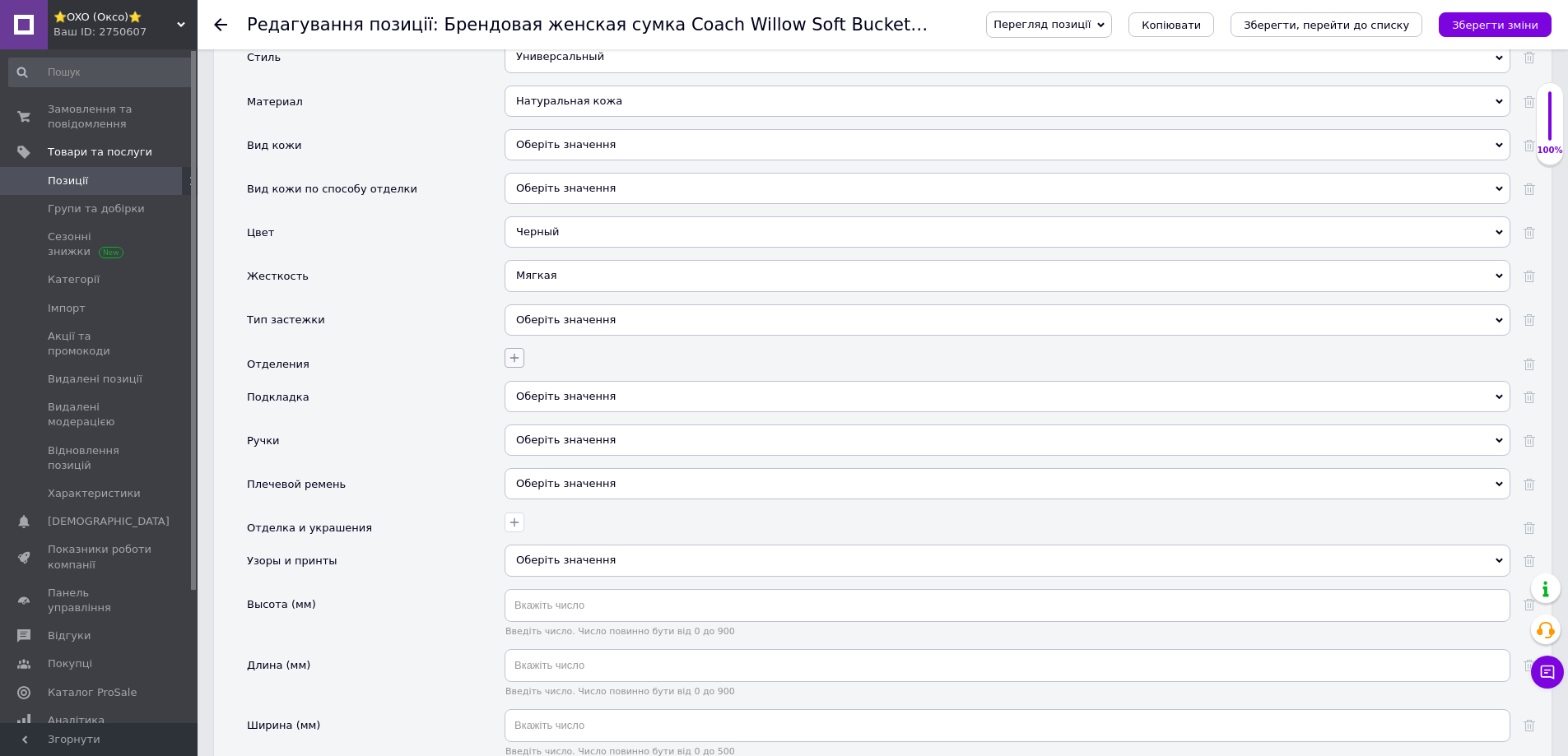
click at [508, 351] on icon "button" at bounding box center [514, 358] width 13 height 13
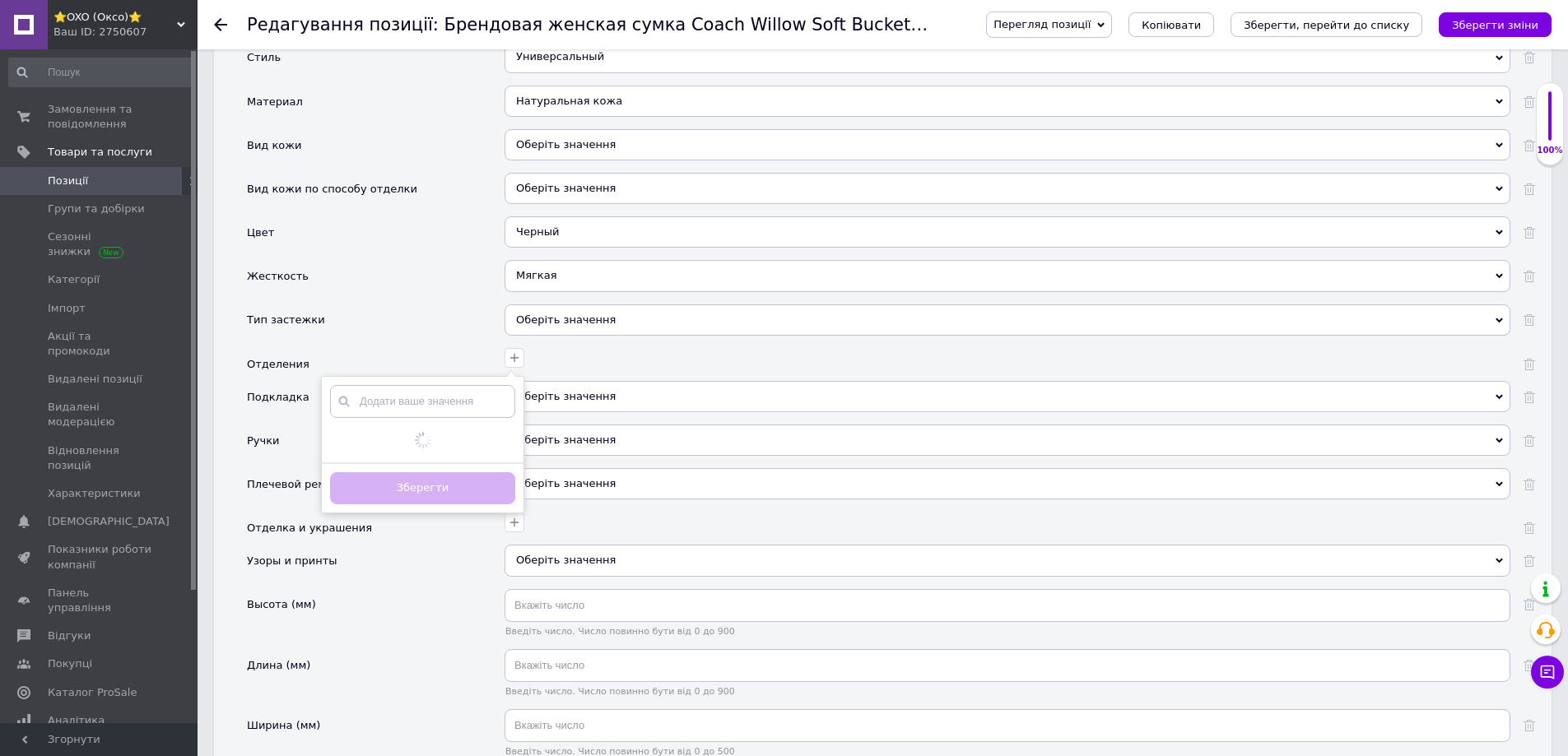
scroll to position [1893, 0]
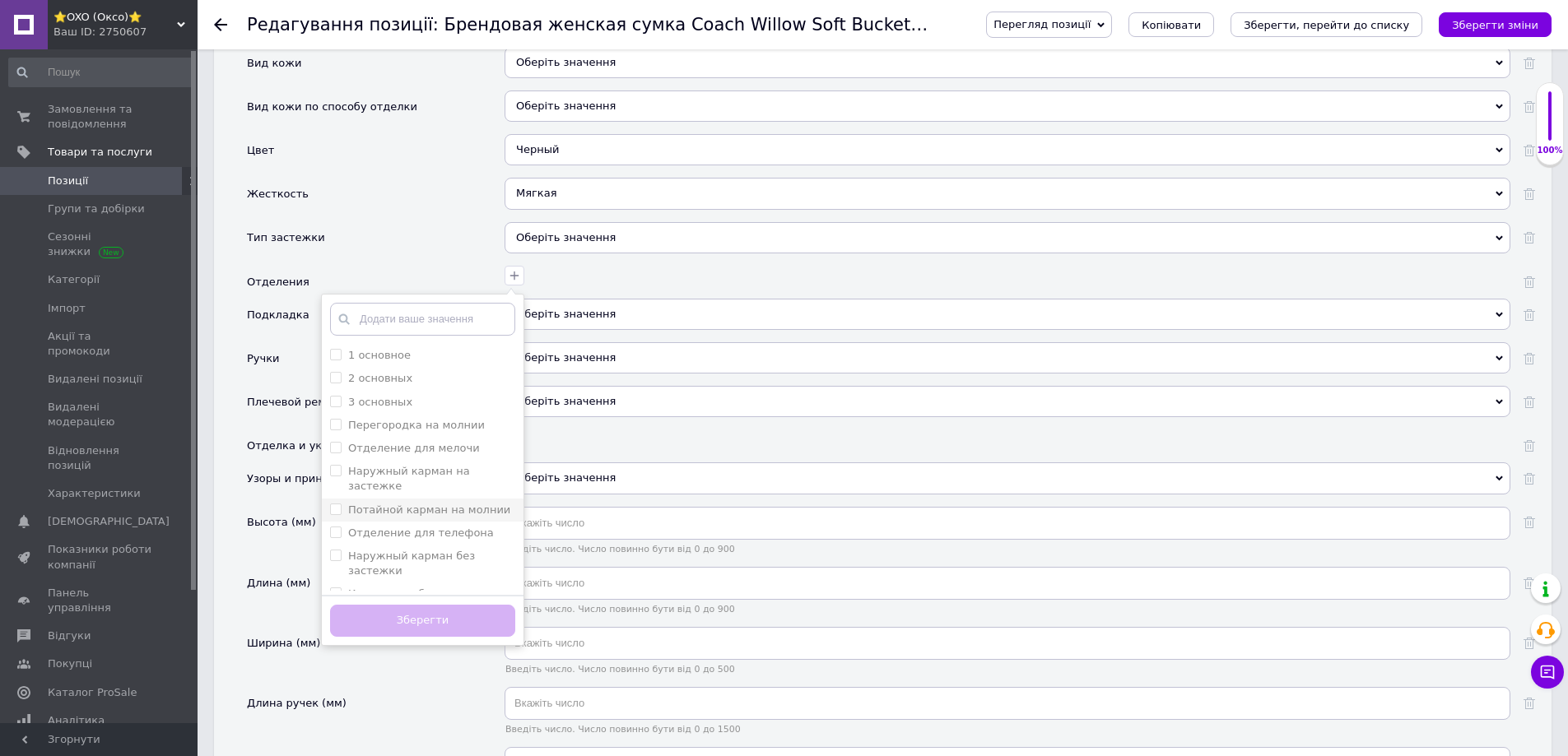
click at [385, 504] on label "Потайной карман на молнии" at bounding box center [429, 510] width 162 height 13
checkbox молнии "true"
click at [388, 605] on button "Зберегти" at bounding box center [423, 621] width 185 height 32
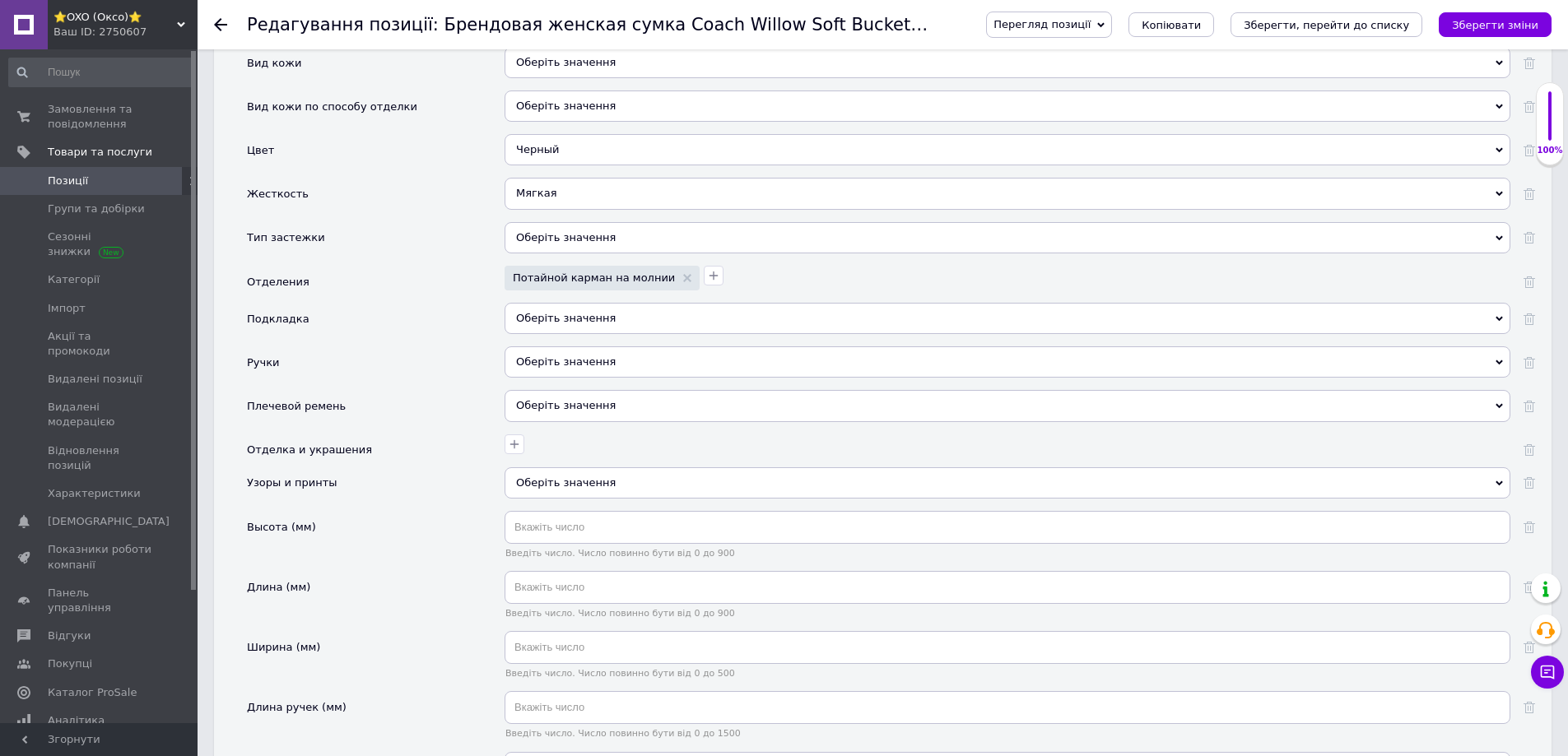
click at [545, 399] on span "Оберіть значення" at bounding box center [1007, 405] width 1006 height 31
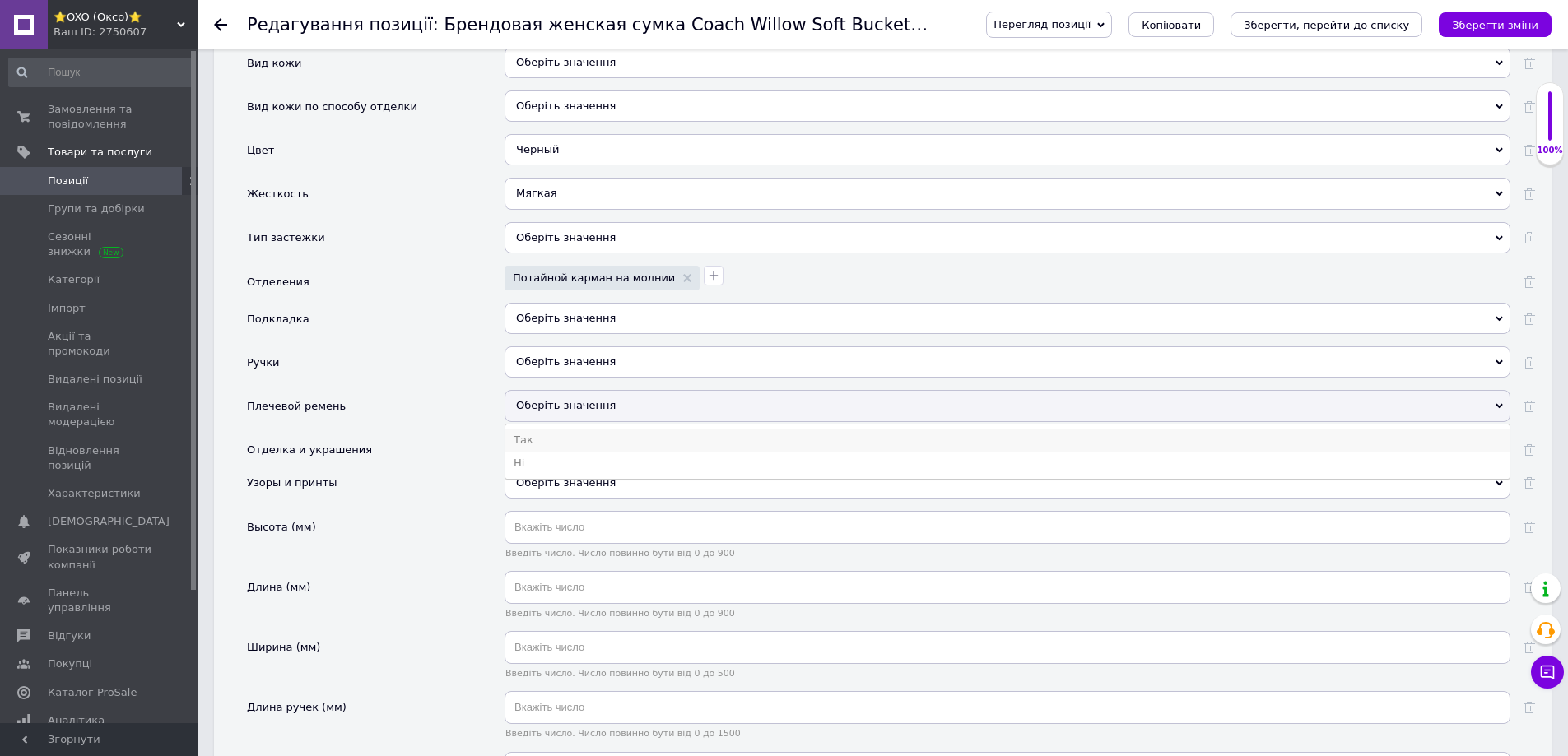
click at [529, 429] on li "Так" at bounding box center [1007, 440] width 1004 height 23
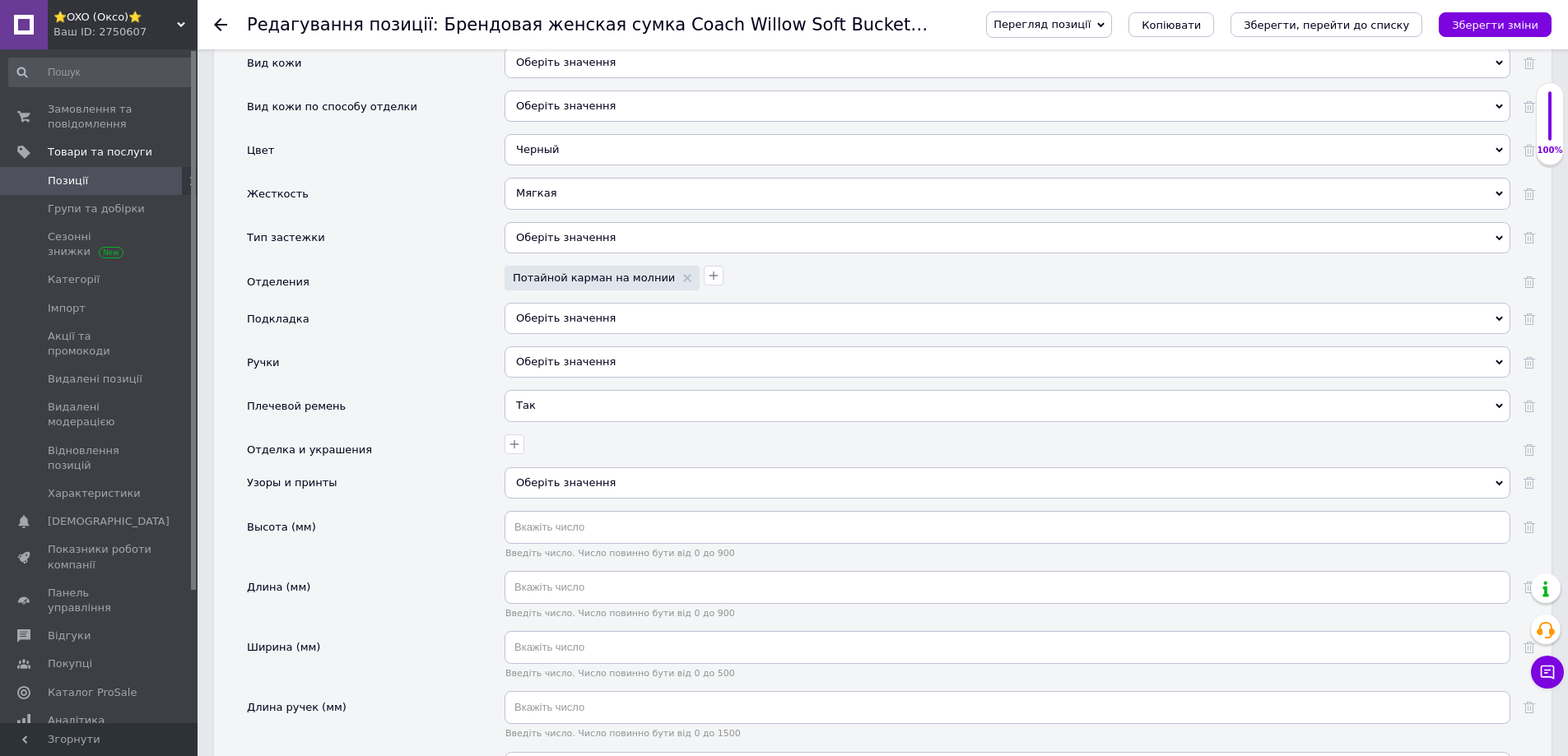
click at [534, 469] on div "Оберіть значення" at bounding box center [1007, 483] width 1006 height 31
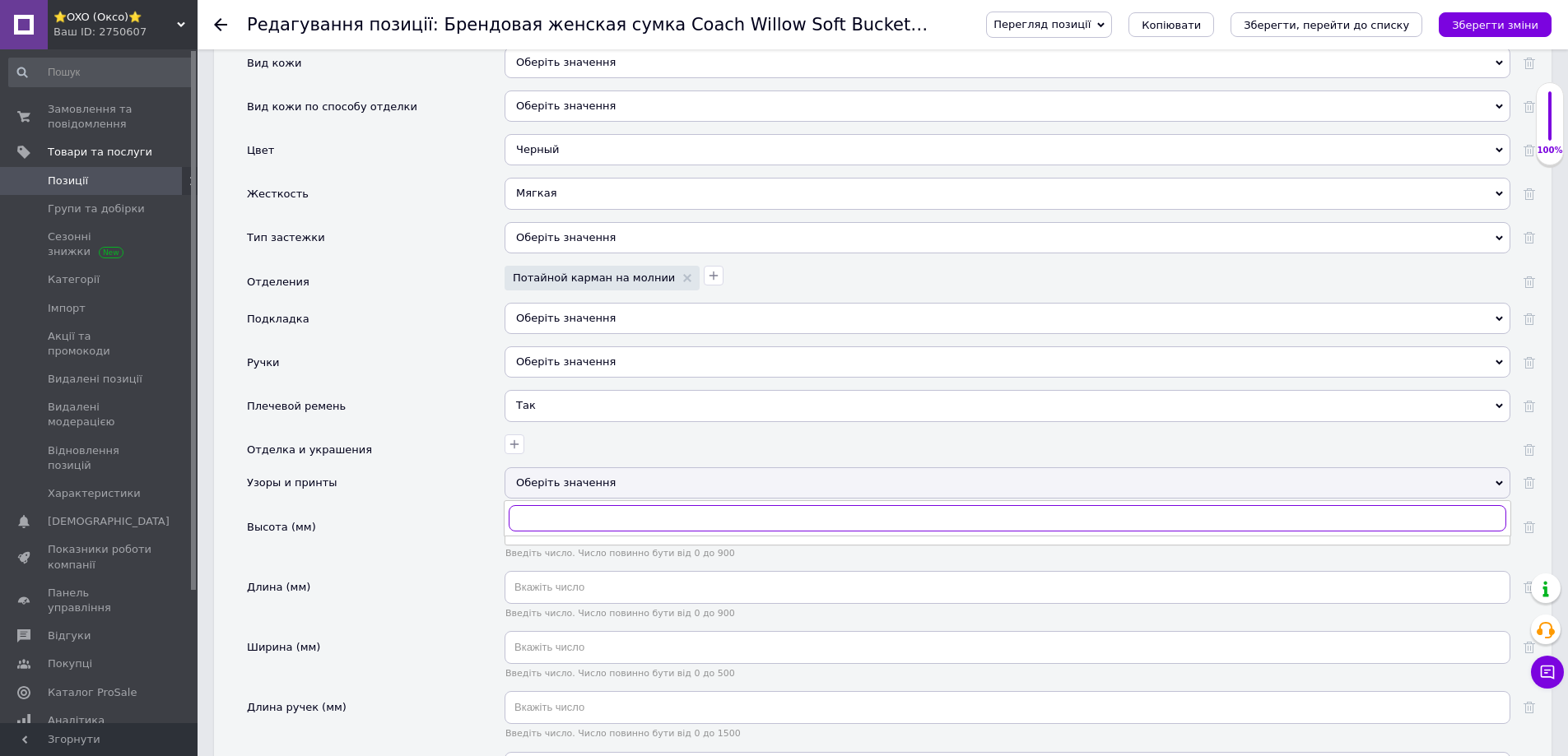
scroll to position [2057, 0]
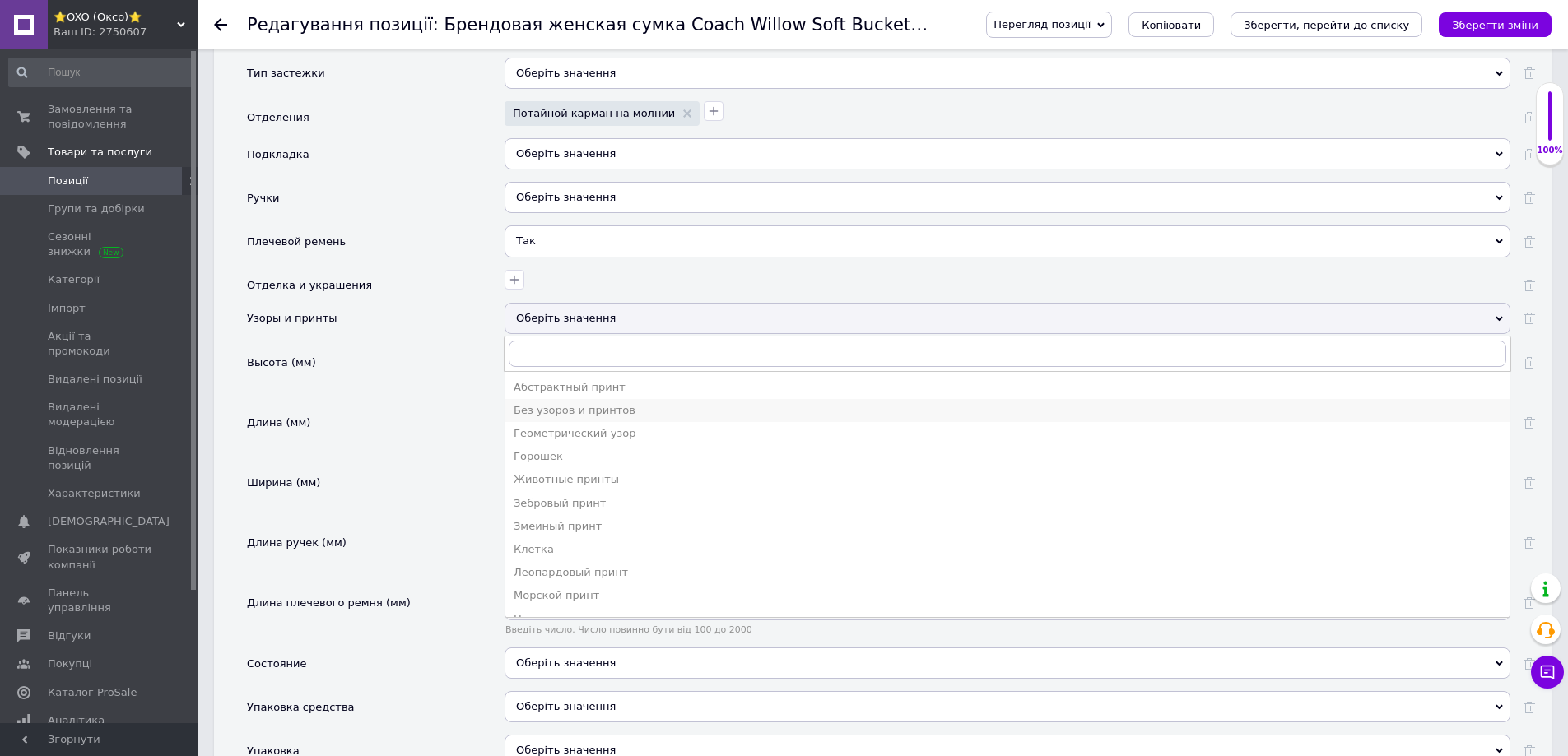
click at [530, 403] on div "Без узоров и принтов" at bounding box center [1007, 410] width 988 height 15
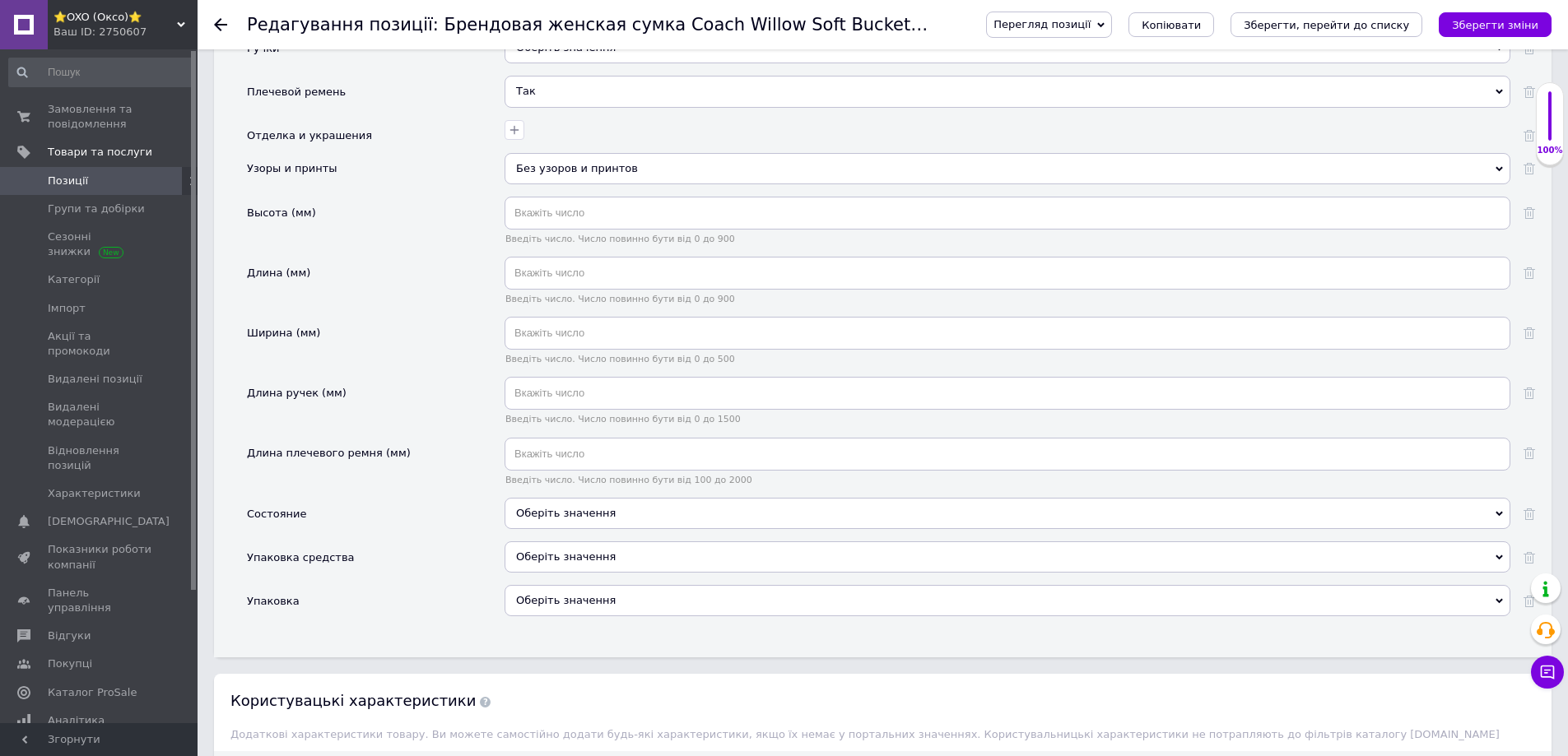
scroll to position [2387, 0]
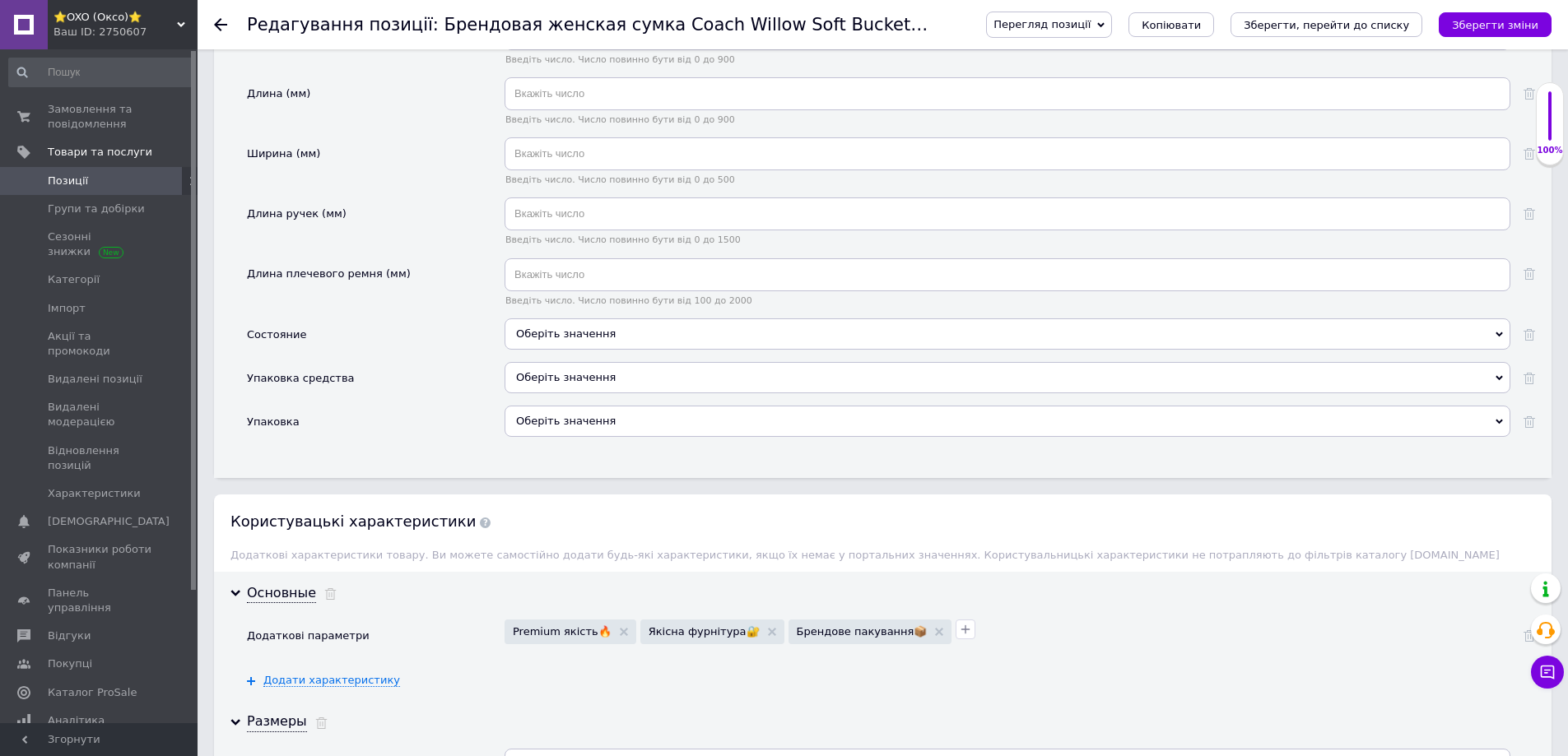
click at [577, 362] on div "Оберіть значення" at bounding box center [1007, 378] width 1006 height 31
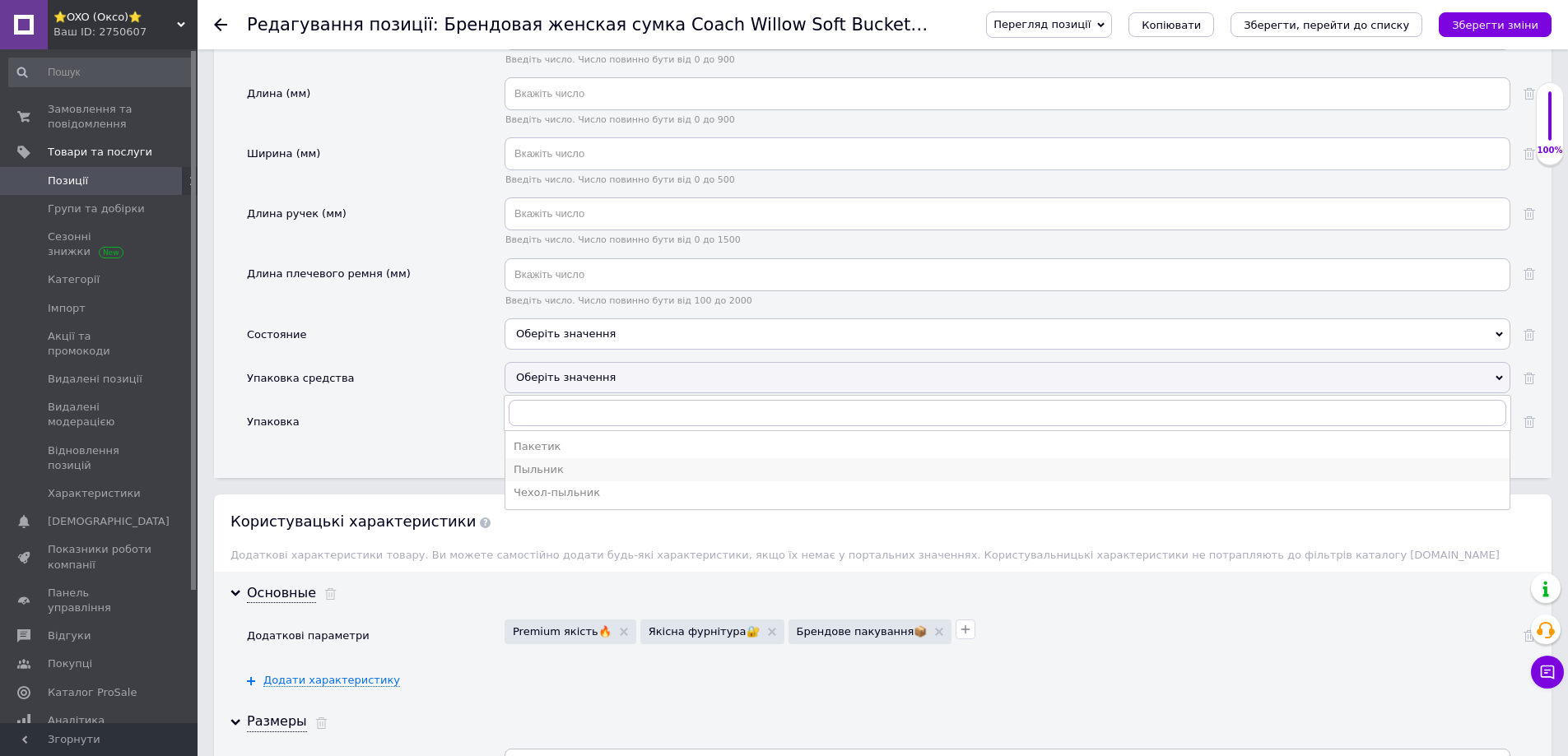
click at [550, 463] on div "Пыльник" at bounding box center [1007, 470] width 988 height 15
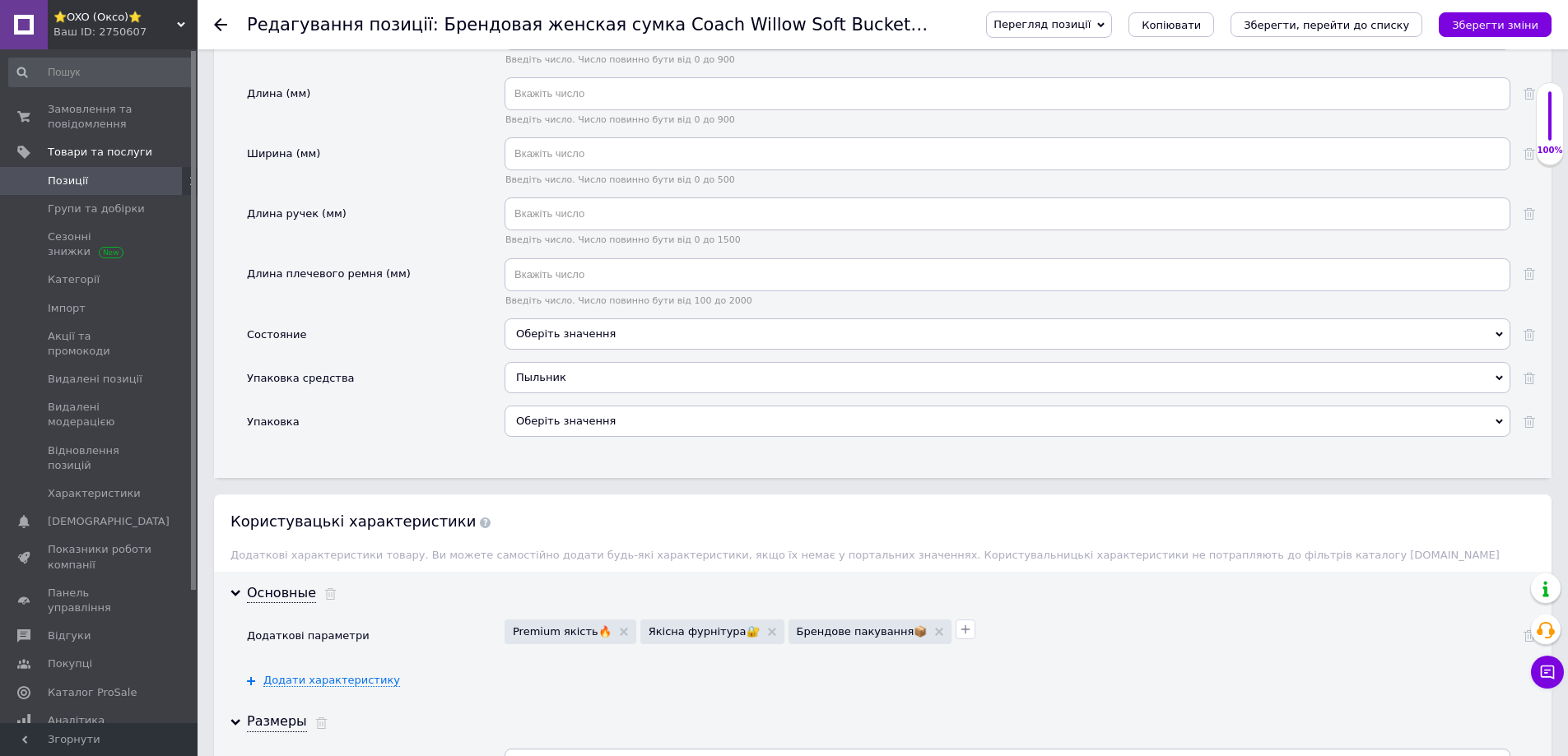
click at [566, 322] on div "Оберіть значення" at bounding box center [1007, 334] width 1006 height 31
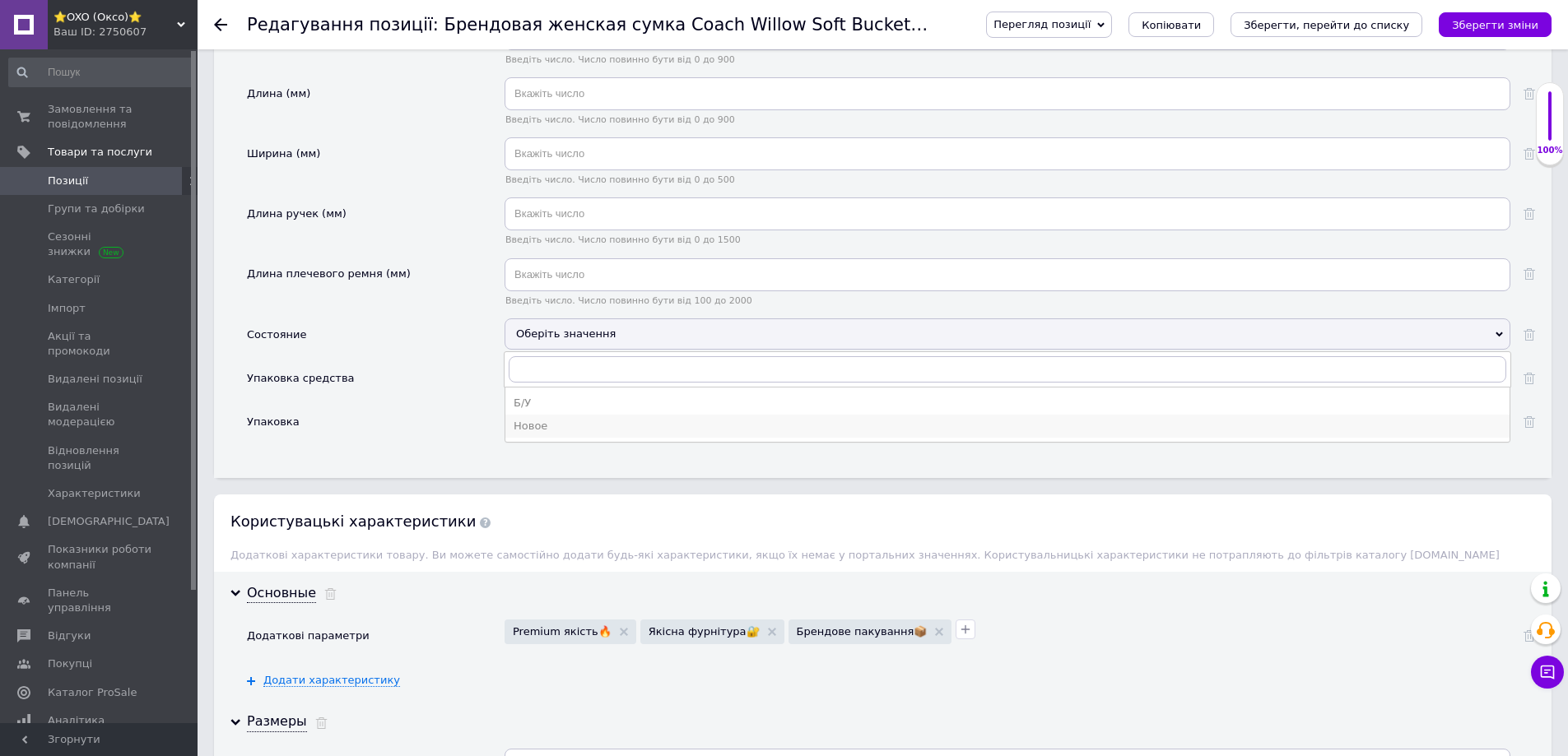
click at [534, 419] on div "Новое" at bounding box center [1007, 426] width 988 height 15
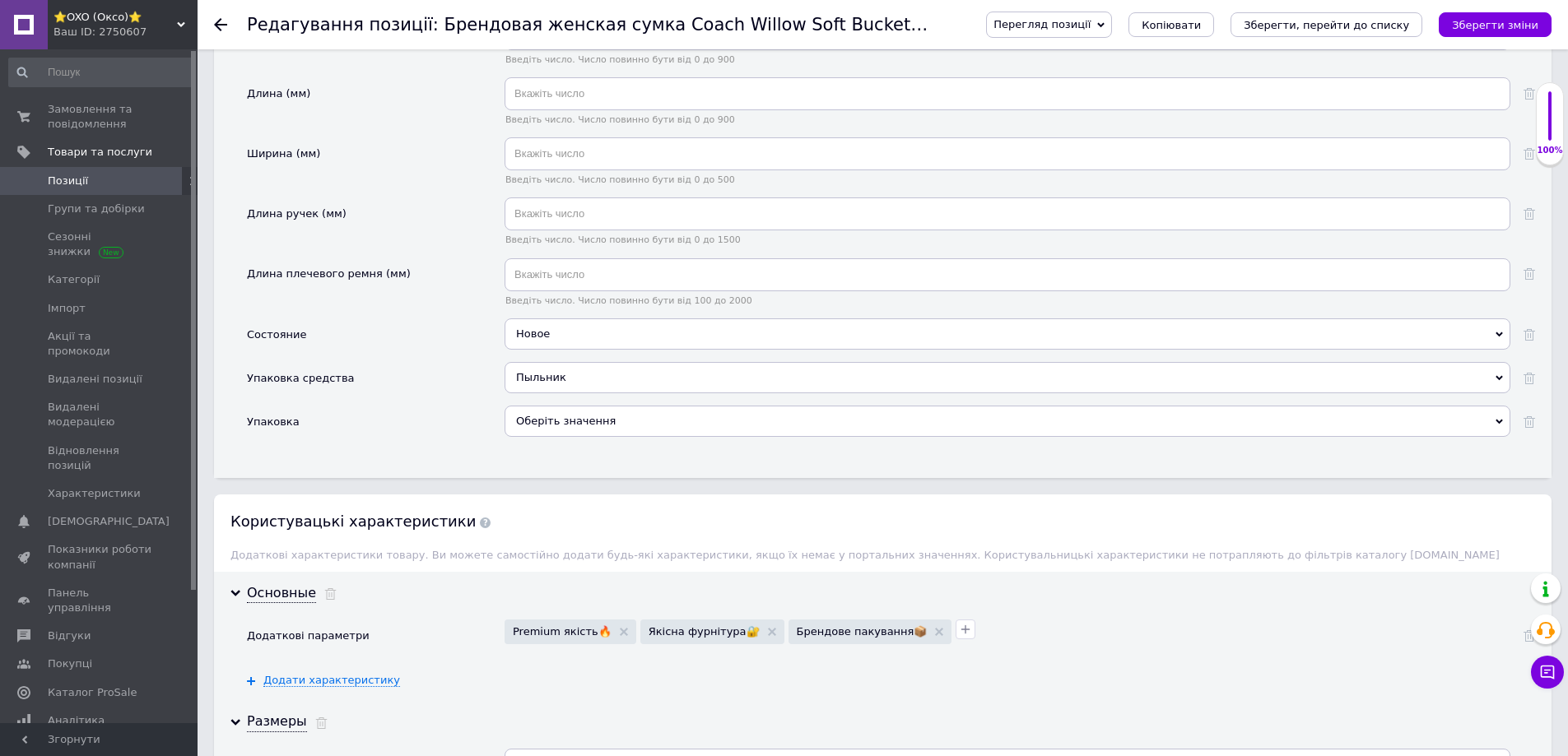
click at [579, 405] on div "Оберіть значення" at bounding box center [1007, 421] width 1006 height 31
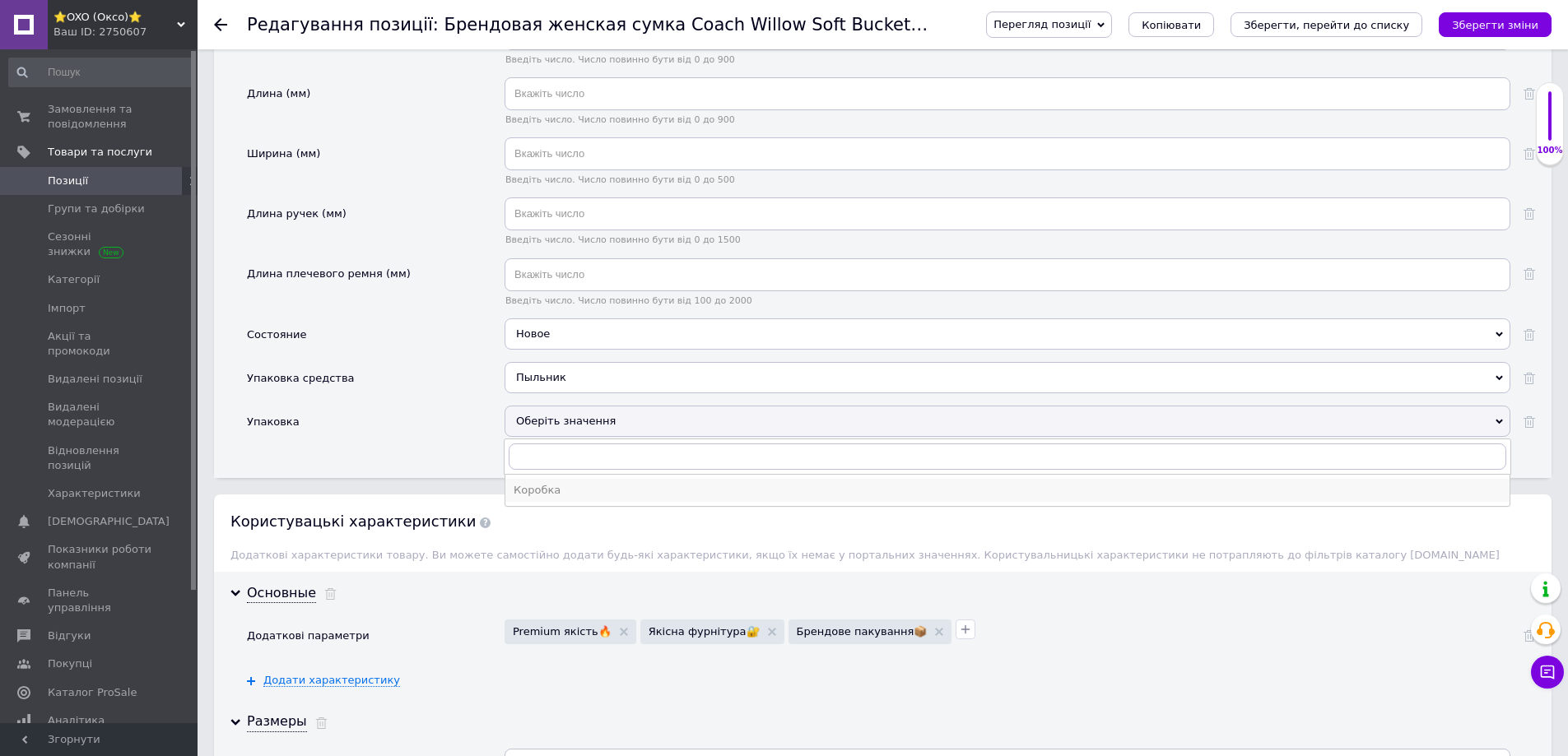
click at [545, 483] on div "Коробка" at bounding box center [1007, 491] width 988 height 15
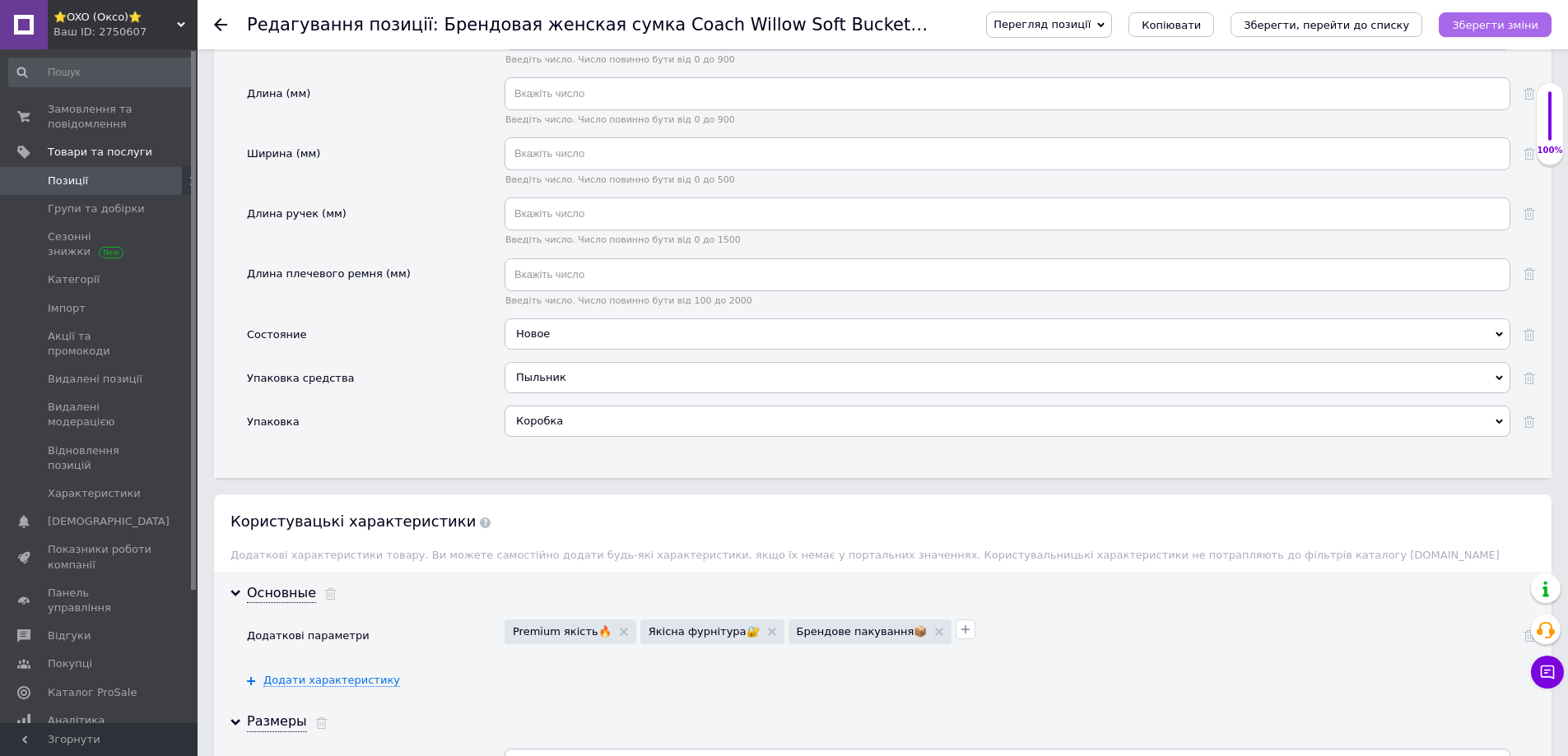
click at [1466, 29] on icon "Зберегти зміни" at bounding box center [1495, 24] width 87 height 13
click at [1250, 615] on div "Premium якість🔥 Якісна фурнітура🔐 Брендове пакування📦" at bounding box center [1006, 630] width 1010 height 29
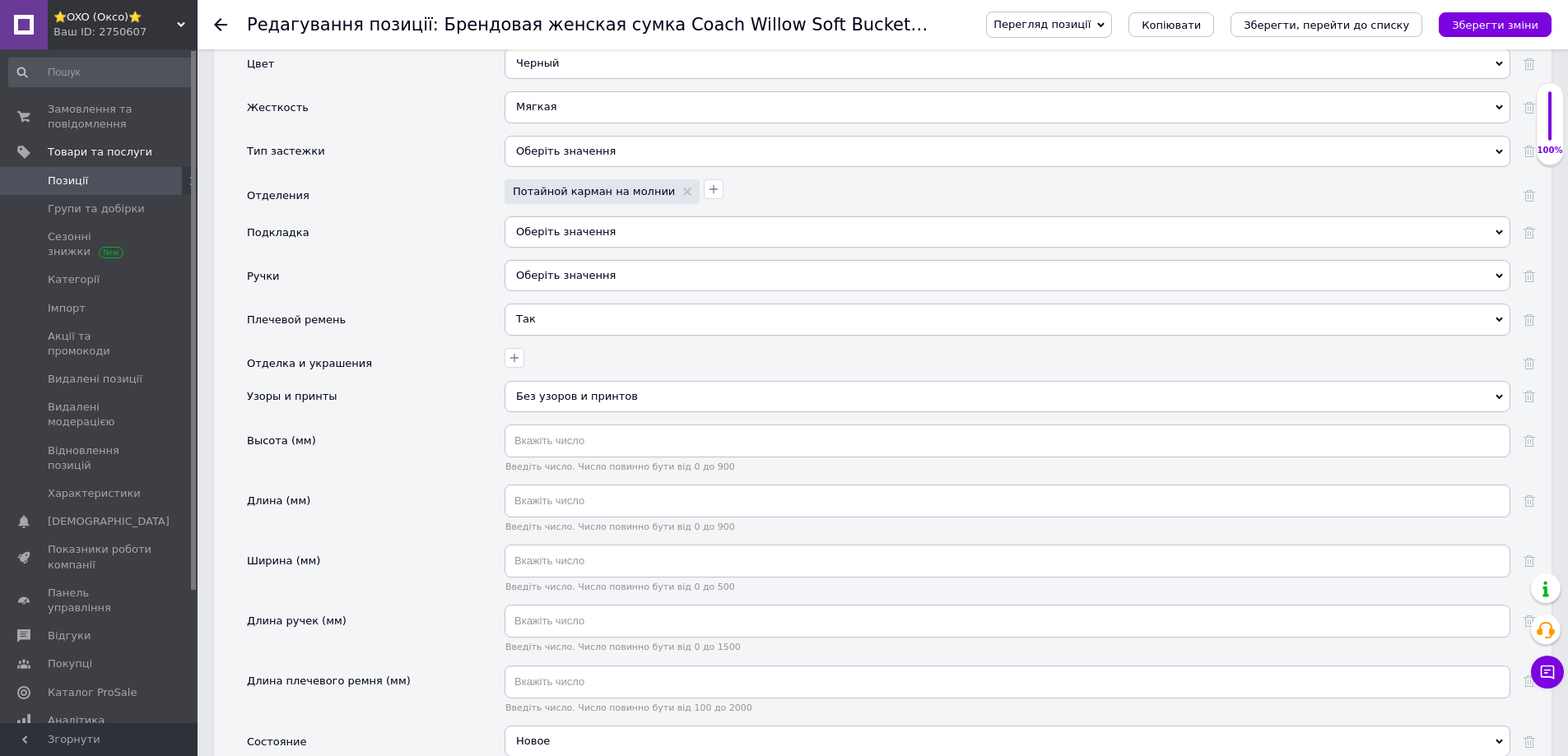
scroll to position [1975, 0]
click at [556, 264] on div "Оберіть значення" at bounding box center [1007, 279] width 1006 height 31
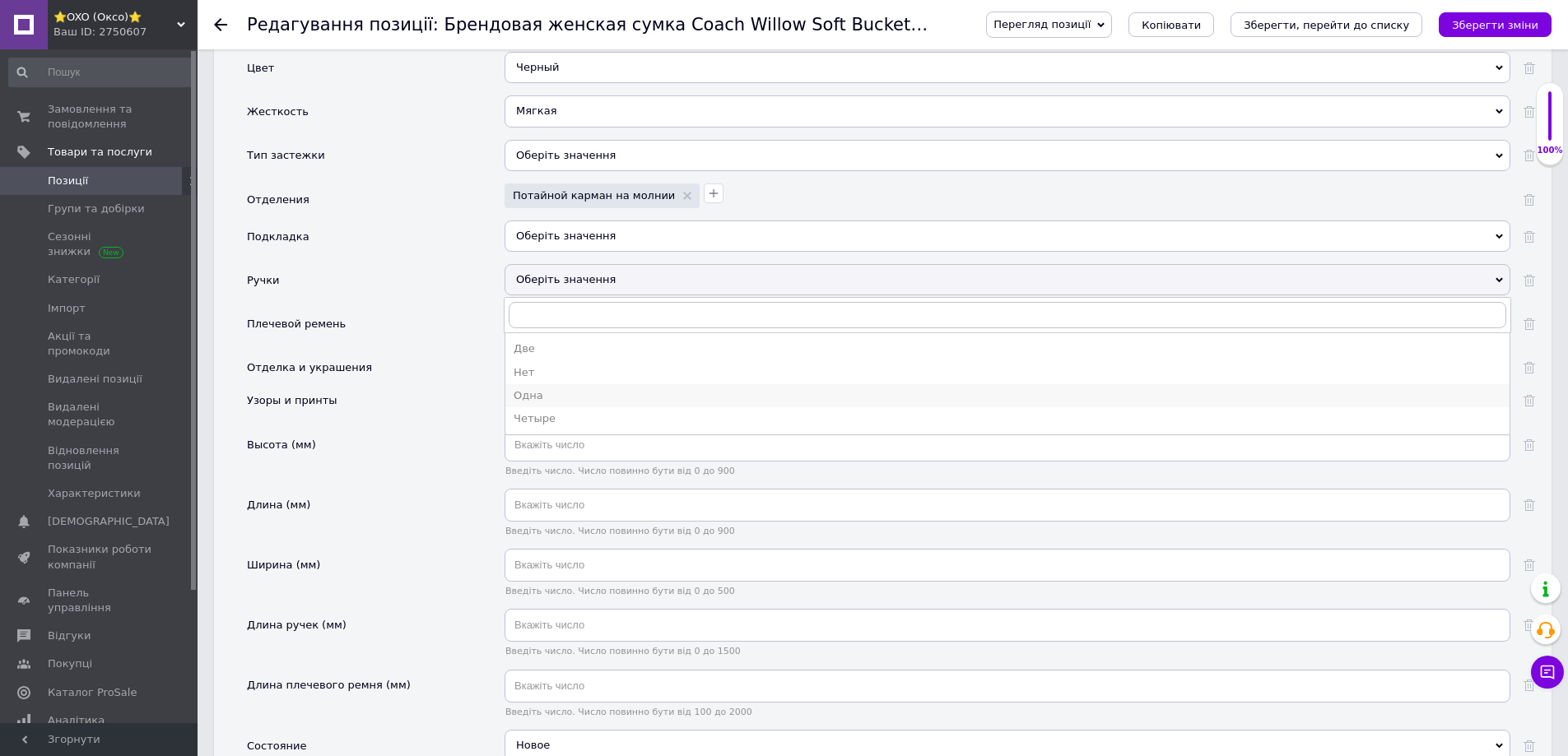
click at [529, 389] on div "Одна" at bounding box center [1007, 396] width 988 height 15
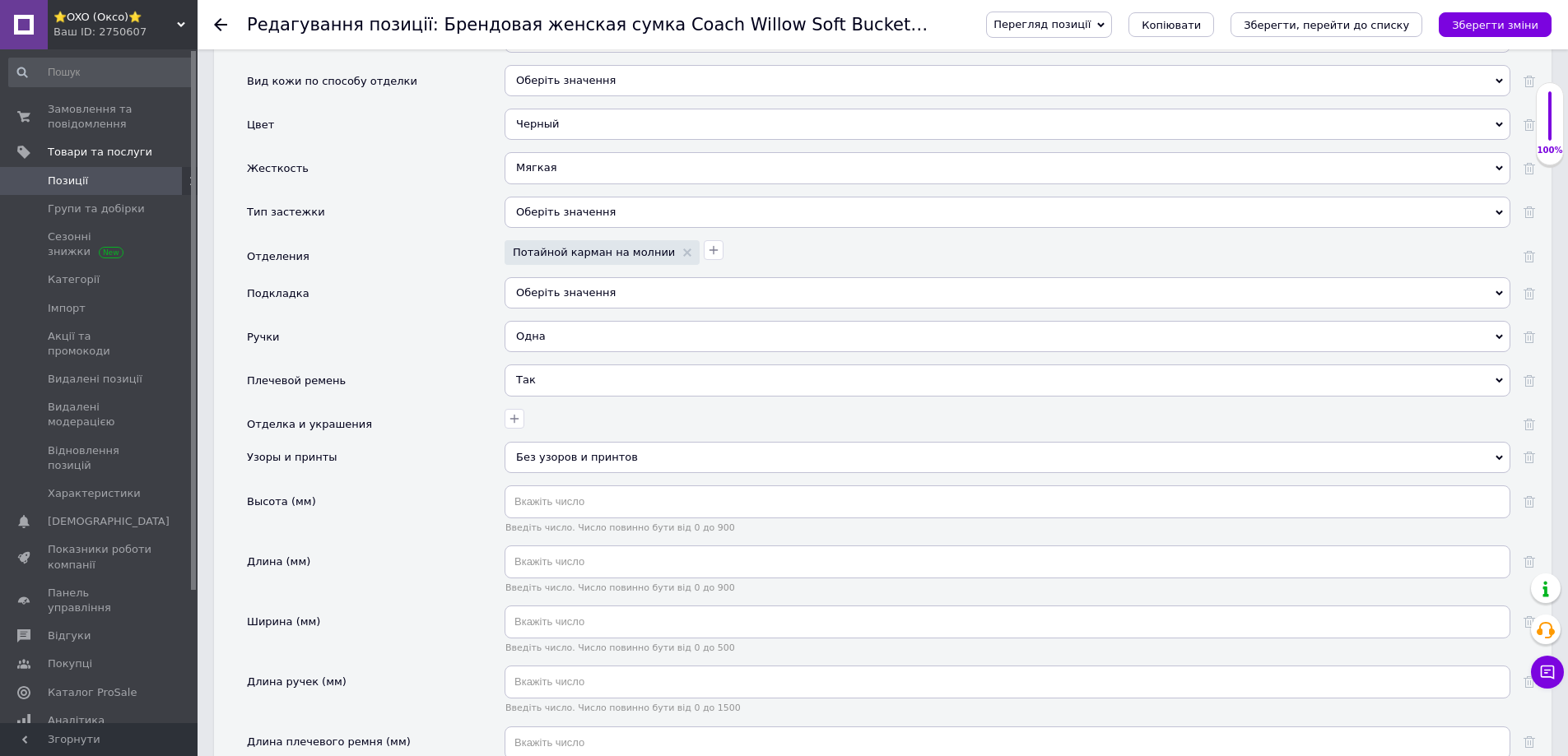
scroll to position [1893, 0]
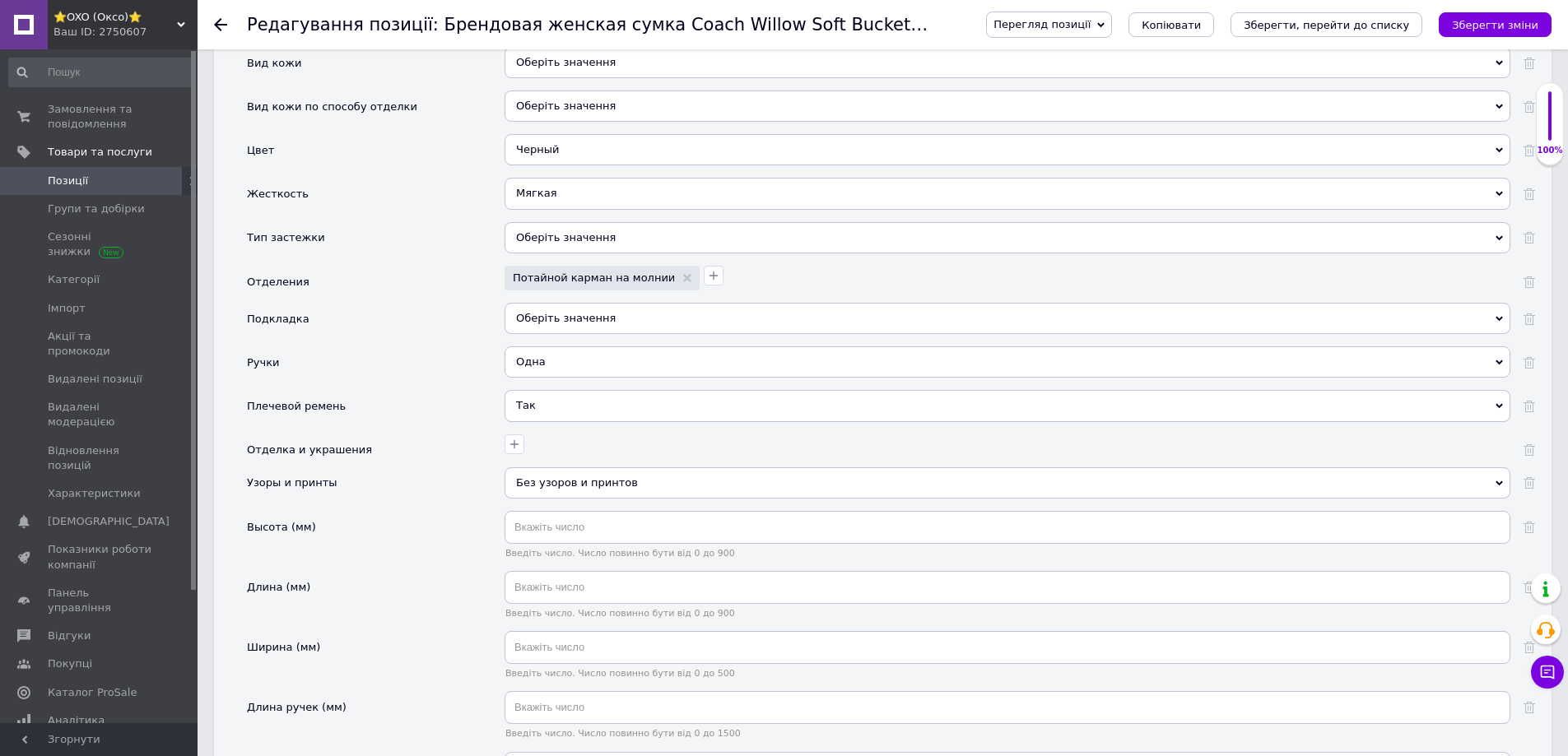
click at [534, 312] on span "Оберіть значення" at bounding box center [566, 318] width 99 height 13
click at [526, 340] on li "Так" at bounding box center [1007, 351] width 1004 height 23
click at [560, 233] on div "Оберіть значення" at bounding box center [1007, 238] width 1006 height 31
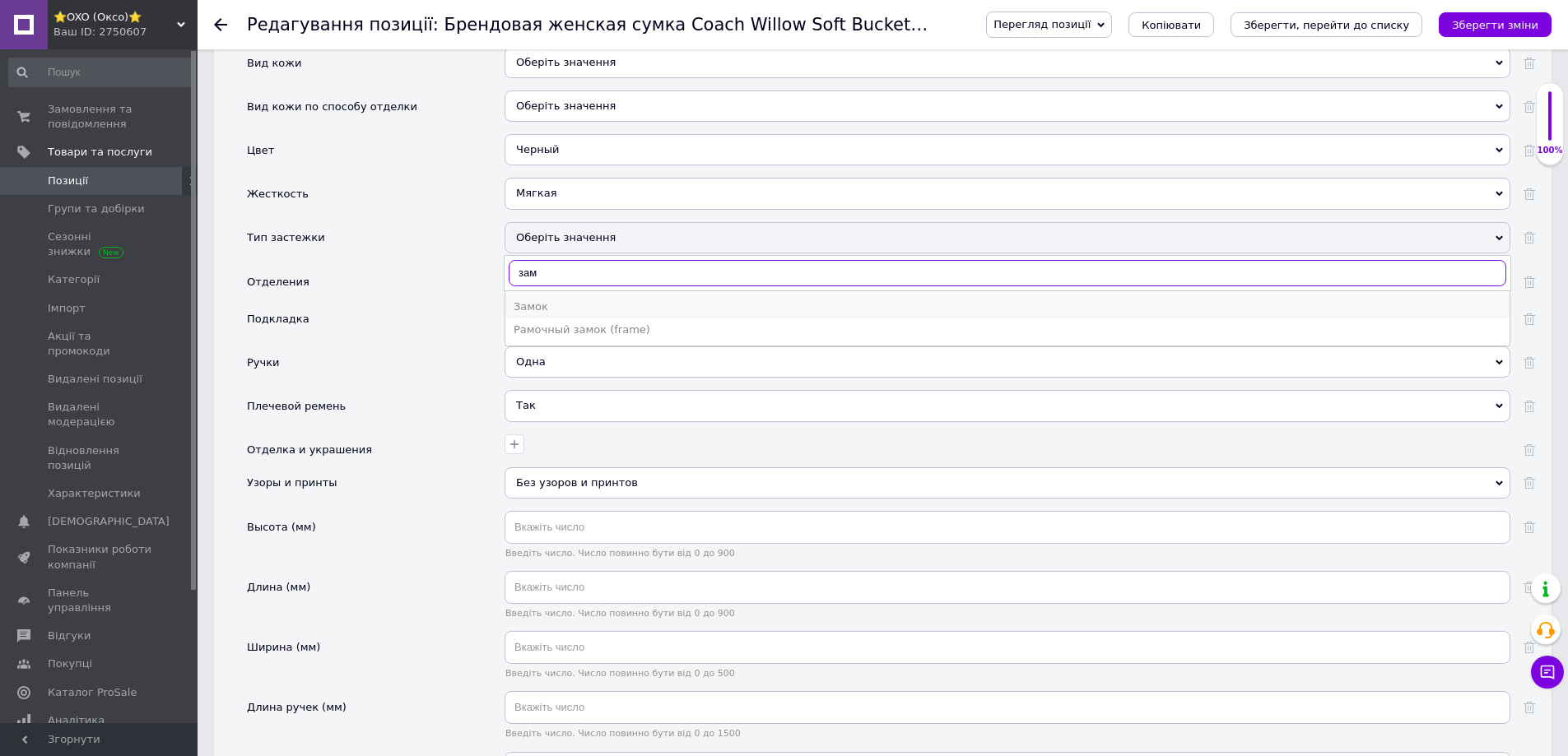
type input "зам"
click at [531, 299] on div "Замок" at bounding box center [1007, 307] width 988 height 15
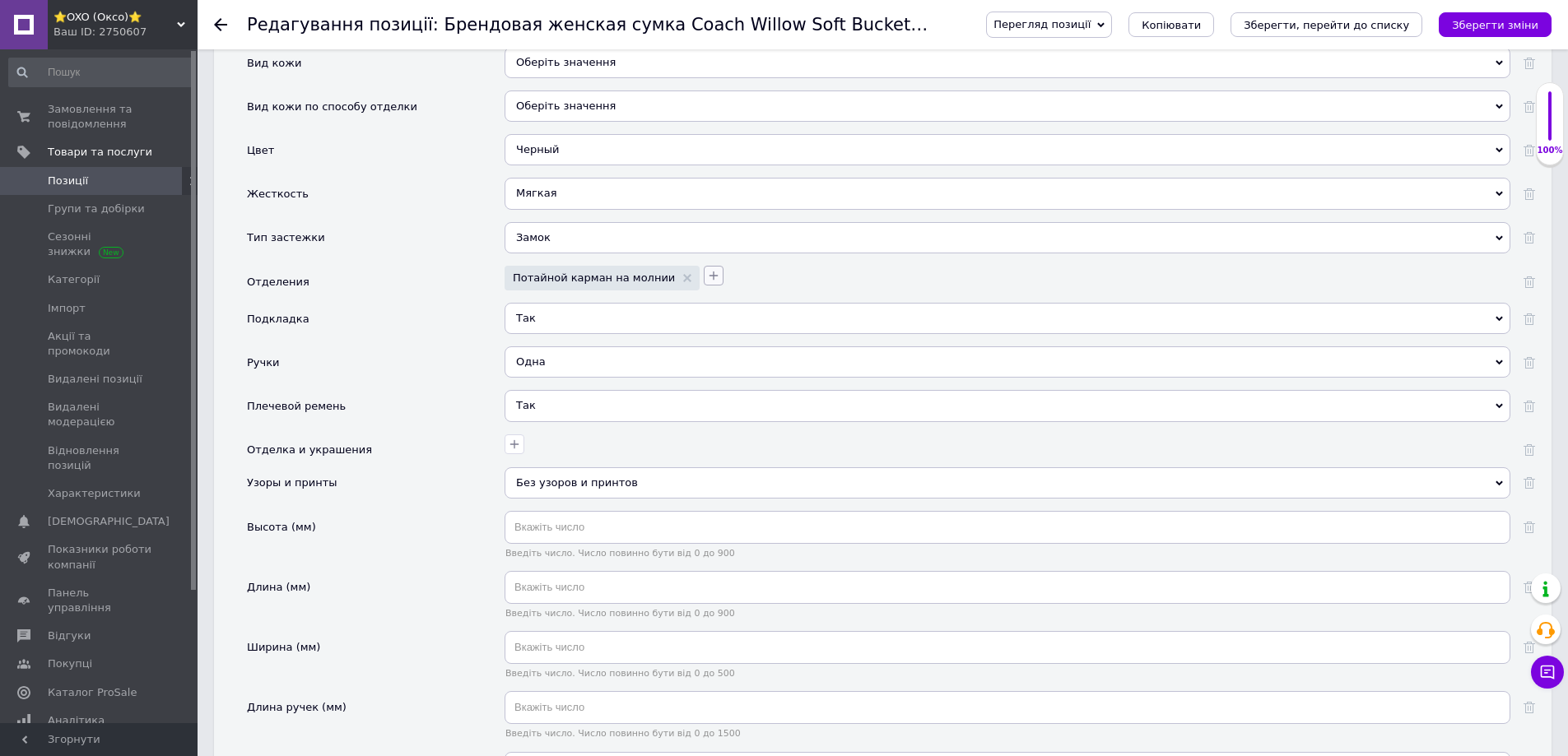
click at [704, 265] on button "button" at bounding box center [713, 275] width 19 height 19
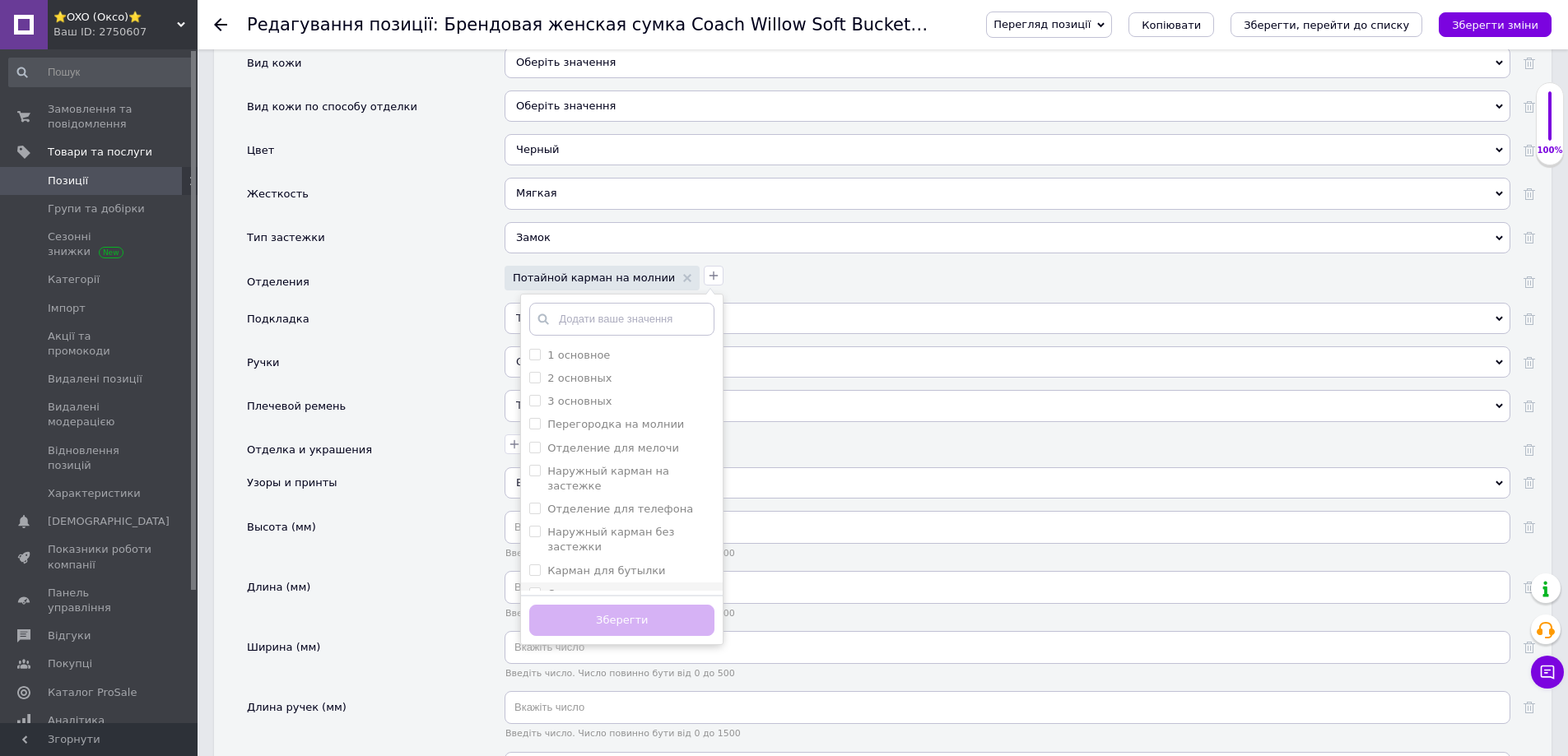
drag, startPoint x: 551, startPoint y: 385, endPoint x: 591, endPoint y: 539, distance: 159.1
click at [551, 395] on label "3 основных" at bounding box center [579, 401] width 64 height 13
checkbox основных "true"
click at [572, 607] on button "Зберегти" at bounding box center [622, 621] width 185 height 32
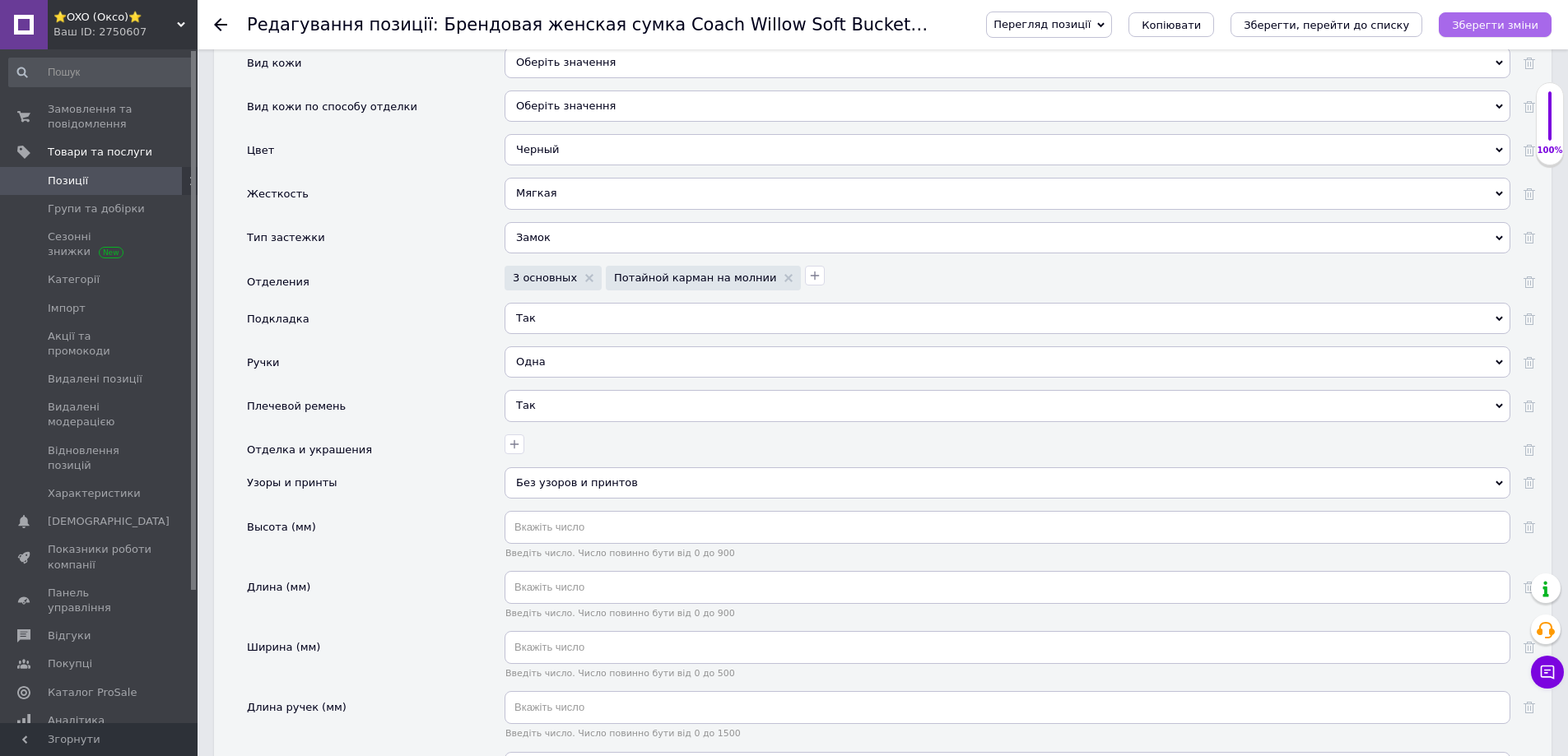
click at [1488, 23] on icon "Зберегти зміни" at bounding box center [1495, 24] width 87 height 13
click at [410, 668] on div "Ширина (мм)" at bounding box center [376, 661] width 258 height 60
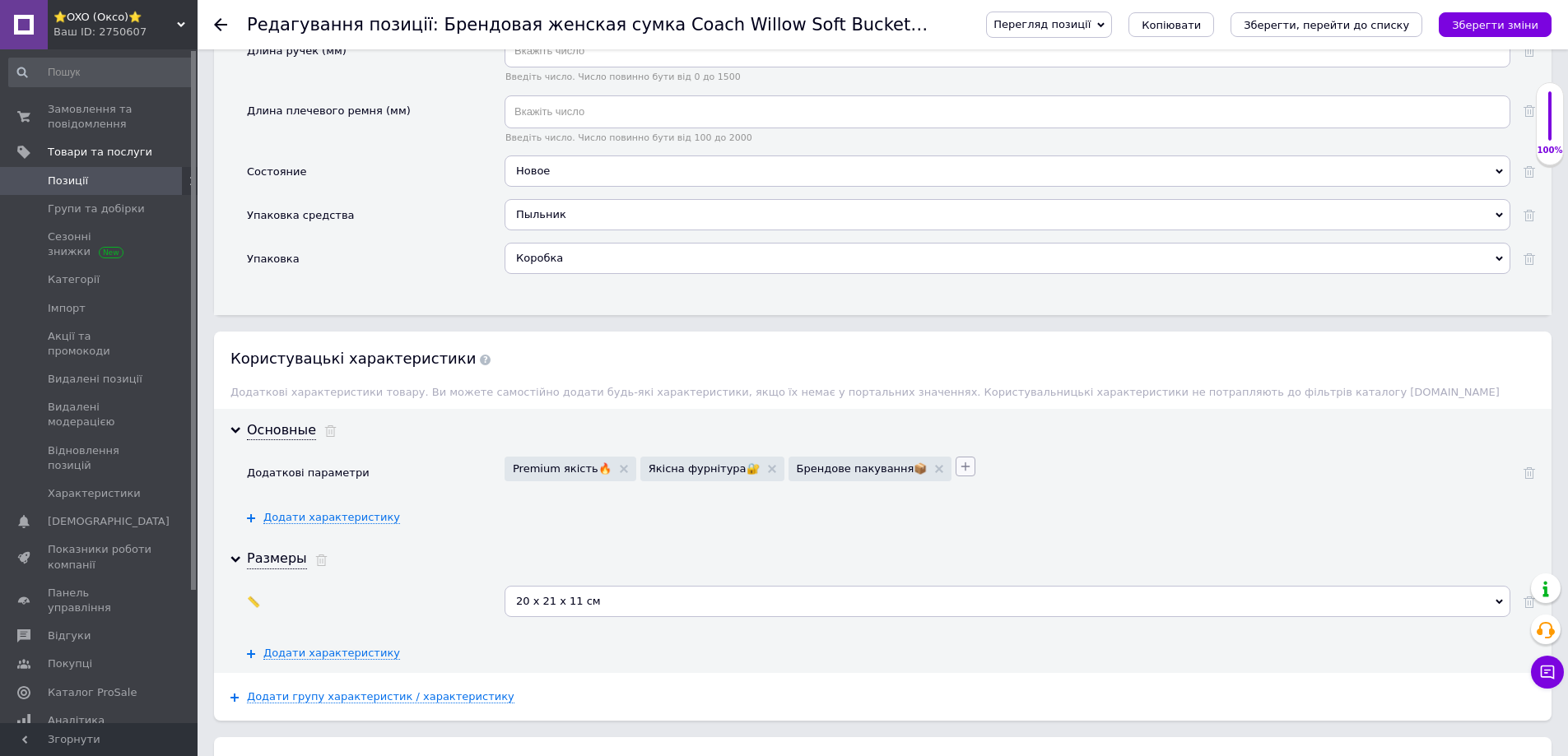
scroll to position [2551, 0]
click at [961, 461] on icon "button" at bounding box center [965, 465] width 9 height 9
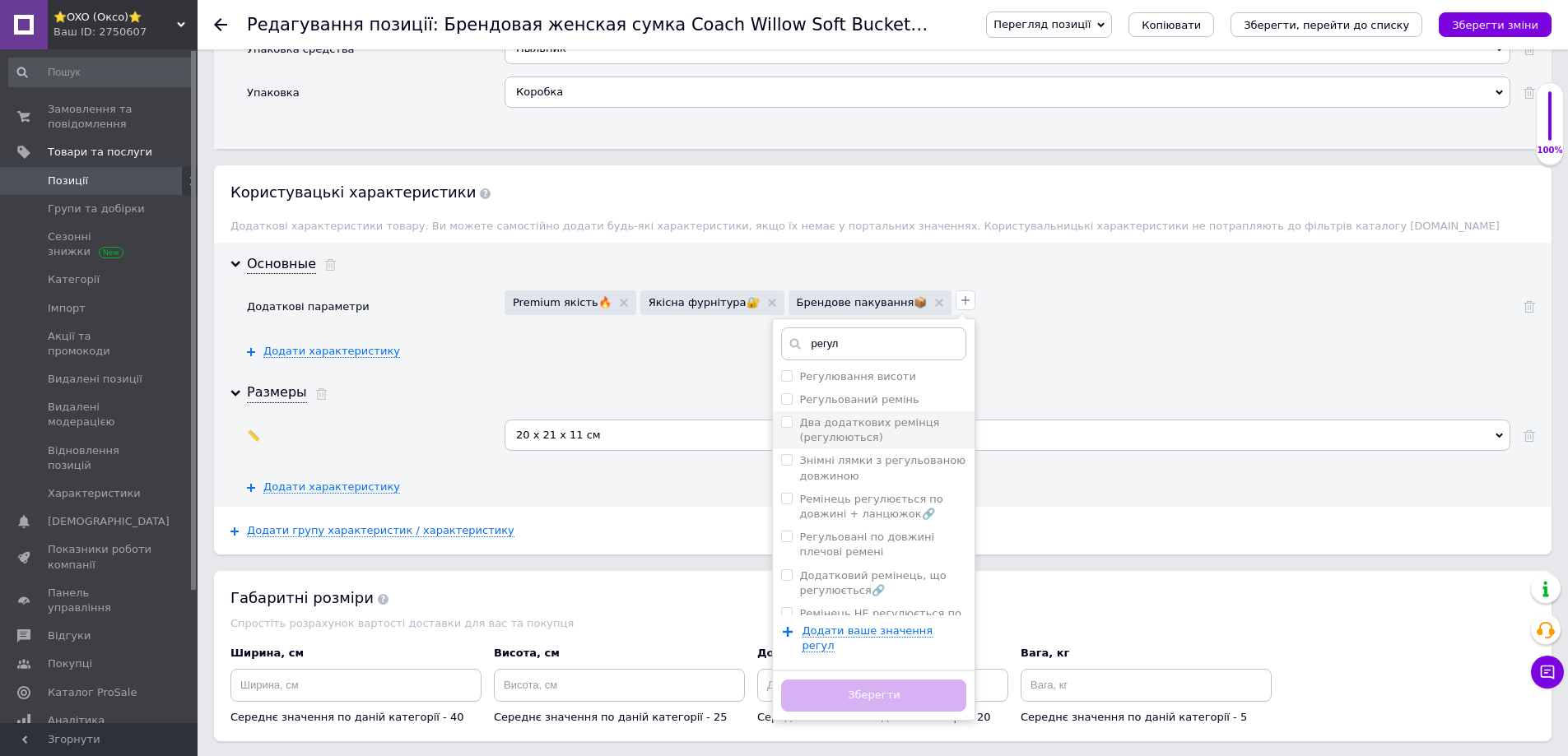
scroll to position [247, 0]
type input "регул"
click at [815, 502] on label "Регульований плечовий ремінь🔗" at bounding box center [867, 516] width 135 height 27
checkbox ремінь🔗 "true"
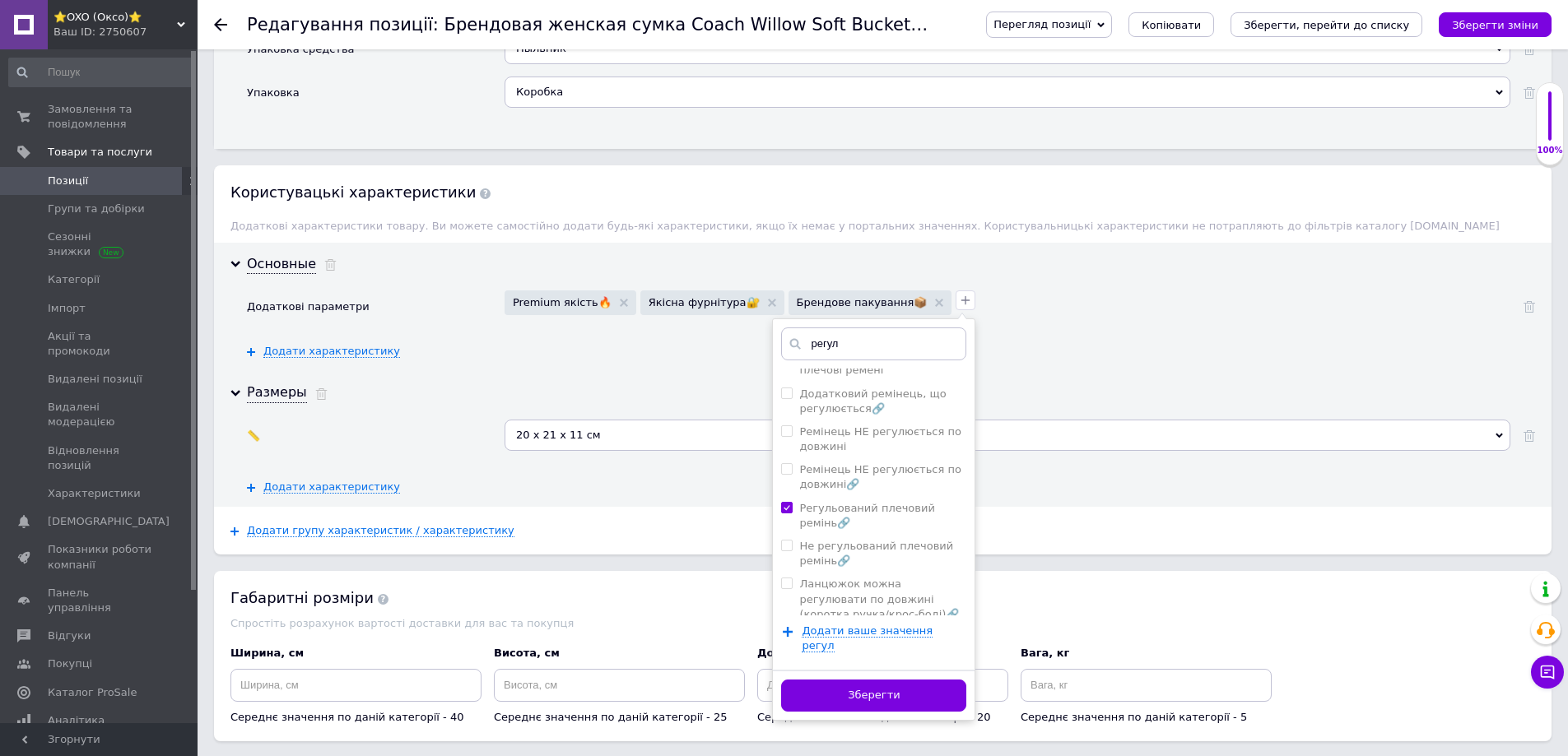
click at [800, 680] on button "Зберегти" at bounding box center [874, 696] width 185 height 32
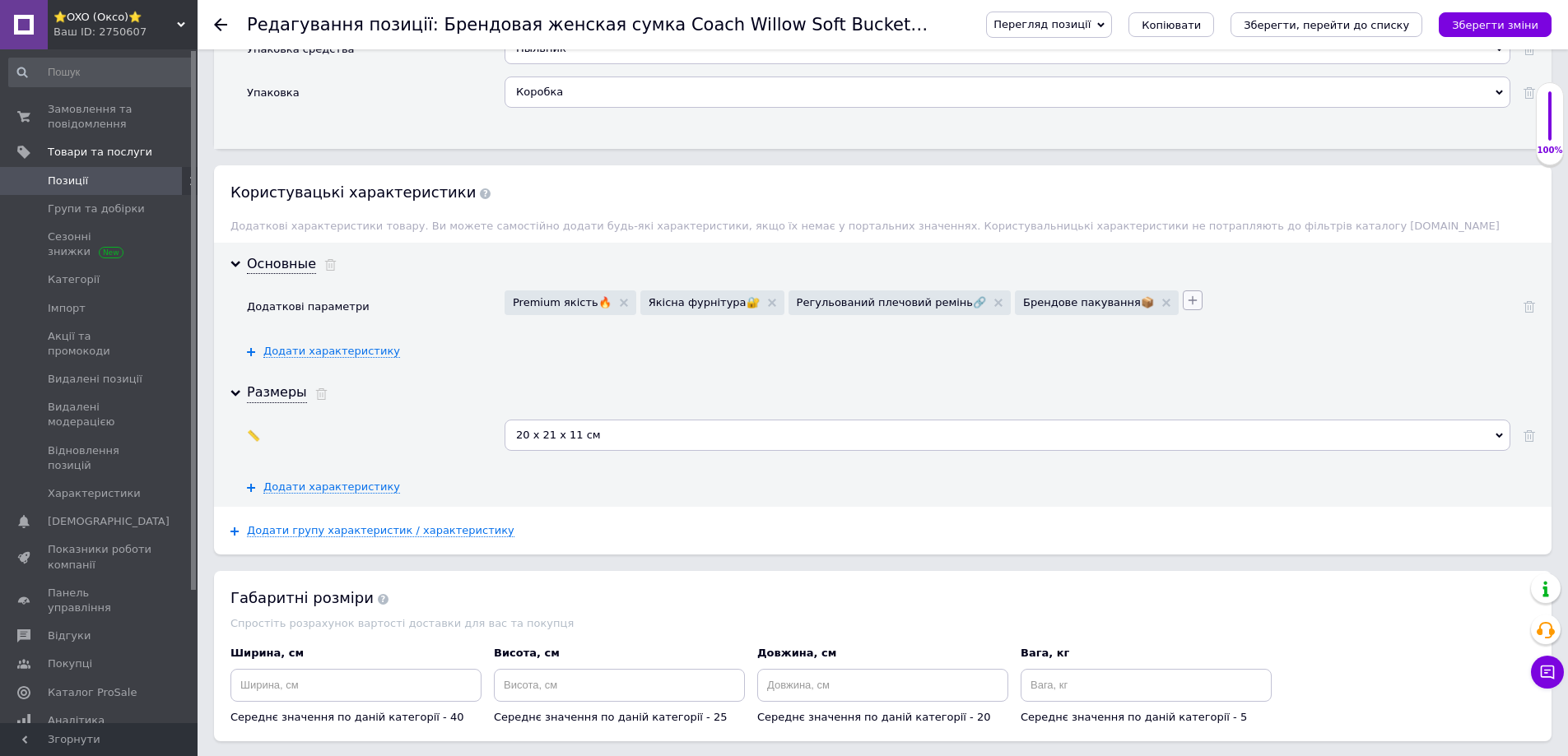
click at [1186, 294] on icon "button" at bounding box center [1193, 301] width 13 height 13
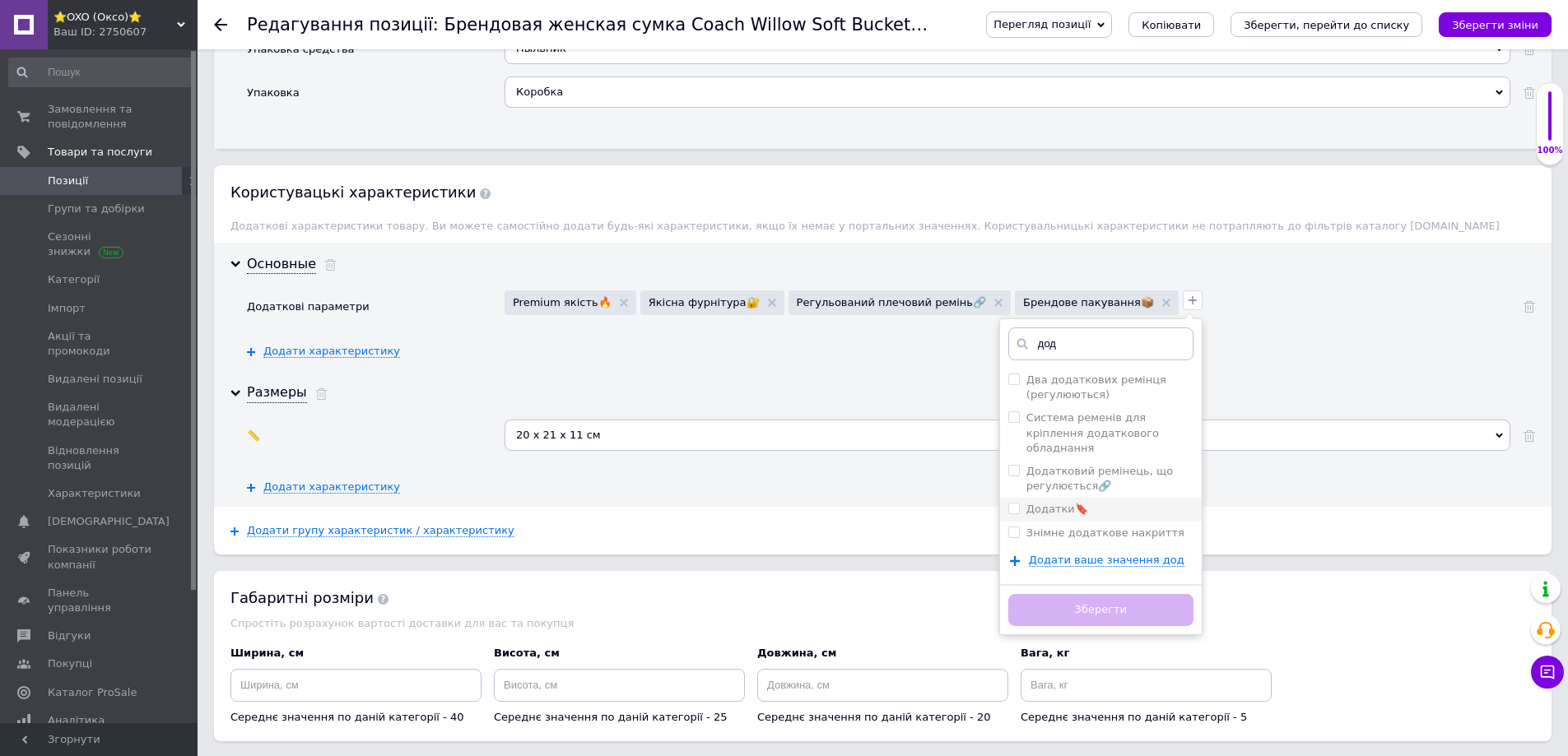
type input "дод"
click at [1027, 503] on label "Додатки🔖" at bounding box center [1057, 509] width 62 height 13
checkbox input "true"
click at [1008, 594] on button "Зберегти" at bounding box center [1101, 610] width 185 height 32
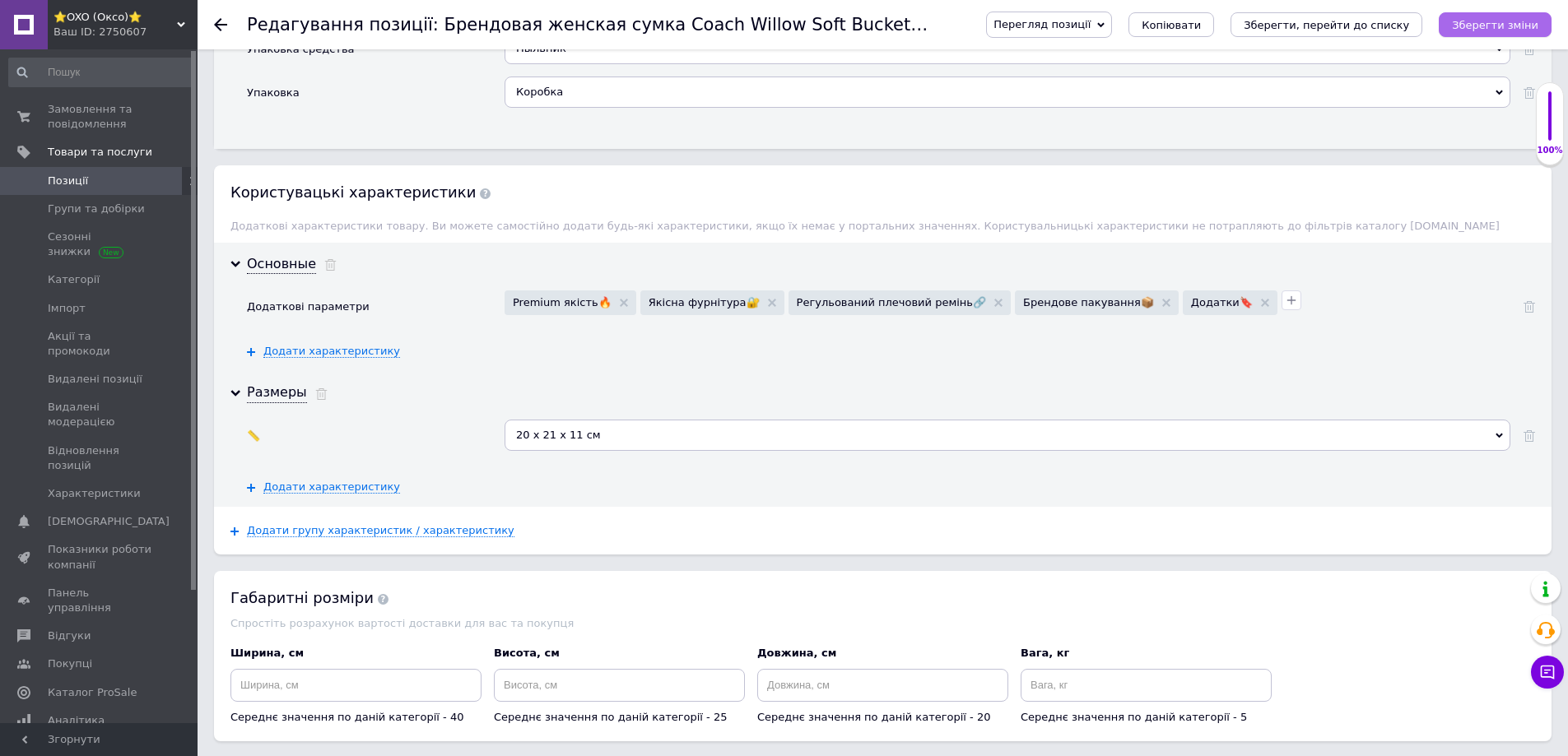
click at [1485, 29] on icon "Зберегти зміни" at bounding box center [1495, 24] width 87 height 13
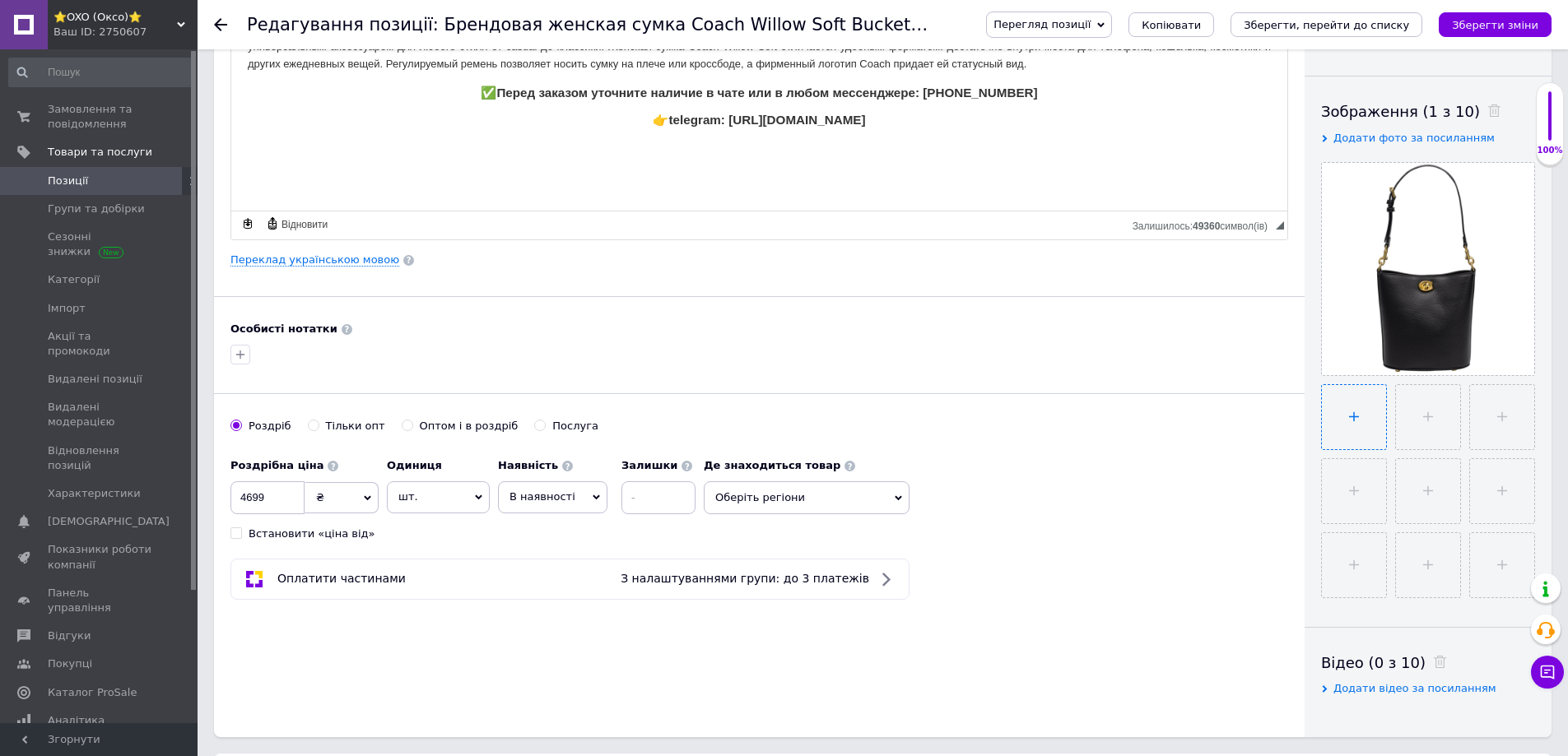
click at [1352, 397] on input "file" at bounding box center [1354, 417] width 64 height 64
type input "C:\fakepath\KIS99714_03.jpg"
click at [1413, 423] on input "file" at bounding box center [1426, 417] width 64 height 64
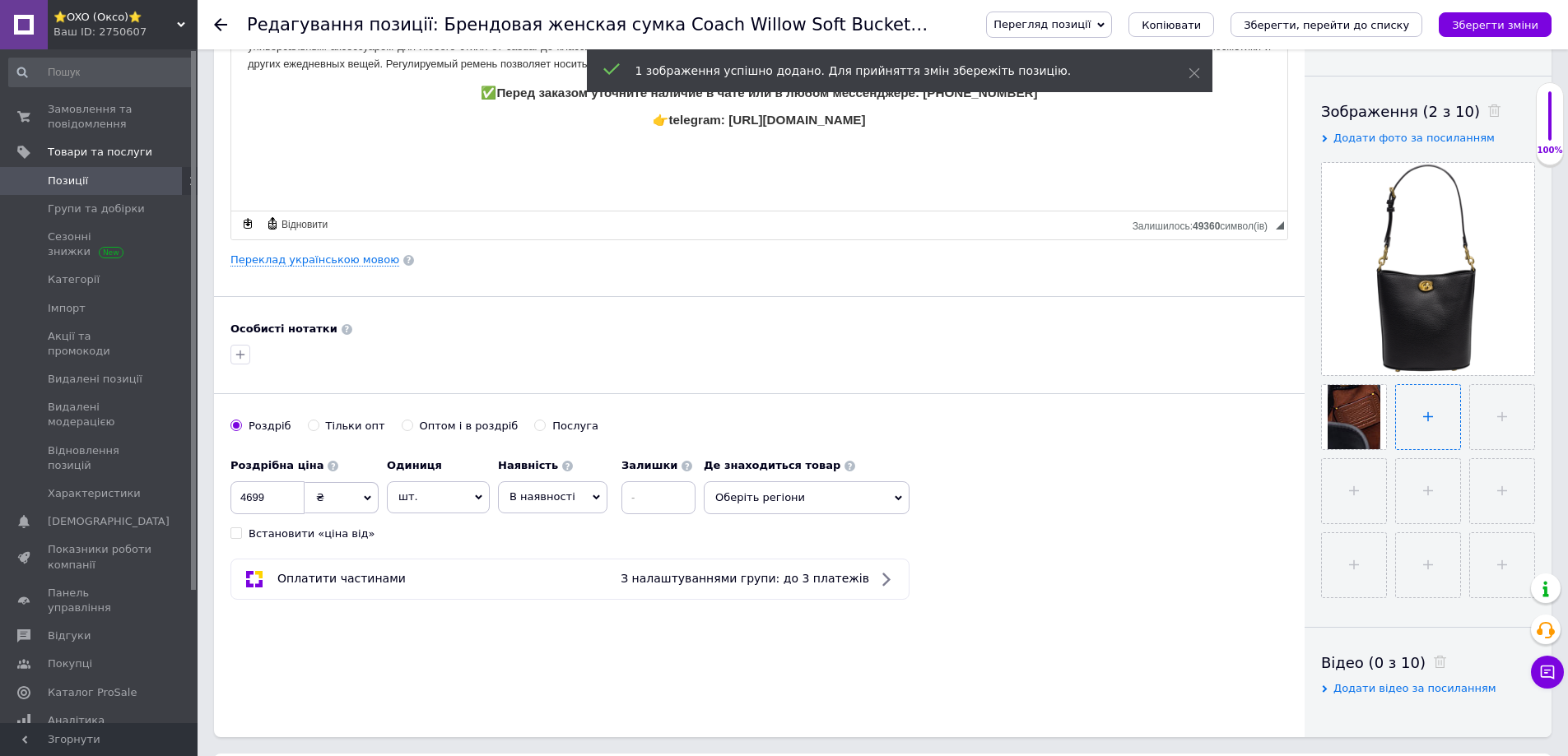
type input "C:\fakepath\KIS99714_04.jpg"
click at [1501, 421] on input "file" at bounding box center [1501, 417] width 64 height 64
type input "C:\fakepath\IMG_1551.JPG"
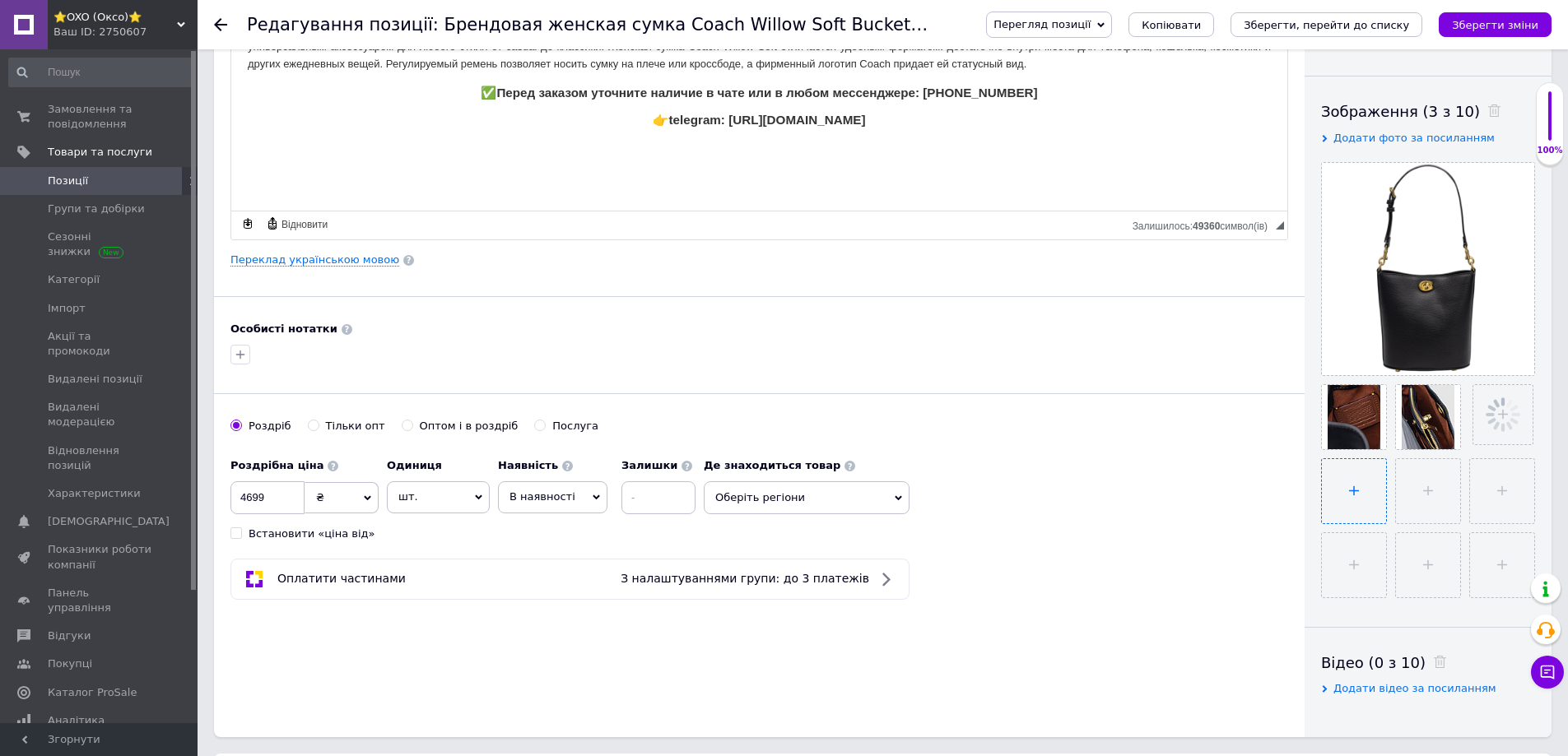
click at [1356, 487] on input "file" at bounding box center [1354, 491] width 64 height 64
type input "C:\fakepath\IMG_1554.jpg"
click at [527, 494] on span "В наявності" at bounding box center [542, 496] width 66 height 13
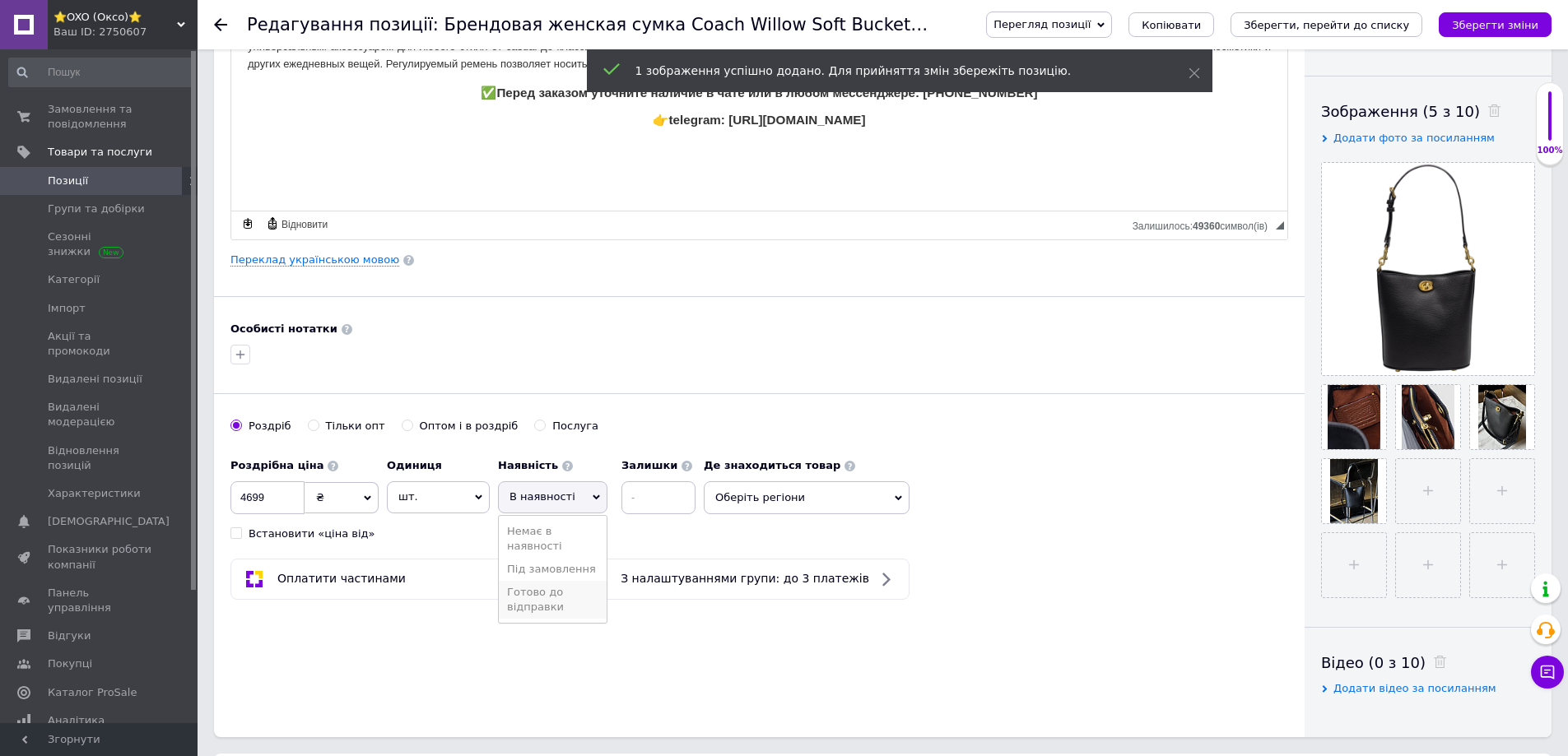
click at [520, 595] on li "Готово до відправки" at bounding box center [553, 599] width 108 height 38
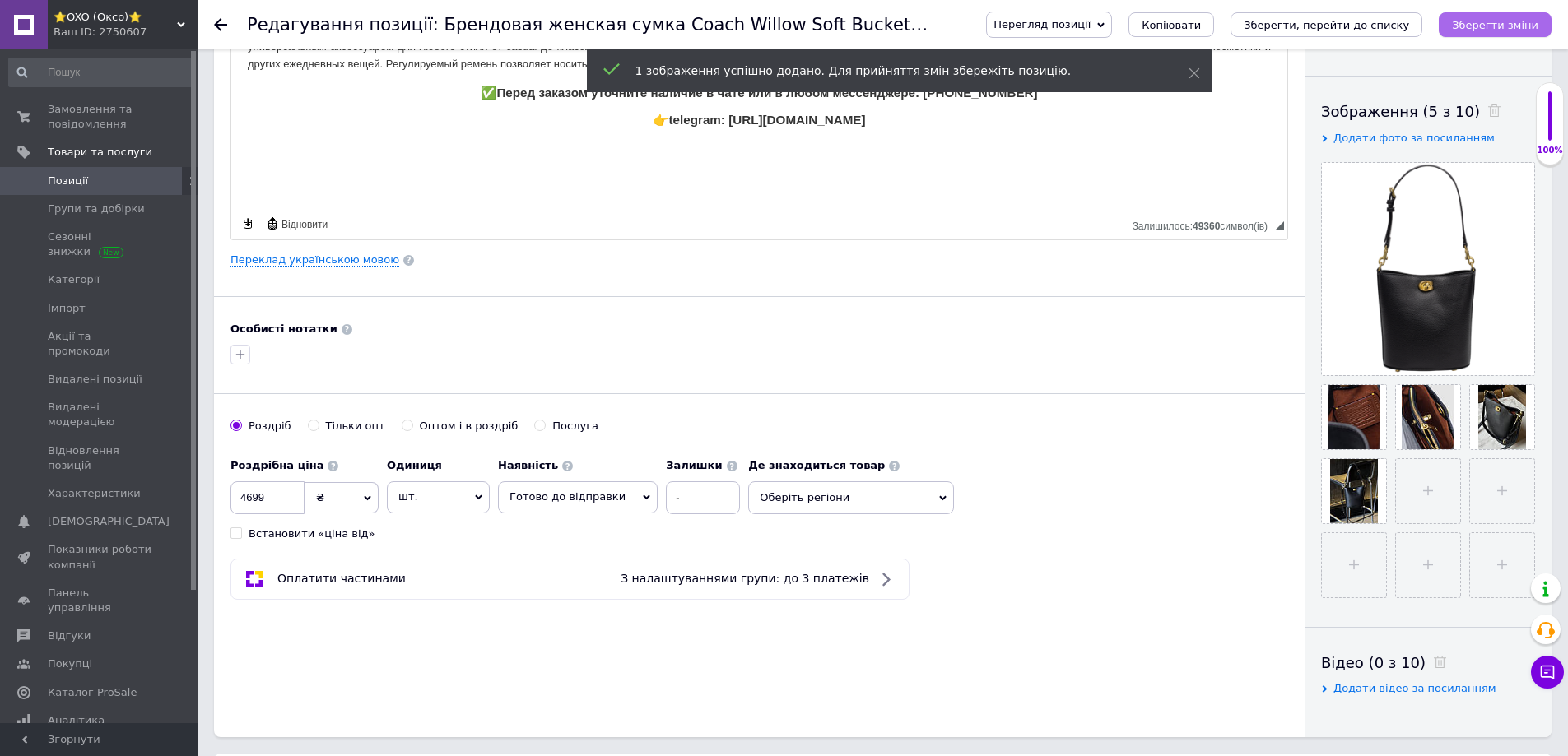
click at [1494, 26] on icon "Зберегти зміни" at bounding box center [1495, 24] width 87 height 13
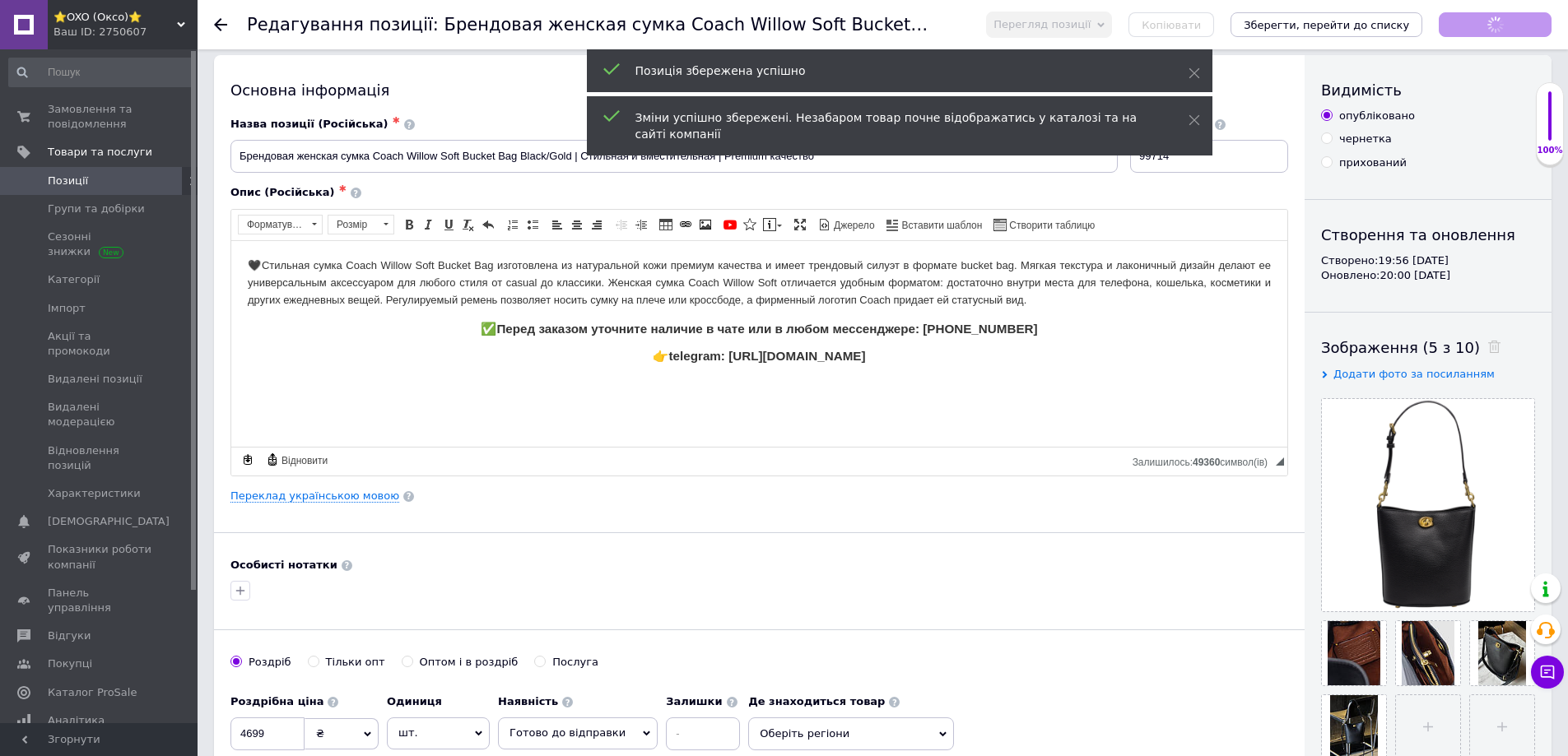
scroll to position [0, 0]
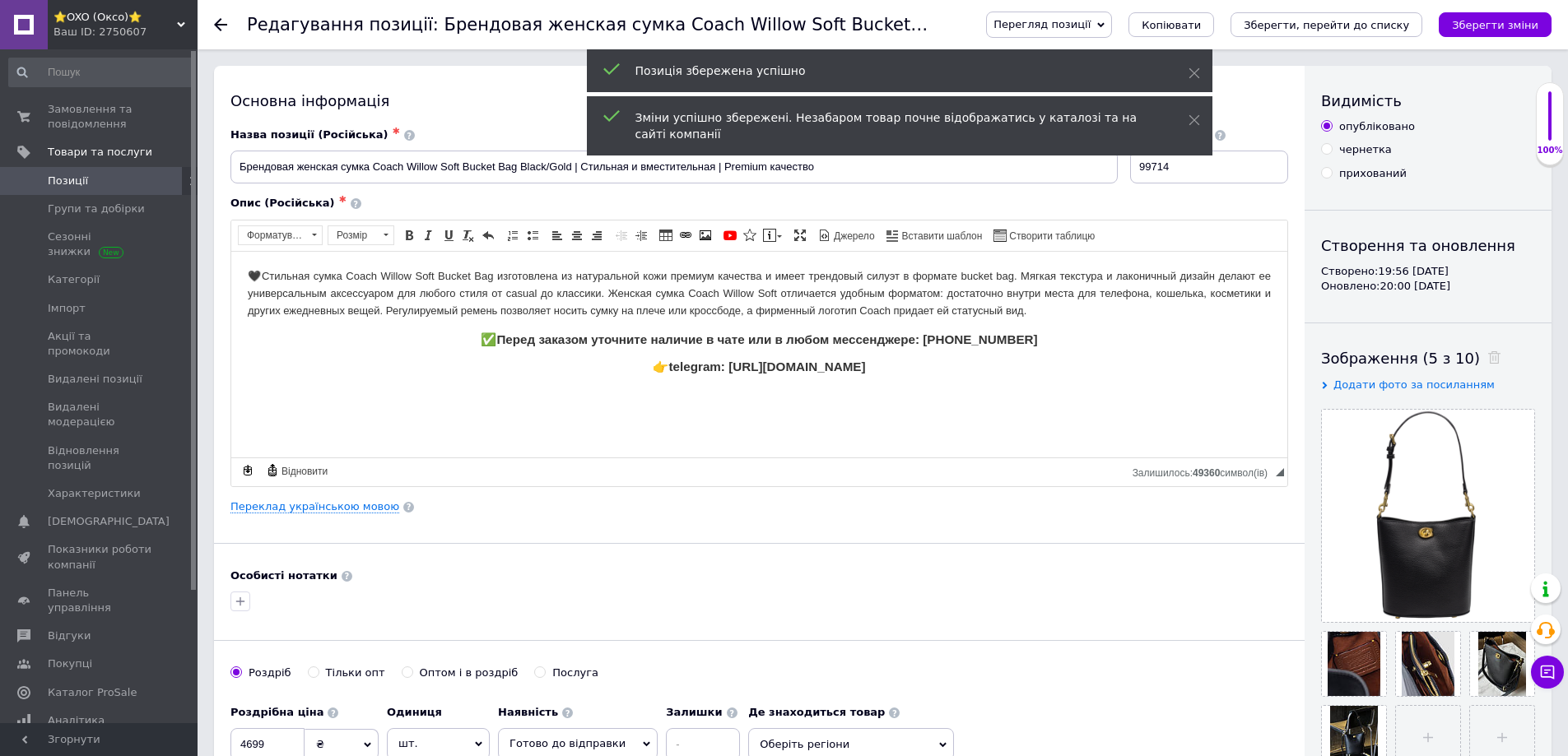
click at [1091, 24] on span "Перегляд позиції" at bounding box center [1042, 24] width 97 height 13
click at [1222, 78] on li "Зберегти та переглянути на маркетплейсі" at bounding box center [1116, 78] width 258 height 23
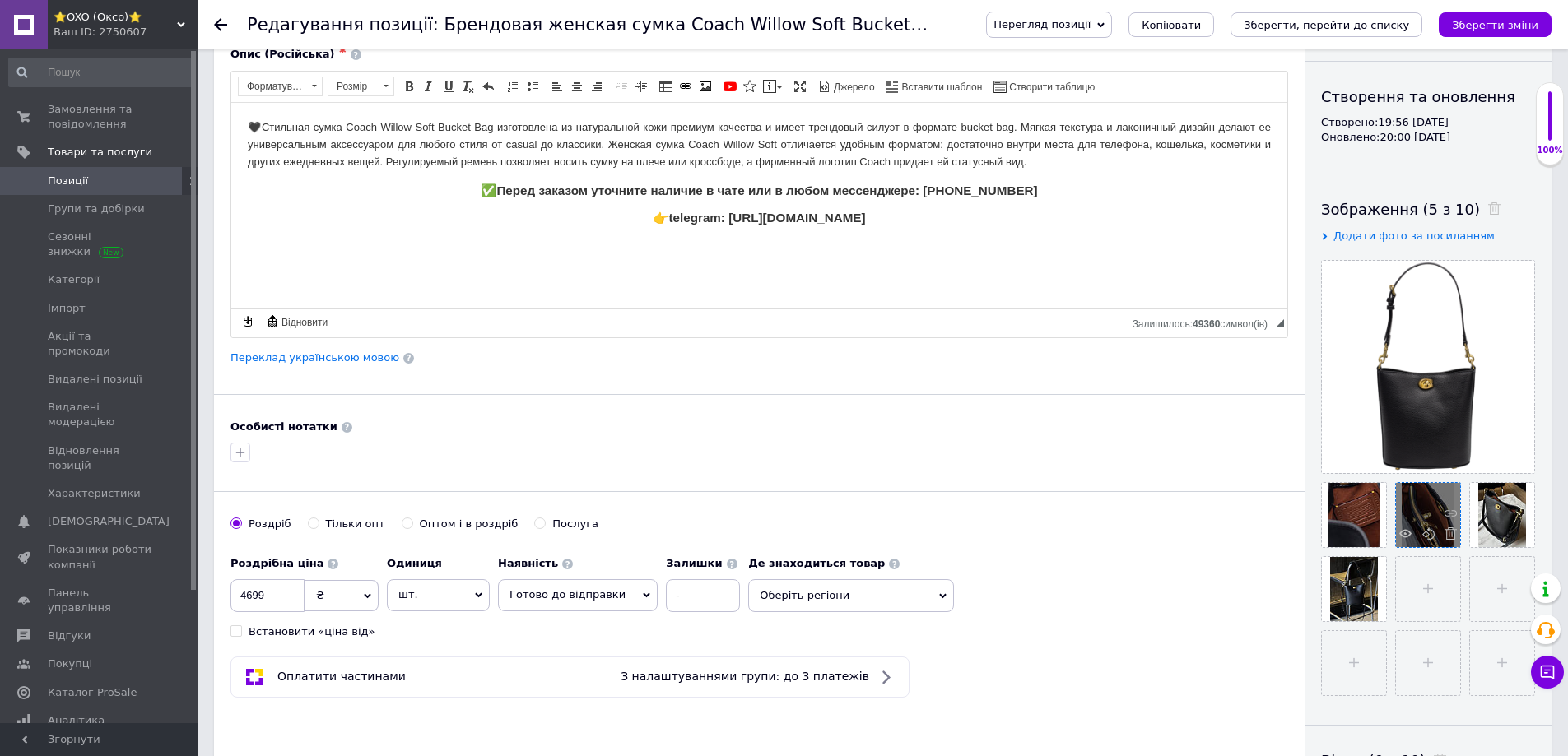
scroll to position [164, 0]
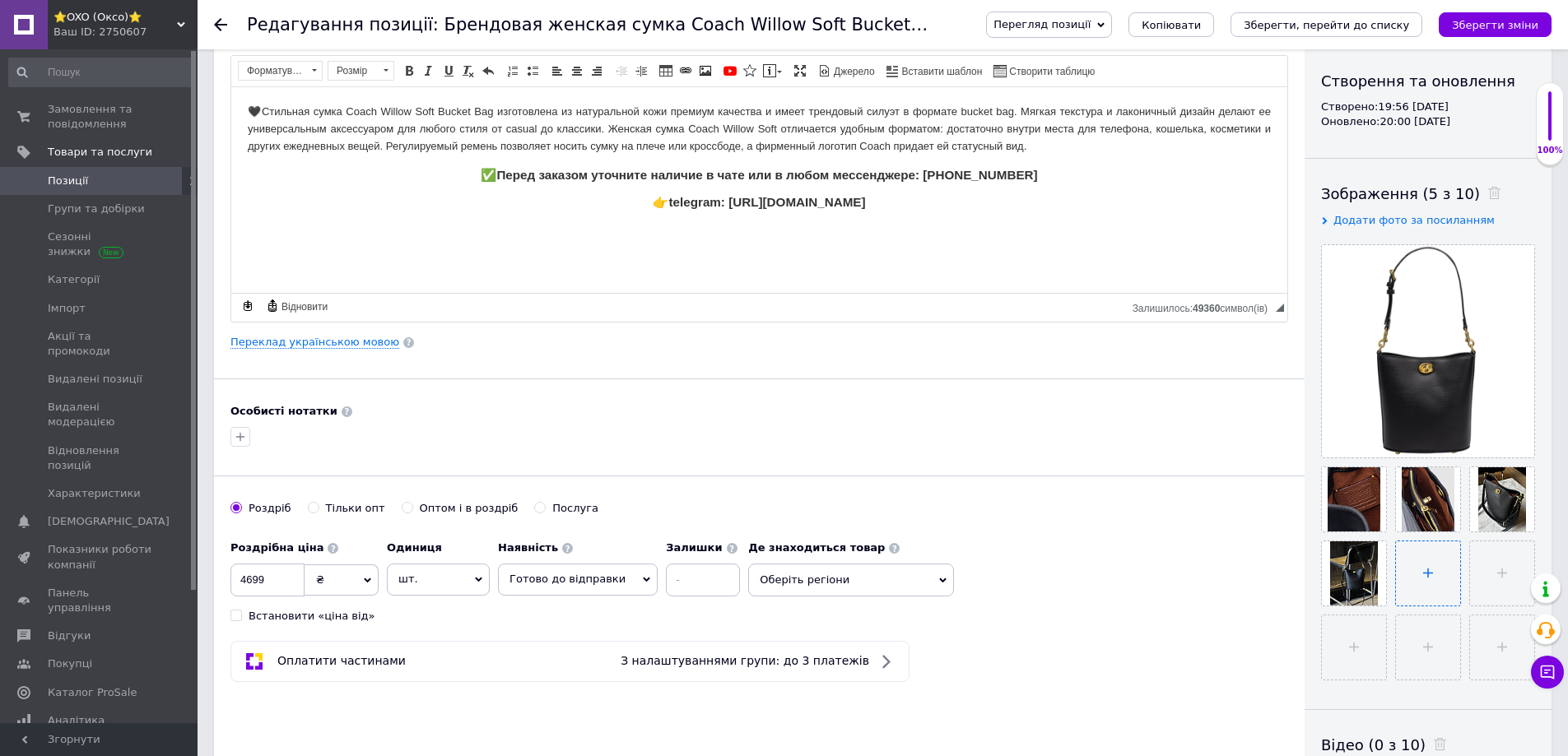
click at [1409, 576] on input "file" at bounding box center [1428, 573] width 64 height 64
click at [1410, 571] on input "file" at bounding box center [1428, 573] width 64 height 64
type input "C:\fakepath\coach-BLACK-Handbag-Willow-19-Photoroom.png"
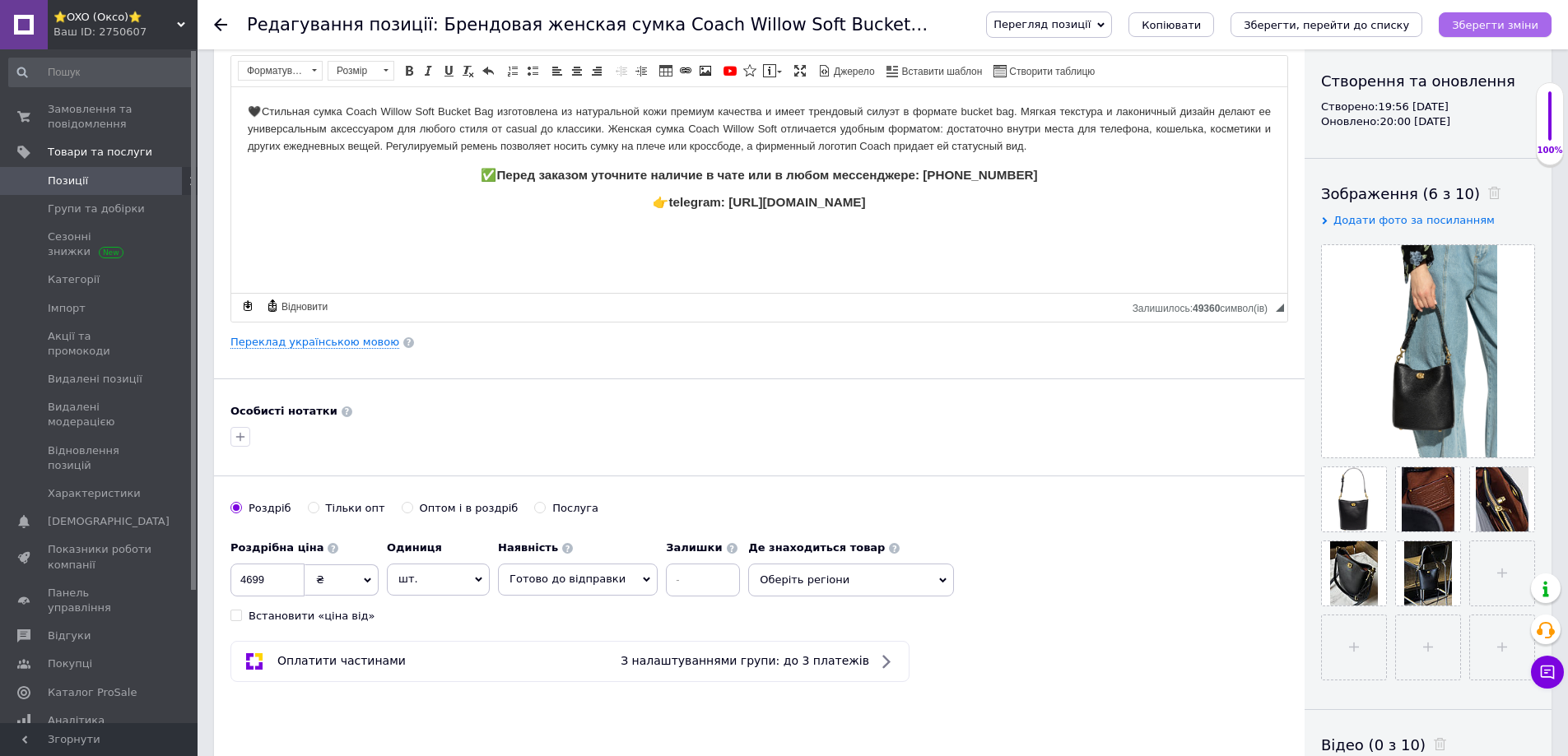
click at [1479, 25] on icon "Зберегти зміни" at bounding box center [1495, 24] width 87 height 13
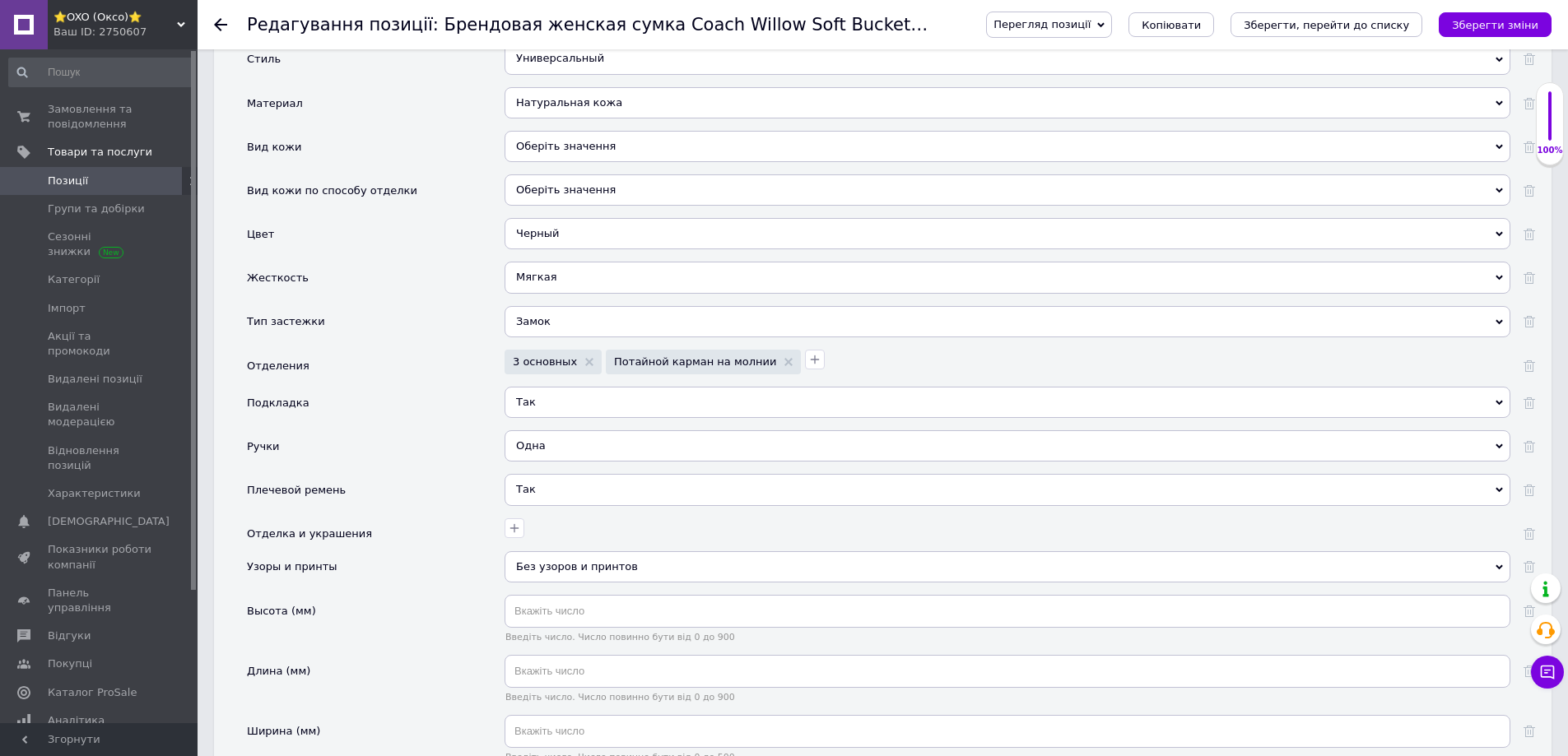
scroll to position [1810, 0]
click at [585, 357] on use at bounding box center [589, 361] width 8 height 8
click at [704, 348] on button "button" at bounding box center [713, 357] width 19 height 19
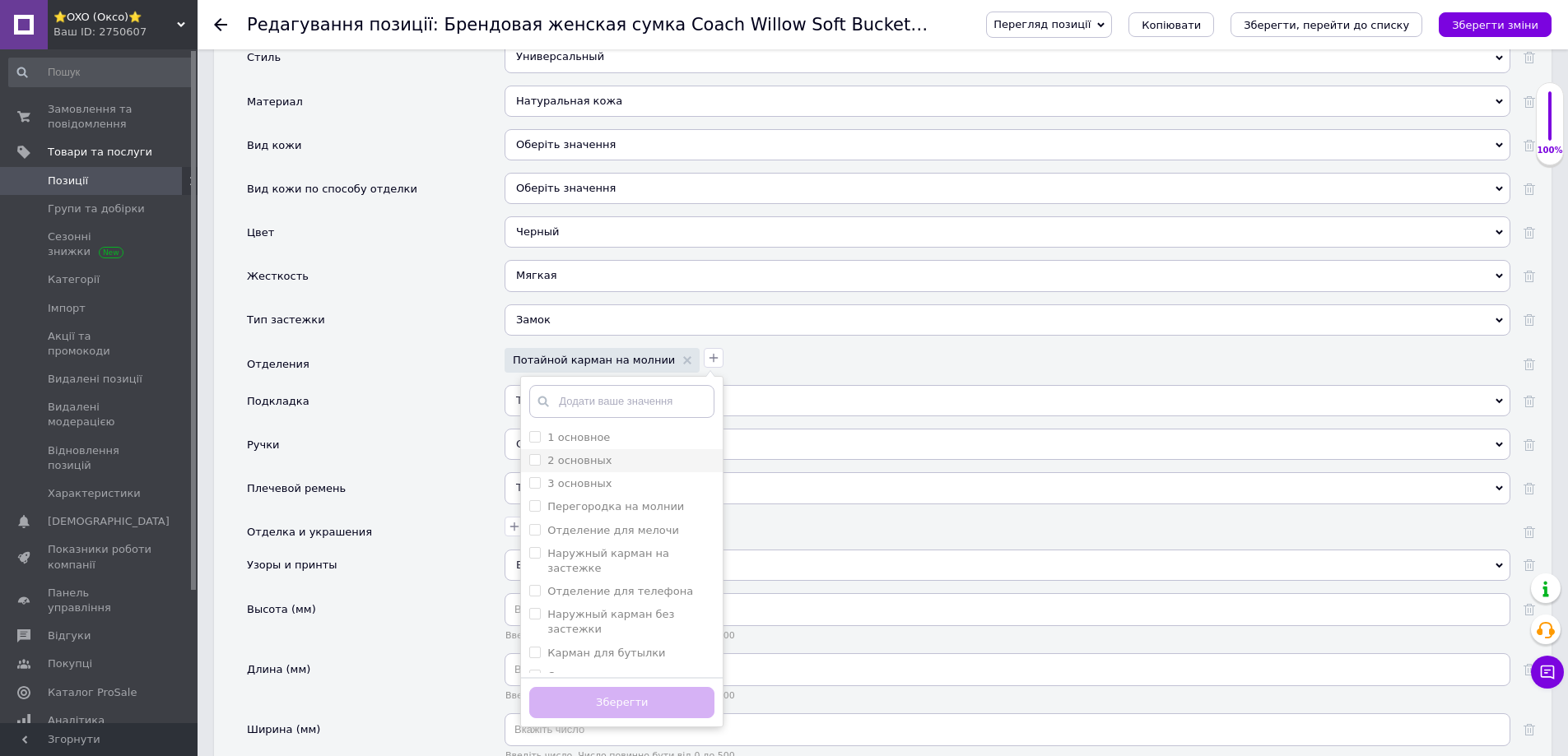
click at [547, 454] on label "2 основных" at bounding box center [579, 460] width 64 height 13
checkbox основных "true"
click at [562, 501] on label "Перегородка на молнии" at bounding box center [615, 507] width 137 height 13
checkbox молнии "true"
click at [561, 687] on button "Зберегти" at bounding box center [622, 703] width 185 height 32
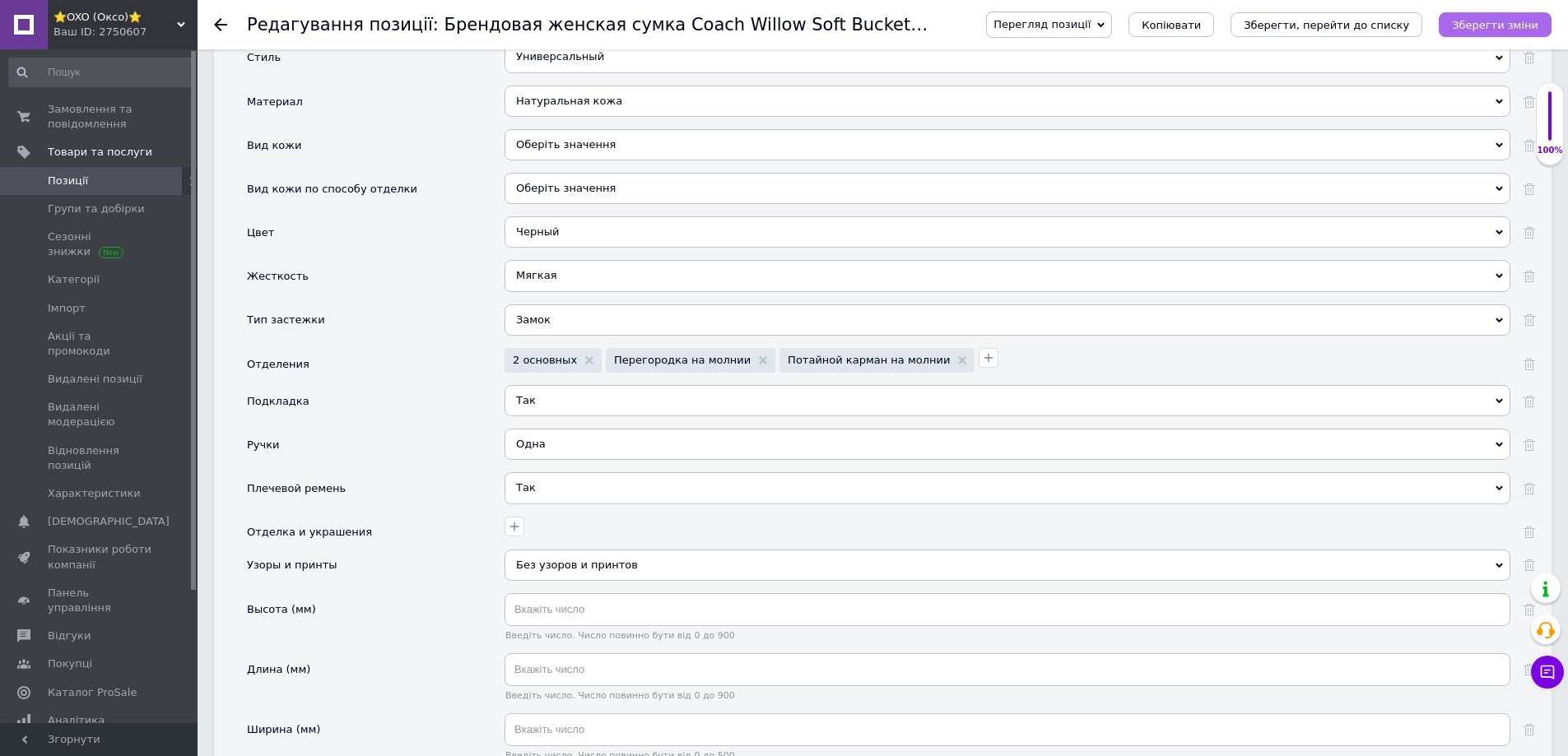
click at [1483, 24] on icon "Зберегти зміни" at bounding box center [1495, 24] width 87 height 13
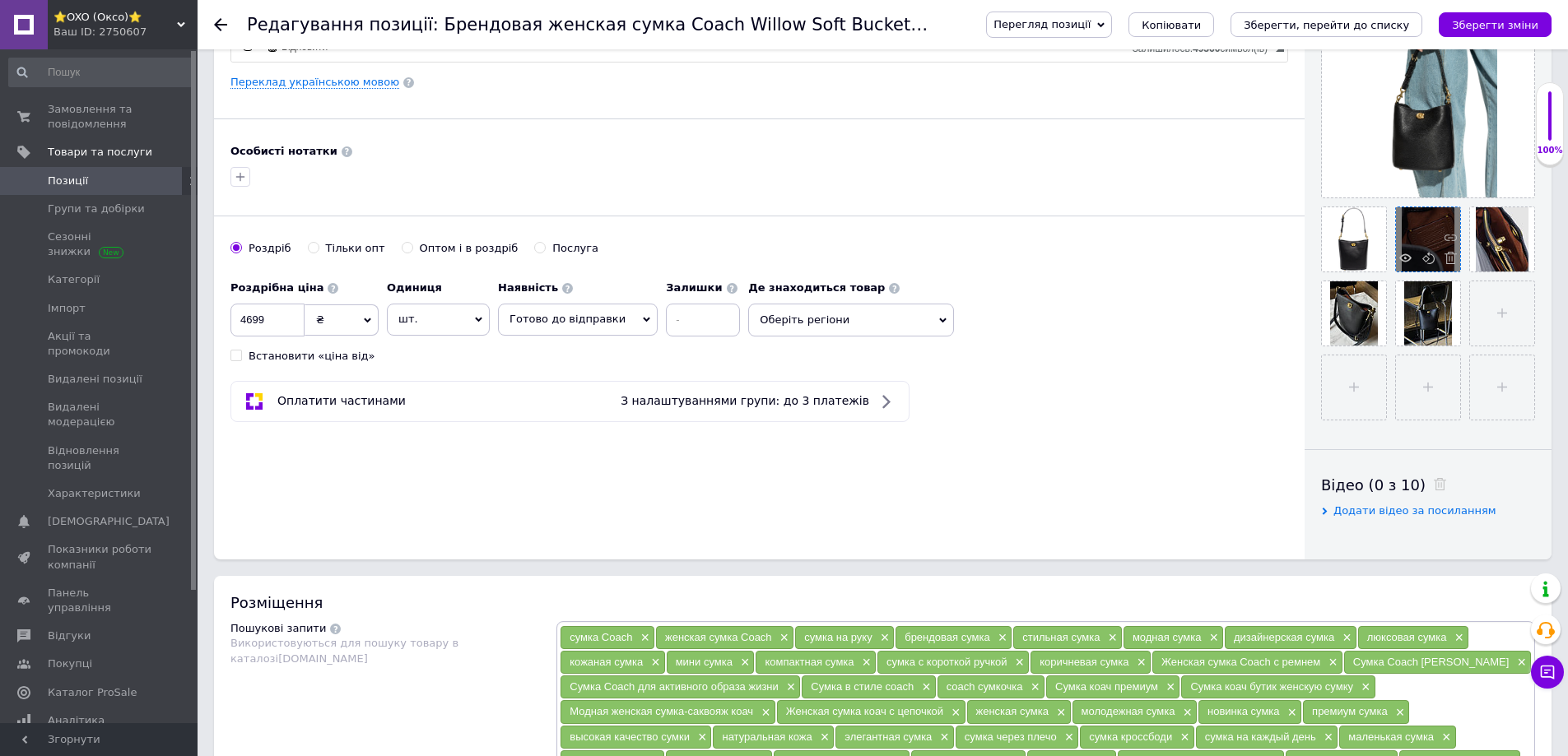
scroll to position [330, 0]
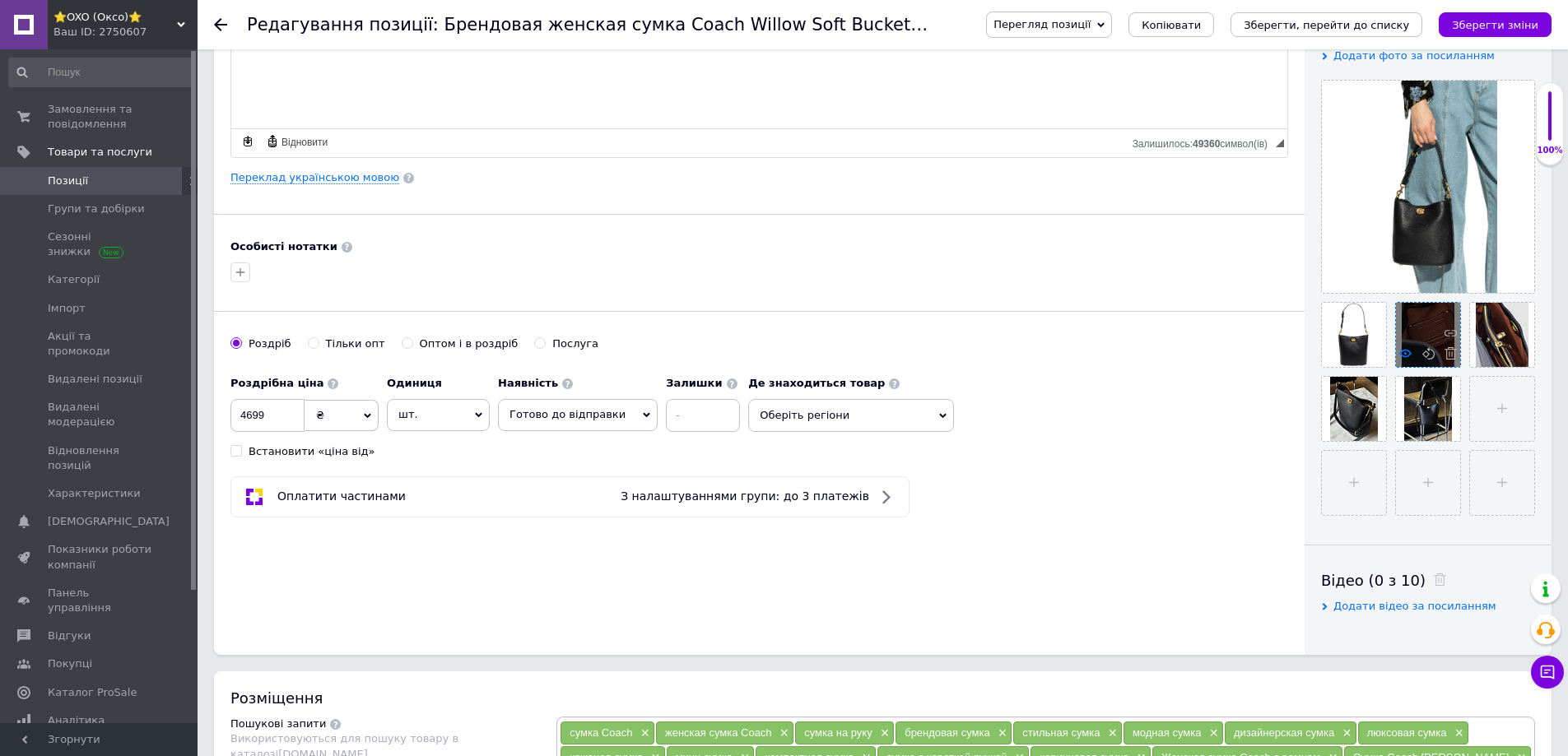
click at [1406, 352] on icon at bounding box center [1405, 353] width 13 height 13
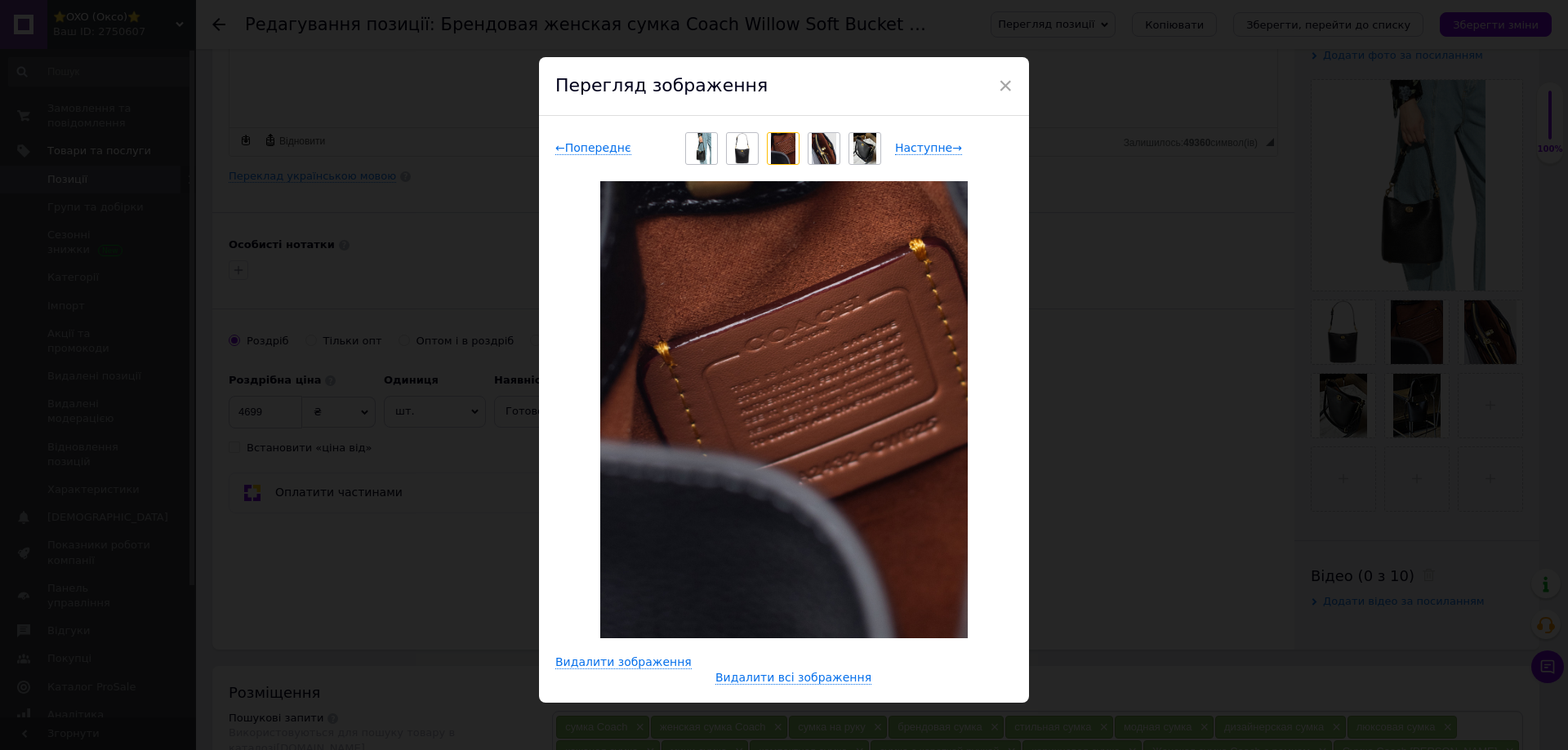
click at [1188, 307] on div "× Перегляд зображення ← Попереднє Наступне → Видалити зображення Видалити всі з…" at bounding box center [784, 375] width 1568 height 750
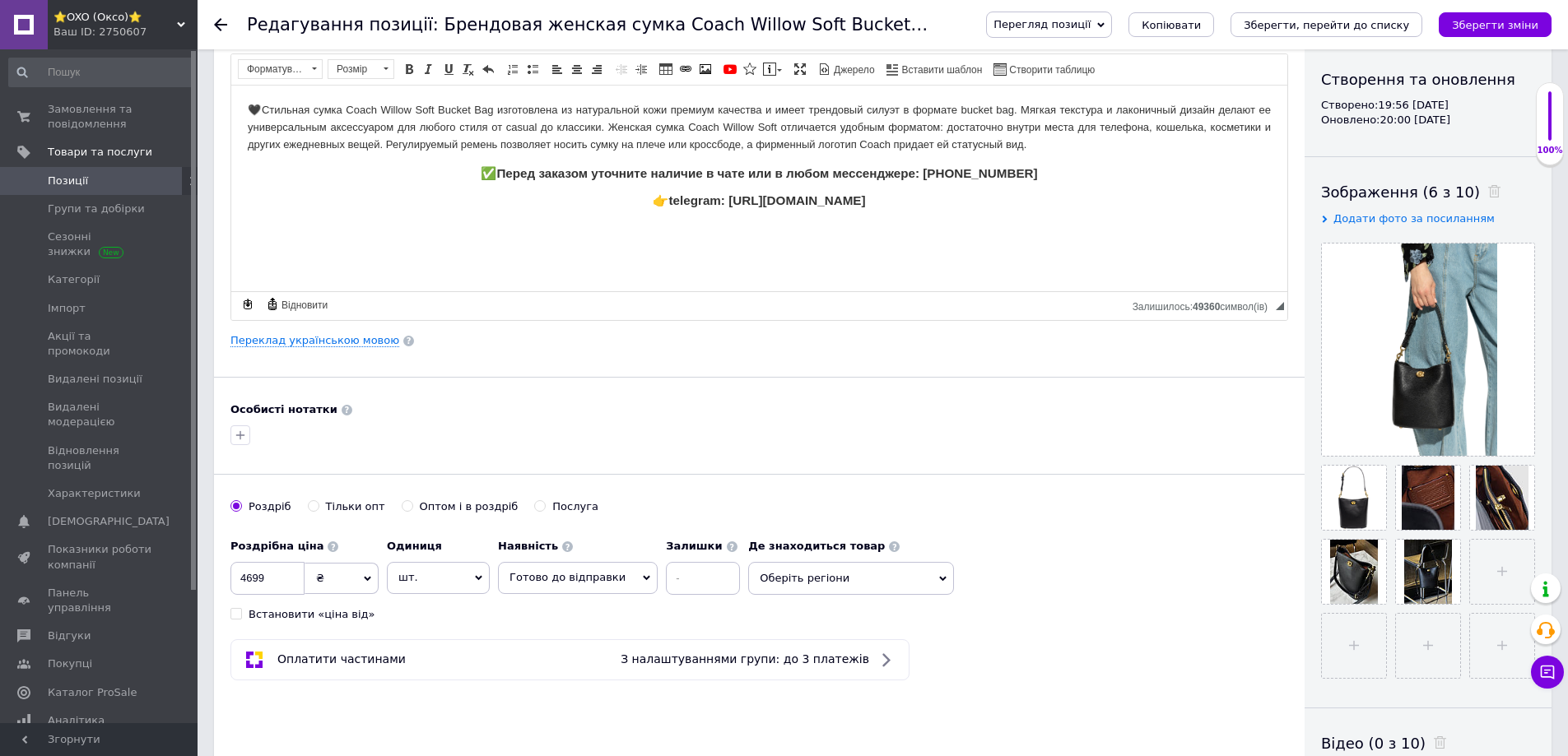
scroll to position [164, 0]
click at [1426, 216] on span "Додати фото за посиланням" at bounding box center [1414, 220] width 161 height 13
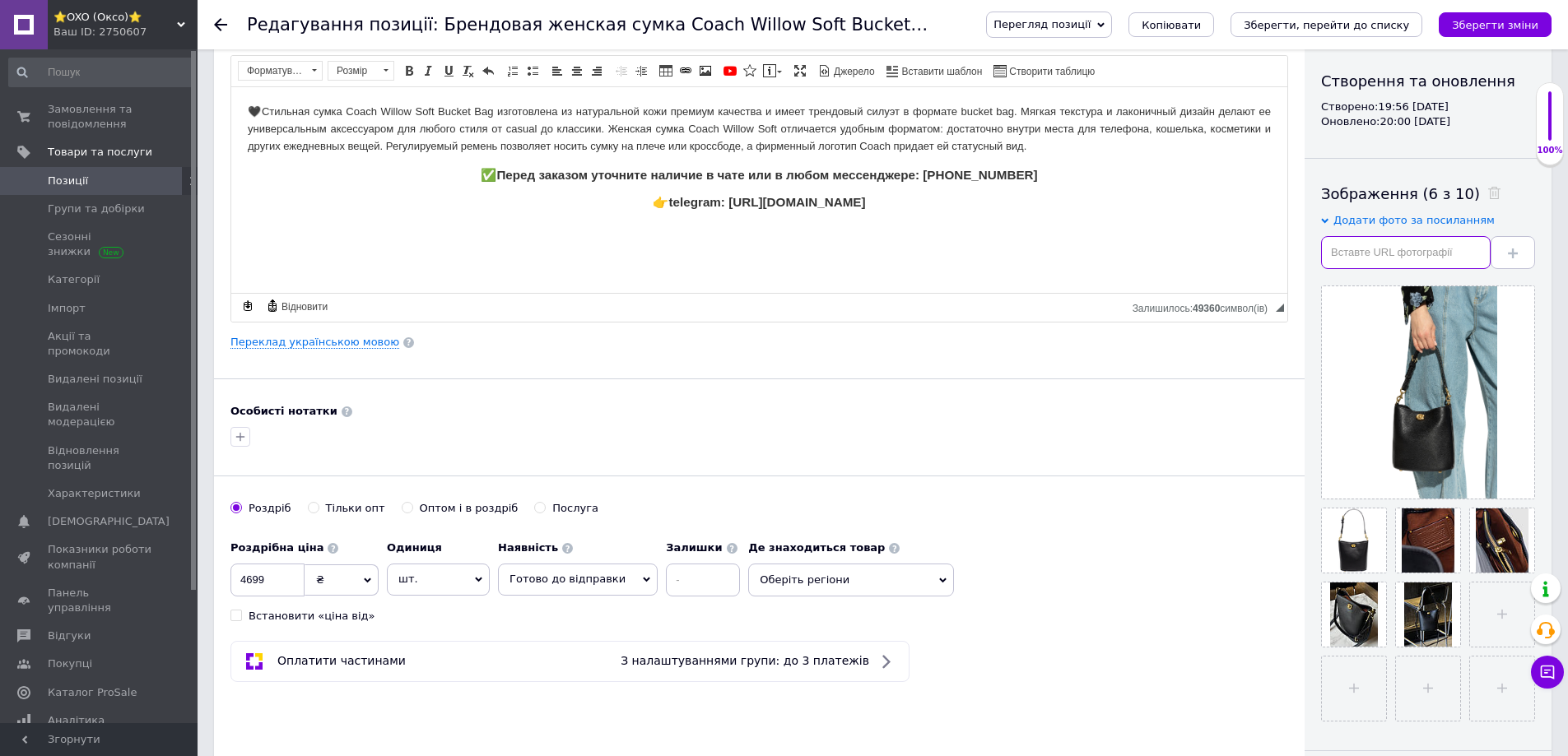
click at [1423, 244] on input "text" at bounding box center [1405, 252] width 169 height 33
paste input "[URL][DOMAIN_NAME]"
type input "[URL][DOMAIN_NAME]"
click at [1515, 249] on icon at bounding box center [1513, 254] width 10 height 10
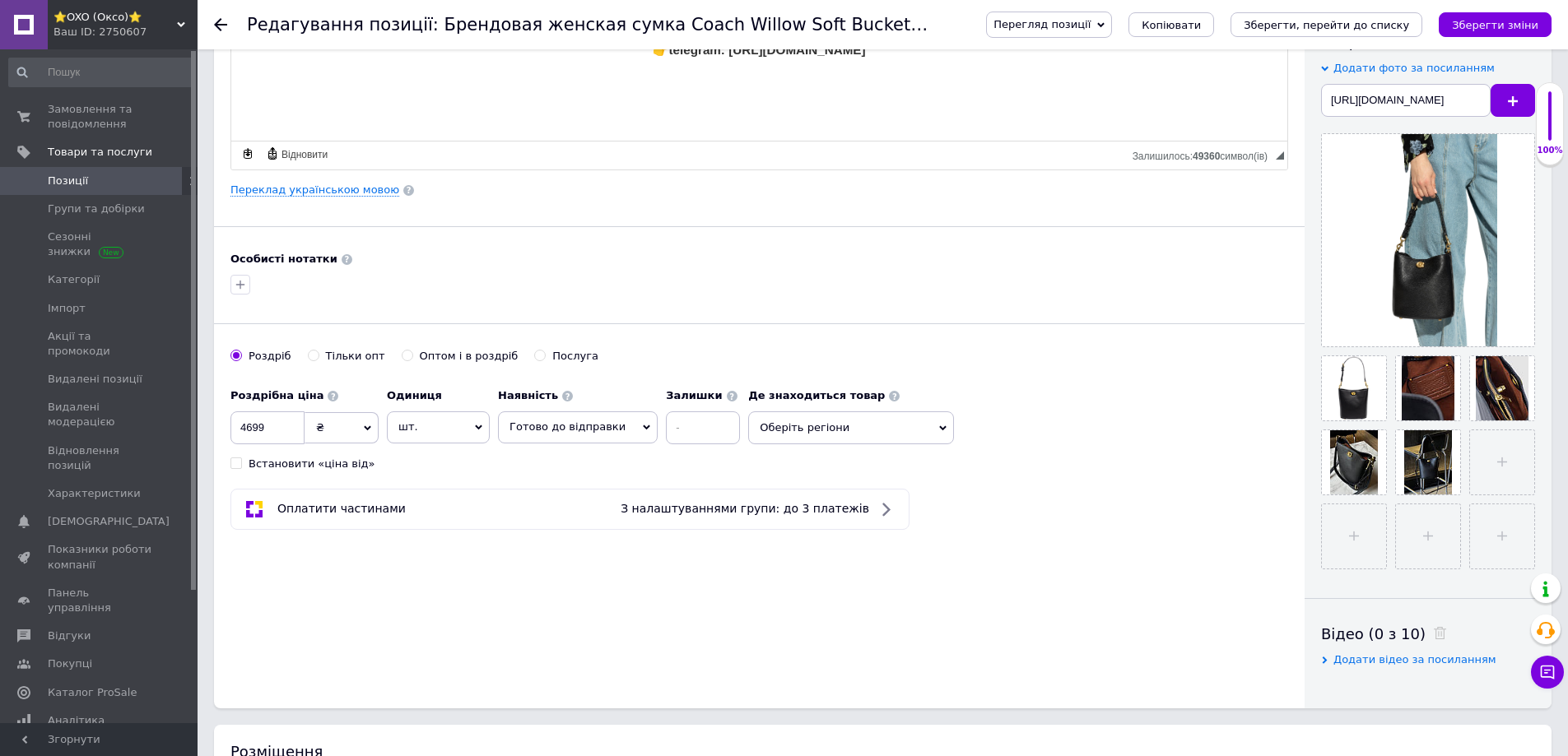
scroll to position [330, 0]
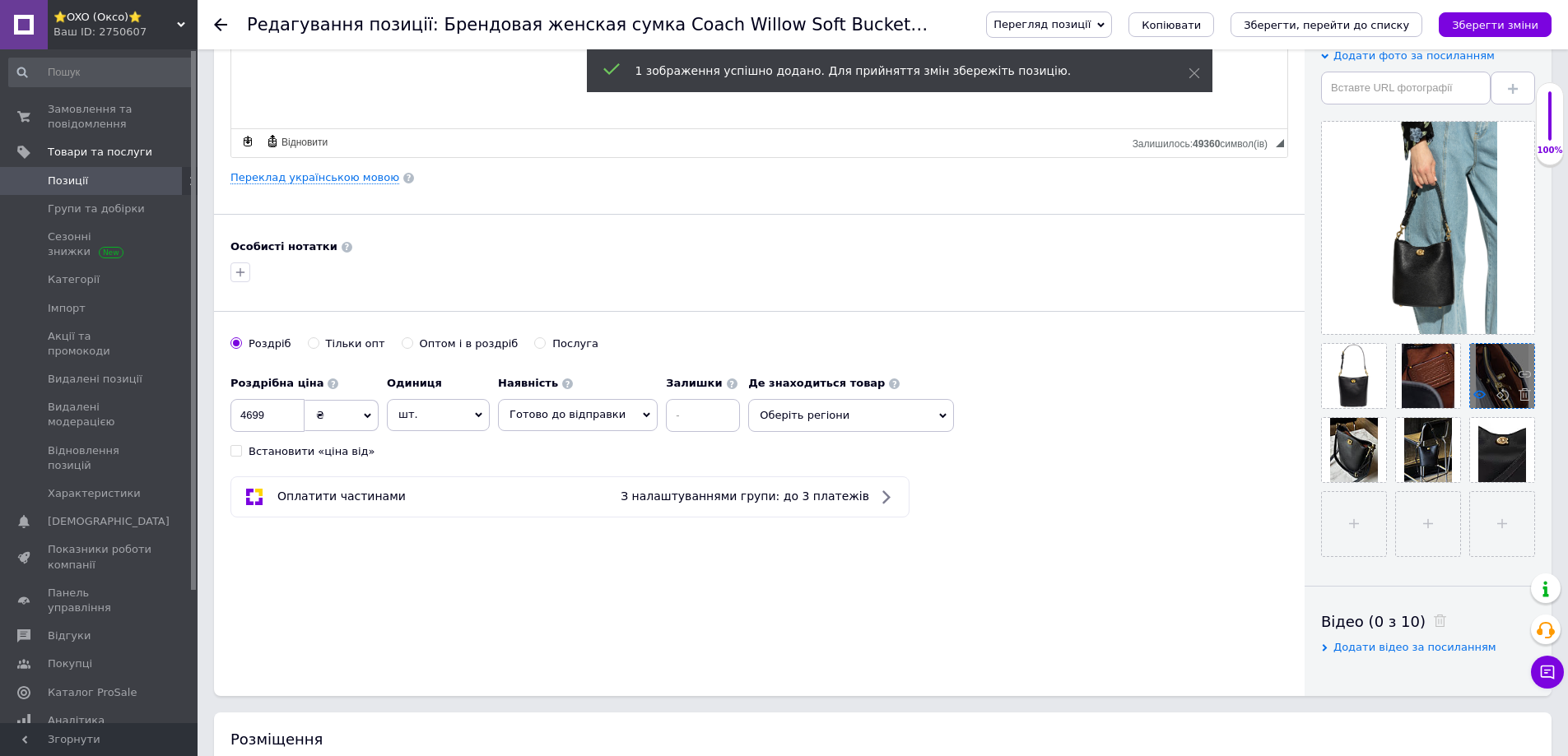
click at [1478, 391] on icon at bounding box center [1479, 394] width 13 height 13
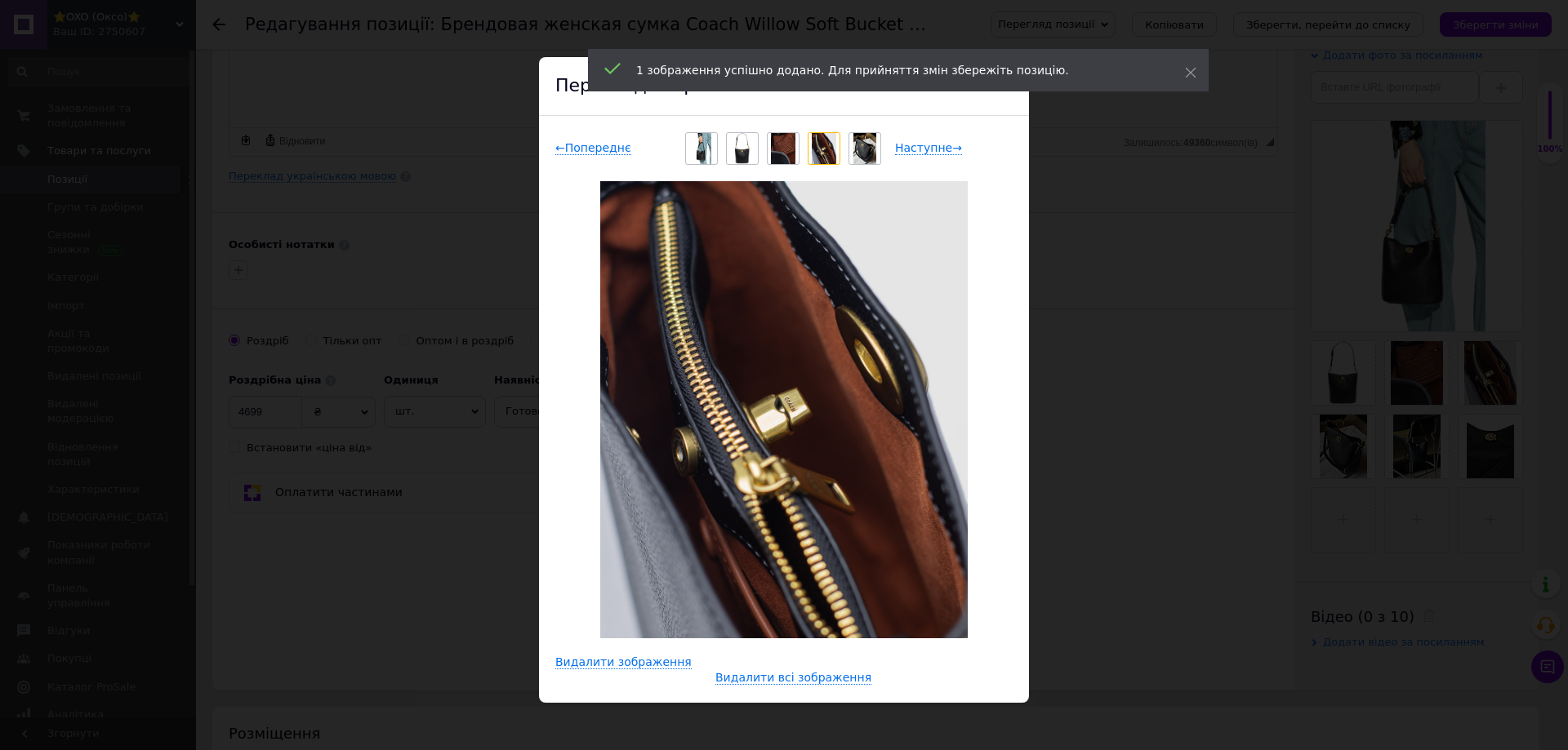
click at [1172, 485] on div "× Перегляд зображення ← Попереднє Наступне → Видалити зображення Видалити всі з…" at bounding box center [784, 375] width 1568 height 750
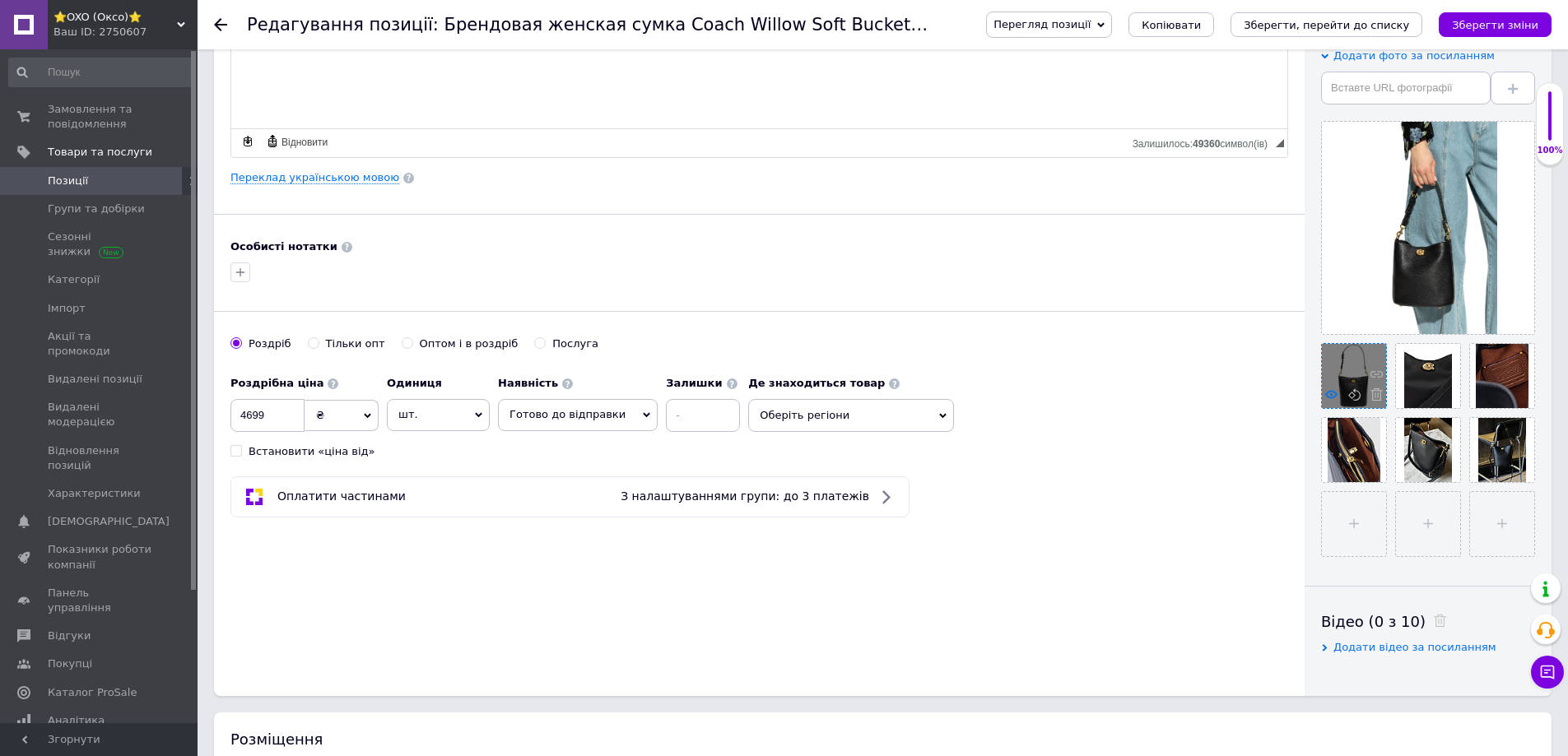
click at [1331, 401] on icon at bounding box center [1331, 394] width 13 height 13
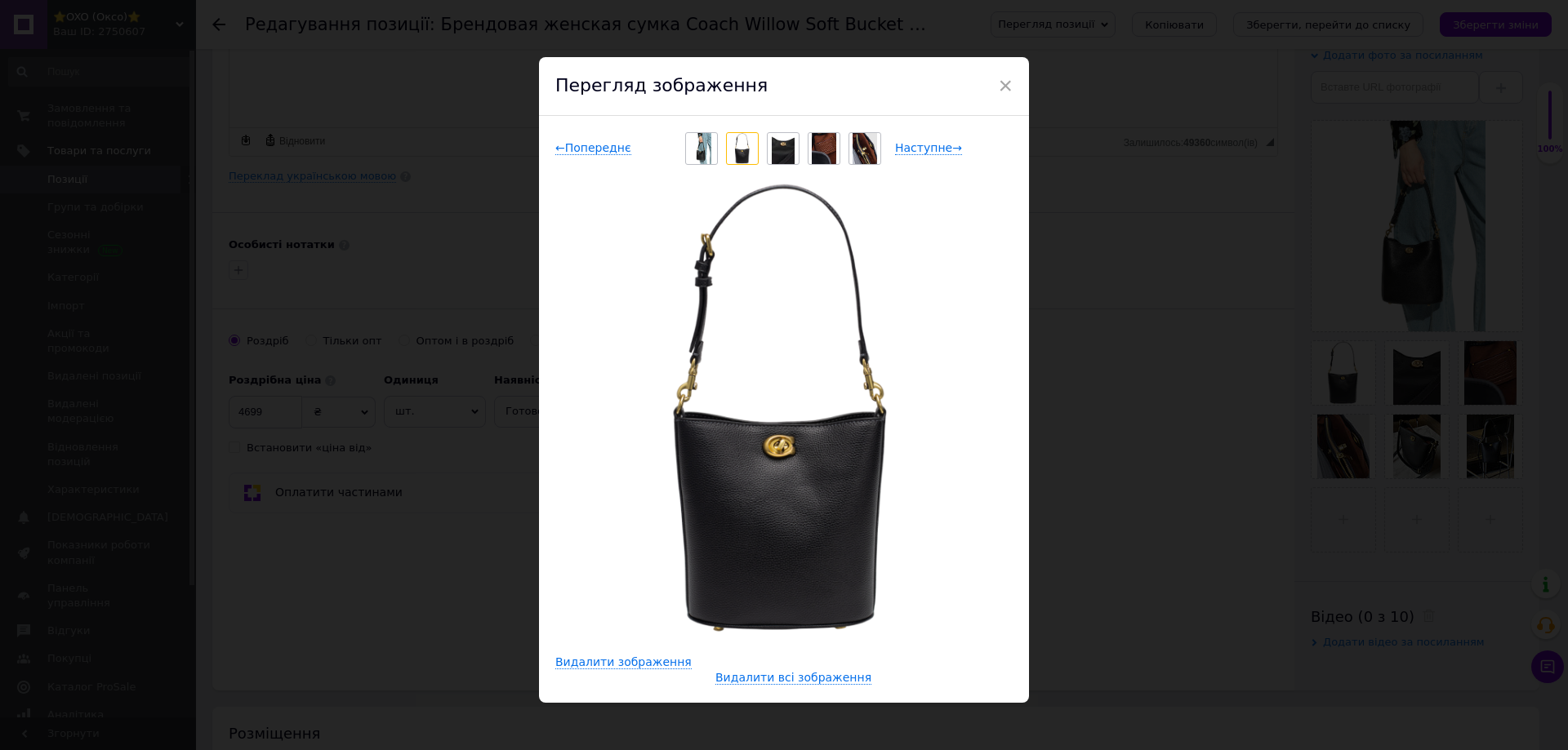
click at [1174, 422] on div "× Перегляд зображення ← Попереднє Наступне → Видалити зображення Видалити всі з…" at bounding box center [784, 375] width 1568 height 750
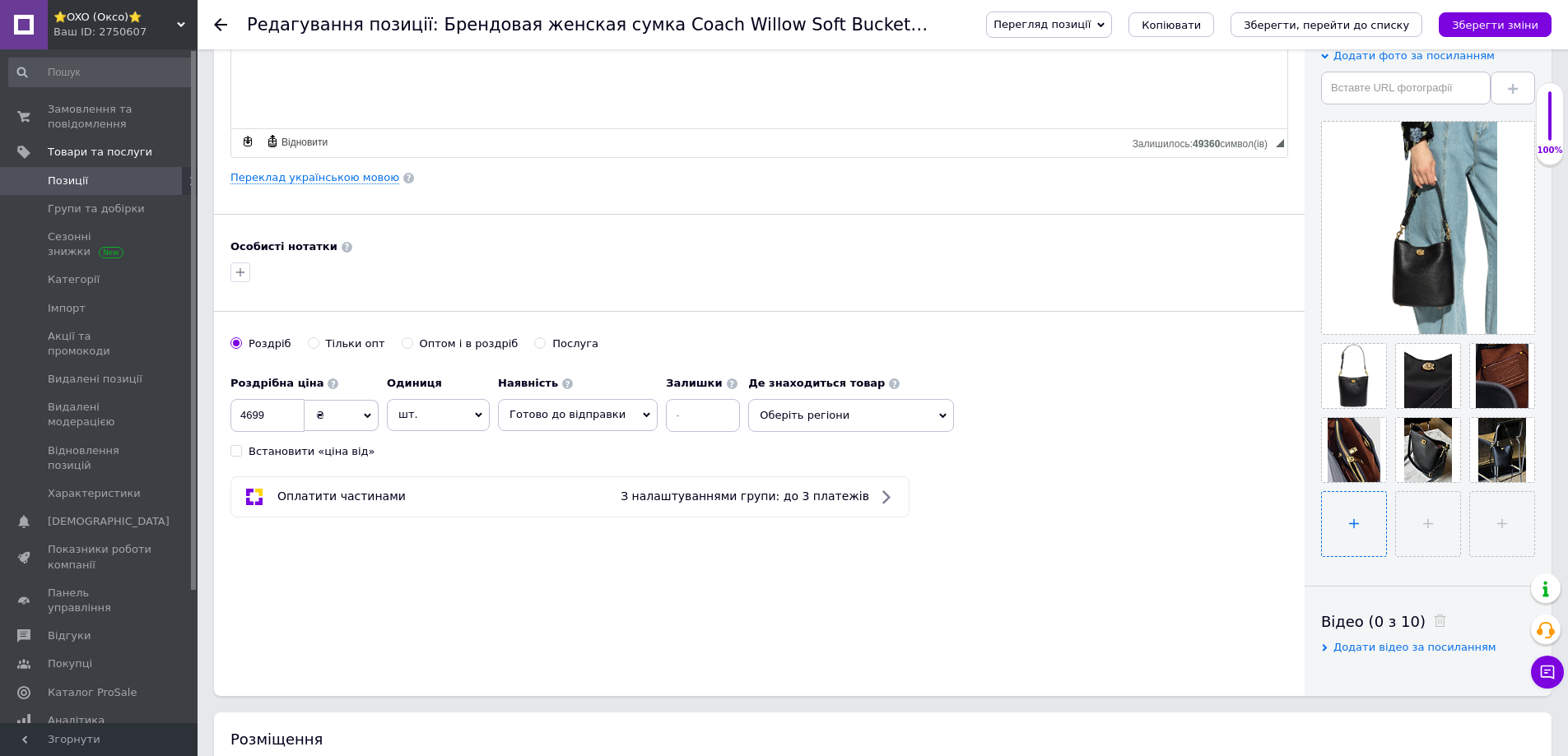
click at [1367, 519] on input "file" at bounding box center [1354, 524] width 64 height 64
type input "C:\fakepath\27676717_57467683_2048.webp"
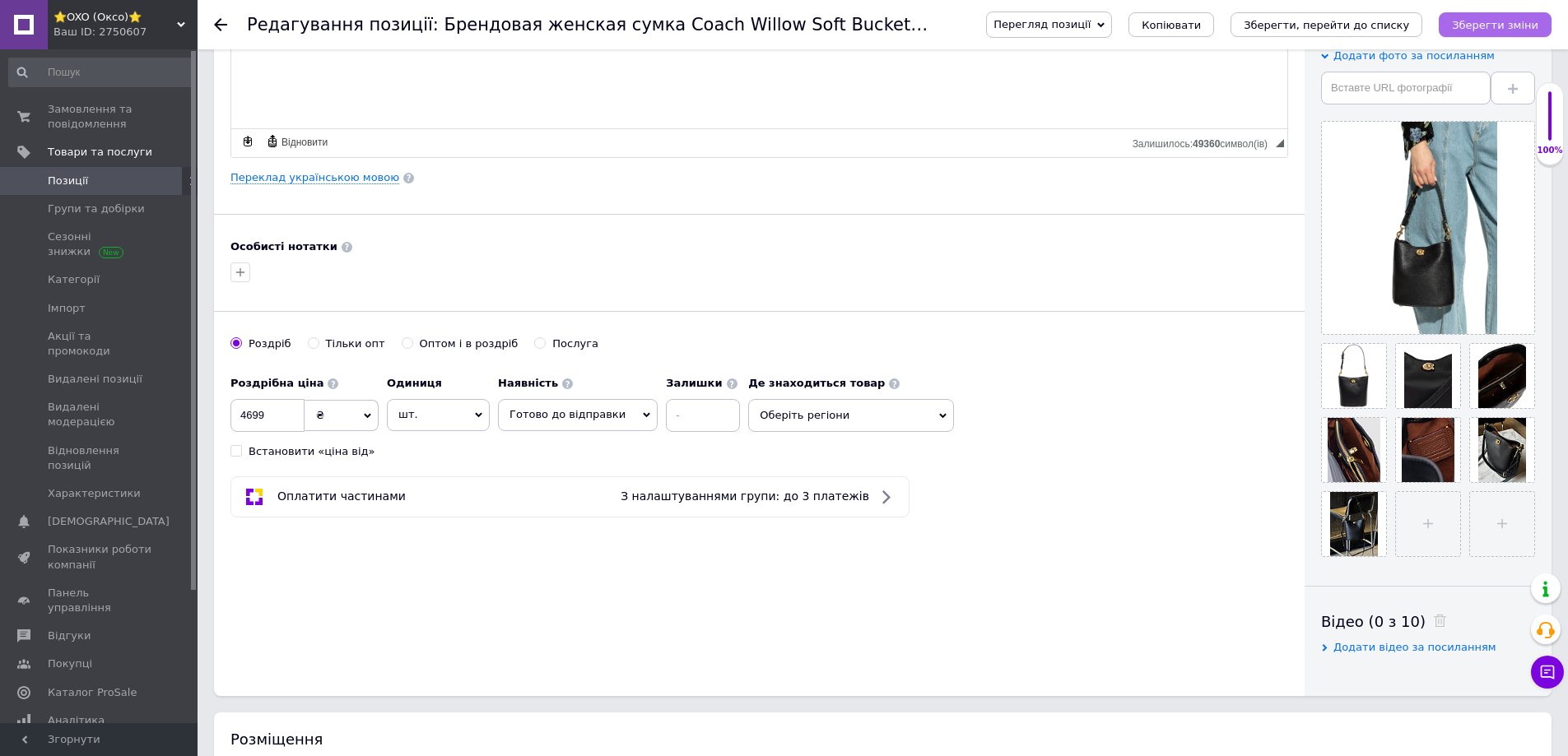
click at [1512, 27] on icon "Зберегти зміни" at bounding box center [1495, 24] width 87 height 13
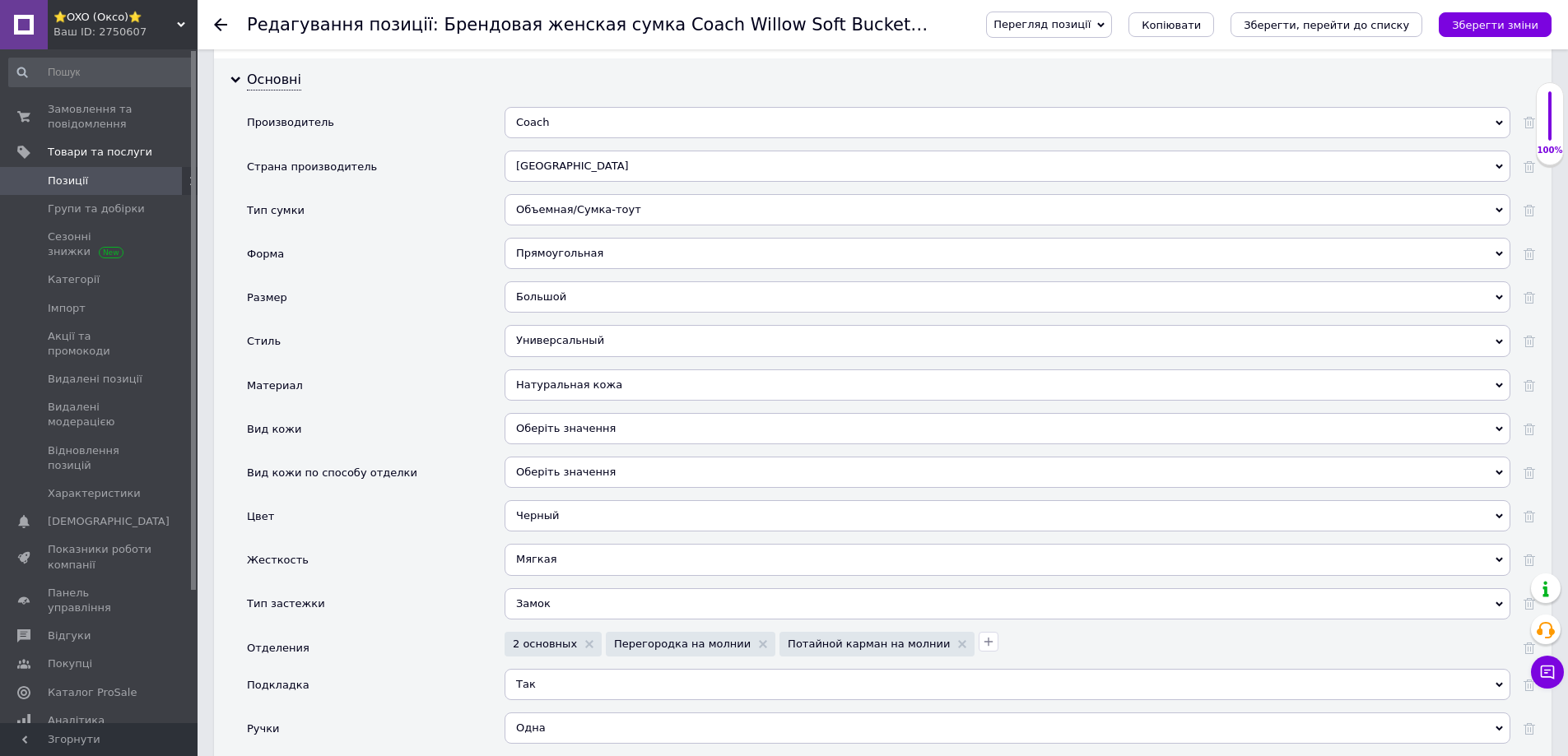
scroll to position [1729, 0]
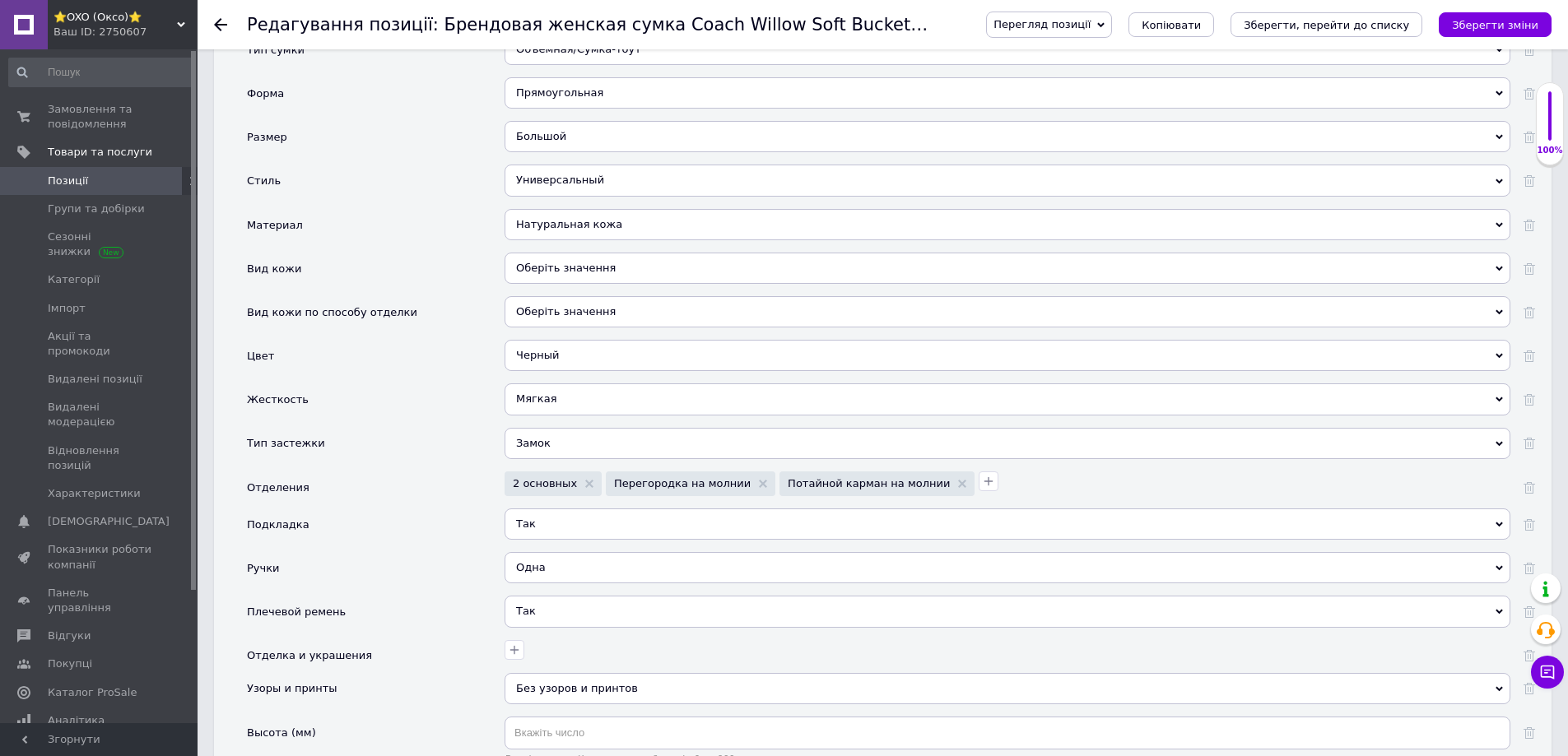
click at [547, 298] on div "Оберіть значення" at bounding box center [1007, 312] width 1006 height 31
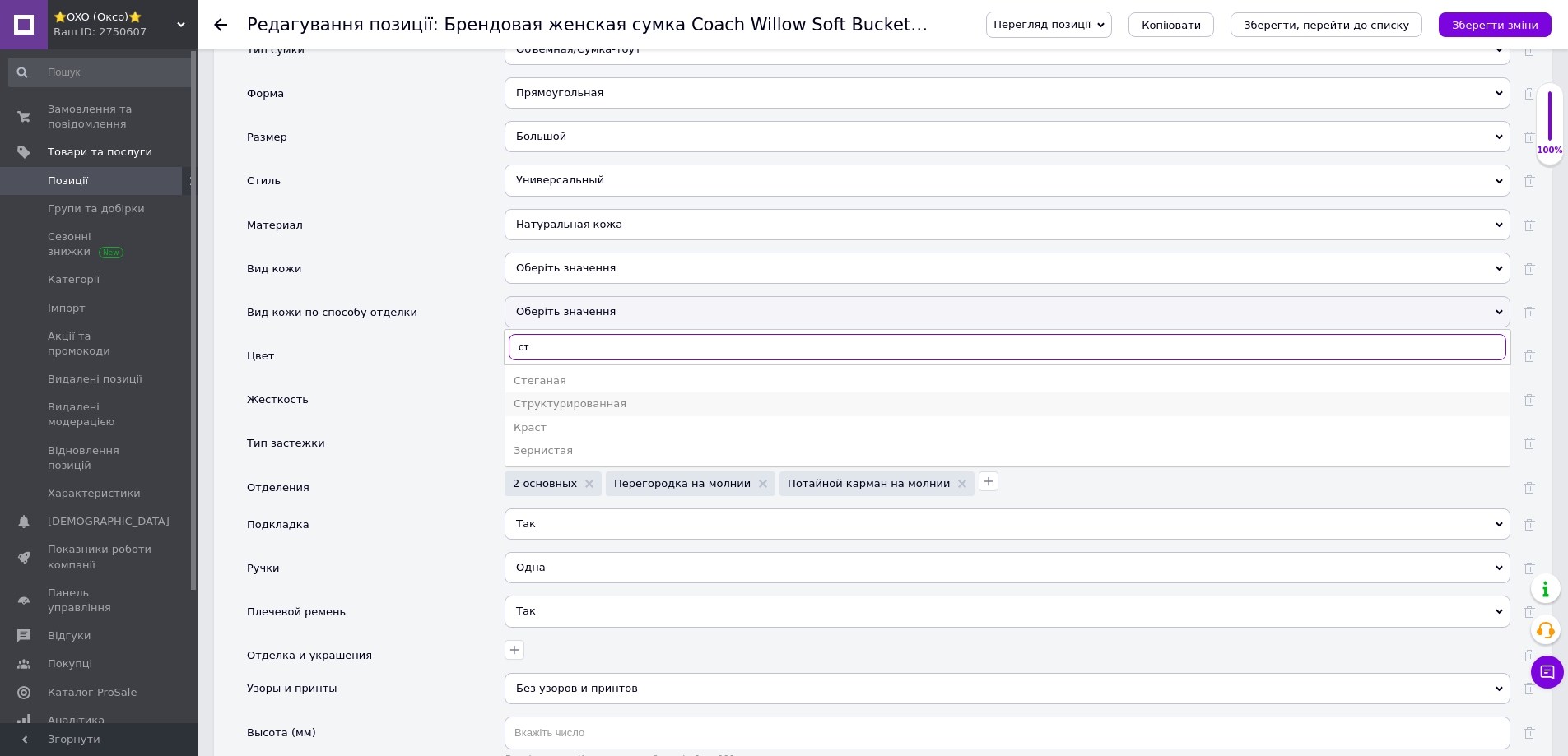
type input "ст"
click at [552, 397] on div "Структурированная" at bounding box center [1007, 405] width 988 height 15
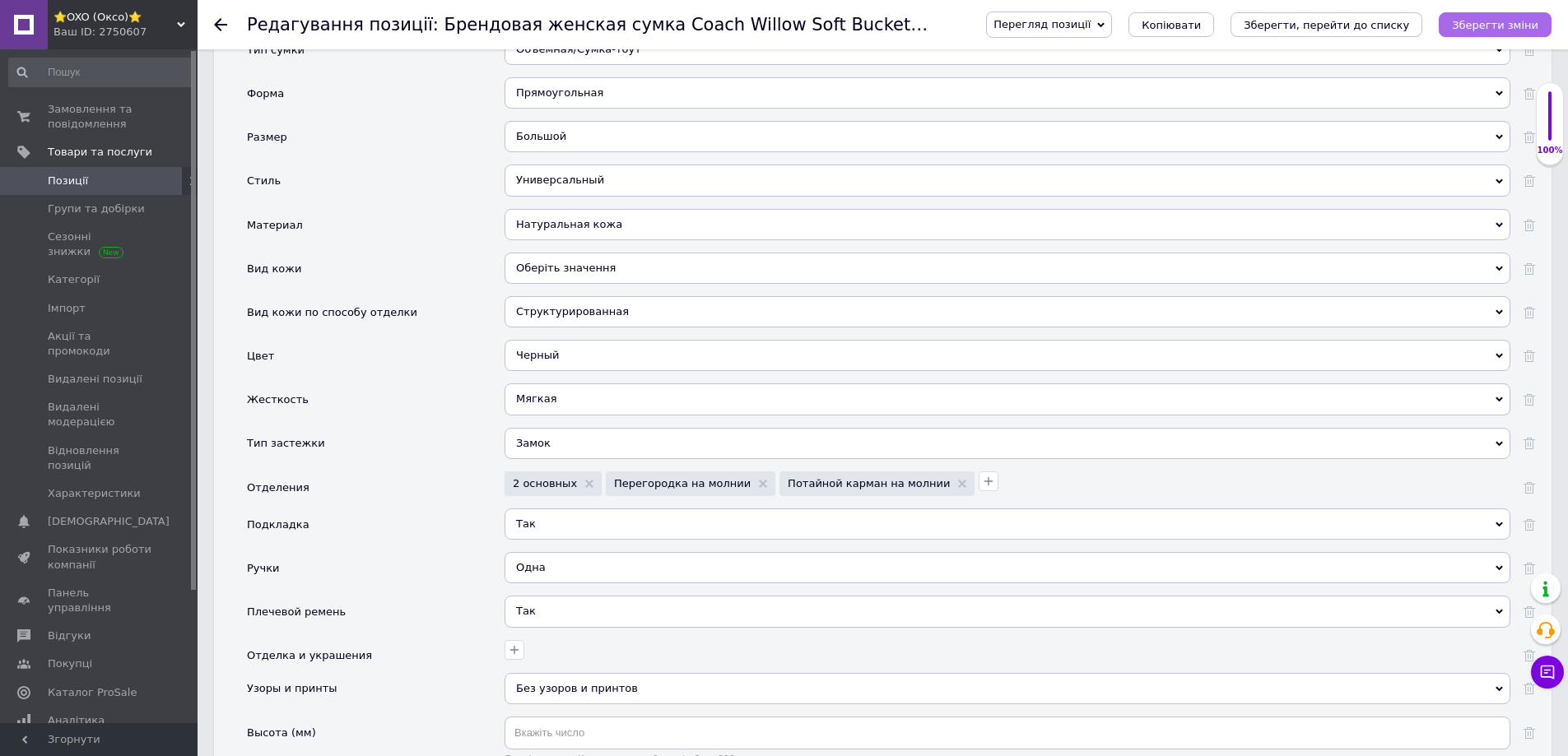
click at [1465, 19] on icon "Зберегти зміни" at bounding box center [1495, 24] width 87 height 13
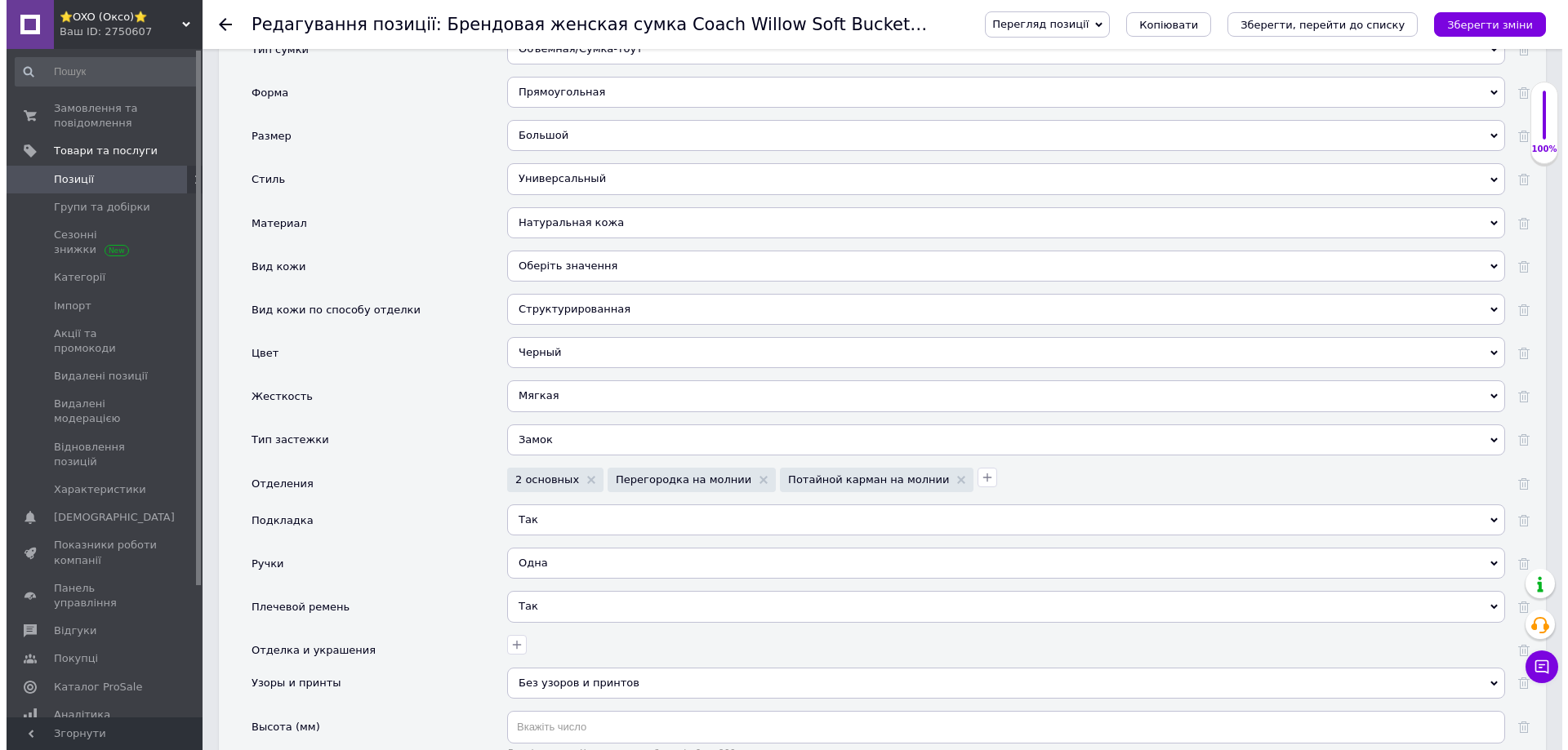
scroll to position [0, 0]
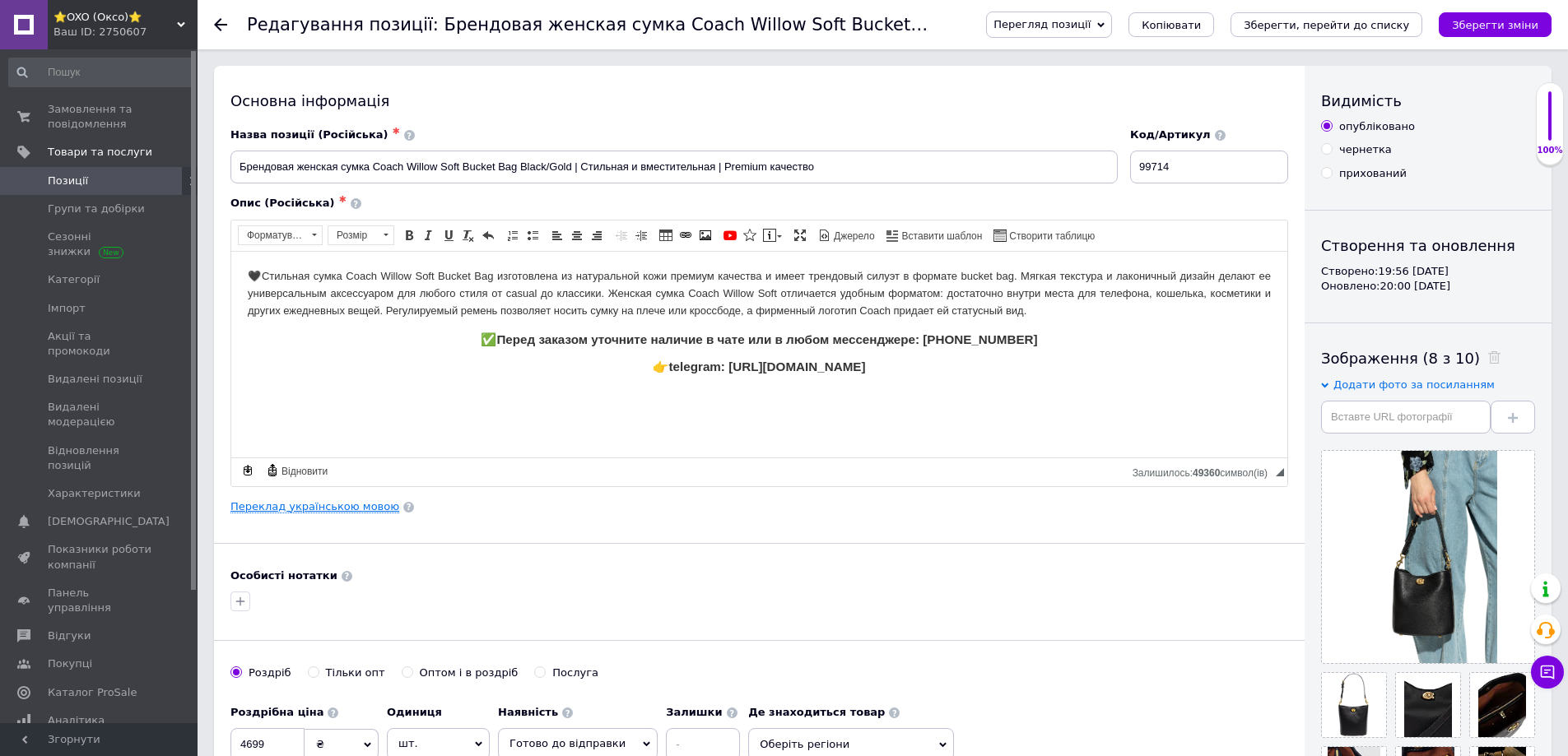
drag, startPoint x: 347, startPoint y: 507, endPoint x: 357, endPoint y: 508, distance: 10.0
click at [357, 508] on link "Переклад українською мовою" at bounding box center [314, 507] width 169 height 13
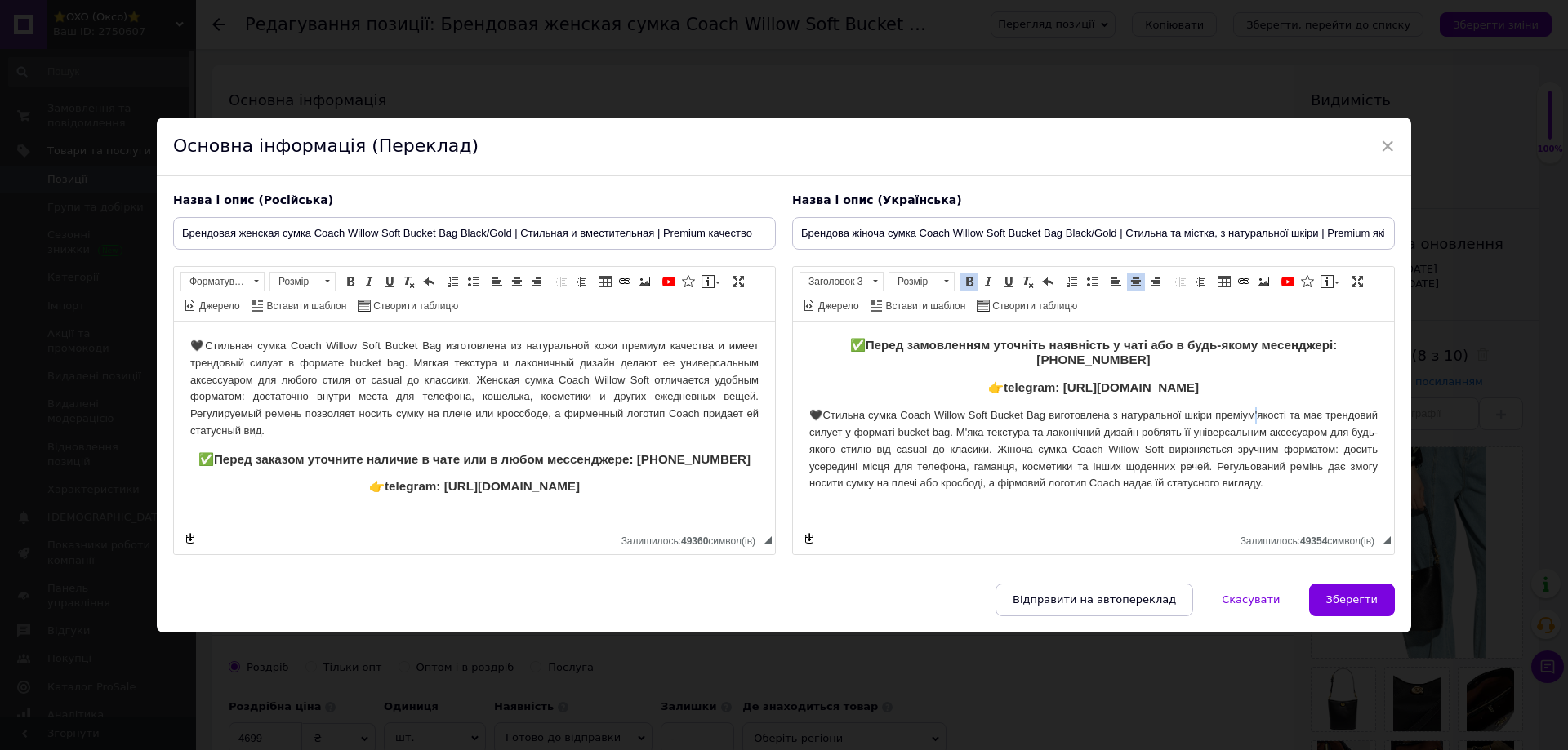
click at [1254, 411] on p "🖤Стильна сумка Coach Willow Soft Bucket Bag виготовлена з натуральної шкіри пре…" at bounding box center [1094, 449] width 569 height 85
drag, startPoint x: 898, startPoint y: 431, endPoint x: 948, endPoint y: 431, distance: 50.0
click at [948, 431] on p "🖤Стильна сумка Coach Willow Soft Bucket Bag виготовлена з натуральної шкіри пре…" at bounding box center [1094, 449] width 569 height 85
copy p "ucket bag."
click at [1345, 606] on span "Зберегти" at bounding box center [1352, 599] width 52 height 13
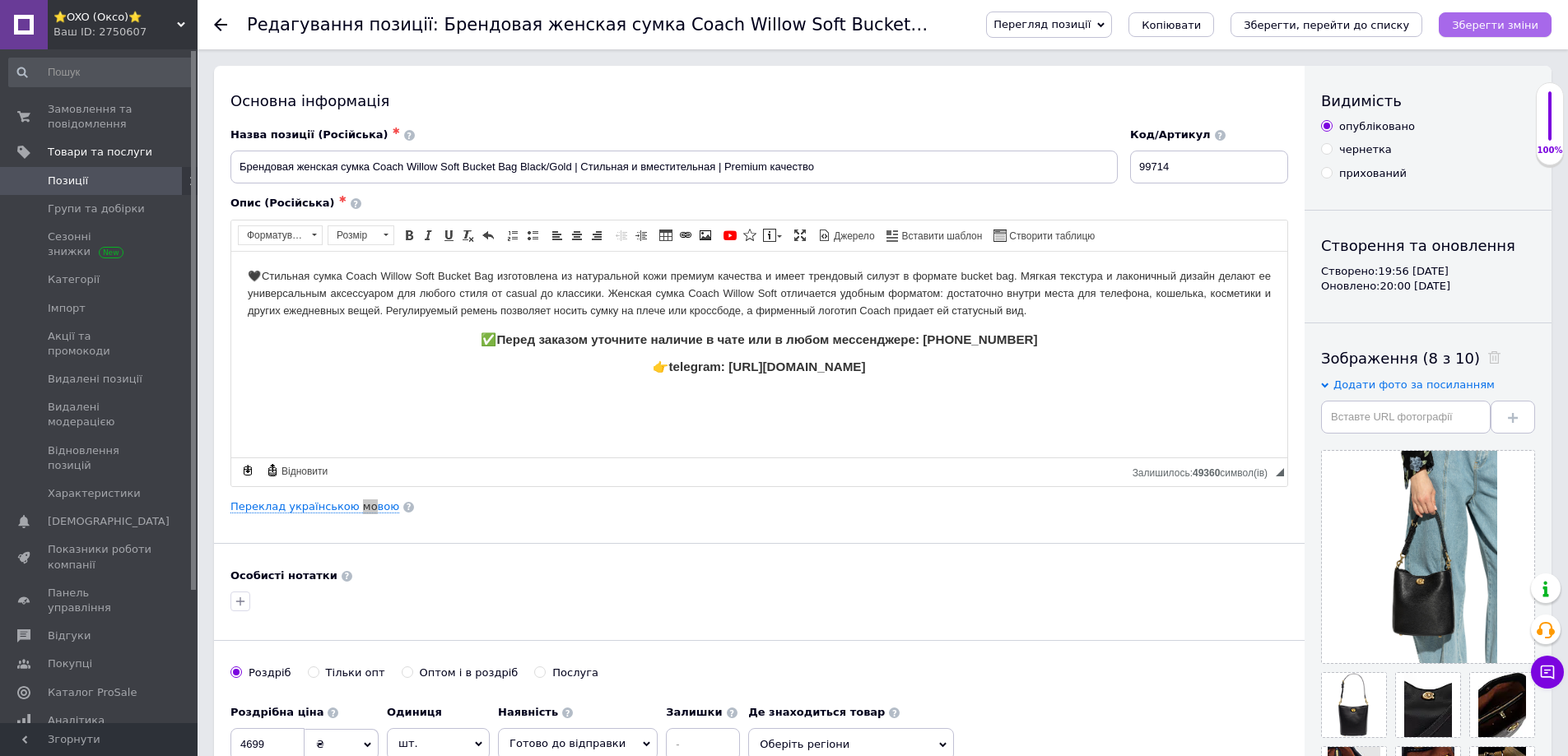
click at [1488, 23] on icon "Зберегти зміни" at bounding box center [1495, 24] width 87 height 13
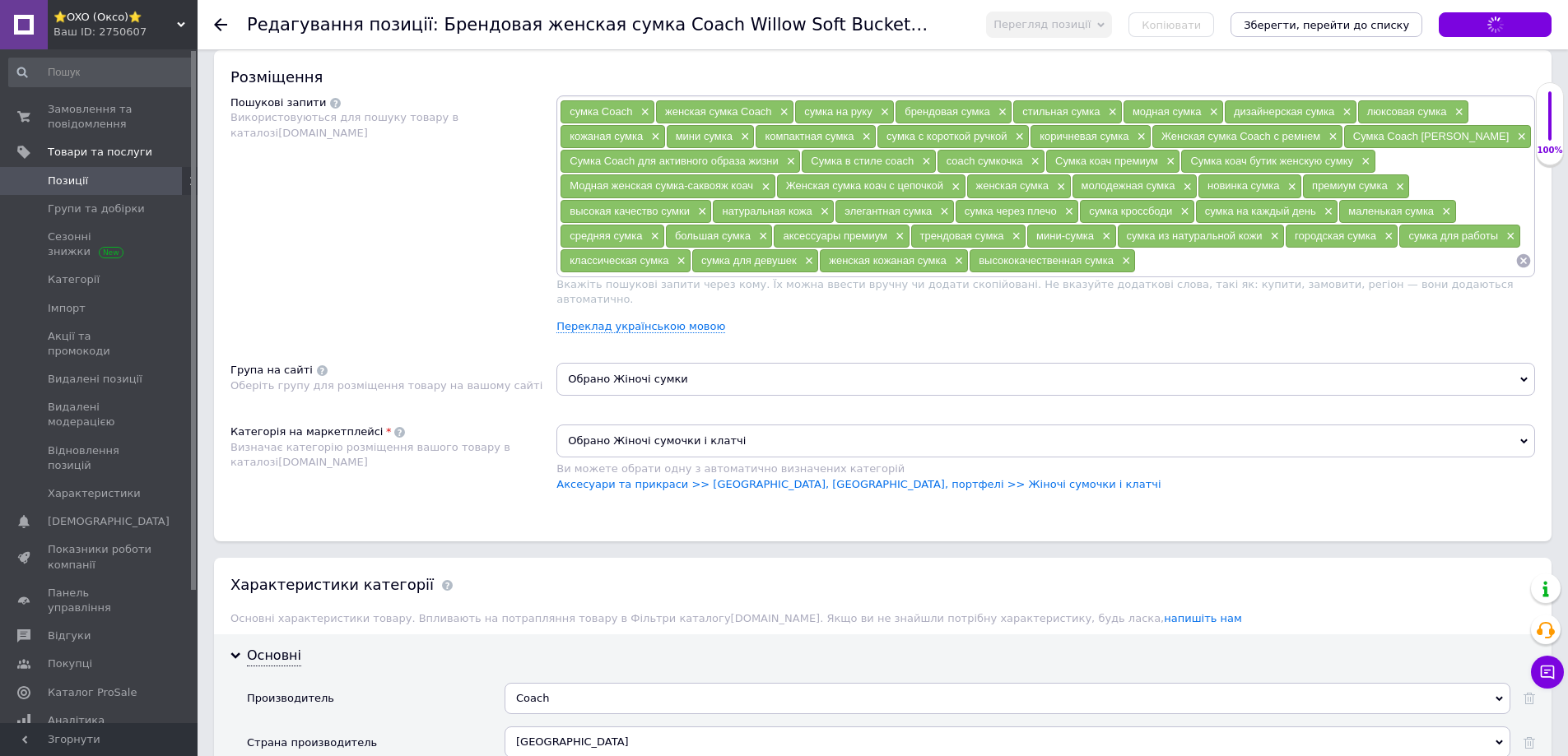
scroll to position [823, 0]
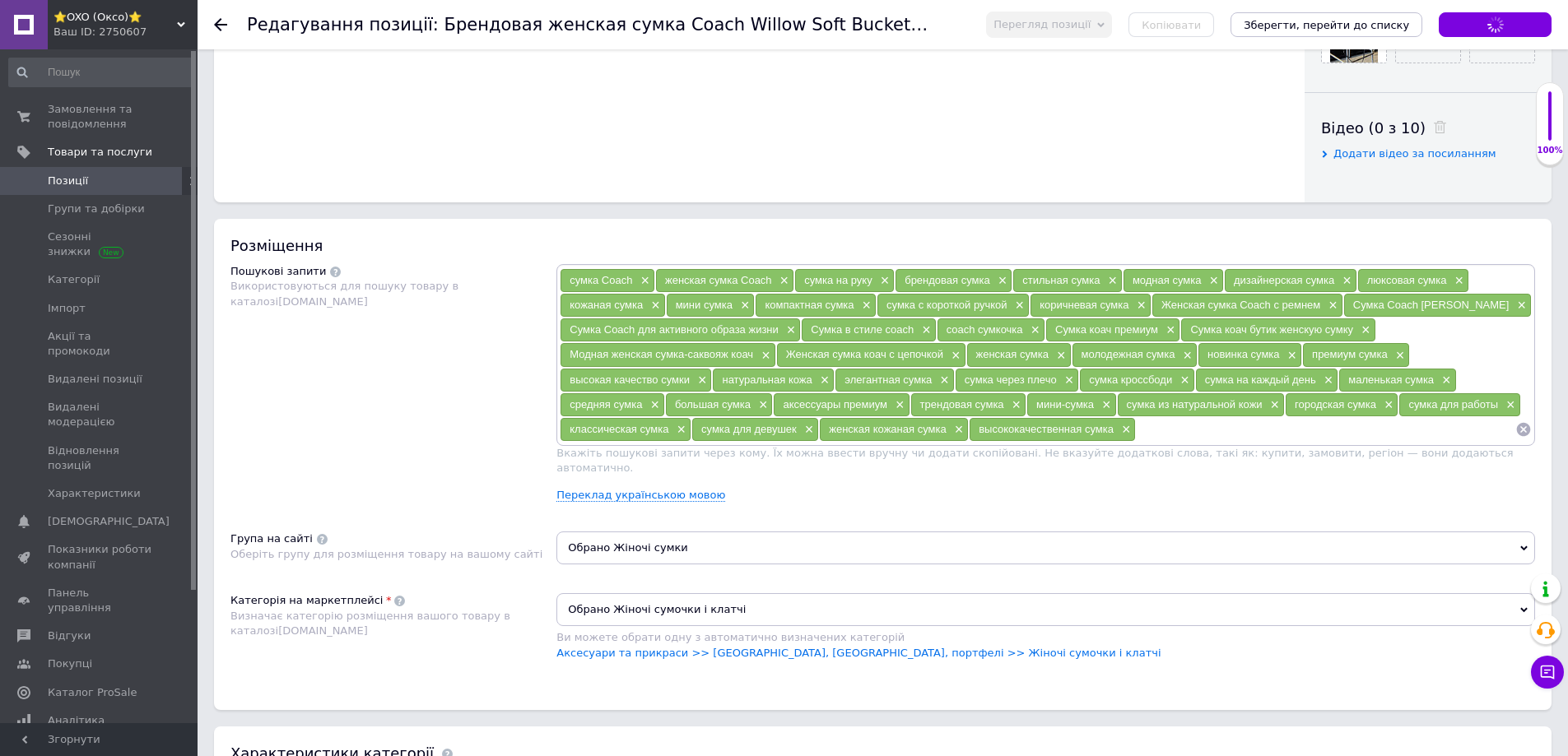
click at [1180, 434] on input at bounding box center [1325, 429] width 379 height 24
paste input "bucket bag"
type input "bucket bag"
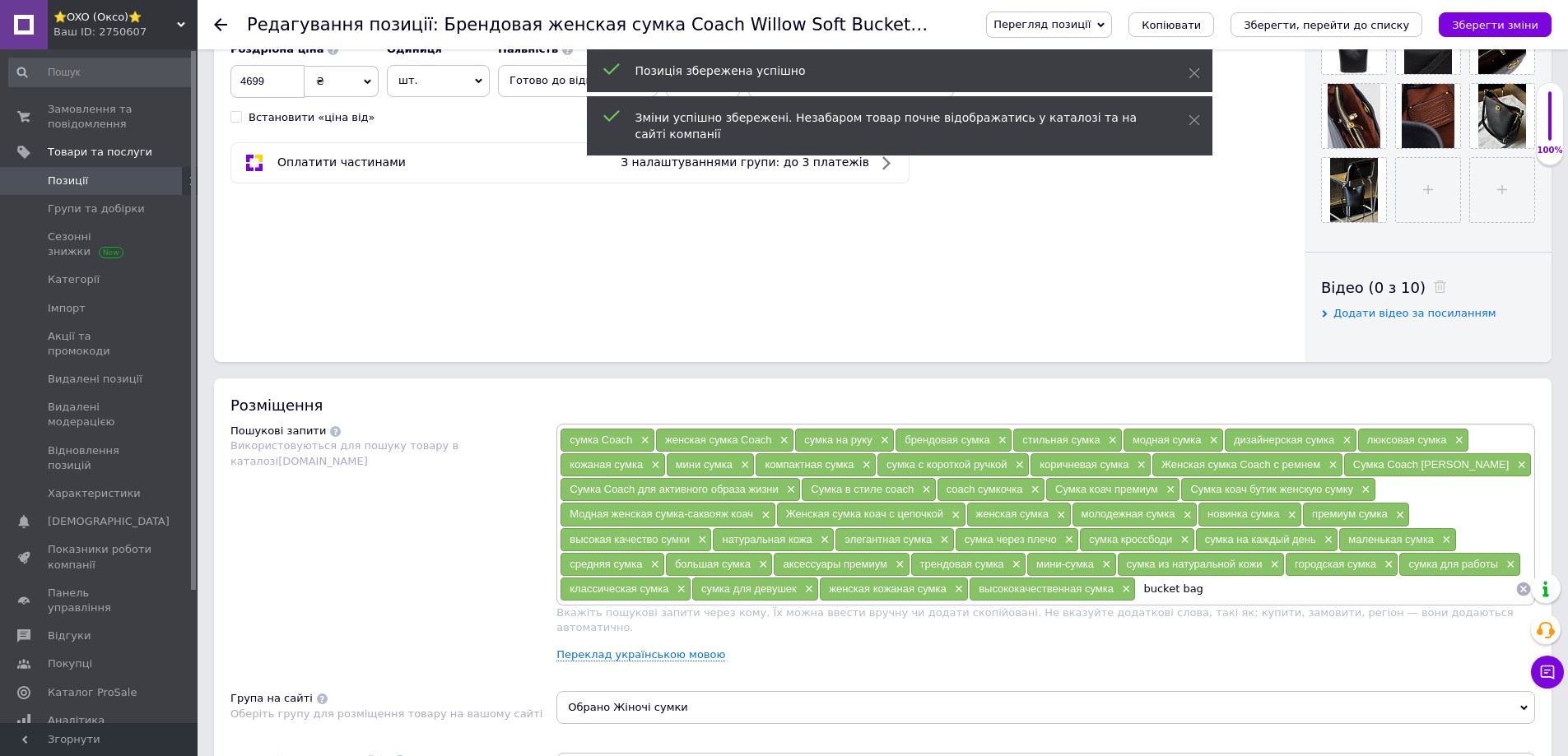
scroll to position [905, 0]
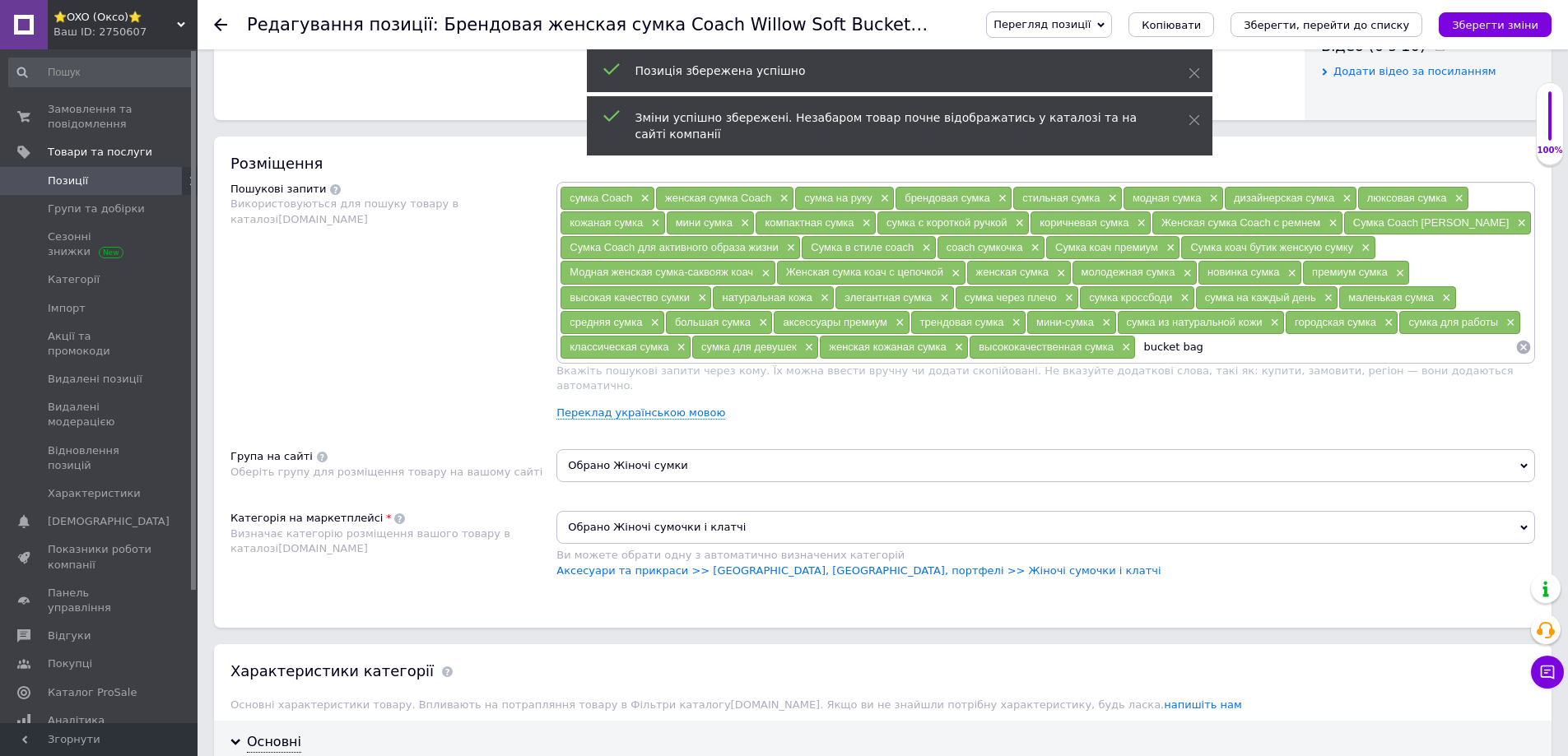
drag, startPoint x: 1220, startPoint y: 346, endPoint x: 1063, endPoint y: 309, distance: 161.3
click at [1037, 336] on div "сумка Coach × женская сумка Coach × сумка на руку × брендовая сумка × стильная …" at bounding box center [1045, 272] width 972 height 173
click at [1466, 22] on icon "Зберегти зміни" at bounding box center [1495, 24] width 87 height 13
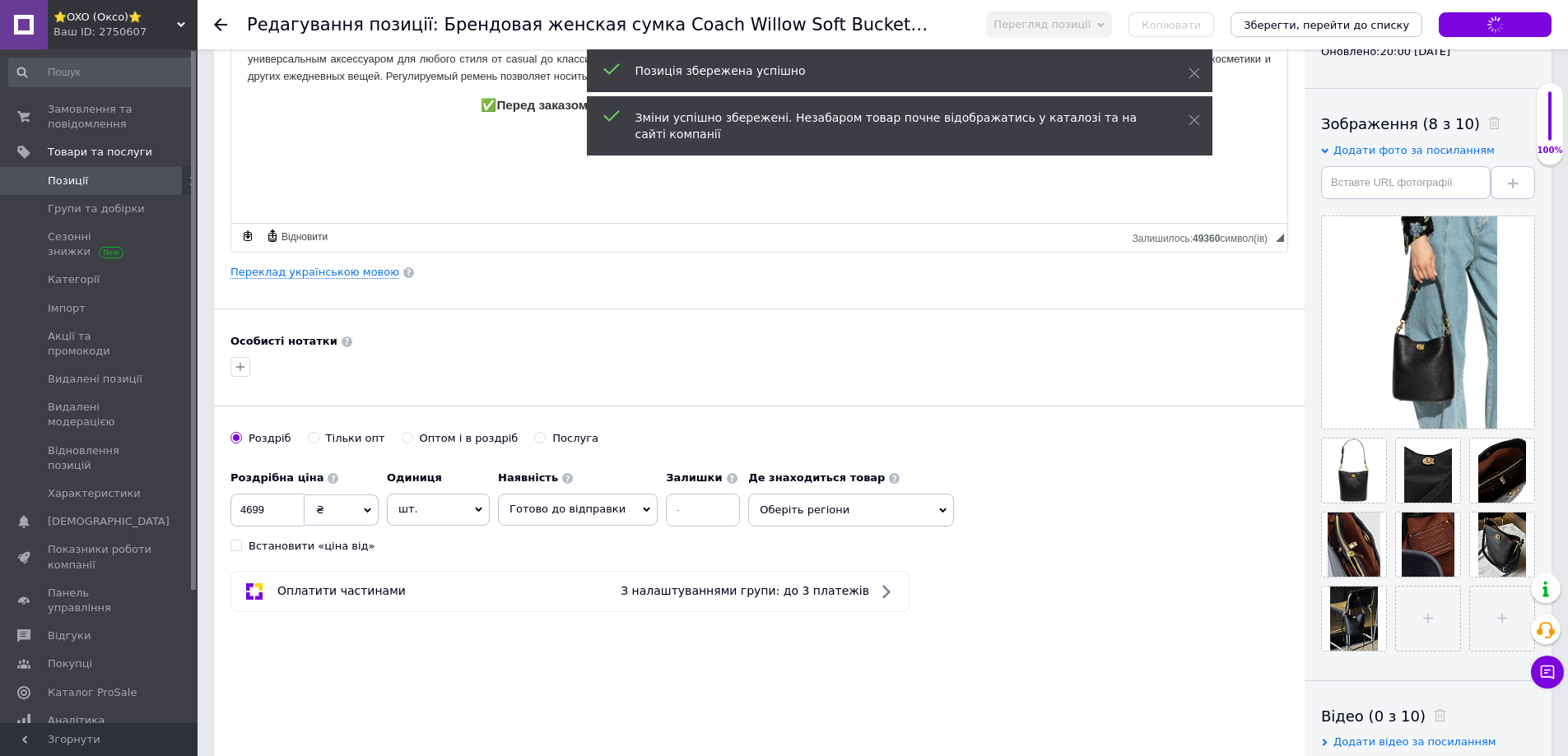
scroll to position [0, 0]
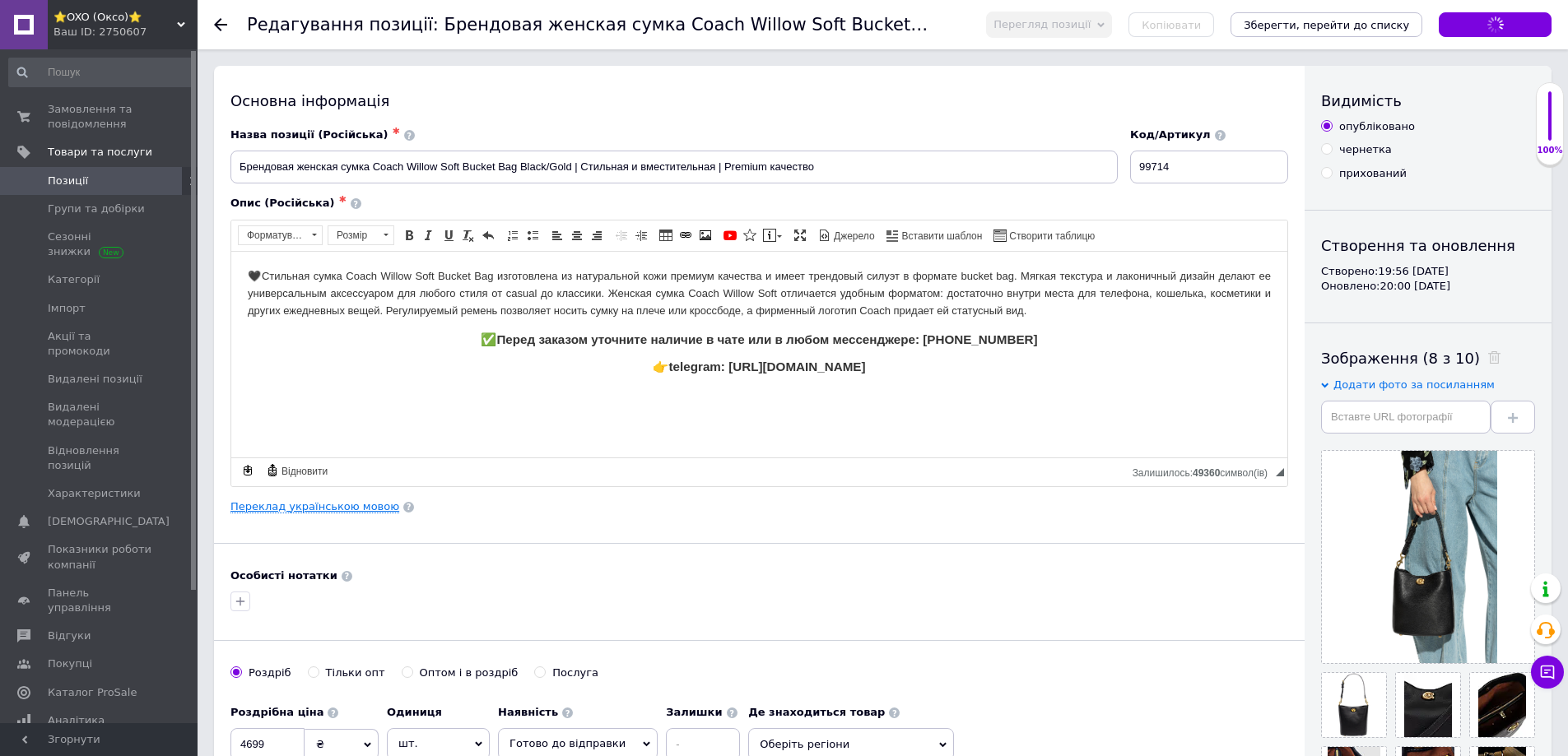
click at [303, 506] on link "Переклад українською мовою" at bounding box center [314, 507] width 169 height 13
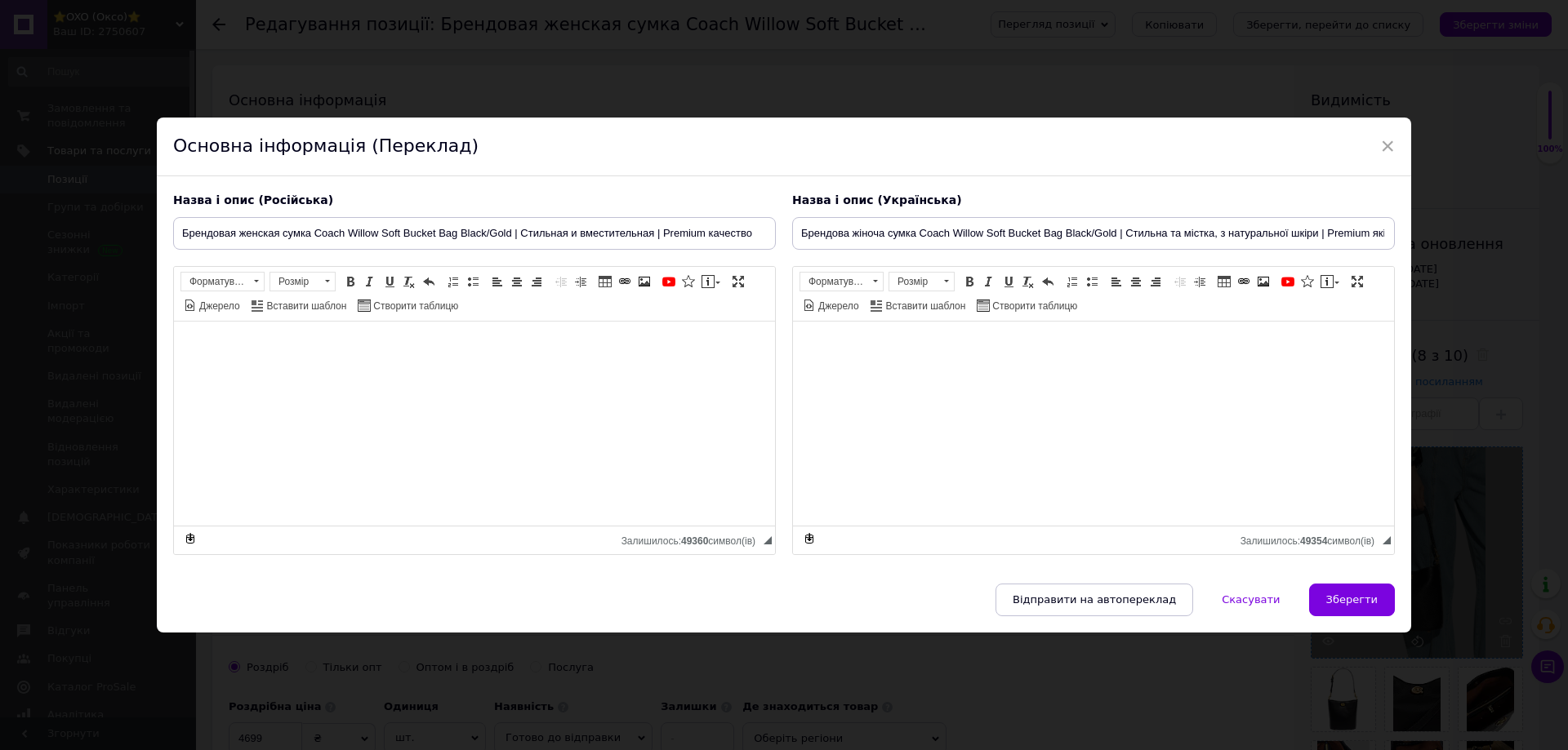
click at [1332, 602] on span "Зберегти" at bounding box center [1352, 599] width 52 height 13
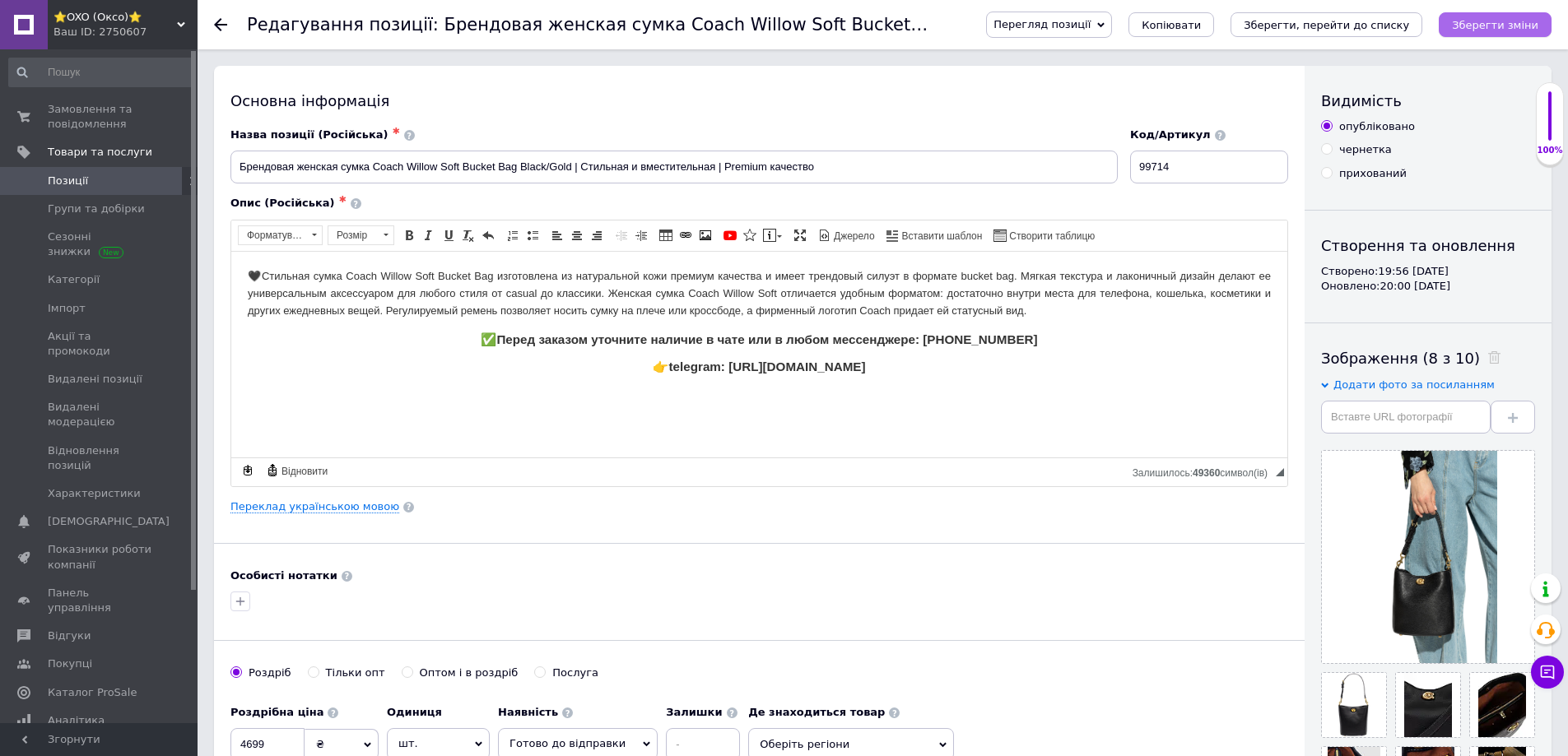
click at [1480, 25] on icon "Зберегти зміни" at bounding box center [1495, 24] width 87 height 13
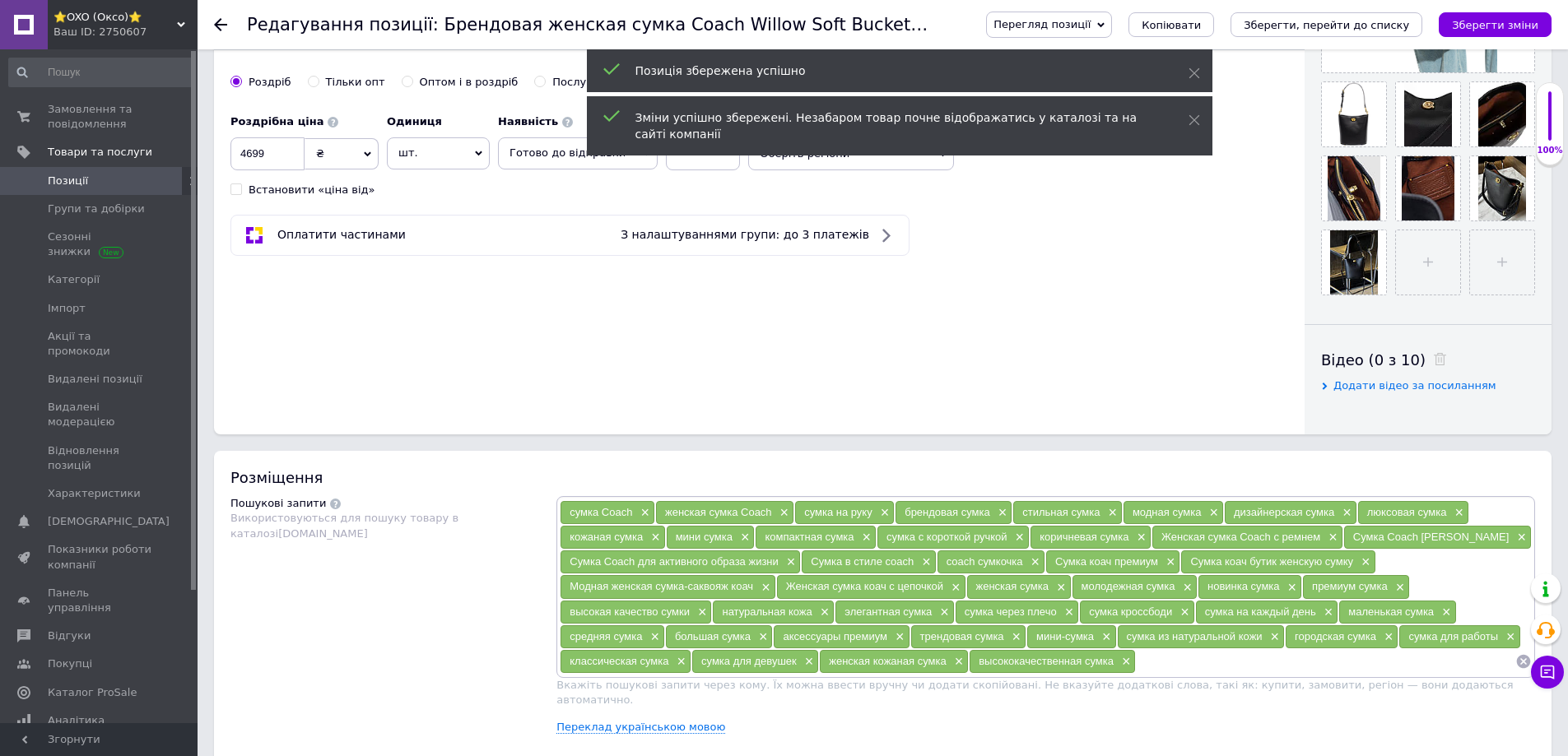
scroll to position [741, 0]
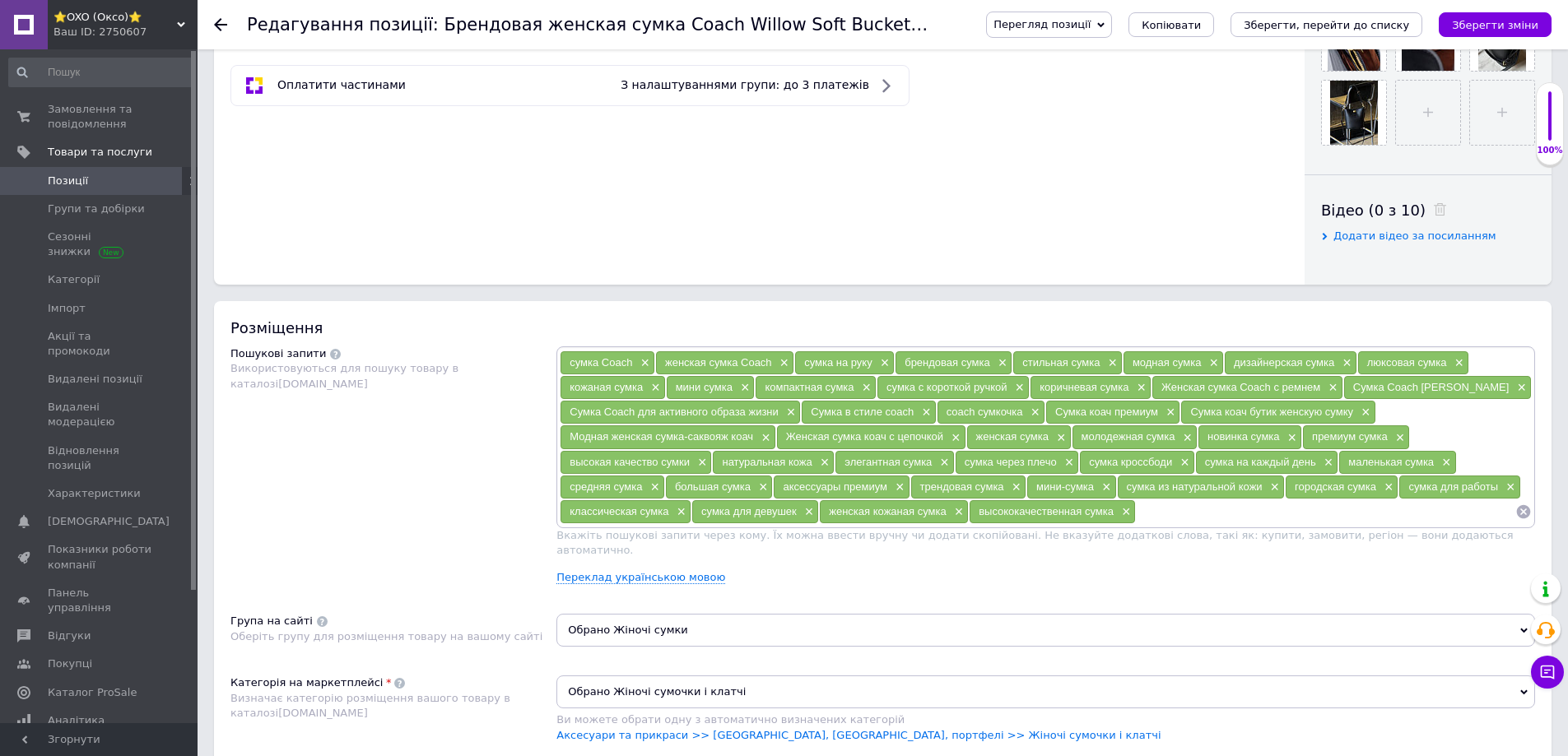
click at [83, 181] on span "Позиції" at bounding box center [68, 181] width 40 height 15
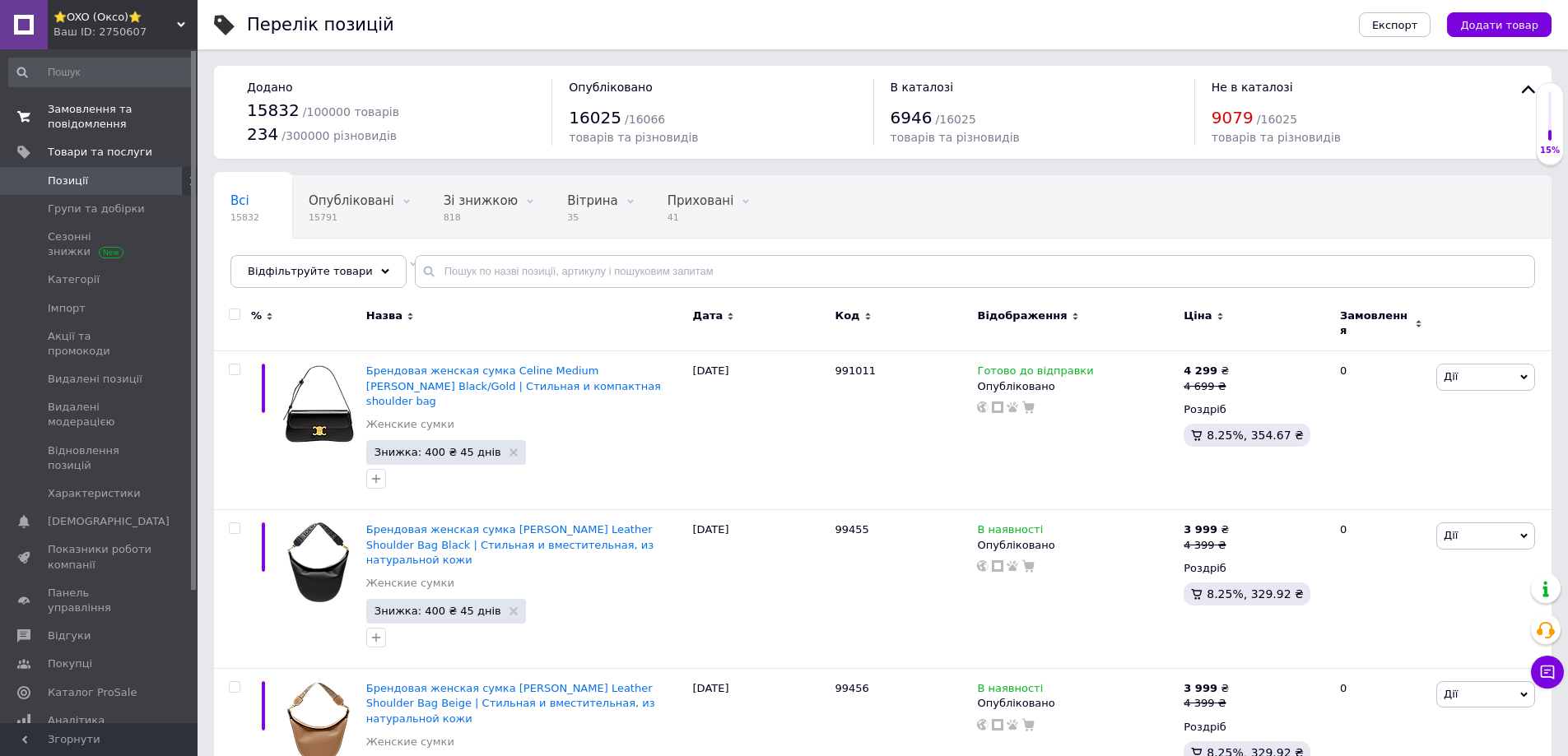
click at [92, 117] on span "Замовлення та повідомлення" at bounding box center [100, 116] width 105 height 29
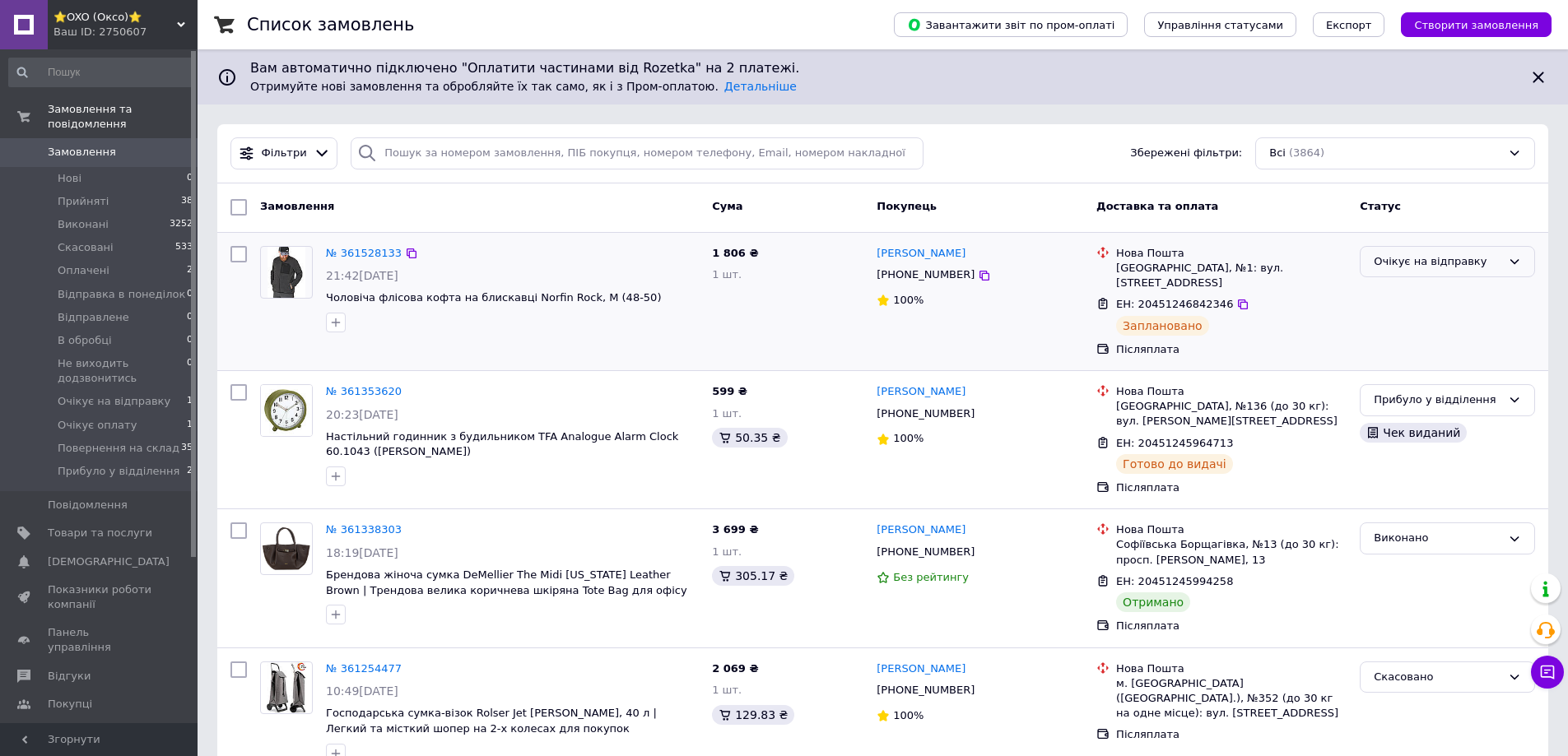
click at [1420, 251] on div "Очікує на відправку" at bounding box center [1447, 262] width 175 height 32
click at [1416, 362] on li "Відправлене" at bounding box center [1447, 364] width 174 height 30
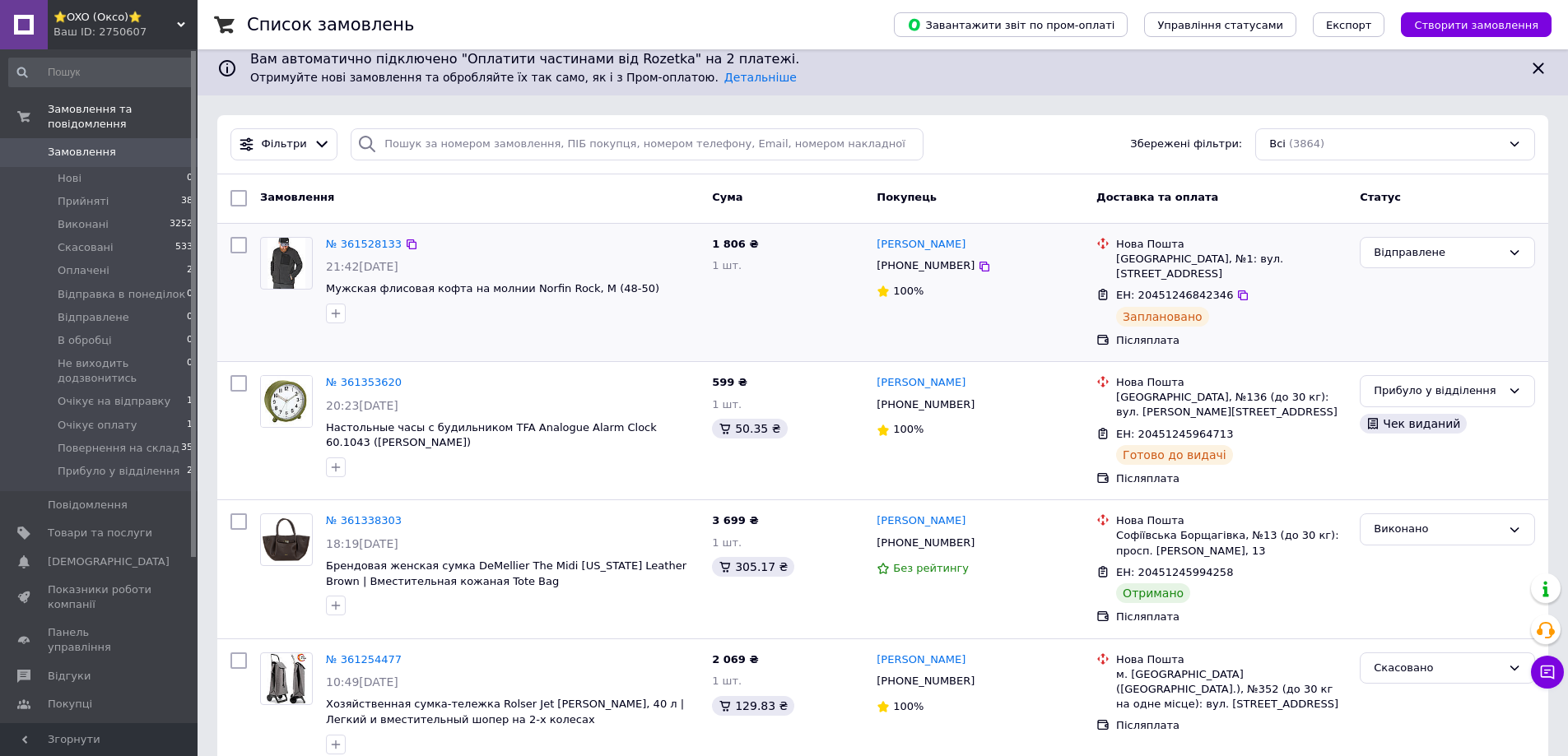
scroll to position [0, 0]
